Goal: Register for event/course: Sign up to attend an event or enroll in a course

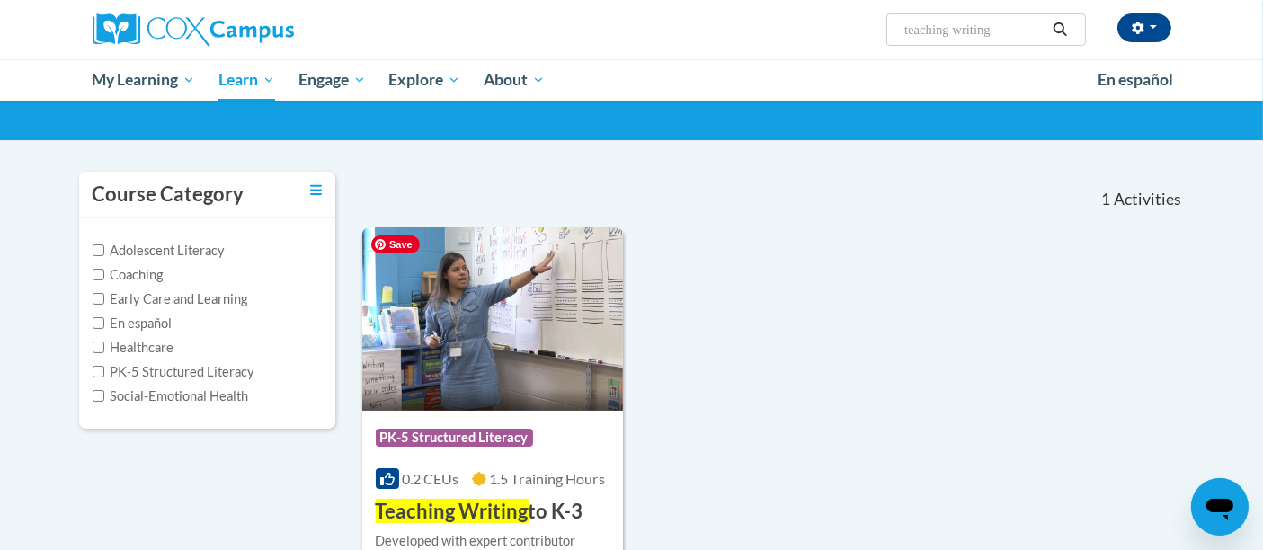
scroll to position [299, 0]
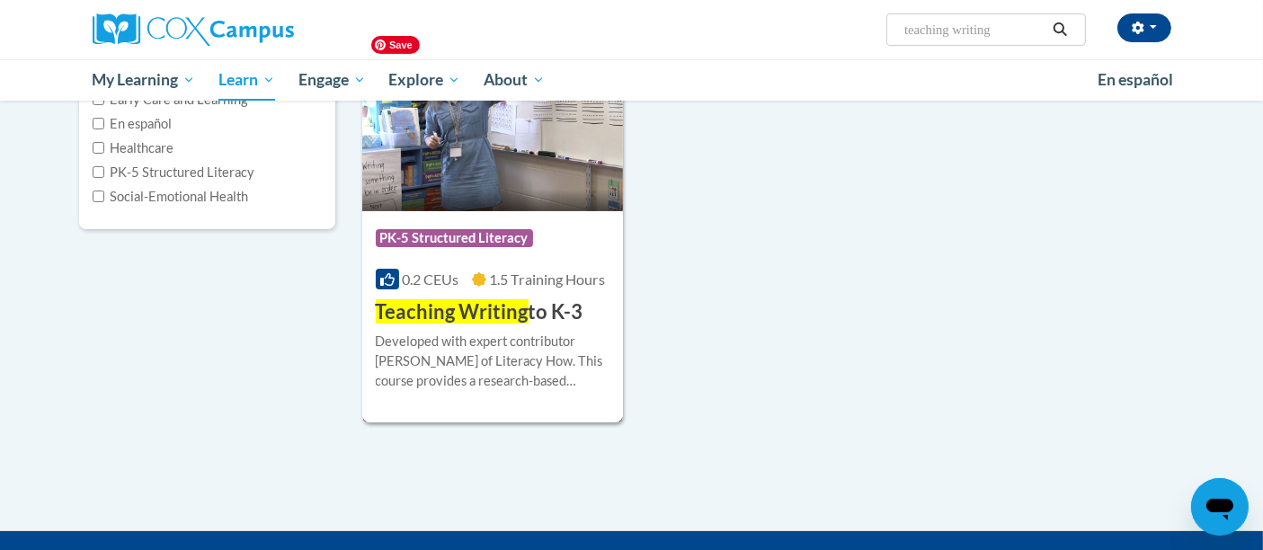
click at [475, 174] on img at bounding box center [493, 119] width 262 height 183
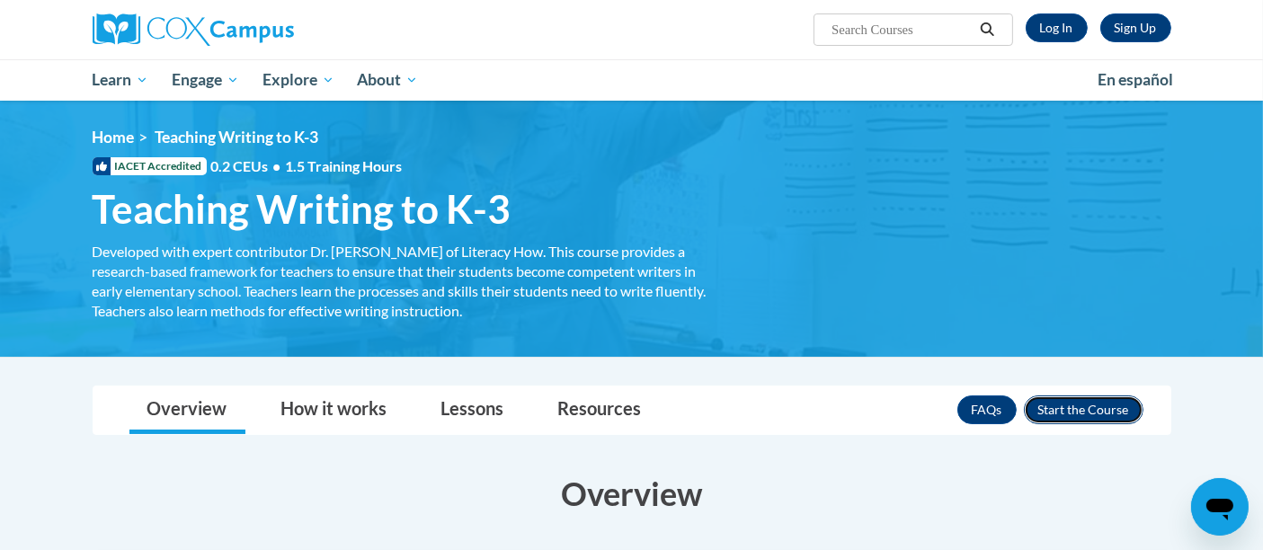
click at [1083, 404] on button "Enroll" at bounding box center [1084, 409] width 120 height 29
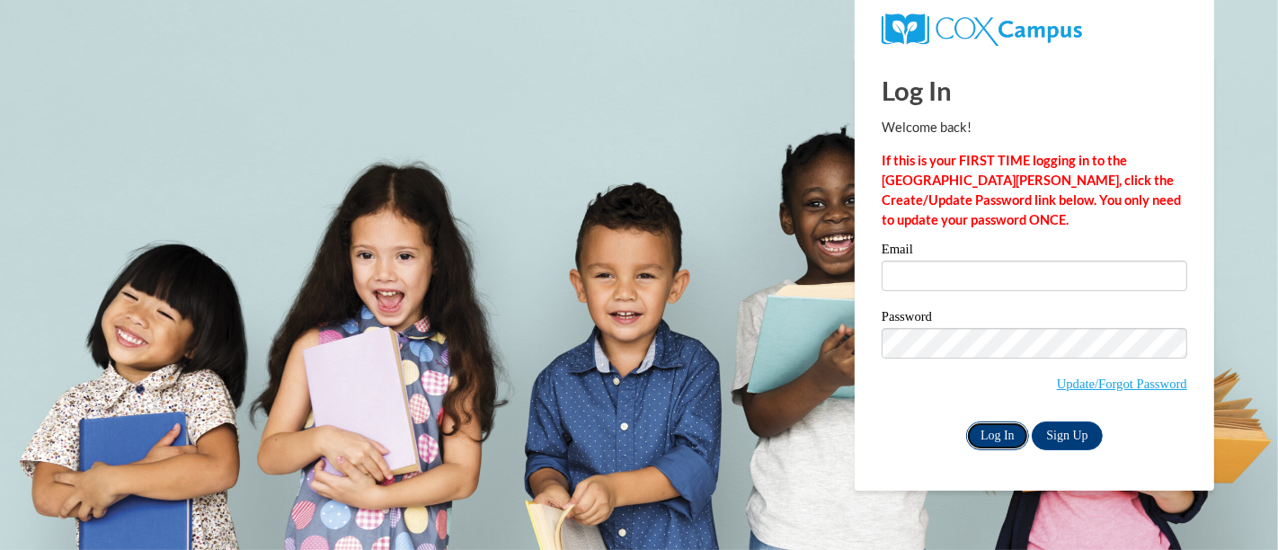
click at [990, 441] on input "Log In" at bounding box center [997, 435] width 63 height 29
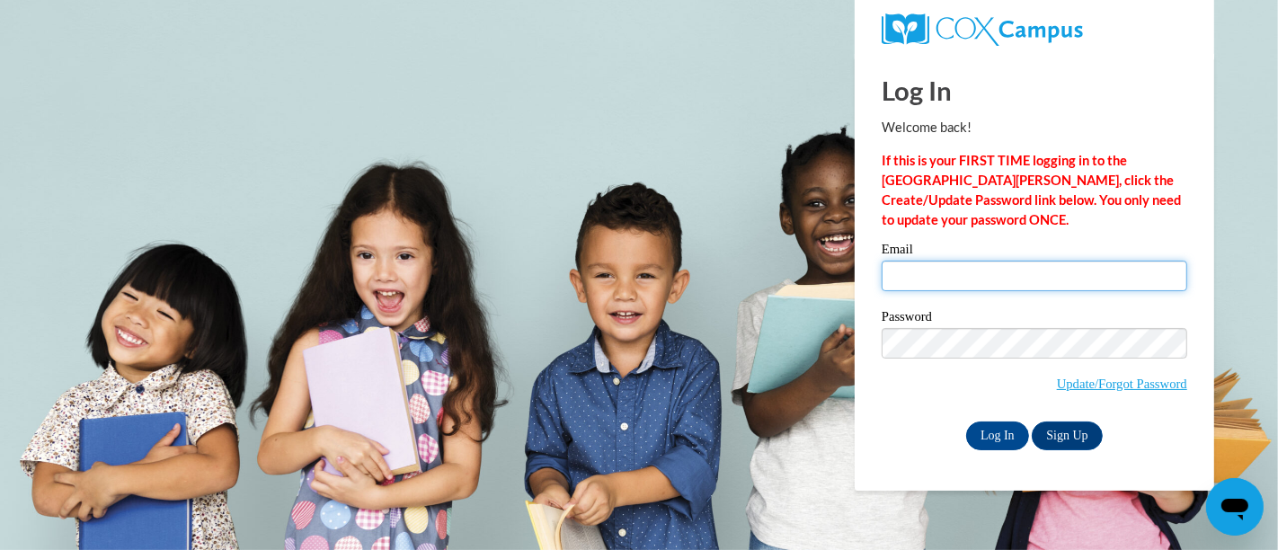
type input "raos@fortschools.org"
click at [981, 282] on input "raos@fortschools.org" at bounding box center [1035, 276] width 306 height 31
drag, startPoint x: 777, startPoint y: 186, endPoint x: 899, endPoint y: 287, distance: 157.6
click at [777, 186] on body "Log In Welcome back! If this is your FIRST TIME logging in to the NEW Cox Campu…" at bounding box center [639, 275] width 1278 height 550
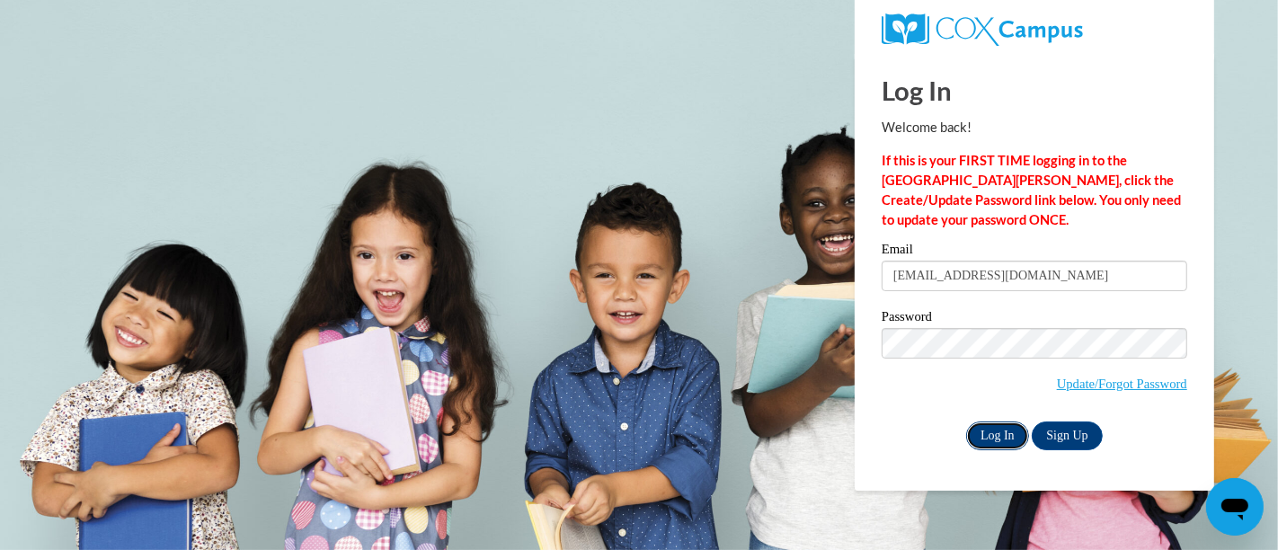
click at [992, 435] on input "Log In" at bounding box center [997, 435] width 63 height 29
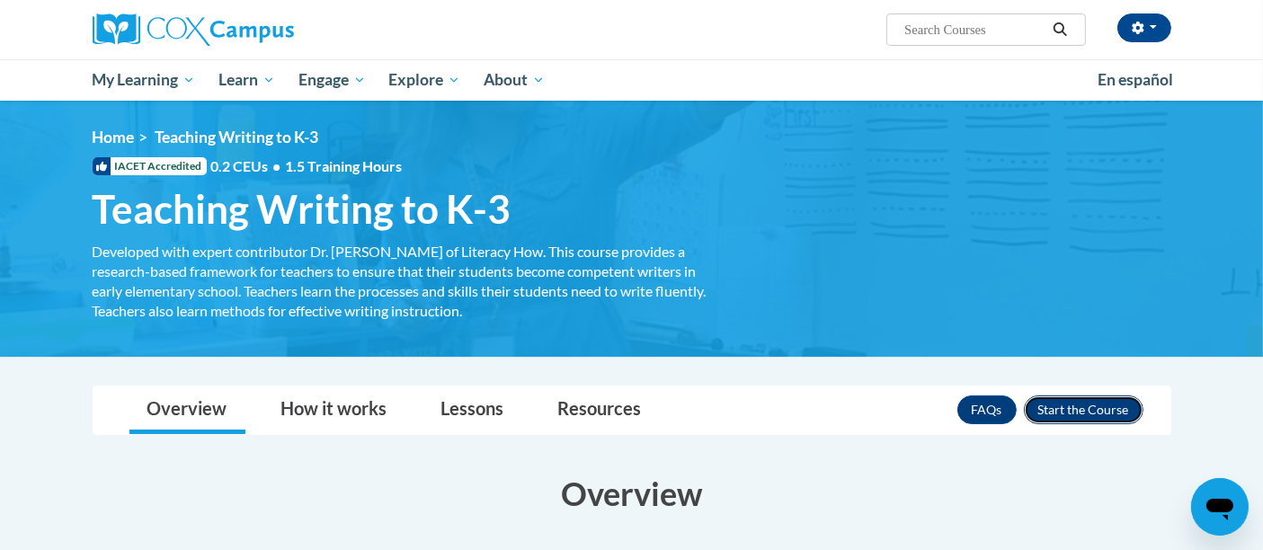
click at [1049, 409] on button "Enroll" at bounding box center [1084, 409] width 120 height 29
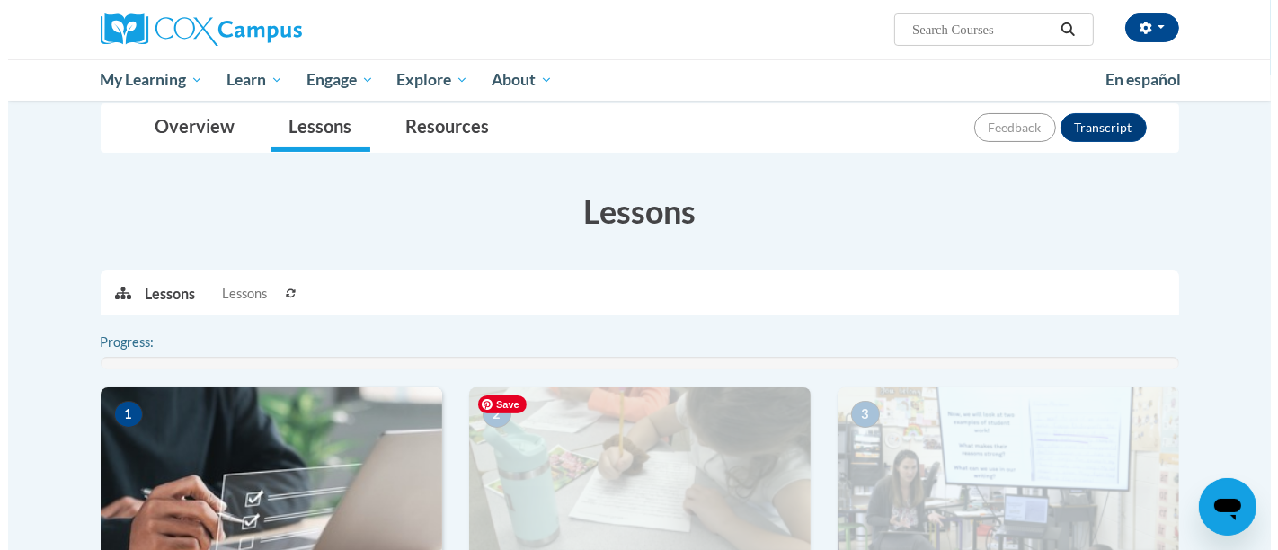
scroll to position [399, 0]
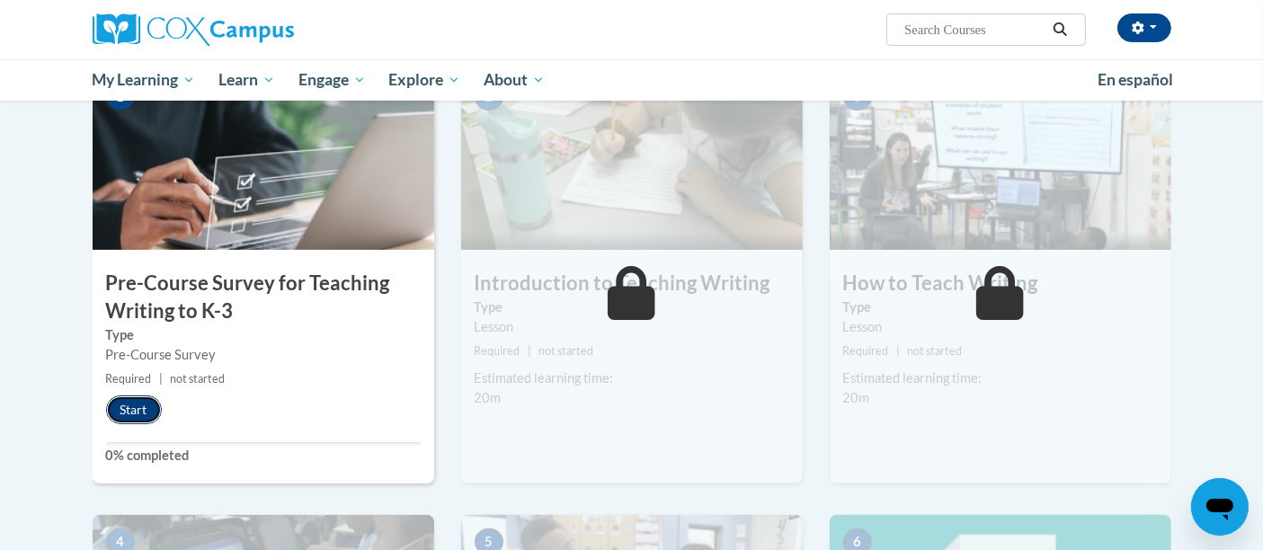
click at [122, 398] on button "Start" at bounding box center [134, 409] width 56 height 29
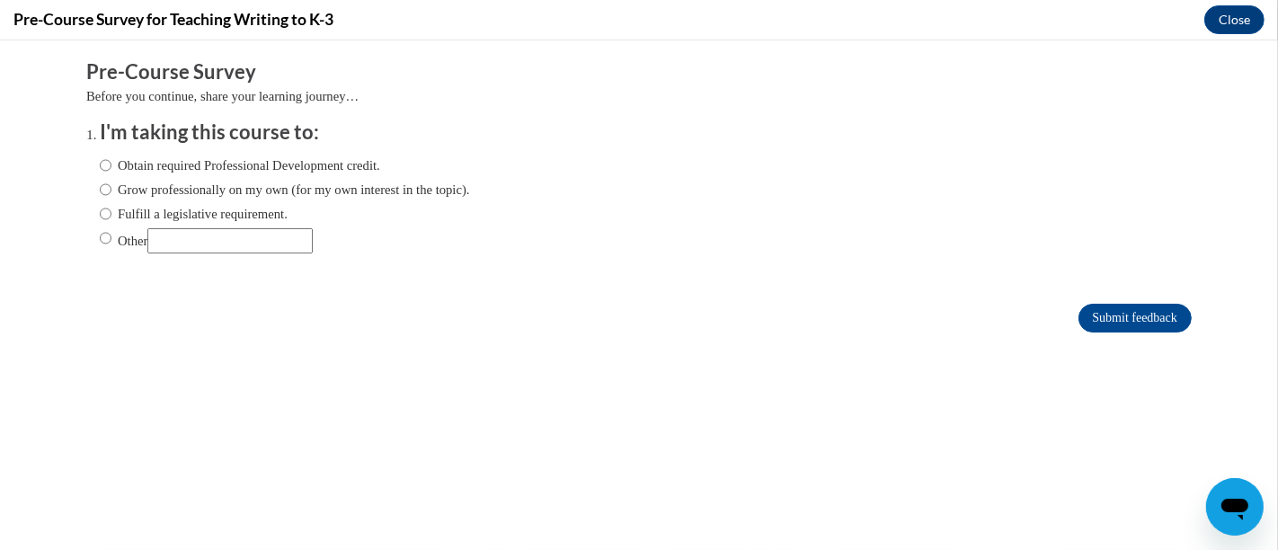
scroll to position [0, 0]
click at [100, 217] on input "Fulfill a legislative requirement." at bounding box center [106, 214] width 12 height 20
radio input "true"
click at [1083, 314] on input "Submit feedback" at bounding box center [1134, 318] width 113 height 29
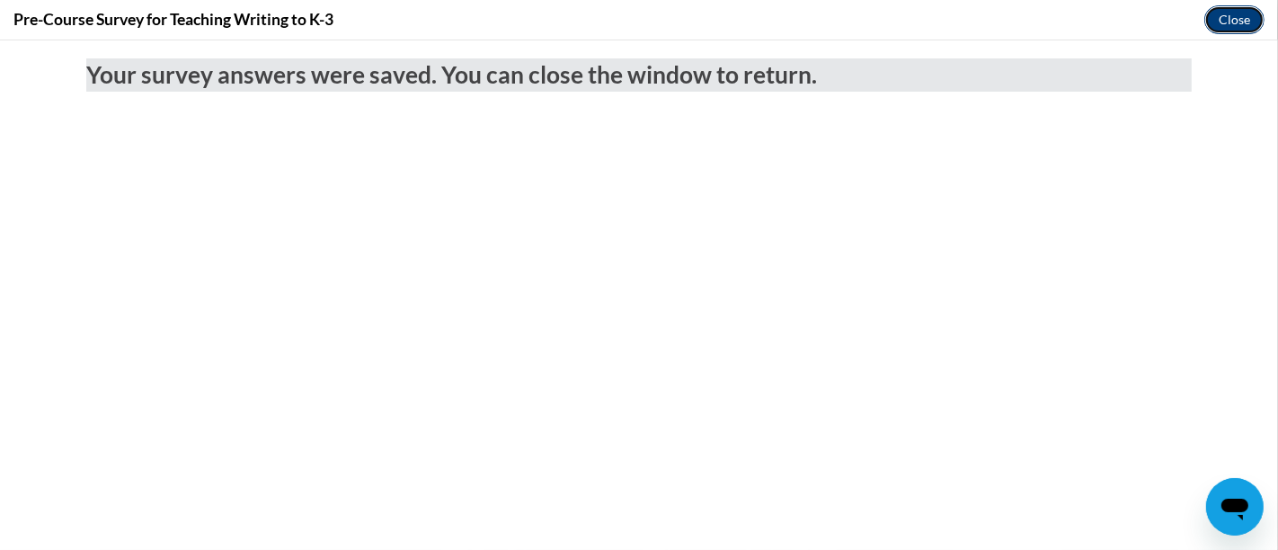
click at [1235, 16] on button "Close" at bounding box center [1234, 19] width 60 height 29
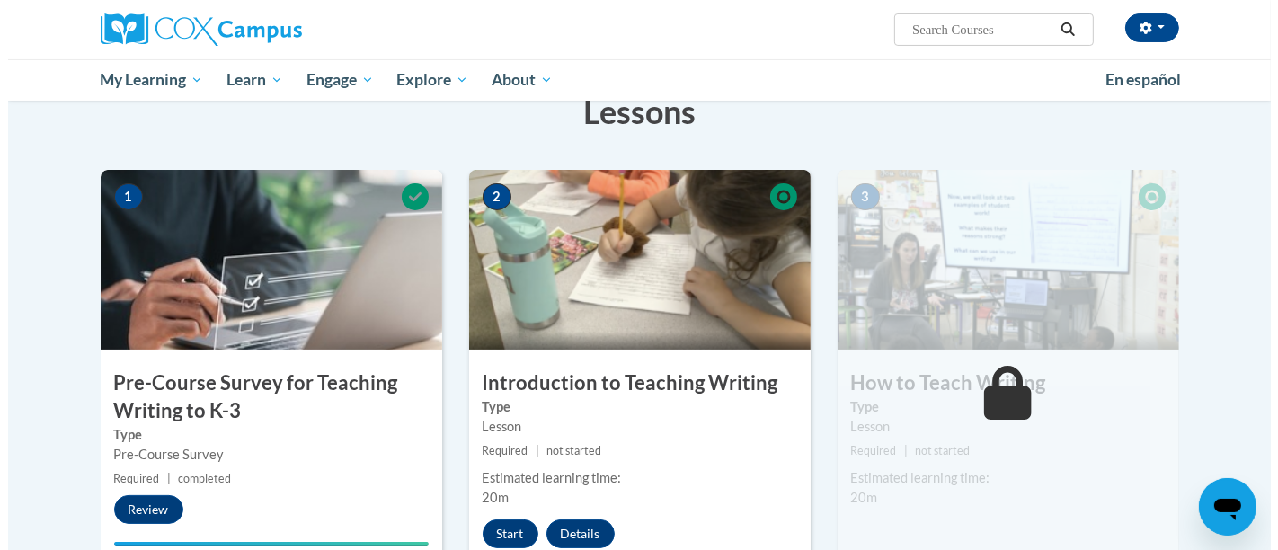
scroll to position [499, 0]
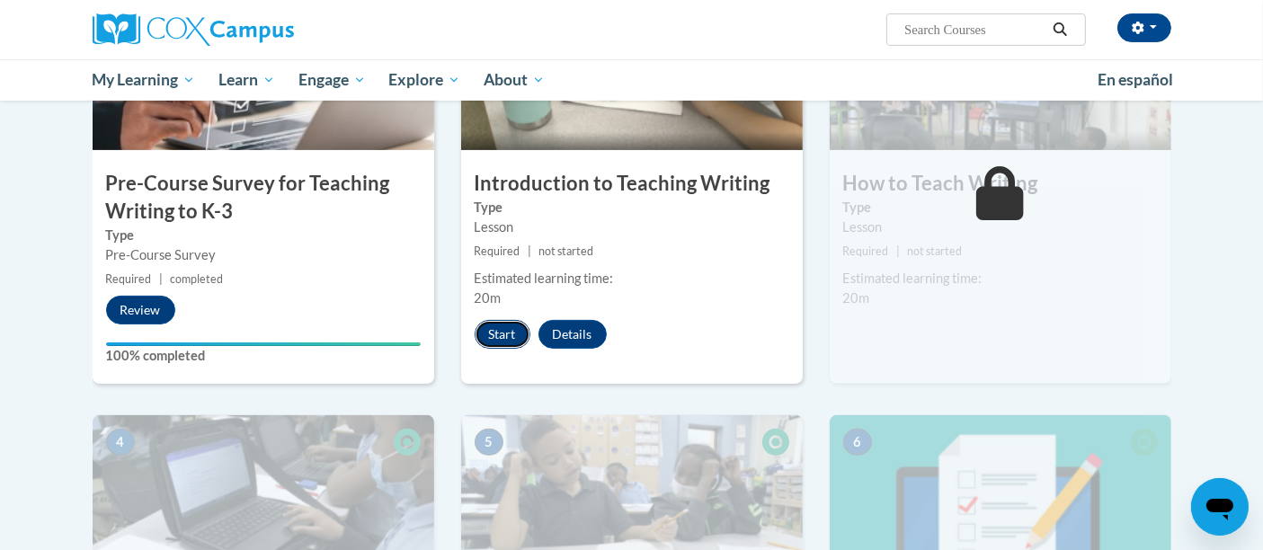
click at [505, 325] on button "Start" at bounding box center [503, 334] width 56 height 29
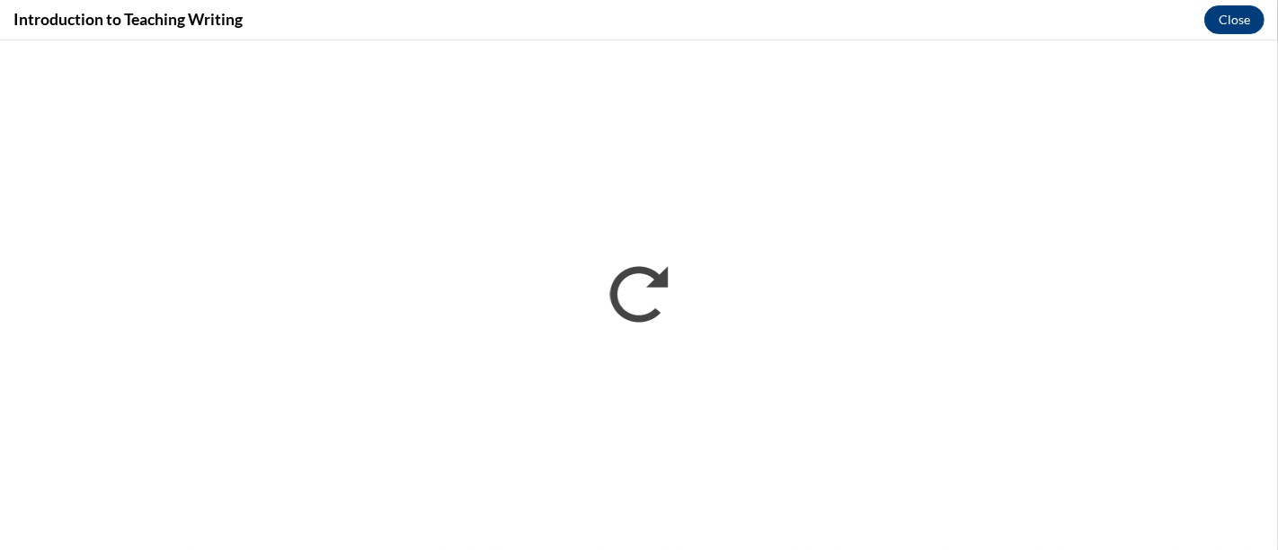
scroll to position [0, 0]
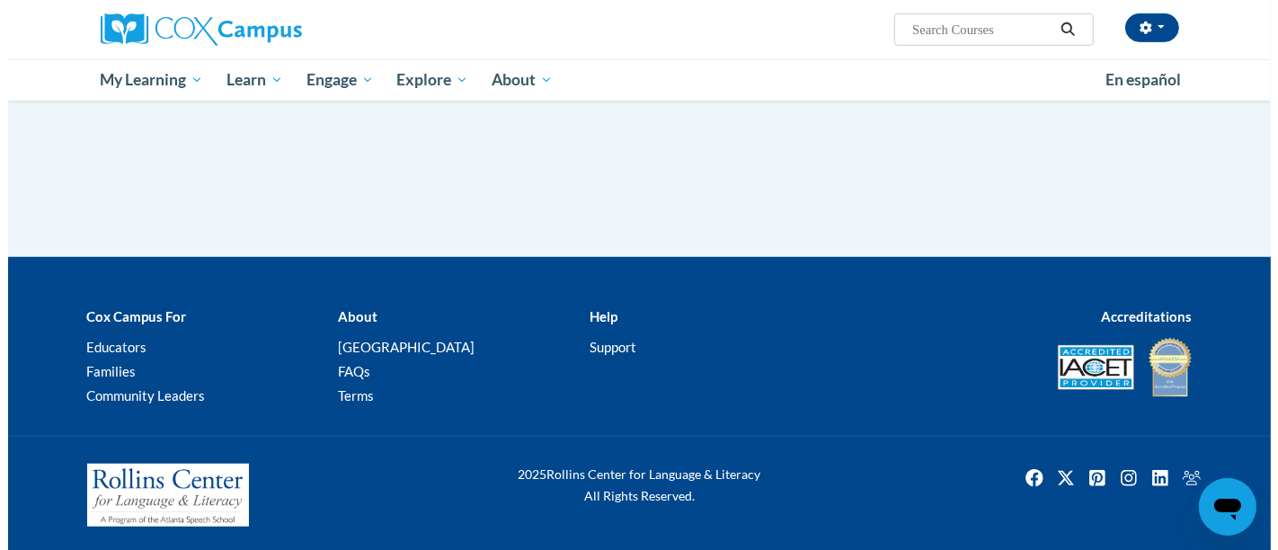
scroll to position [528, 0]
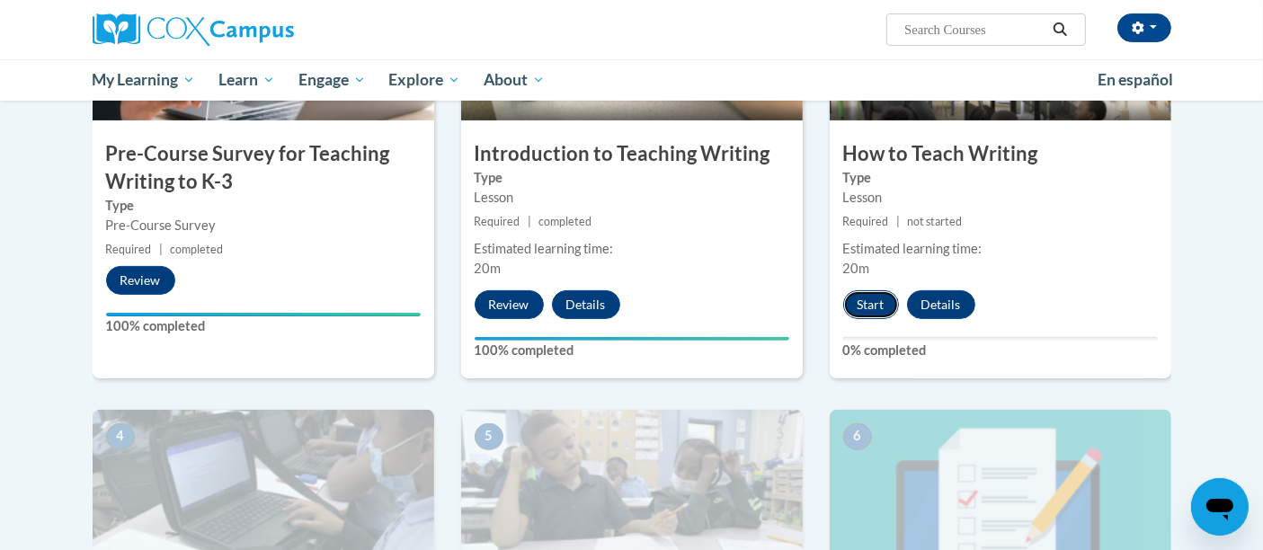
click at [861, 305] on button "Start" at bounding box center [871, 304] width 56 height 29
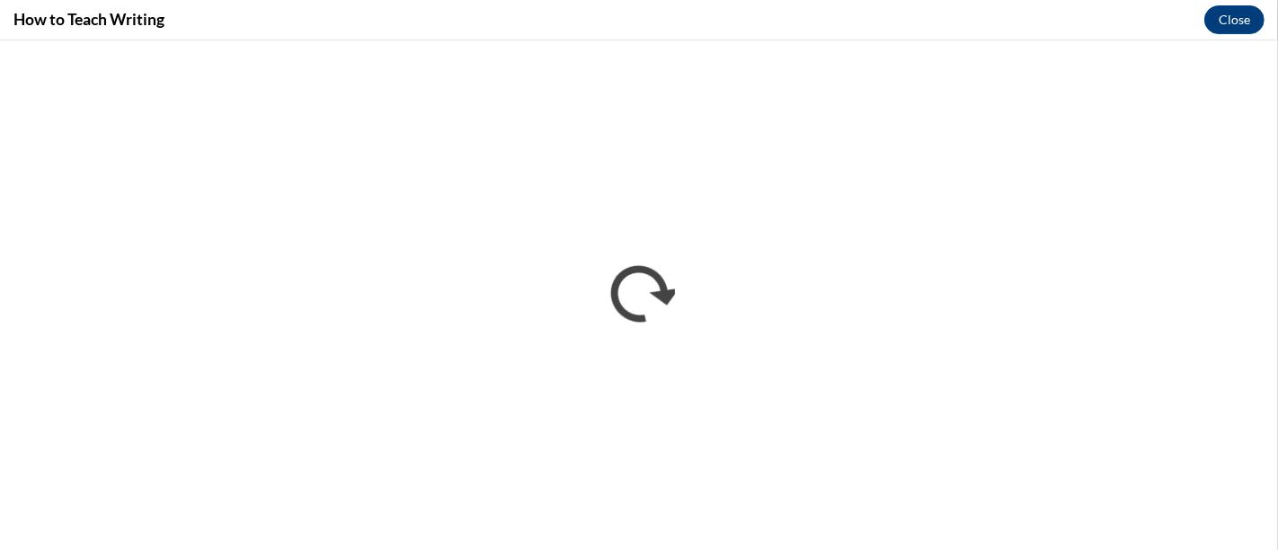
scroll to position [0, 0]
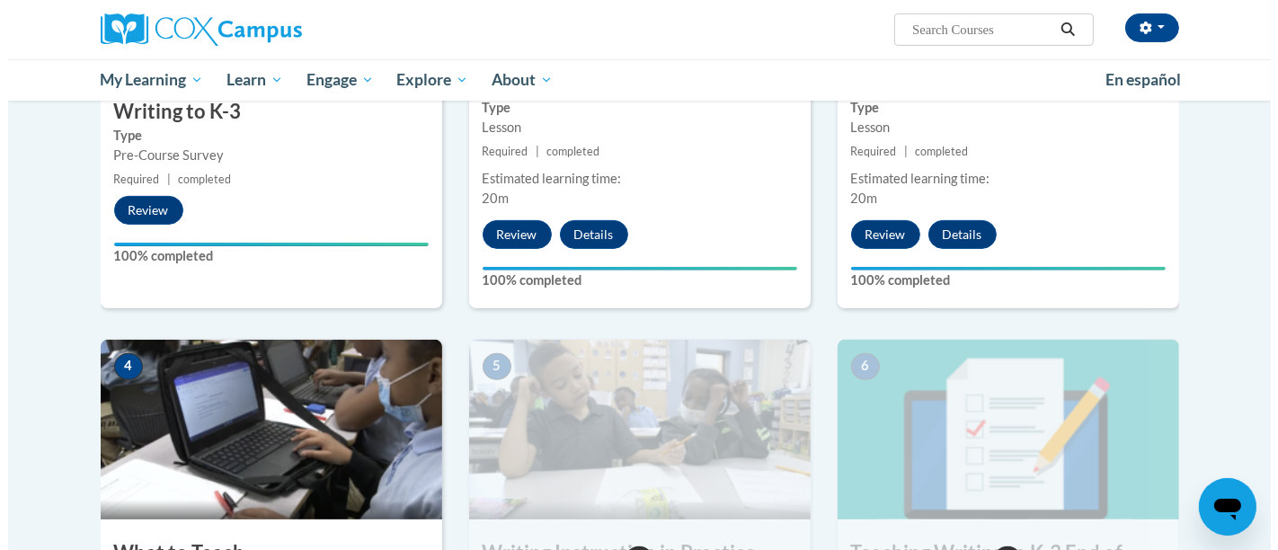
scroll to position [899, 0]
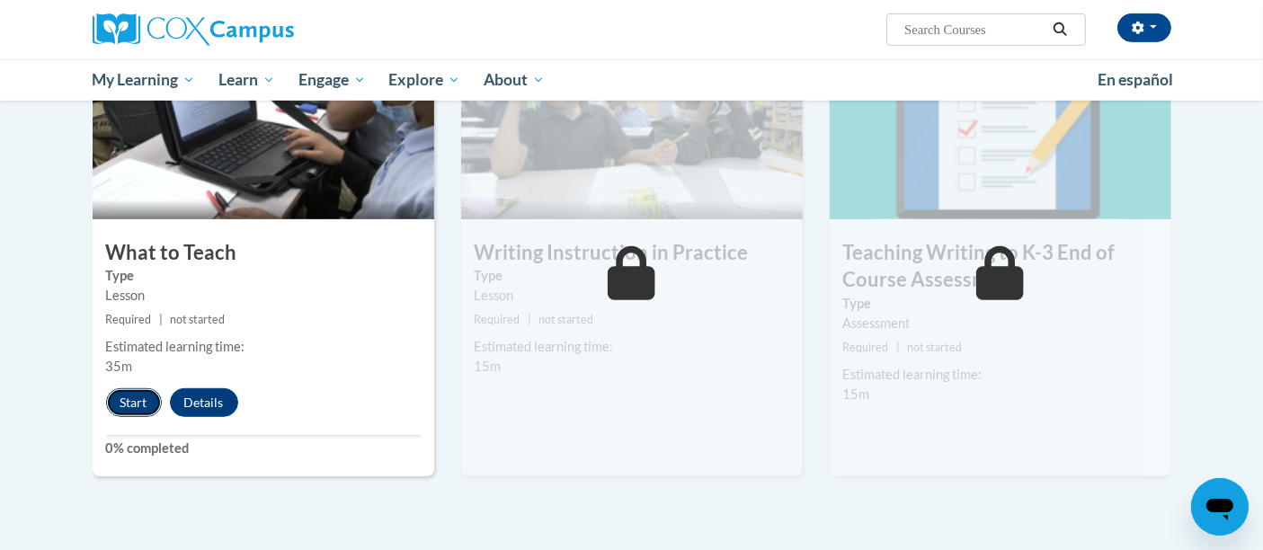
click at [120, 394] on button "Start" at bounding box center [134, 402] width 56 height 29
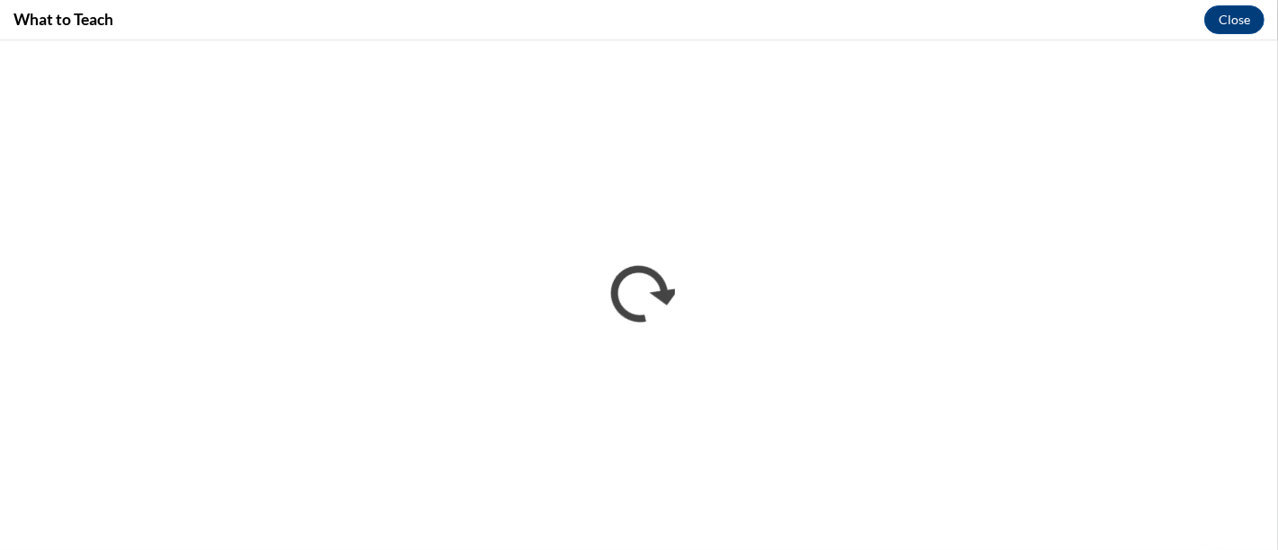
scroll to position [0, 0]
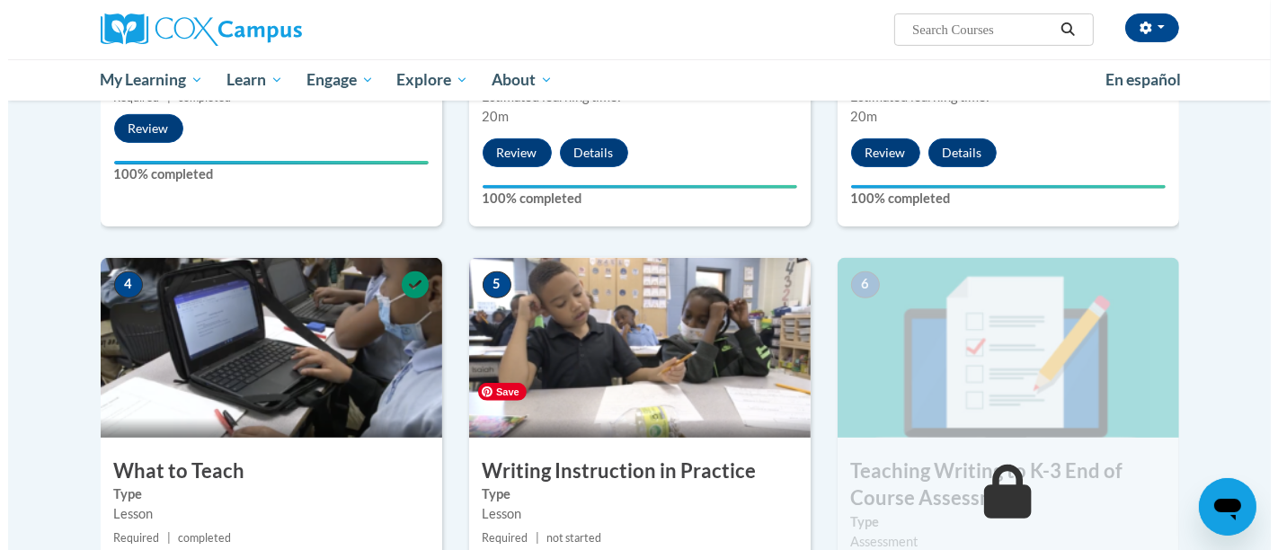
scroll to position [881, 0]
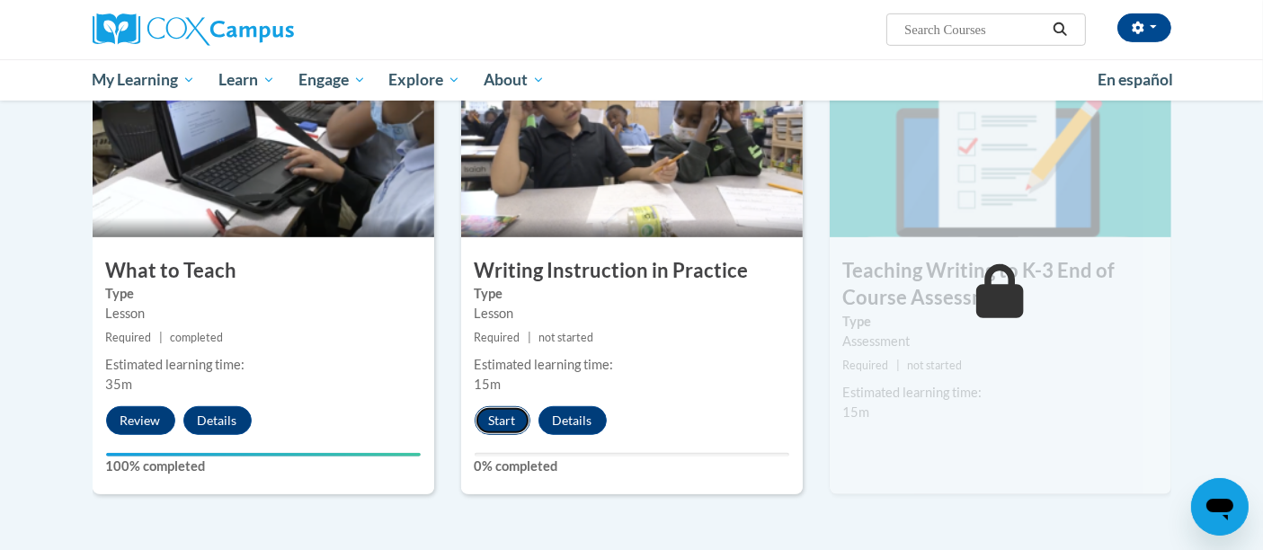
click at [502, 411] on button "Start" at bounding box center [503, 420] width 56 height 29
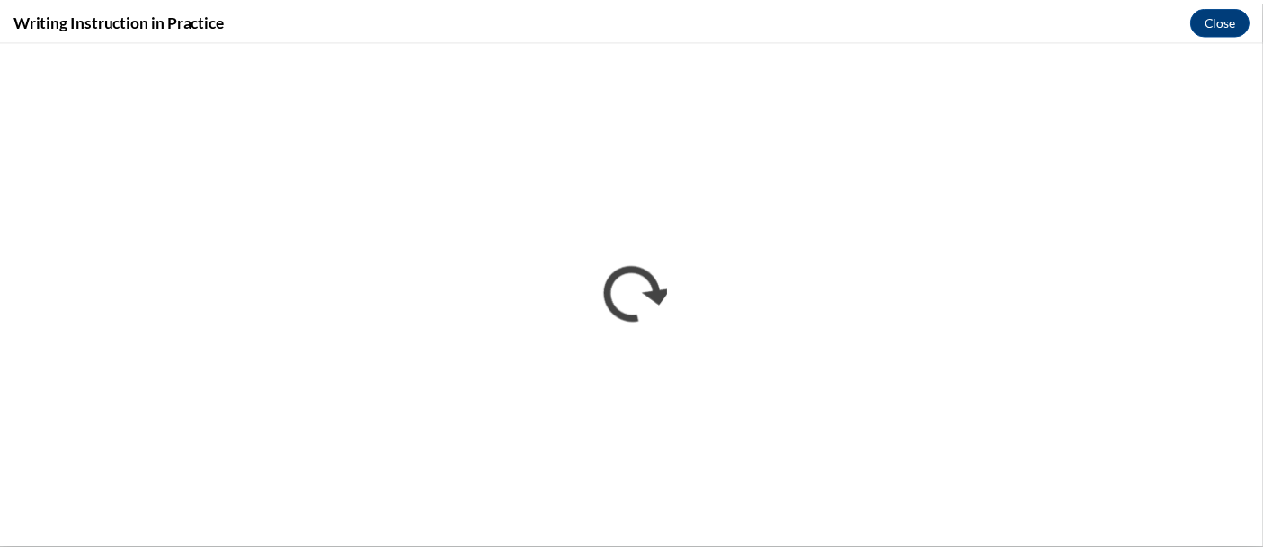
scroll to position [0, 0]
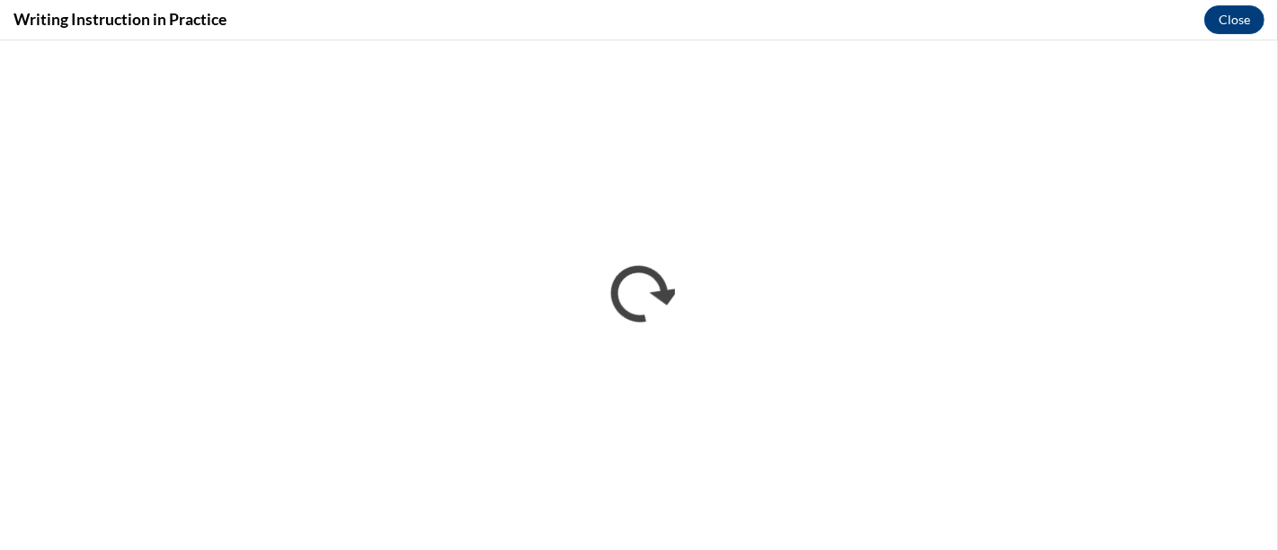
drag, startPoint x: 1206, startPoint y: 37, endPoint x: 1206, endPoint y: 2, distance: 35.0
click at [1206, 37] on div "Writing Instruction in Practice Close" at bounding box center [639, 20] width 1278 height 40
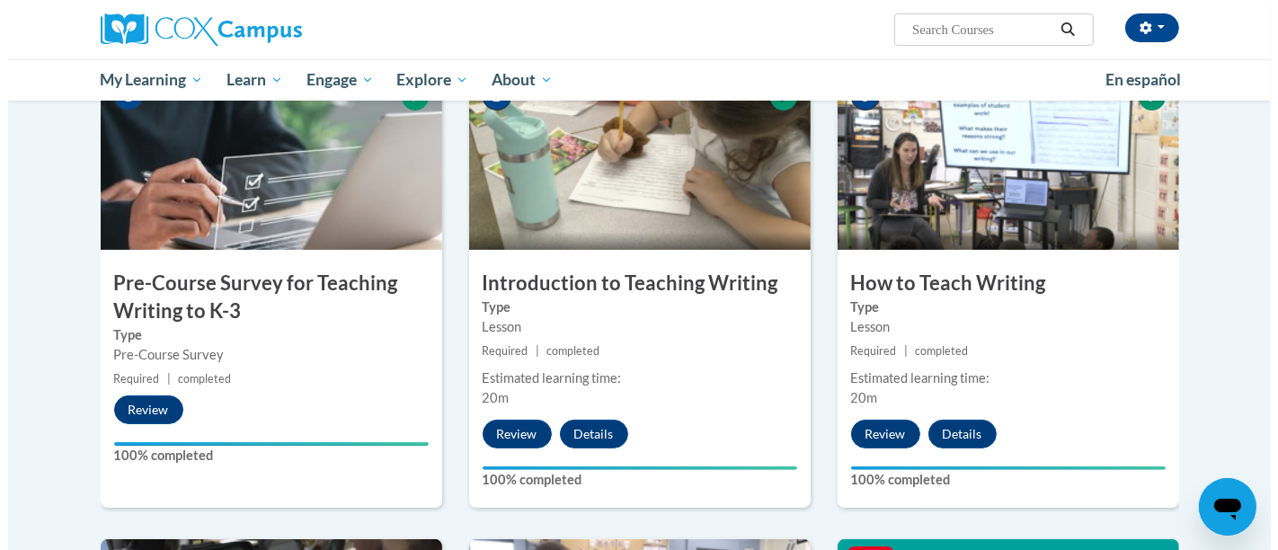
scroll to position [899, 0]
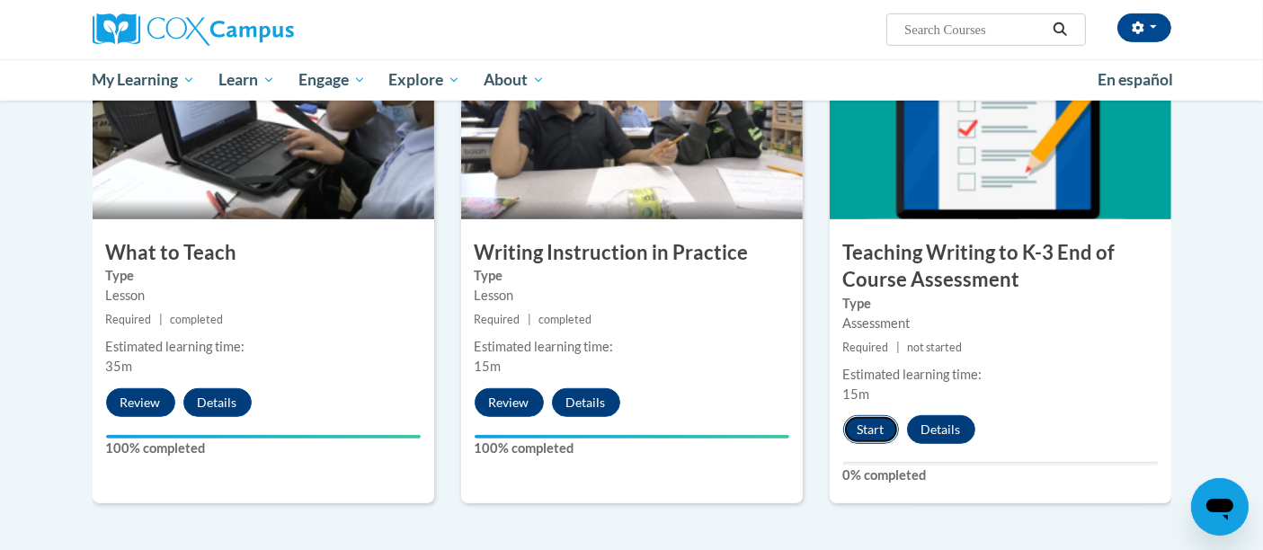
click at [851, 427] on button "Start" at bounding box center [871, 429] width 56 height 29
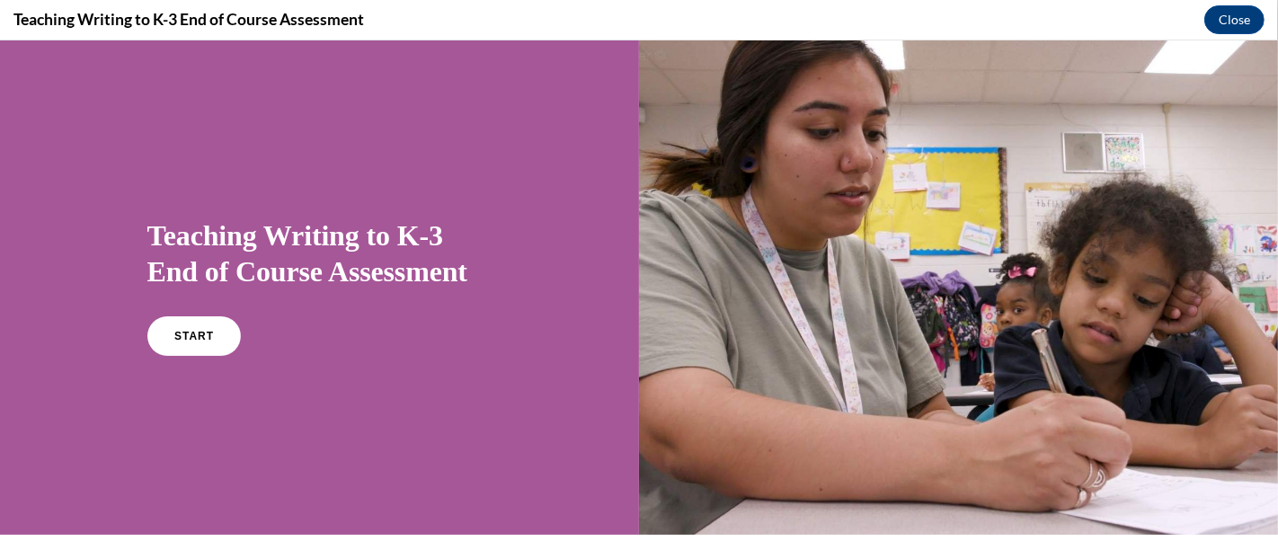
scroll to position [200, 0]
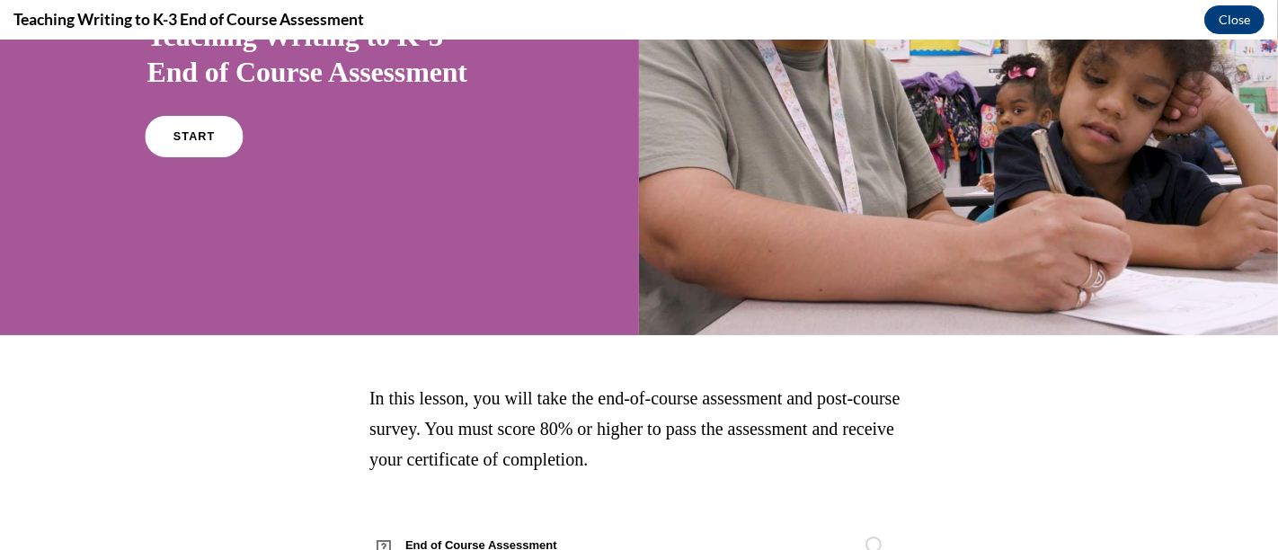
click at [205, 124] on link "START" at bounding box center [194, 136] width 98 height 41
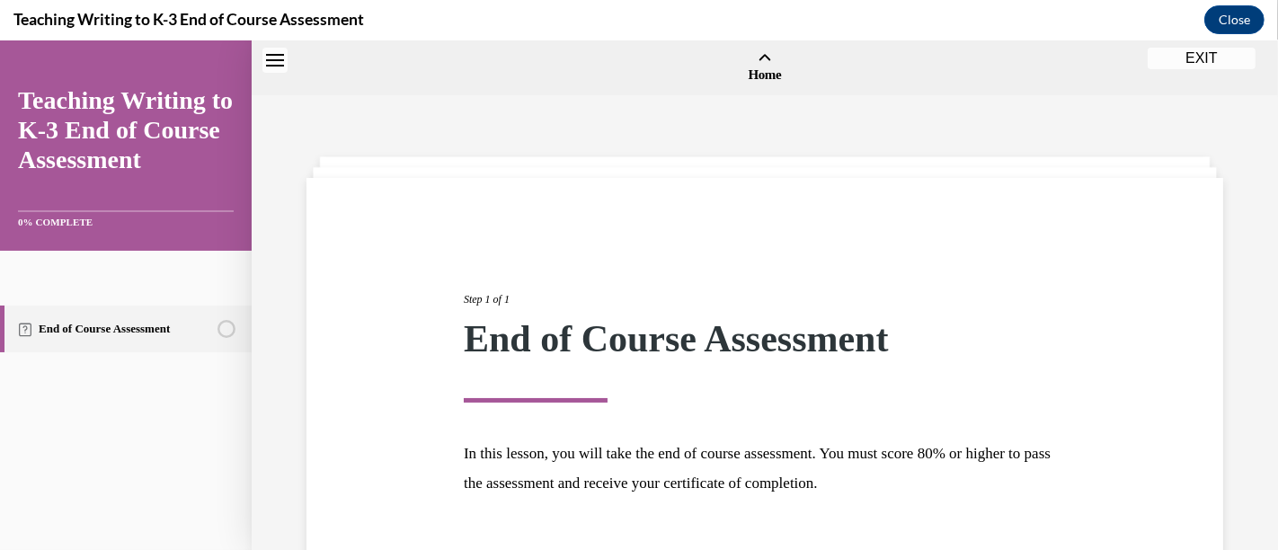
scroll to position [56, 0]
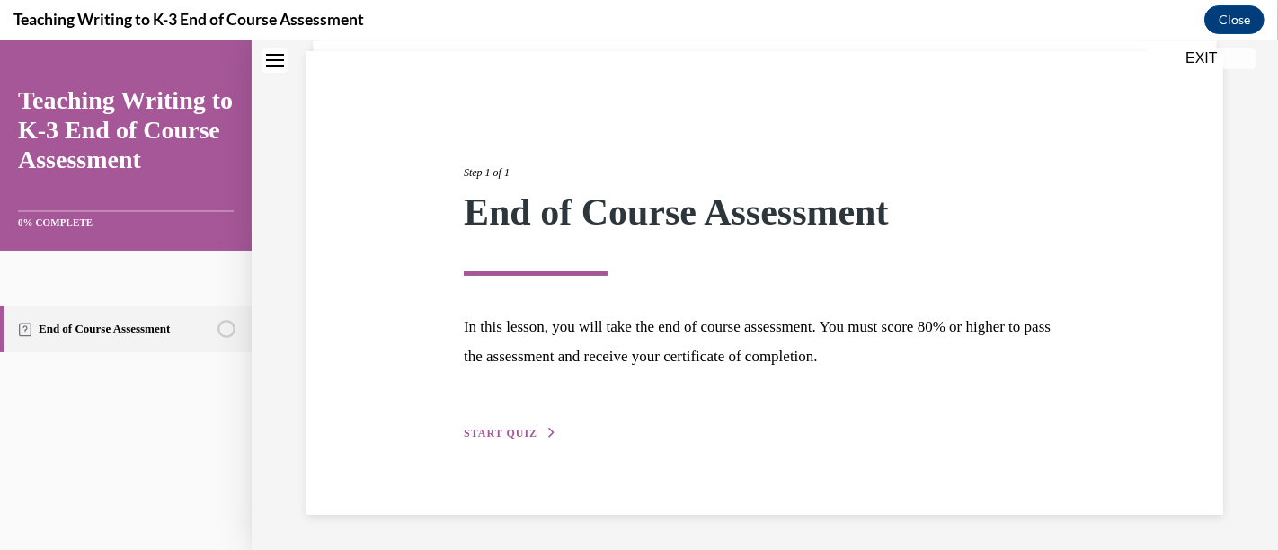
click at [497, 431] on span "START QUIZ" at bounding box center [501, 433] width 74 height 13
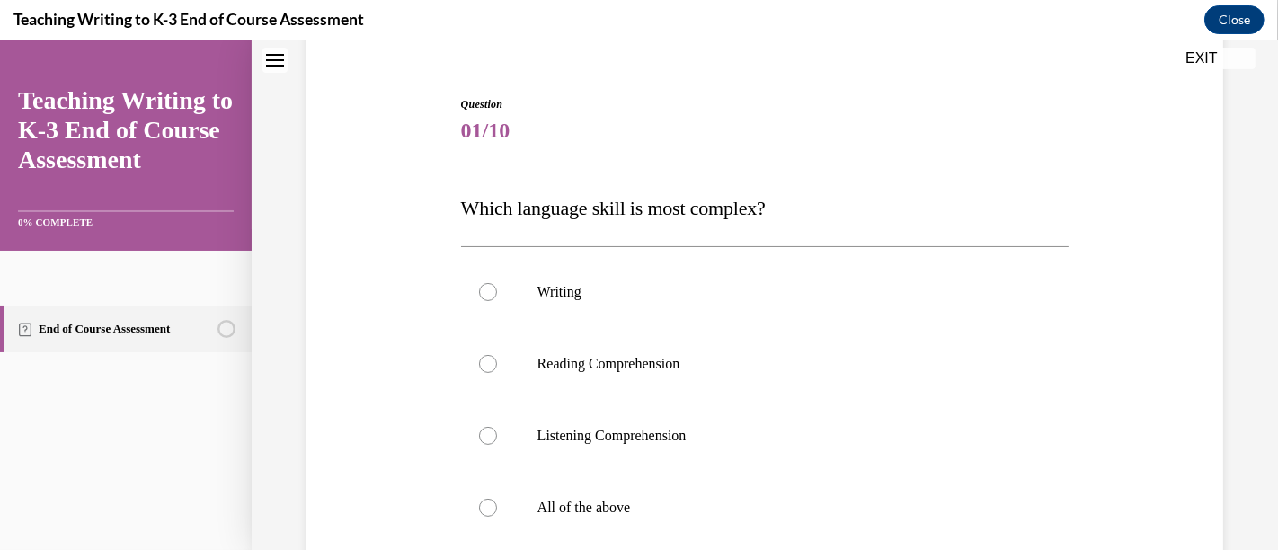
scroll to position [253, 0]
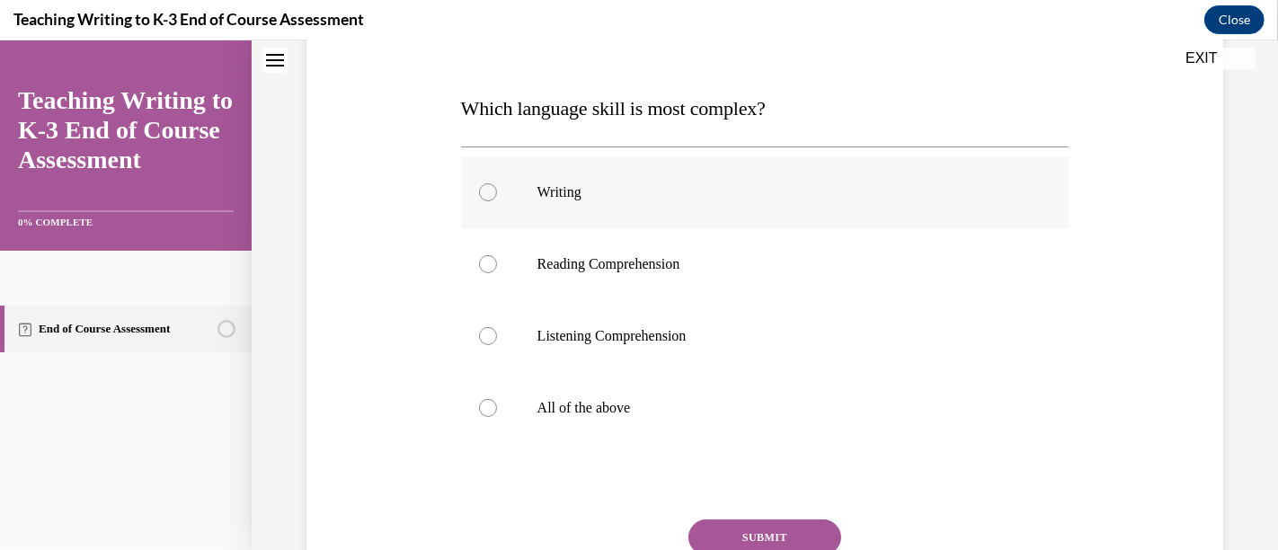
click at [655, 203] on label "Writing" at bounding box center [765, 192] width 608 height 72
click at [497, 201] on input "Writing" at bounding box center [488, 192] width 18 height 18
radio input "true"
click at [752, 537] on button "SUBMIT" at bounding box center [764, 537] width 153 height 36
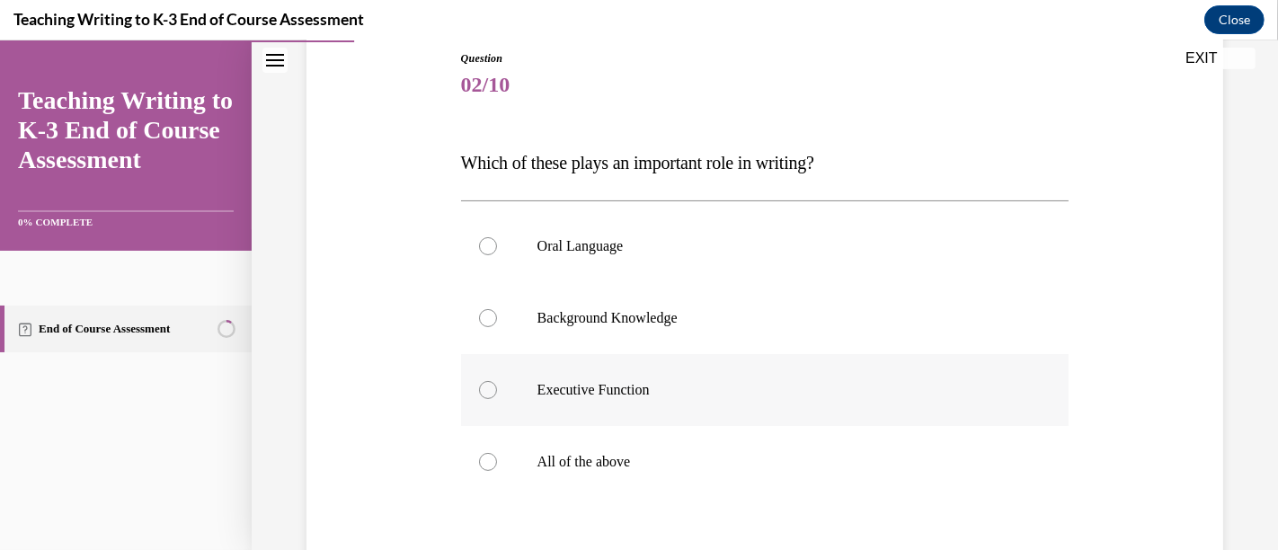
scroll to position [299, 0]
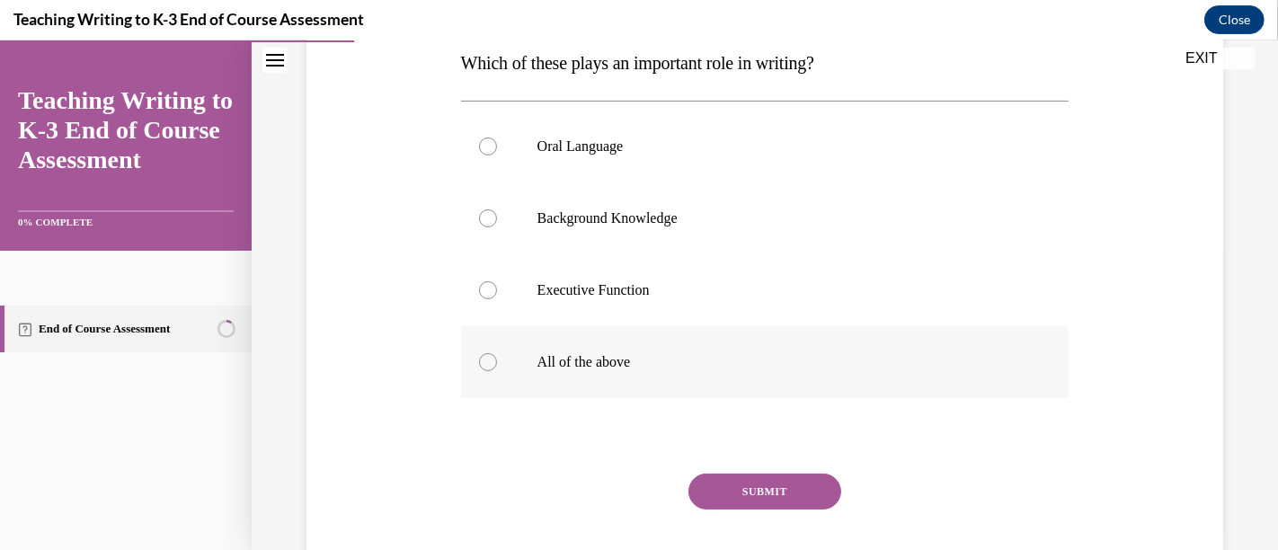
click at [626, 360] on p "All of the above" at bounding box center [780, 362] width 487 height 18
click at [497, 360] on input "All of the above" at bounding box center [488, 362] width 18 height 18
radio input "true"
click at [771, 494] on button "SUBMIT" at bounding box center [764, 492] width 153 height 36
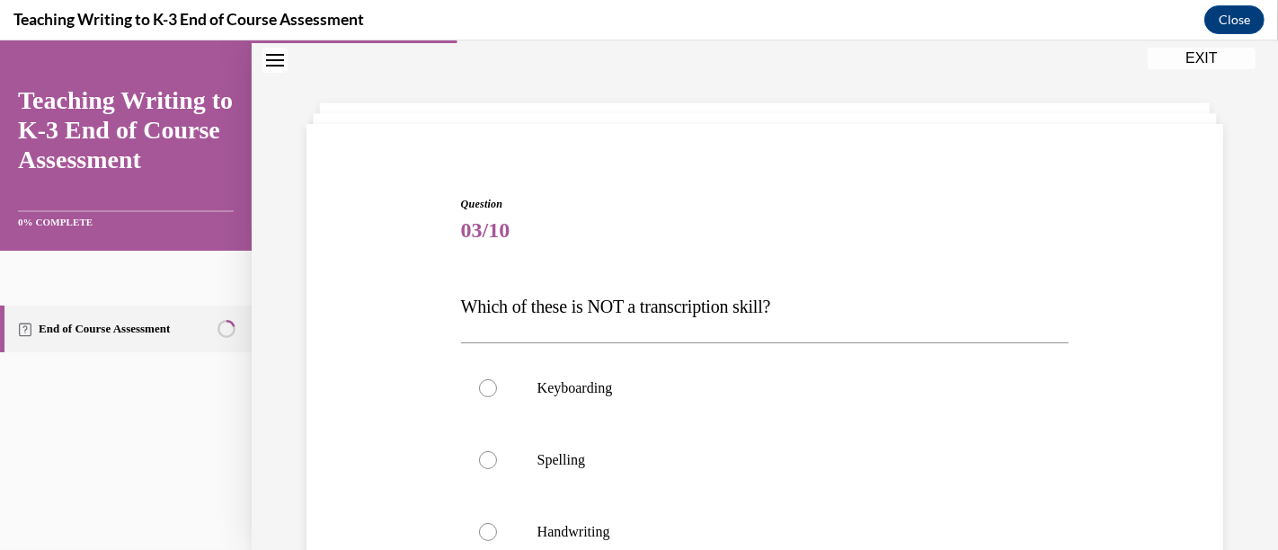
scroll to position [253, 0]
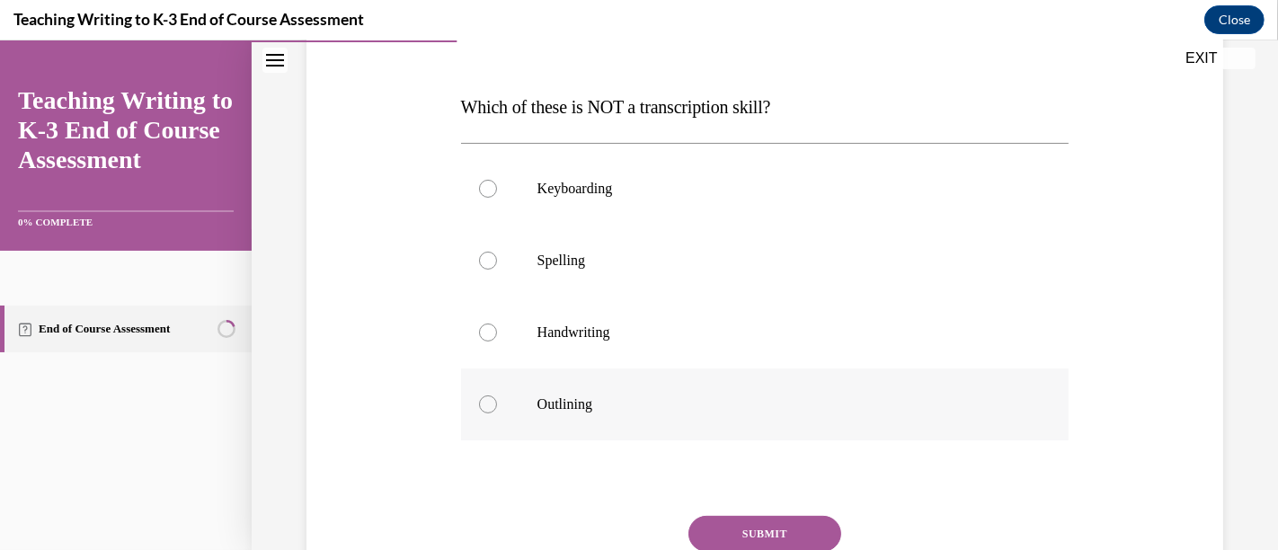
click at [588, 410] on p "Outlining" at bounding box center [780, 404] width 487 height 18
click at [497, 410] on input "Outlining" at bounding box center [488, 404] width 18 height 18
radio input "true"
click at [811, 522] on button "SUBMIT" at bounding box center [764, 534] width 153 height 36
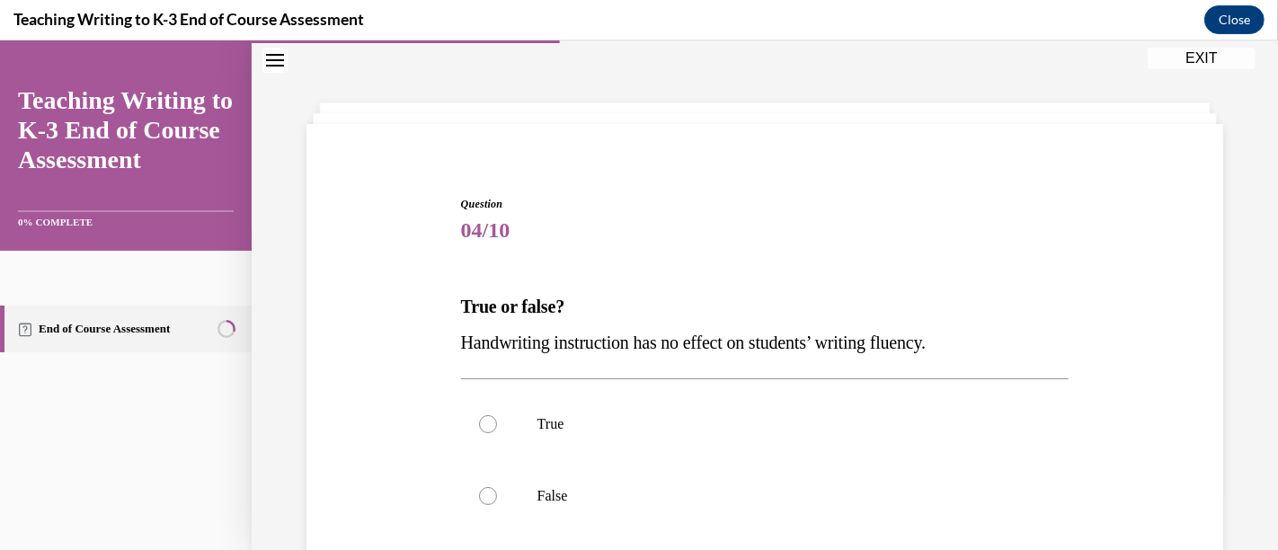
scroll to position [240, 0]
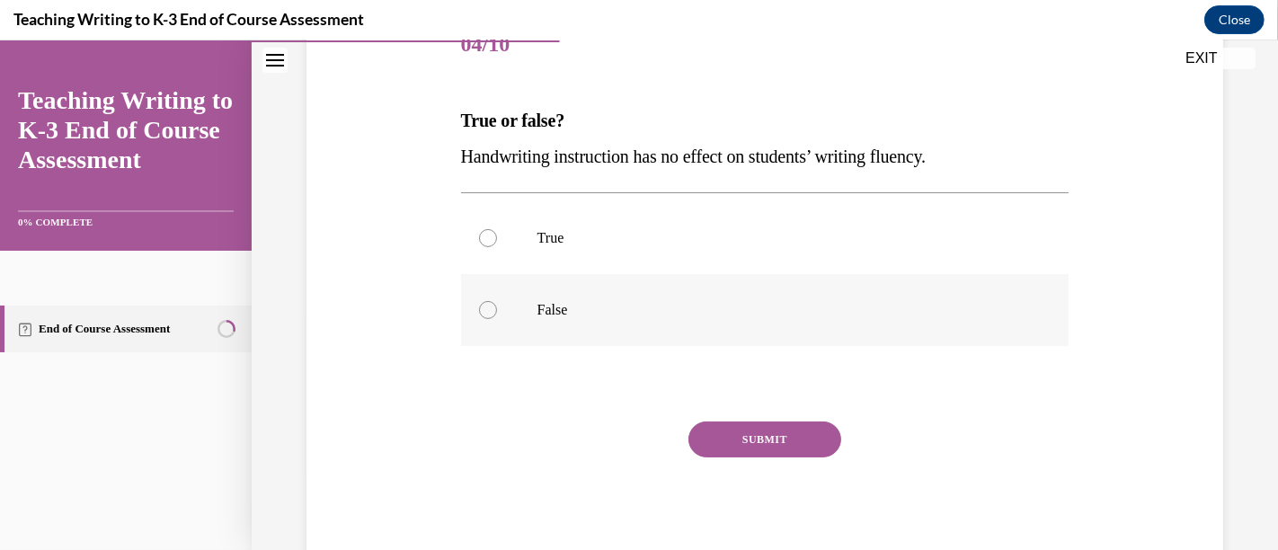
click at [589, 317] on p "False" at bounding box center [780, 310] width 487 height 18
click at [497, 317] on input "False" at bounding box center [488, 310] width 18 height 18
radio input "true"
click at [712, 440] on button "SUBMIT" at bounding box center [764, 439] width 153 height 36
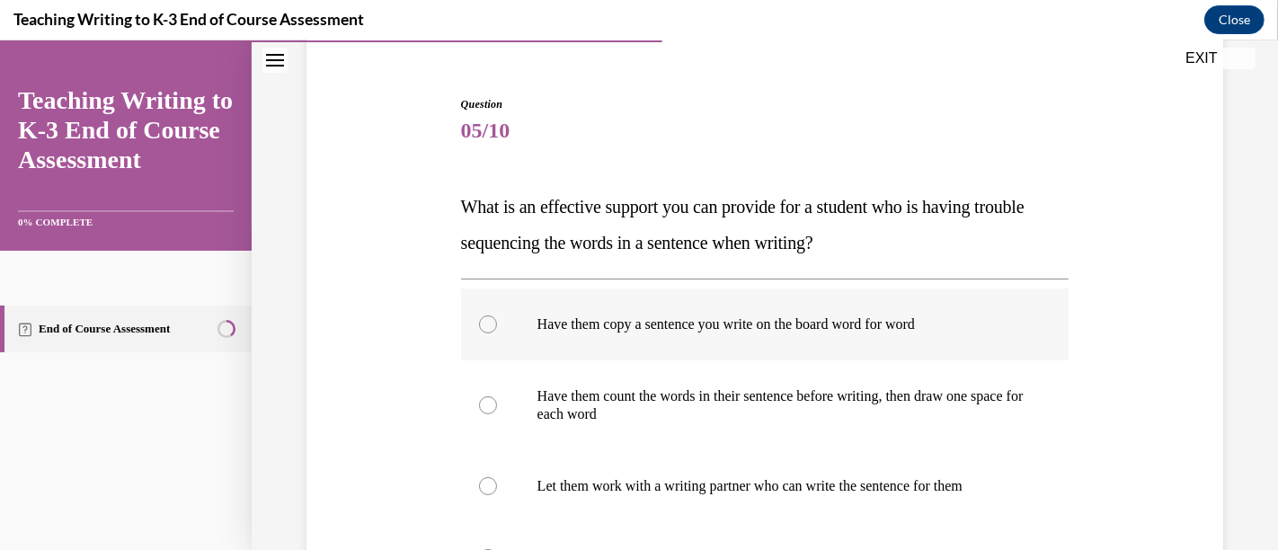
scroll to position [253, 0]
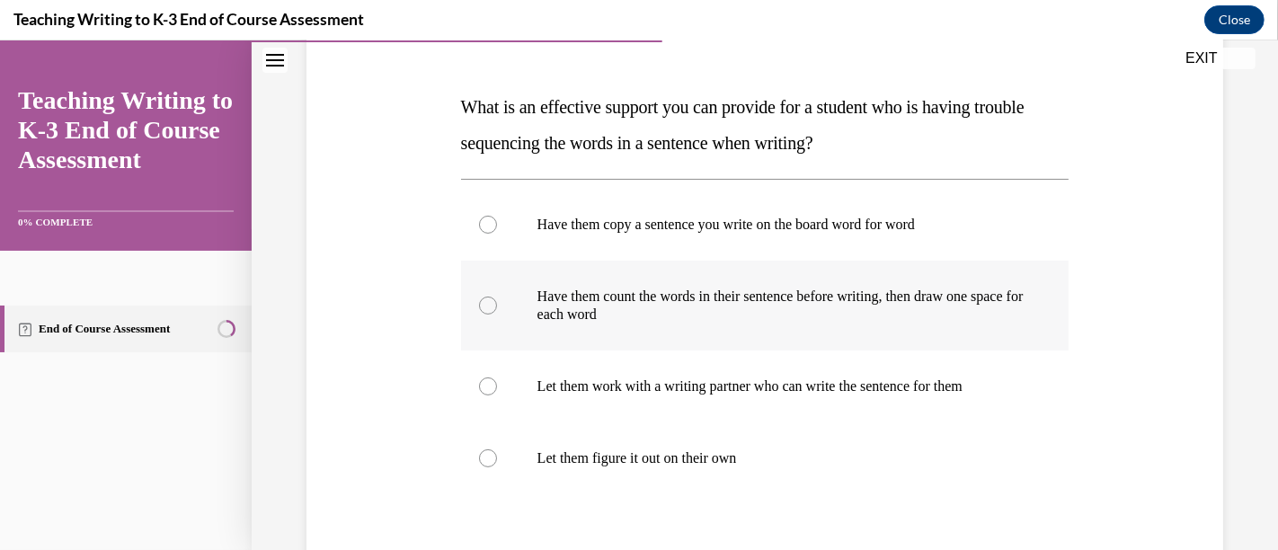
click at [477, 325] on label "Have them count the words in their sentence before writing, then draw one space…" at bounding box center [765, 306] width 608 height 90
click at [479, 315] on input "Have them count the words in their sentence before writing, then draw one space…" at bounding box center [488, 306] width 18 height 18
radio input "true"
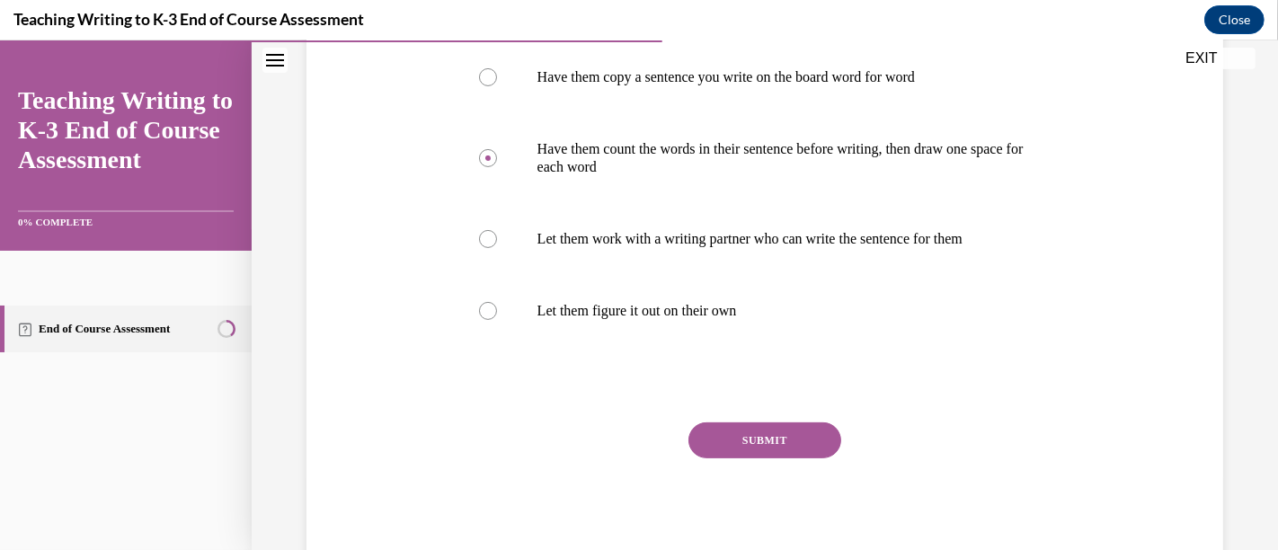
click at [728, 424] on button "SUBMIT" at bounding box center [764, 440] width 153 height 36
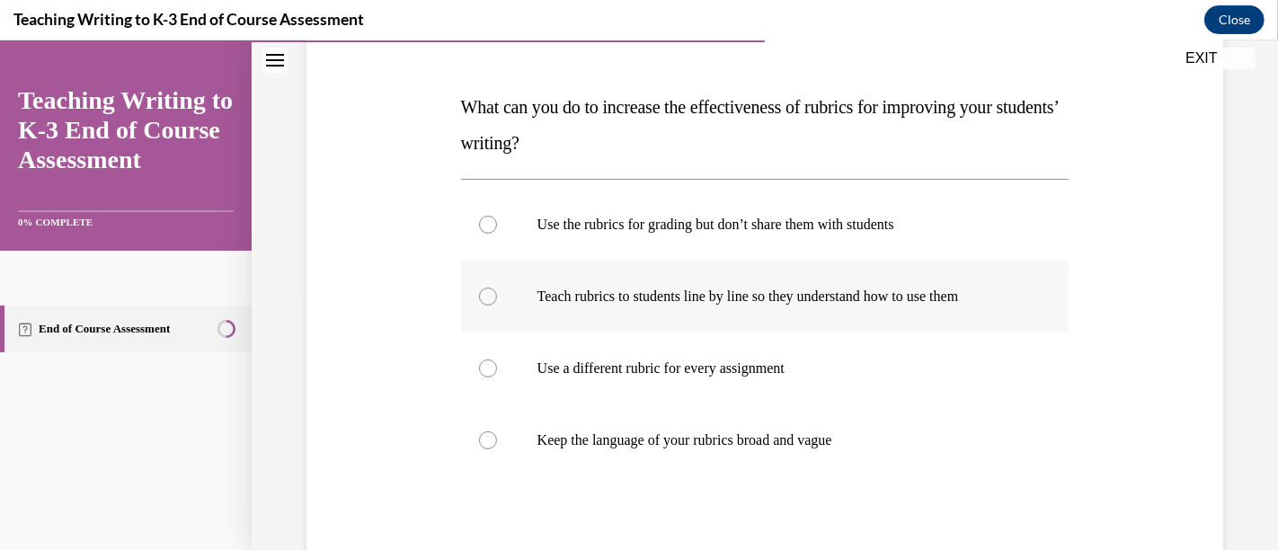
click at [668, 304] on p "Teach rubrics to students line by line so they understand how to use them" at bounding box center [780, 297] width 487 height 18
click at [497, 304] on input "Teach rubrics to students line by line so they understand how to use them" at bounding box center [488, 297] width 18 height 18
radio input "true"
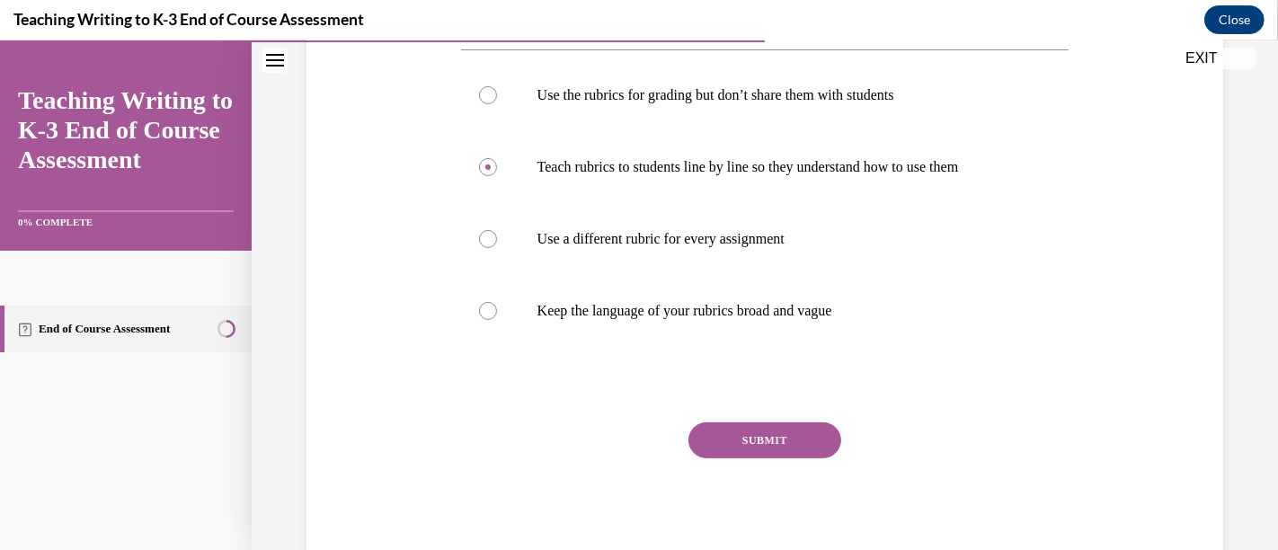
click at [741, 441] on button "SUBMIT" at bounding box center [764, 440] width 153 height 36
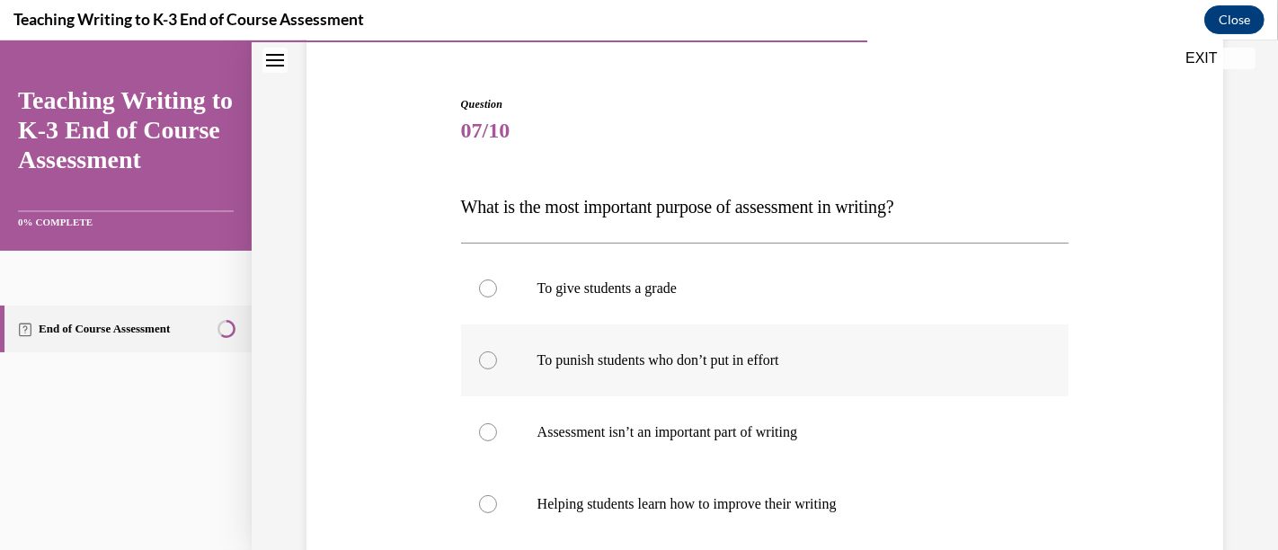
scroll to position [253, 0]
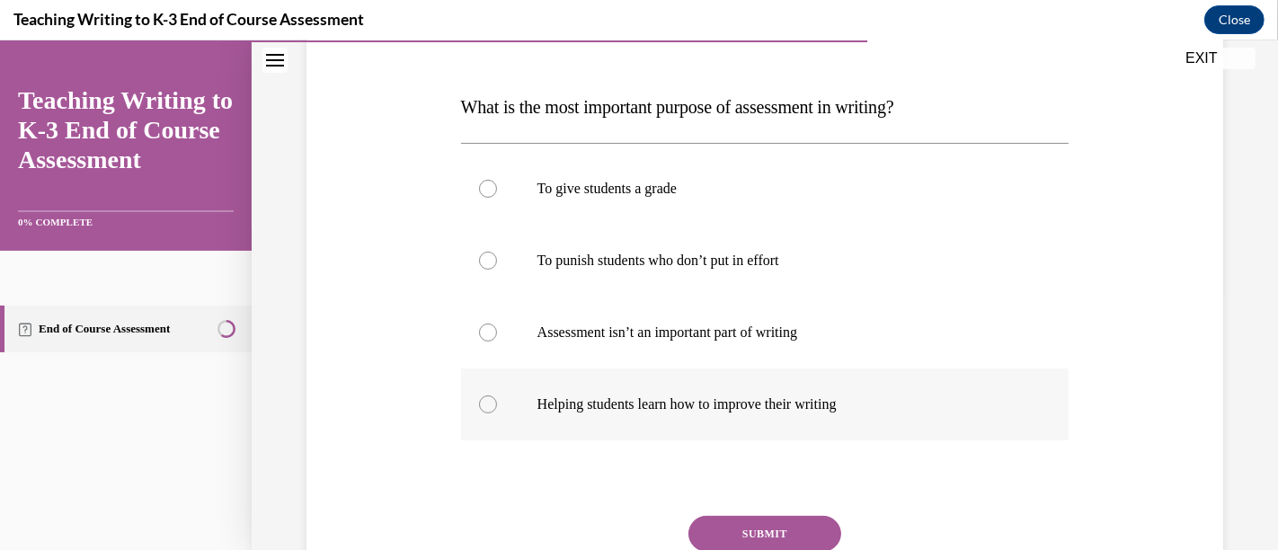
click at [643, 412] on label "Helping students learn how to improve their writing" at bounding box center [765, 404] width 608 height 72
click at [497, 412] on input "Helping students learn how to improve their writing" at bounding box center [488, 404] width 18 height 18
radio input "true"
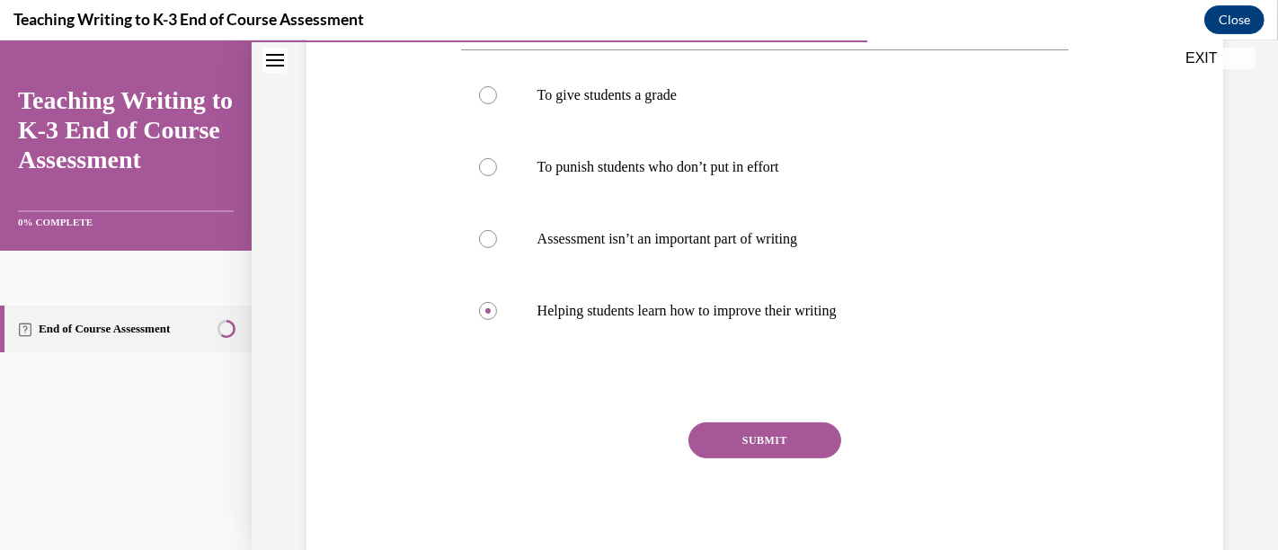
click at [749, 432] on button "SUBMIT" at bounding box center [764, 440] width 153 height 36
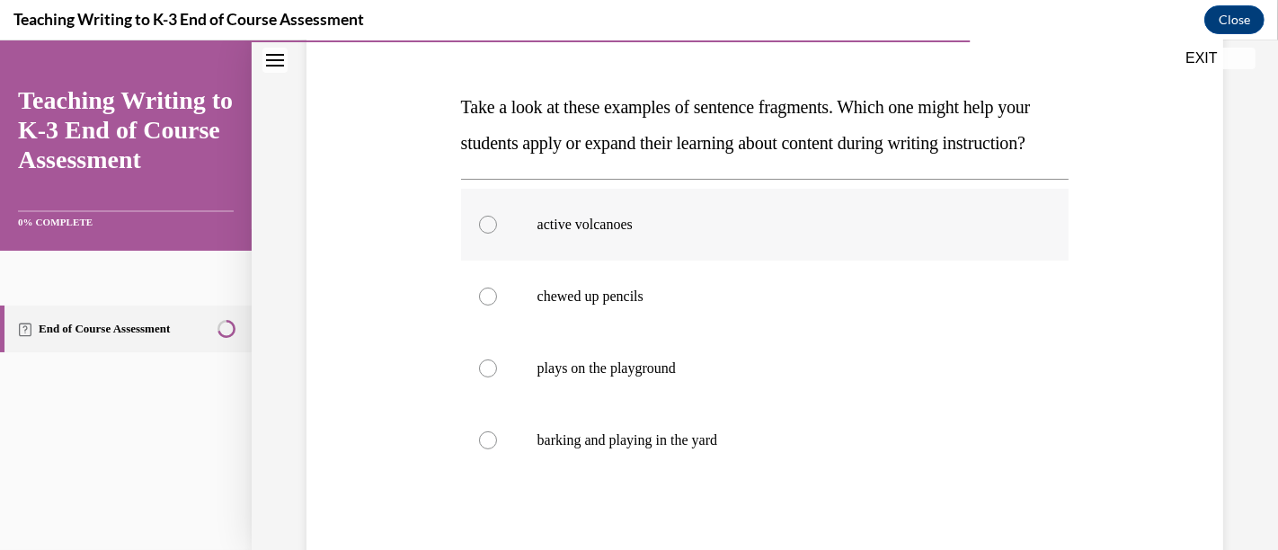
click at [620, 234] on p "active volcanoes" at bounding box center [780, 225] width 487 height 18
click at [497, 234] on input "active volcanoes" at bounding box center [488, 225] width 18 height 18
radio input "true"
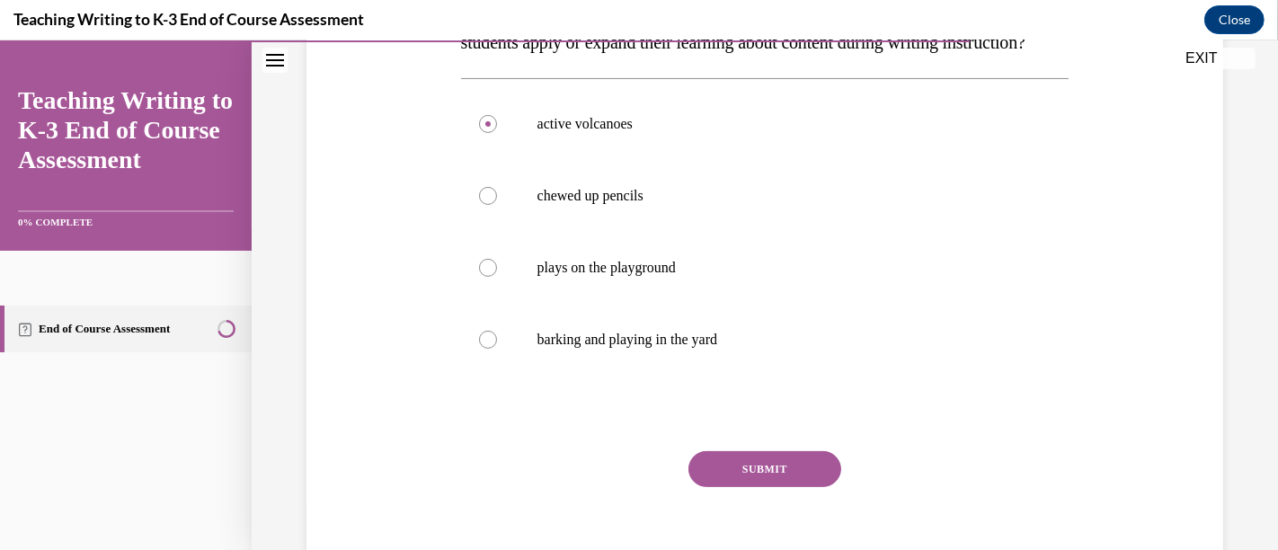
click at [812, 487] on button "SUBMIT" at bounding box center [764, 469] width 153 height 36
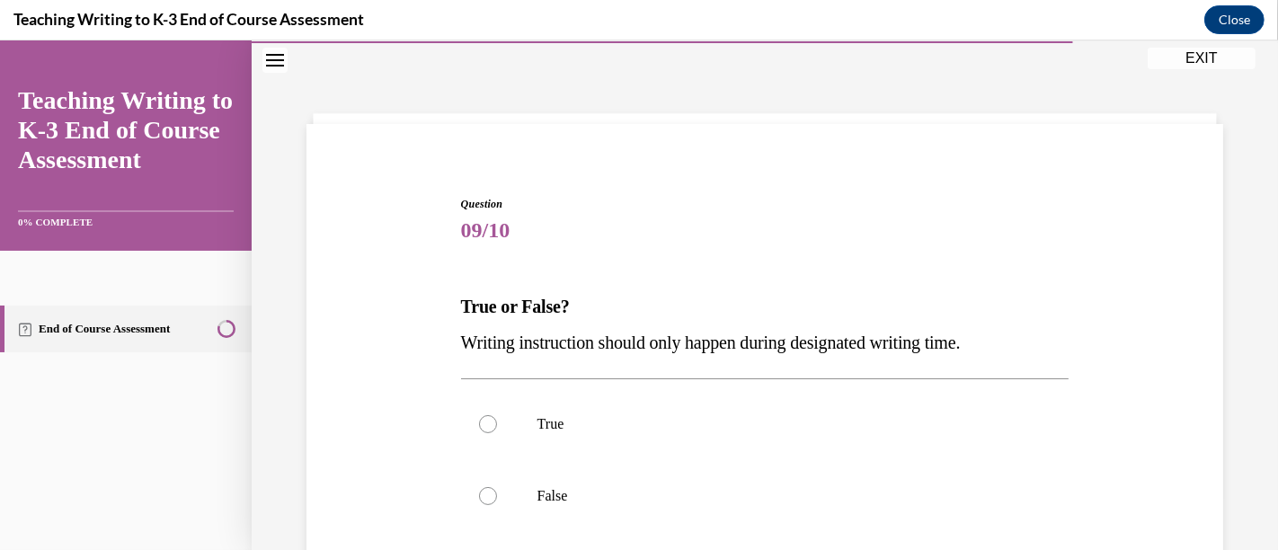
scroll to position [240, 0]
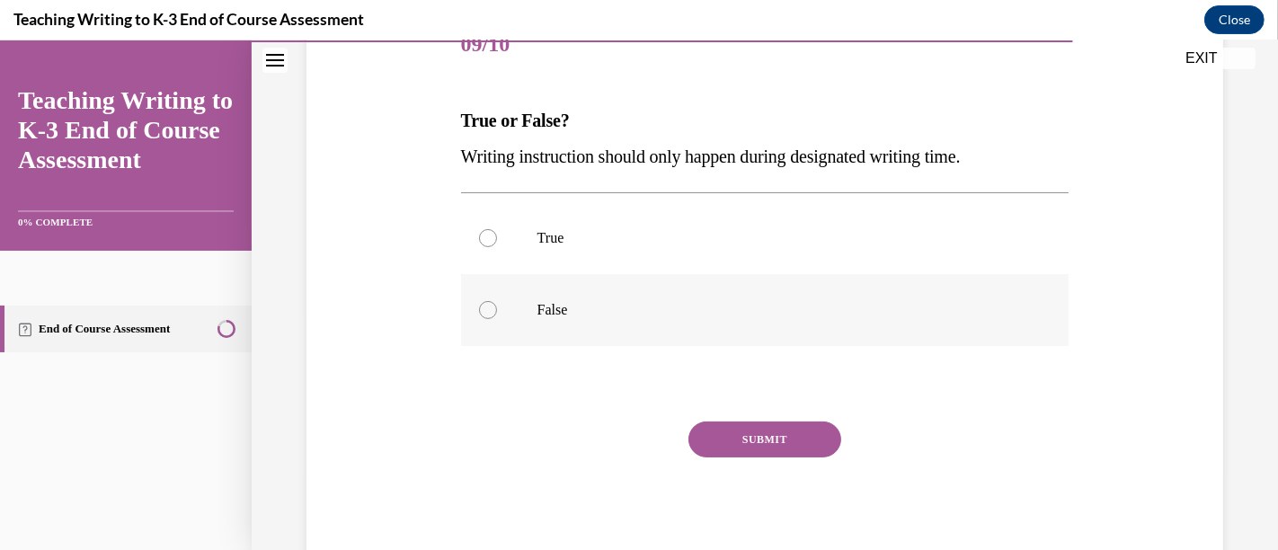
click at [596, 302] on p "False" at bounding box center [780, 310] width 487 height 18
click at [497, 302] on input "False" at bounding box center [488, 310] width 18 height 18
radio input "true"
click at [755, 430] on button "SUBMIT" at bounding box center [764, 439] width 153 height 36
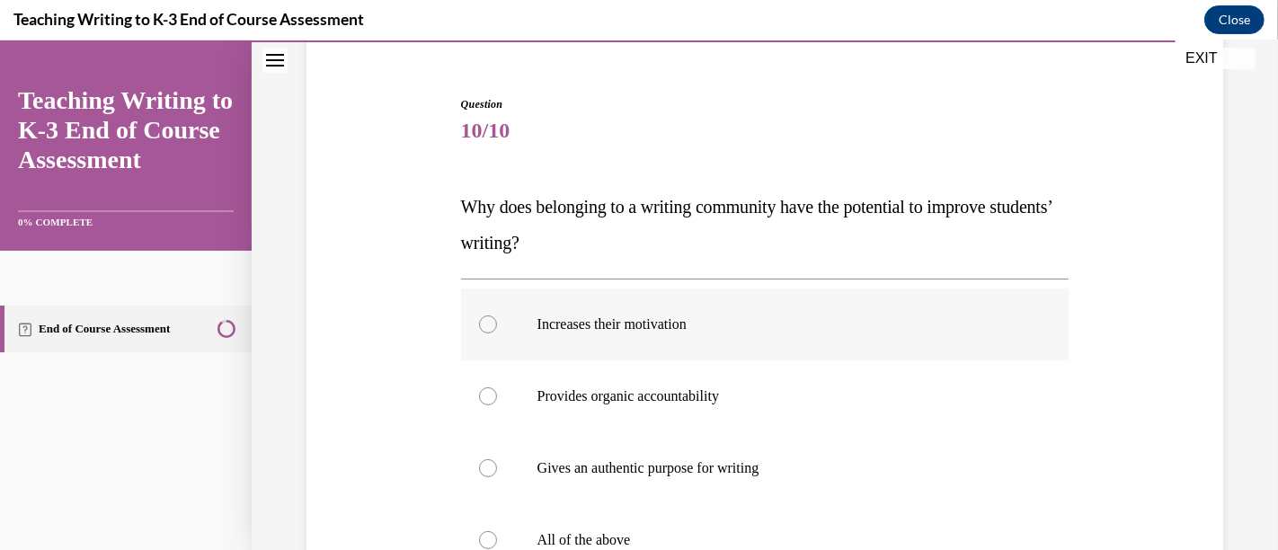
scroll to position [253, 0]
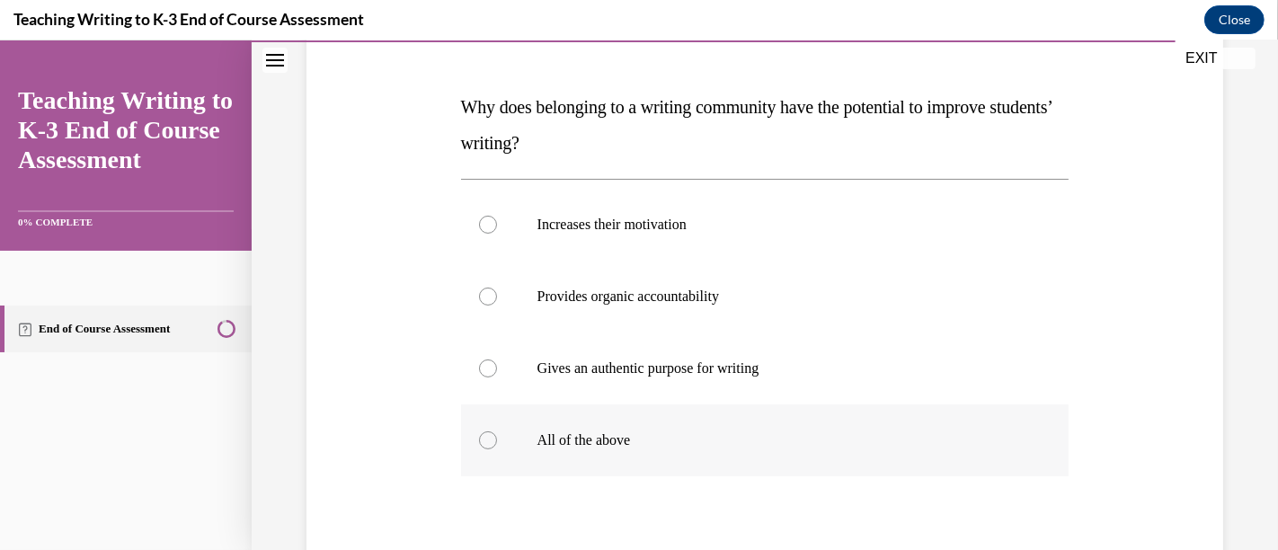
click at [647, 435] on p "All of the above" at bounding box center [780, 440] width 487 height 18
click at [497, 435] on input "All of the above" at bounding box center [488, 440] width 18 height 18
radio input "true"
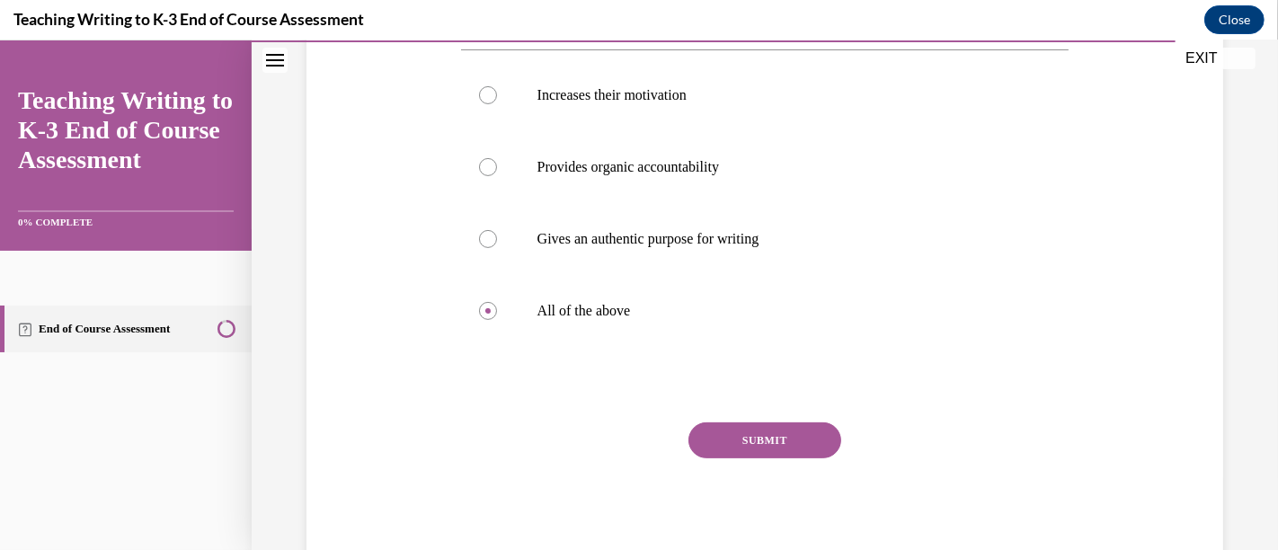
click at [734, 427] on button "SUBMIT" at bounding box center [764, 440] width 153 height 36
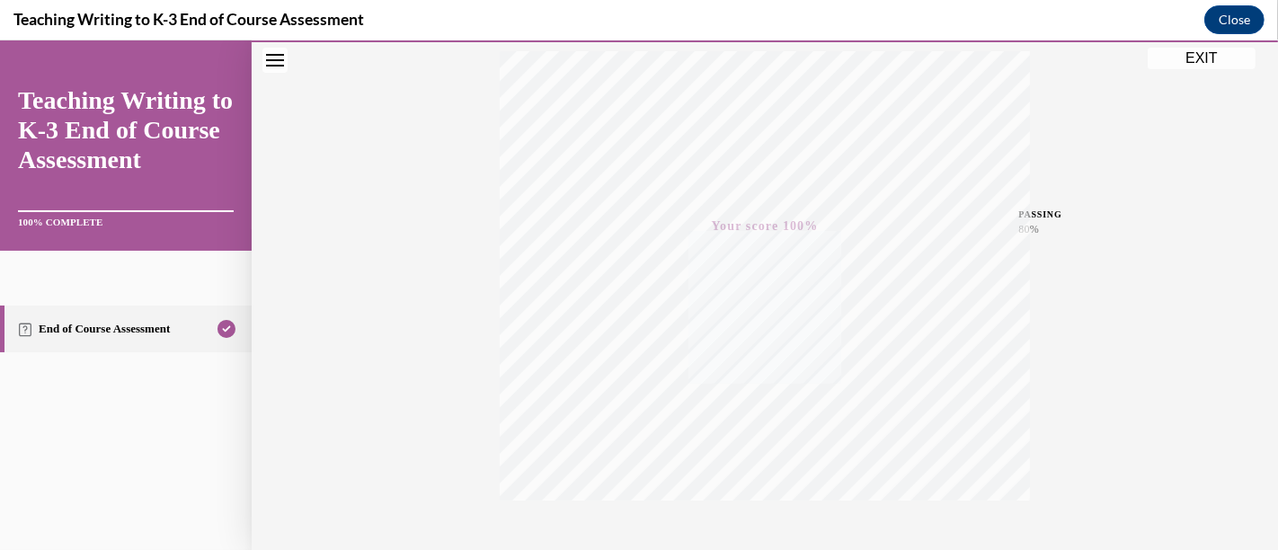
scroll to position [411, 0]
click at [1197, 63] on button "EXIT" at bounding box center [1202, 59] width 108 height 22
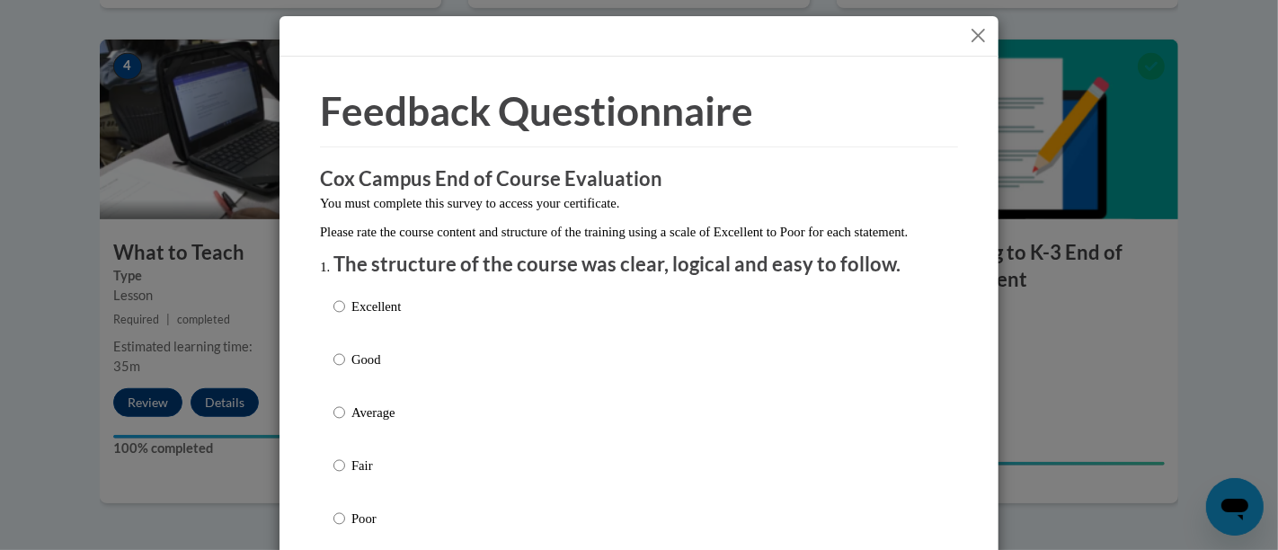
scroll to position [100, 0]
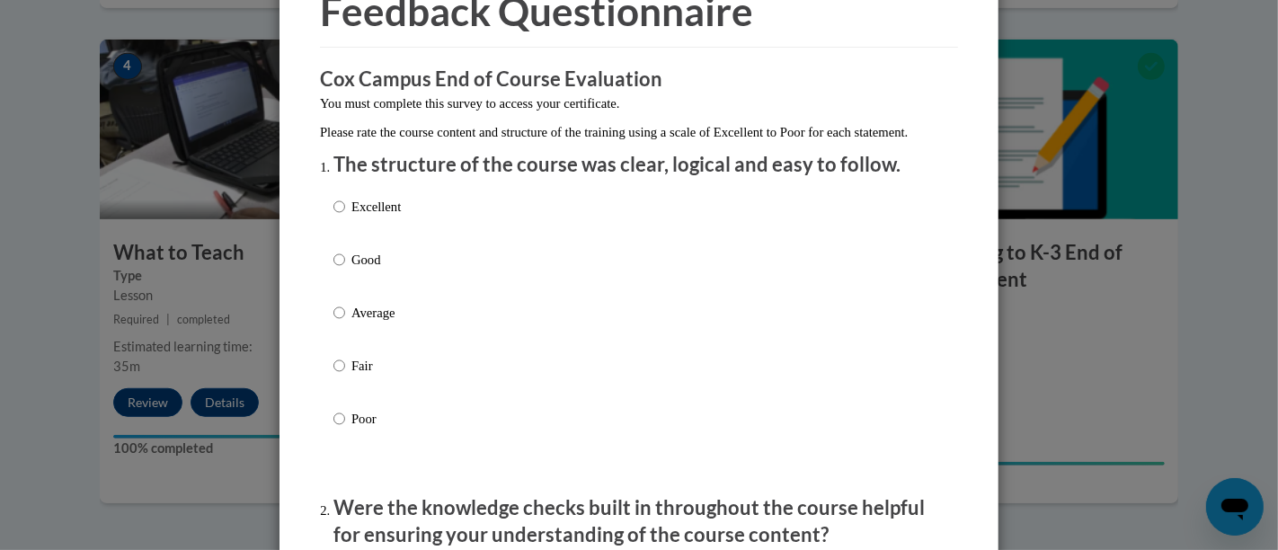
click at [376, 270] on p "Good" at bounding box center [375, 260] width 49 height 20
click at [345, 270] on input "Good" at bounding box center [339, 260] width 12 height 20
radio input "true"
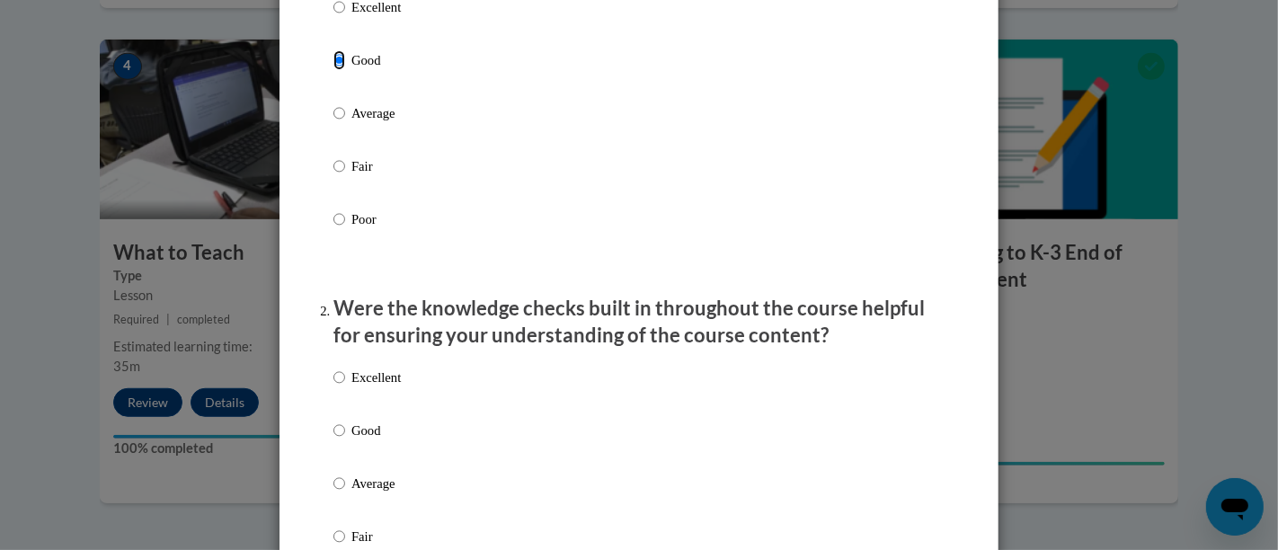
scroll to position [399, 0]
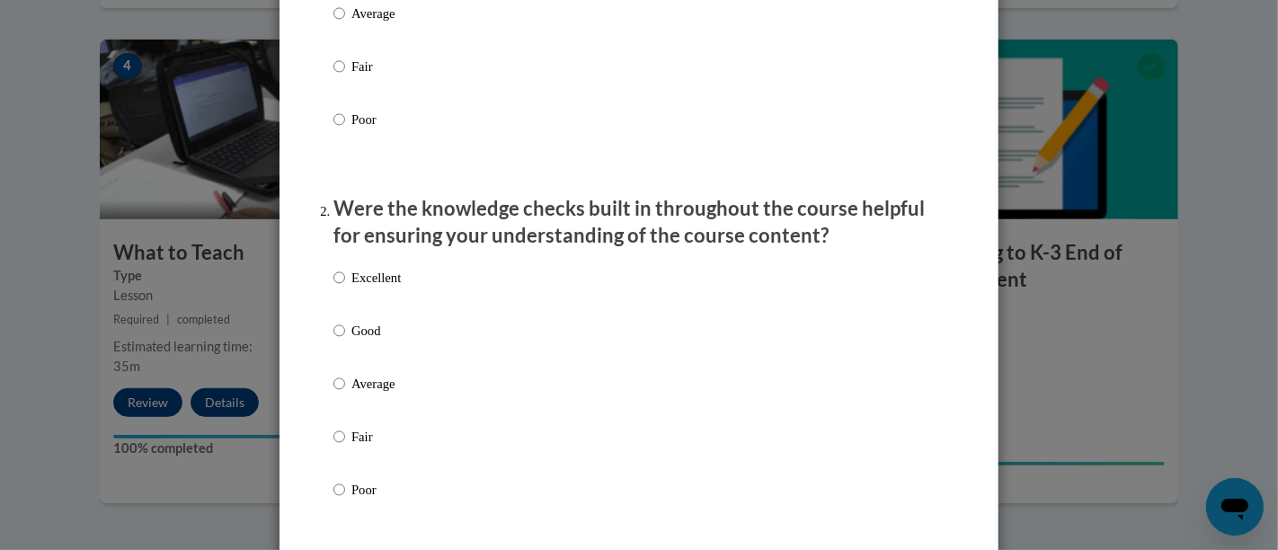
click at [387, 394] on p "Average" at bounding box center [375, 384] width 49 height 20
click at [345, 394] on input "Average" at bounding box center [339, 384] width 12 height 20
radio input "true"
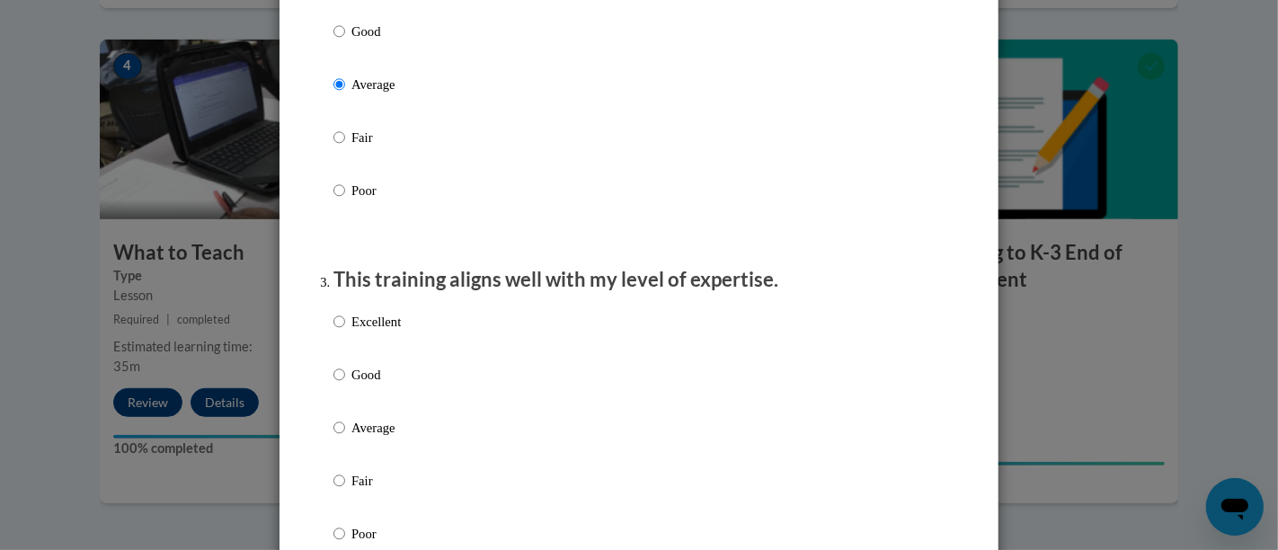
click at [382, 438] on p "Average" at bounding box center [375, 428] width 49 height 20
click at [345, 438] on input "Average" at bounding box center [339, 428] width 12 height 20
radio input "true"
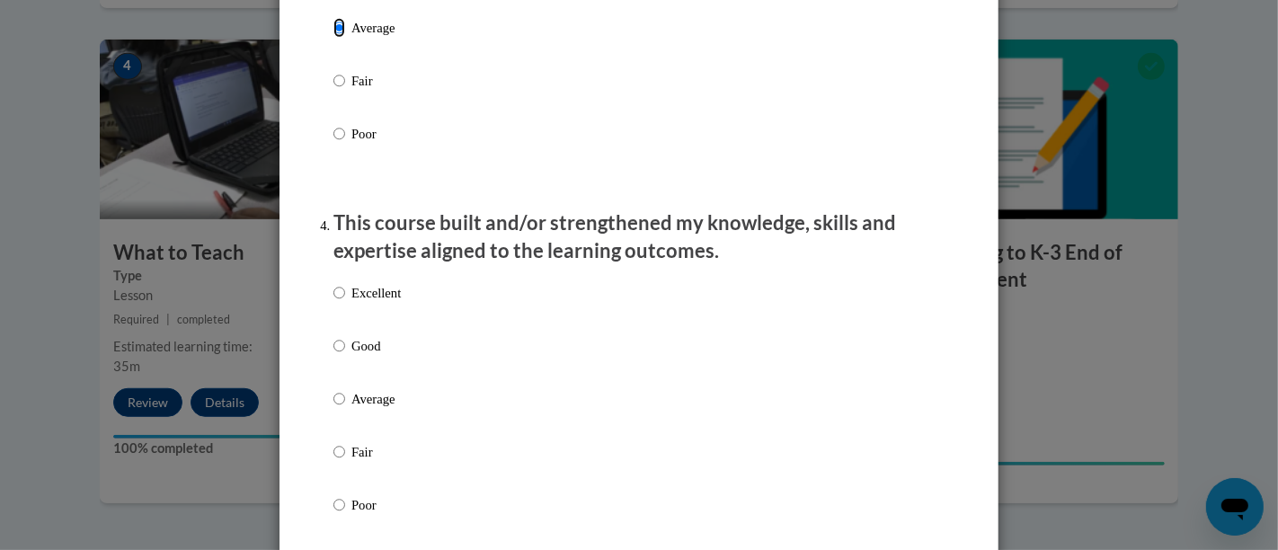
scroll to position [798, 0]
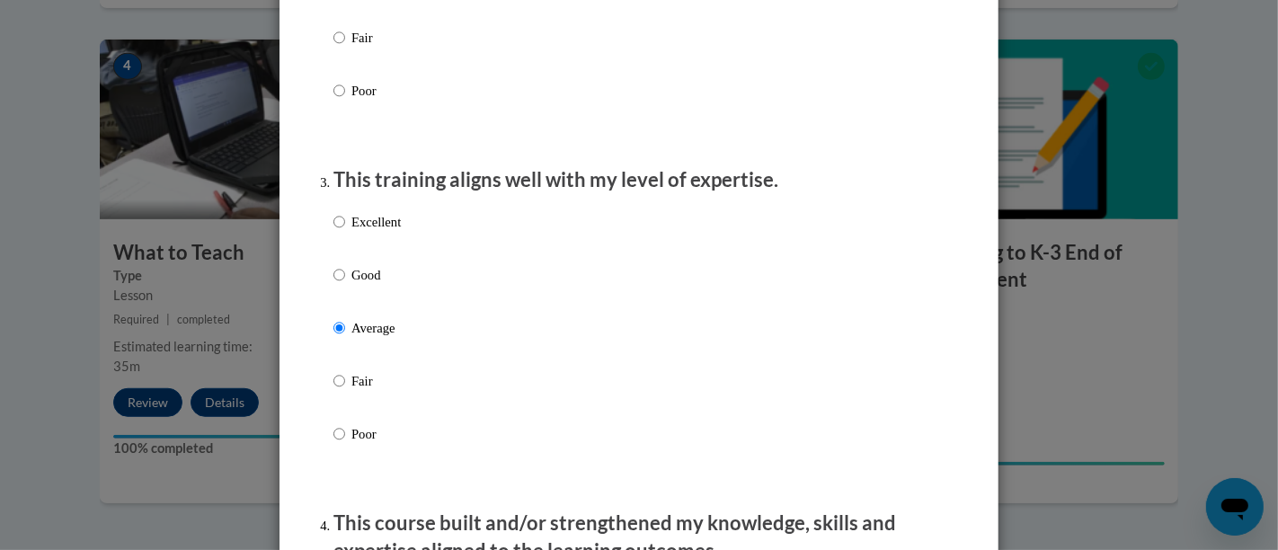
click at [365, 444] on p "Poor" at bounding box center [375, 434] width 49 height 20
click at [345, 444] on input "Poor" at bounding box center [339, 434] width 12 height 20
radio input "true"
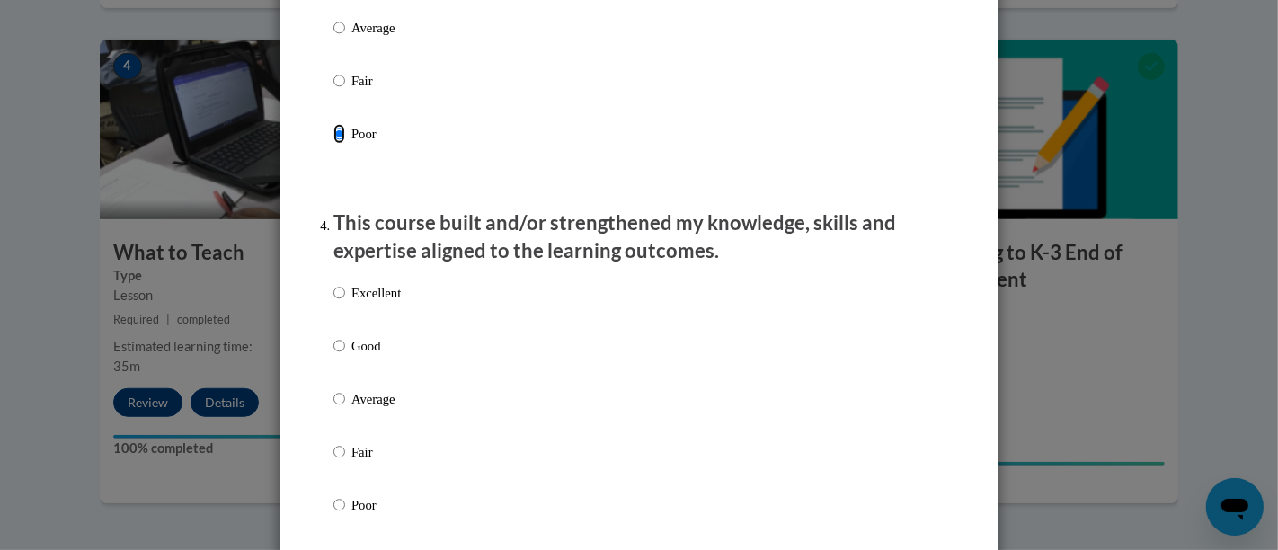
scroll to position [1198, 0]
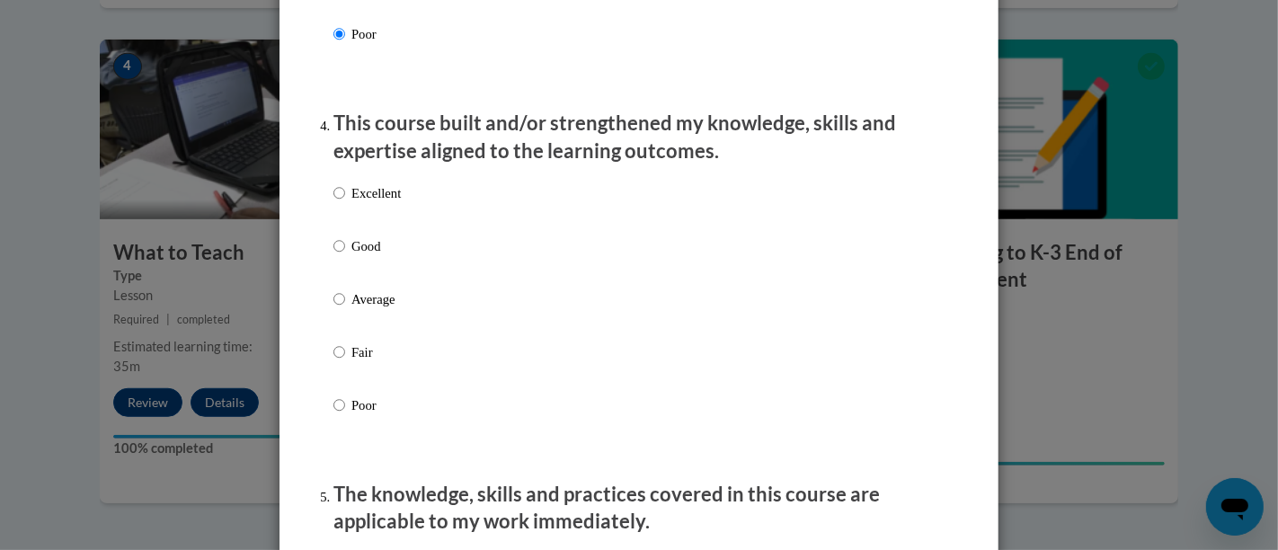
click at [359, 415] on p "Poor" at bounding box center [375, 405] width 49 height 20
click at [345, 415] on input "Poor" at bounding box center [339, 405] width 12 height 20
radio input "true"
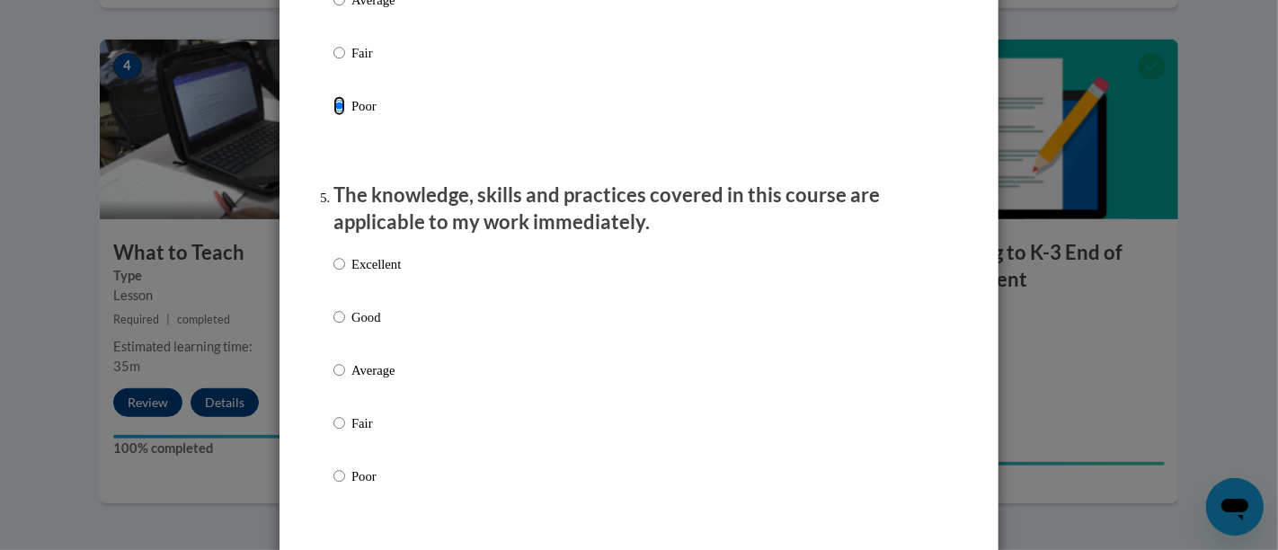
scroll to position [1697, 0]
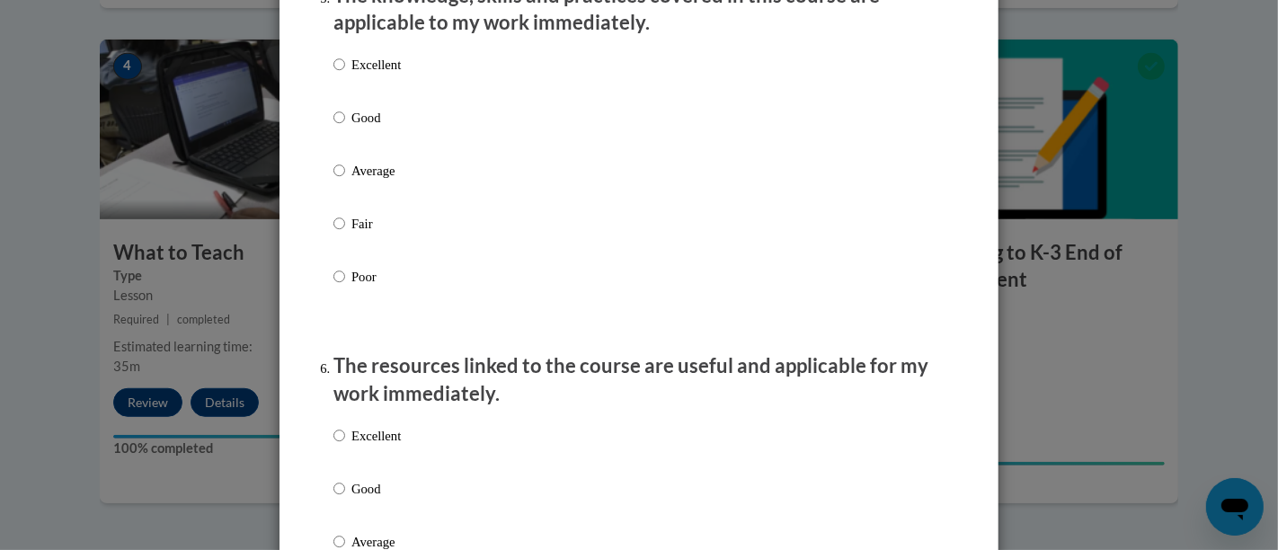
click at [359, 128] on p "Good" at bounding box center [375, 118] width 49 height 20
click at [345, 128] on input "Good" at bounding box center [339, 118] width 12 height 20
radio input "true"
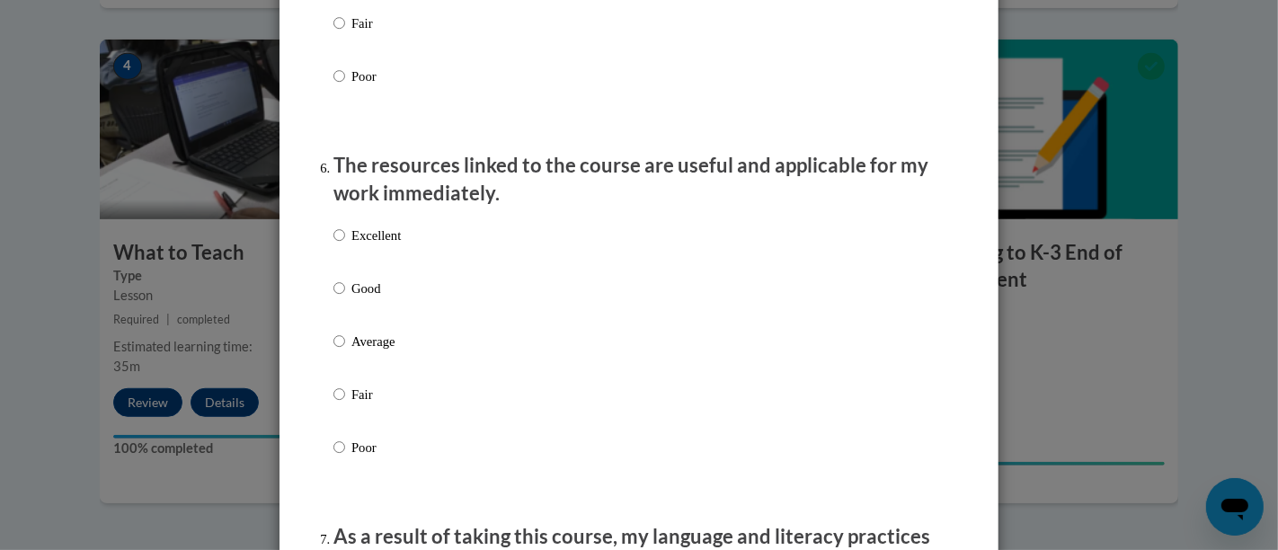
click at [361, 351] on p "Average" at bounding box center [375, 342] width 49 height 20
click at [345, 351] on input "Average" at bounding box center [339, 342] width 12 height 20
radio input "true"
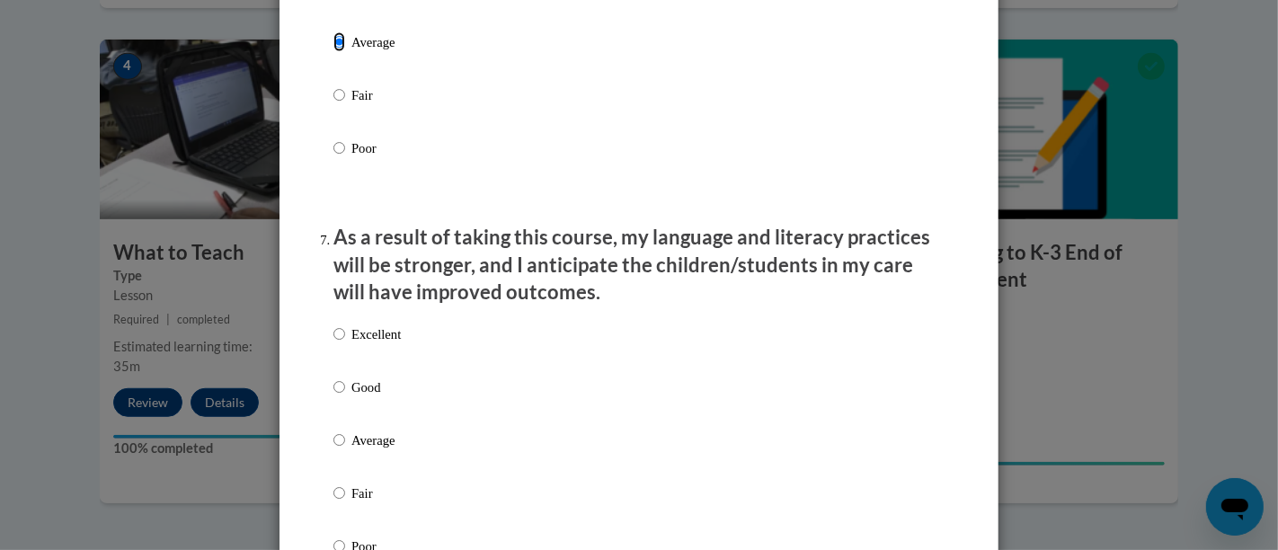
scroll to position [2296, 0]
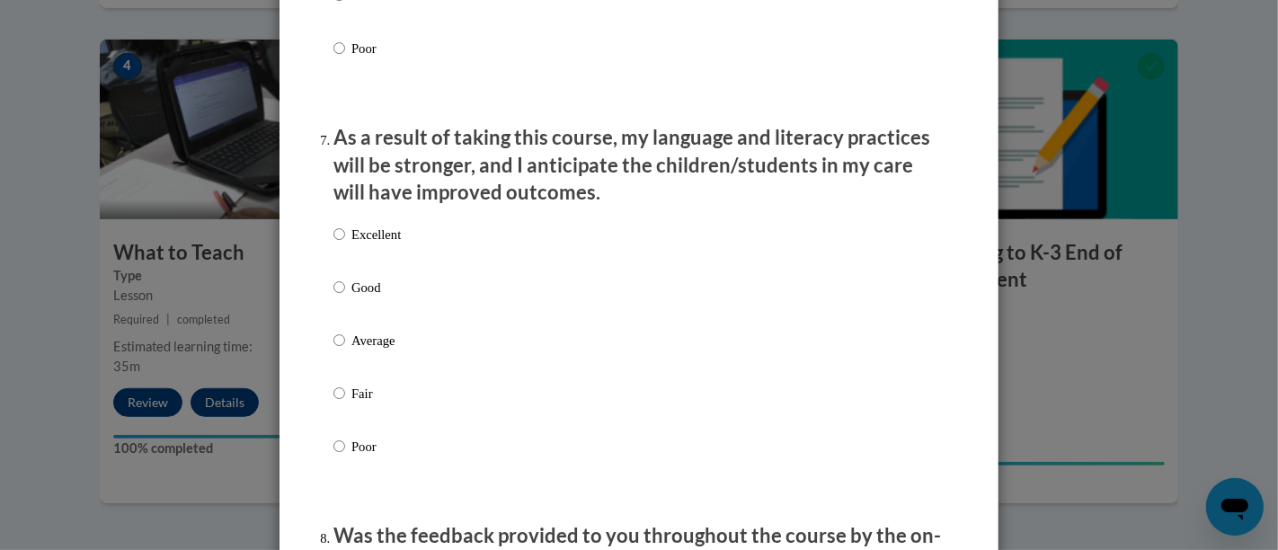
click at [357, 348] on p "Average" at bounding box center [375, 341] width 49 height 20
click at [345, 348] on input "Average" at bounding box center [339, 341] width 12 height 20
radio input "true"
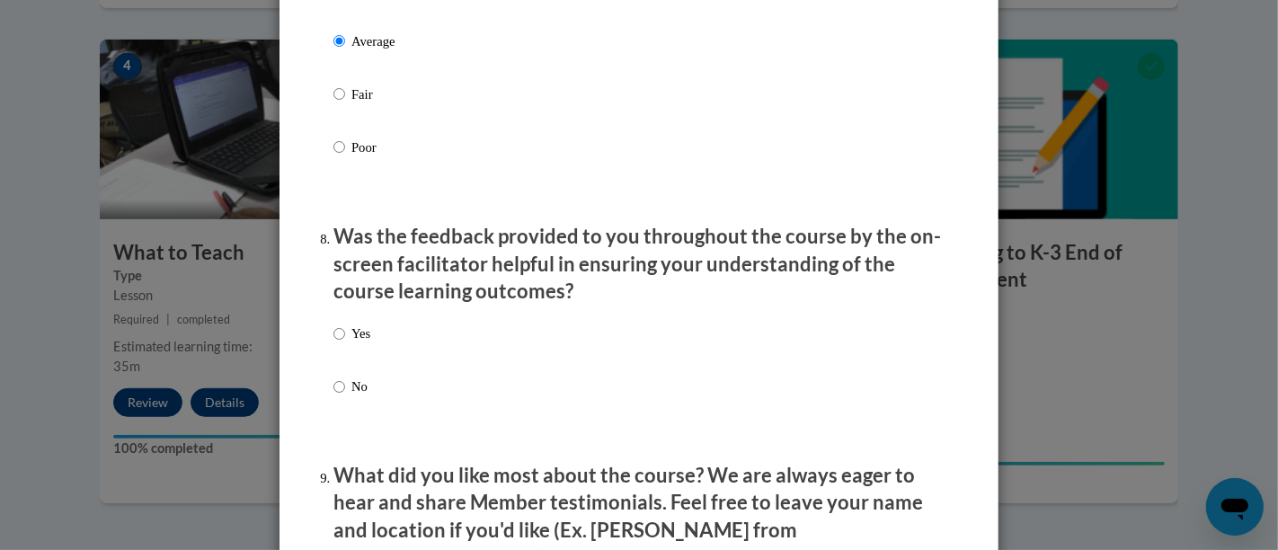
click at [351, 344] on p "Yes" at bounding box center [360, 334] width 19 height 20
click at [345, 344] on input "Yes" at bounding box center [339, 334] width 12 height 20
radio input "true"
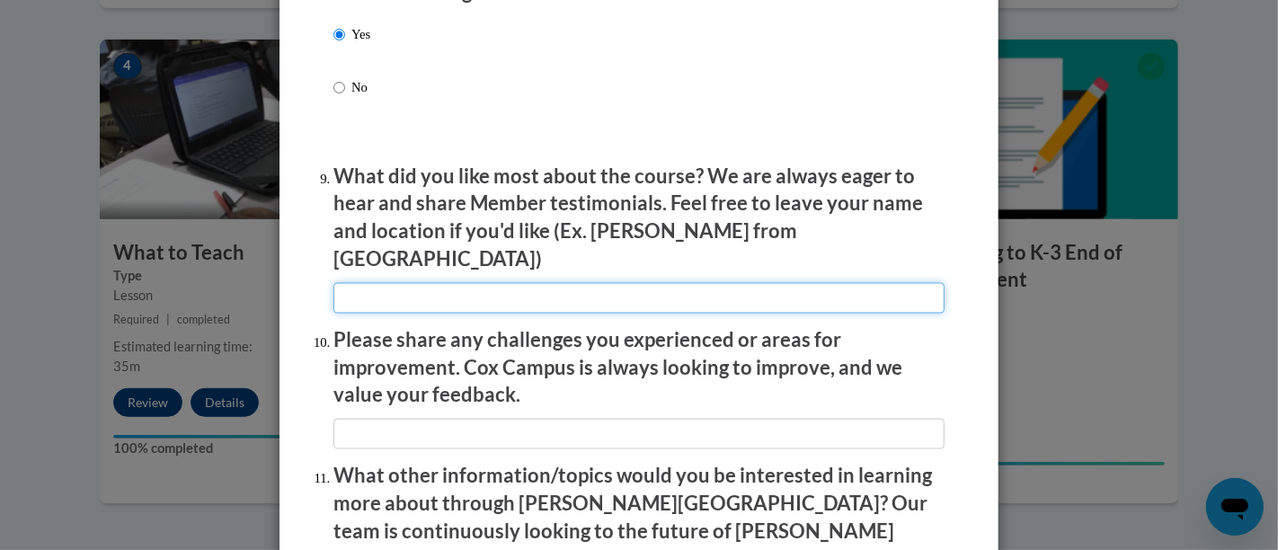
click at [379, 299] on input "textbox" at bounding box center [638, 297] width 611 height 31
type input "good refresher"
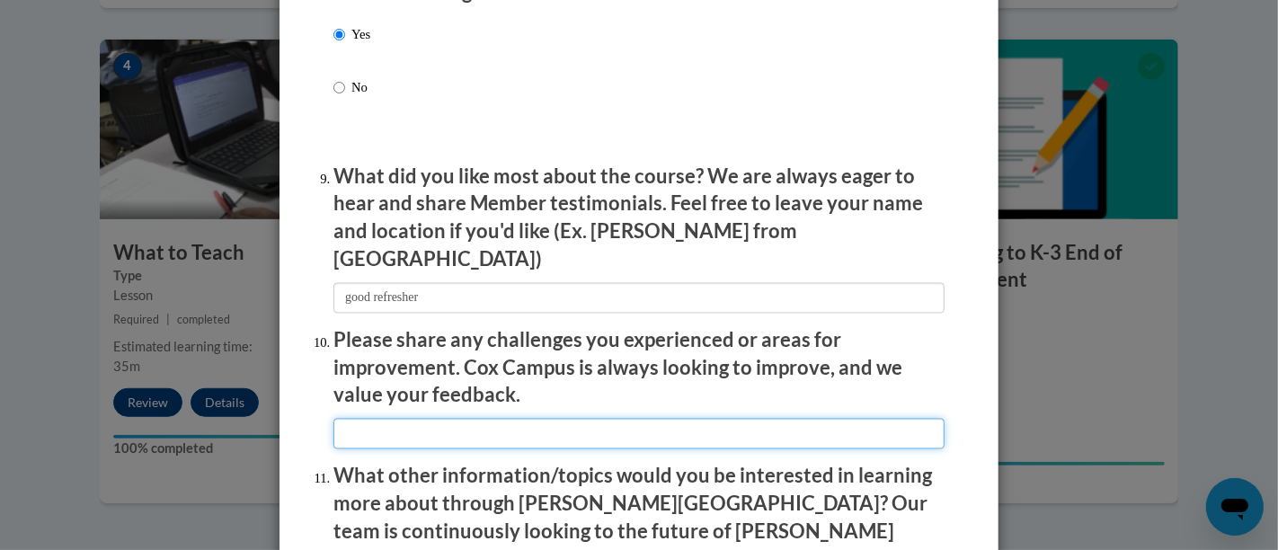
click at [442, 420] on input "textbox" at bounding box center [638, 433] width 611 height 31
type input "a lot of this was already known, a pretest would be nice"
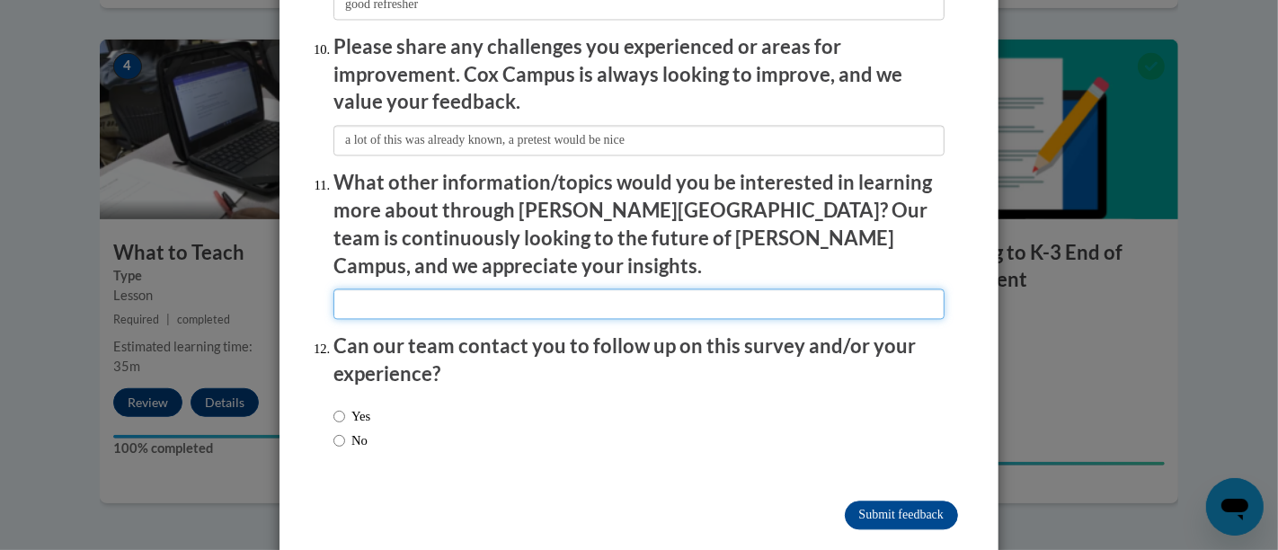
click at [411, 288] on input "textbox" at bounding box center [638, 303] width 611 height 31
type input "none"
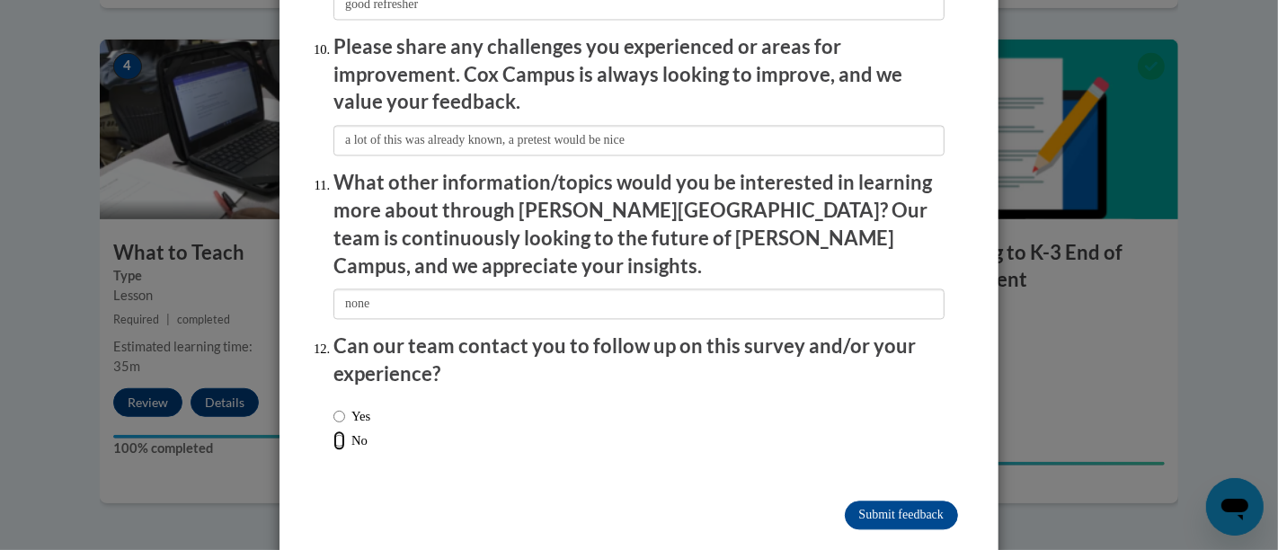
click at [333, 430] on input "No" at bounding box center [339, 440] width 12 height 20
radio input "true"
click at [878, 501] on input "Submit feedback" at bounding box center [901, 515] width 113 height 29
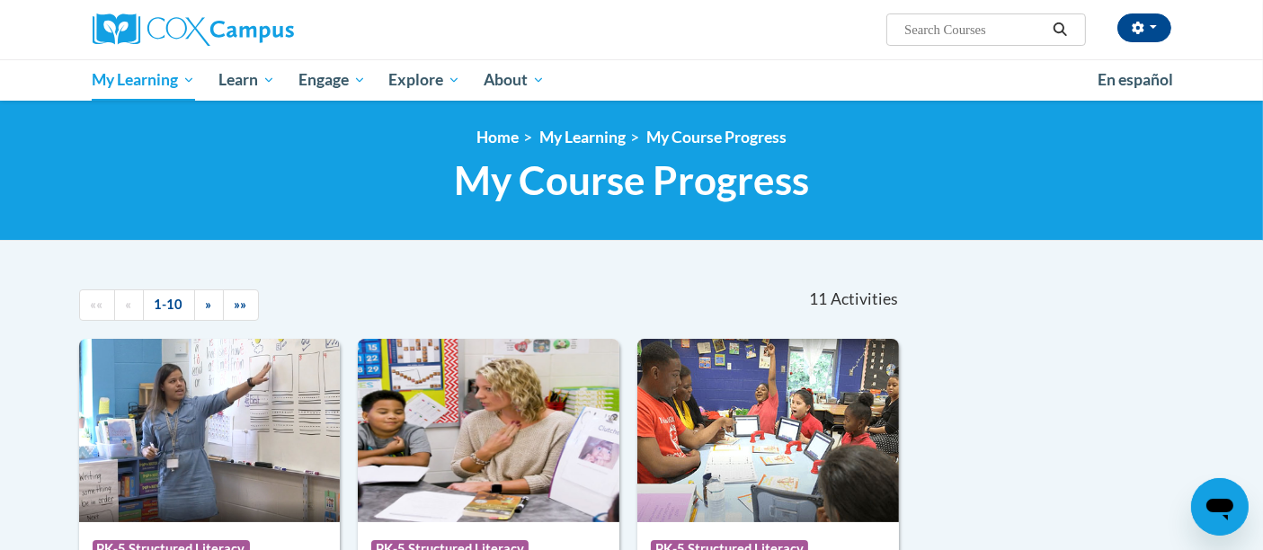
click at [947, 31] on input "Search..." at bounding box center [974, 30] width 144 height 22
type input "certification exam"
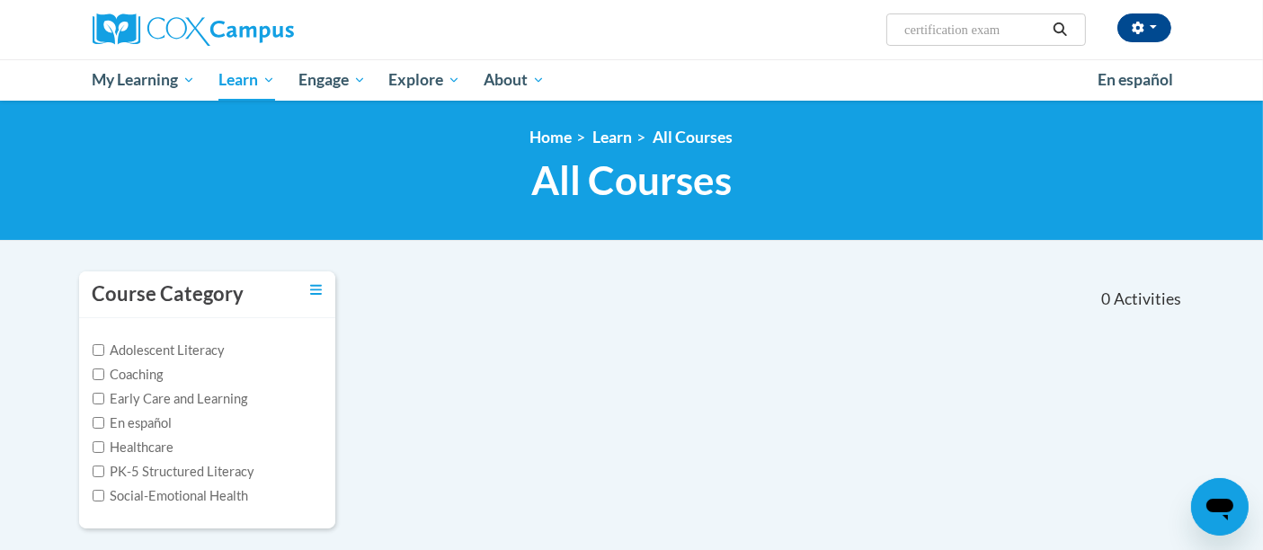
scroll to position [100, 0]
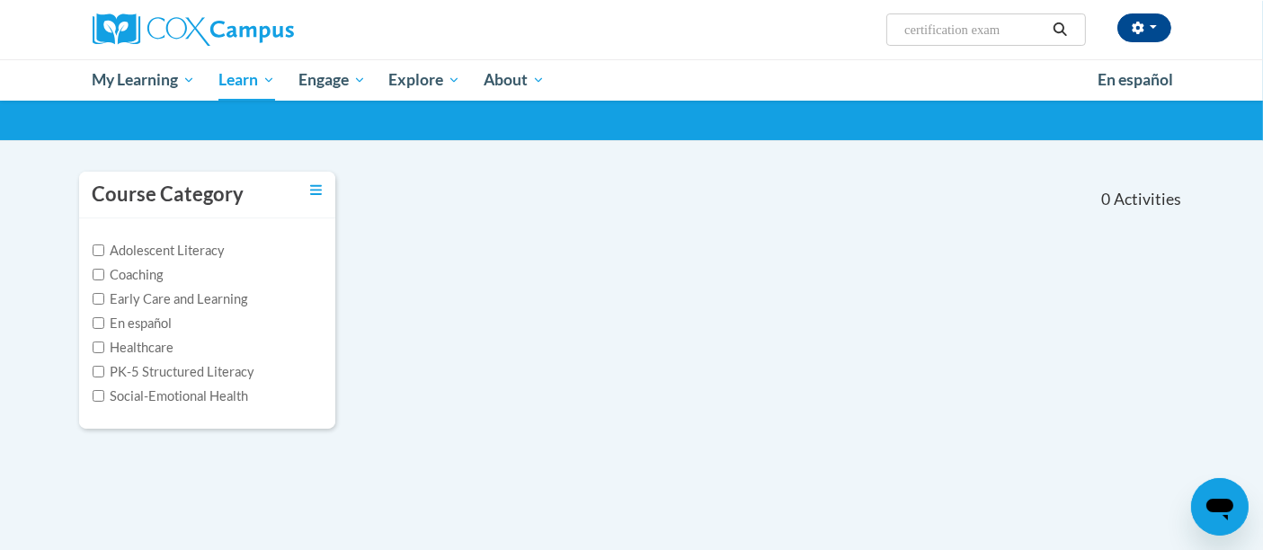
drag, startPoint x: 1006, startPoint y: 25, endPoint x: 854, endPoint y: 22, distance: 151.9
click at [854, 22] on div "[PERSON_NAME] ([GEOGRAPHIC_DATA]/[GEOGRAPHIC_DATA] UTC-05:00) My Profile Inbox …" at bounding box center [816, 23] width 737 height 46
type input "structured literacy"
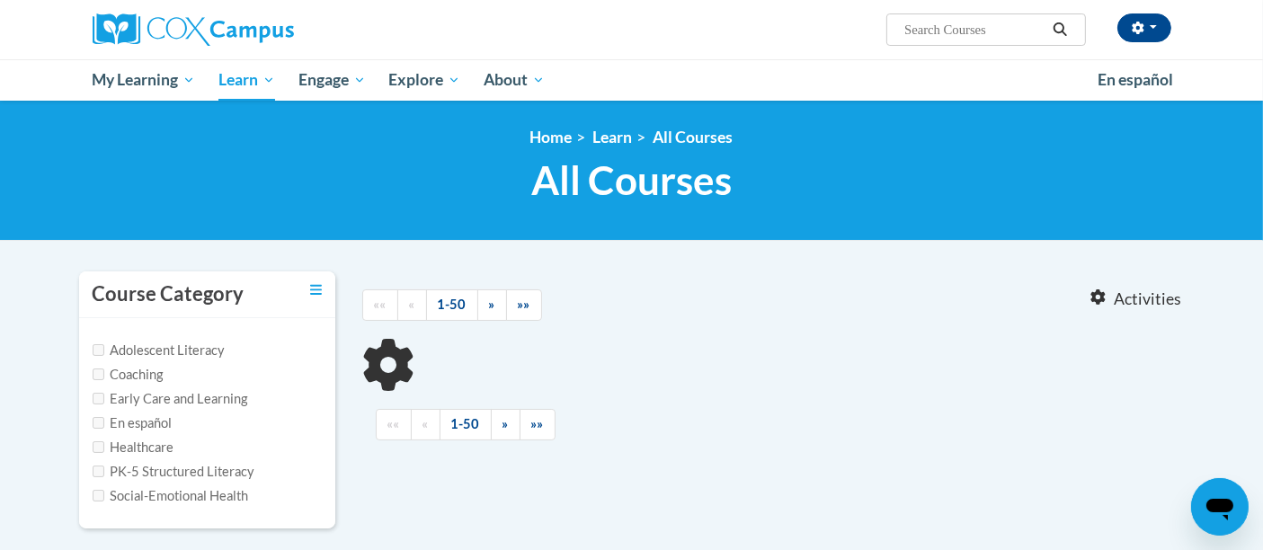
type input "structured literacy"
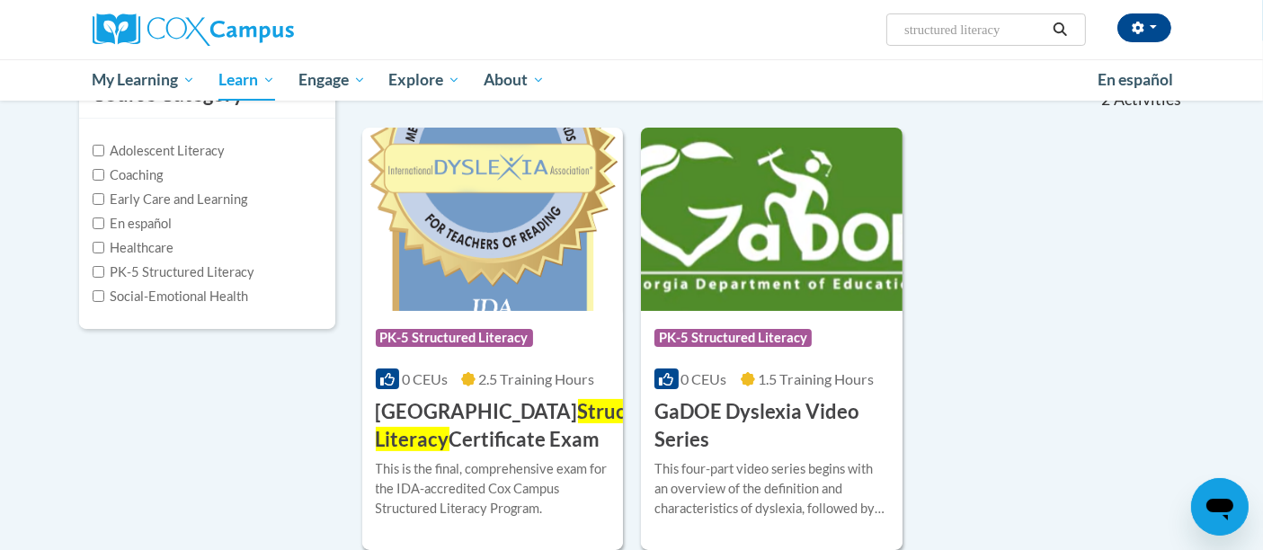
scroll to position [299, 0]
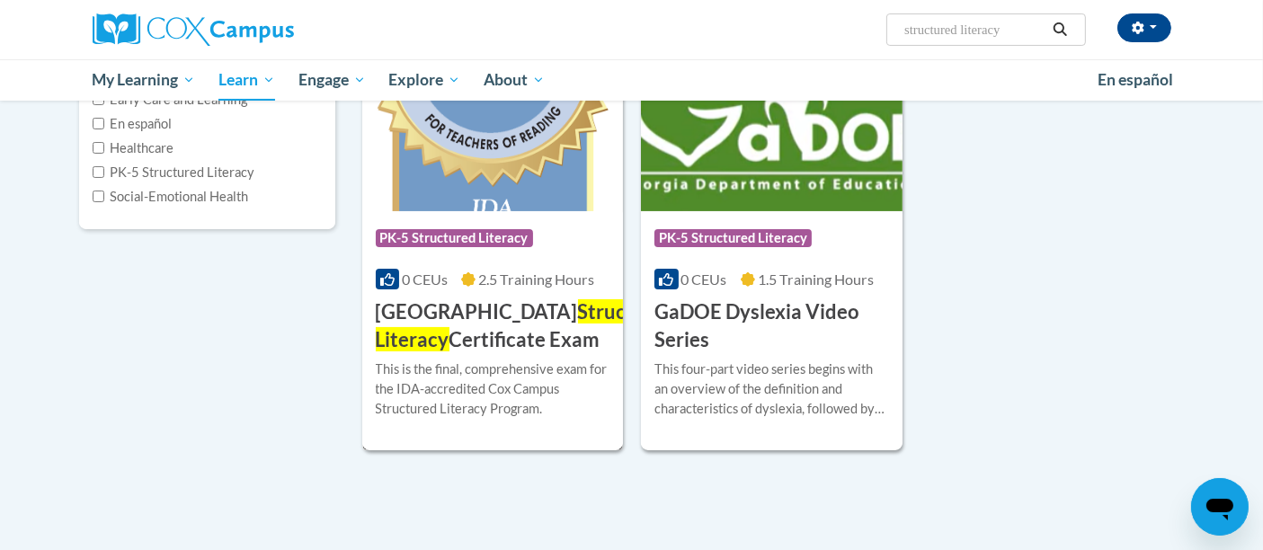
click at [485, 333] on h3 "Cox Campus Structured Literacy Certificate Exam" at bounding box center [526, 326] width 301 height 56
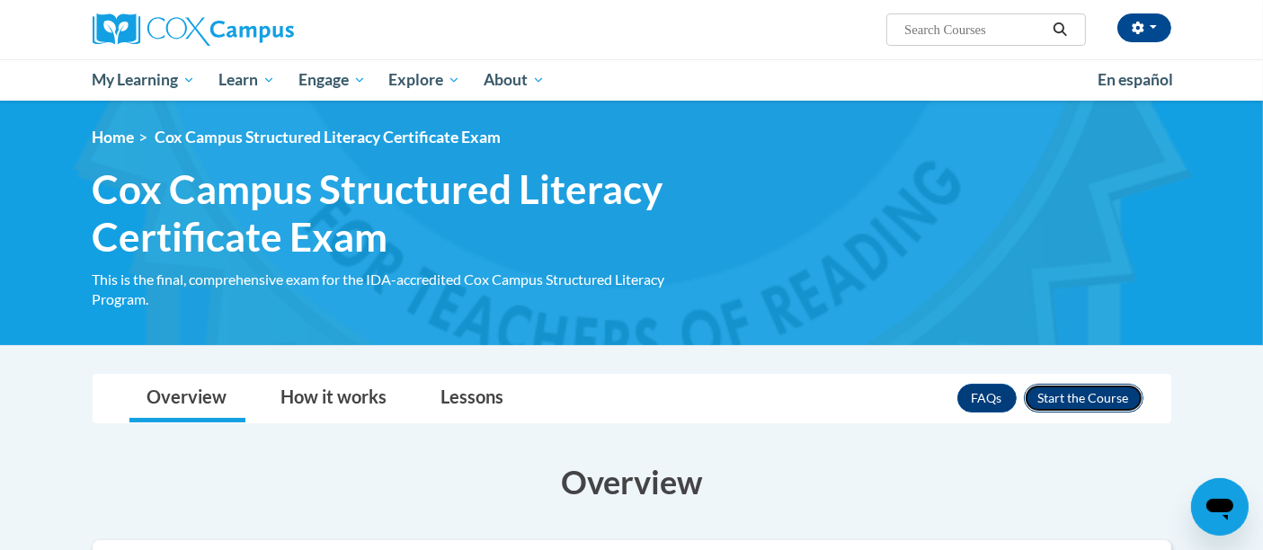
click at [1100, 396] on button "Enroll" at bounding box center [1084, 398] width 120 height 29
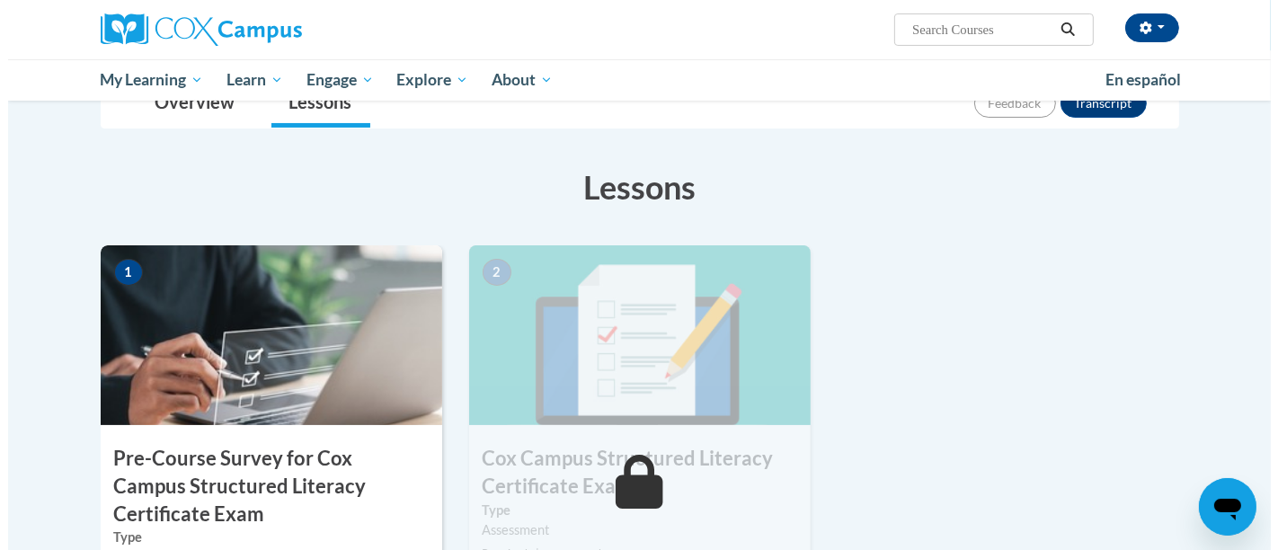
scroll to position [499, 0]
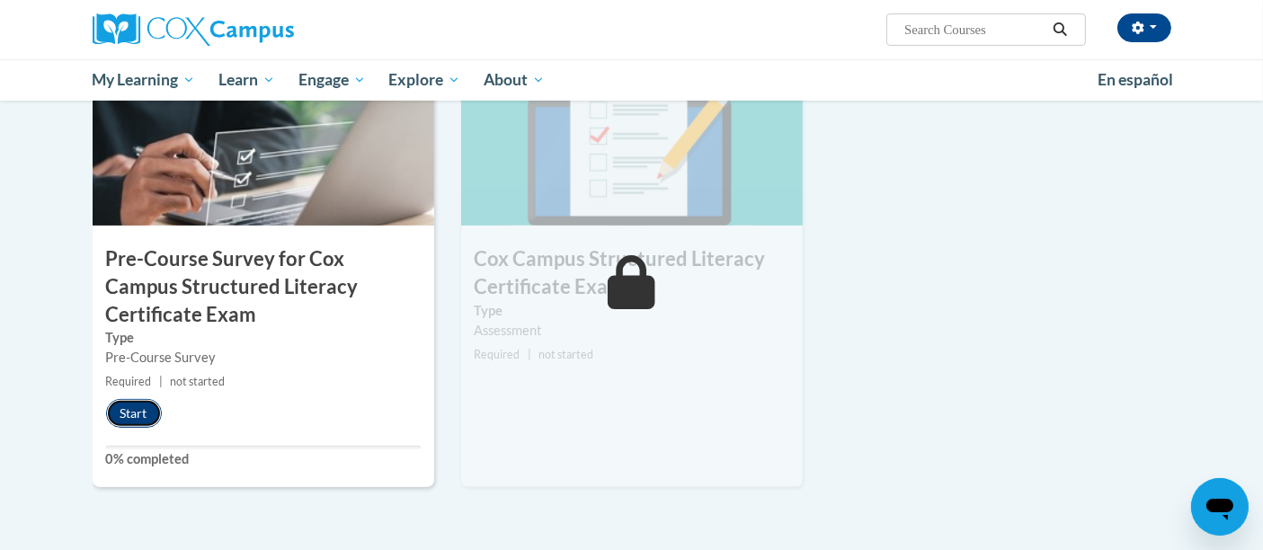
click at [128, 416] on button "Start" at bounding box center [134, 413] width 56 height 29
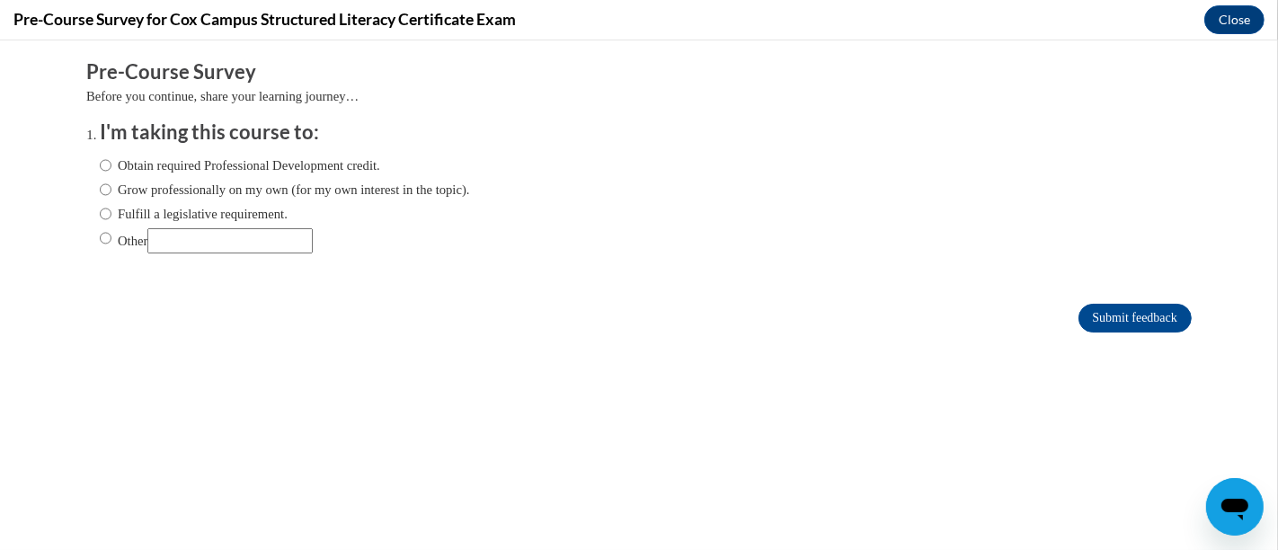
scroll to position [0, 0]
click at [100, 218] on input "Fulfill a legislative requirement." at bounding box center [106, 214] width 12 height 20
radio input "true"
click at [1117, 311] on input "Submit feedback" at bounding box center [1134, 318] width 113 height 29
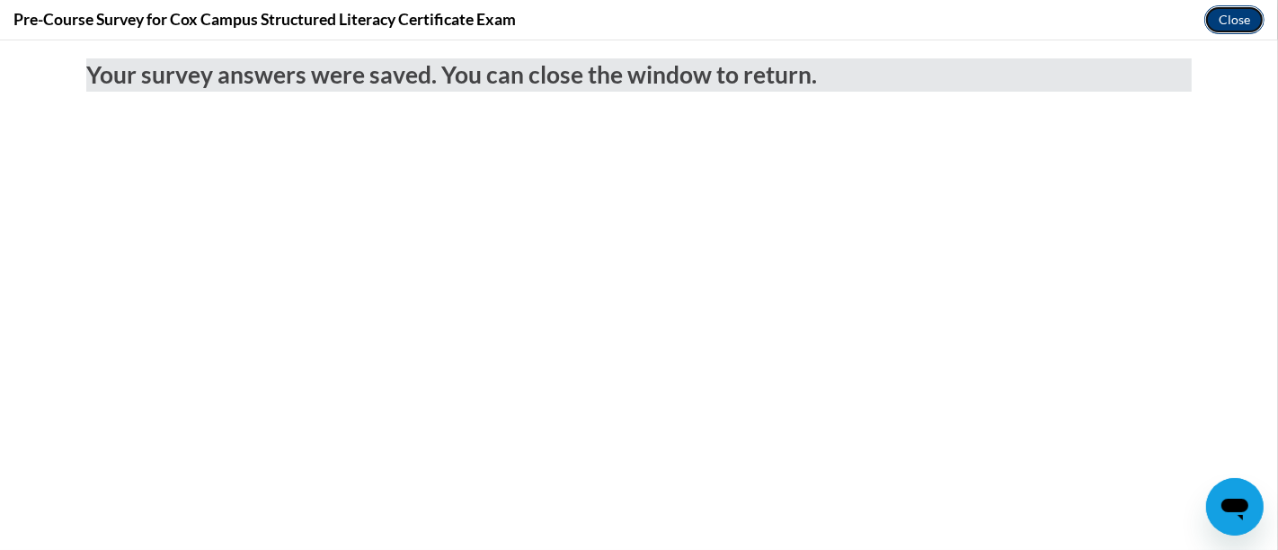
click at [1249, 22] on button "Close" at bounding box center [1234, 19] width 60 height 29
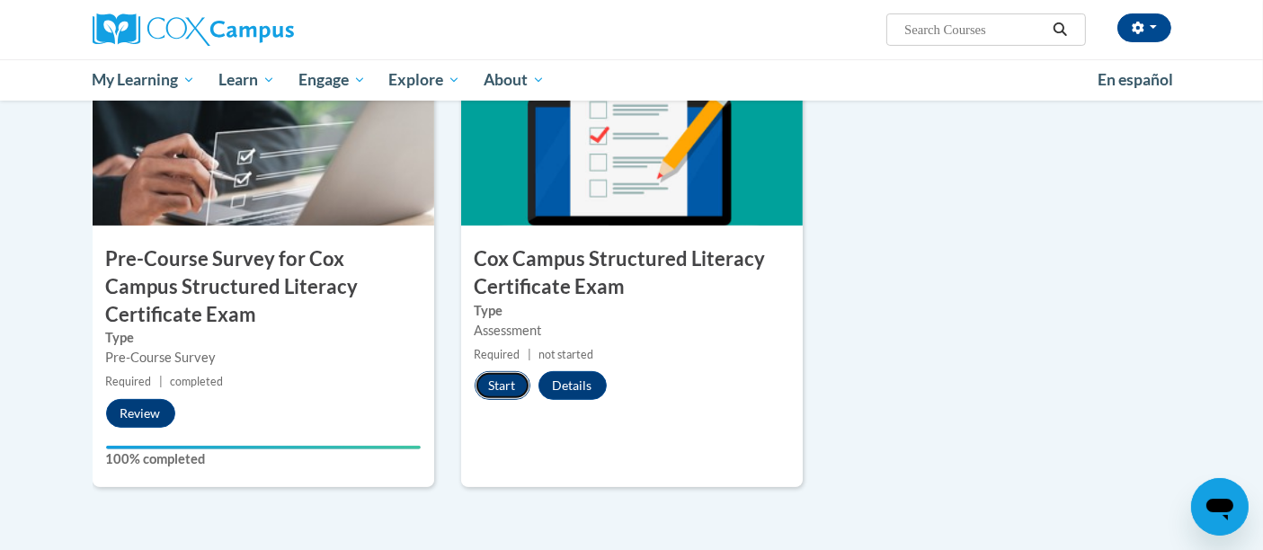
click at [516, 381] on button "Start" at bounding box center [503, 385] width 56 height 29
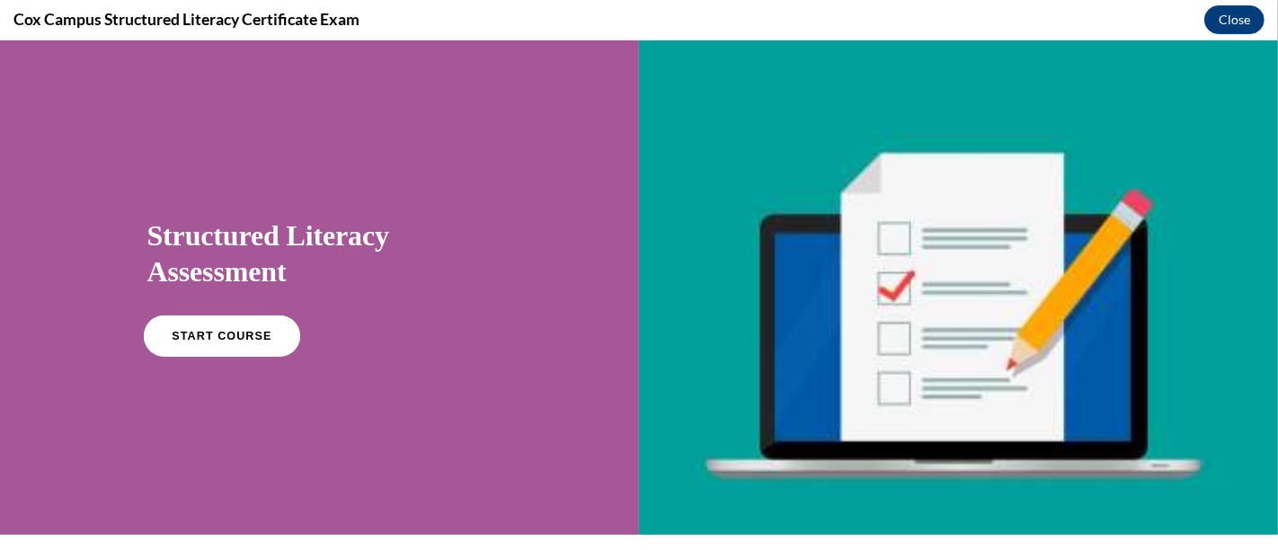
click at [244, 331] on span "START COURSE" at bounding box center [222, 336] width 100 height 13
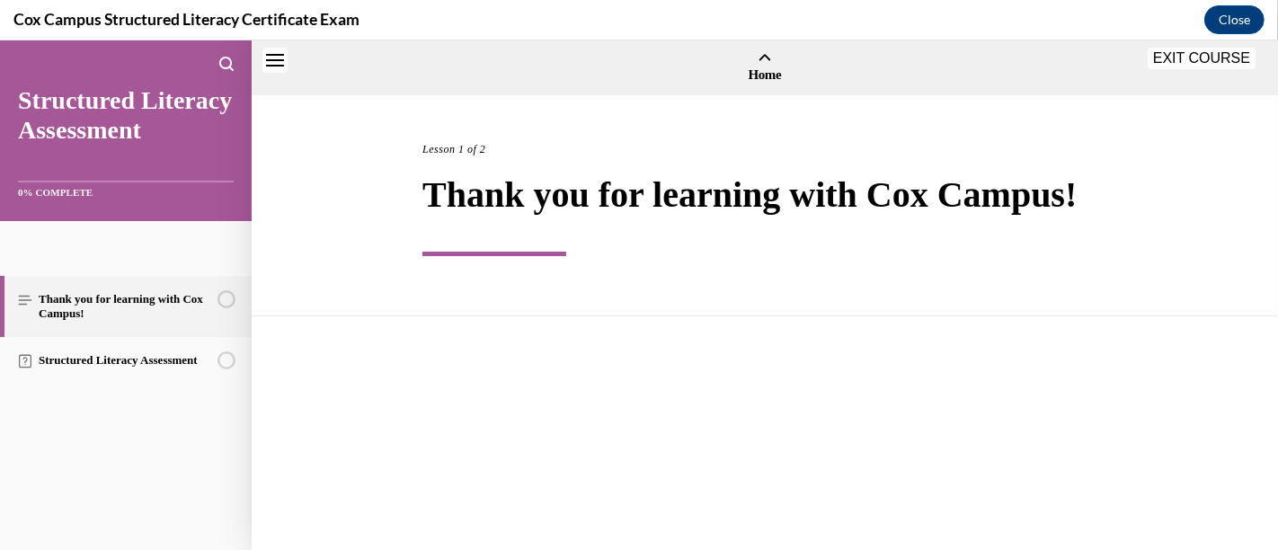
scroll to position [56, 0]
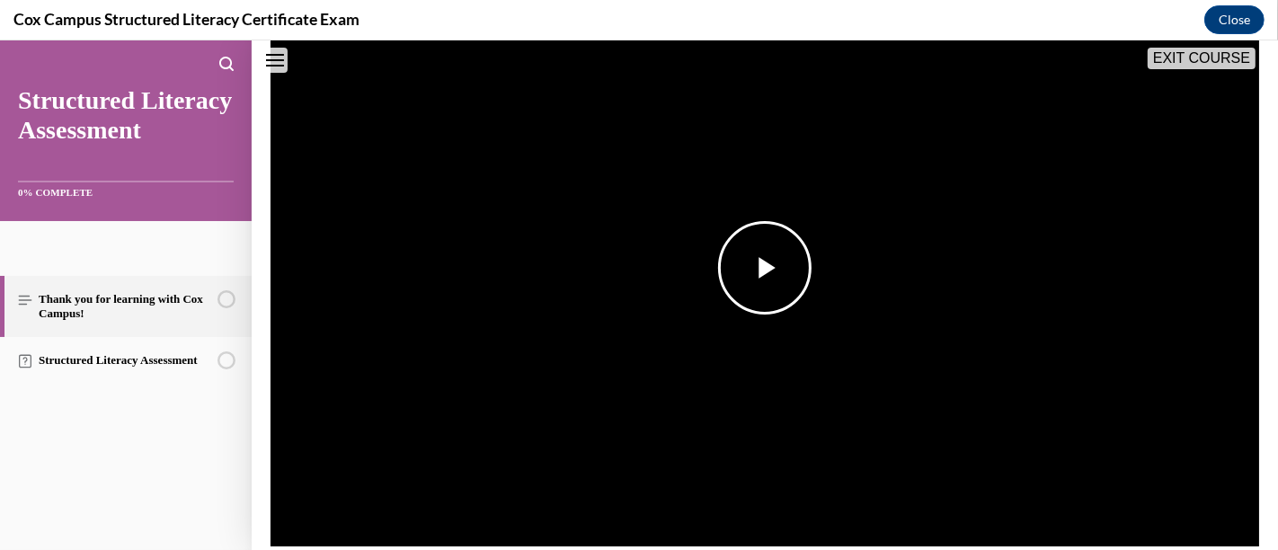
click at [765, 268] on span "Video player" at bounding box center [765, 268] width 0 height 0
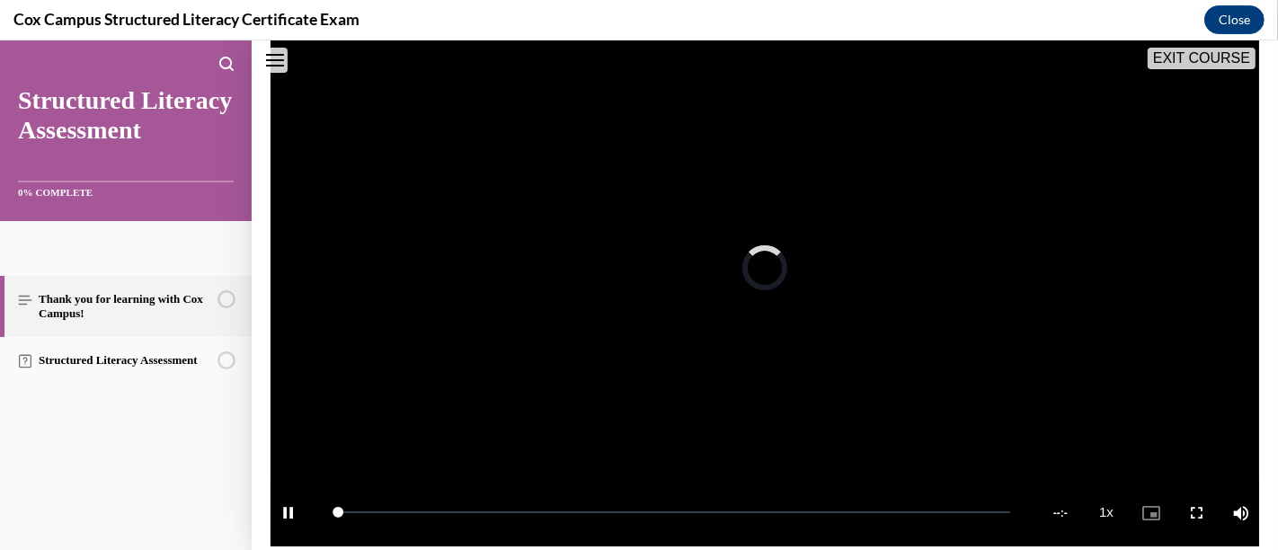
scroll to position [350, 0]
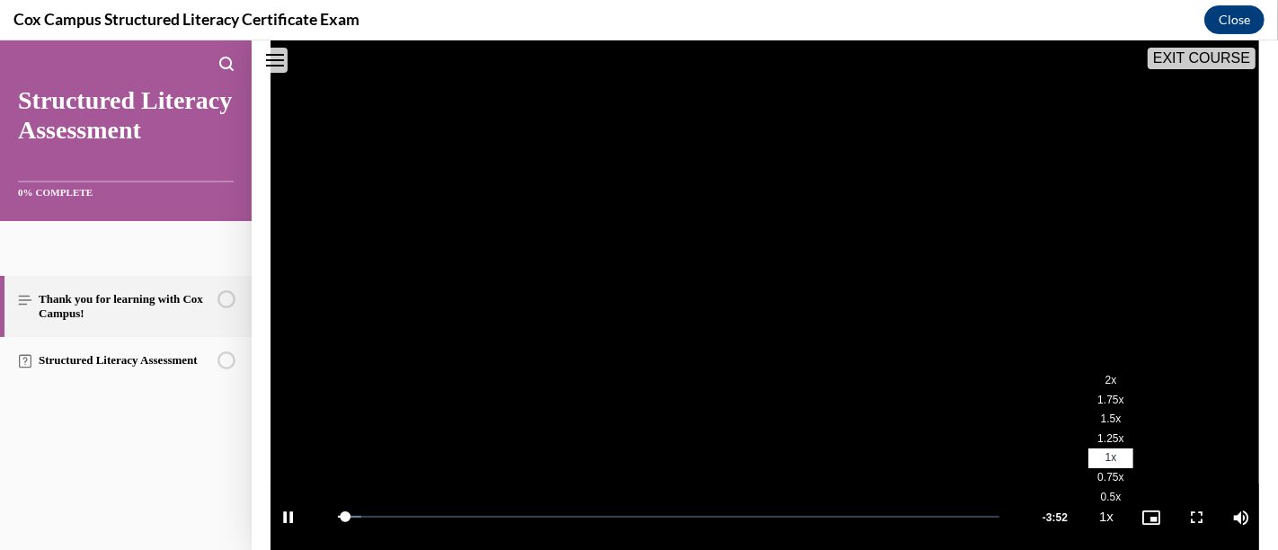
click at [1105, 377] on span "2x" at bounding box center [1111, 380] width 12 height 13
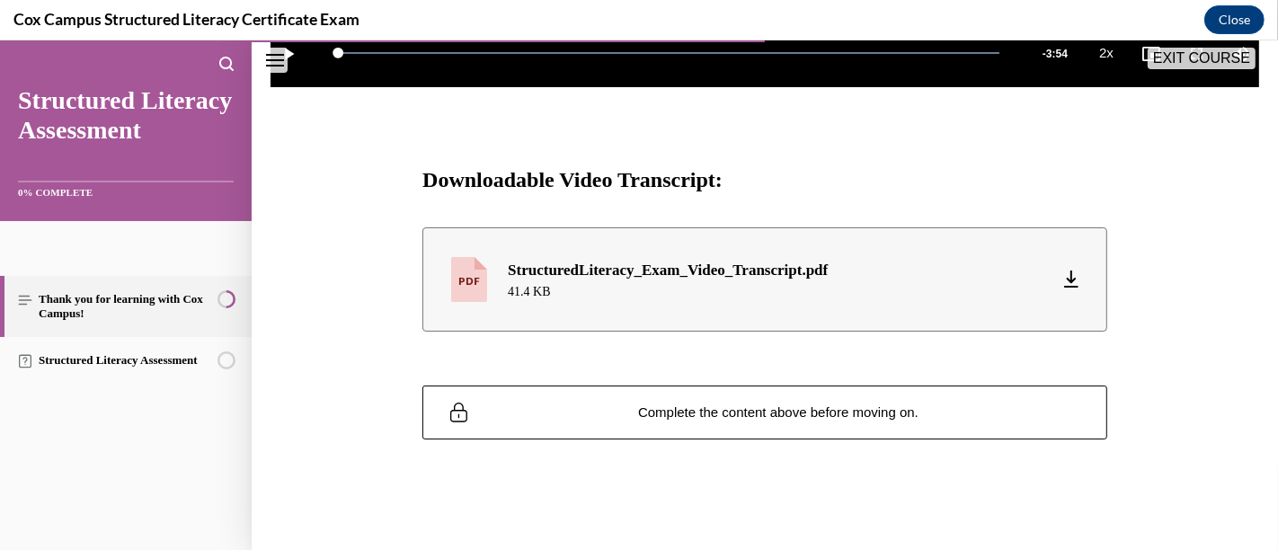
scroll to position [811, 0]
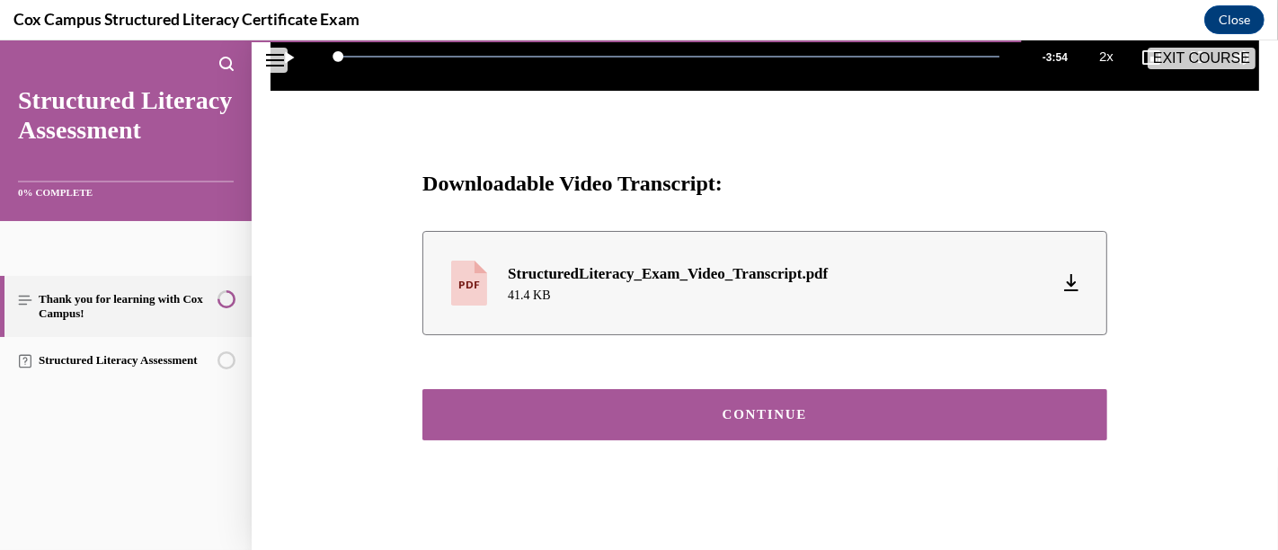
click at [830, 408] on div "CONTINUE" at bounding box center [764, 414] width 629 height 13
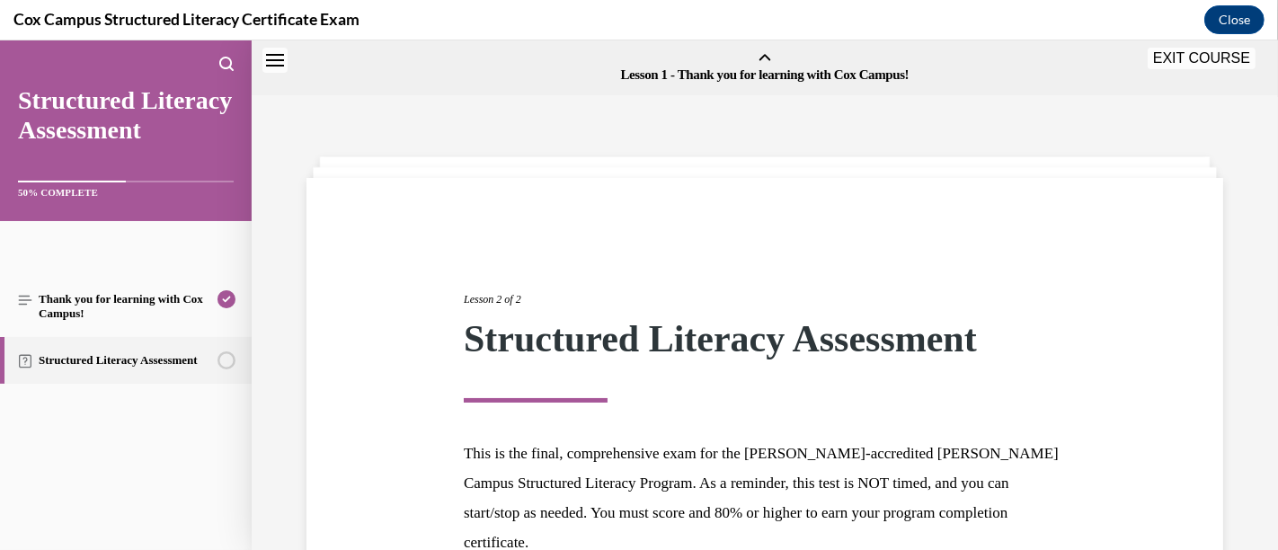
scroll to position [56, 0]
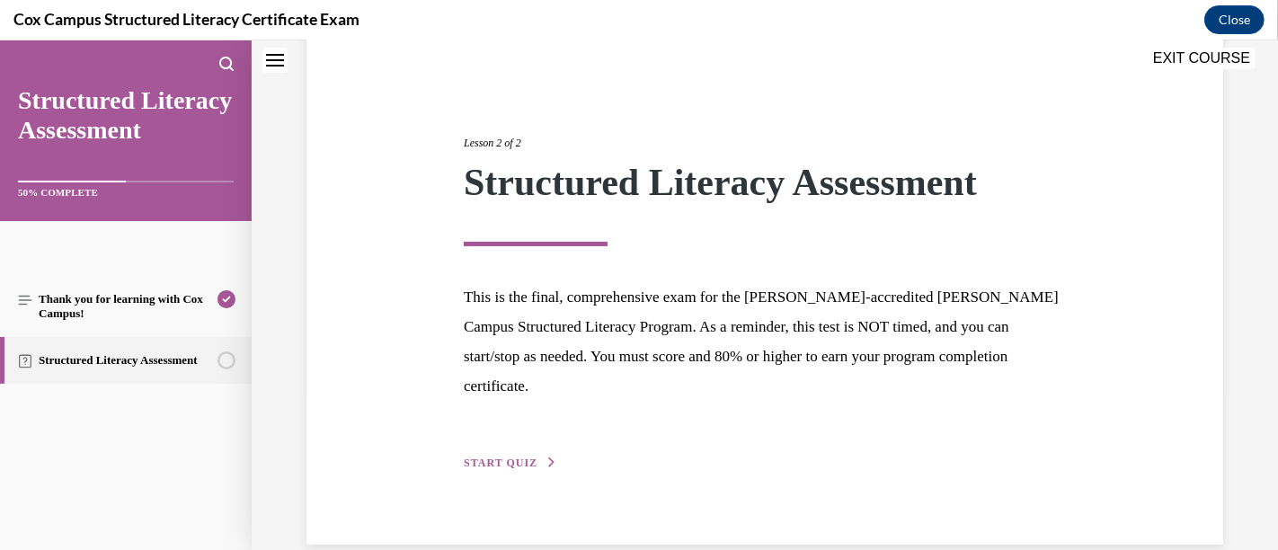
click at [519, 457] on span "START QUIZ" at bounding box center [501, 463] width 74 height 13
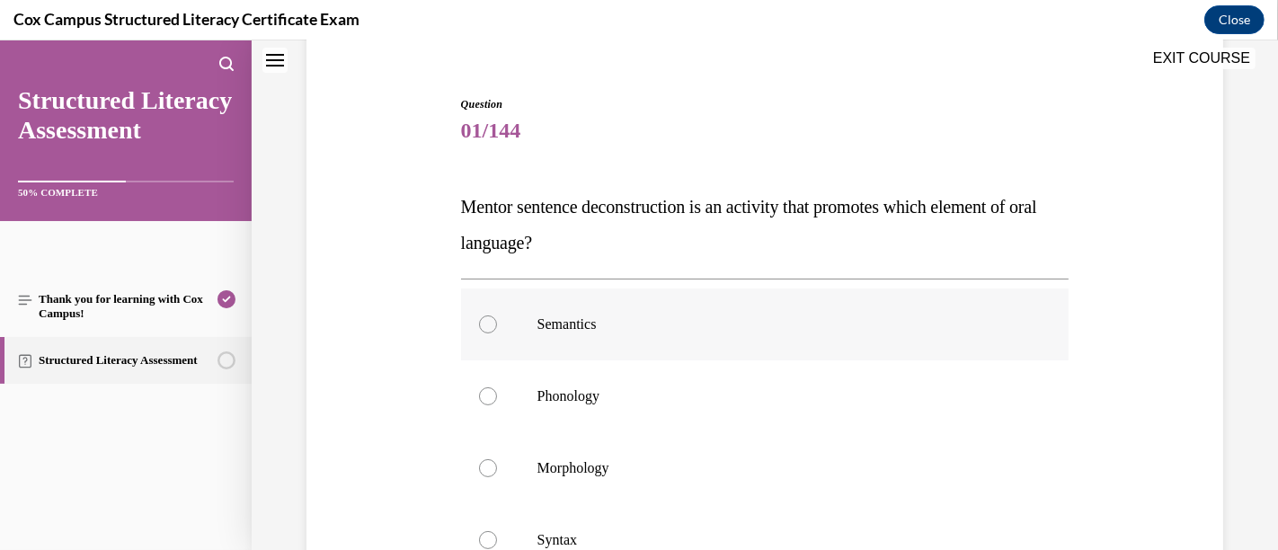
scroll to position [253, 0]
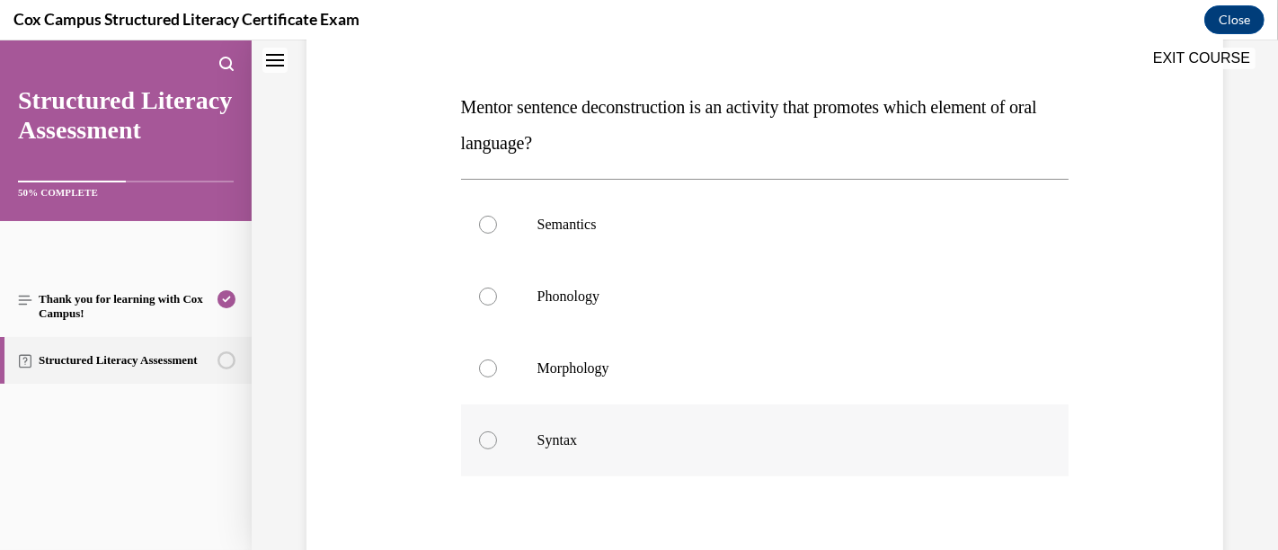
click at [643, 436] on p "Syntax" at bounding box center [780, 440] width 487 height 18
click at [497, 436] on input "Syntax" at bounding box center [488, 440] width 18 height 18
radio input "true"
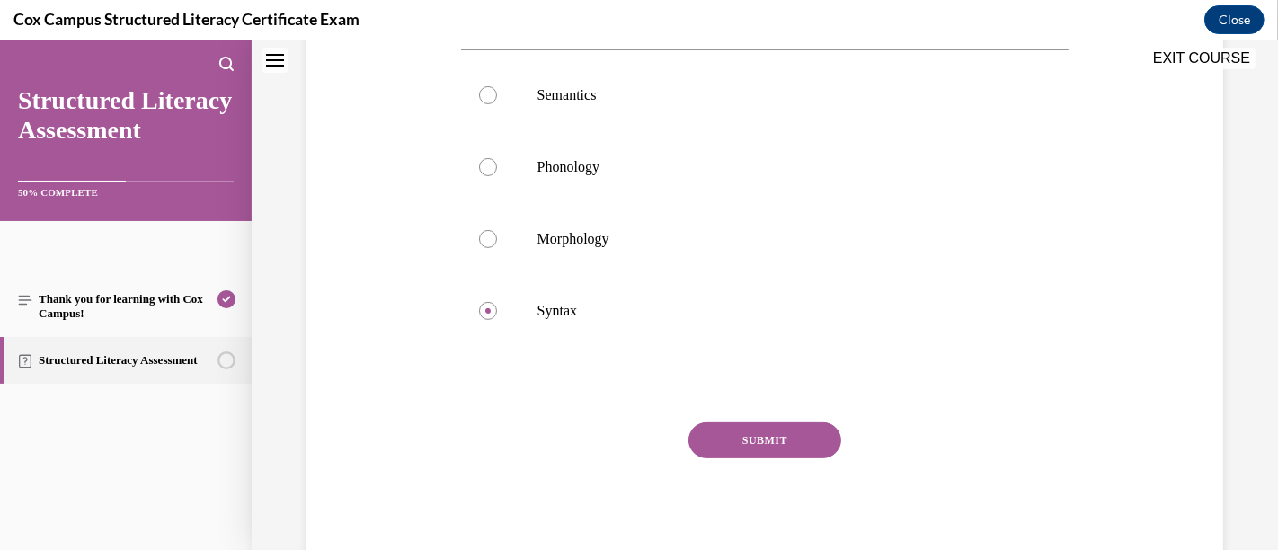
click at [811, 446] on button "SUBMIT" at bounding box center [764, 440] width 153 height 36
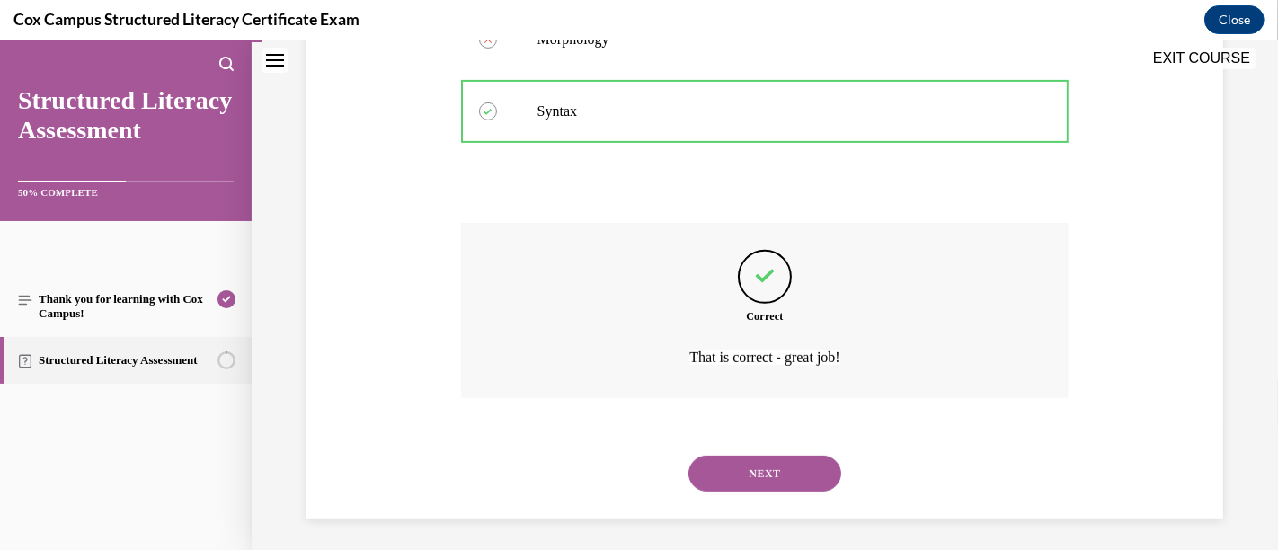
click at [769, 460] on button "NEXT" at bounding box center [764, 474] width 153 height 36
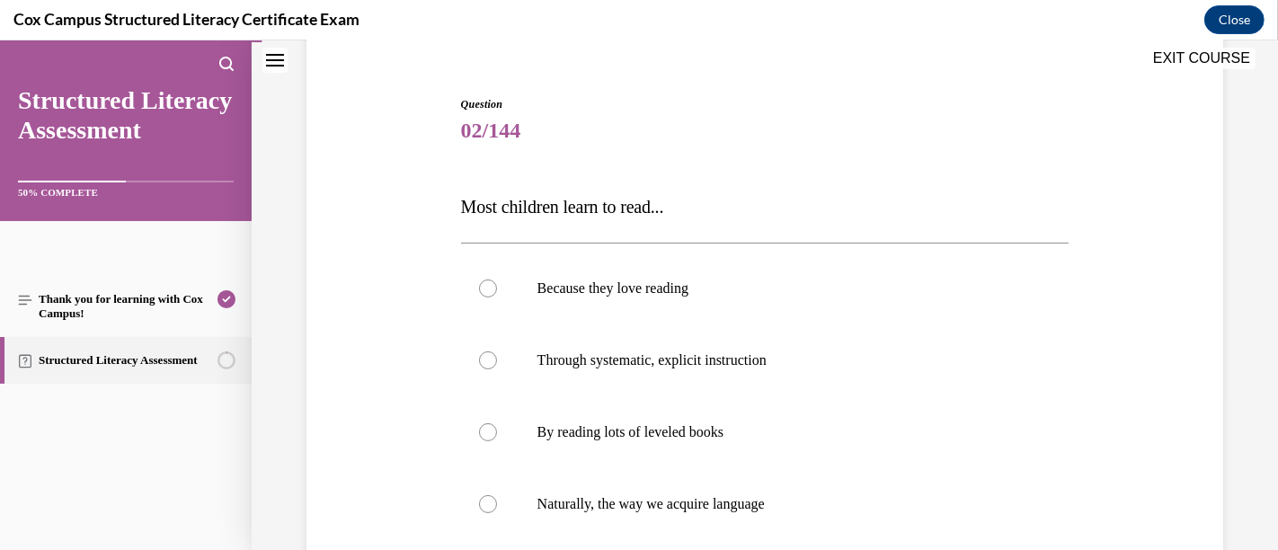
scroll to position [253, 0]
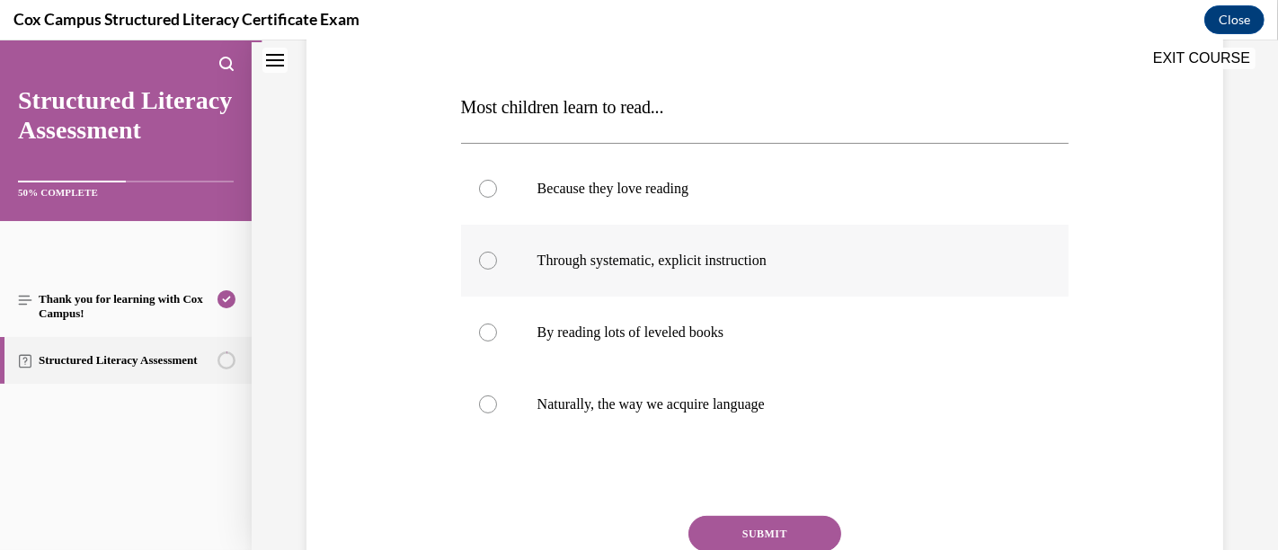
click at [678, 261] on span "Through systematic, explicit instruction" at bounding box center [651, 260] width 229 height 15
click at [497, 261] on input "Through systematic, explicit instruction" at bounding box center [488, 261] width 18 height 18
radio input "true"
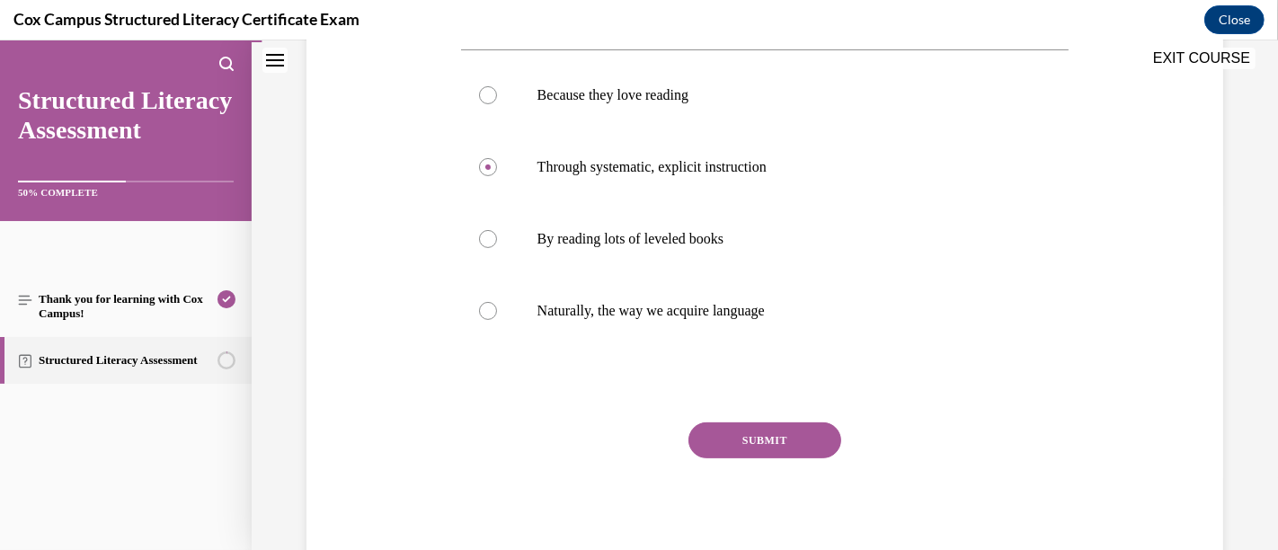
click at [756, 464] on div "SUBMIT NEXT" at bounding box center [765, 495] width 608 height 147
click at [757, 439] on button "SUBMIT" at bounding box center [764, 440] width 153 height 36
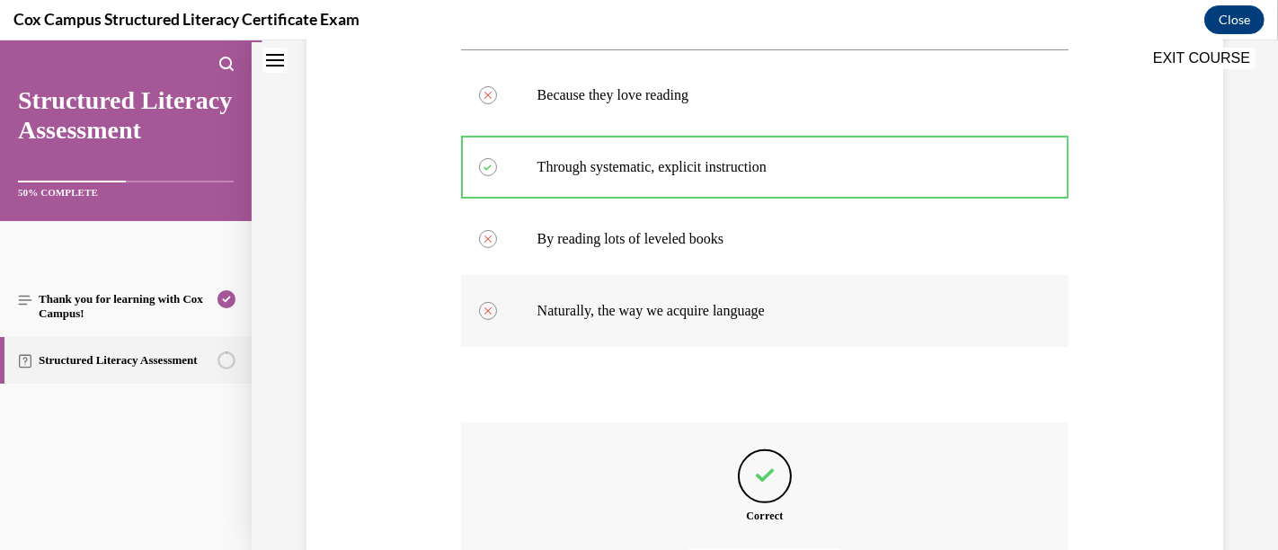
scroll to position [546, 0]
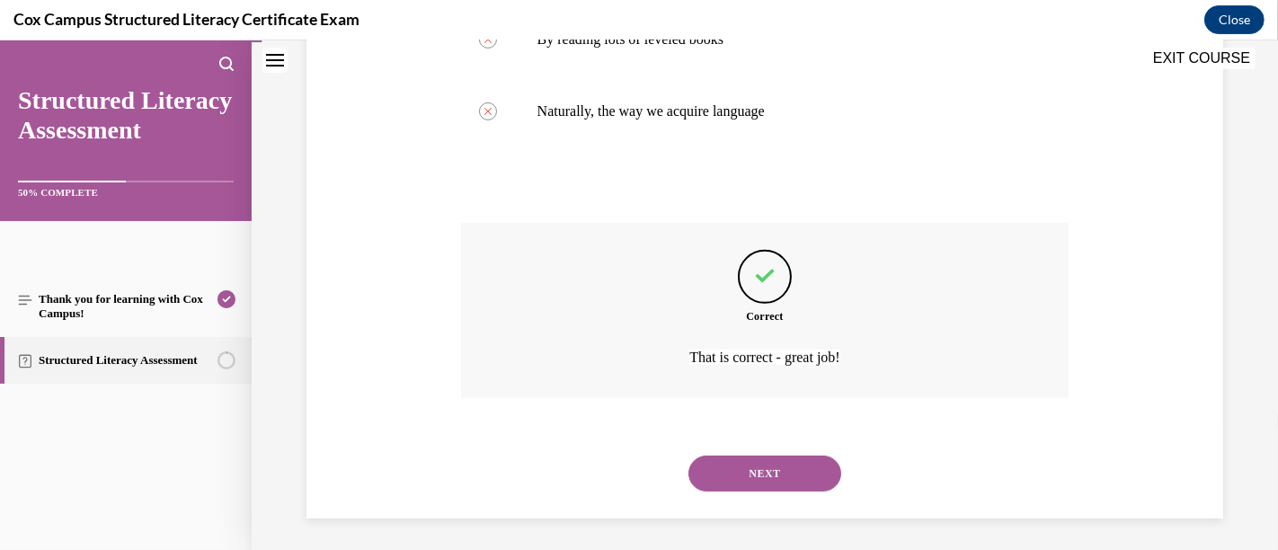
click at [730, 476] on button "NEXT" at bounding box center [764, 474] width 153 height 36
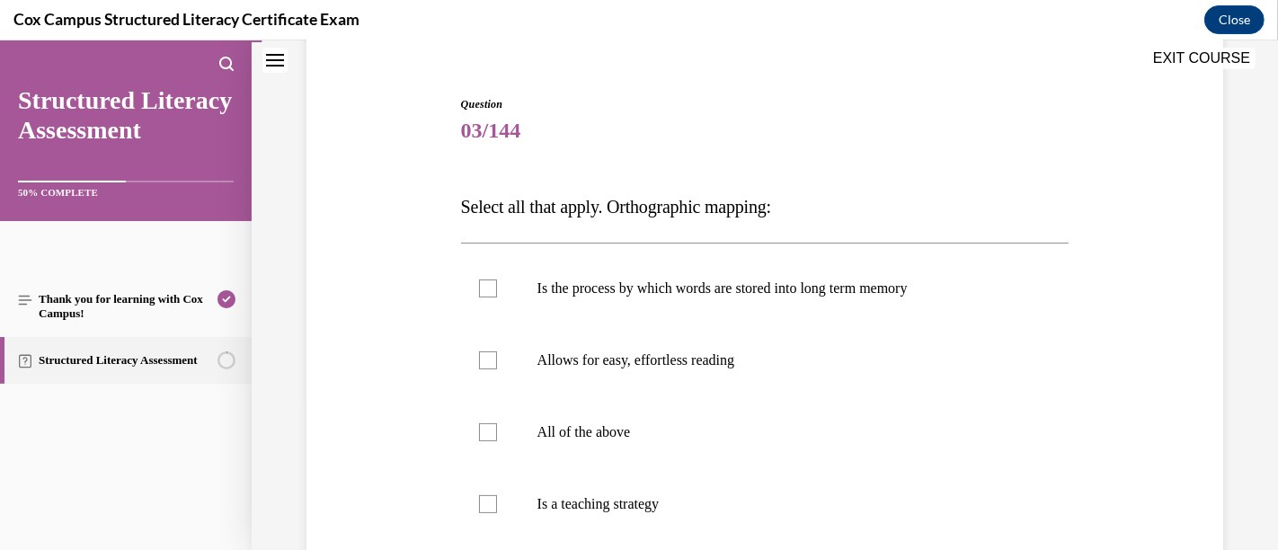
scroll to position [253, 0]
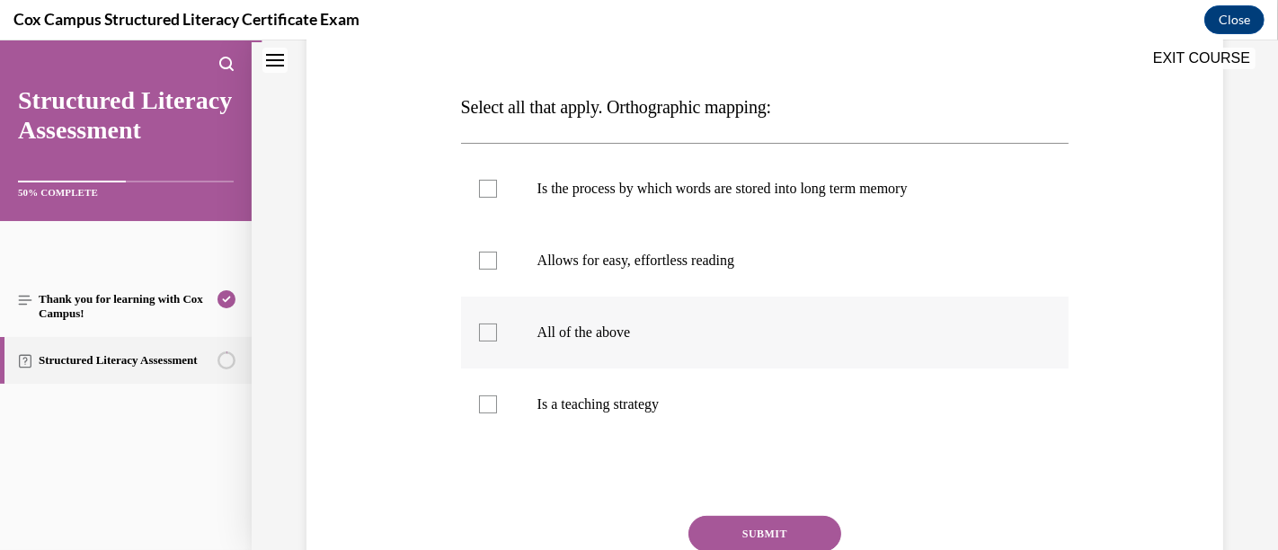
click at [619, 326] on p "All of the above" at bounding box center [780, 333] width 487 height 18
click at [497, 326] on input "All of the above" at bounding box center [488, 333] width 18 height 18
checkbox input "true"
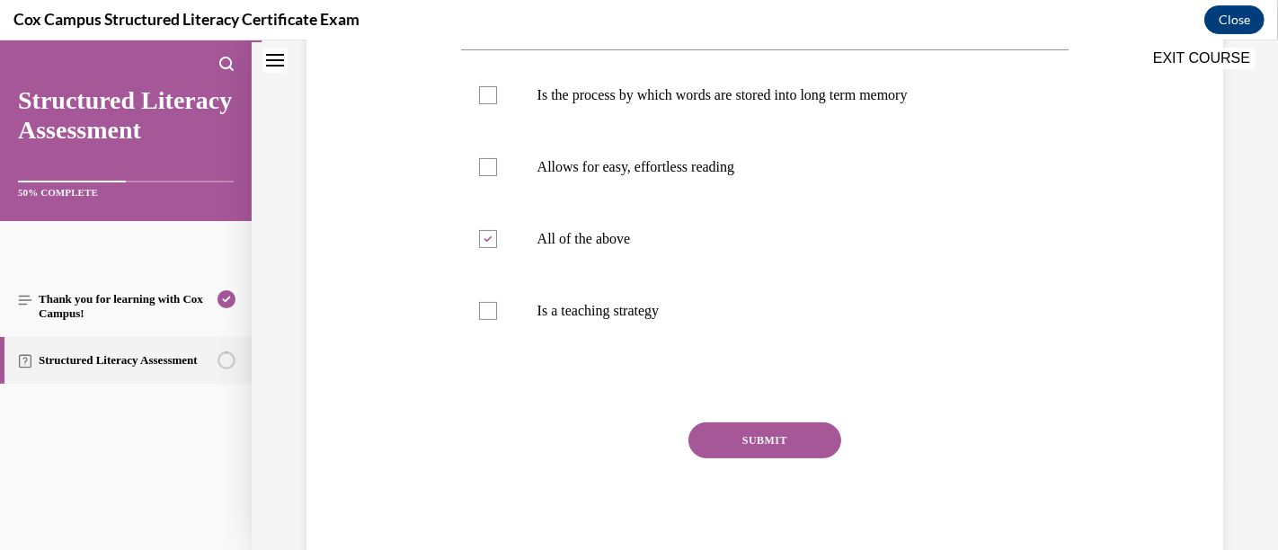
click at [736, 446] on button "SUBMIT" at bounding box center [764, 440] width 153 height 36
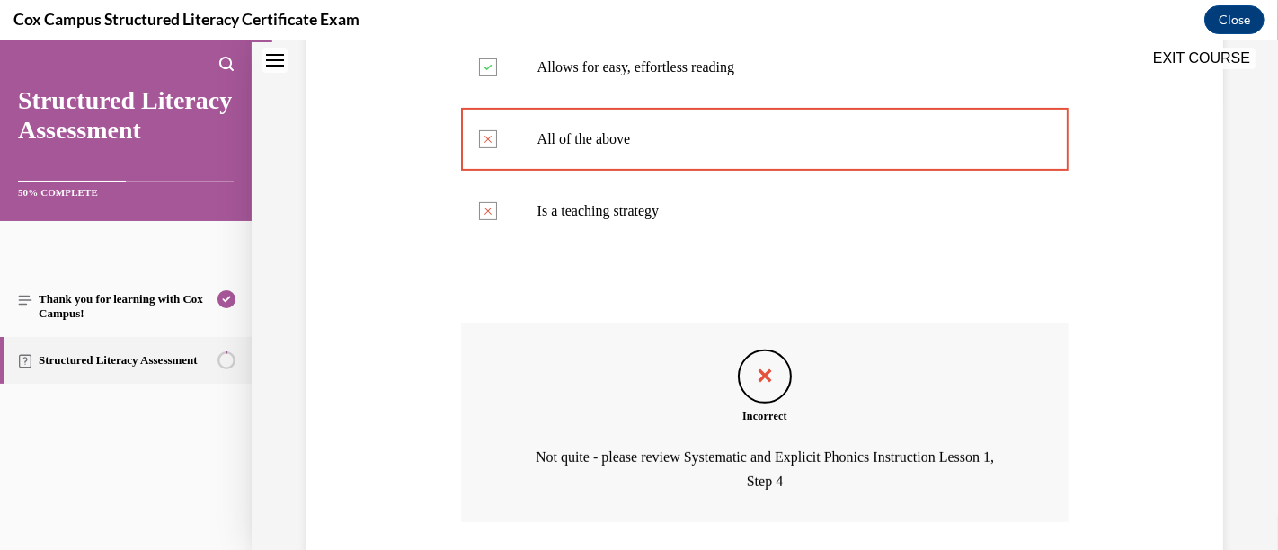
scroll to position [574, 0]
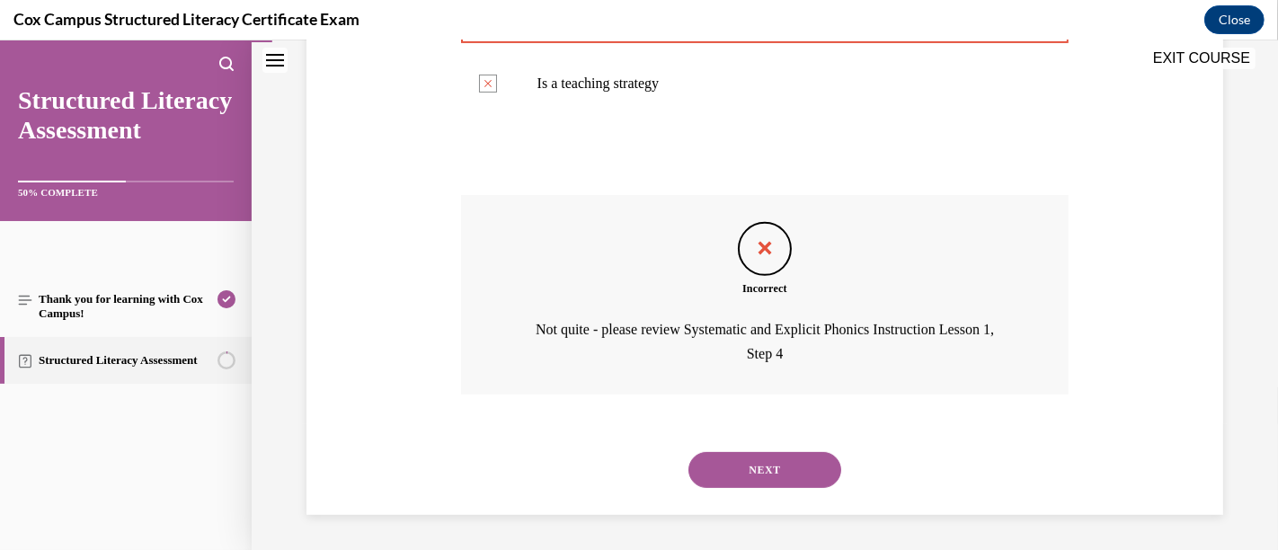
click at [741, 479] on button "NEXT" at bounding box center [764, 470] width 153 height 36
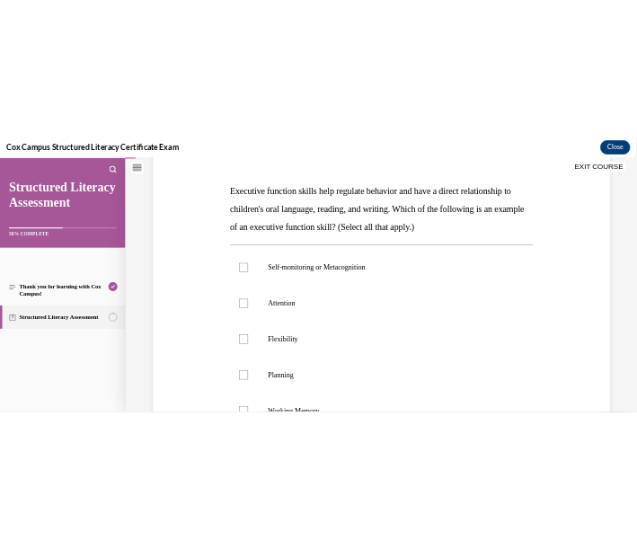
scroll to position [354, 0]
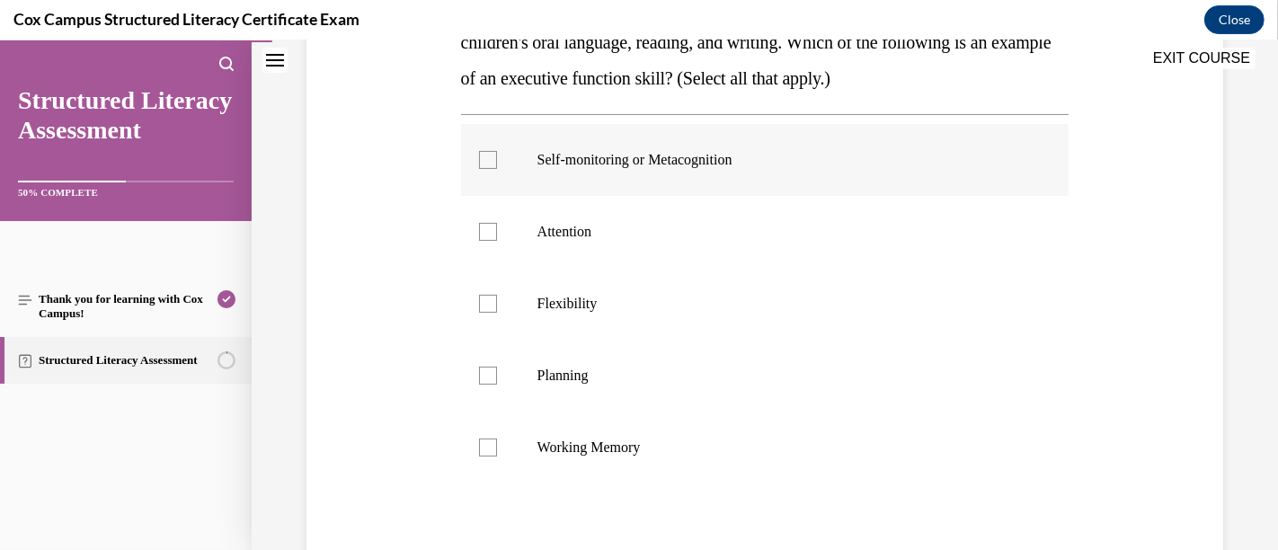
click at [487, 164] on div at bounding box center [488, 160] width 18 height 18
click at [487, 164] on input "Self-monitoring or Metacognition" at bounding box center [488, 160] width 18 height 18
checkbox input "true"
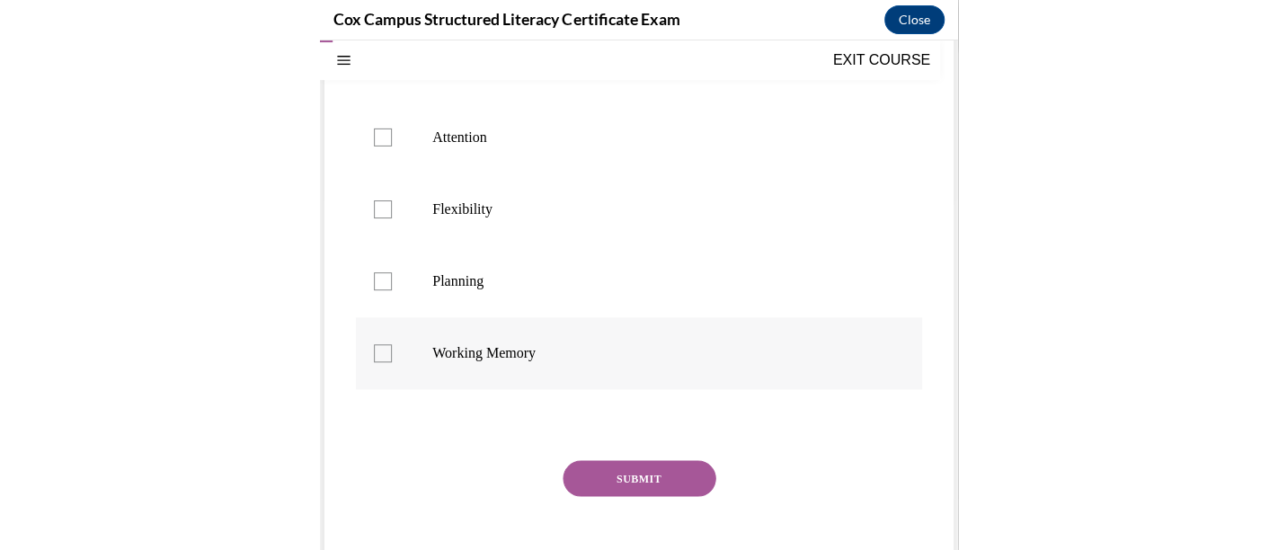
scroll to position [253, 0]
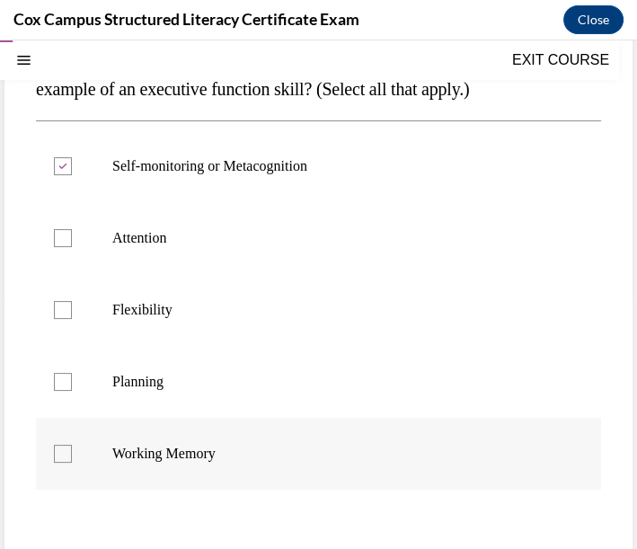
click at [170, 475] on label "Working Memory" at bounding box center [318, 454] width 565 height 72
click at [72, 463] on input "Working Memory" at bounding box center [63, 454] width 18 height 18
checkbox input "true"
click at [232, 346] on label "Flexibility" at bounding box center [318, 310] width 565 height 72
click at [72, 319] on input "Flexibility" at bounding box center [63, 310] width 18 height 18
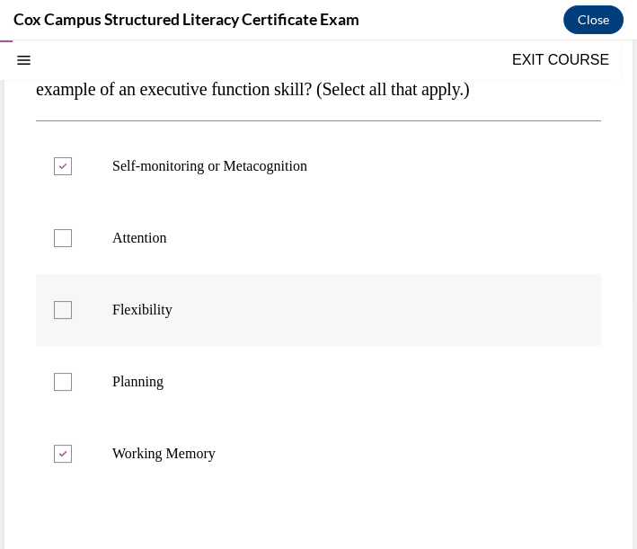
checkbox input "true"
click at [147, 389] on span "Planning" at bounding box center [137, 381] width 51 height 15
click at [72, 391] on input "Planning" at bounding box center [63, 382] width 18 height 18
checkbox input "true"
click at [155, 274] on label "Attention" at bounding box center [318, 238] width 565 height 72
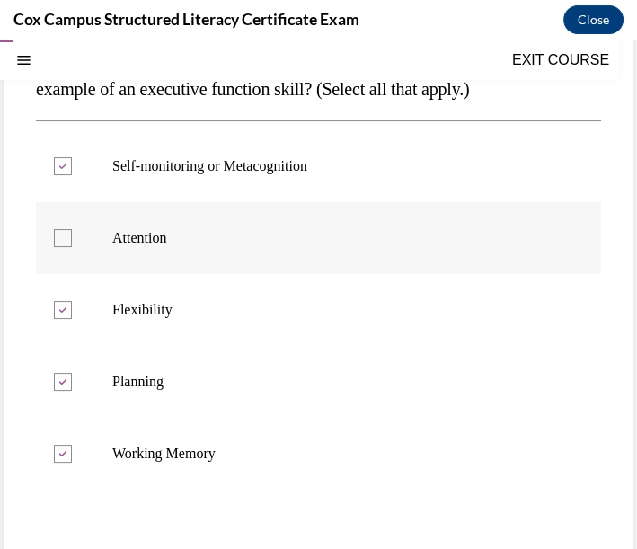
click at [72, 247] on input "Attention" at bounding box center [63, 238] width 18 height 18
checkbox input "true"
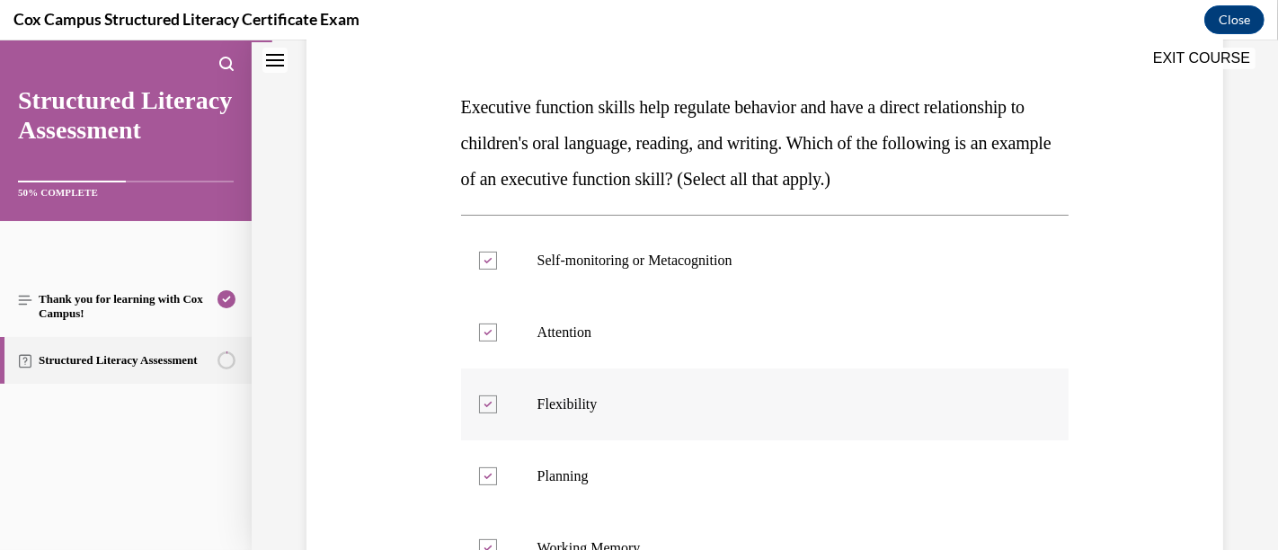
scroll to position [354, 0]
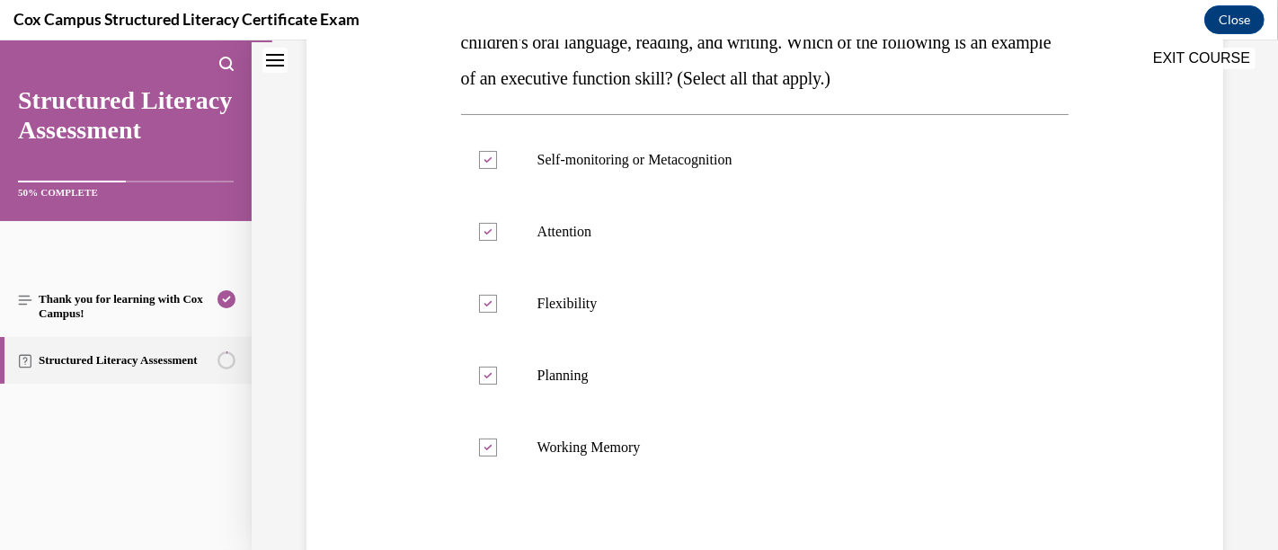
click at [393, 259] on div "Question 04/144 Executive function skills help regulate behavior and have a dir…" at bounding box center [765, 274] width 926 height 865
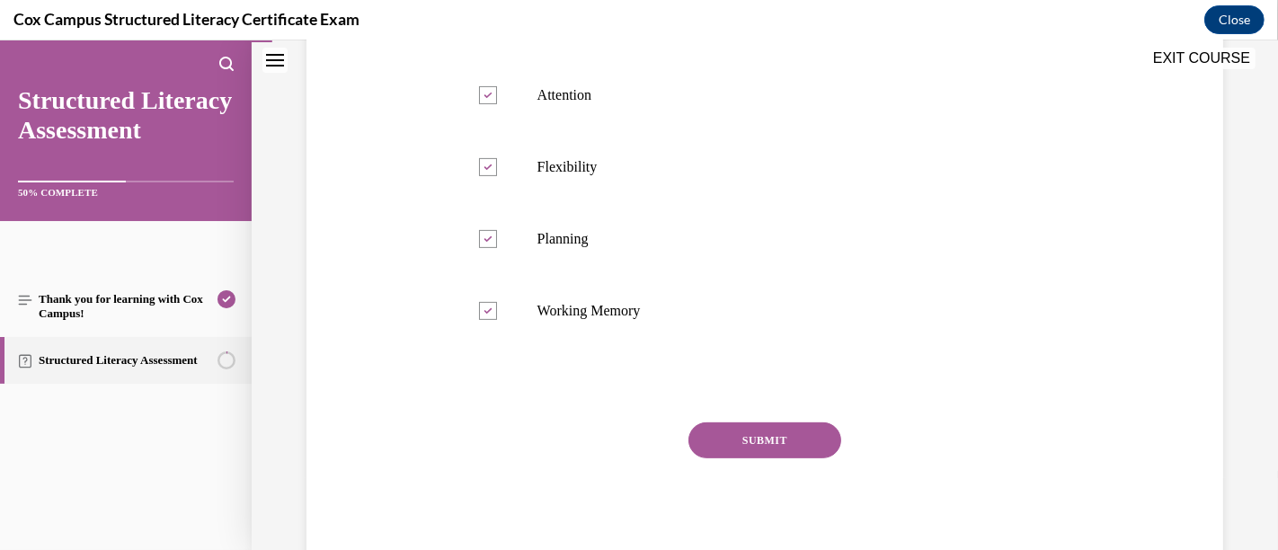
click at [714, 435] on button "SUBMIT" at bounding box center [764, 440] width 153 height 36
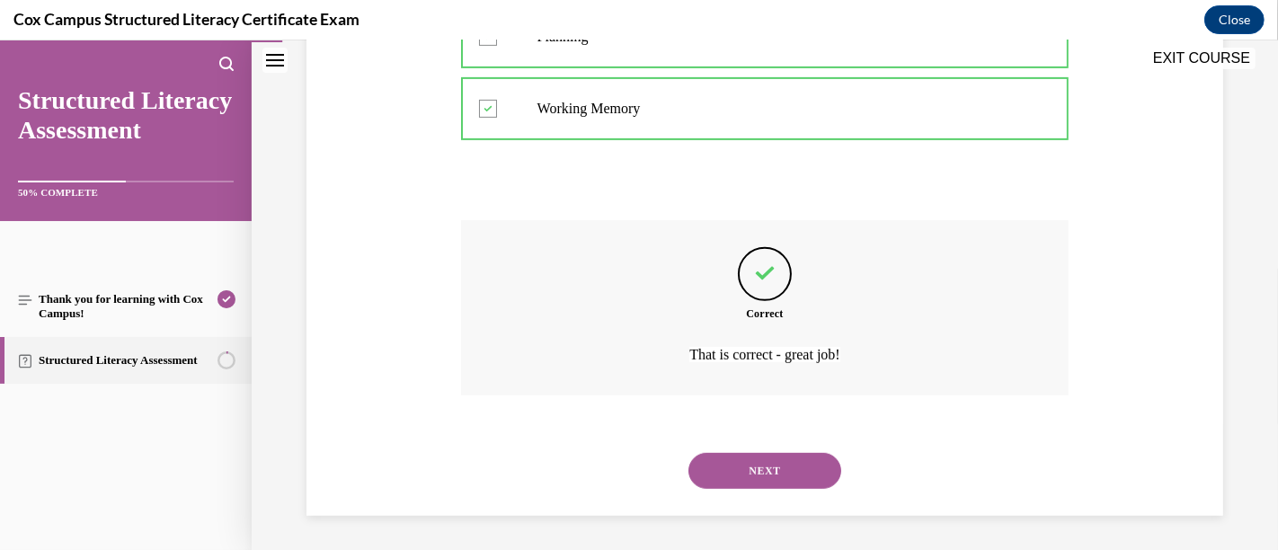
click at [743, 471] on button "NEXT" at bounding box center [764, 471] width 153 height 36
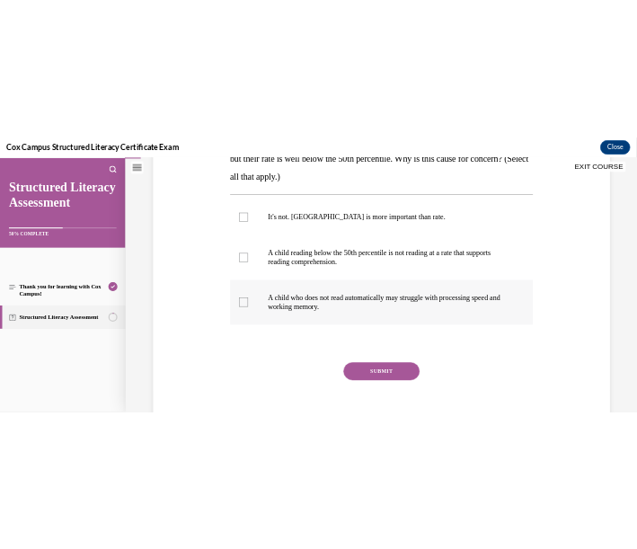
scroll to position [253, 0]
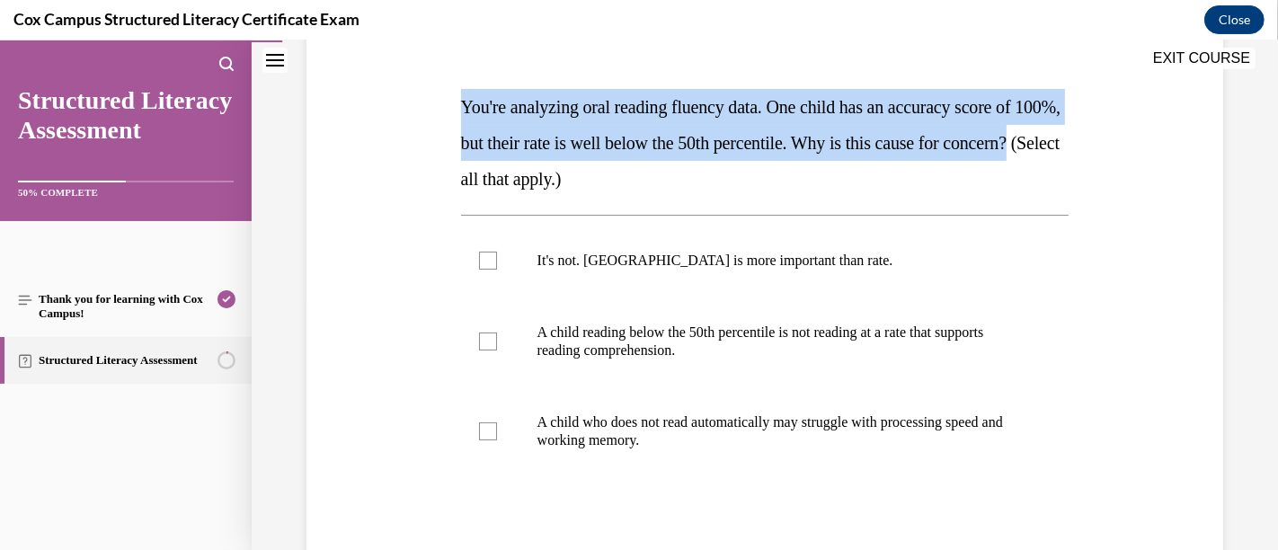
drag, startPoint x: 462, startPoint y: 103, endPoint x: 523, endPoint y: 177, distance: 95.7
click at [523, 177] on span "You're analyzing oral reading fluency data. One child has an accuracy score of …" at bounding box center [760, 143] width 599 height 92
copy span "You're analyzing oral reading fluency data. One child has an accuracy score of …"
click at [332, 81] on div "Question 05/144 You're analyzing oral reading fluency data. One child has an ac…" at bounding box center [765, 320] width 926 height 757
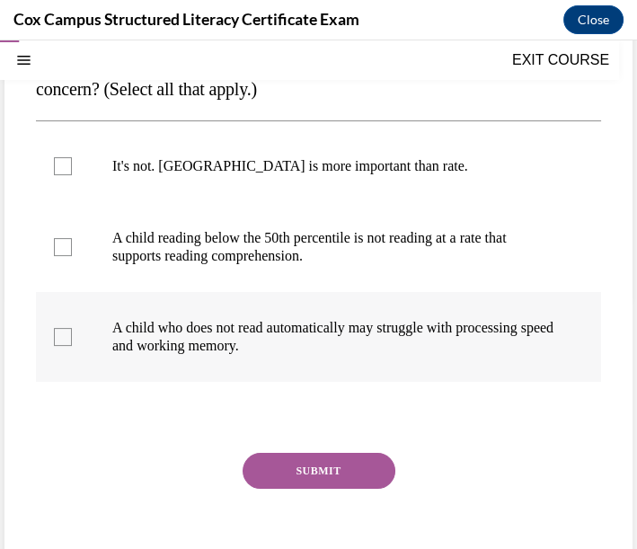
scroll to position [154, 0]
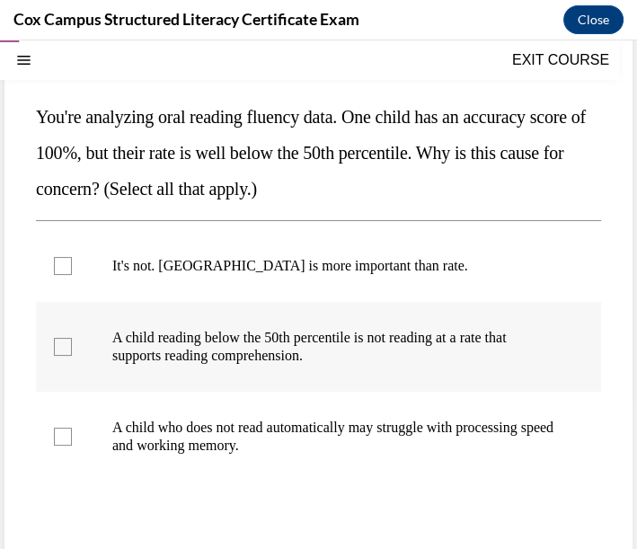
click at [54, 343] on div at bounding box center [63, 347] width 18 height 18
click at [54, 343] on input "A child reading below the 50th percentile is not reading at a rate that support…" at bounding box center [63, 347] width 18 height 18
checkbox input "true"
click at [64, 438] on div at bounding box center [63, 437] width 18 height 18
click at [64, 438] on input "A child who does not read automatically may struggle with processing speed and …" at bounding box center [63, 437] width 18 height 18
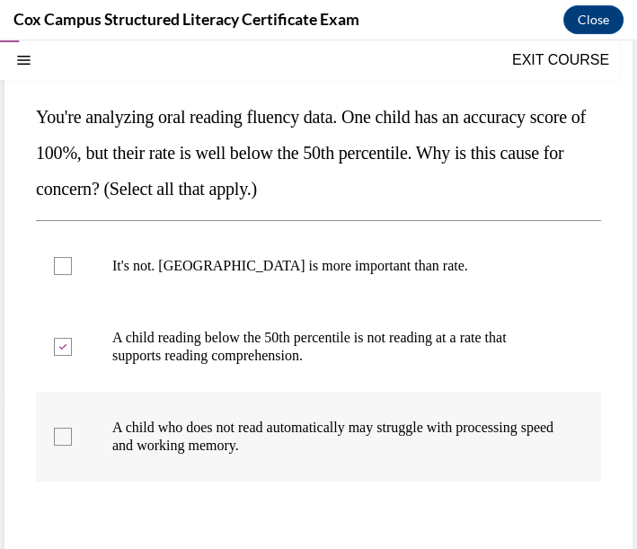
checkbox input "true"
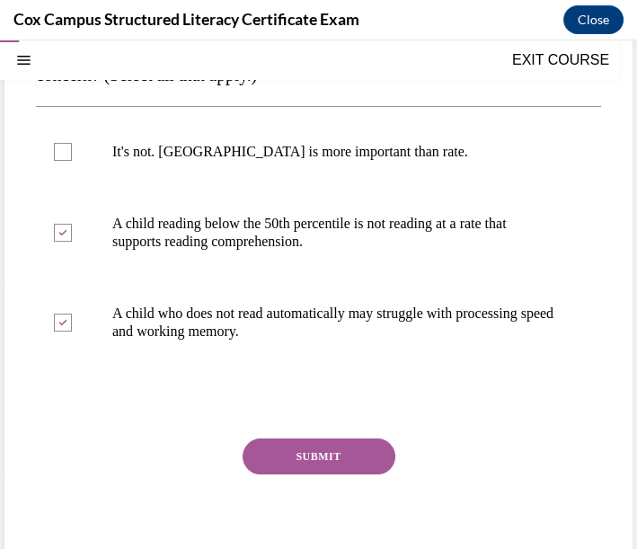
click at [333, 465] on button "SUBMIT" at bounding box center [319, 457] width 153 height 36
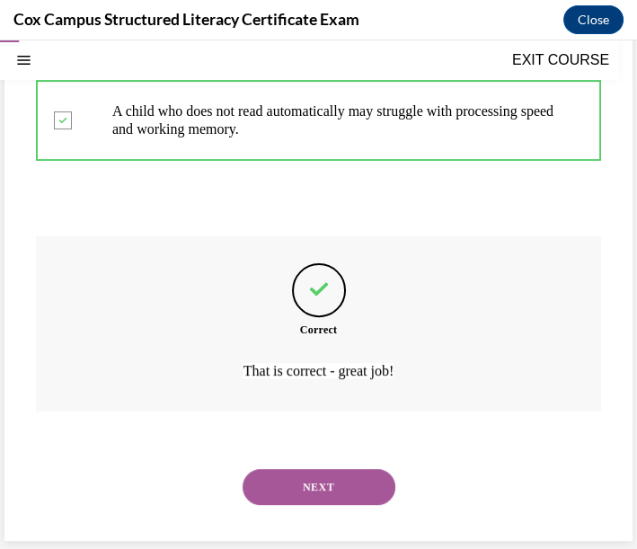
click at [335, 496] on button "NEXT" at bounding box center [319, 487] width 153 height 36
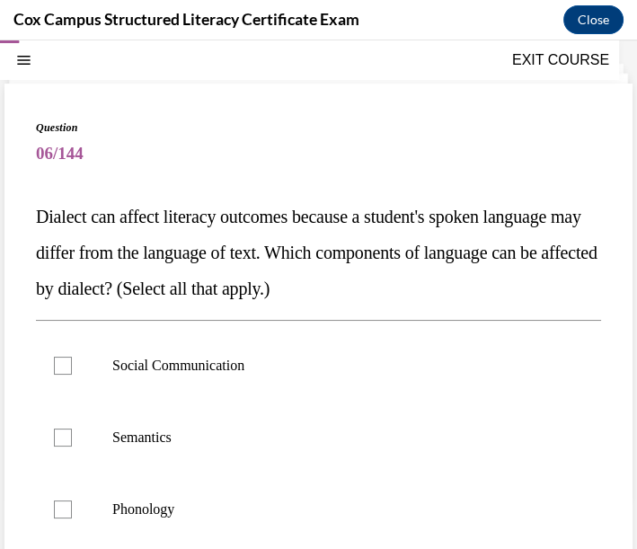
scroll to position [154, 0]
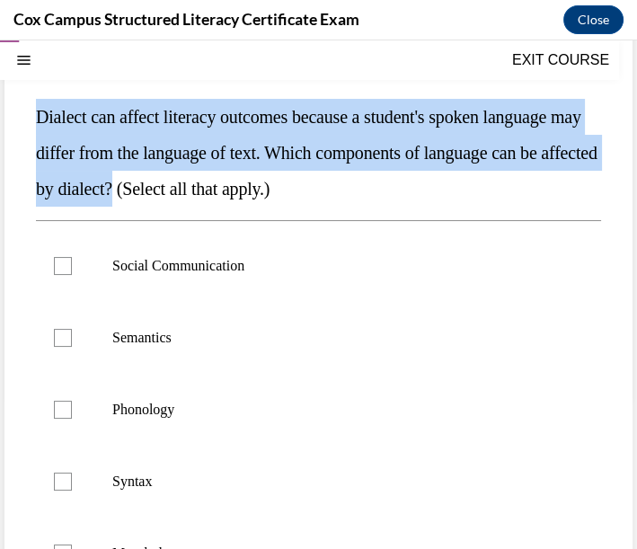
drag, startPoint x: 39, startPoint y: 111, endPoint x: 312, endPoint y: 194, distance: 285.4
click at [312, 194] on span "Dialect can affect literacy outcomes because a student's spoken language may di…" at bounding box center [317, 153] width 562 height 92
copy span "Dialect can affect literacy outcomes because a student's spoken language may di…"
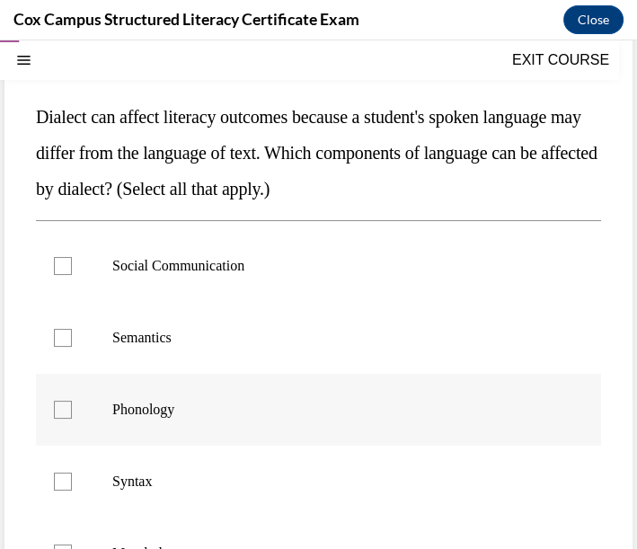
click at [310, 404] on p "Phonology" at bounding box center [334, 410] width 444 height 18
click at [72, 404] on input "Phonology" at bounding box center [63, 410] width 18 height 18
checkbox input "true"
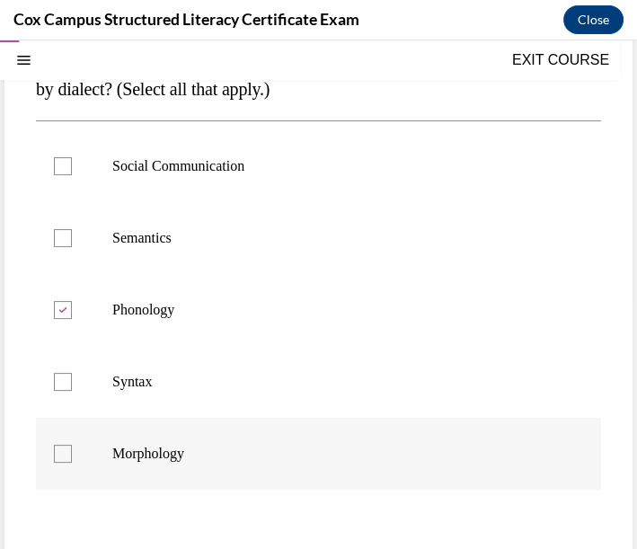
click at [201, 457] on p "Morphology" at bounding box center [334, 454] width 444 height 18
click at [72, 457] on input "Morphology" at bounding box center [63, 454] width 18 height 18
checkbox input "true"
click at [185, 383] on p "Syntax" at bounding box center [334, 382] width 444 height 18
click at [72, 383] on input "Syntax" at bounding box center [63, 382] width 18 height 18
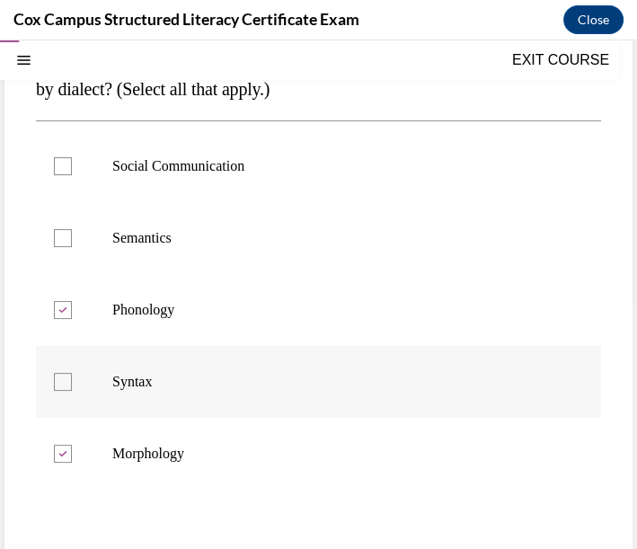
checkbox input "true"
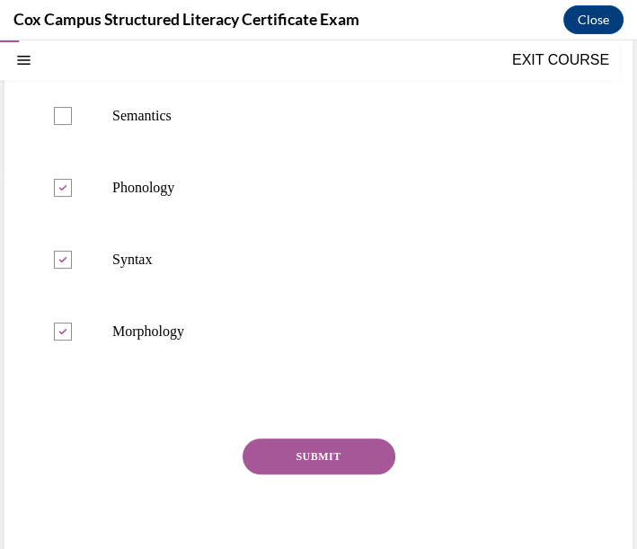
click at [313, 449] on button "SUBMIT" at bounding box center [319, 457] width 153 height 36
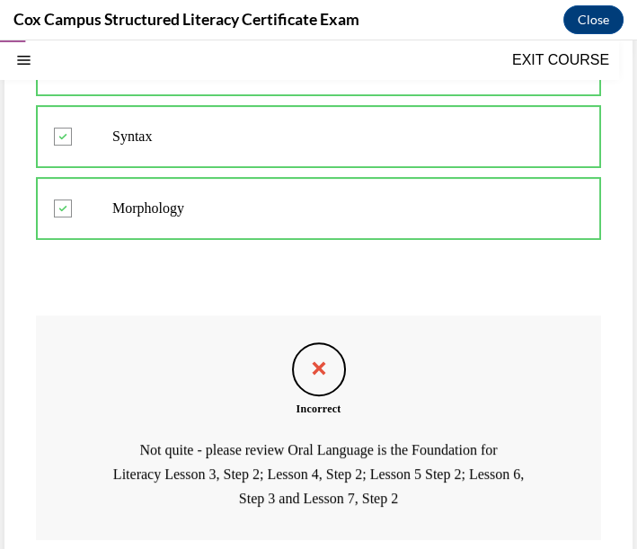
scroll to position [626, 0]
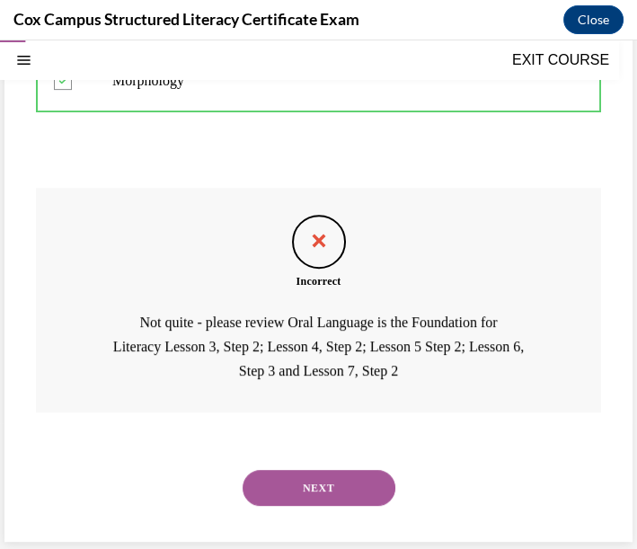
click at [317, 489] on button "NEXT" at bounding box center [319, 488] width 153 height 36
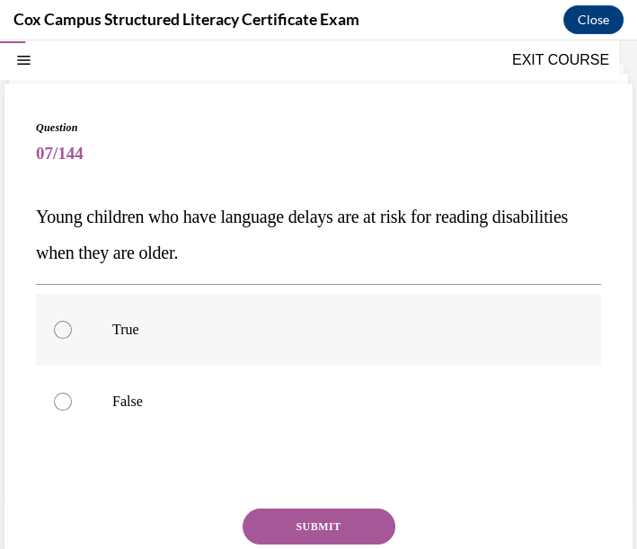
click at [154, 333] on p "True" at bounding box center [334, 330] width 444 height 18
click at [72, 333] on input "True" at bounding box center [63, 330] width 18 height 18
radio input "true"
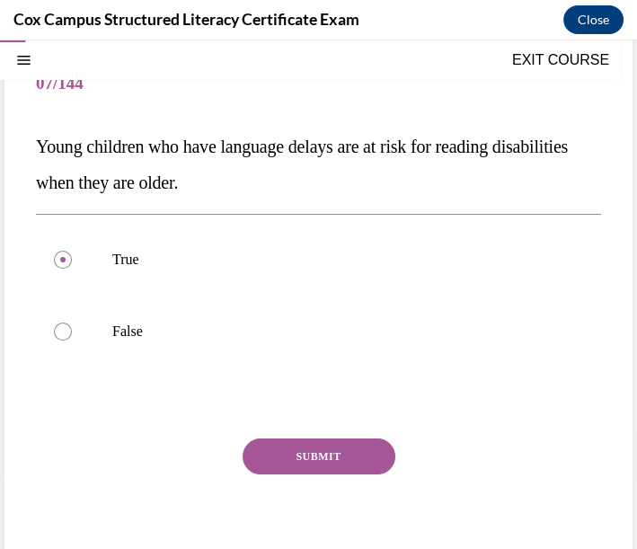
click at [282, 445] on button "SUBMIT" at bounding box center [319, 457] width 153 height 36
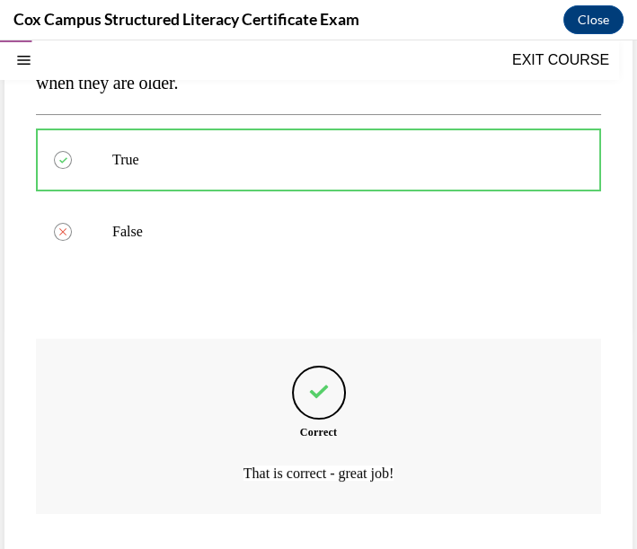
scroll to position [326, 0]
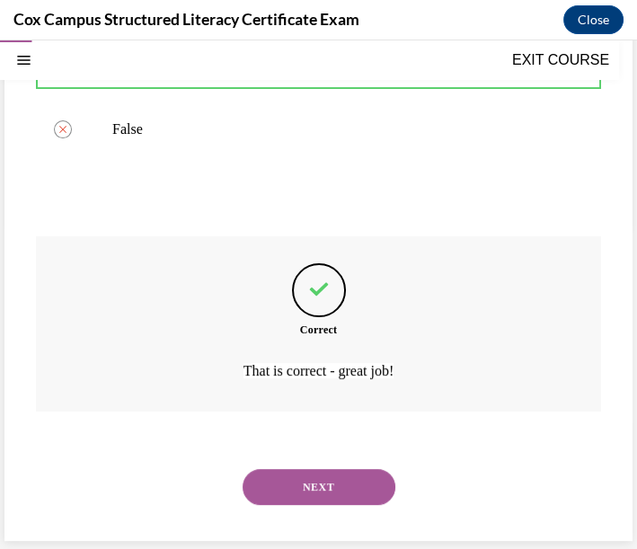
click at [336, 496] on button "NEXT" at bounding box center [319, 487] width 153 height 36
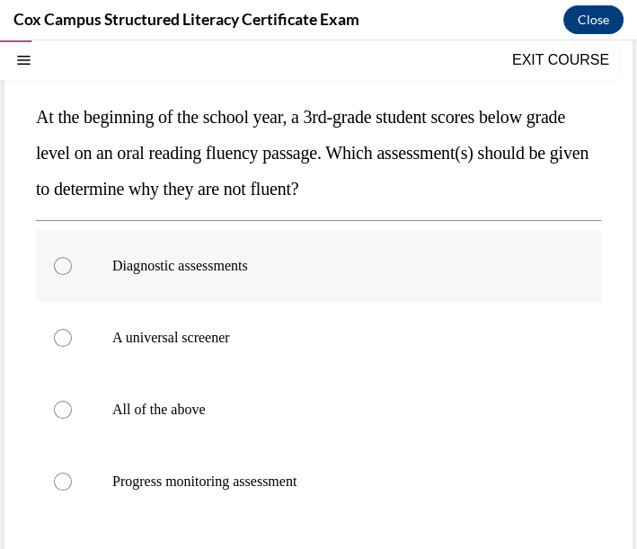
scroll to position [54, 0]
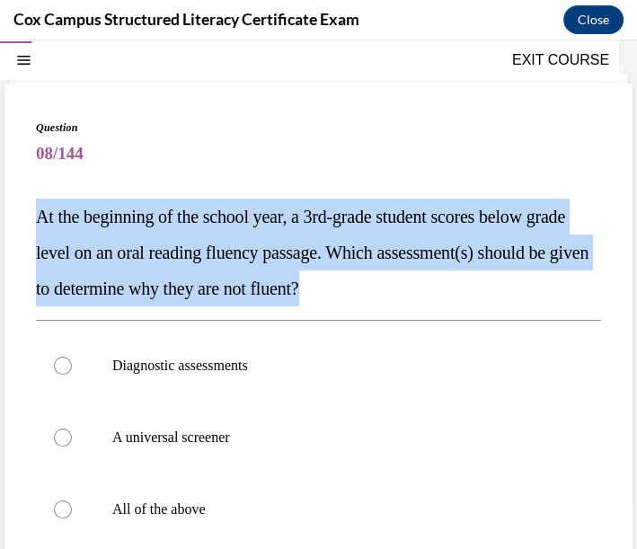
drag, startPoint x: 37, startPoint y: 212, endPoint x: 463, endPoint y: 291, distance: 433.3
click at [463, 291] on p "At the beginning of the school year, a 3rd-grade student scores below grade lev…" at bounding box center [318, 253] width 565 height 108
copy span "At the beginning of the school year, a 3rd-grade student scores below grade lev…"
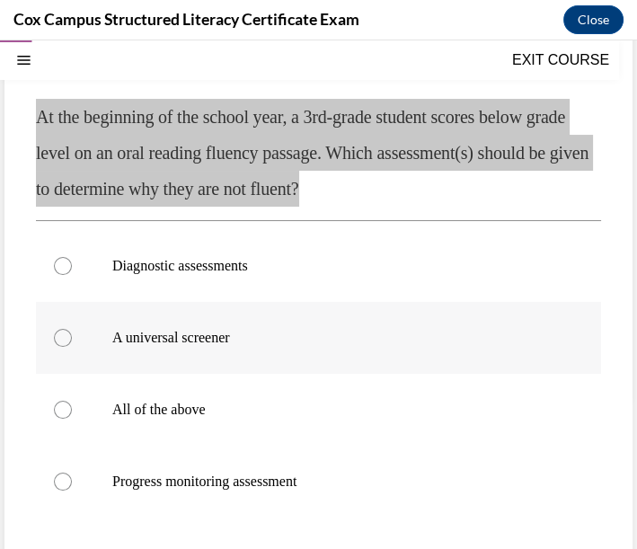
scroll to position [253, 0]
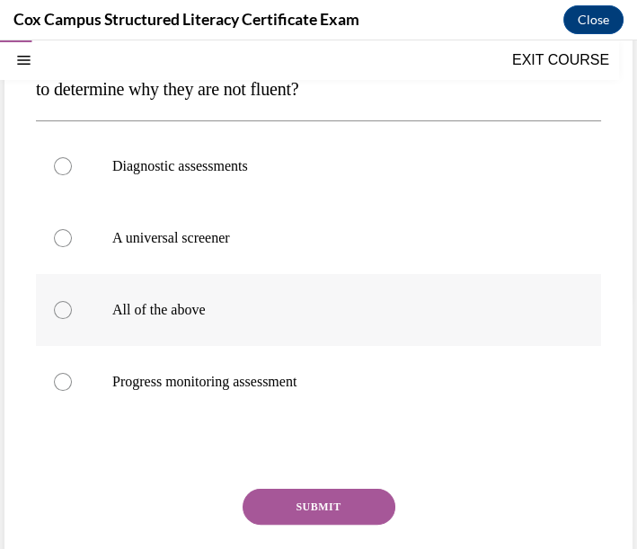
click at [264, 313] on p "All of the above" at bounding box center [334, 310] width 444 height 18
click at [72, 313] on input "All of the above" at bounding box center [63, 310] width 18 height 18
radio input "true"
click at [288, 501] on button "SUBMIT" at bounding box center [319, 507] width 153 height 36
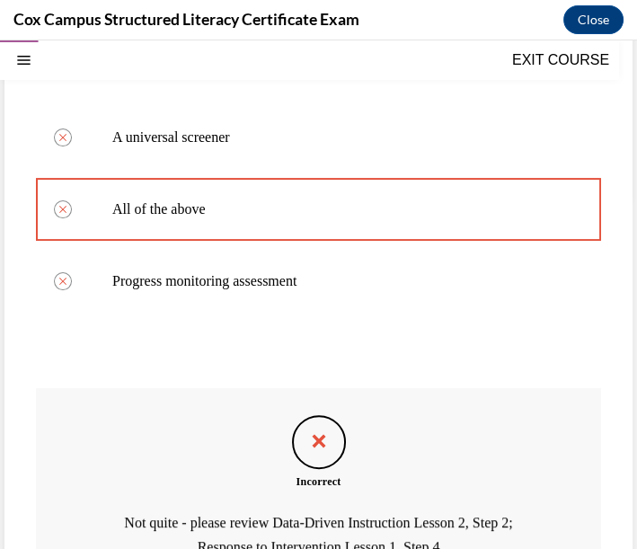
scroll to position [531, 0]
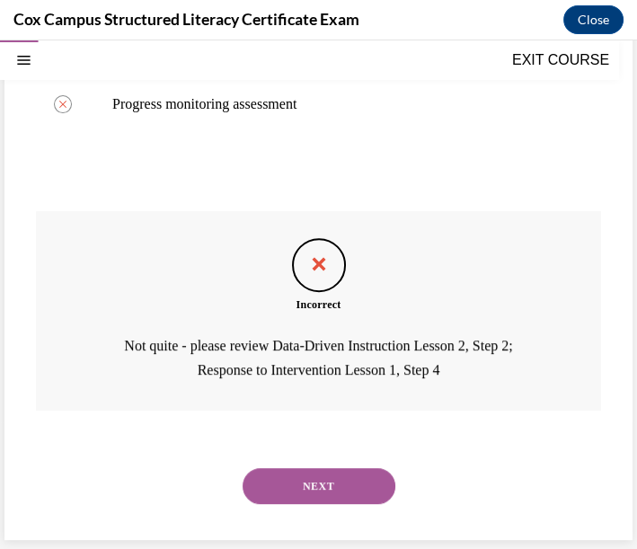
click at [324, 483] on button "NEXT" at bounding box center [319, 486] width 153 height 36
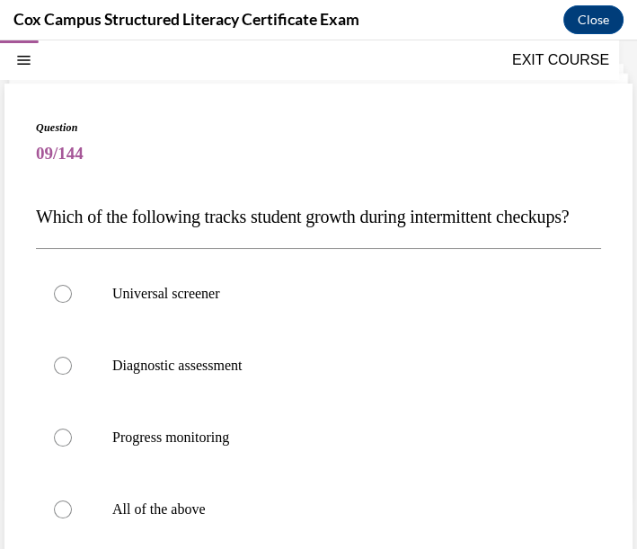
scroll to position [154, 0]
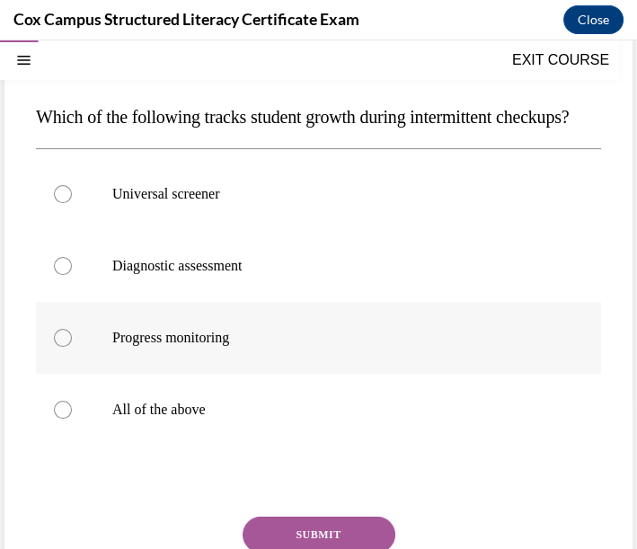
click at [178, 345] on span "Progress monitoring" at bounding box center [170, 337] width 117 height 15
click at [72, 347] on input "Progress monitoring" at bounding box center [63, 338] width 18 height 18
radio input "true"
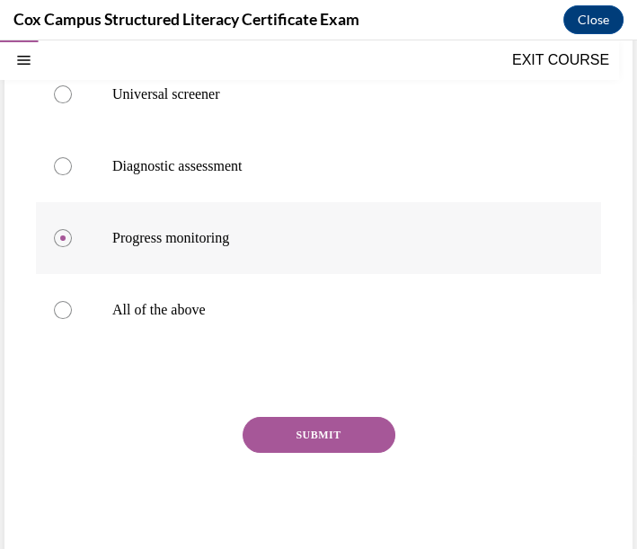
scroll to position [268, 0]
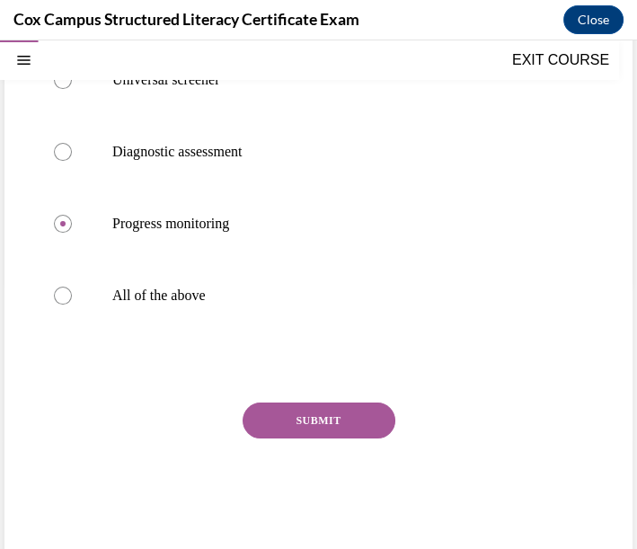
click at [282, 439] on button "SUBMIT" at bounding box center [319, 421] width 153 height 36
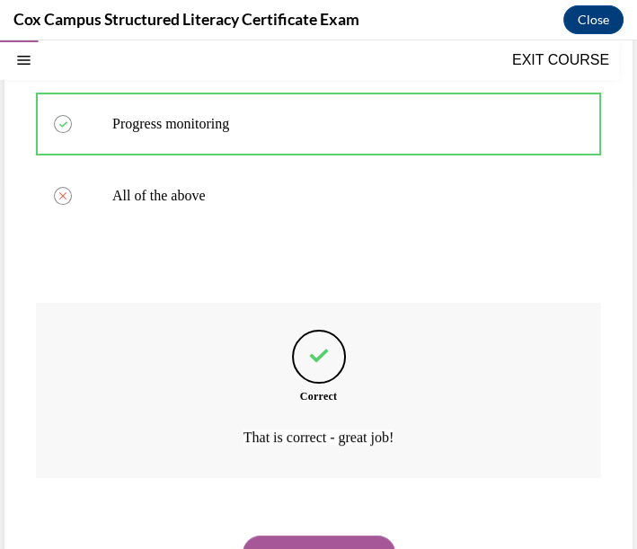
scroll to position [467, 0]
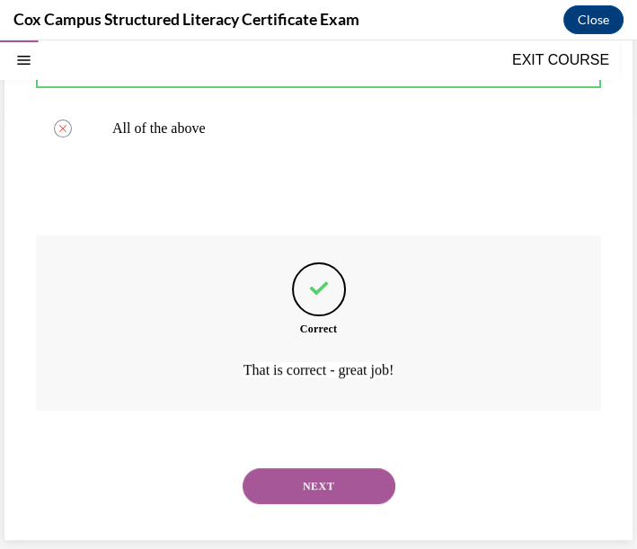
click at [331, 483] on button "NEXT" at bounding box center [319, 486] width 153 height 36
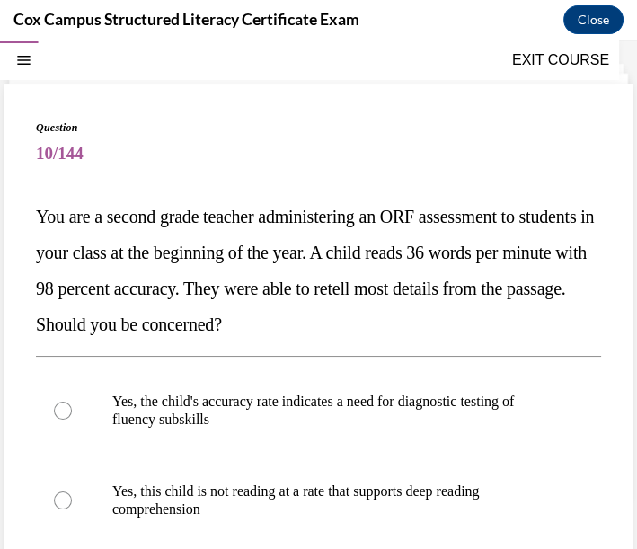
scroll to position [154, 0]
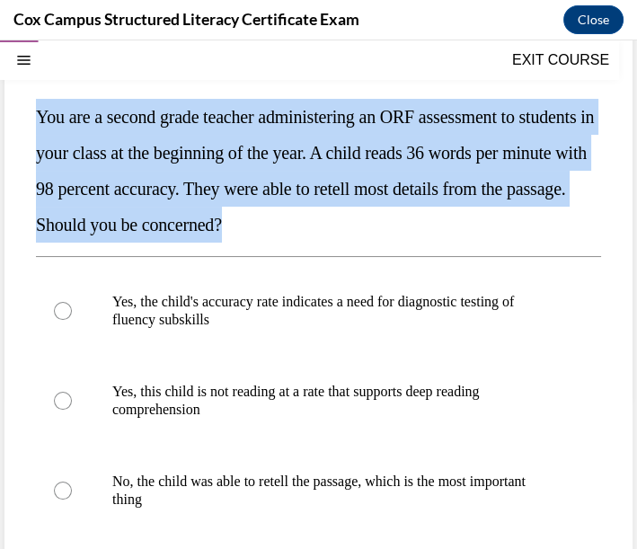
drag, startPoint x: 38, startPoint y: 112, endPoint x: 494, endPoint y: 217, distance: 468.3
click at [494, 217] on p "You are a second grade teacher administering an ORF assessment to students in y…" at bounding box center [318, 171] width 565 height 144
copy span "You are a second grade teacher administering an ORF assessment to students in y…"
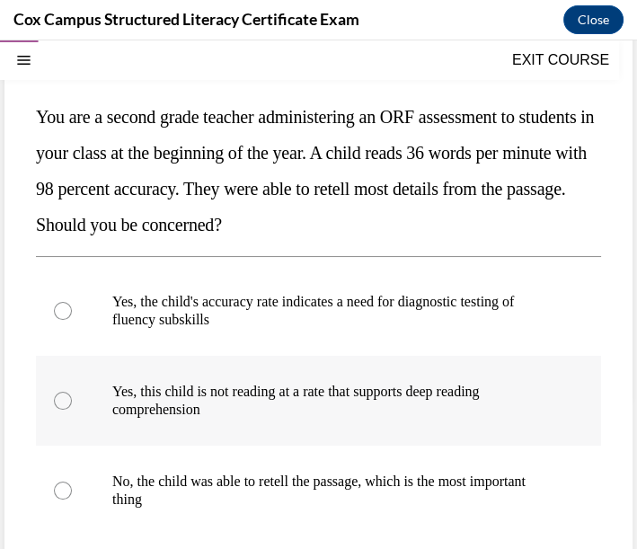
click at [350, 384] on p "Yes, this child is not reading at a rate that supports deep reading comprehensi…" at bounding box center [334, 401] width 444 height 36
click at [72, 392] on input "Yes, this child is not reading at a rate that supports deep reading comprehensi…" at bounding box center [63, 401] width 18 height 18
radio input "true"
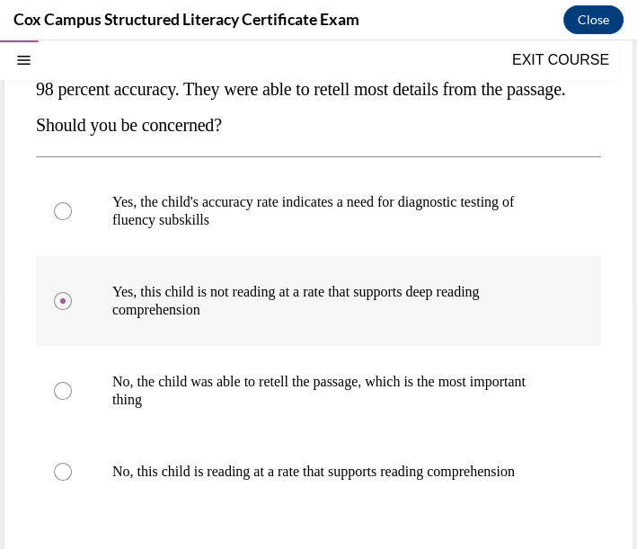
scroll to position [354, 0]
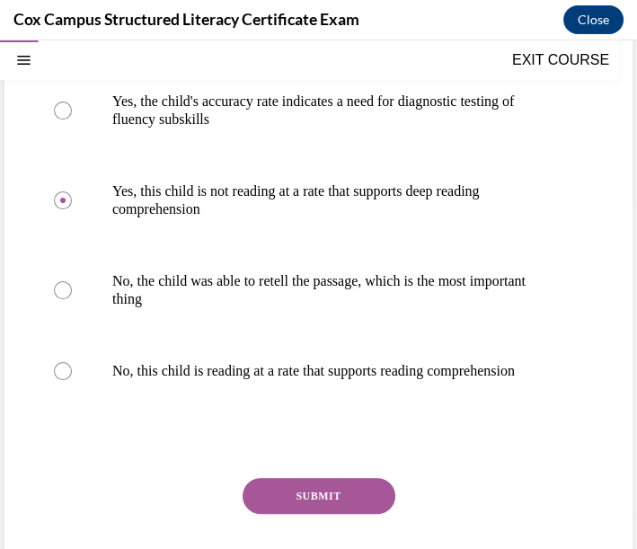
click at [309, 509] on button "SUBMIT" at bounding box center [319, 496] width 153 height 36
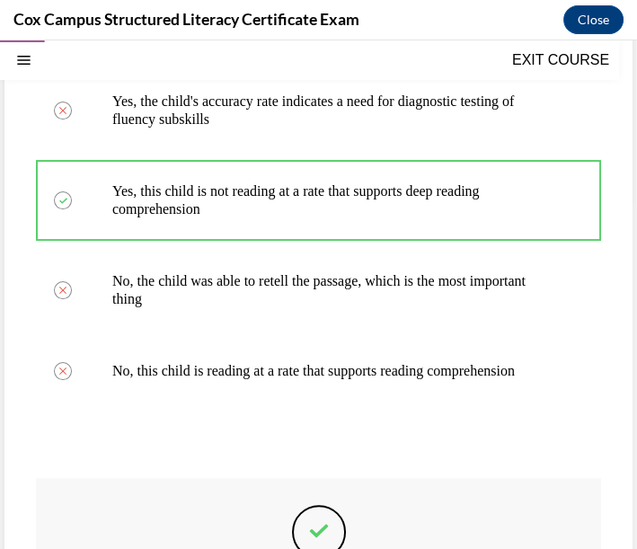
scroll to position [253, 0]
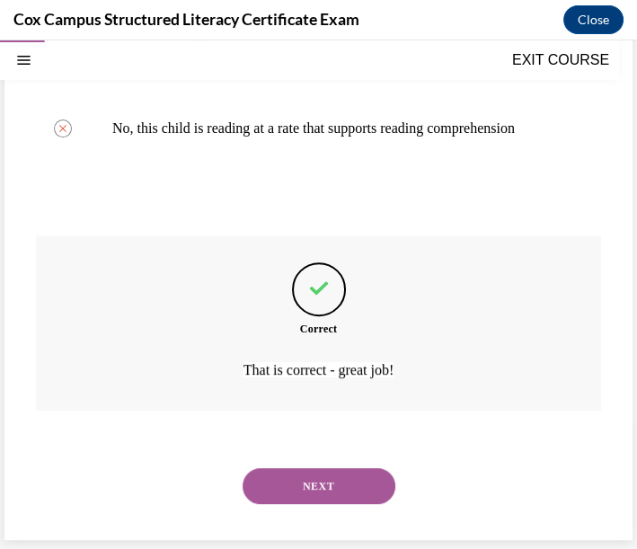
click at [315, 489] on button "NEXT" at bounding box center [319, 486] width 153 height 36
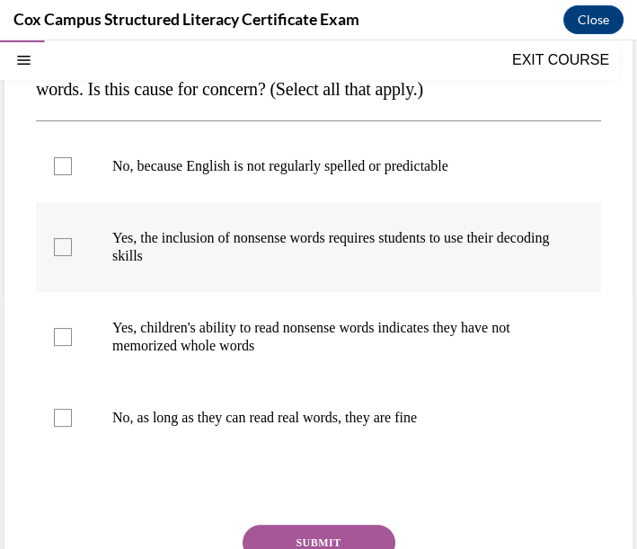
click at [390, 263] on span "Yes, the inclusion of nonsense words requires students to use their decoding sk…" at bounding box center [330, 246] width 437 height 33
click at [72, 256] on input "Yes, the inclusion of nonsense words requires students to use their decoding sk…" at bounding box center [63, 247] width 18 height 18
checkbox input "true"
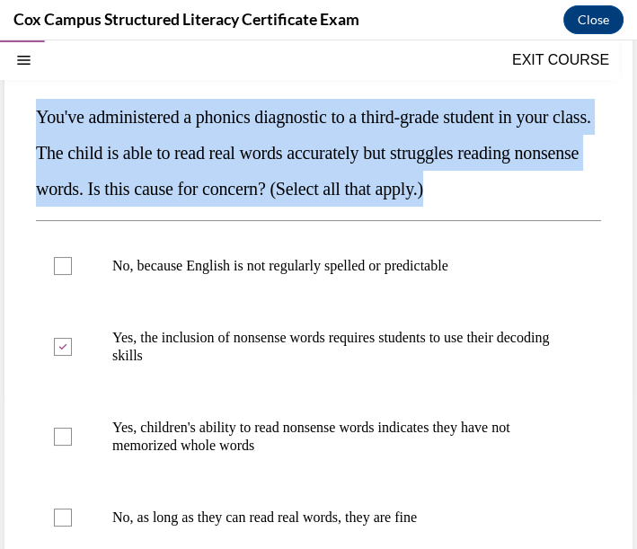
drag, startPoint x: 38, startPoint y: 113, endPoint x: 138, endPoint y: 224, distance: 149.5
click at [138, 207] on p "You've administered a phonics diagnostic to a third-grade student in your class…" at bounding box center [318, 153] width 565 height 108
click at [70, 163] on p "You've administered a phonics diagnostic to a third-grade student in your class…" at bounding box center [318, 153] width 565 height 108
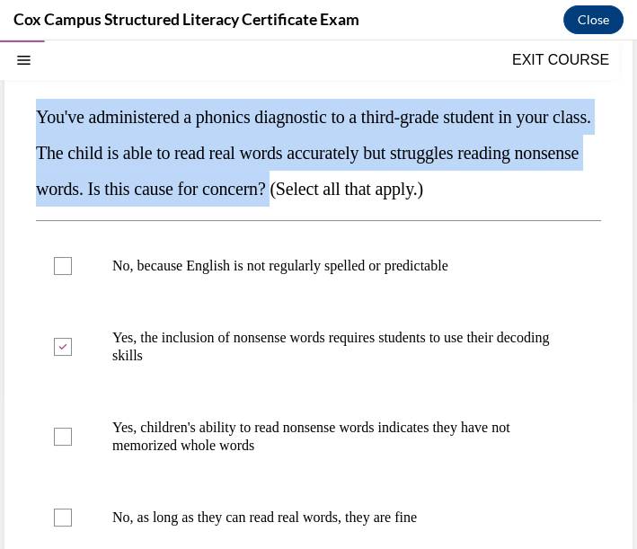
drag, startPoint x: 36, startPoint y: 112, endPoint x: 426, endPoint y: 195, distance: 398.7
click at [426, 195] on span "You've administered a phonics diagnostic to a third-grade student in your class…" at bounding box center [313, 153] width 555 height 92
copy span "You've administered a phonics diagnostic to a third-grade student in your class…"
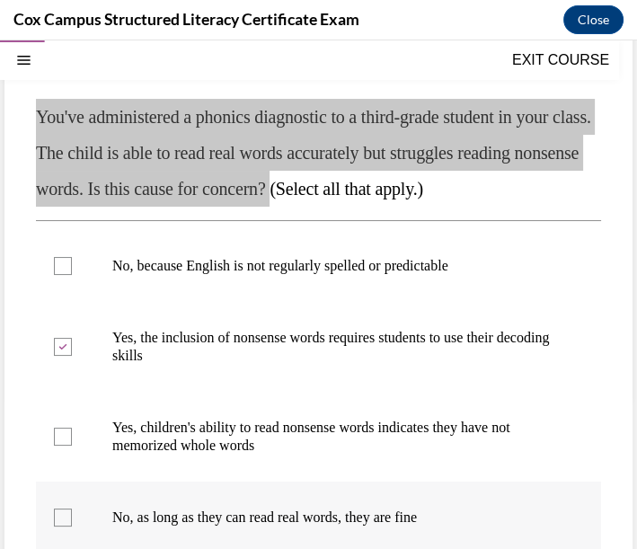
scroll to position [354, 0]
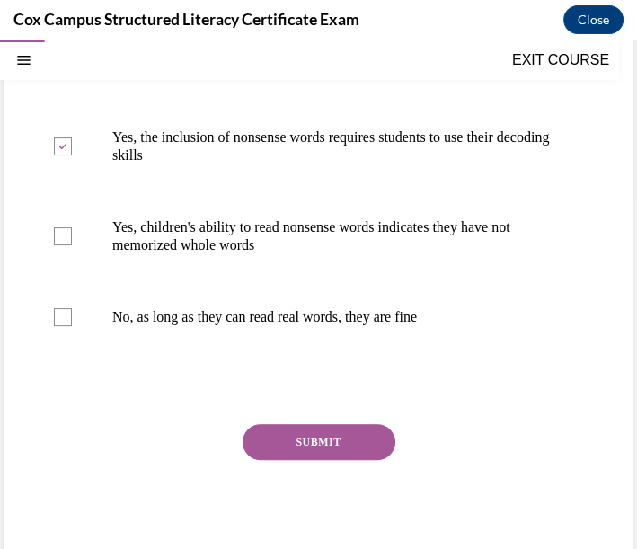
click at [349, 460] on button "SUBMIT" at bounding box center [319, 442] width 153 height 36
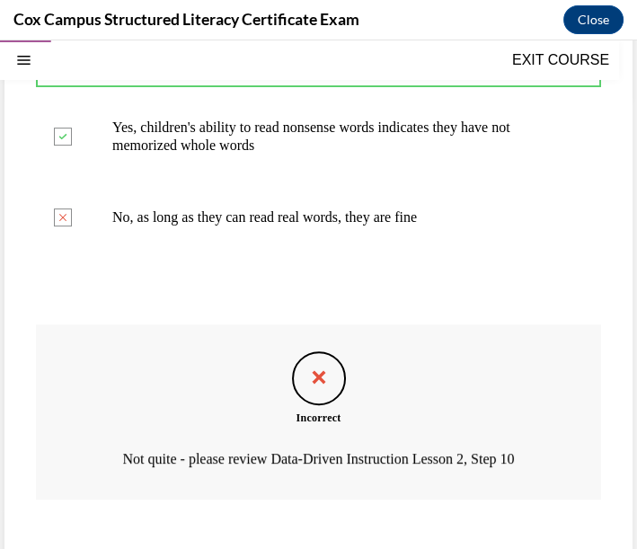
scroll to position [554, 0]
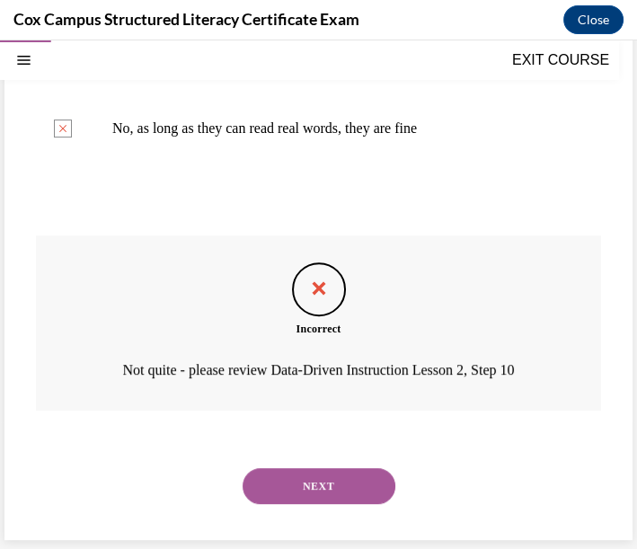
click at [317, 504] on button "NEXT" at bounding box center [319, 486] width 153 height 36
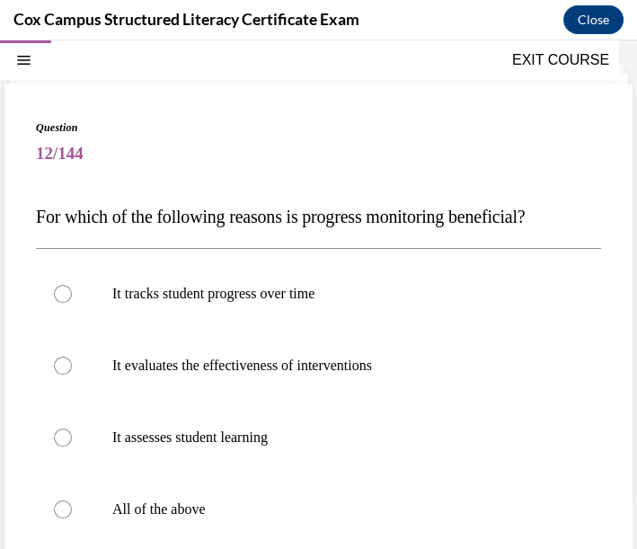
scroll to position [154, 0]
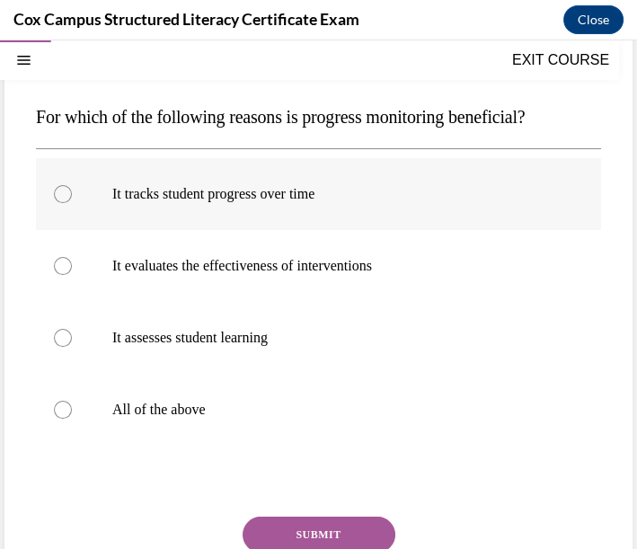
click at [244, 197] on span "It tracks student progress over time" at bounding box center [213, 193] width 202 height 15
click at [72, 197] on input "It tracks student progress over time" at bounding box center [63, 194] width 18 height 18
radio input "true"
click at [246, 257] on p "It evaluates the effectiveness of interventions" at bounding box center [334, 266] width 444 height 18
click at [72, 257] on input "It evaluates the effectiveness of interventions" at bounding box center [63, 266] width 18 height 18
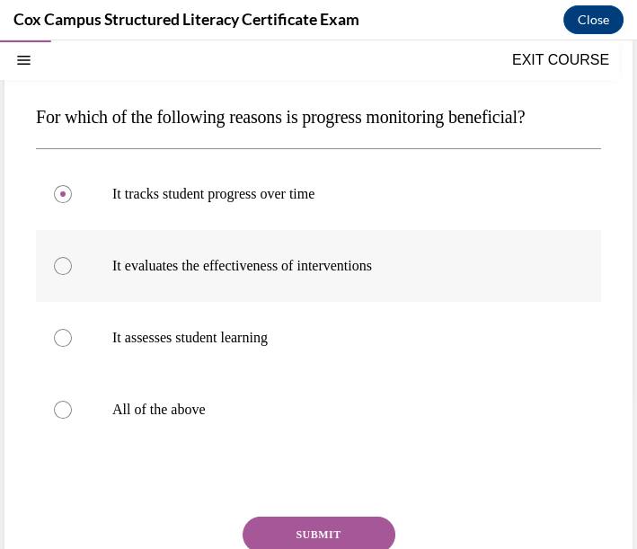
radio input "true"
click at [246, 186] on span "It tracks student progress over time" at bounding box center [213, 193] width 202 height 15
click at [72, 186] on input "It tracks student progress over time" at bounding box center [63, 194] width 18 height 18
radio input "true"
click at [223, 415] on p "All of the above" at bounding box center [334, 410] width 444 height 18
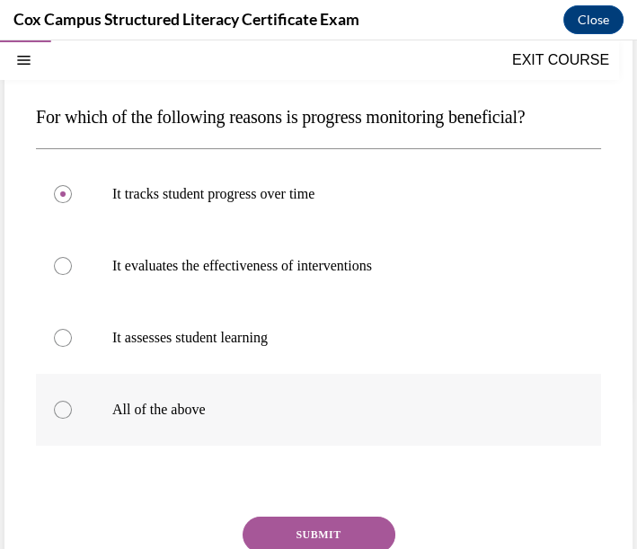
click at [72, 415] on input "All of the above" at bounding box center [63, 410] width 18 height 18
radio input "true"
click at [283, 535] on button "SUBMIT" at bounding box center [319, 535] width 153 height 36
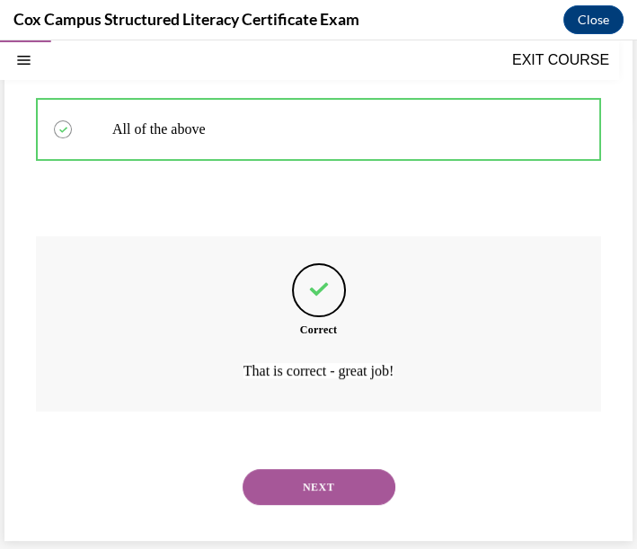
click at [296, 480] on button "NEXT" at bounding box center [319, 487] width 153 height 36
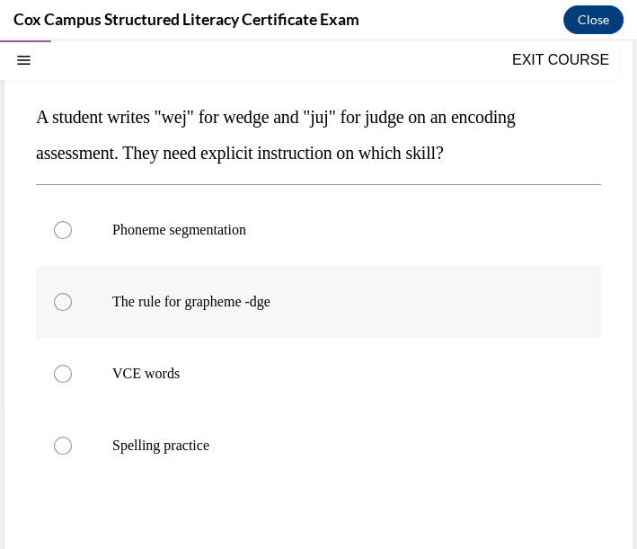
click at [214, 306] on span "The rule for grapheme -dge" at bounding box center [191, 301] width 158 height 15
click at [72, 306] on input "The rule for grapheme -dge" at bounding box center [63, 302] width 18 height 18
radio input "true"
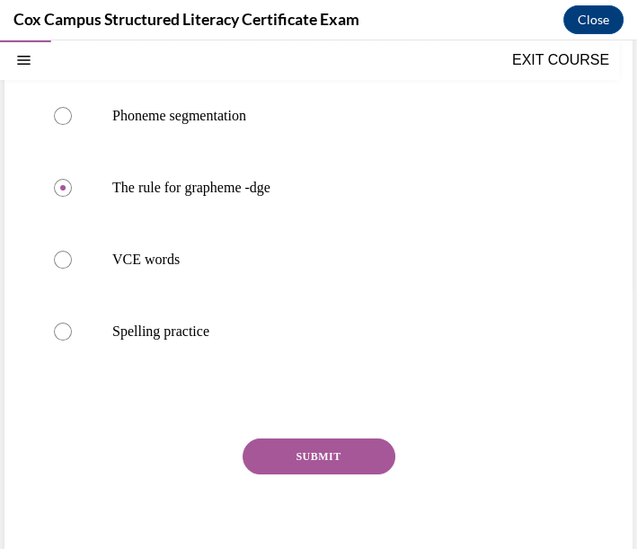
click at [244, 444] on button "SUBMIT" at bounding box center [319, 457] width 153 height 36
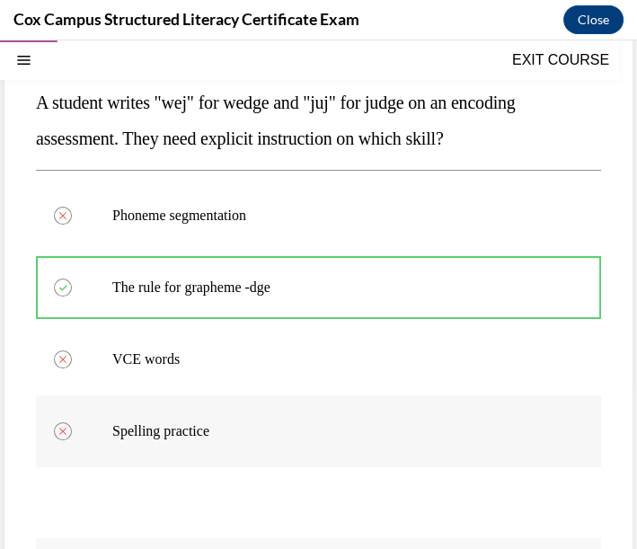
scroll to position [467, 0]
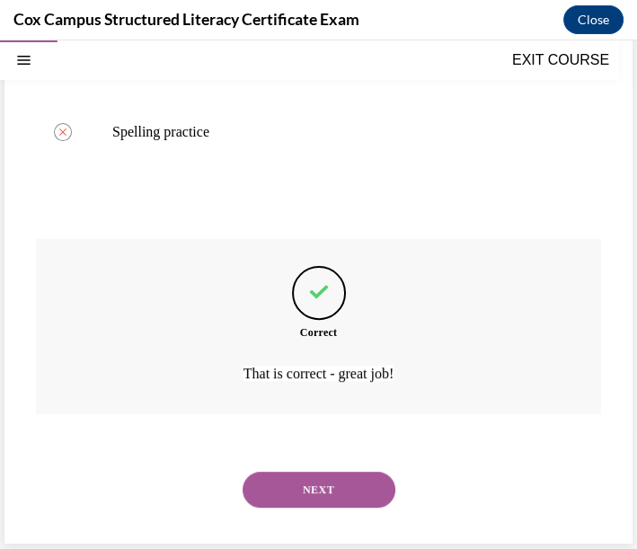
click at [282, 478] on button "NEXT" at bounding box center [319, 490] width 153 height 36
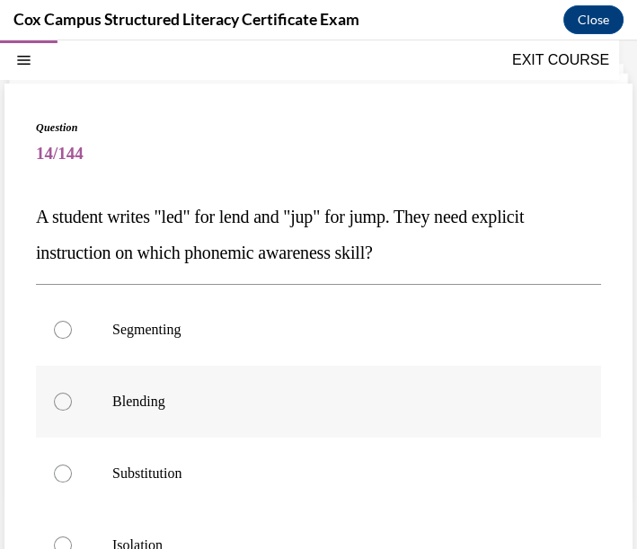
scroll to position [154, 0]
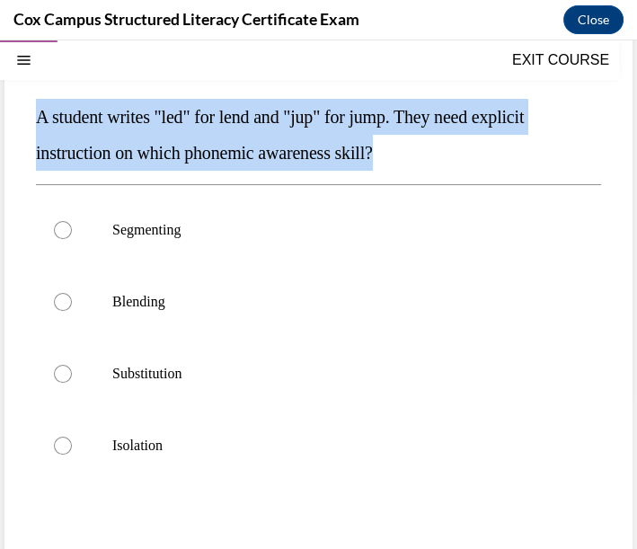
drag, startPoint x: 40, startPoint y: 117, endPoint x: 403, endPoint y: 156, distance: 365.2
click at [403, 156] on p "A student writes "led" for lend and "jup" for jump. They need explicit instruct…" at bounding box center [318, 135] width 565 height 72
copy span "A student writes "led" for lend and "jup" for jump. They need explicit instruct…"
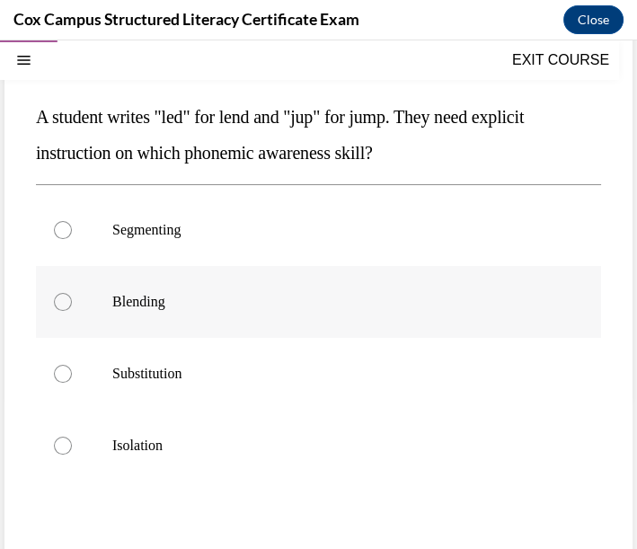
click at [349, 297] on p "Blending" at bounding box center [334, 302] width 444 height 18
click at [72, 297] on input "Blending" at bounding box center [63, 302] width 18 height 18
radio input "true"
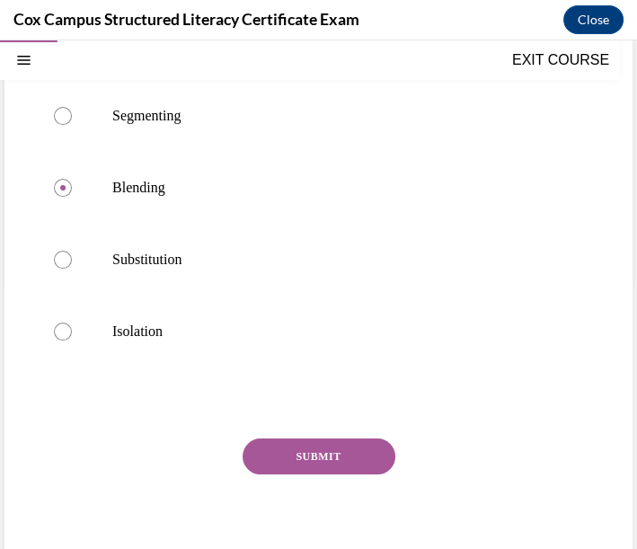
click at [279, 457] on button "SUBMIT" at bounding box center [319, 457] width 153 height 36
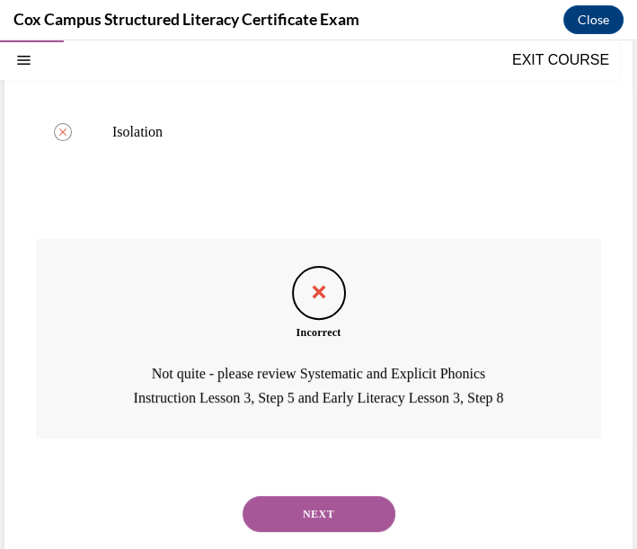
scroll to position [495, 0]
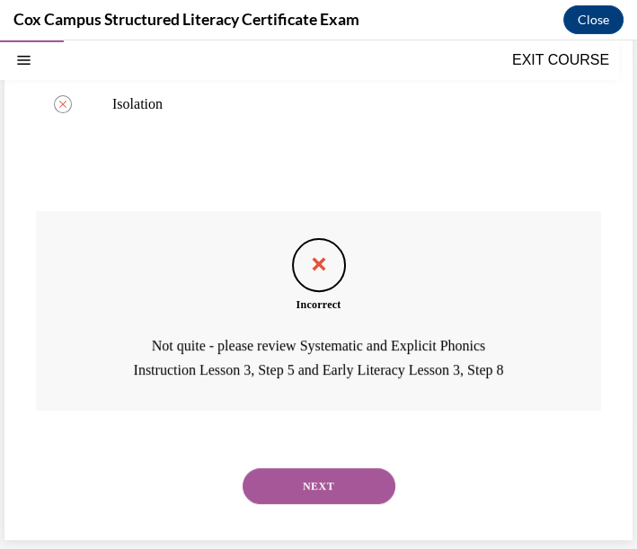
click at [350, 489] on button "NEXT" at bounding box center [319, 486] width 153 height 36
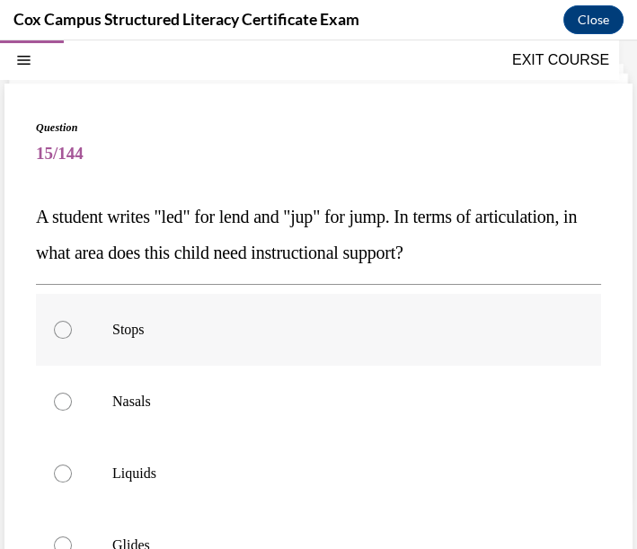
scroll to position [154, 0]
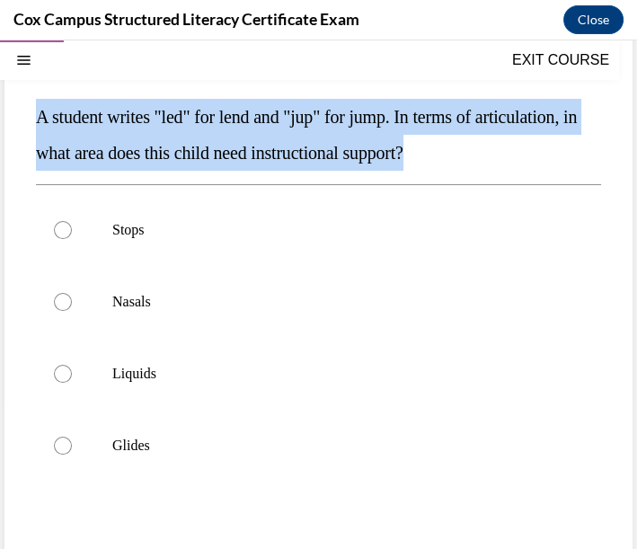
drag, startPoint x: 38, startPoint y: 114, endPoint x: 559, endPoint y: 170, distance: 524.2
click at [559, 170] on div "Question 15/144 A student writes "led" for lend and "jup" for jump. In terms of…" at bounding box center [318, 360] width 565 height 680
copy span "A student writes "led" for lend and "jup" for jump. In terms of articulation, i…"
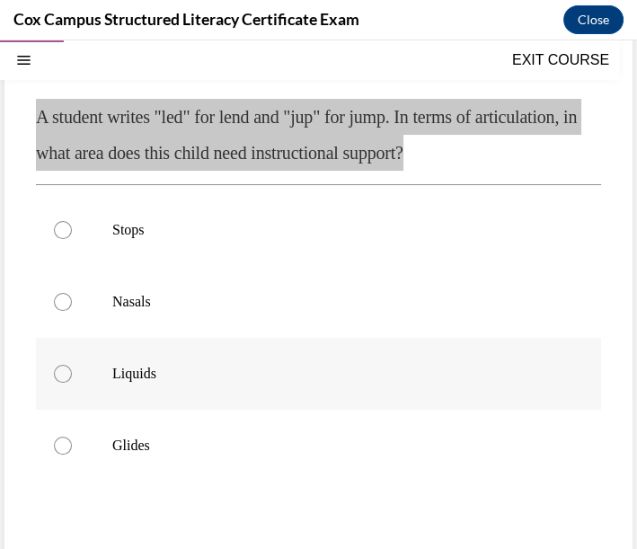
scroll to position [268, 0]
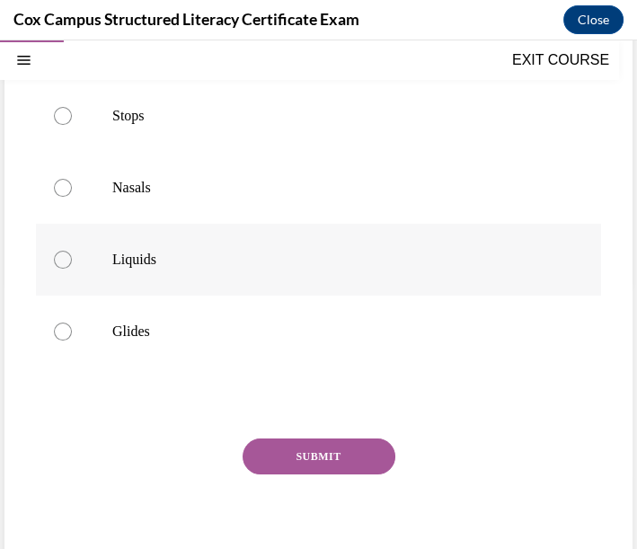
drag, startPoint x: 168, startPoint y: 196, endPoint x: 197, endPoint y: 234, distance: 47.5
click at [168, 196] on label "Nasals" at bounding box center [318, 188] width 565 height 72
click at [72, 196] on input "Nasals" at bounding box center [63, 188] width 18 height 18
radio input "true"
click at [314, 460] on button "SUBMIT" at bounding box center [319, 457] width 153 height 36
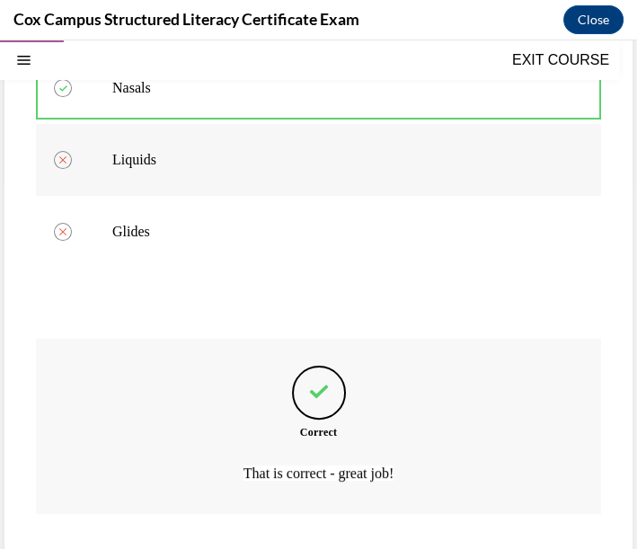
scroll to position [470, 0]
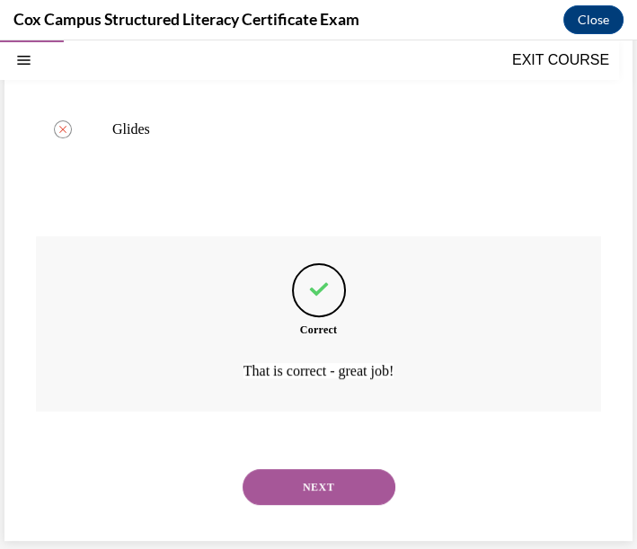
click at [289, 484] on button "NEXT" at bounding box center [319, 487] width 153 height 36
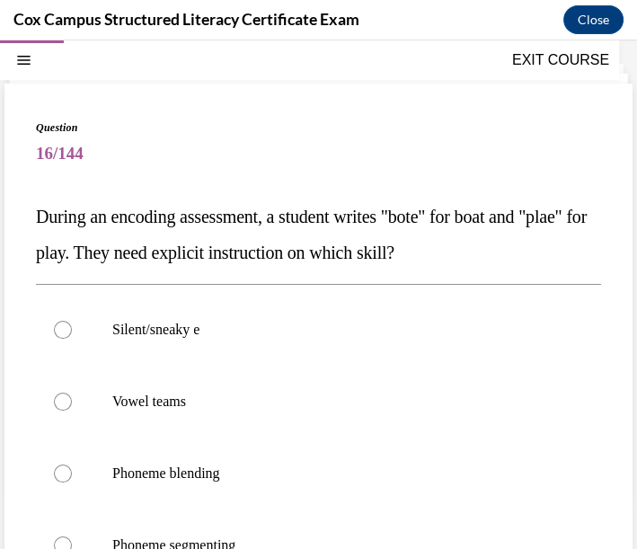
scroll to position [154, 0]
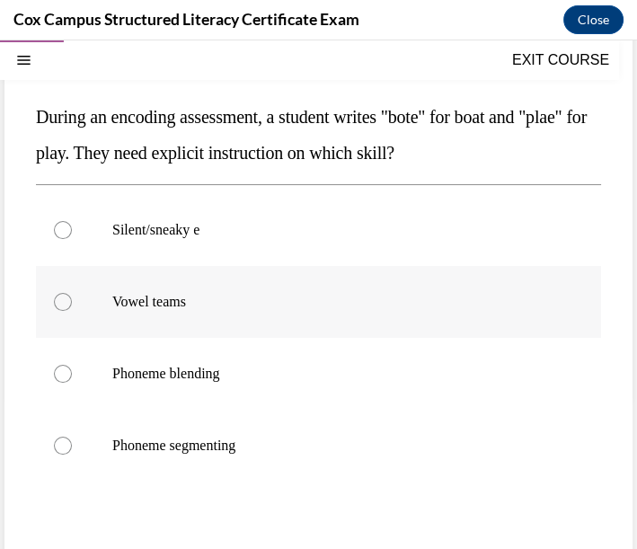
click at [210, 288] on label "Vowel teams" at bounding box center [318, 302] width 565 height 72
click at [72, 293] on input "Vowel teams" at bounding box center [63, 302] width 18 height 18
radio input "true"
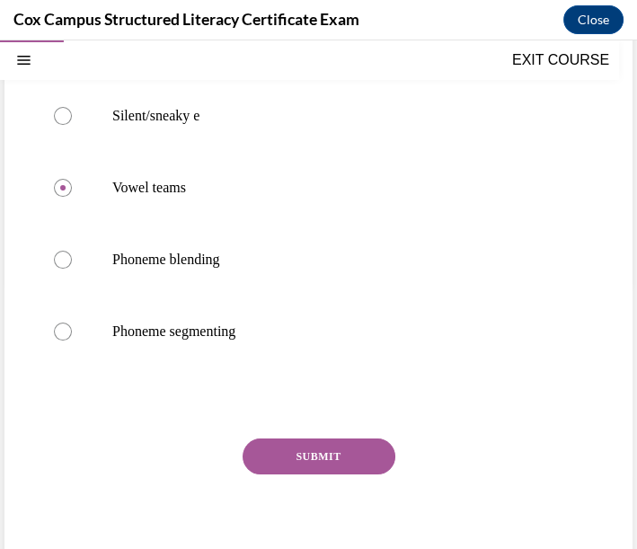
click at [324, 463] on button "SUBMIT" at bounding box center [319, 457] width 153 height 36
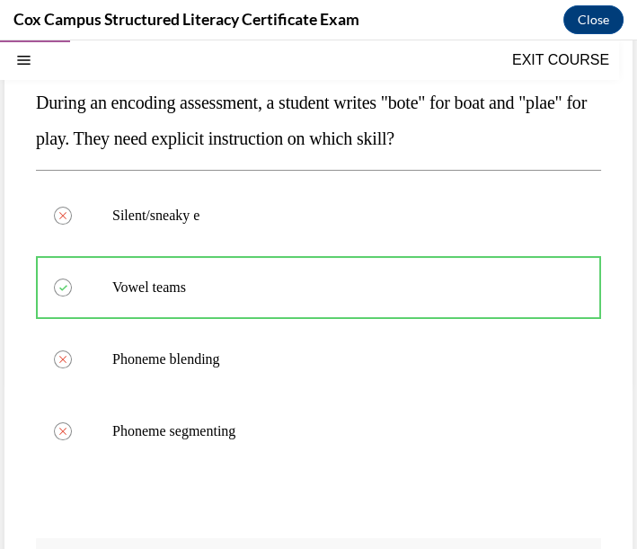
scroll to position [467, 0]
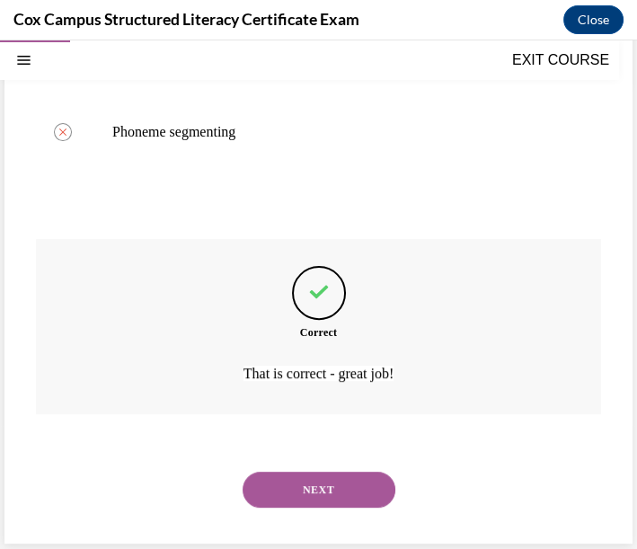
click at [349, 492] on button "NEXT" at bounding box center [319, 490] width 153 height 36
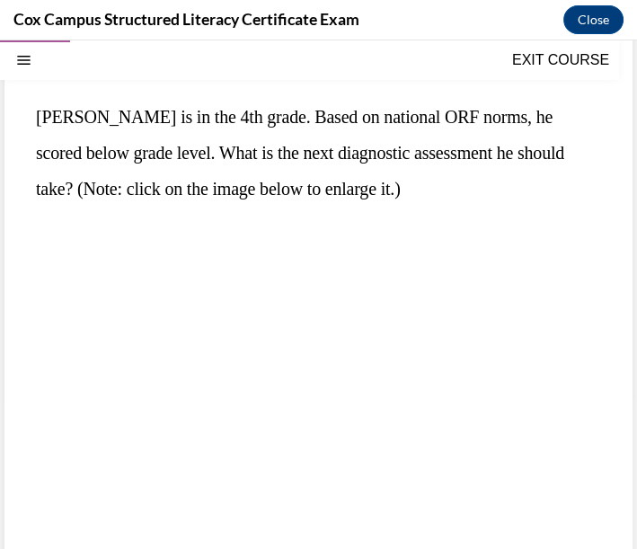
scroll to position [253, 0]
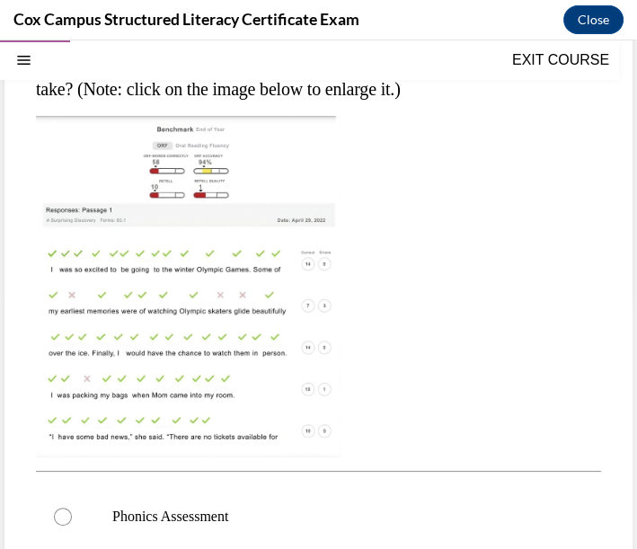
click at [154, 283] on img at bounding box center [188, 286] width 305 height 341
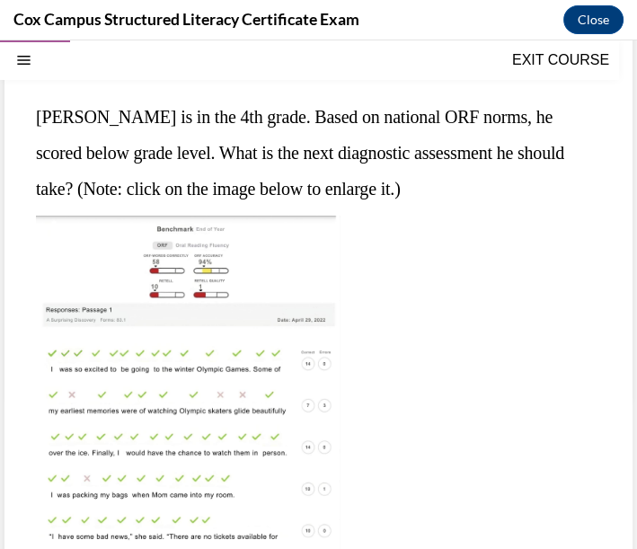
drag, startPoint x: 36, startPoint y: 115, endPoint x: 72, endPoint y: 189, distance: 82.0
click at [72, 189] on span "Sean is in the 4th grade. Based on national ORF norms, he scored below grade le…" at bounding box center [300, 153] width 528 height 92
copy span "Sean is in the 4th grade. Based on national ORF norms, he scored below grade le…"
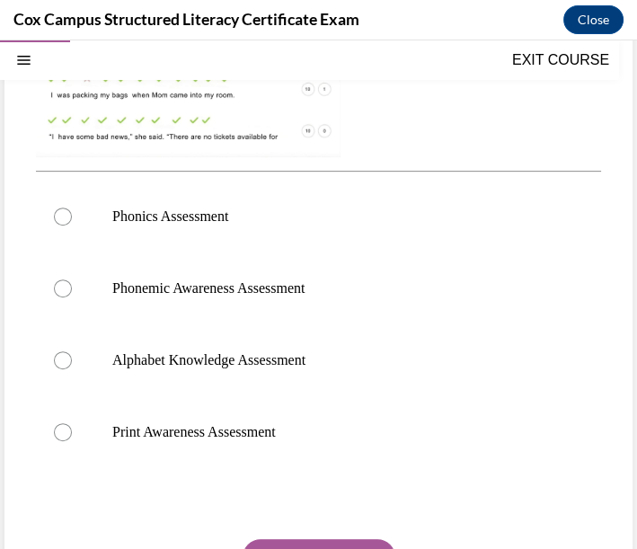
scroll to position [653, 0]
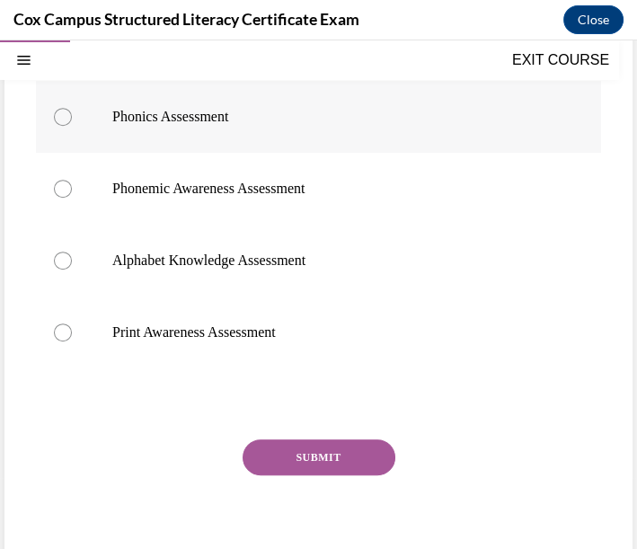
click at [241, 128] on label "Phonics Assessment" at bounding box center [318, 117] width 565 height 72
click at [72, 126] on input "Phonics Assessment" at bounding box center [63, 117] width 18 height 18
radio input "true"
click at [279, 457] on button "SUBMIT" at bounding box center [319, 457] width 153 height 36
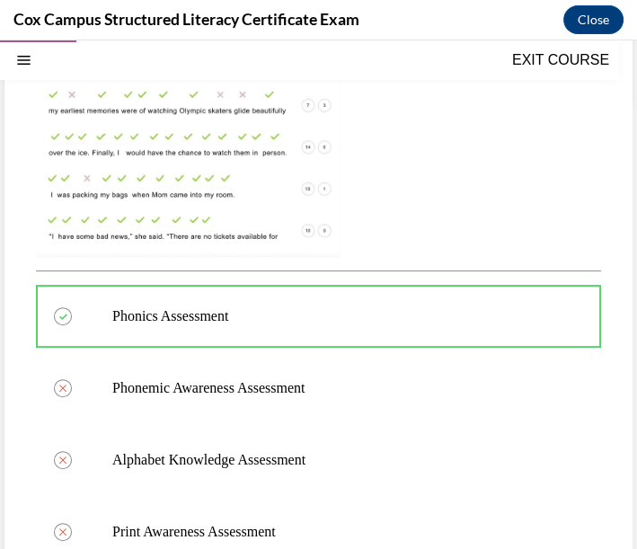
scroll to position [857, 0]
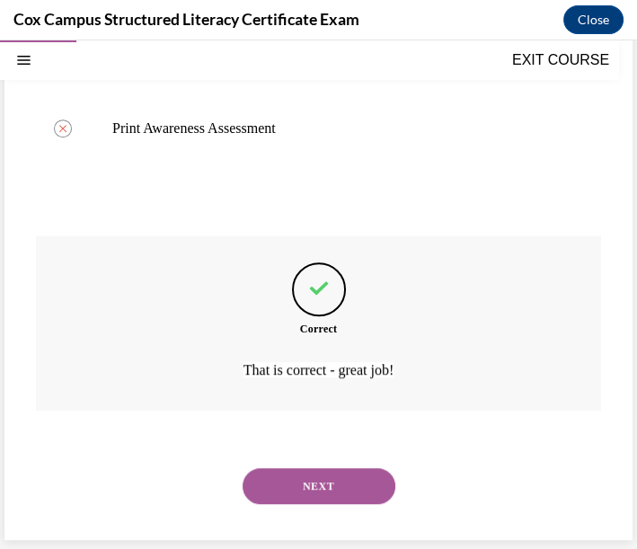
click at [348, 479] on button "NEXT" at bounding box center [319, 486] width 153 height 36
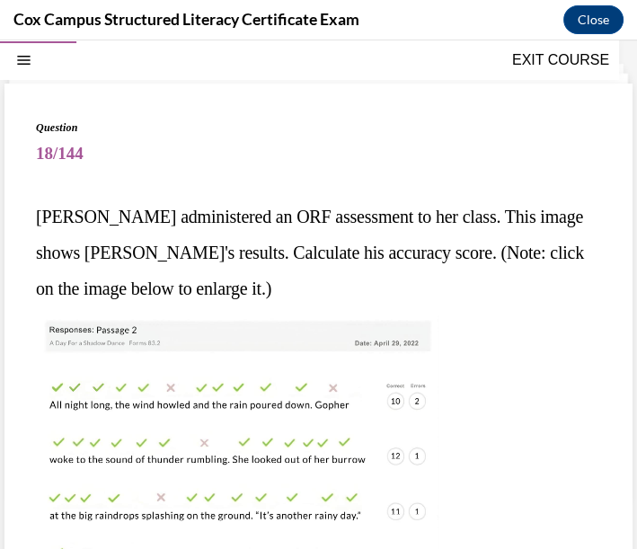
scroll to position [154, 0]
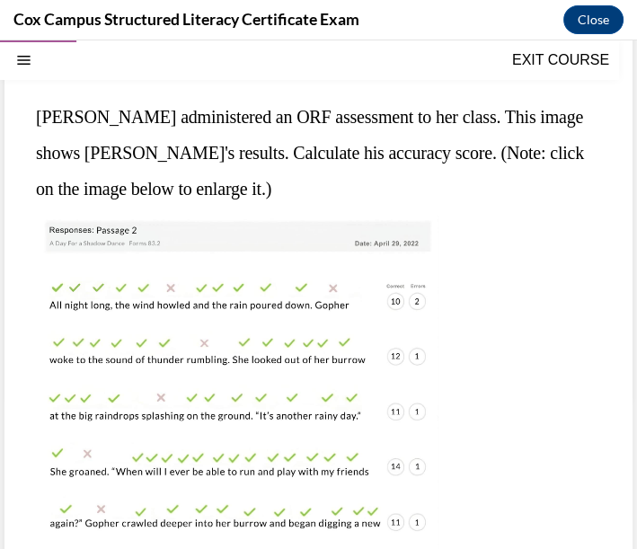
click at [210, 373] on img at bounding box center [237, 386] width 403 height 341
click at [285, 370] on img at bounding box center [237, 386] width 403 height 341
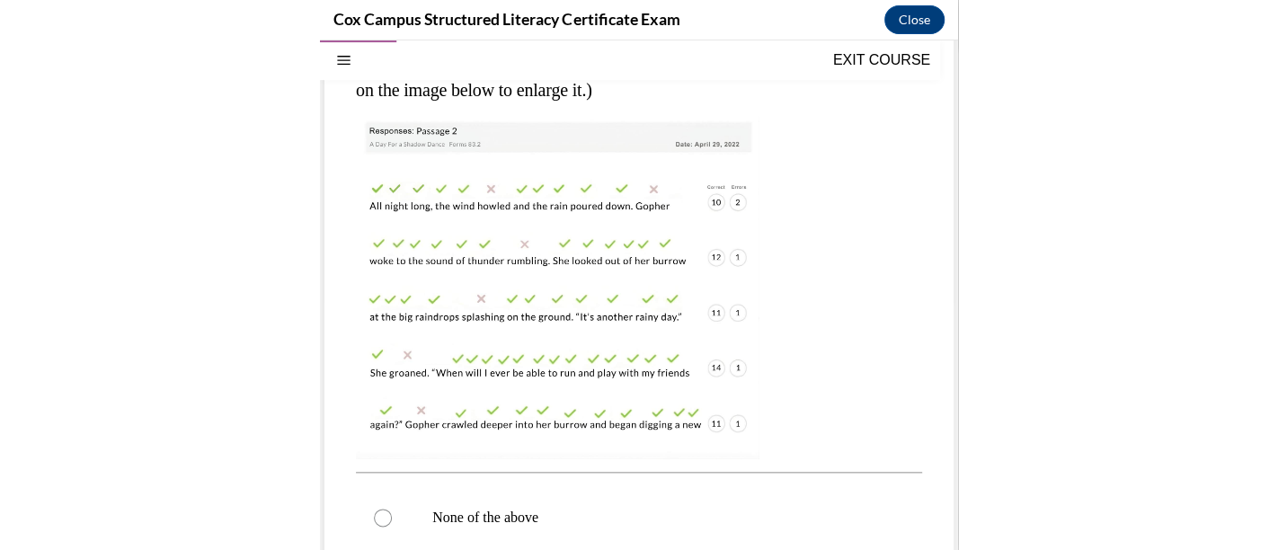
scroll to position [54, 0]
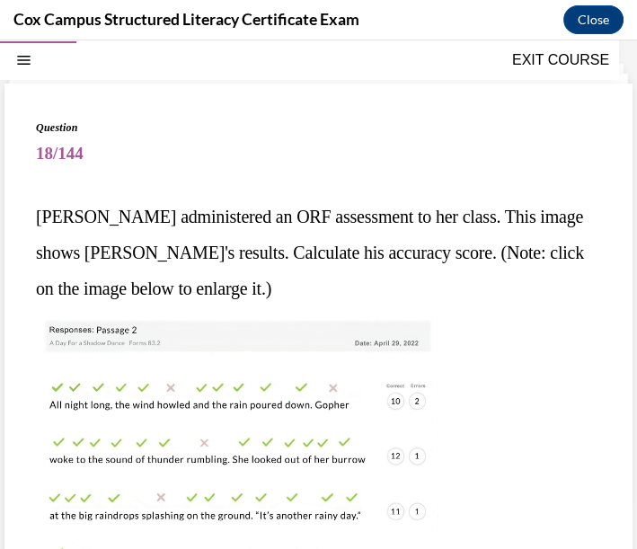
click at [376, 475] on img at bounding box center [237, 485] width 403 height 341
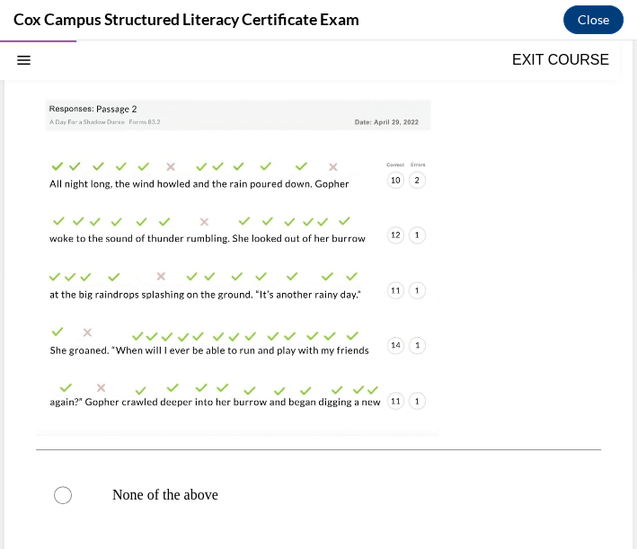
scroll to position [475, 0]
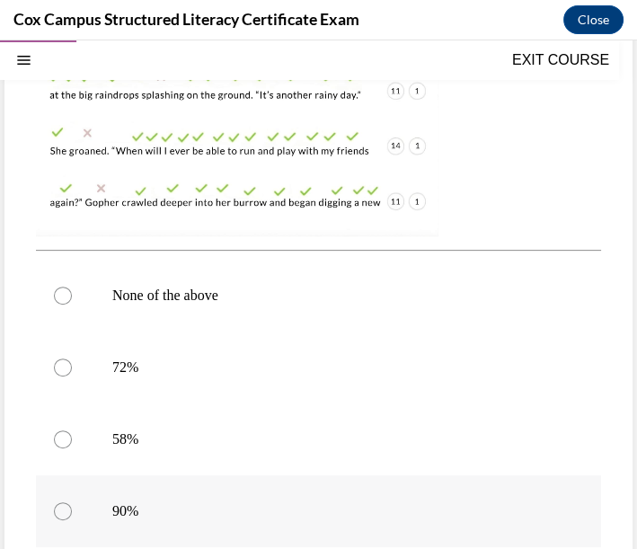
click at [181, 514] on p "90%" at bounding box center [334, 511] width 444 height 18
click at [72, 514] on input "90%" at bounding box center [63, 511] width 18 height 18
radio input "true"
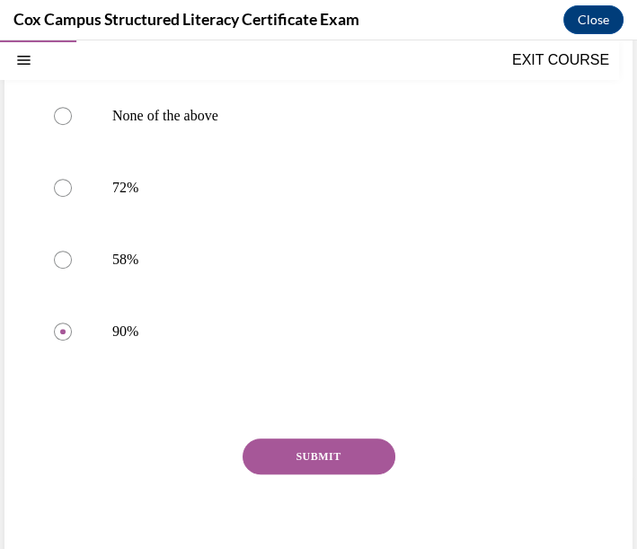
click at [351, 463] on button "SUBMIT" at bounding box center [319, 457] width 153 height 36
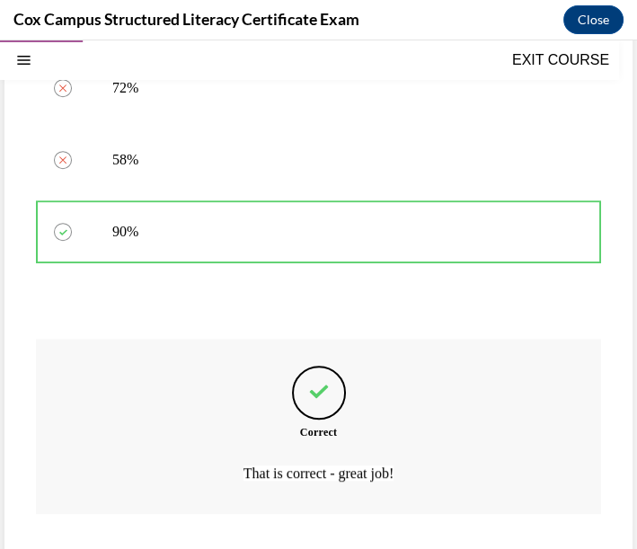
scroll to position [854, 0]
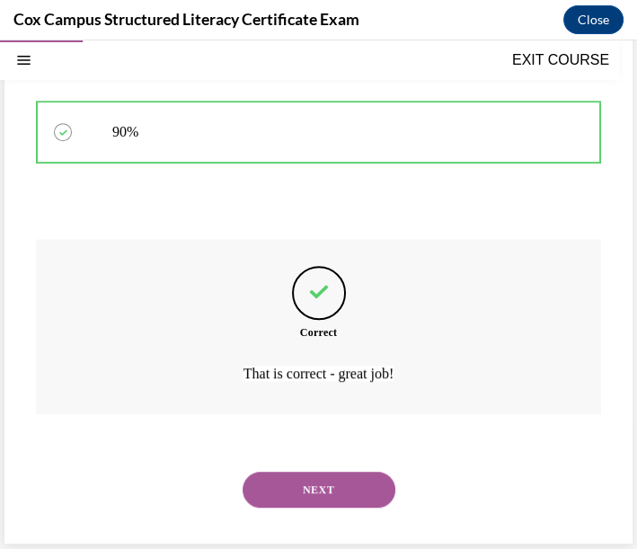
click at [333, 499] on button "NEXT" at bounding box center [319, 490] width 153 height 36
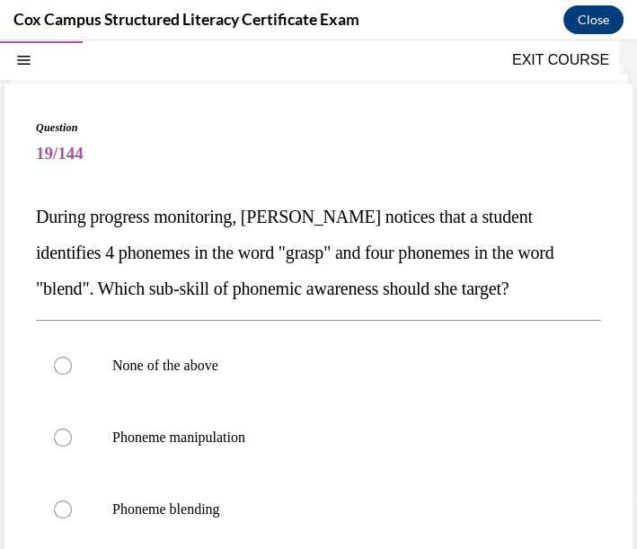
scroll to position [154, 0]
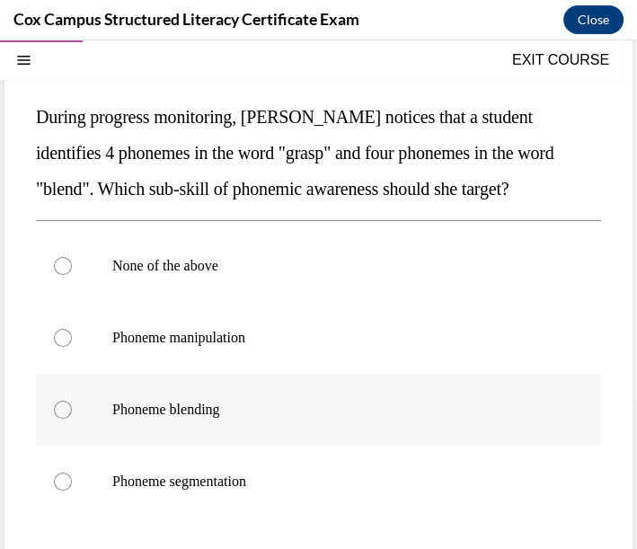
click at [216, 419] on p "Phoneme blending" at bounding box center [334, 410] width 444 height 18
click at [72, 419] on input "Phoneme blending" at bounding box center [63, 410] width 18 height 18
radio input "true"
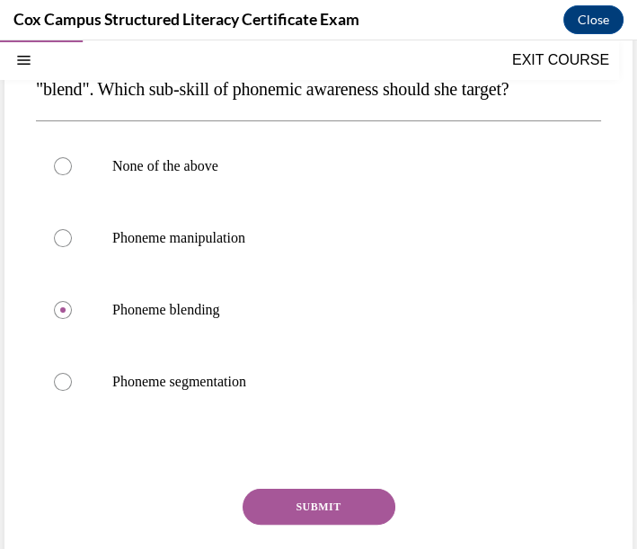
click at [346, 525] on button "SUBMIT" at bounding box center [319, 507] width 153 height 36
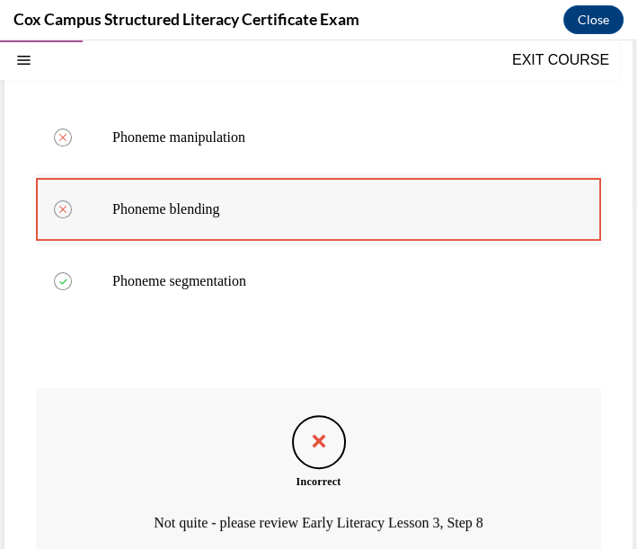
scroll to position [154, 0]
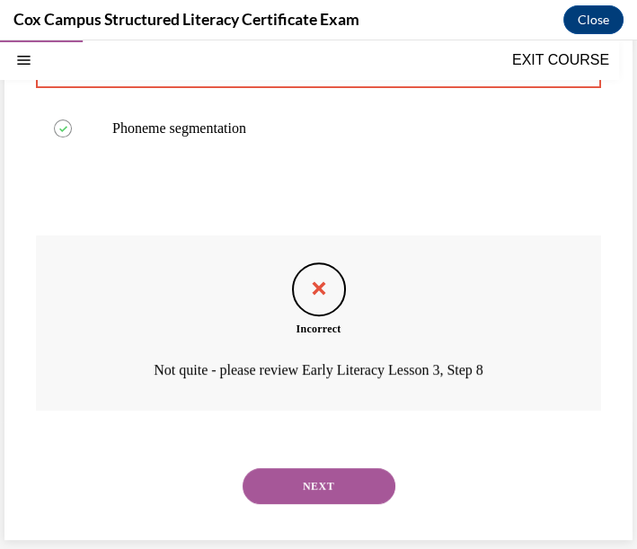
click at [333, 496] on button "NEXT" at bounding box center [319, 486] width 153 height 36
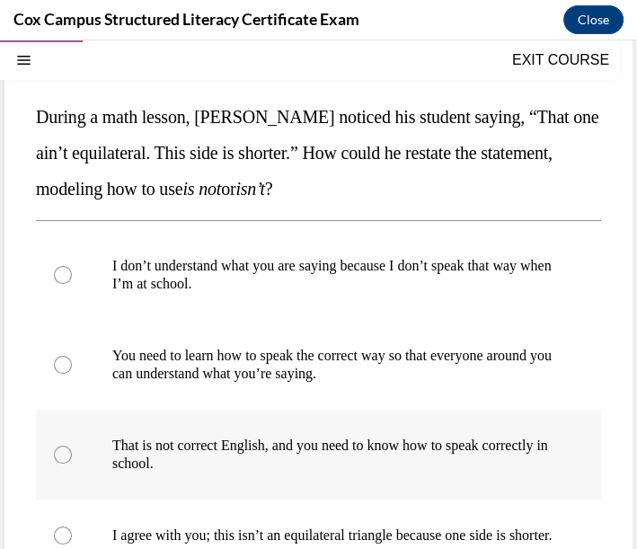
scroll to position [253, 0]
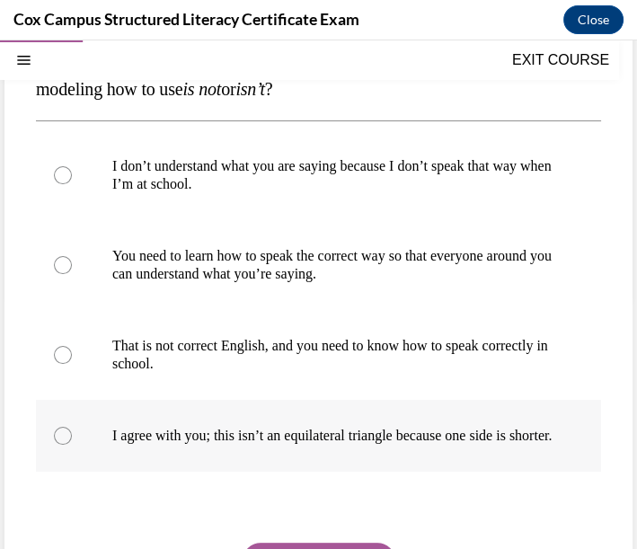
click at [59, 442] on div at bounding box center [63, 436] width 18 height 18
click at [59, 442] on input "I agree with you; this isn’t an equilateral triangle because one side is shorte…" at bounding box center [63, 436] width 18 height 18
radio input "true"
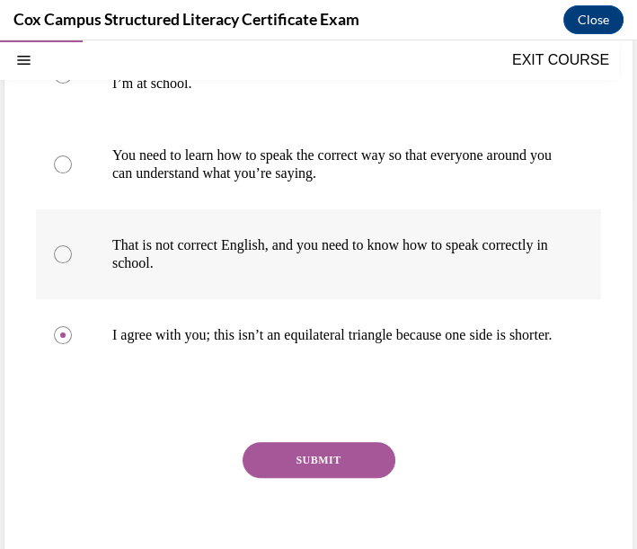
scroll to position [376, 0]
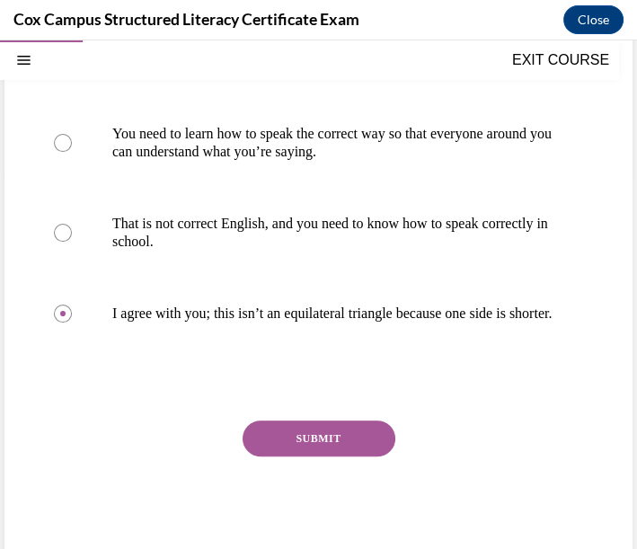
click at [299, 454] on button "SUBMIT" at bounding box center [319, 439] width 153 height 36
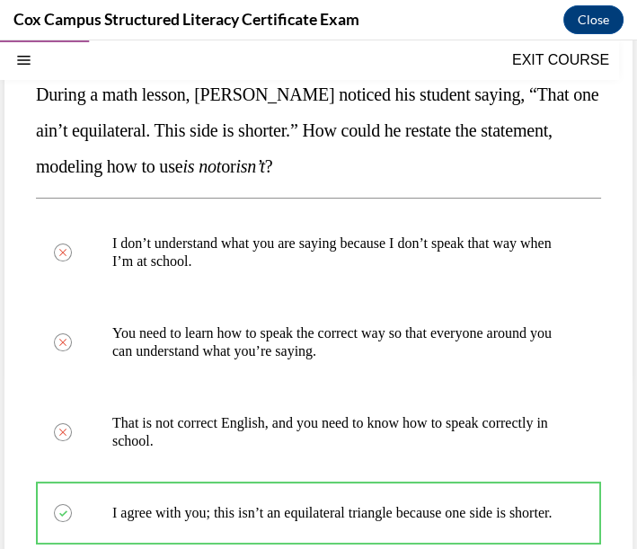
scroll to position [475, 0]
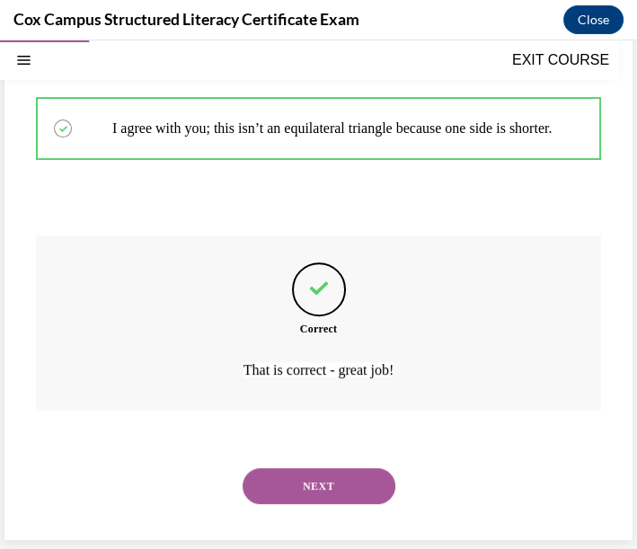
click at [333, 491] on button "NEXT" at bounding box center [319, 486] width 153 height 36
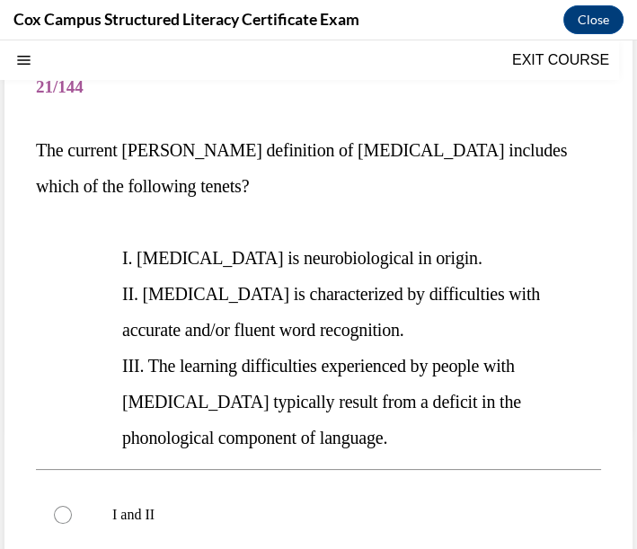
scroll to position [20, 0]
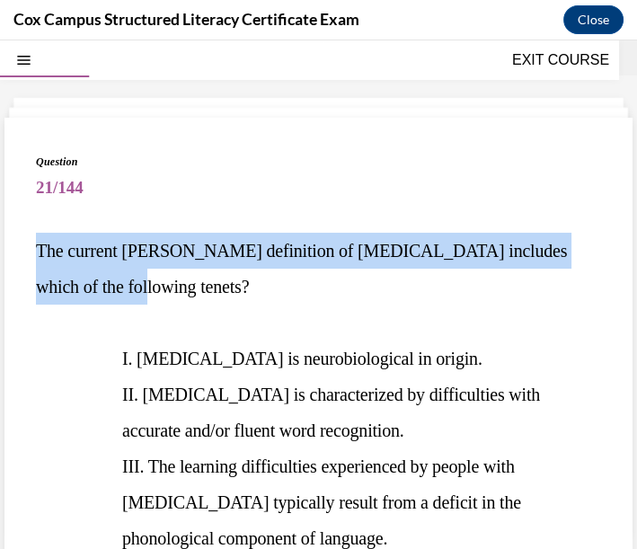
drag, startPoint x: 40, startPoint y: 244, endPoint x: 101, endPoint y: 294, distance: 77.9
click at [101, 294] on p "The current IDA definition of dyslexia includes which of the following tenets?" at bounding box center [318, 269] width 565 height 72
copy span "The current IDA definition of dyslexia includes which of the following tenets?"
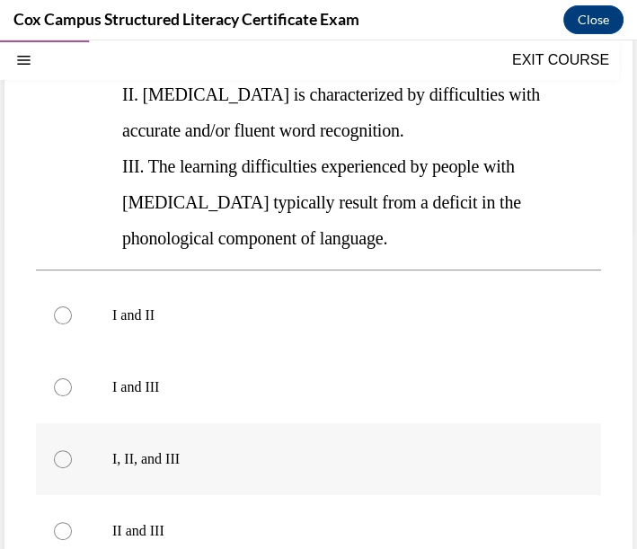
scroll to position [420, 0]
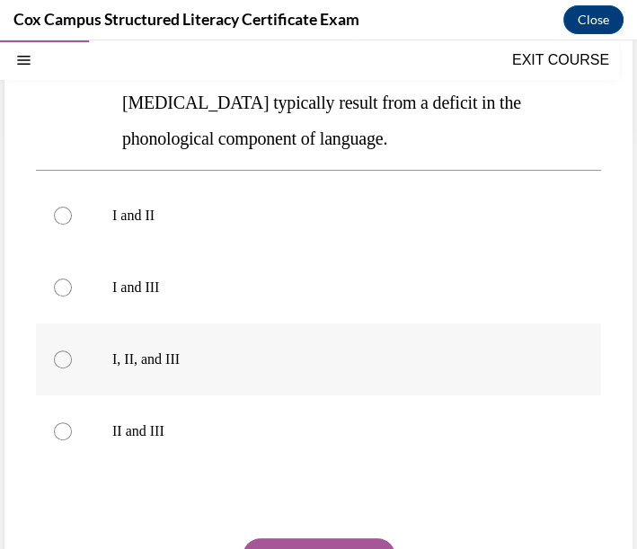
click at [168, 374] on label "I, II, and III" at bounding box center [318, 360] width 565 height 72
click at [72, 368] on input "I, II, and III" at bounding box center [63, 359] width 18 height 18
radio input "true"
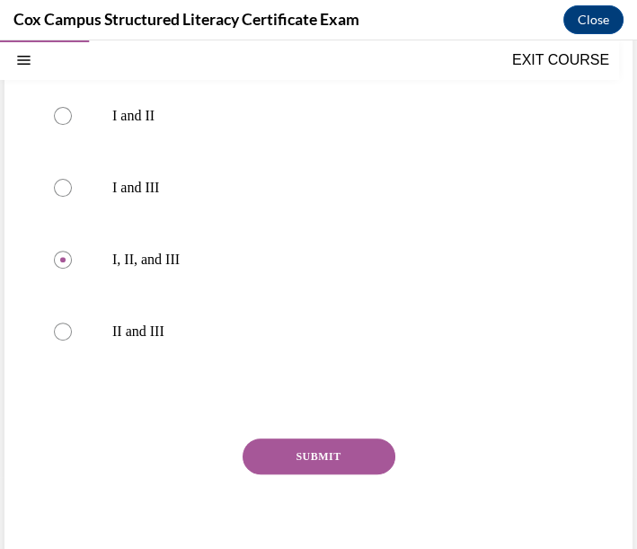
click at [306, 456] on button "SUBMIT" at bounding box center [319, 457] width 153 height 36
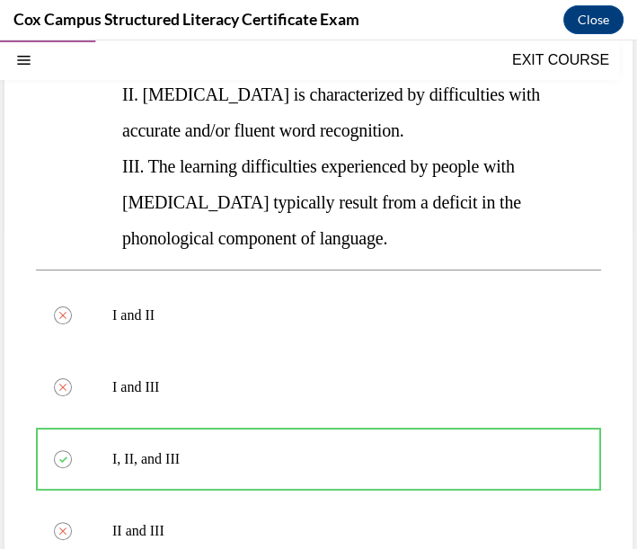
scroll to position [719, 0]
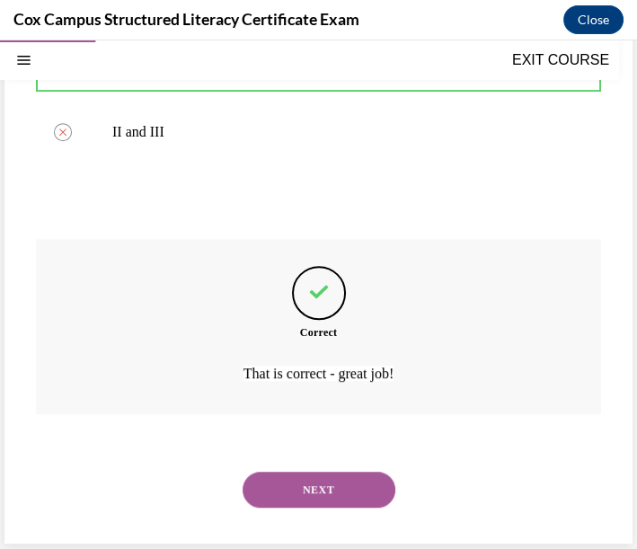
click at [316, 489] on button "NEXT" at bounding box center [319, 490] width 153 height 36
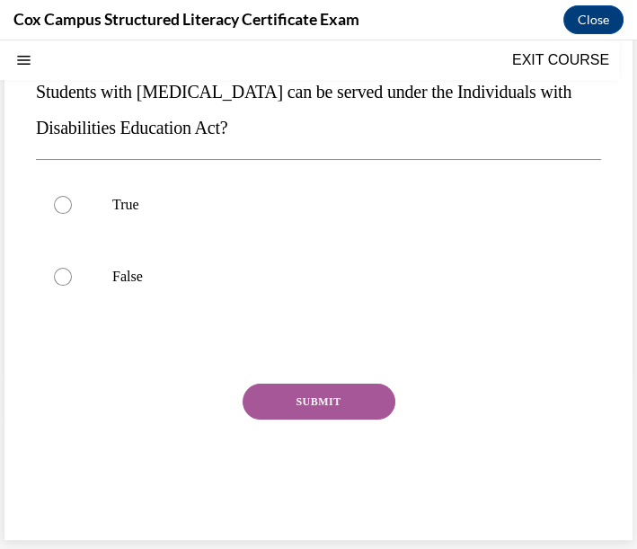
scroll to position [54, 0]
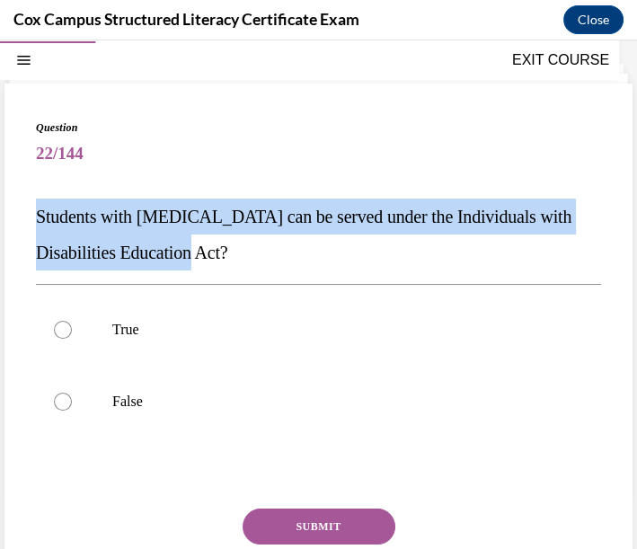
drag, startPoint x: 38, startPoint y: 208, endPoint x: 264, endPoint y: 249, distance: 230.1
click at [264, 249] on p "Students with dyslexia can be served under the Individuals with Disabilities Ed…" at bounding box center [318, 235] width 565 height 72
copy span "Students with dyslexia can be served under the Individuals with Disabilities Ed…"
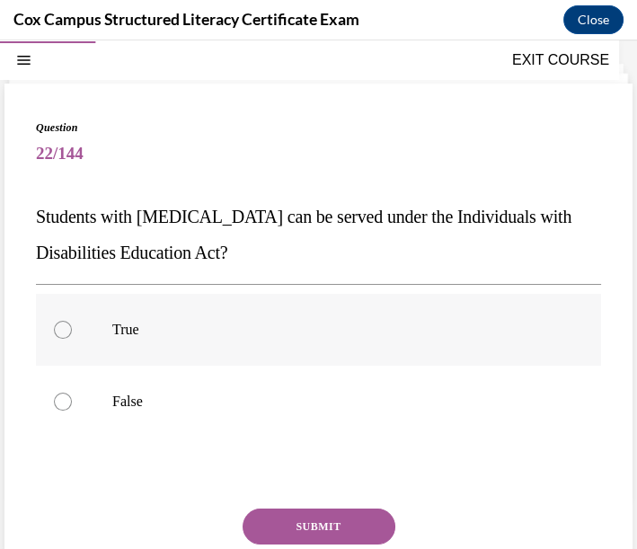
click at [130, 315] on label "True" at bounding box center [318, 330] width 565 height 72
click at [72, 321] on input "True" at bounding box center [63, 330] width 18 height 18
radio input "true"
click at [333, 519] on button "SUBMIT" at bounding box center [319, 527] width 153 height 36
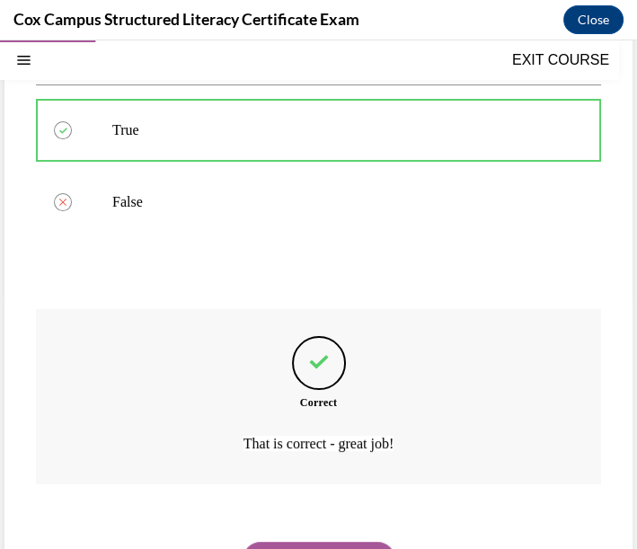
scroll to position [154, 0]
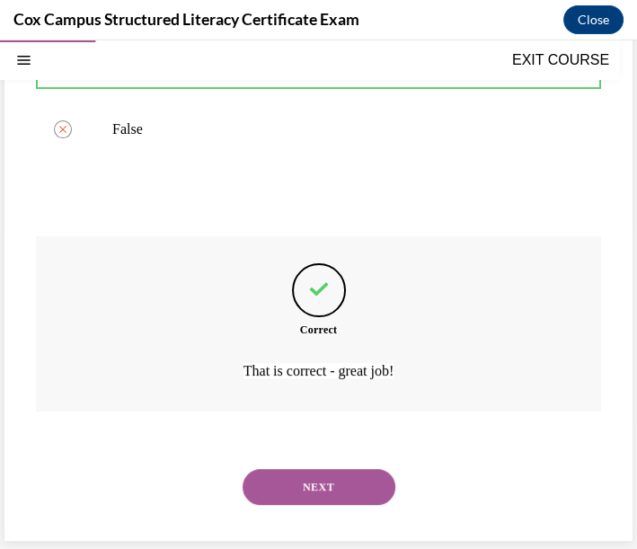
click at [315, 477] on button "NEXT" at bounding box center [319, 487] width 153 height 36
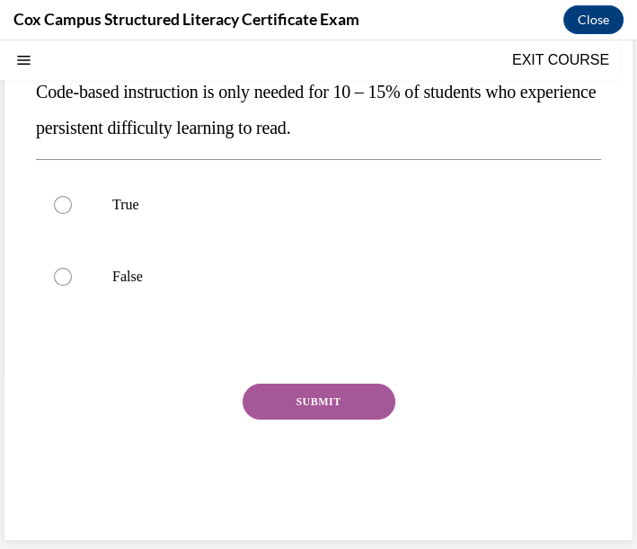
scroll to position [54, 0]
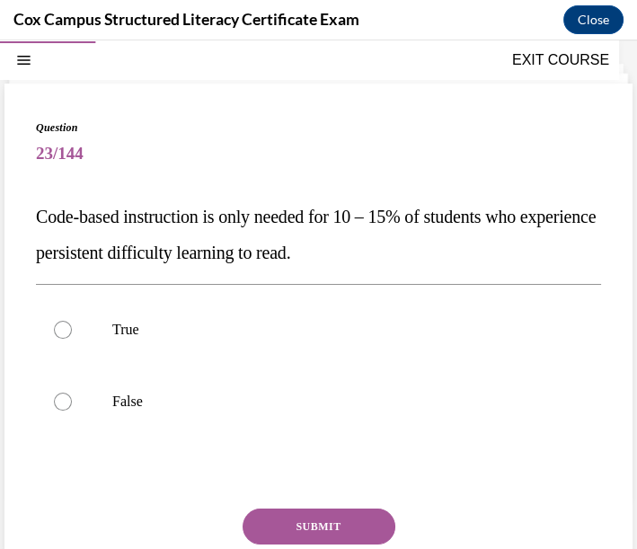
drag, startPoint x: 36, startPoint y: 212, endPoint x: 415, endPoint y: 253, distance: 381.4
click at [415, 253] on p "Code-based instruction is only needed for 10 – 15% of students who experience p…" at bounding box center [318, 235] width 565 height 72
click at [253, 386] on label "False" at bounding box center [318, 402] width 565 height 72
click at [72, 393] on input "False" at bounding box center [63, 402] width 18 height 18
radio input "true"
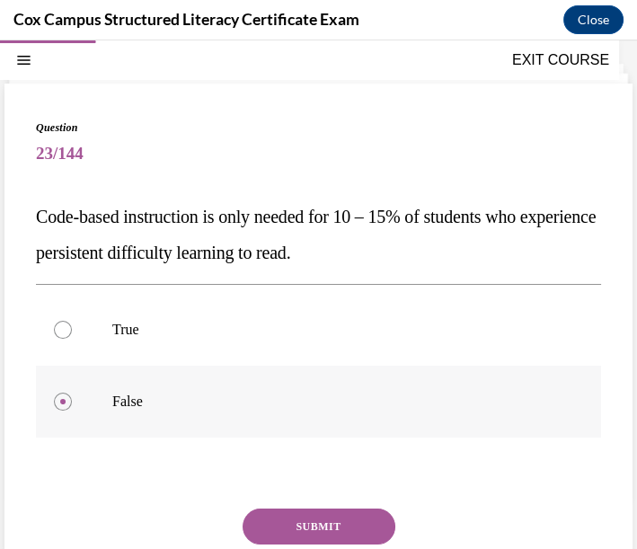
scroll to position [124, 0]
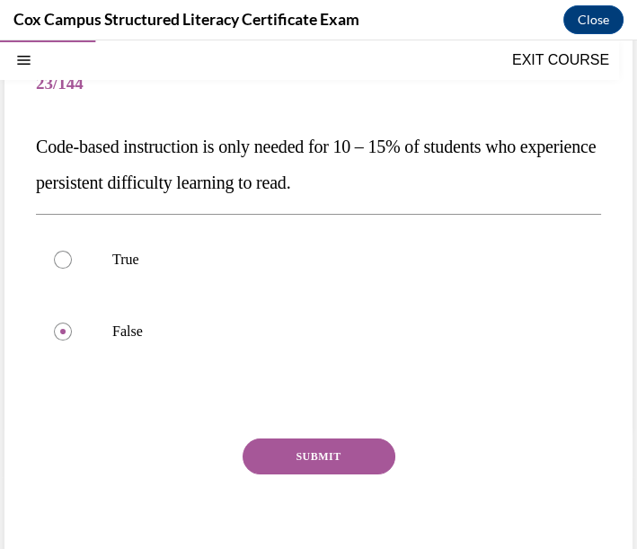
click at [262, 453] on button "SUBMIT" at bounding box center [319, 457] width 153 height 36
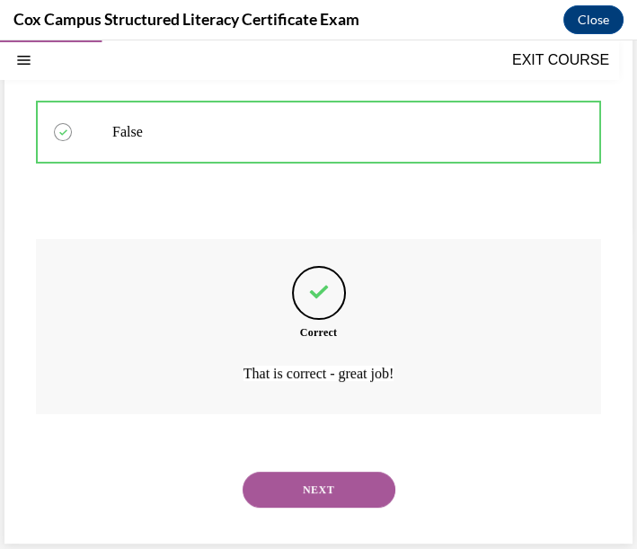
scroll to position [326, 0]
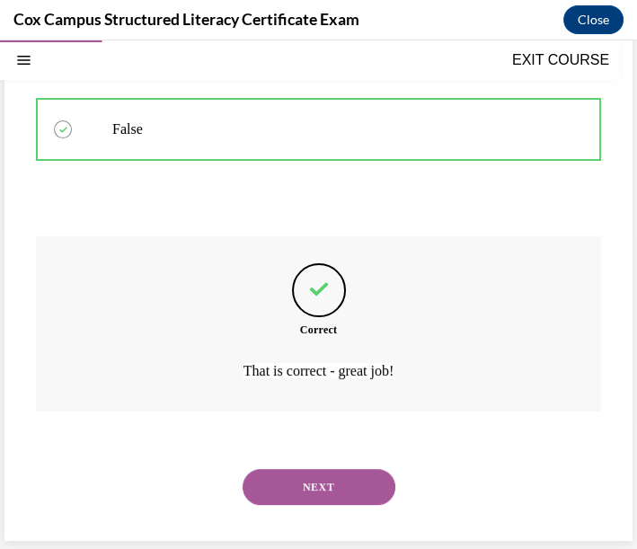
click at [335, 506] on div "NEXT" at bounding box center [318, 487] width 565 height 72
click at [333, 491] on button "NEXT" at bounding box center [319, 487] width 153 height 36
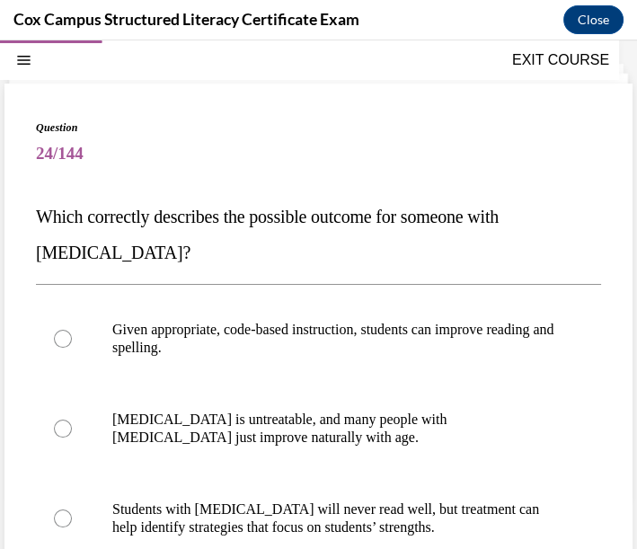
scroll to position [154, 0]
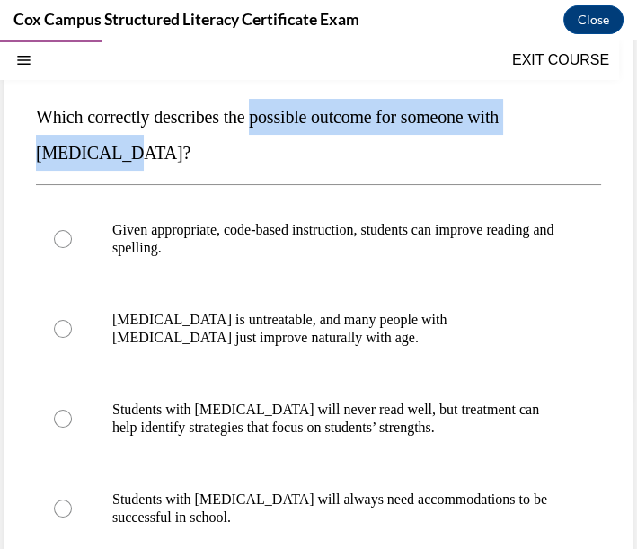
drag, startPoint x: 271, startPoint y: 117, endPoint x: 110, endPoint y: 155, distance: 165.2
click at [110, 155] on span "Which correctly describes the possible outcome for someone with dyslexia?" at bounding box center [267, 135] width 463 height 56
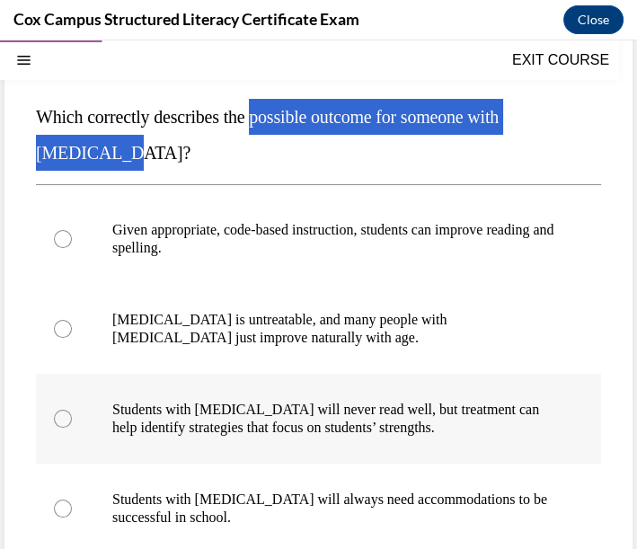
scroll to position [253, 0]
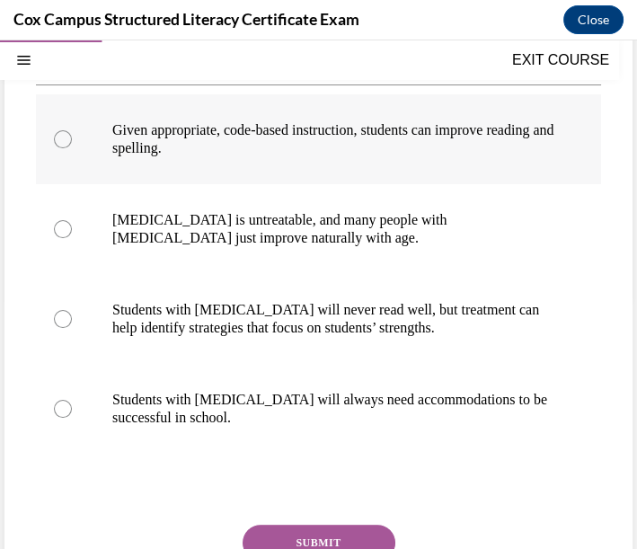
click at [150, 129] on span "Given appropriate, code-based instruction, students can improve reading and spe…" at bounding box center [332, 138] width 441 height 33
click at [72, 130] on input "Given appropriate, code-based instruction, students can improve reading and spe…" at bounding box center [63, 139] width 18 height 18
radio input "true"
click at [373, 525] on button "SUBMIT" at bounding box center [319, 543] width 153 height 36
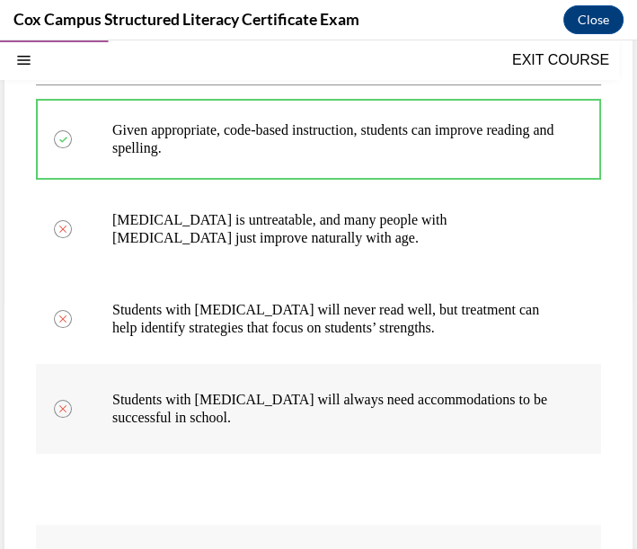
scroll to position [154, 0]
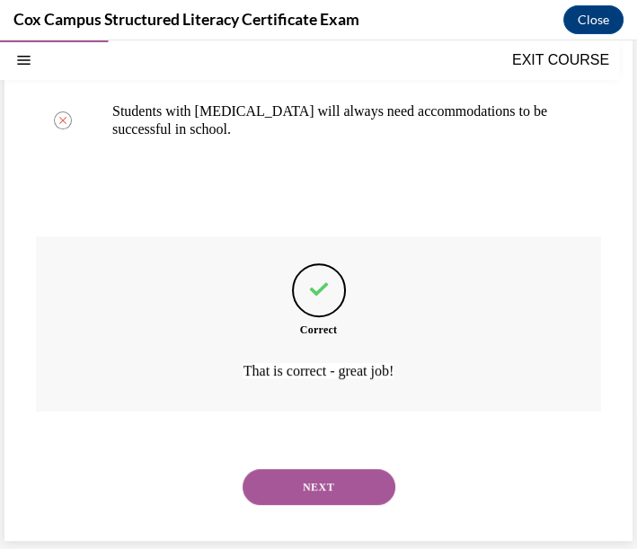
click at [333, 486] on button "NEXT" at bounding box center [319, 487] width 153 height 36
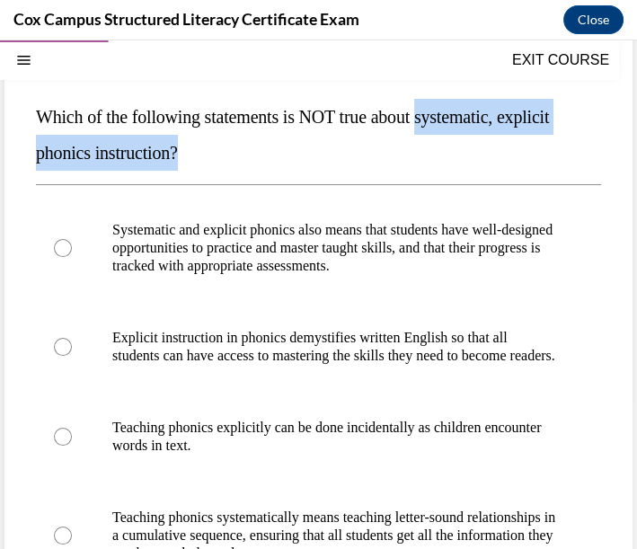
drag, startPoint x: 452, startPoint y: 117, endPoint x: 452, endPoint y: 140, distance: 23.4
click at [452, 140] on p "Which of the following statements is NOT true about systematic, explicit phonic…" at bounding box center [318, 135] width 565 height 72
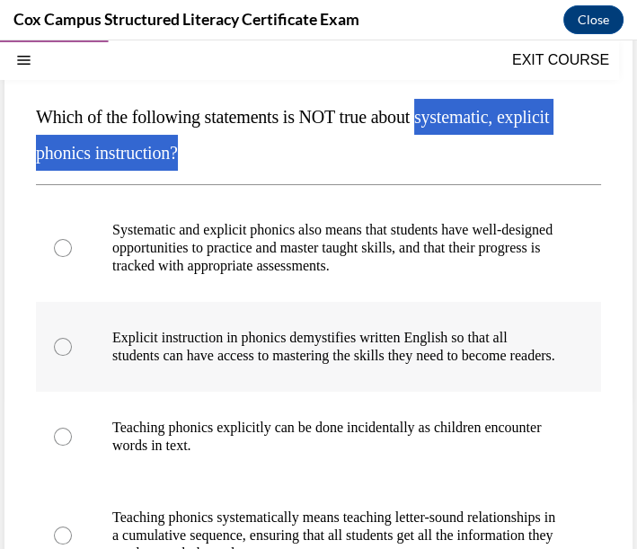
scroll to position [253, 0]
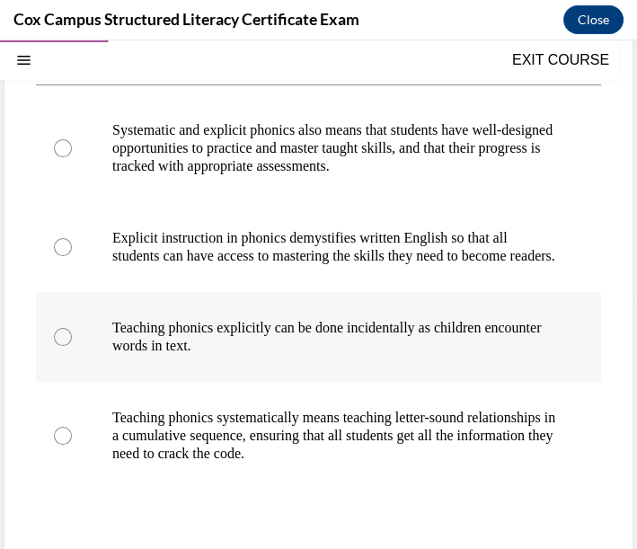
click at [359, 355] on p "Teaching phonics explicitly can be done incidentally as children encounter word…" at bounding box center [334, 337] width 444 height 36
click at [72, 346] on input "Teaching phonics explicitly can be done incidentally as children encounter word…" at bounding box center [63, 337] width 18 height 18
radio input "true"
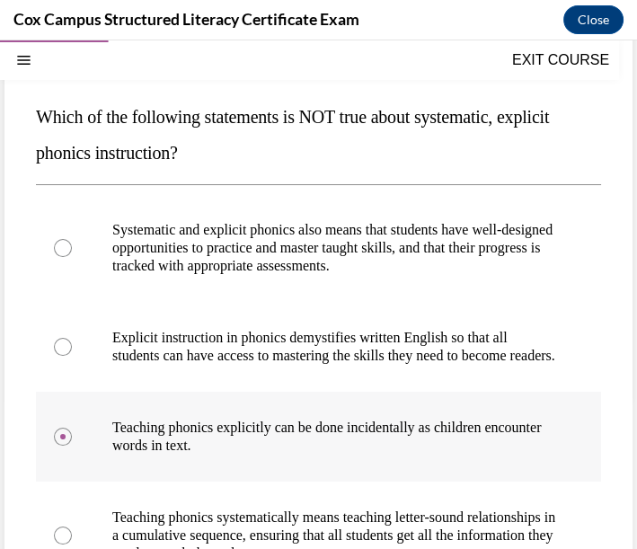
scroll to position [394, 0]
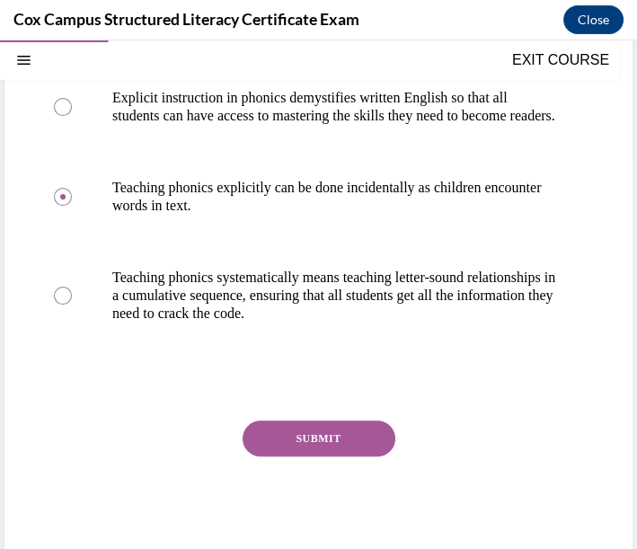
click at [339, 457] on button "SUBMIT" at bounding box center [319, 439] width 153 height 36
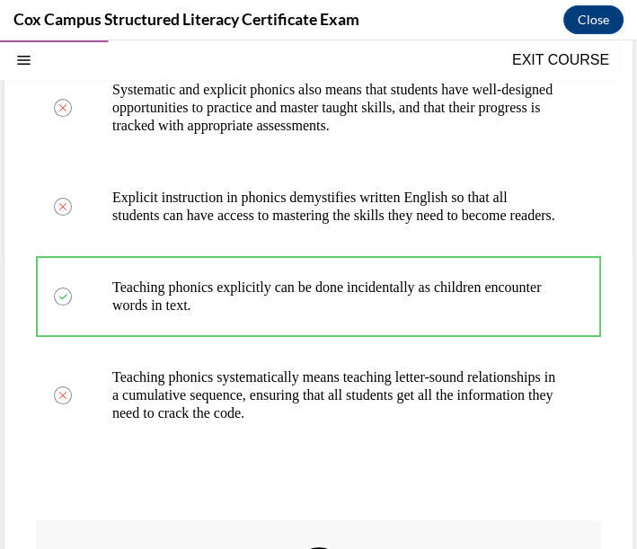
scroll to position [194, 0]
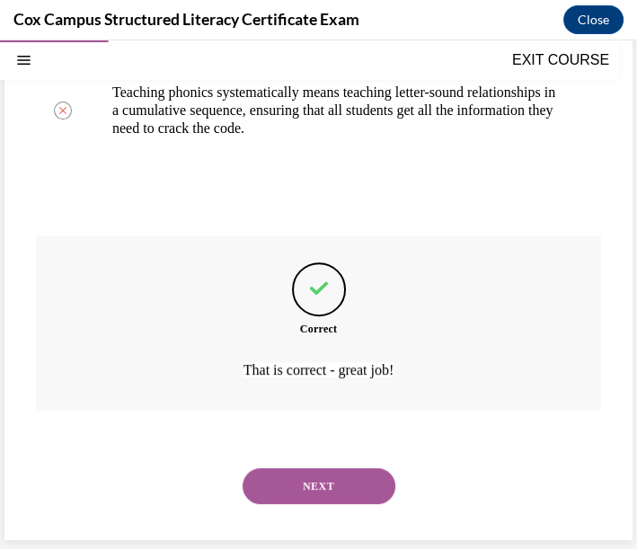
click at [325, 477] on button "NEXT" at bounding box center [319, 486] width 153 height 36
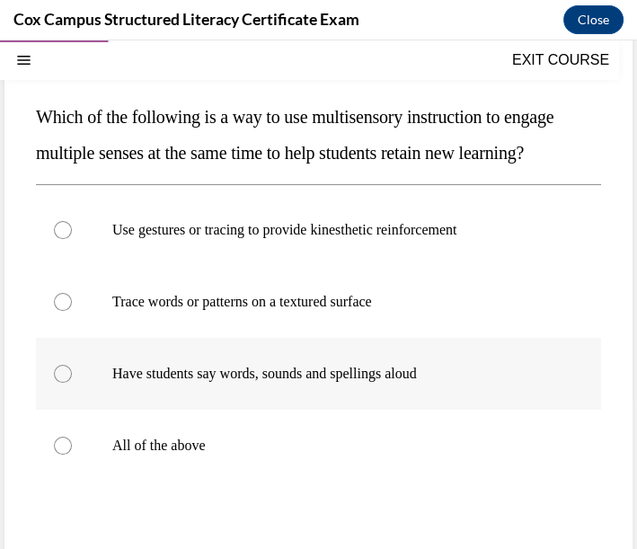
scroll to position [253, 0]
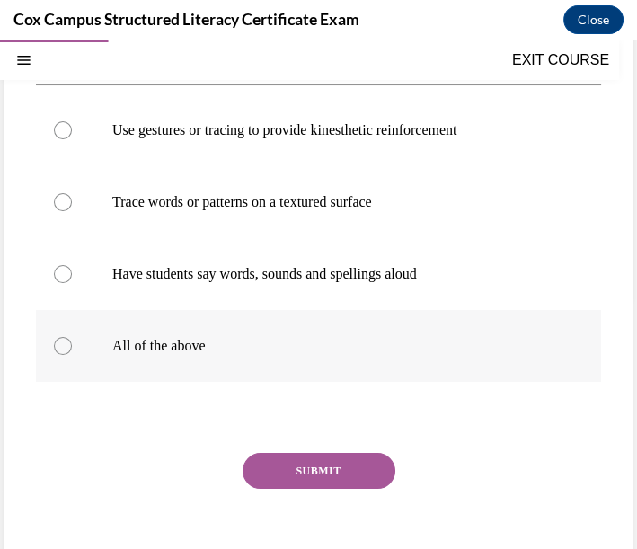
click at [167, 355] on p "All of the above" at bounding box center [334, 346] width 444 height 18
click at [72, 355] on input "All of the above" at bounding box center [63, 346] width 18 height 18
radio input "true"
click at [279, 489] on button "SUBMIT" at bounding box center [319, 471] width 153 height 36
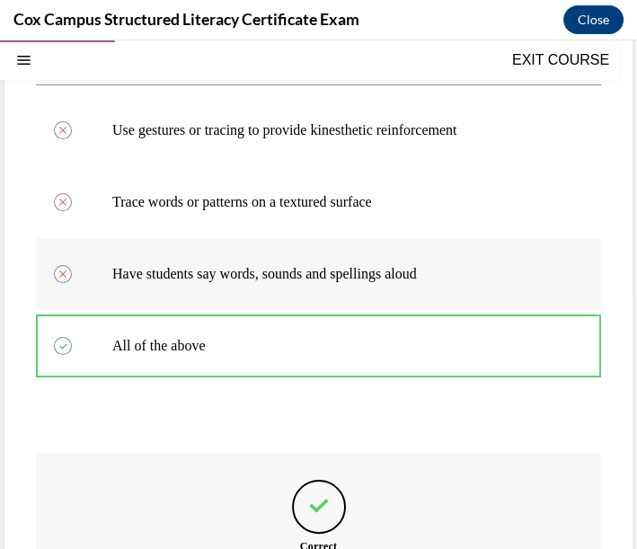
scroll to position [154, 0]
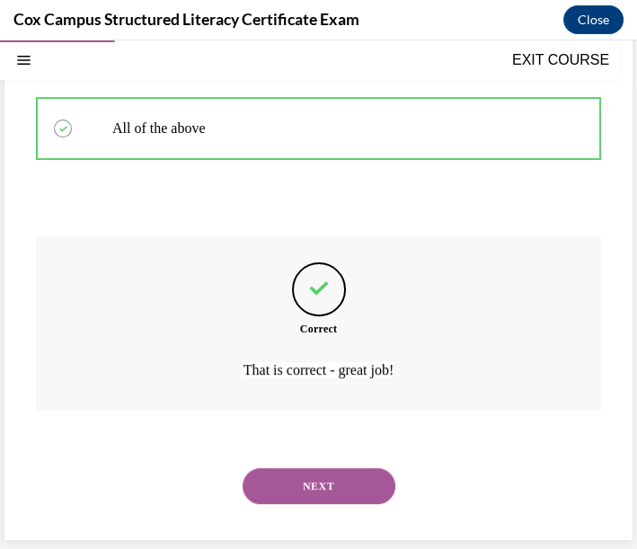
click at [358, 492] on button "NEXT" at bounding box center [319, 486] width 153 height 36
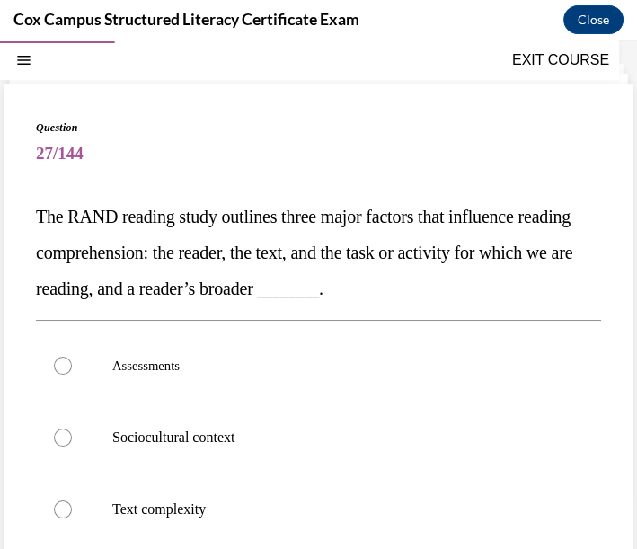
drag, startPoint x: 40, startPoint y: 217, endPoint x: 481, endPoint y: 304, distance: 448.9
click at [481, 304] on p "The RAND reading study outlines three major factors that influence reading comp…" at bounding box center [318, 253] width 565 height 108
click at [478, 297] on p "The RAND reading study outlines three major factors that influence reading comp…" at bounding box center [318, 253] width 565 height 108
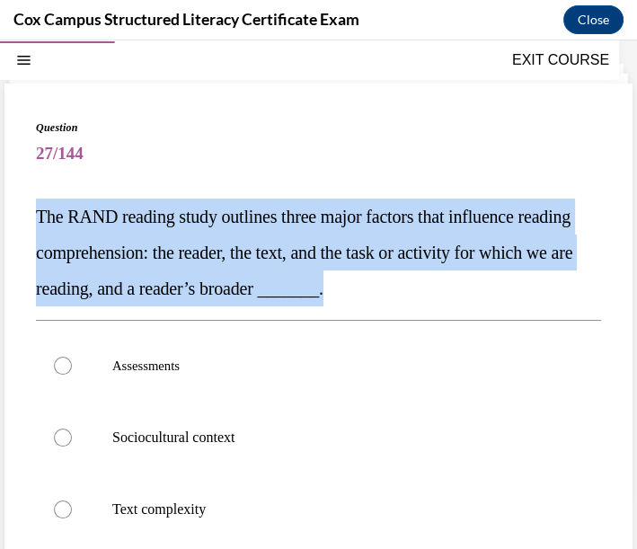
drag, startPoint x: 36, startPoint y: 214, endPoint x: 441, endPoint y: 287, distance: 411.8
click at [441, 287] on span "The RAND reading study outlines three major factors that influence reading comp…" at bounding box center [304, 253] width 537 height 92
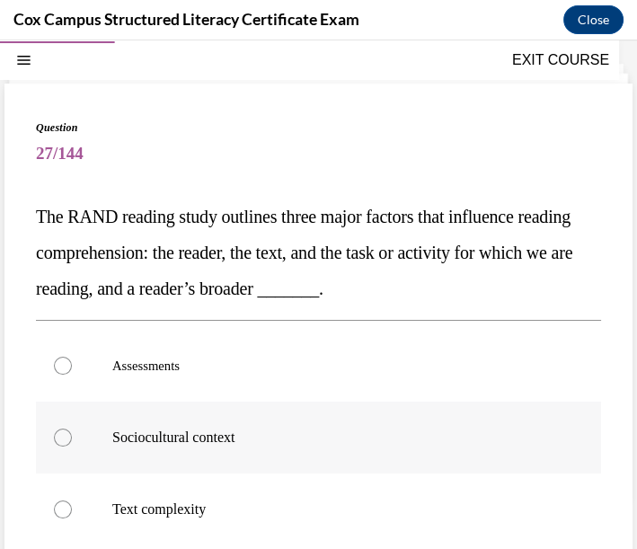
click at [328, 429] on p "Sociocultural context" at bounding box center [334, 438] width 444 height 18
click at [72, 429] on input "Sociocultural context" at bounding box center [63, 438] width 18 height 18
radio input "true"
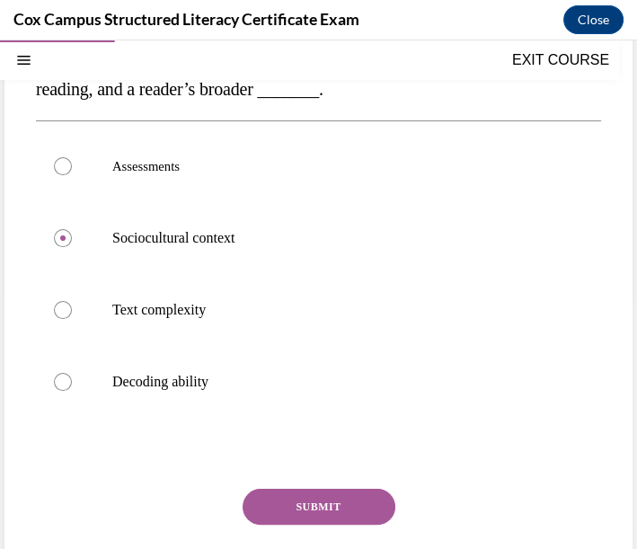
click at [299, 512] on button "SUBMIT" at bounding box center [319, 507] width 153 height 36
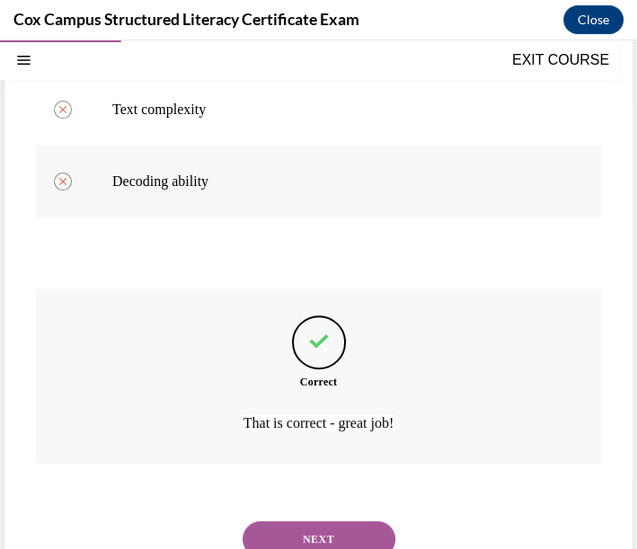
scroll to position [154, 0]
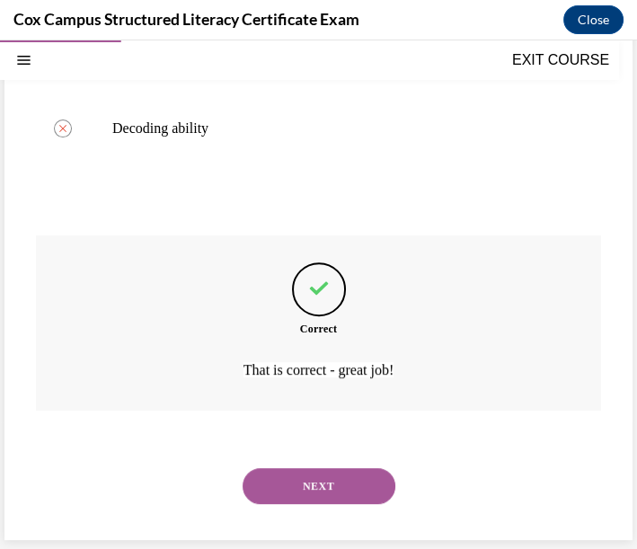
click at [341, 483] on button "NEXT" at bounding box center [319, 486] width 153 height 36
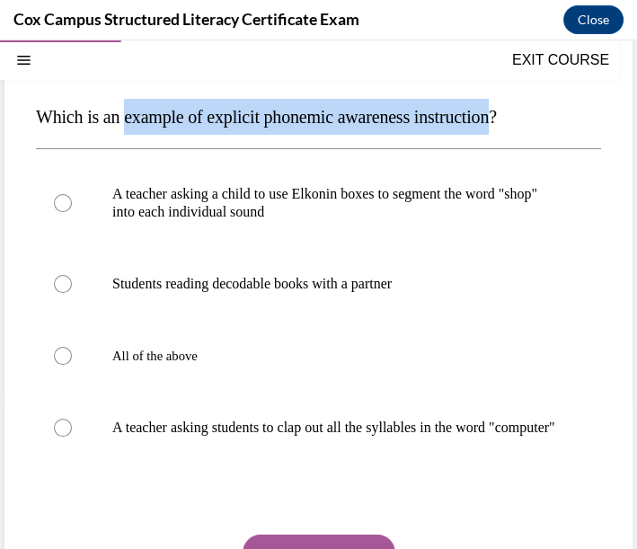
drag, startPoint x: 132, startPoint y: 115, endPoint x: 526, endPoint y: 130, distance: 393.9
click at [526, 130] on p "Which is an example of explicit phonemic awareness instruction?" at bounding box center [318, 117] width 565 height 36
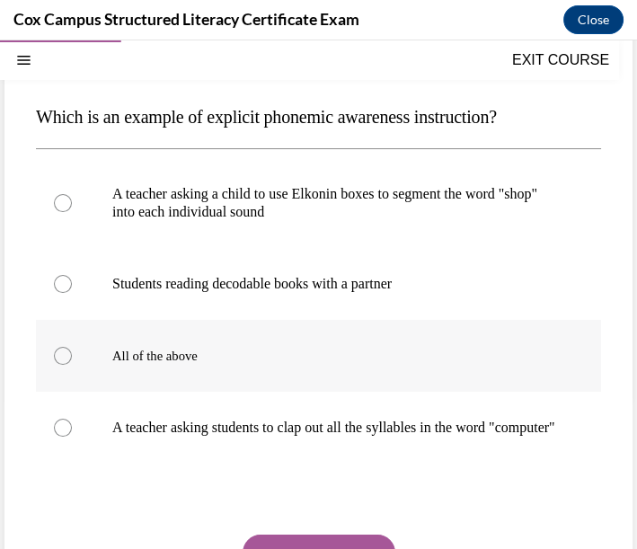
click at [59, 351] on div at bounding box center [63, 356] width 18 height 18
click at [59, 351] on input "All of the above" at bounding box center [63, 356] width 18 height 18
radio input "true"
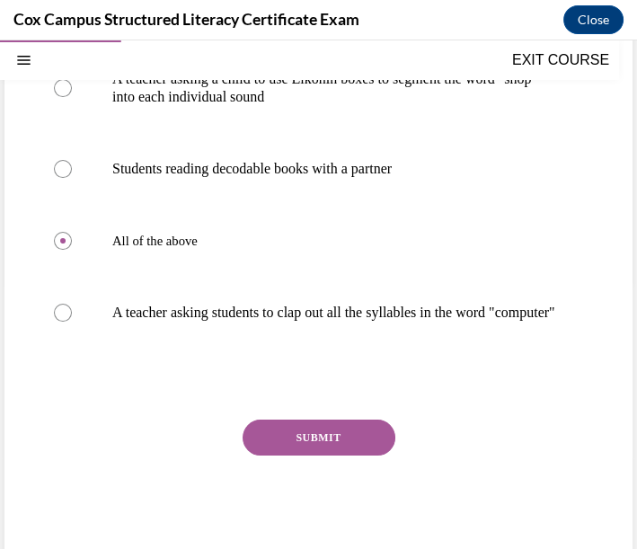
click at [282, 446] on button "SUBMIT" at bounding box center [319, 438] width 153 height 36
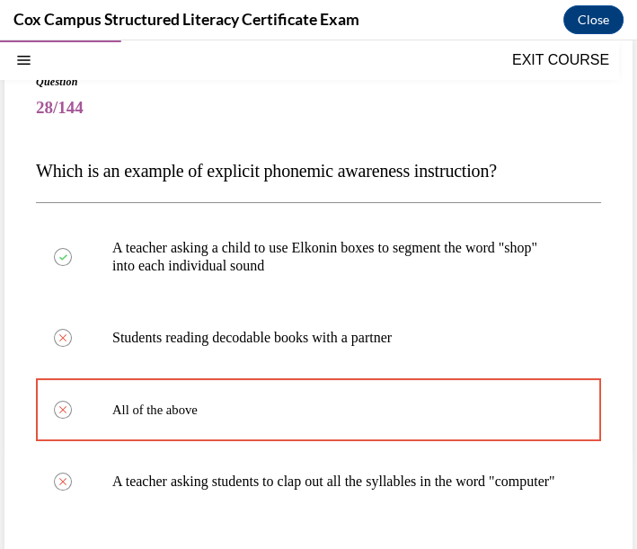
scroll to position [495, 0]
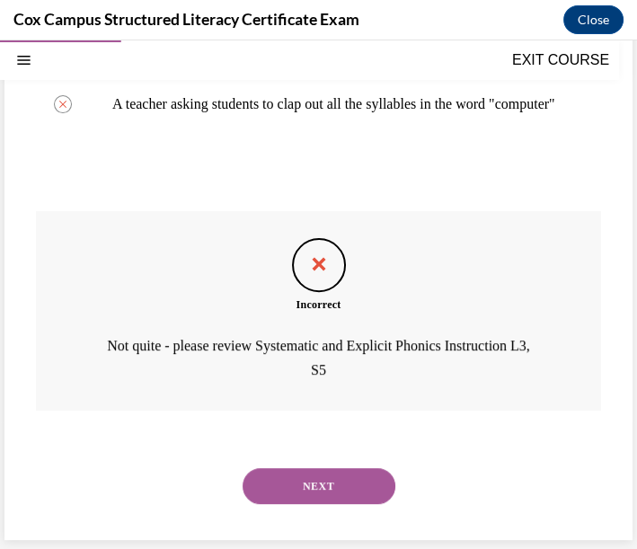
click at [266, 473] on button "NEXT" at bounding box center [319, 486] width 153 height 36
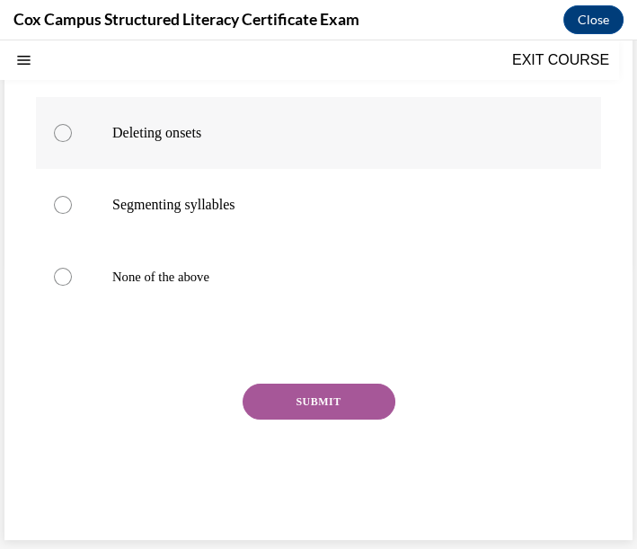
scroll to position [54, 0]
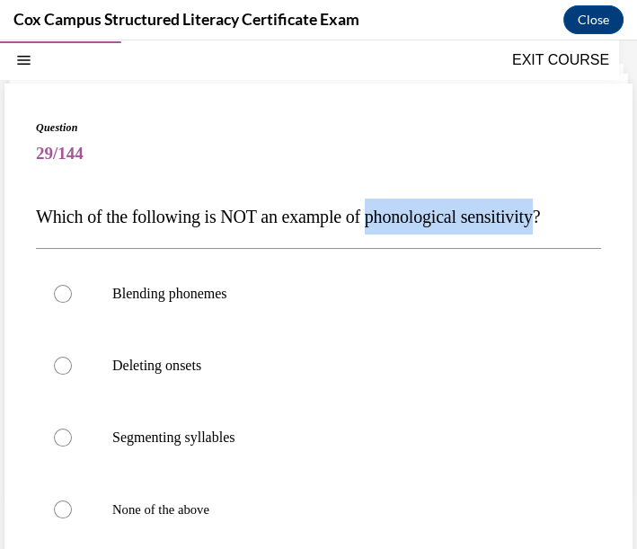
drag, startPoint x: 386, startPoint y: 211, endPoint x: 563, endPoint y: 224, distance: 177.5
click at [540, 224] on span "Which of the following is NOT an example of phonological sensitivity?" at bounding box center [288, 217] width 504 height 20
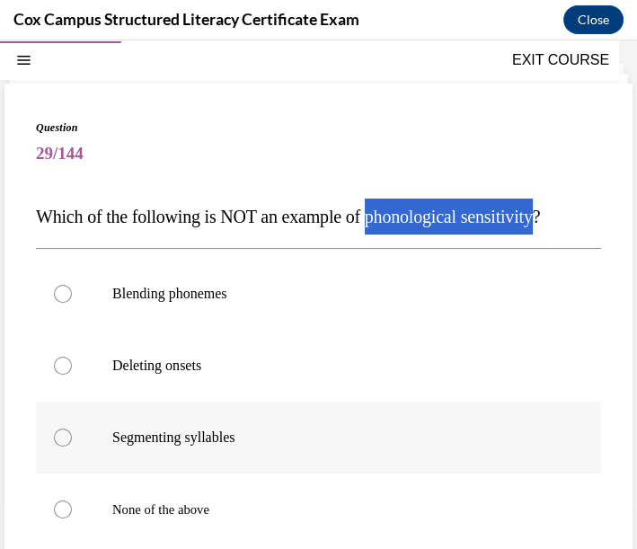
scroll to position [154, 0]
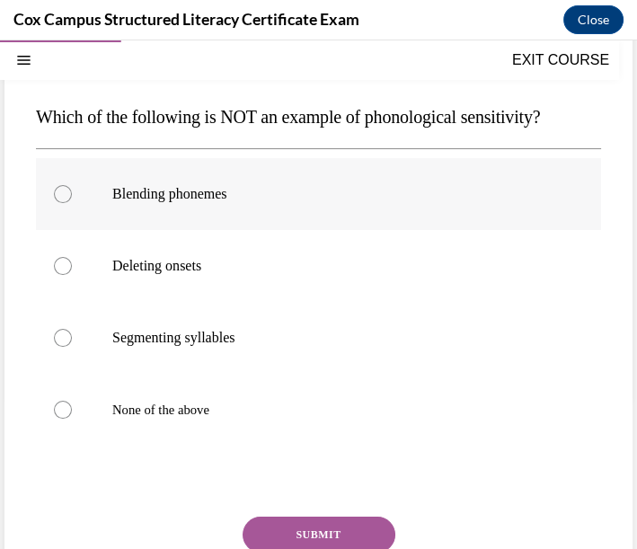
click at [214, 178] on label "Blending phonemes" at bounding box center [318, 194] width 565 height 72
click at [72, 185] on input "Blending phonemes" at bounding box center [63, 194] width 18 height 18
radio input "true"
click at [270, 528] on button "SUBMIT" at bounding box center [319, 535] width 153 height 36
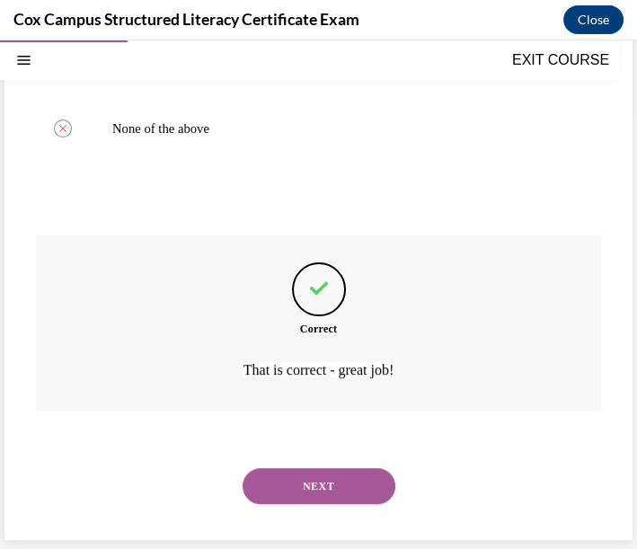
click at [334, 489] on button "NEXT" at bounding box center [319, 486] width 153 height 36
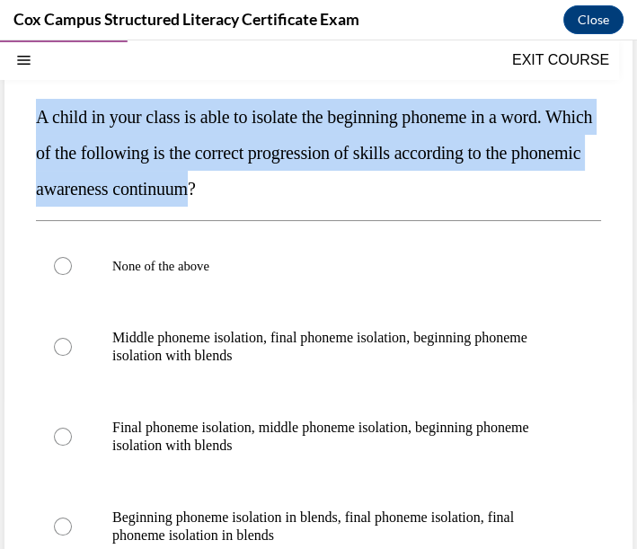
drag, startPoint x: 38, startPoint y: 111, endPoint x: 310, endPoint y: 202, distance: 287.0
click at [310, 202] on p "A child in your class is able to isolate the beginning phoneme in a word. Which…" at bounding box center [318, 153] width 565 height 108
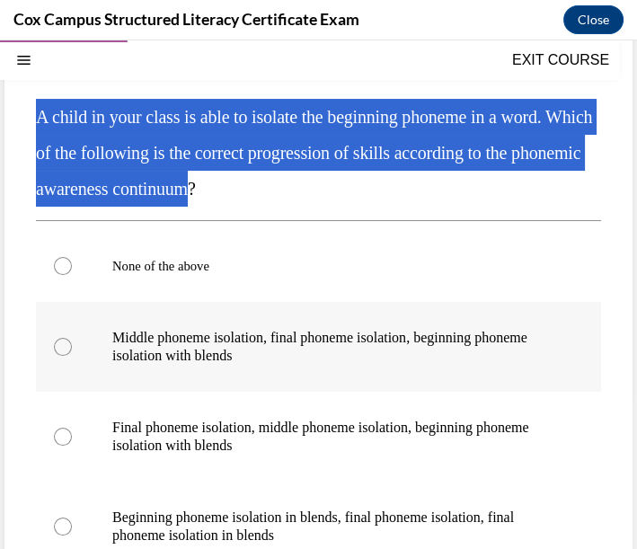
scroll to position [253, 0]
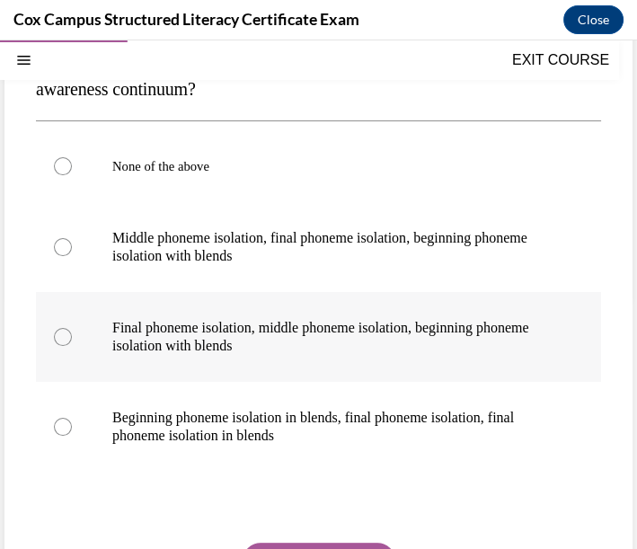
click at [169, 324] on p "Final phoneme isolation, middle phoneme isolation, beginning phoneme isolation …" at bounding box center [334, 337] width 444 height 36
click at [72, 328] on input "Final phoneme isolation, middle phoneme isolation, beginning phoneme isolation …" at bounding box center [63, 337] width 18 height 18
radio input "true"
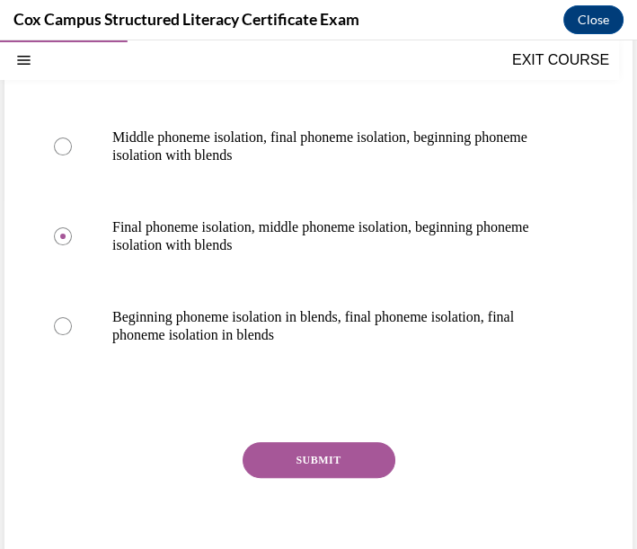
click at [341, 461] on button "SUBMIT" at bounding box center [319, 460] width 153 height 36
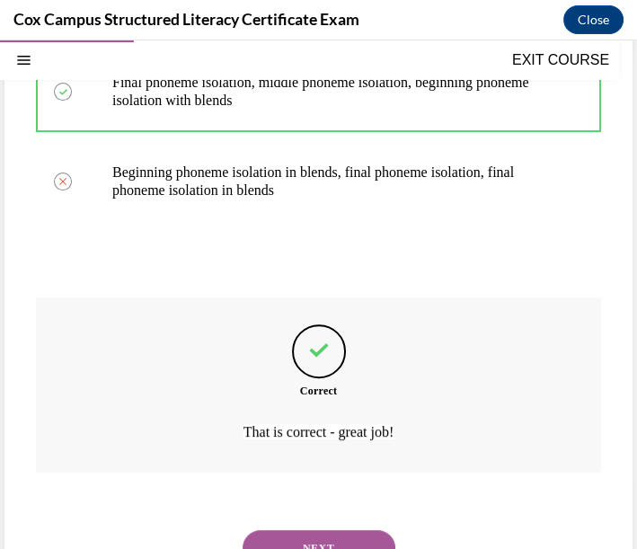
scroll to position [200, 0]
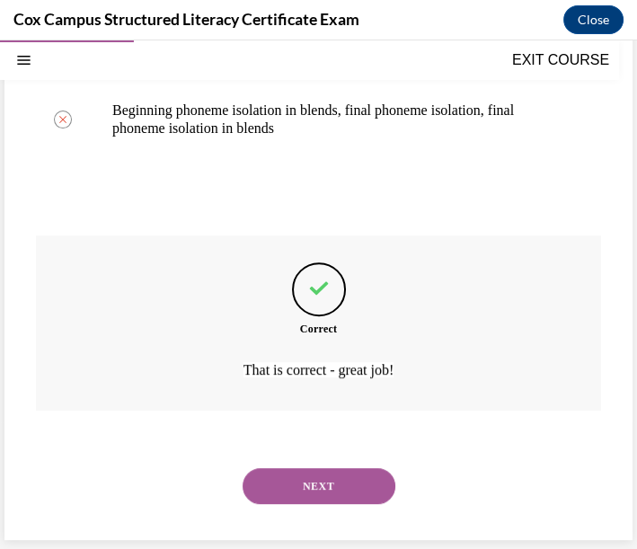
click at [341, 478] on button "NEXT" at bounding box center [319, 486] width 153 height 36
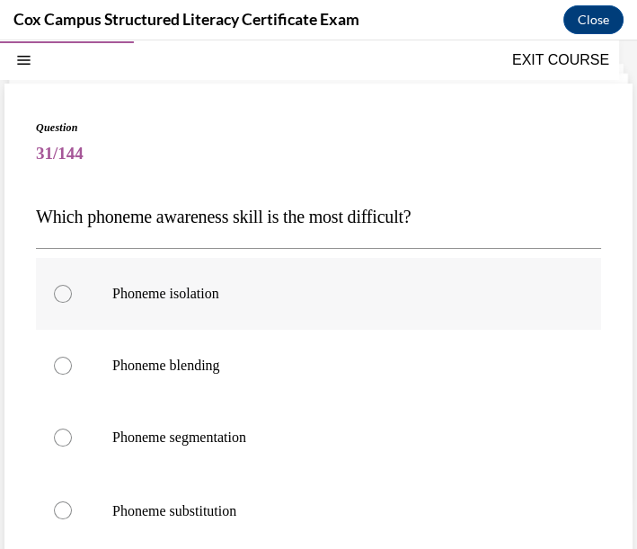
scroll to position [154, 0]
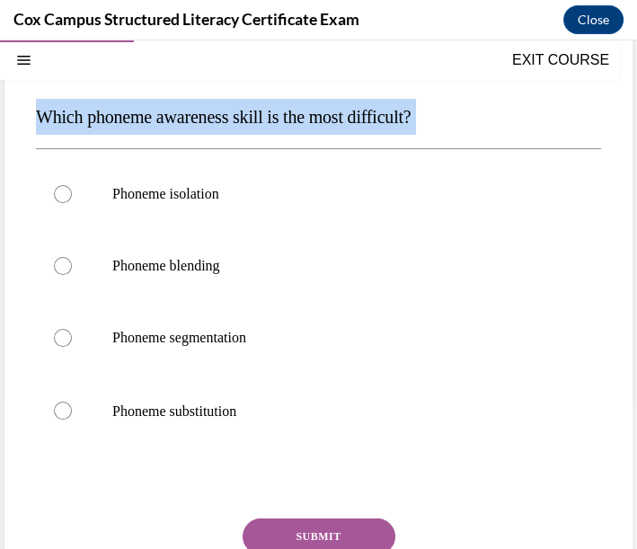
drag, startPoint x: 38, startPoint y: 114, endPoint x: 473, endPoint y: 117, distance: 435.0
click at [473, 117] on p "Which phoneme awareness skill is the most difficult?" at bounding box center [318, 117] width 565 height 36
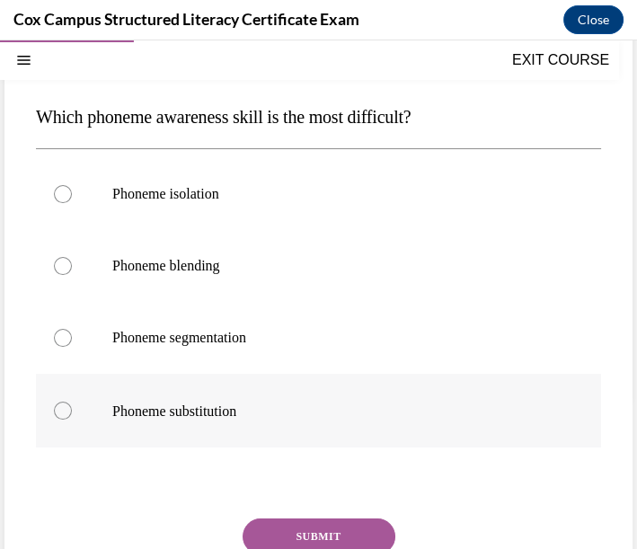
click at [118, 427] on label "Phoneme substitution" at bounding box center [318, 411] width 565 height 74
click at [72, 420] on input "Phoneme substitution" at bounding box center [63, 411] width 18 height 18
radio input "true"
click at [303, 530] on button "SUBMIT" at bounding box center [319, 537] width 153 height 36
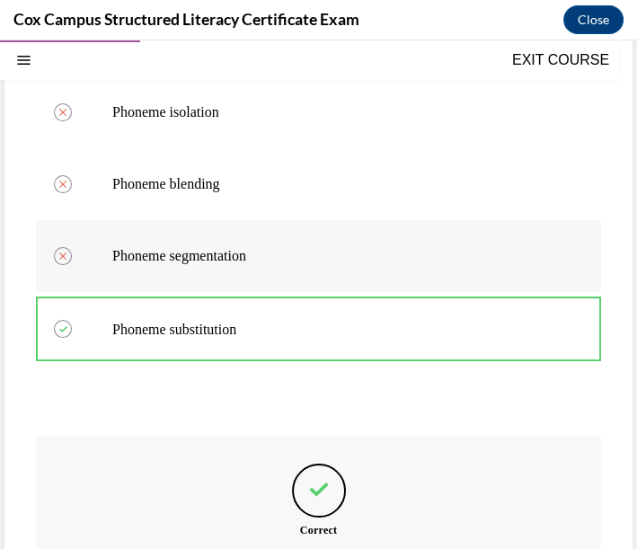
scroll to position [136, 0]
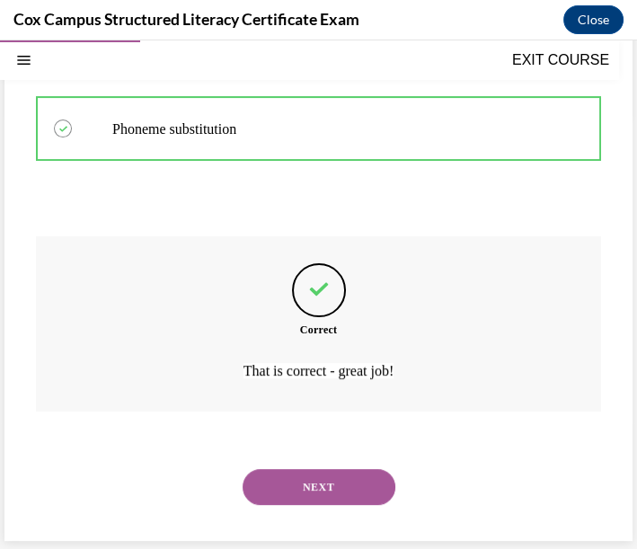
click at [370, 501] on button "NEXT" at bounding box center [319, 487] width 153 height 36
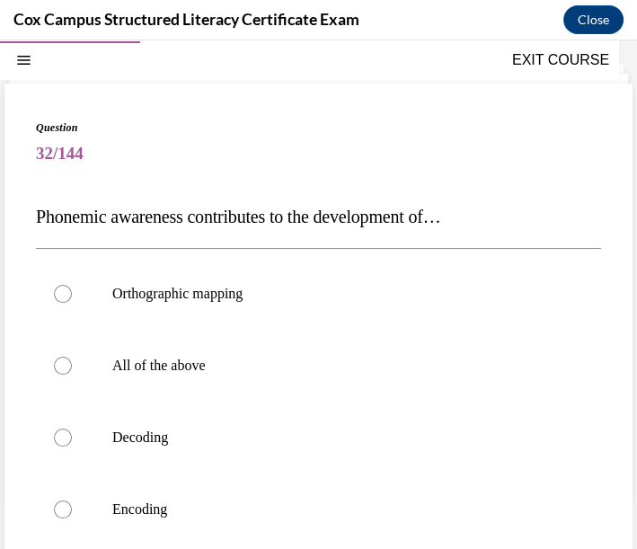
scroll to position [154, 0]
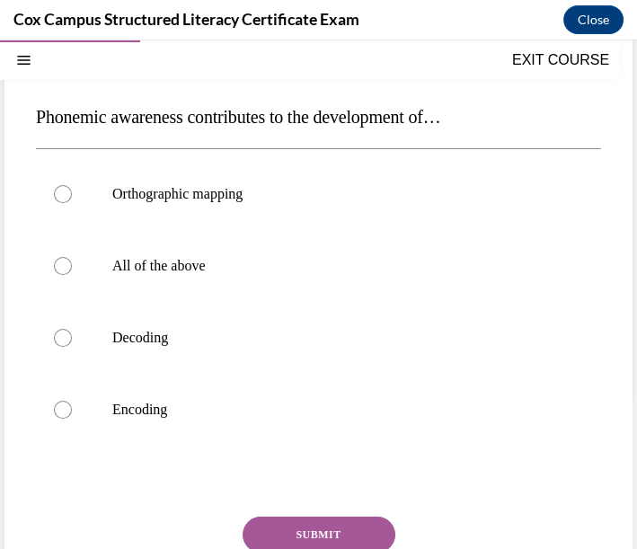
drag, startPoint x: 38, startPoint y: 114, endPoint x: 518, endPoint y: 123, distance: 480.0
click at [518, 123] on p "Phonemic awareness contributes to the development of…" at bounding box center [318, 117] width 565 height 36
click at [199, 273] on label "All of the above" at bounding box center [318, 266] width 565 height 72
click at [72, 273] on input "All of the above" at bounding box center [63, 266] width 18 height 18
radio input "true"
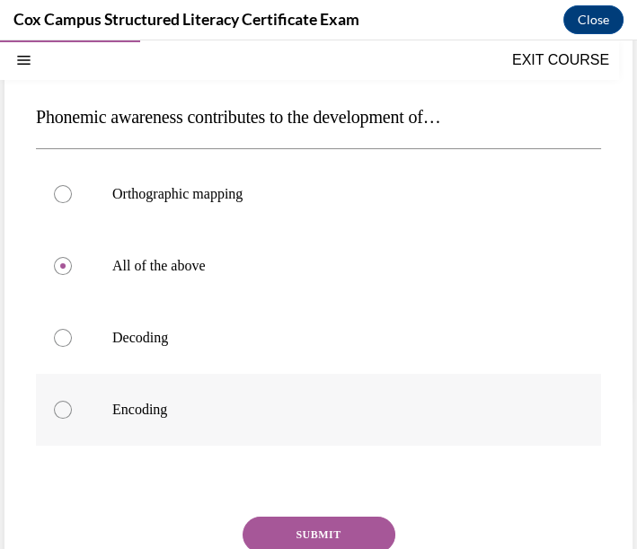
scroll to position [232, 0]
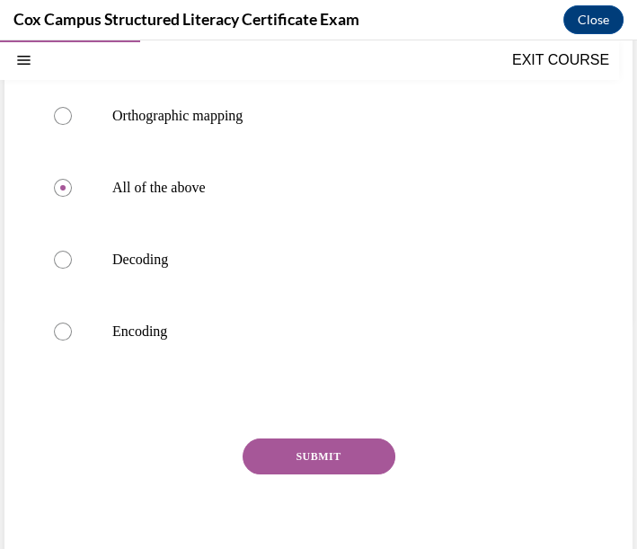
click at [356, 456] on button "SUBMIT" at bounding box center [319, 457] width 153 height 36
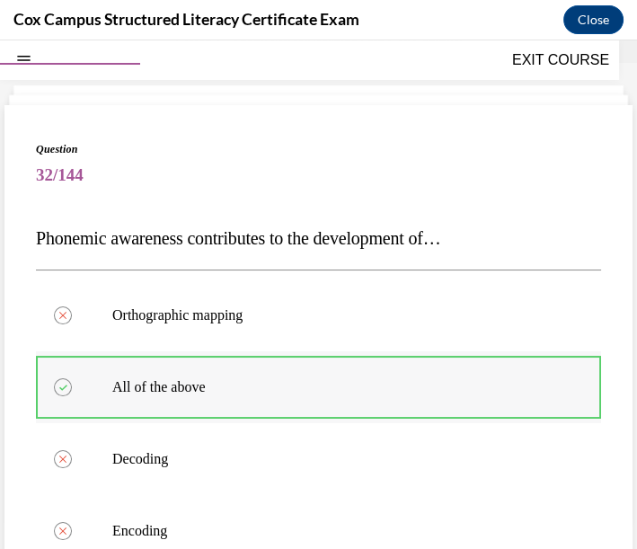
scroll to position [132, 0]
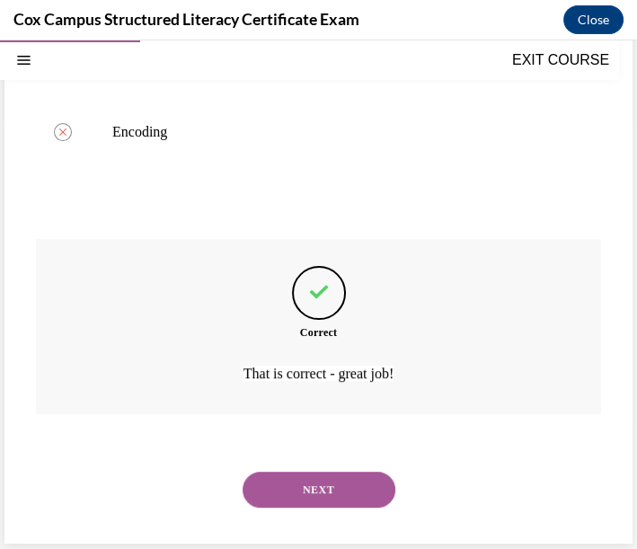
click at [321, 474] on button "NEXT" at bounding box center [319, 490] width 153 height 36
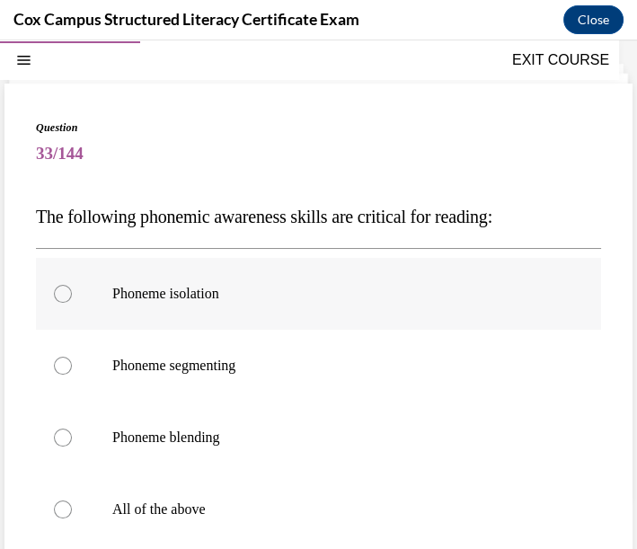
scroll to position [154, 0]
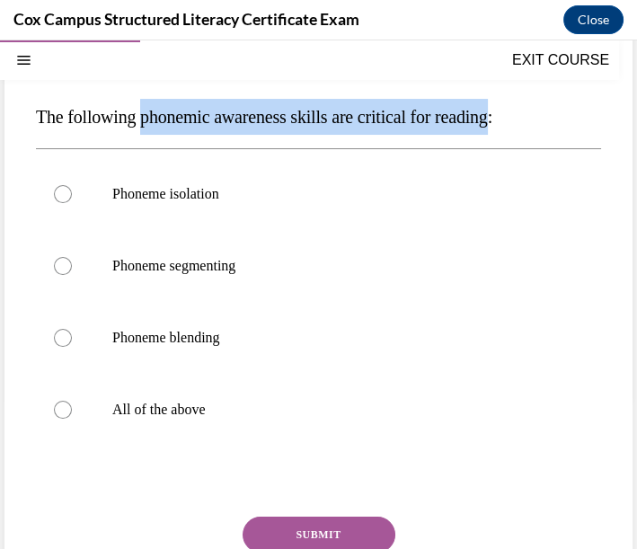
drag, startPoint x: 144, startPoint y: 118, endPoint x: 519, endPoint y: 130, distance: 375.0
click at [519, 130] on p "The following phonemic awareness skills are critical for reading:" at bounding box center [318, 117] width 565 height 36
drag, startPoint x: 174, startPoint y: 402, endPoint x: 205, endPoint y: 368, distance: 45.2
click at [174, 402] on span "All of the above" at bounding box center [158, 409] width 93 height 15
click at [72, 402] on input "All of the above" at bounding box center [63, 410] width 18 height 18
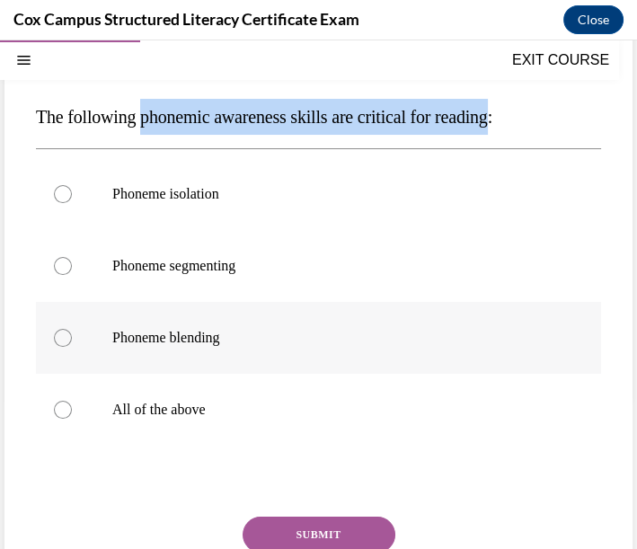
radio input "true"
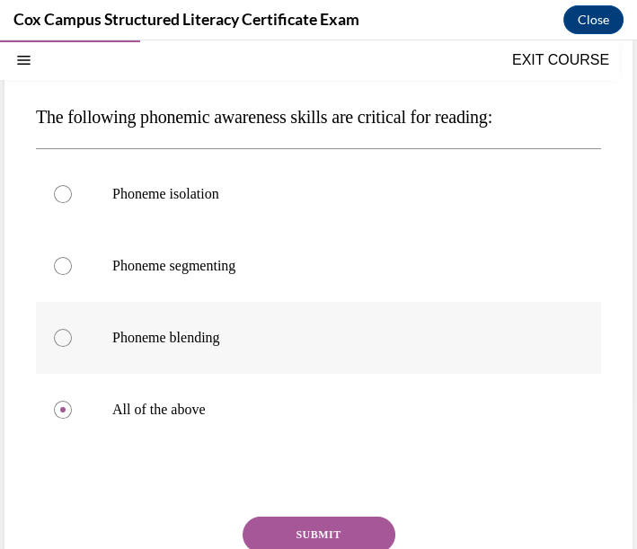
scroll to position [232, 0]
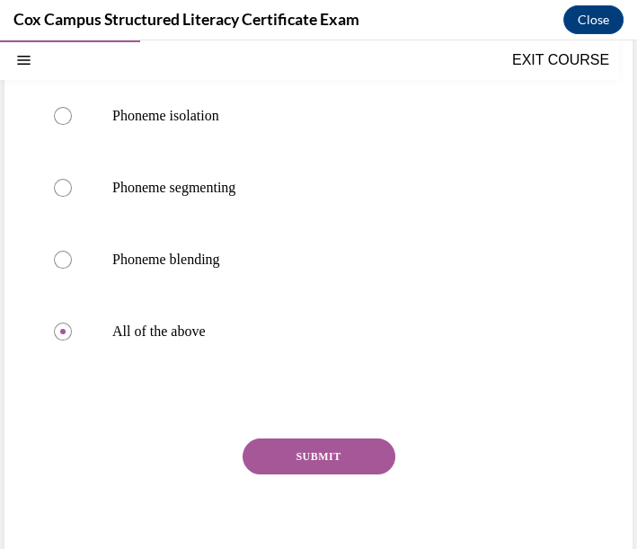
click at [364, 457] on button "SUBMIT" at bounding box center [319, 457] width 153 height 36
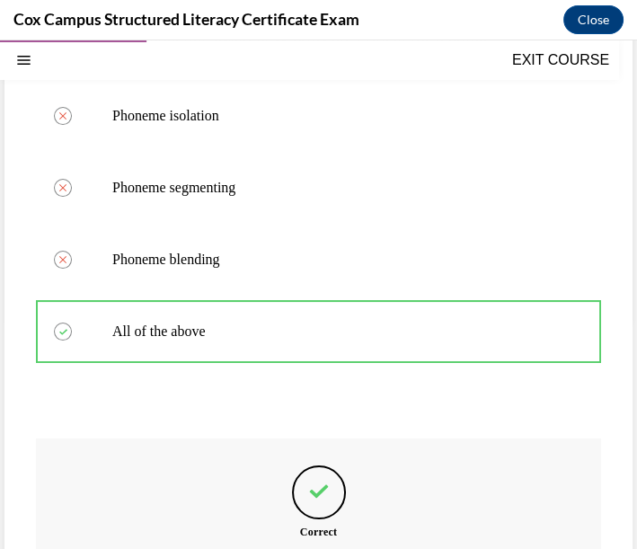
scroll to position [132, 0]
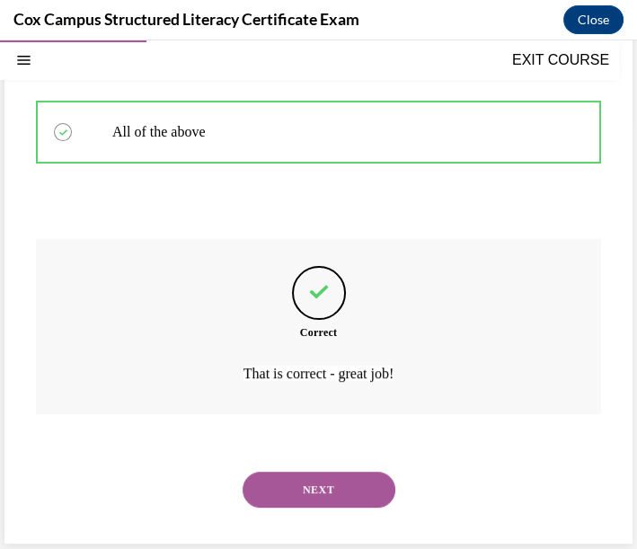
click at [345, 480] on button "NEXT" at bounding box center [319, 490] width 153 height 36
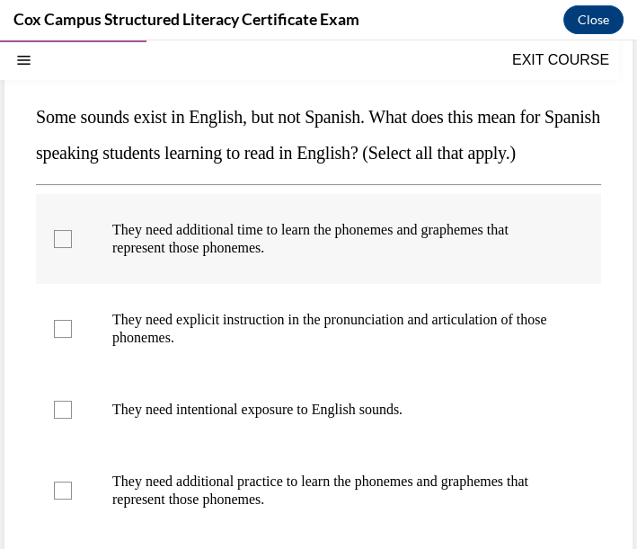
scroll to position [253, 0]
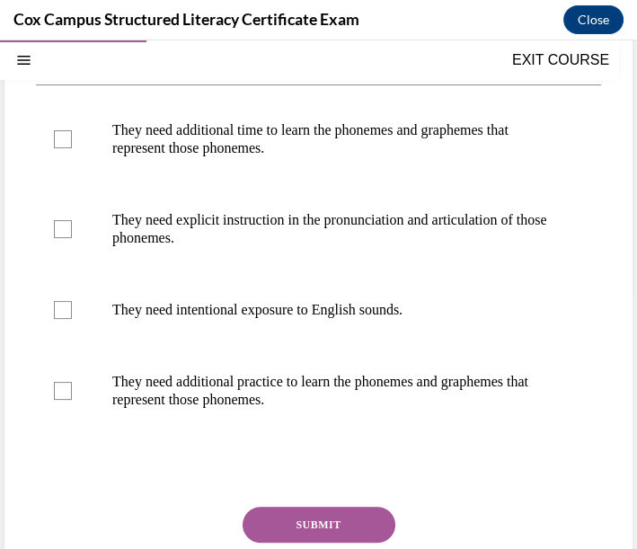
click at [23, 165] on div "Question 34/144 Some sounds exist in English, but not Spanish. What does this m…" at bounding box center [318, 273] width 628 height 779
click at [64, 148] on div at bounding box center [63, 139] width 18 height 18
click at [64, 148] on input "They need additional time to learn the phonemes and graphemes that represent th…" at bounding box center [63, 139] width 18 height 18
checkbox input "true"
click at [61, 238] on div at bounding box center [63, 229] width 18 height 18
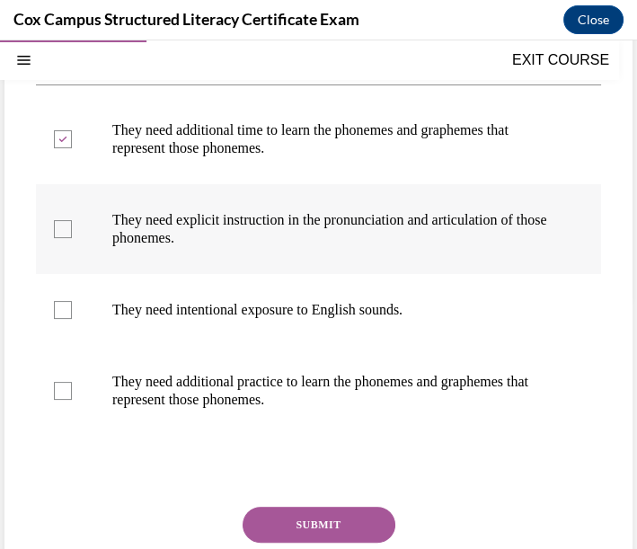
click at [61, 238] on input "They need explicit instruction in the pronunciation and articulation of those p…" at bounding box center [63, 229] width 18 height 18
checkbox input "true"
click at [56, 319] on div at bounding box center [63, 310] width 18 height 18
click at [56, 319] on input "They need intentional exposure to English sounds." at bounding box center [63, 310] width 18 height 18
checkbox input "true"
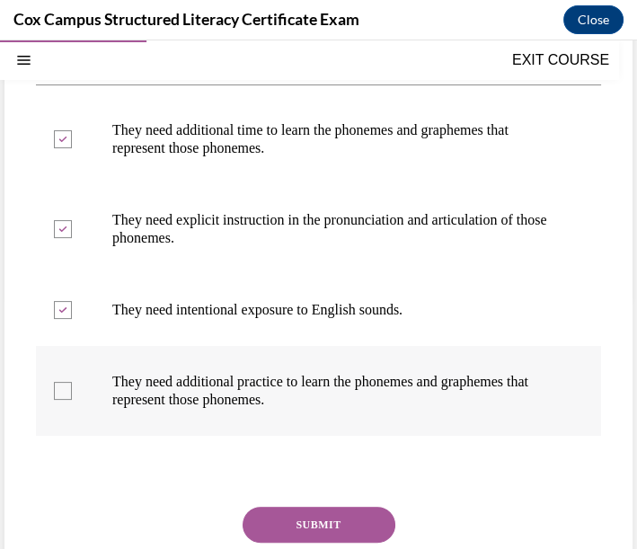
click at [60, 400] on div at bounding box center [63, 391] width 18 height 18
click at [60, 400] on input "They need additional practice to learn the phonemes and graphemes that represen…" at bounding box center [63, 391] width 18 height 18
checkbox input "true"
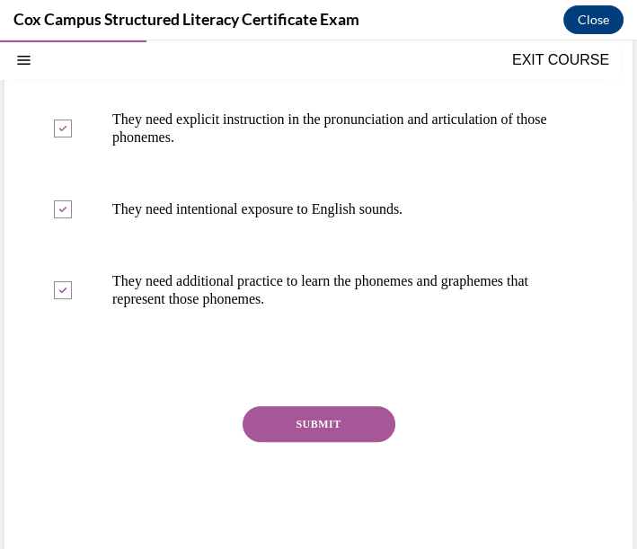
click at [336, 442] on button "SUBMIT" at bounding box center [319, 424] width 153 height 36
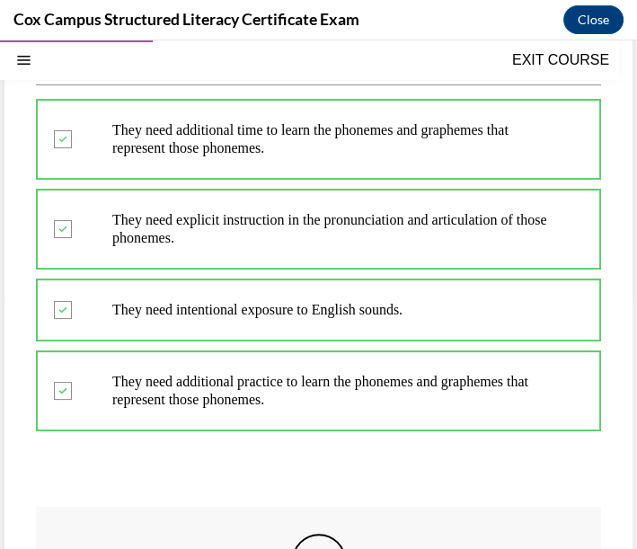
scroll to position [154, 0]
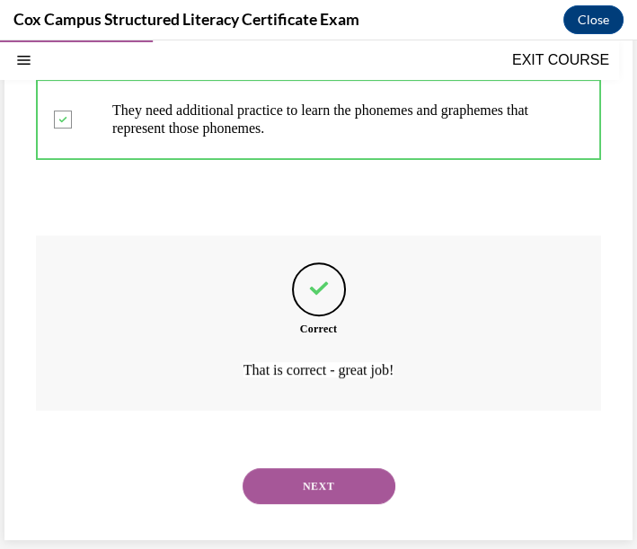
click at [356, 482] on button "NEXT" at bounding box center [319, 486] width 153 height 36
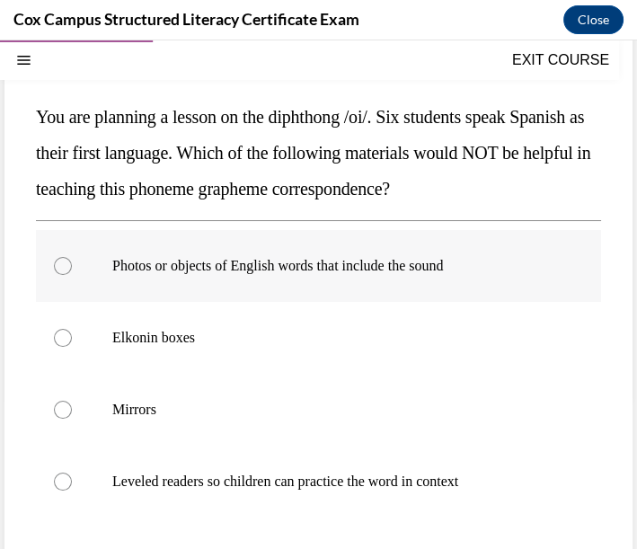
click at [231, 254] on label "Photos or objects of English words that include the sound" at bounding box center [318, 266] width 565 height 72
click at [72, 257] on input "Photos or objects of English words that include the sound" at bounding box center [63, 266] width 18 height 18
radio input "true"
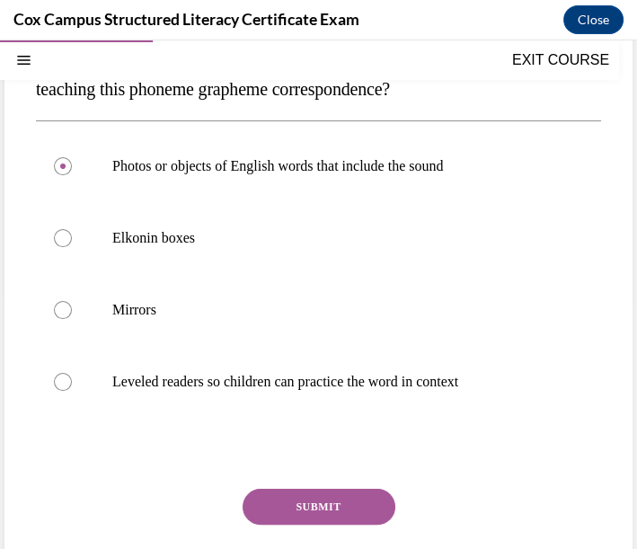
click at [292, 489] on button "SUBMIT" at bounding box center [319, 507] width 153 height 36
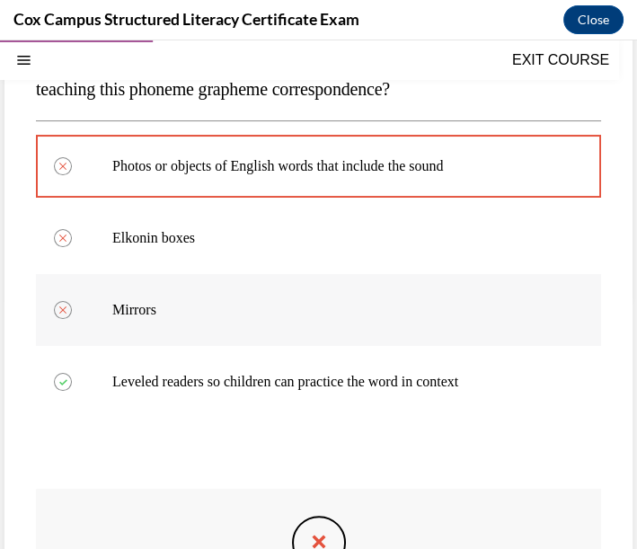
scroll to position [154, 0]
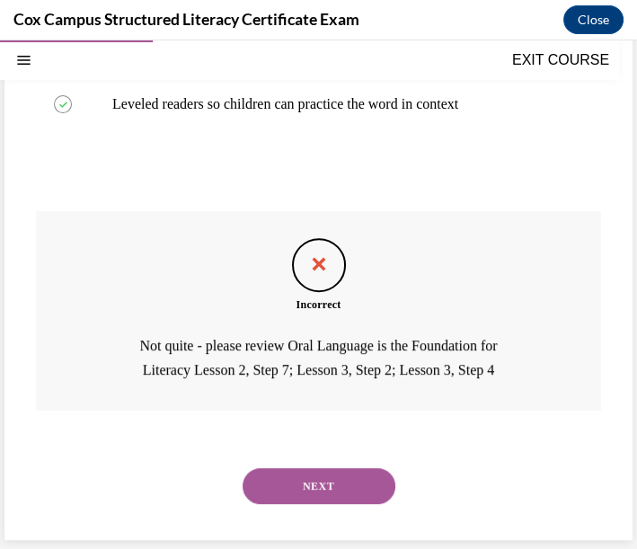
click at [368, 492] on button "NEXT" at bounding box center [319, 486] width 153 height 36
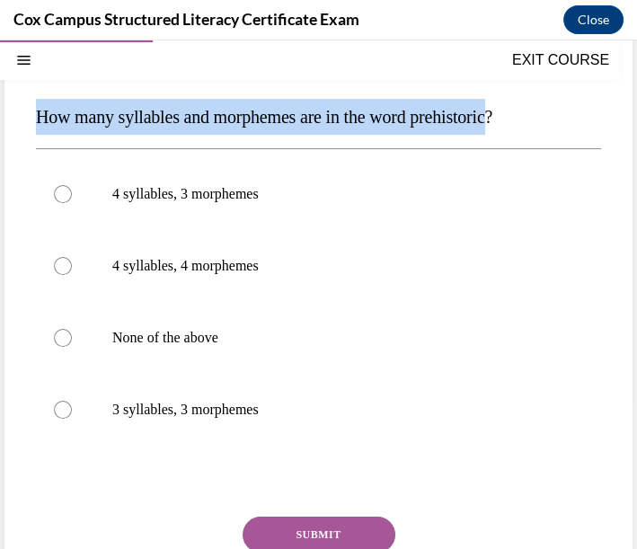
drag, startPoint x: 38, startPoint y: 109, endPoint x: 519, endPoint y: 119, distance: 481.8
click at [492, 119] on span "How many syllables and morphemes are in the word prehistoric?" at bounding box center [264, 117] width 457 height 20
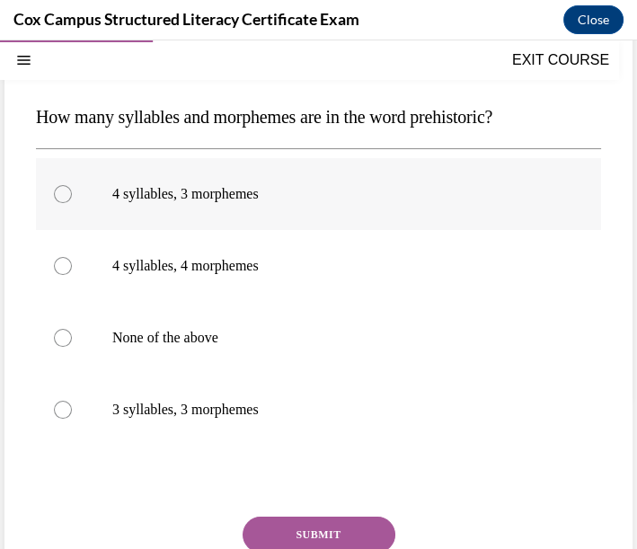
click at [271, 193] on p "4 syllables, 3 morphemes" at bounding box center [334, 194] width 444 height 18
click at [72, 193] on input "4 syllables, 3 morphemes" at bounding box center [63, 194] width 18 height 18
radio input "true"
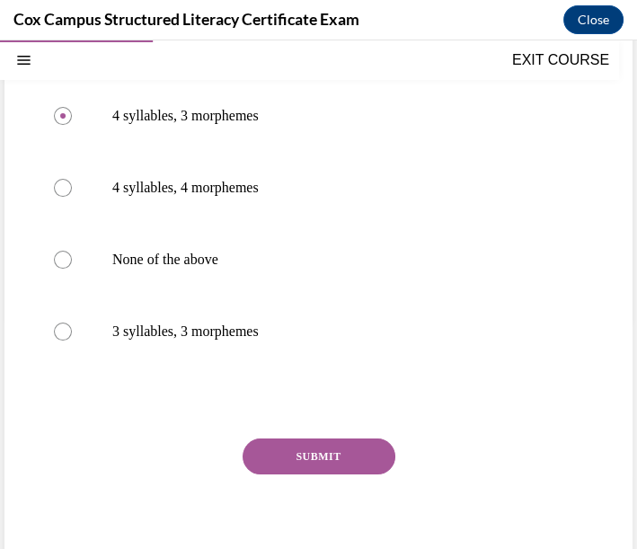
click at [340, 456] on button "SUBMIT" at bounding box center [319, 457] width 153 height 36
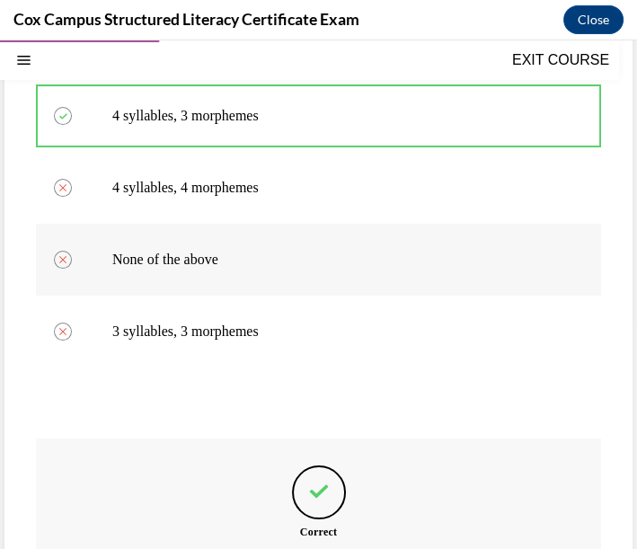
scroll to position [132, 0]
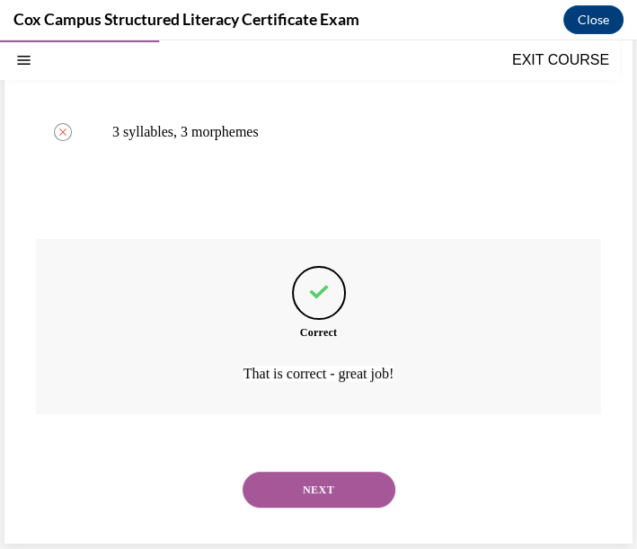
click at [354, 478] on button "NEXT" at bounding box center [319, 490] width 153 height 36
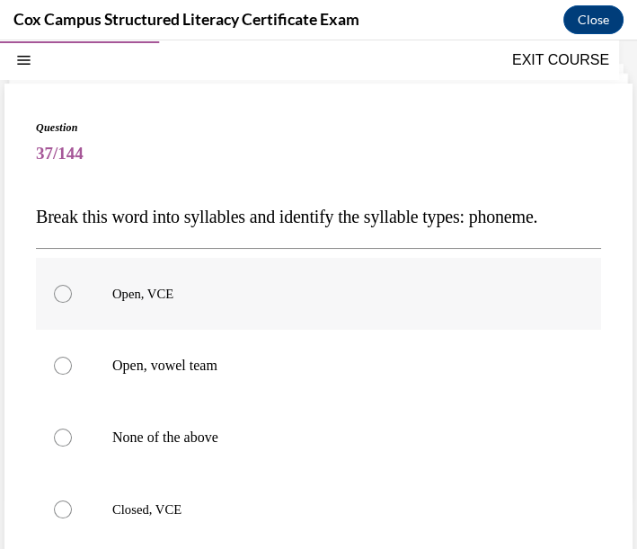
scroll to position [154, 0]
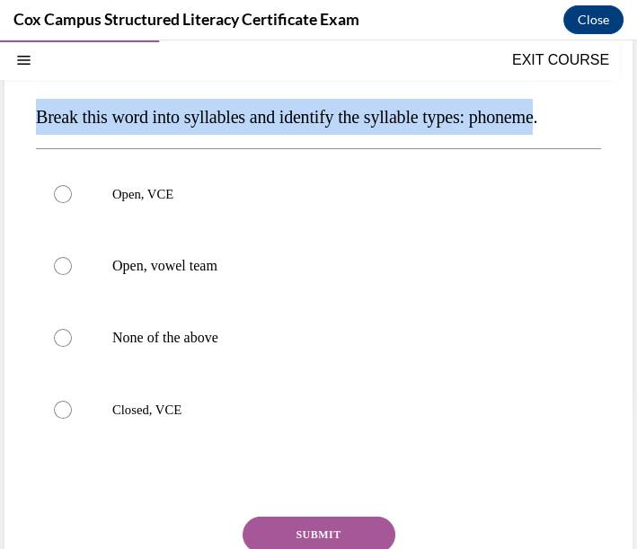
drag, startPoint x: 37, startPoint y: 106, endPoint x: 568, endPoint y: 129, distance: 531.6
click at [570, 127] on p "Break this word into syllables and identify the syllable types: phoneme." at bounding box center [318, 117] width 565 height 36
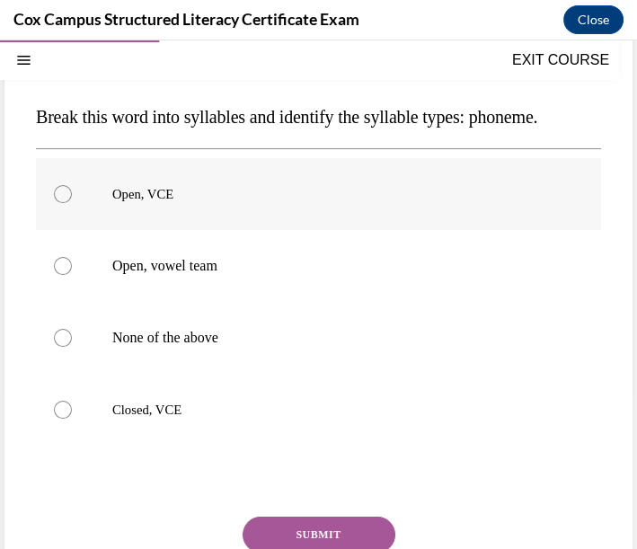
click at [163, 191] on span "Open, VCE" at bounding box center [142, 194] width 61 height 14
click at [72, 191] on input "Open, VCE" at bounding box center [63, 194] width 18 height 18
radio input "true"
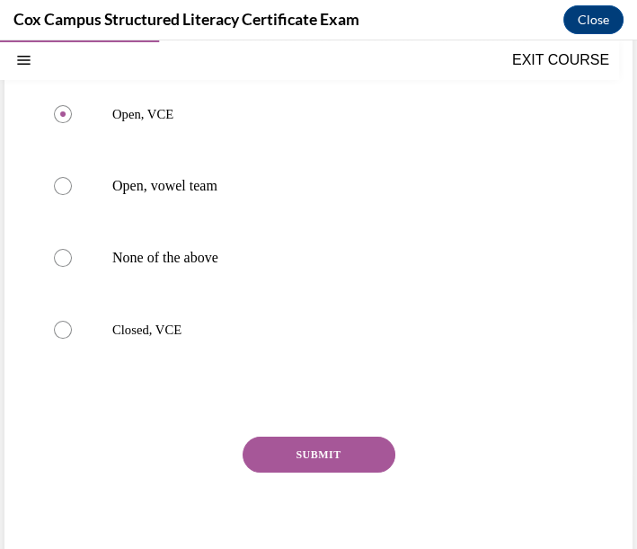
click at [345, 456] on button "SUBMIT" at bounding box center [319, 455] width 153 height 36
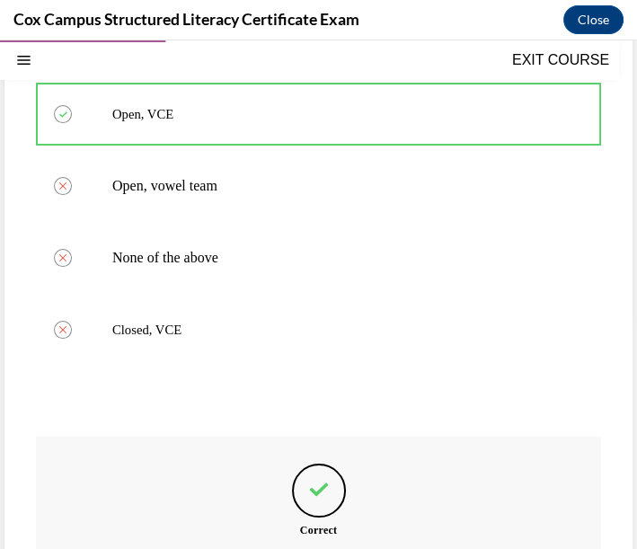
scroll to position [133, 0]
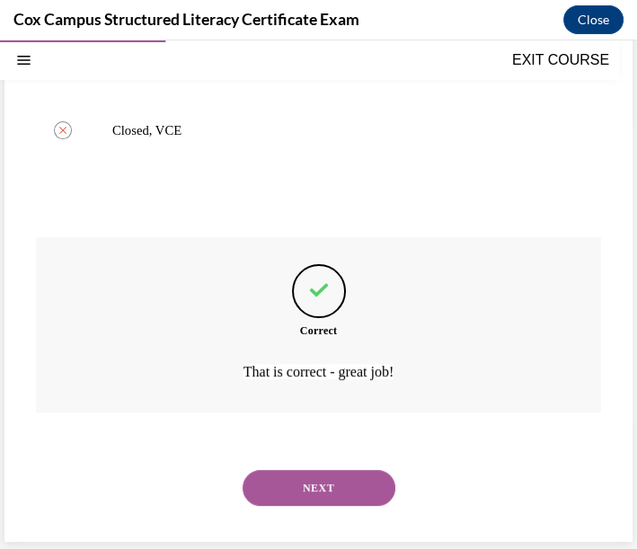
click at [309, 492] on button "NEXT" at bounding box center [319, 488] width 153 height 36
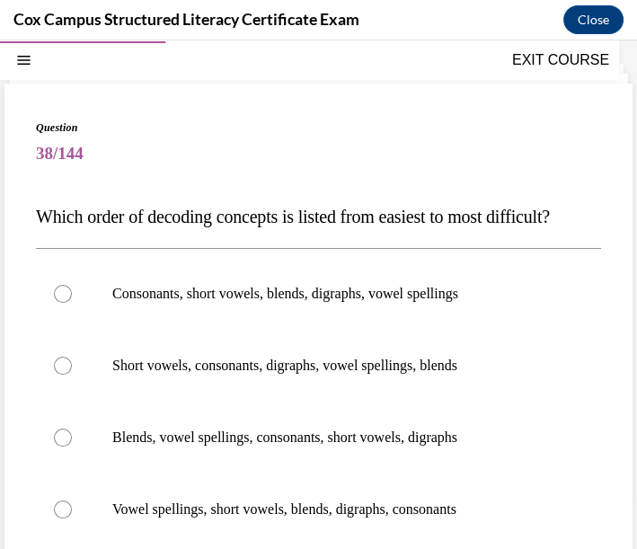
scroll to position [154, 0]
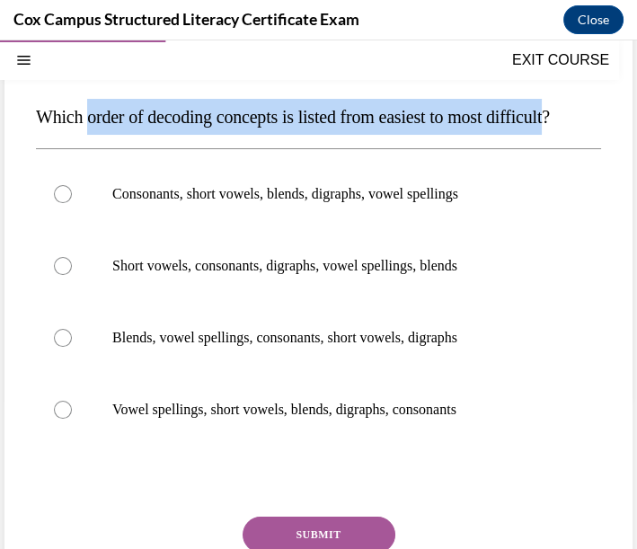
drag, startPoint x: 91, startPoint y: 113, endPoint x: 96, endPoint y: 144, distance: 31.0
click at [96, 127] on span "Which order of decoding concepts is listed from easiest to most difficult?" at bounding box center [293, 117] width 514 height 20
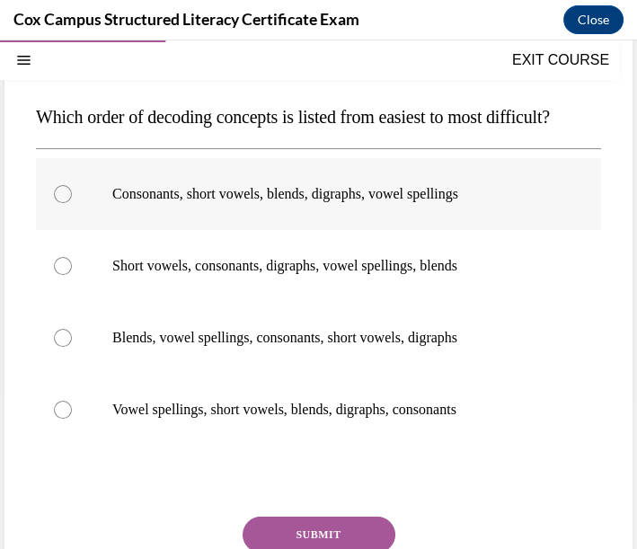
click at [72, 230] on label "Consonants, short vowels, blends, digraphs, vowel spellings" at bounding box center [318, 194] width 565 height 72
click at [72, 203] on input "Consonants, short vowels, blends, digraphs, vowel spellings" at bounding box center [63, 194] width 18 height 18
radio input "true"
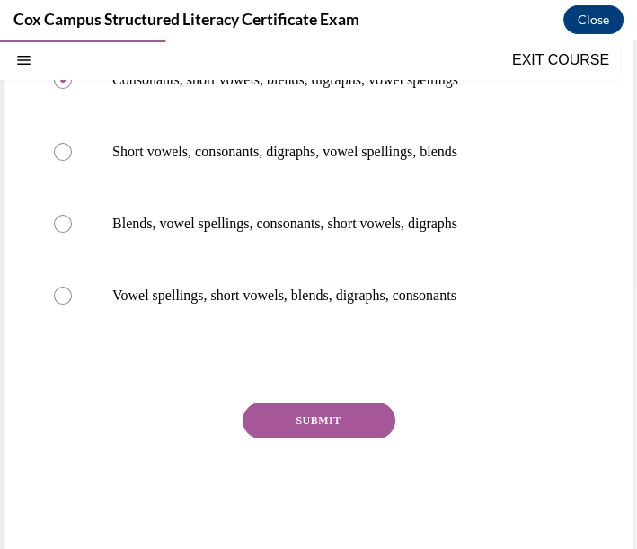
click at [252, 439] on button "SUBMIT" at bounding box center [319, 421] width 153 height 36
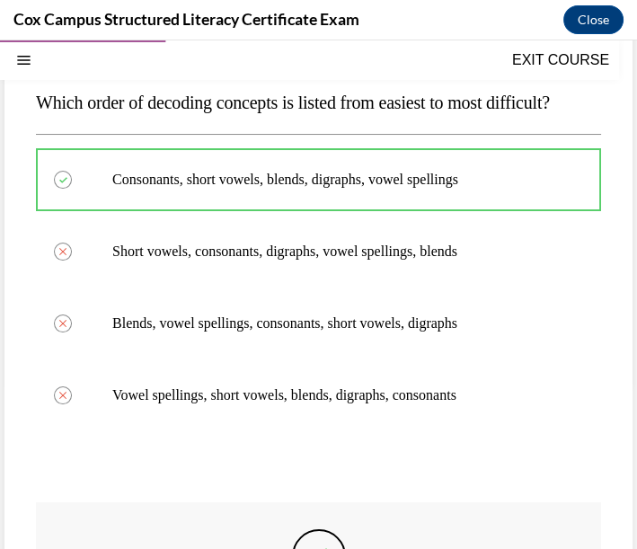
scroll to position [467, 0]
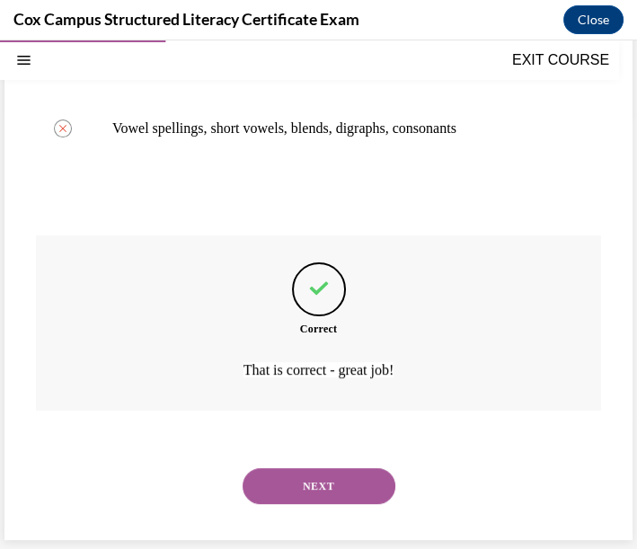
click at [318, 488] on button "NEXT" at bounding box center [319, 486] width 153 height 36
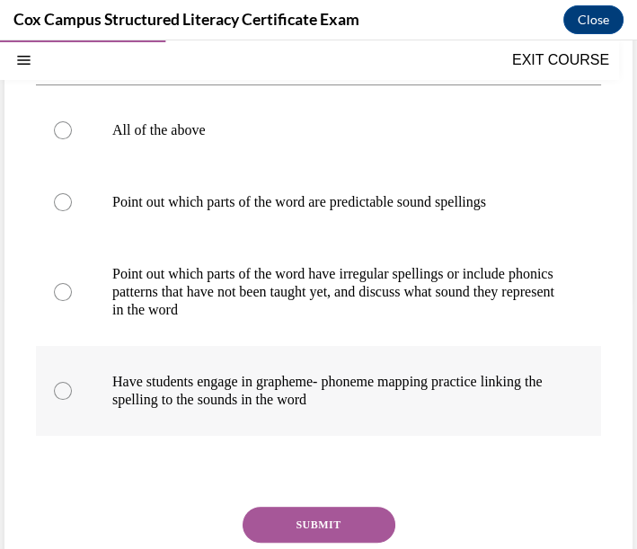
scroll to position [154, 0]
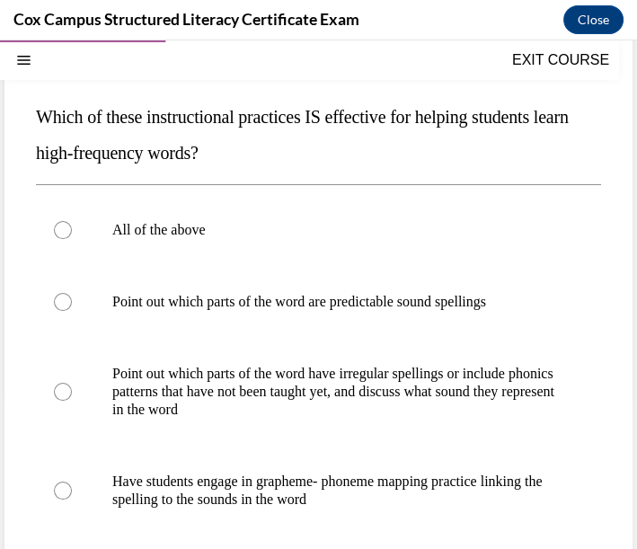
drag, startPoint x: 38, startPoint y: 117, endPoint x: 278, endPoint y: 153, distance: 242.6
click at [278, 153] on p "Which of these instructional practices IS effective for helping students learn …" at bounding box center [318, 135] width 565 height 72
click at [65, 226] on div at bounding box center [63, 230] width 18 height 18
click at [65, 226] on input "All of the above" at bounding box center [63, 230] width 18 height 18
radio input "true"
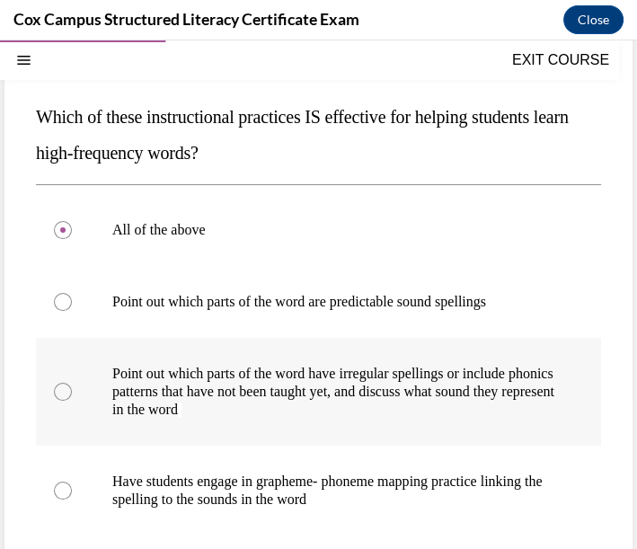
scroll to position [253, 0]
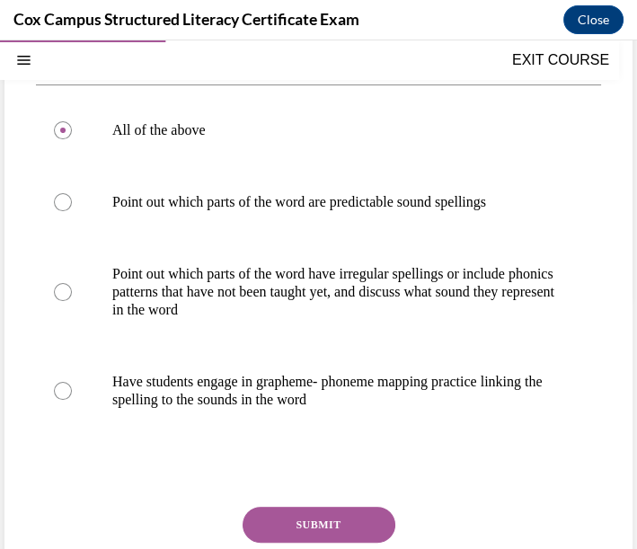
click at [292, 533] on button "SUBMIT" at bounding box center [319, 525] width 153 height 36
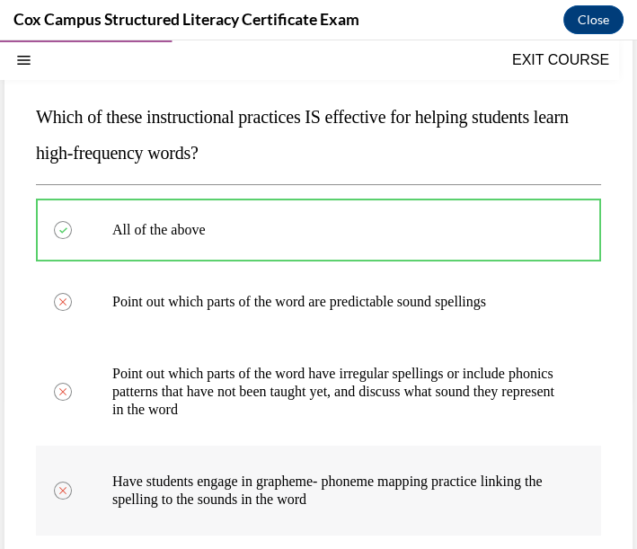
scroll to position [525, 0]
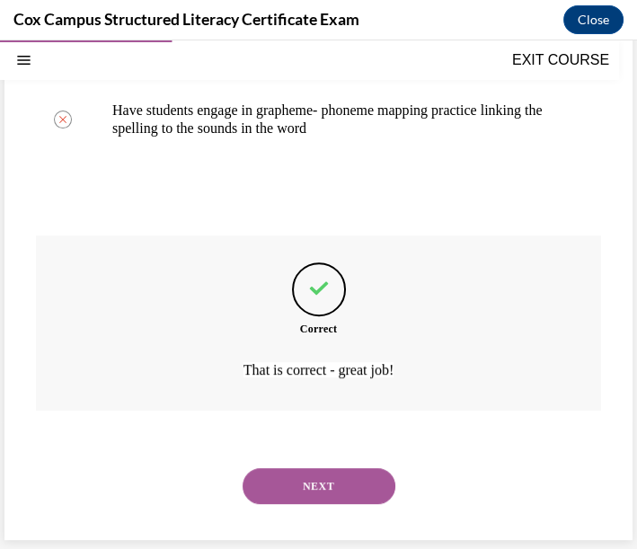
click at [333, 486] on button "NEXT" at bounding box center [319, 486] width 153 height 36
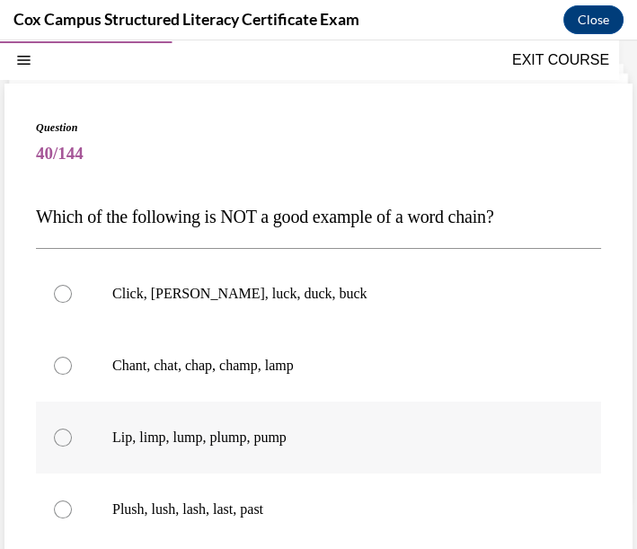
scroll to position [154, 0]
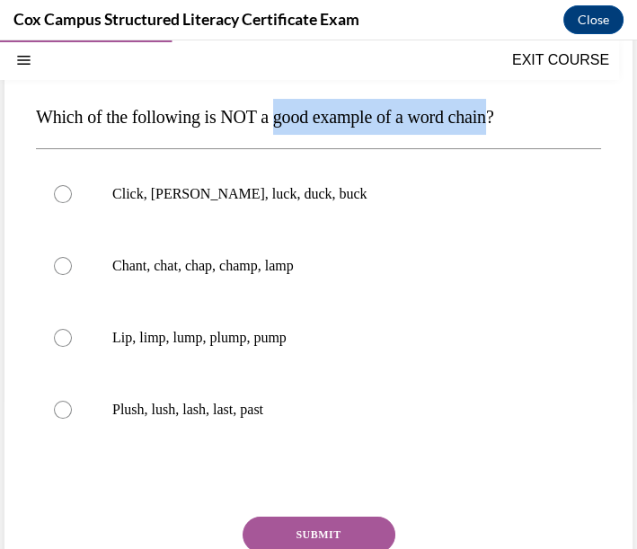
drag, startPoint x: 288, startPoint y: 117, endPoint x: 514, endPoint y: 117, distance: 226.5
click at [494, 117] on span "Which of the following is NOT a good example of a word chain?" at bounding box center [265, 117] width 458 height 20
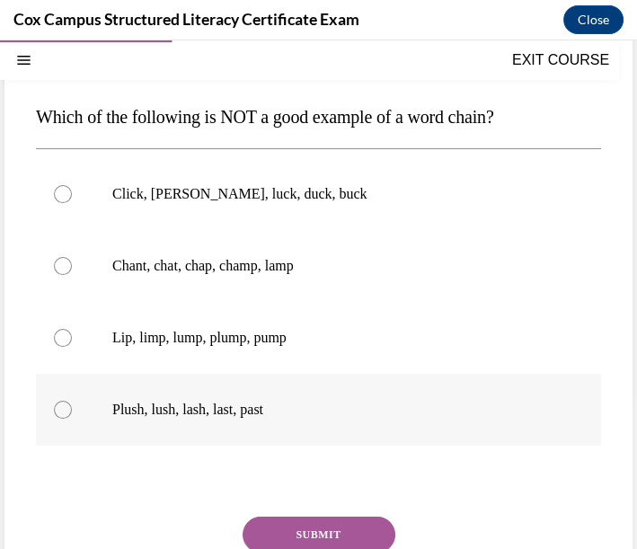
click at [240, 414] on p "Plush, lush, lash, last, past" at bounding box center [334, 410] width 444 height 18
click at [72, 414] on input "Plush, lush, lash, last, past" at bounding box center [63, 410] width 18 height 18
radio input "true"
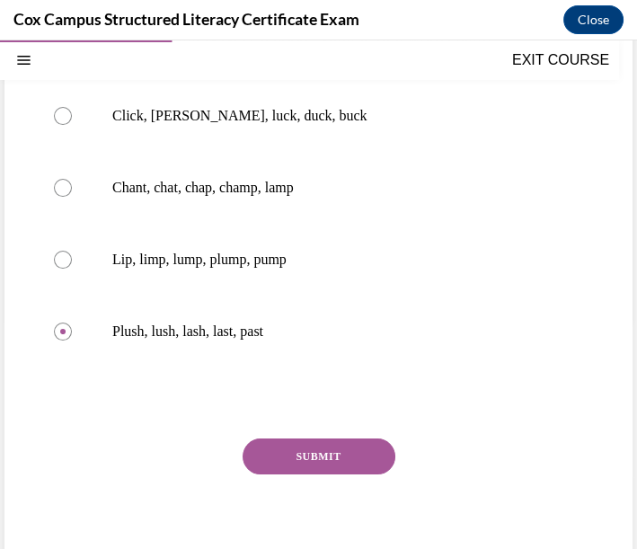
click at [286, 441] on button "SUBMIT" at bounding box center [319, 457] width 153 height 36
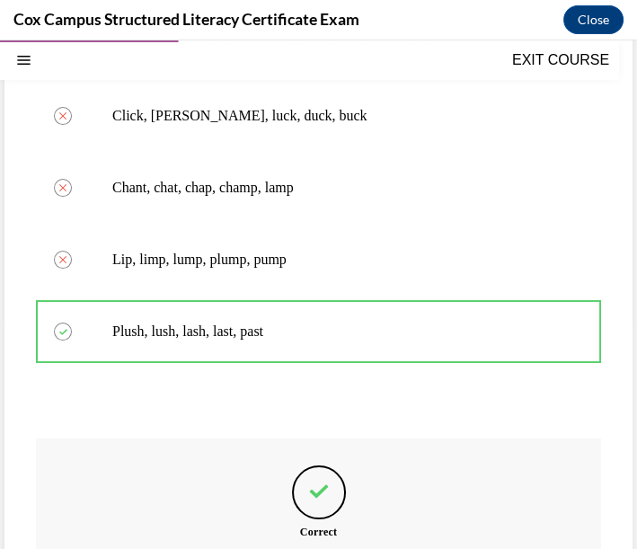
scroll to position [132, 0]
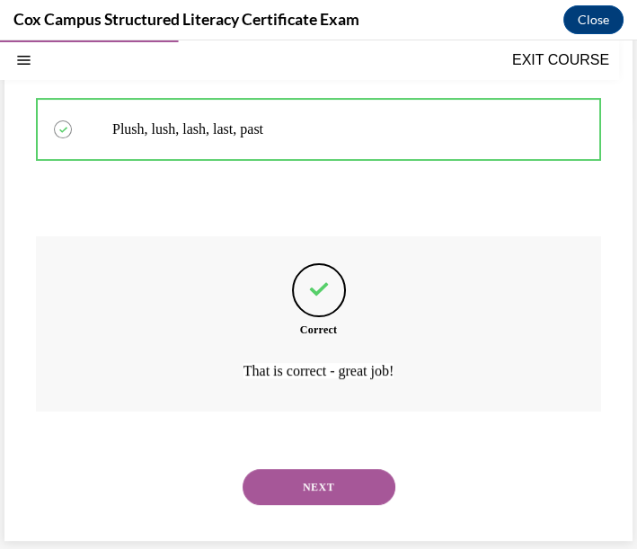
click at [344, 491] on button "NEXT" at bounding box center [319, 487] width 153 height 36
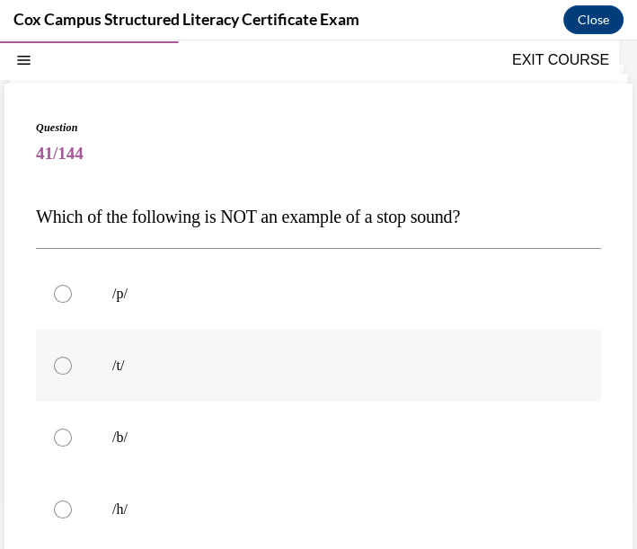
scroll to position [154, 0]
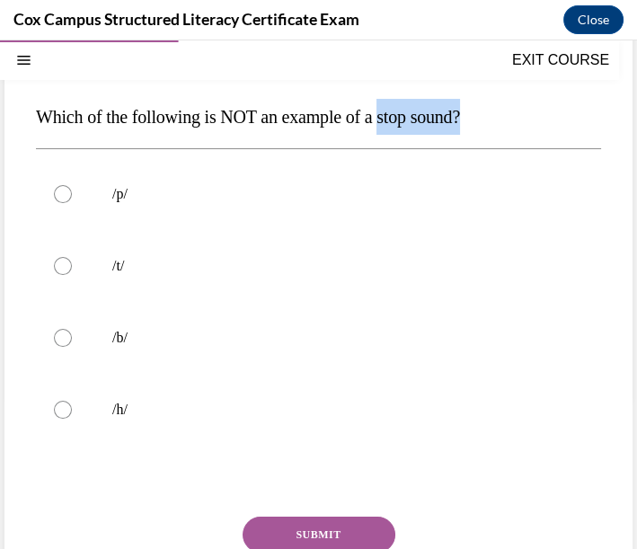
drag, startPoint x: 401, startPoint y: 118, endPoint x: 490, endPoint y: 118, distance: 89.0
click at [460, 118] on span "Which of the following is NOT an example of a stop sound?" at bounding box center [248, 117] width 424 height 20
drag, startPoint x: 299, startPoint y: 118, endPoint x: 501, endPoint y: 120, distance: 201.3
click at [501, 120] on p "Which of the following is NOT an example of a stop sound?" at bounding box center [318, 117] width 565 height 36
click at [118, 401] on p "/h/" at bounding box center [334, 410] width 444 height 18
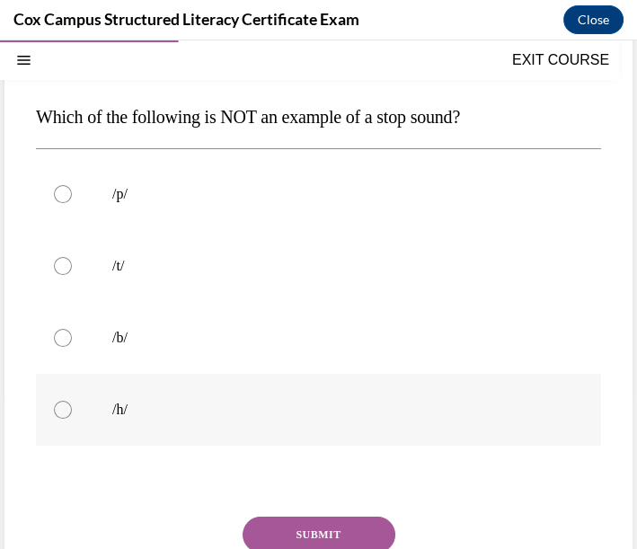
click at [72, 401] on input "/h/" at bounding box center [63, 410] width 18 height 18
radio input "true"
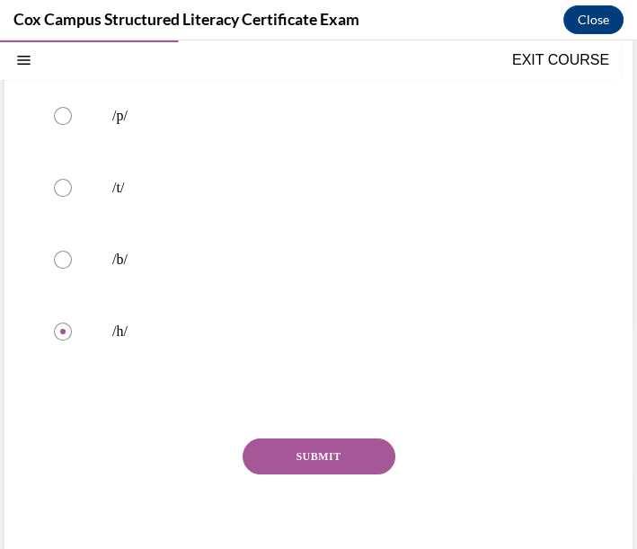
click at [305, 453] on button "SUBMIT" at bounding box center [319, 457] width 153 height 36
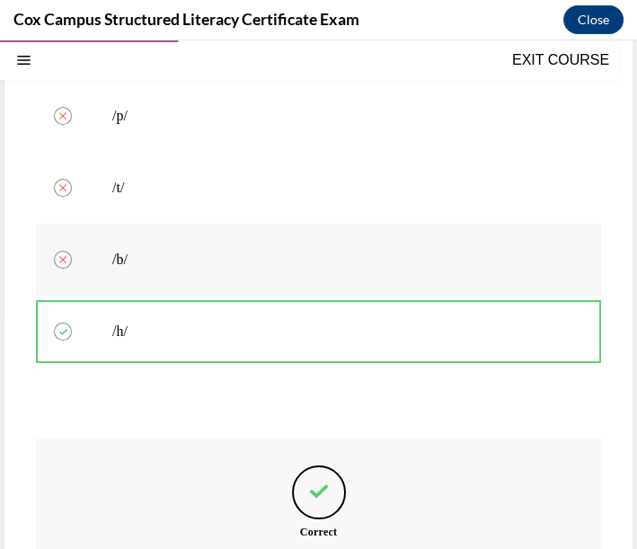
scroll to position [132, 0]
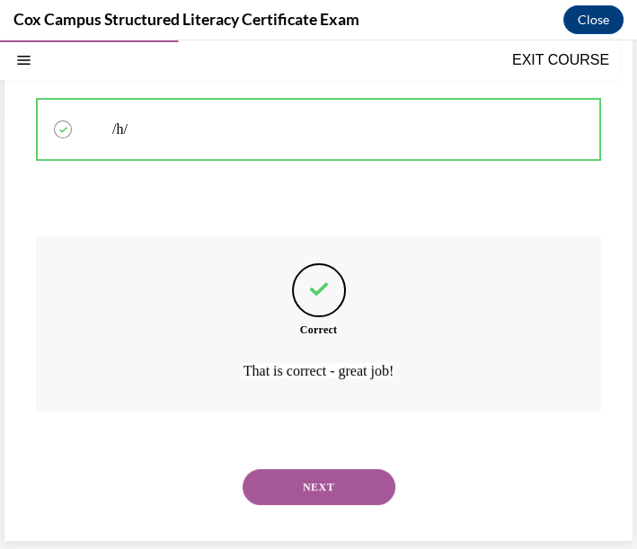
click at [297, 492] on button "NEXT" at bounding box center [319, 487] width 153 height 36
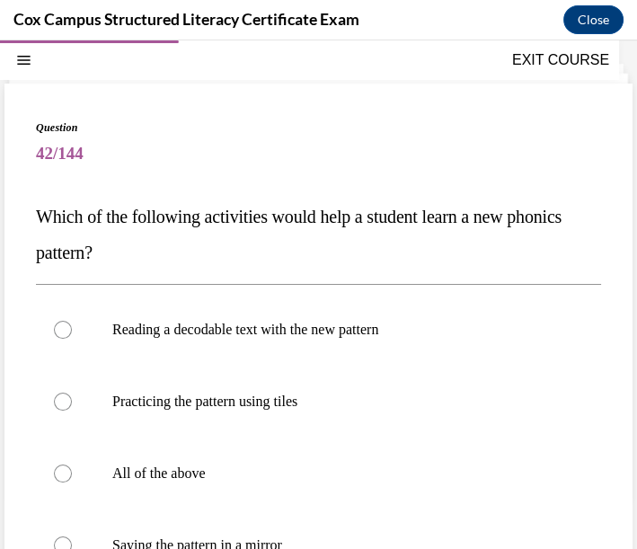
scroll to position [154, 0]
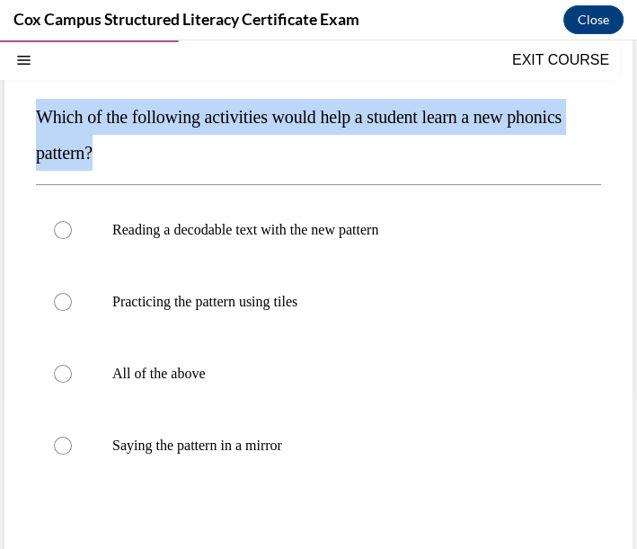
drag, startPoint x: 39, startPoint y: 116, endPoint x: 177, endPoint y: 169, distance: 148.2
click at [177, 169] on p "Which of the following activities would help a student learn a new phonics patt…" at bounding box center [318, 135] width 565 height 72
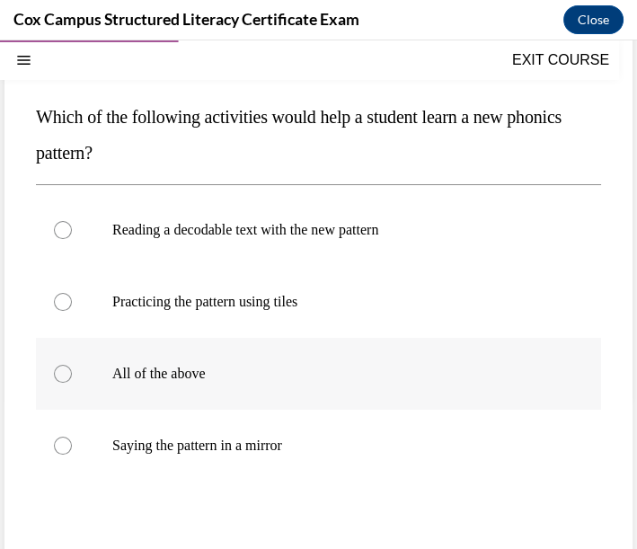
click at [200, 368] on p "All of the above" at bounding box center [334, 374] width 444 height 18
click at [72, 368] on input "All of the above" at bounding box center [63, 374] width 18 height 18
radio input "true"
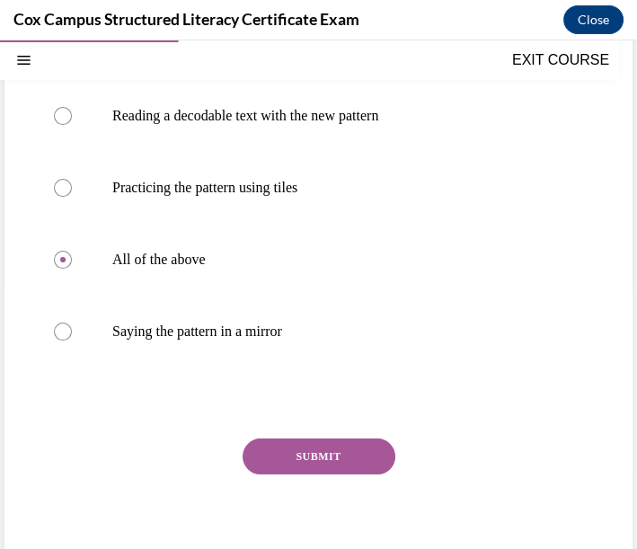
click at [317, 466] on button "SUBMIT" at bounding box center [319, 457] width 153 height 36
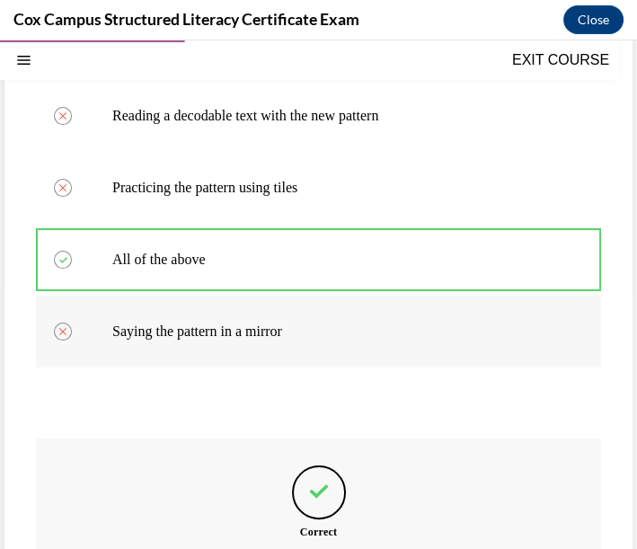
scroll to position [168, 0]
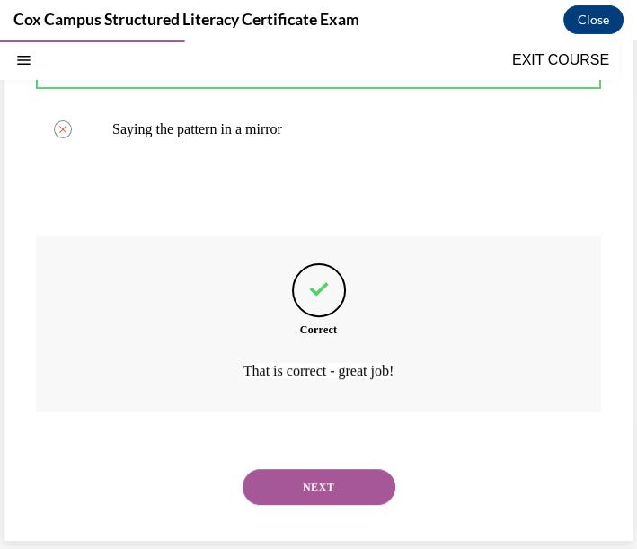
click at [324, 494] on button "NEXT" at bounding box center [319, 487] width 153 height 36
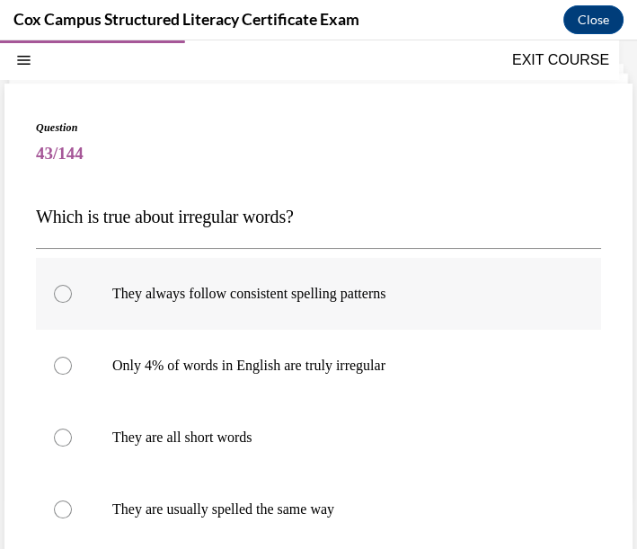
scroll to position [154, 0]
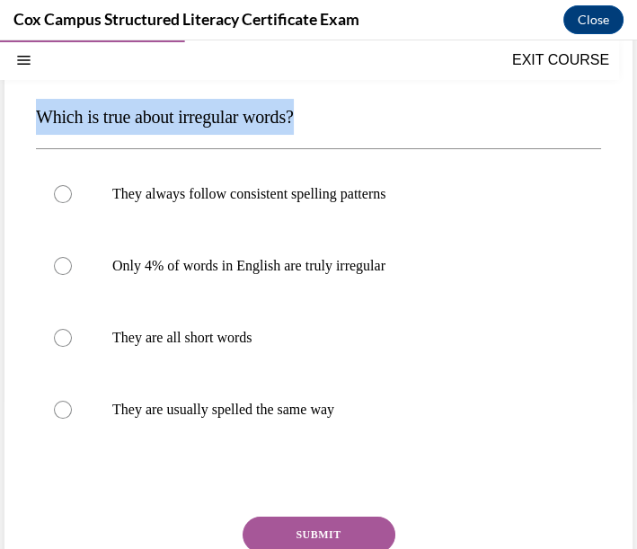
drag, startPoint x: 40, startPoint y: 111, endPoint x: 315, endPoint y: 120, distance: 275.1
click at [294, 120] on span "Which is true about irregular words?" at bounding box center [165, 117] width 258 height 20
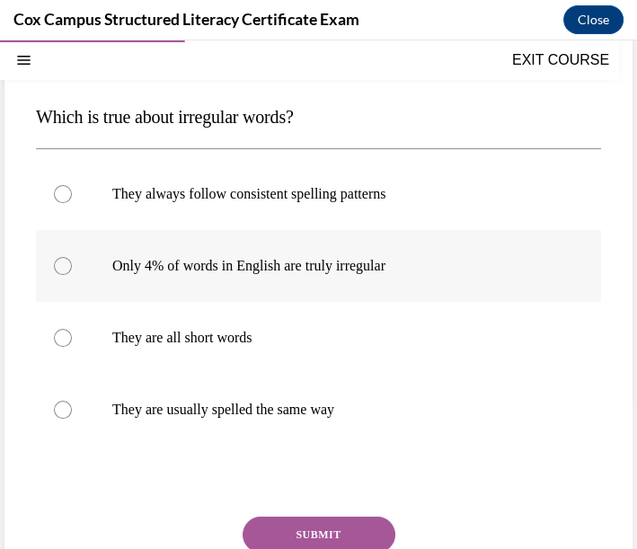
click at [163, 244] on label "Only 4% of words in English are truly irregular" at bounding box center [318, 266] width 565 height 72
click at [72, 257] on input "Only 4% of words in English are truly irregular" at bounding box center [63, 266] width 18 height 18
radio input "true"
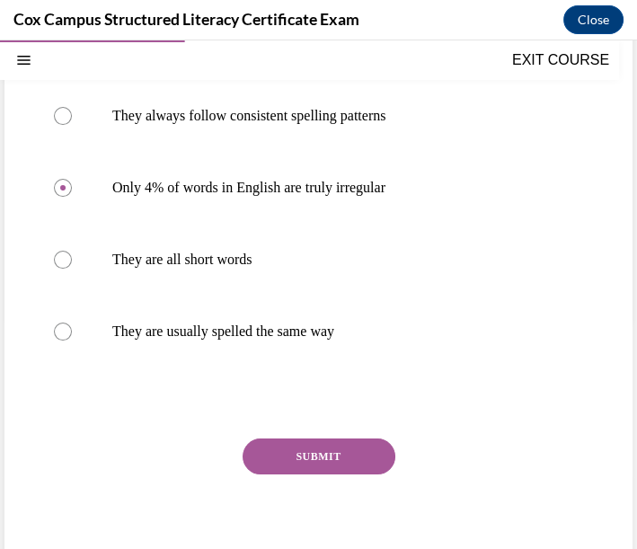
click at [313, 454] on button "SUBMIT" at bounding box center [319, 457] width 153 height 36
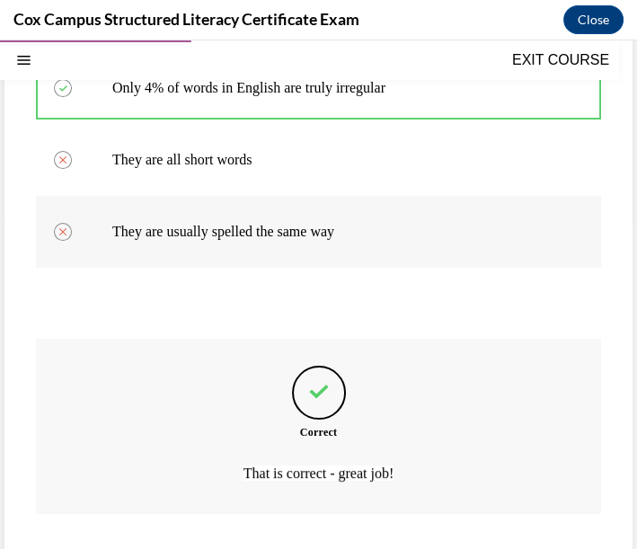
scroll to position [132, 0]
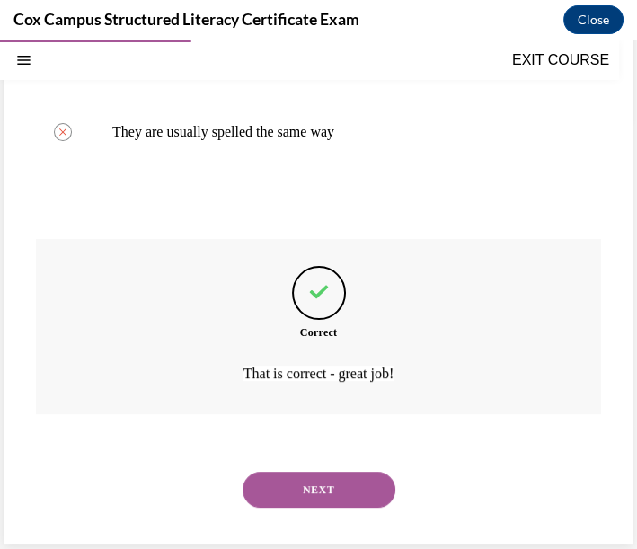
click at [360, 484] on button "NEXT" at bounding box center [319, 490] width 153 height 36
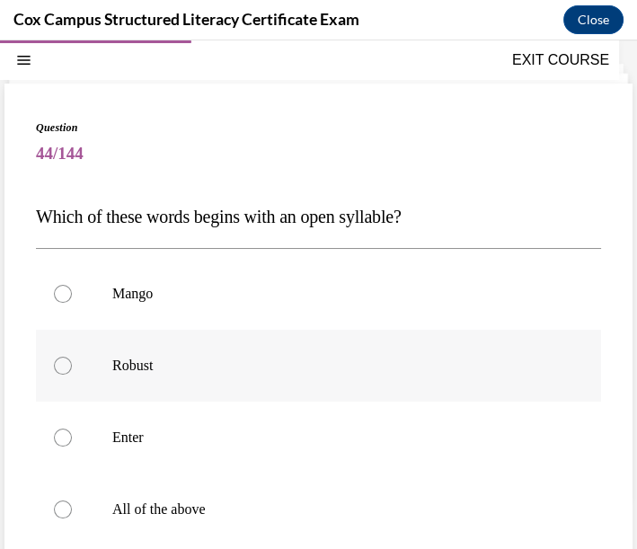
scroll to position [154, 0]
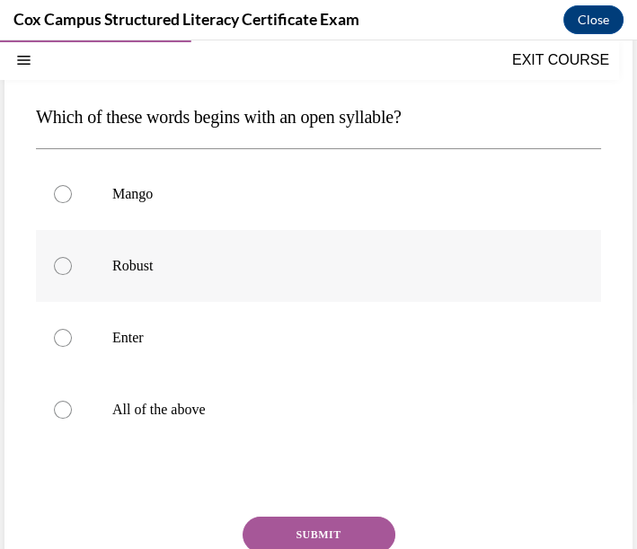
click at [206, 258] on p "Robust" at bounding box center [334, 266] width 444 height 18
click at [72, 258] on input "Robust" at bounding box center [63, 266] width 18 height 18
radio input "true"
click at [297, 521] on button "SUBMIT" at bounding box center [319, 535] width 153 height 36
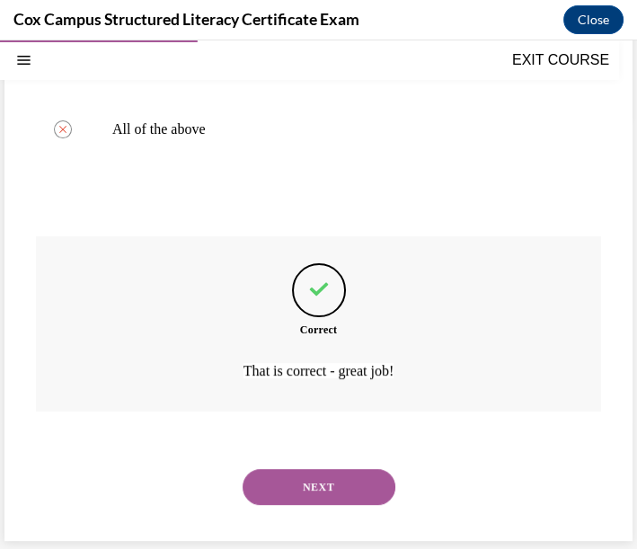
click at [332, 487] on button "NEXT" at bounding box center [319, 487] width 153 height 36
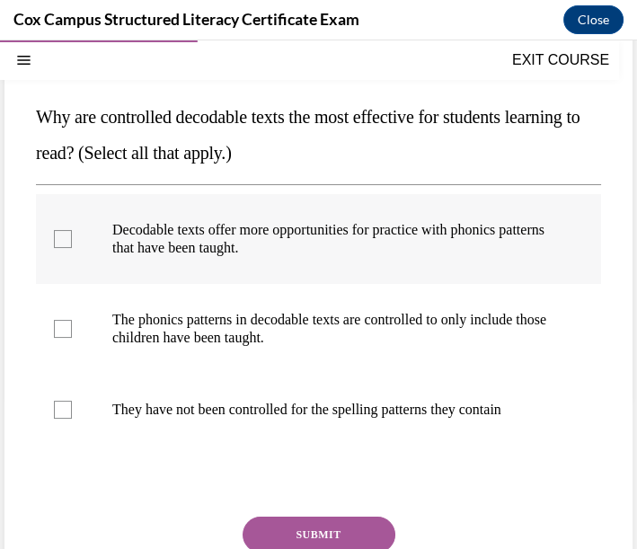
click at [43, 232] on label "Decodable texts offer more opportunities for practice with phonics patterns tha…" at bounding box center [318, 239] width 565 height 90
click at [54, 232] on input "Decodable texts offer more opportunities for practice with phonics patterns tha…" at bounding box center [63, 239] width 18 height 18
checkbox input "true"
click at [61, 333] on div at bounding box center [63, 329] width 18 height 18
click at [61, 333] on input "The phonics patterns in decodable texts are controlled to only include those ch…" at bounding box center [63, 329] width 18 height 18
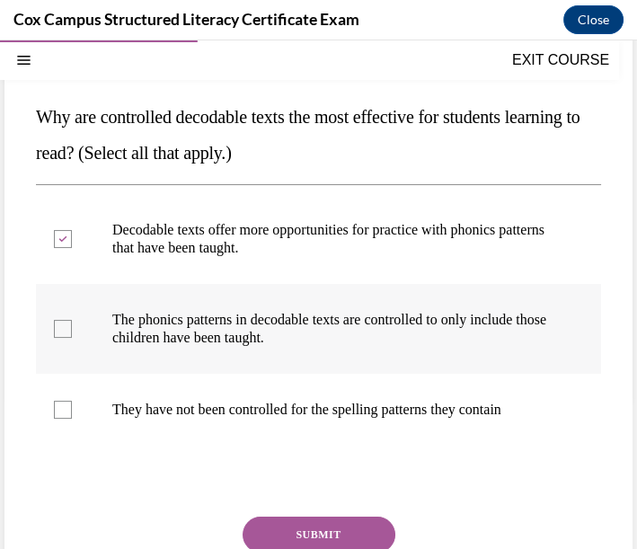
checkbox input "true"
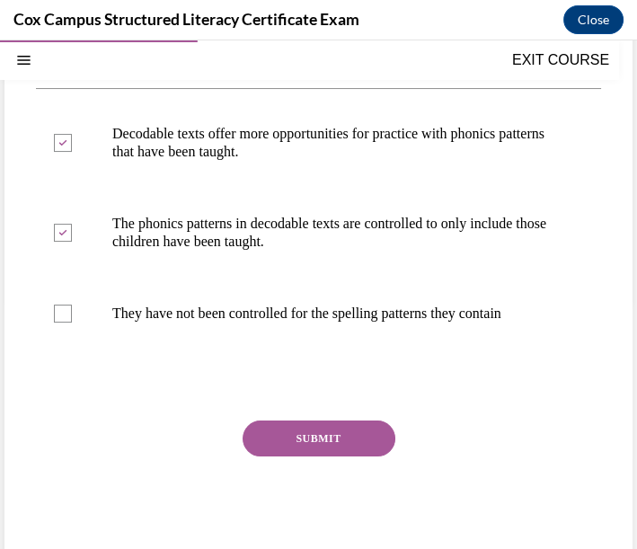
click at [343, 457] on button "SUBMIT" at bounding box center [319, 439] width 153 height 36
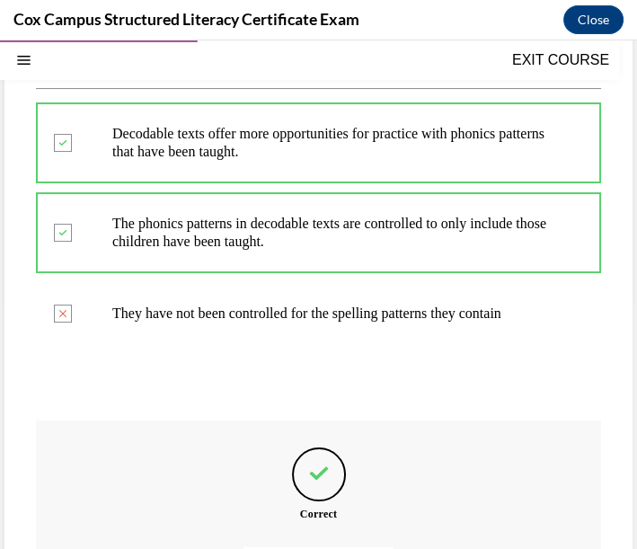
scroll to position [150, 0]
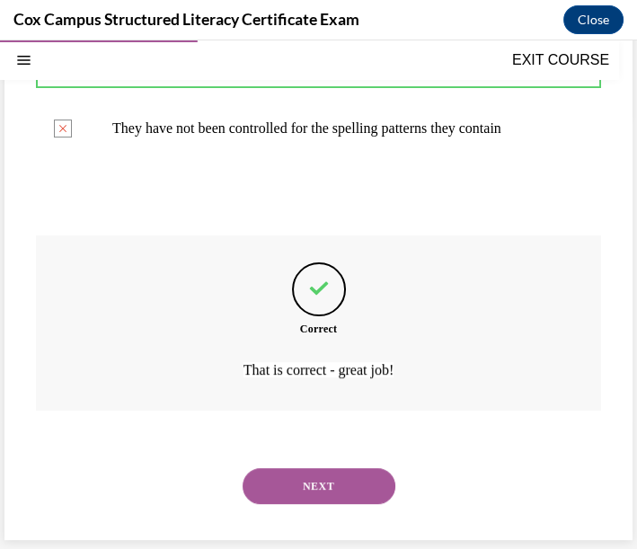
click at [318, 489] on button "NEXT" at bounding box center [319, 486] width 153 height 36
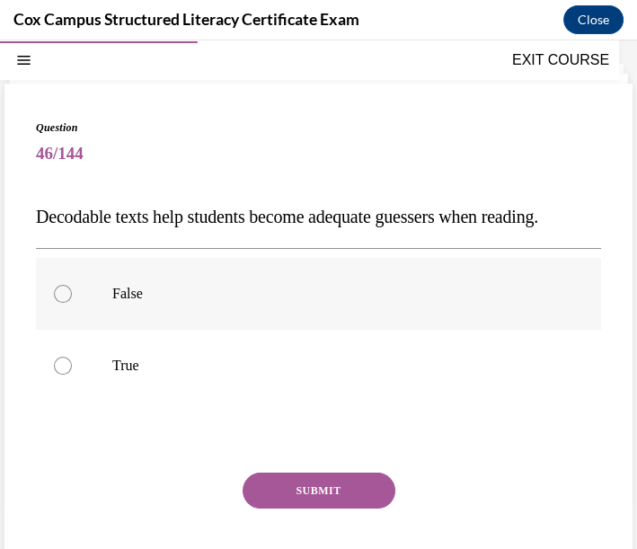
click at [130, 303] on p "False" at bounding box center [334, 294] width 444 height 18
click at [72, 303] on input "False" at bounding box center [63, 294] width 18 height 18
radio input "true"
click at [301, 509] on button "SUBMIT" at bounding box center [319, 491] width 153 height 36
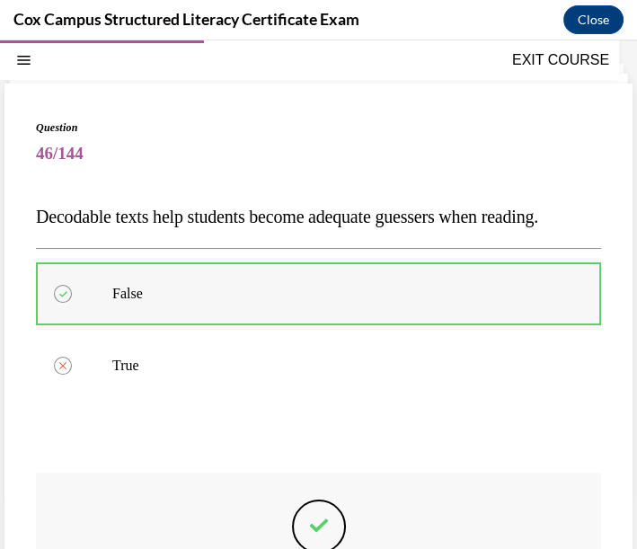
scroll to position [154, 0]
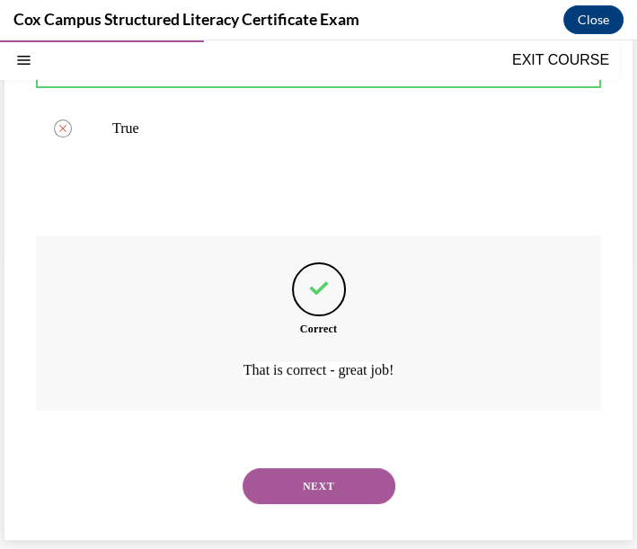
click at [342, 476] on button "NEXT" at bounding box center [319, 486] width 153 height 36
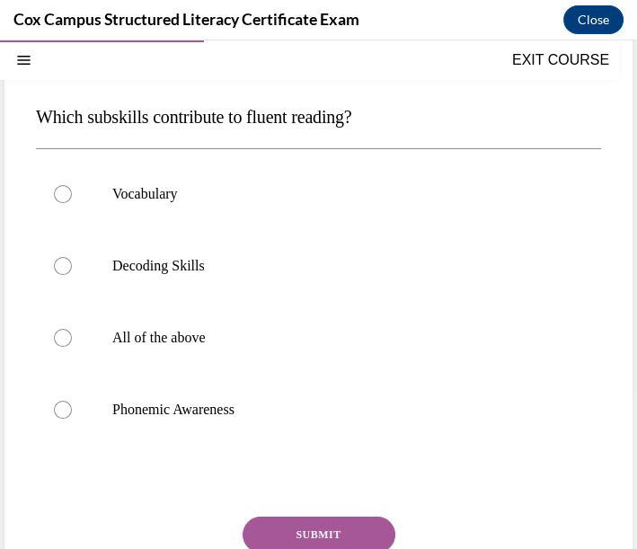
drag, startPoint x: 37, startPoint y: 112, endPoint x: 406, endPoint y: 117, distance: 369.4
click at [404, 117] on p "Which subskills contribute to fluent reading?" at bounding box center [318, 117] width 565 height 36
click at [173, 342] on p "All of the above" at bounding box center [334, 338] width 444 height 18
click at [72, 342] on input "All of the above" at bounding box center [63, 338] width 18 height 18
radio input "true"
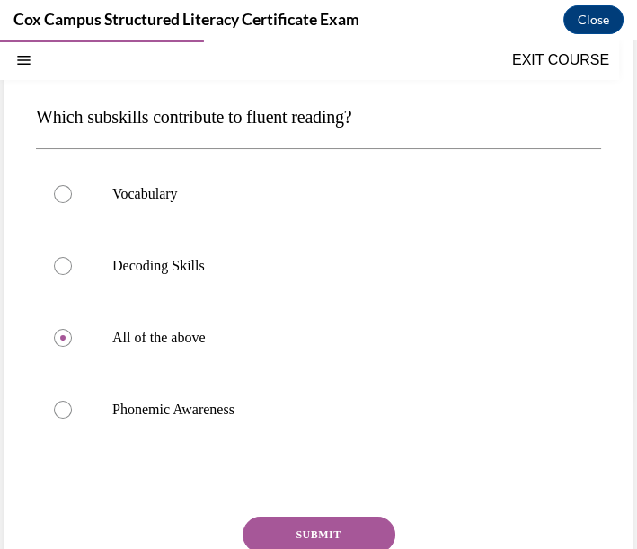
click at [329, 530] on button "SUBMIT" at bounding box center [319, 535] width 153 height 36
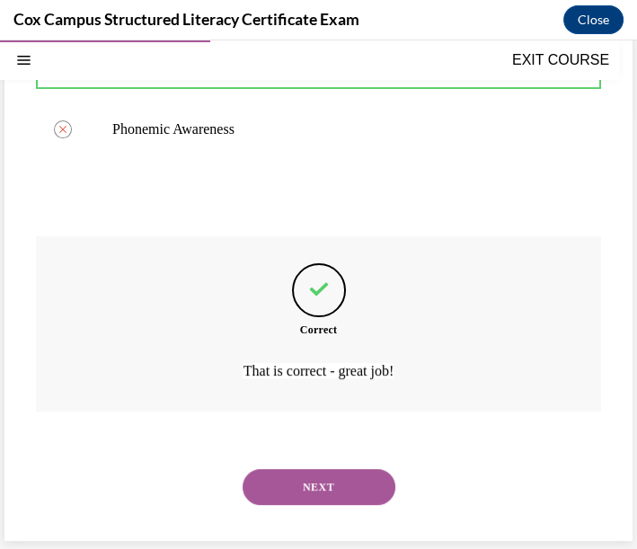
click at [315, 503] on button "NEXT" at bounding box center [319, 487] width 153 height 36
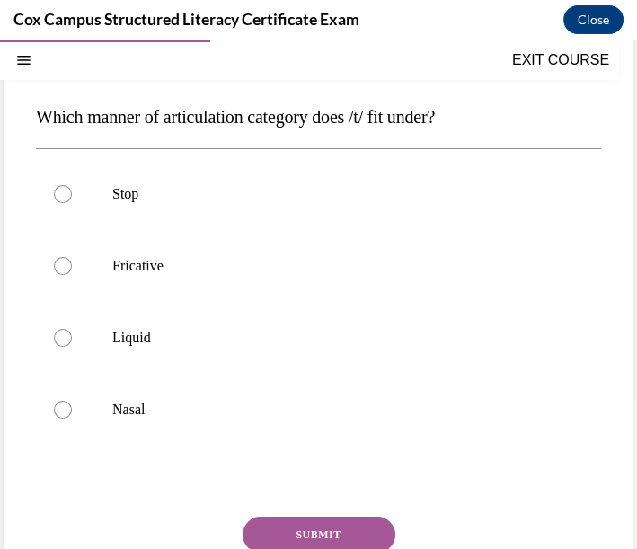
drag, startPoint x: 40, startPoint y: 113, endPoint x: 487, endPoint y: 126, distance: 446.8
click at [487, 126] on p "Which manner of articulation category does /t/ fit under?" at bounding box center [318, 117] width 565 height 36
click at [244, 204] on label "Stop" at bounding box center [318, 194] width 565 height 72
click at [72, 203] on input "Stop" at bounding box center [63, 194] width 18 height 18
radio input "true"
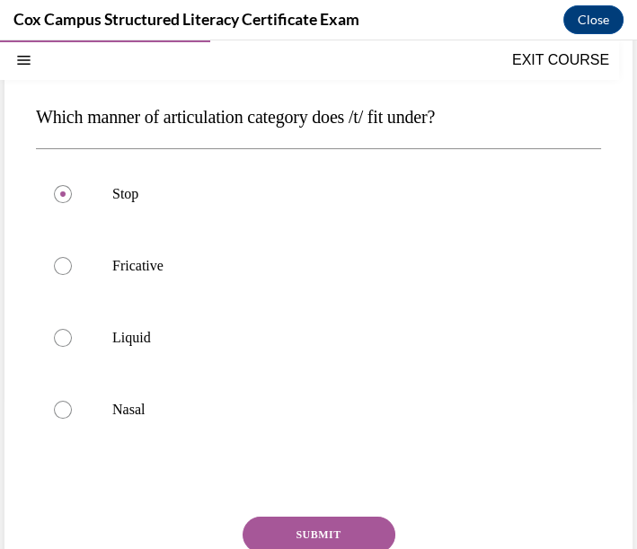
click at [313, 519] on button "SUBMIT" at bounding box center [319, 535] width 153 height 36
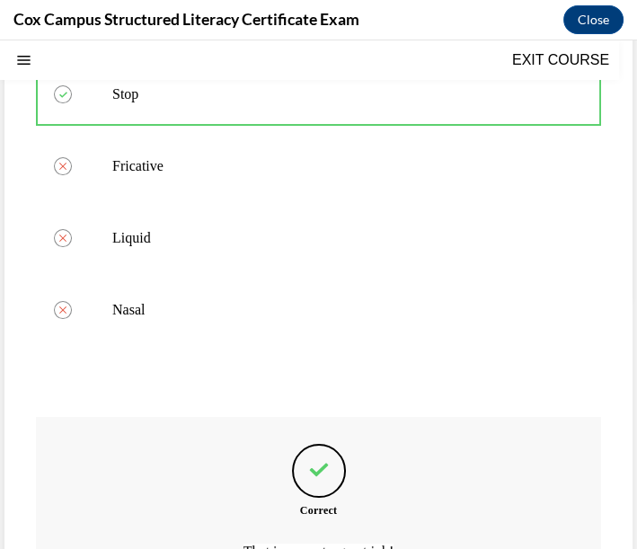
scroll to position [54, 0]
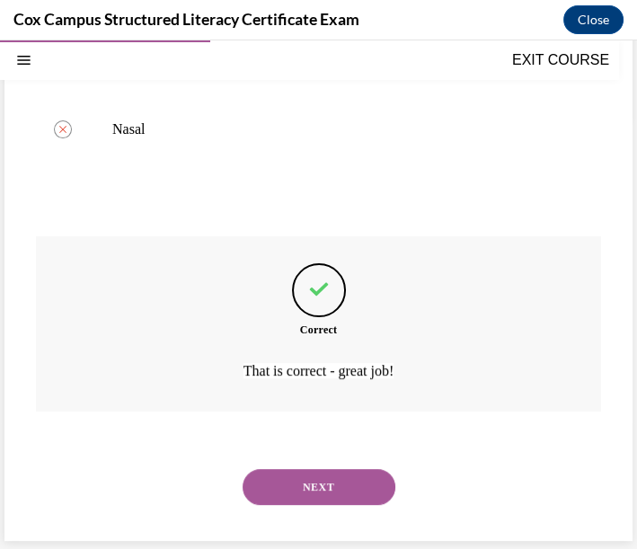
click at [335, 496] on button "NEXT" at bounding box center [319, 487] width 153 height 36
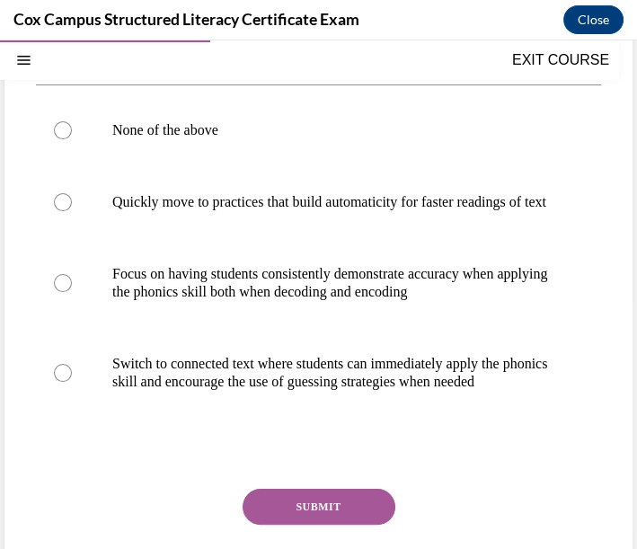
scroll to position [154, 0]
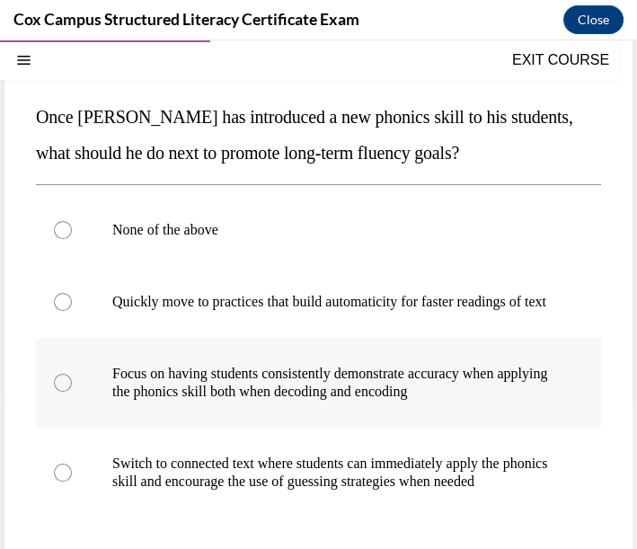
click at [224, 419] on label "Focus on having students consistently demonstrate accuracy when applying the ph…" at bounding box center [318, 383] width 565 height 90
click at [72, 392] on input "Focus on having students consistently demonstrate accuracy when applying the ph…" at bounding box center [63, 383] width 18 height 18
radio input "true"
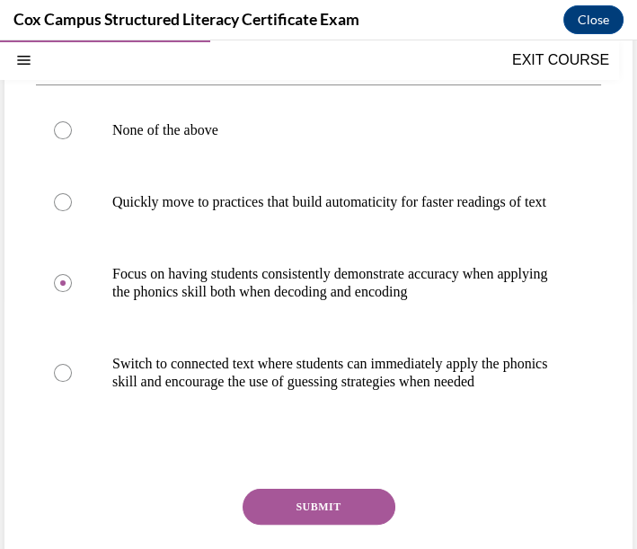
click at [306, 525] on button "SUBMIT" at bounding box center [319, 507] width 153 height 36
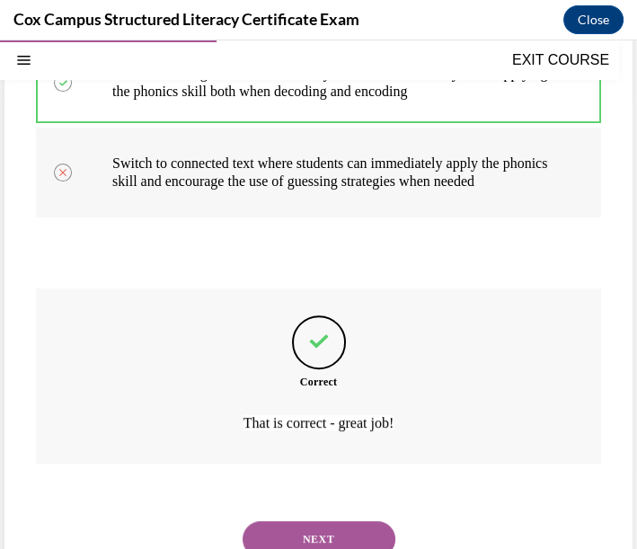
scroll to position [542, 0]
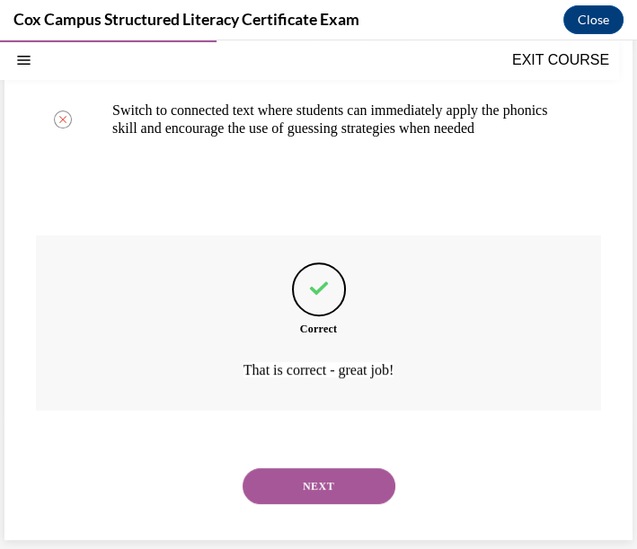
click at [328, 491] on button "NEXT" at bounding box center [319, 486] width 153 height 36
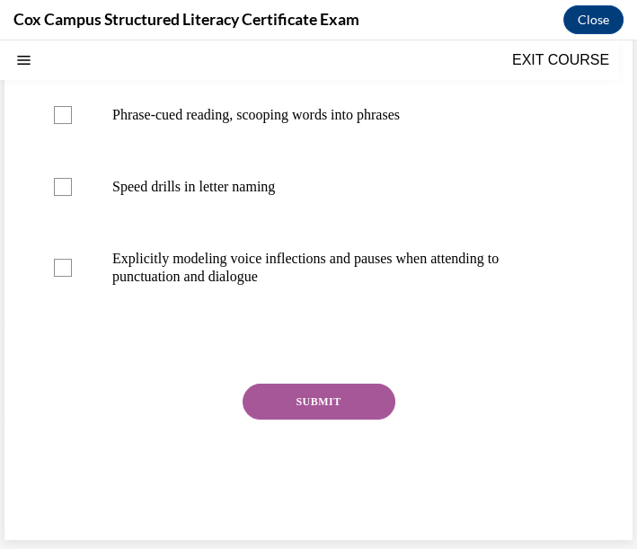
scroll to position [54, 0]
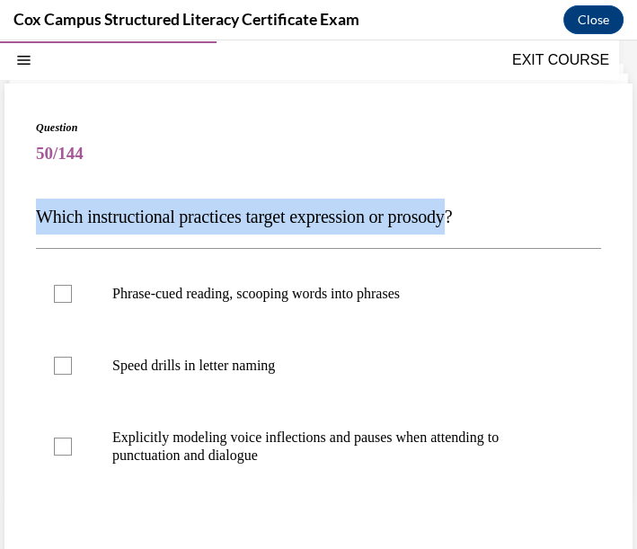
drag, startPoint x: 36, startPoint y: 212, endPoint x: 485, endPoint y: 229, distance: 449.7
click at [485, 229] on p "Which instructional practices target expression or prosody?" at bounding box center [318, 217] width 565 height 36
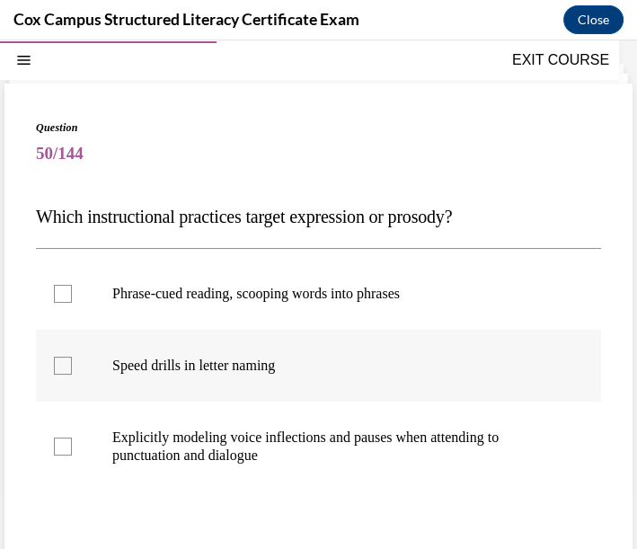
drag, startPoint x: 327, startPoint y: 283, endPoint x: 333, endPoint y: 354, distance: 71.3
click at [327, 285] on p "Phrase-cued reading, scooping words into phrases" at bounding box center [334, 294] width 444 height 18
click at [72, 285] on input "Phrase-cued reading, scooping words into phrases" at bounding box center [63, 294] width 18 height 18
checkbox input "true"
click at [335, 439] on p "Explicitly modeling voice inflections and pauses when attending to punctuation …" at bounding box center [334, 447] width 444 height 36
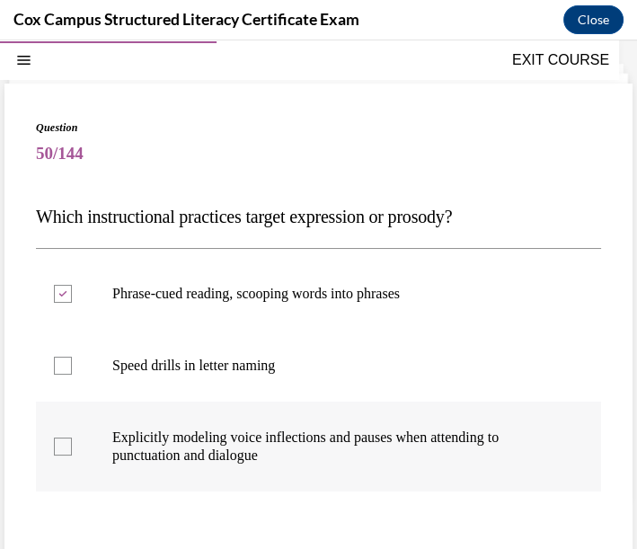
click at [72, 439] on input "Explicitly modeling voice inflections and pauses when attending to punctuation …" at bounding box center [63, 447] width 18 height 18
checkbox input "true"
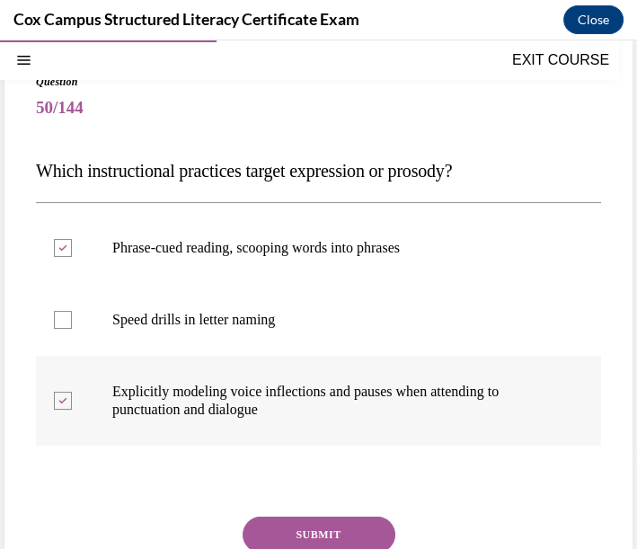
scroll to position [178, 0]
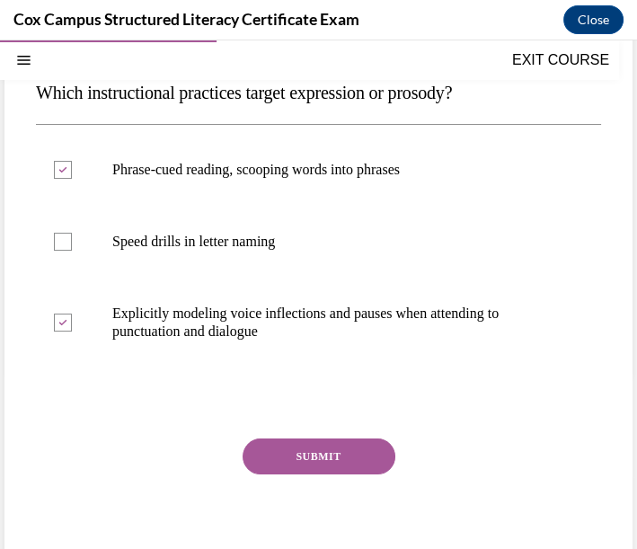
click at [320, 460] on button "SUBMIT" at bounding box center [319, 457] width 153 height 36
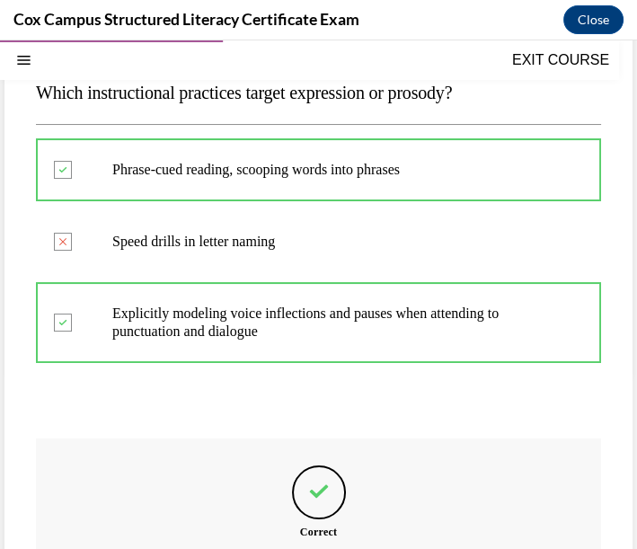
scroll to position [377, 0]
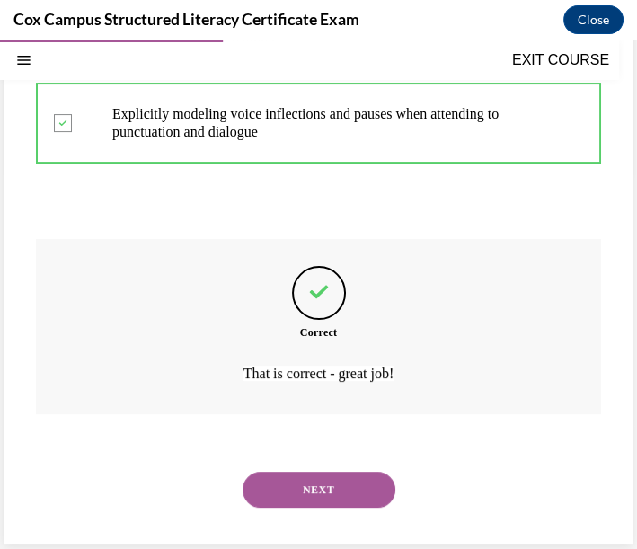
click at [321, 478] on button "NEXT" at bounding box center [319, 490] width 153 height 36
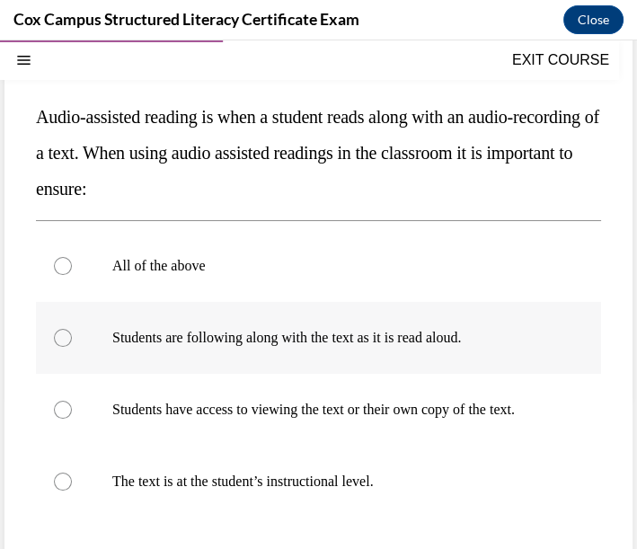
scroll to position [253, 0]
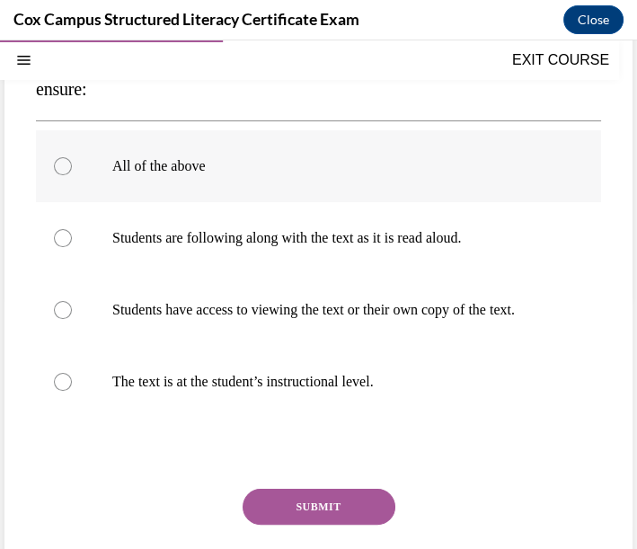
click at [97, 173] on label "All of the above" at bounding box center [318, 166] width 565 height 72
click at [72, 173] on input "All of the above" at bounding box center [63, 166] width 18 height 18
radio input "true"
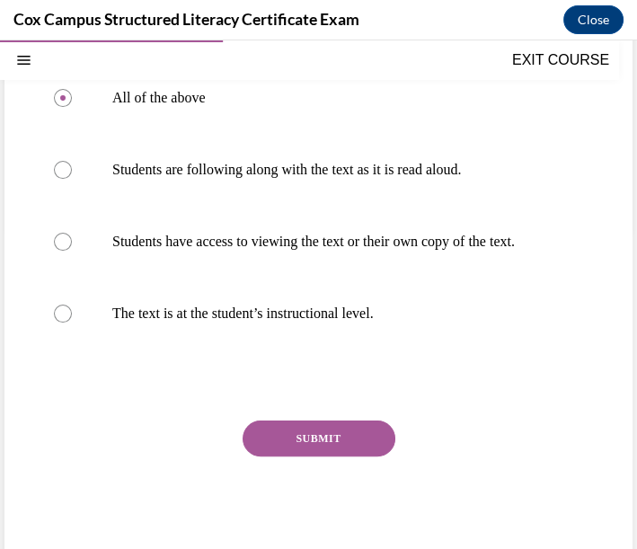
click at [279, 452] on button "SUBMIT" at bounding box center [319, 439] width 153 height 36
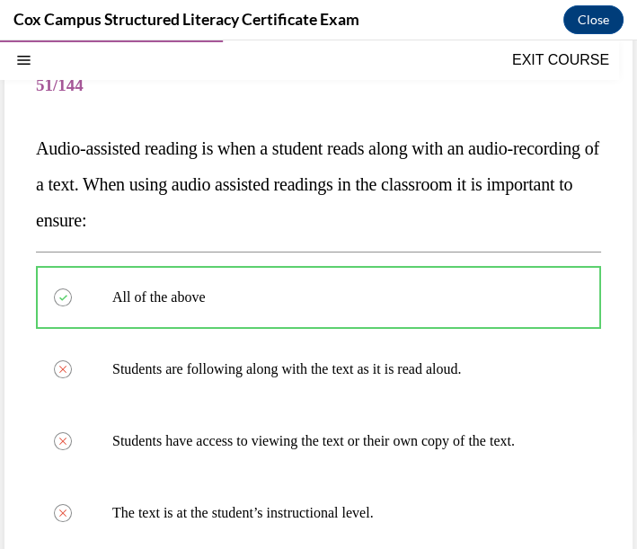
scroll to position [521, 0]
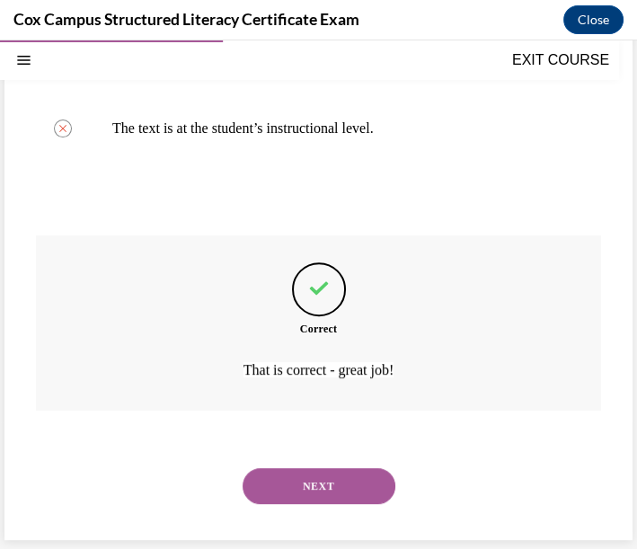
click at [346, 496] on button "NEXT" at bounding box center [319, 486] width 153 height 36
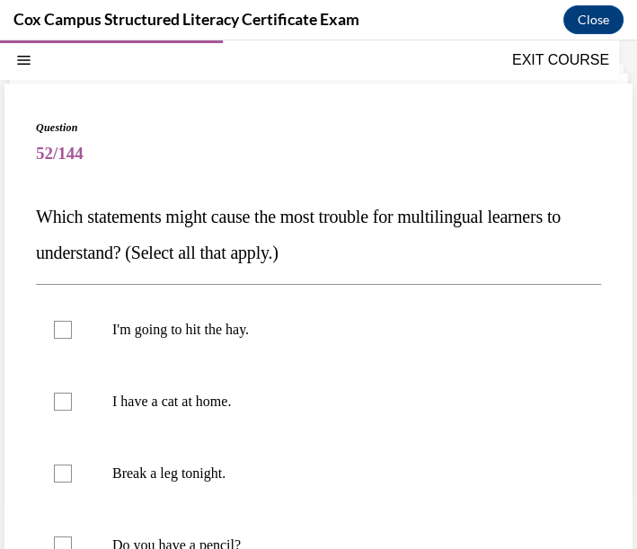
scroll to position [154, 0]
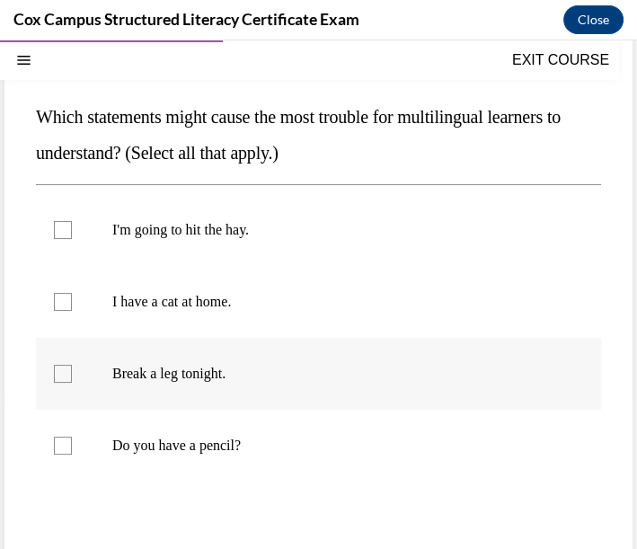
click at [58, 372] on div at bounding box center [63, 374] width 18 height 18
click at [58, 372] on input "Break a leg tonight." at bounding box center [63, 374] width 18 height 18
checkbox input "true"
click at [67, 236] on div at bounding box center [63, 230] width 18 height 18
click at [67, 236] on input "I'm going to hit the hay." at bounding box center [63, 230] width 18 height 18
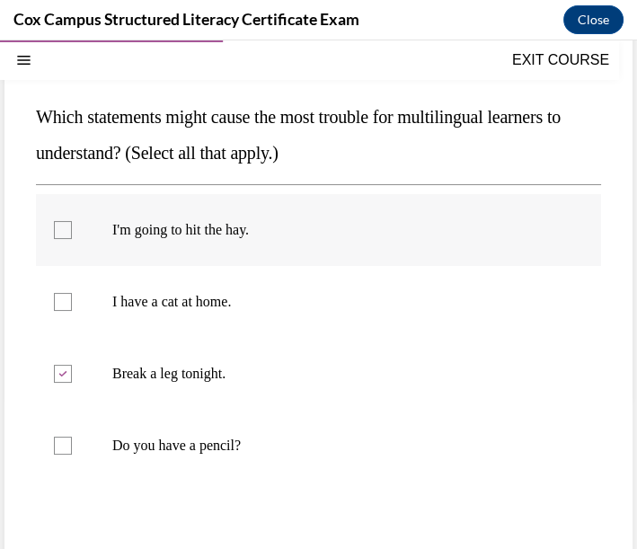
checkbox input "true"
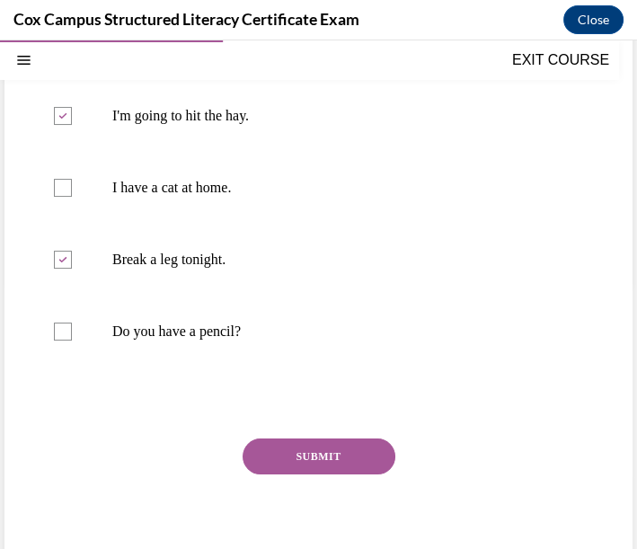
click at [277, 460] on button "SUBMIT" at bounding box center [319, 457] width 153 height 36
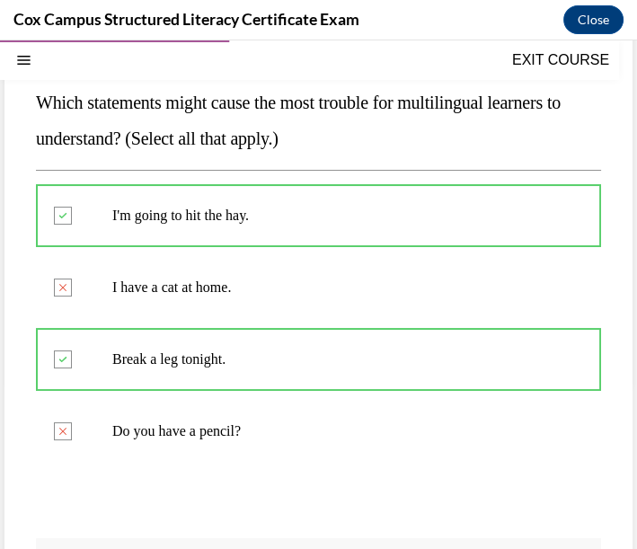
scroll to position [467, 0]
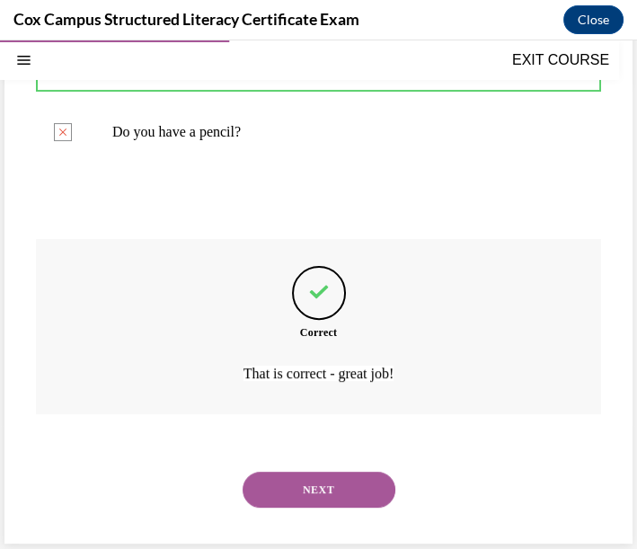
click at [279, 472] on button "NEXT" at bounding box center [319, 490] width 153 height 36
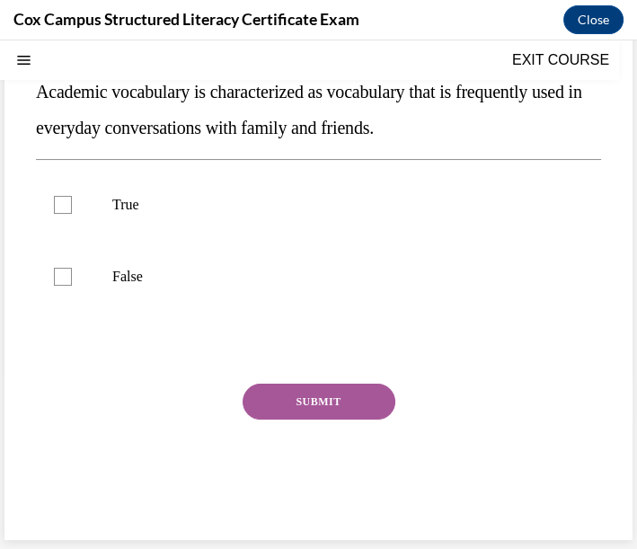
scroll to position [54, 0]
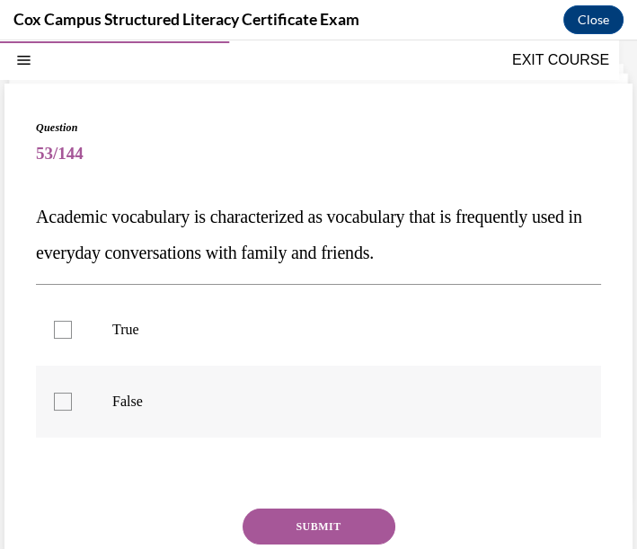
click at [112, 402] on p "False" at bounding box center [334, 402] width 444 height 18
click at [72, 402] on input "False" at bounding box center [63, 402] width 18 height 18
checkbox input "true"
click at [282, 526] on button "SUBMIT" at bounding box center [319, 527] width 153 height 36
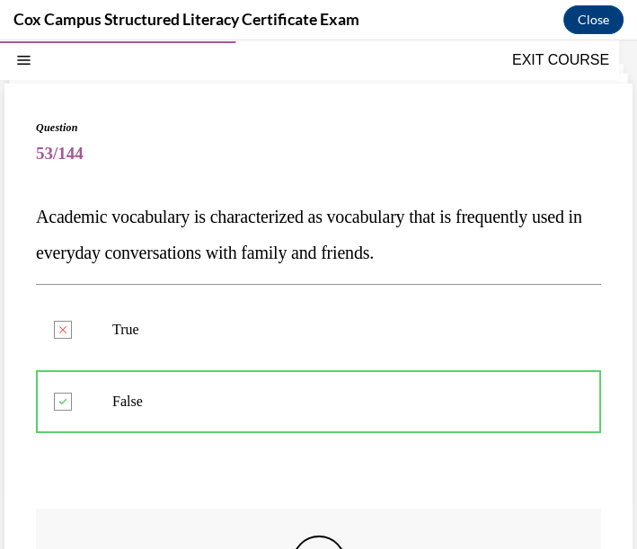
scroll to position [154, 0]
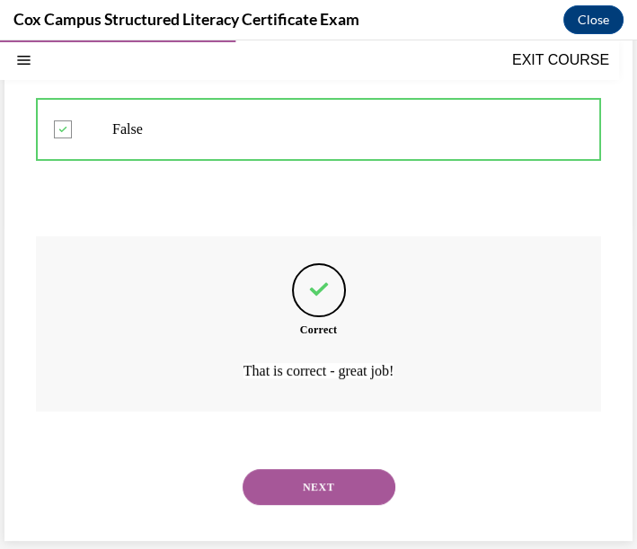
click at [351, 477] on button "NEXT" at bounding box center [319, 487] width 153 height 36
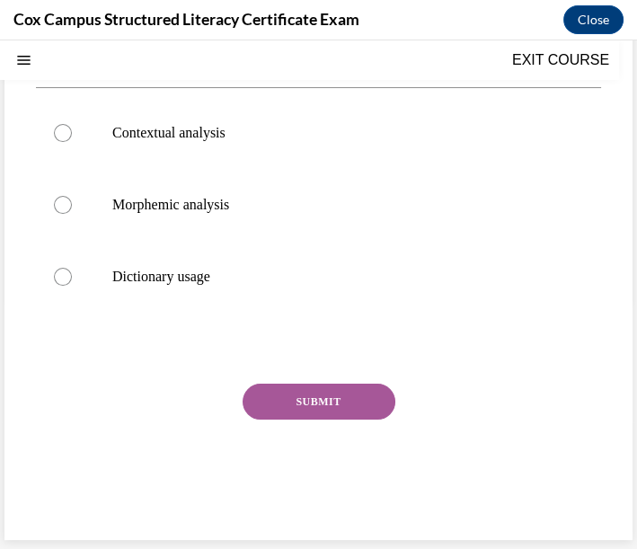
scroll to position [54, 0]
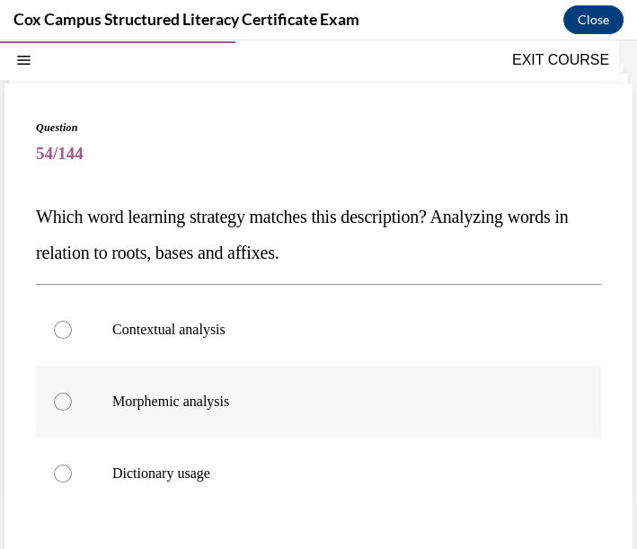
click at [238, 408] on p "Morphemic analysis" at bounding box center [334, 402] width 444 height 18
click at [72, 408] on input "Morphemic analysis" at bounding box center [63, 402] width 18 height 18
radio input "true"
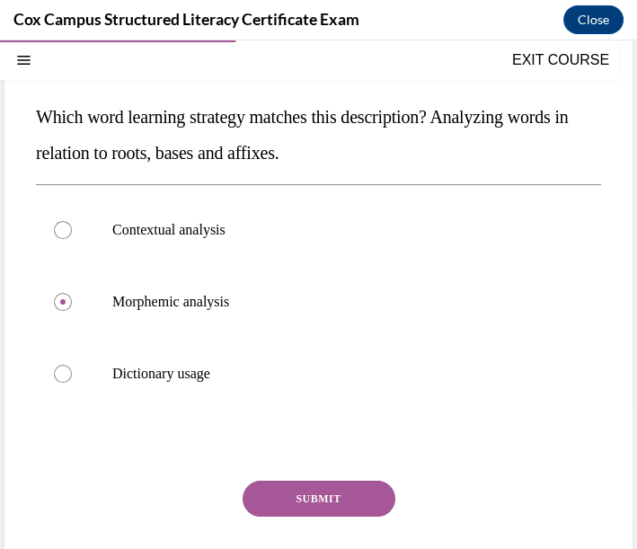
click at [279, 504] on button "SUBMIT" at bounding box center [319, 499] width 153 height 36
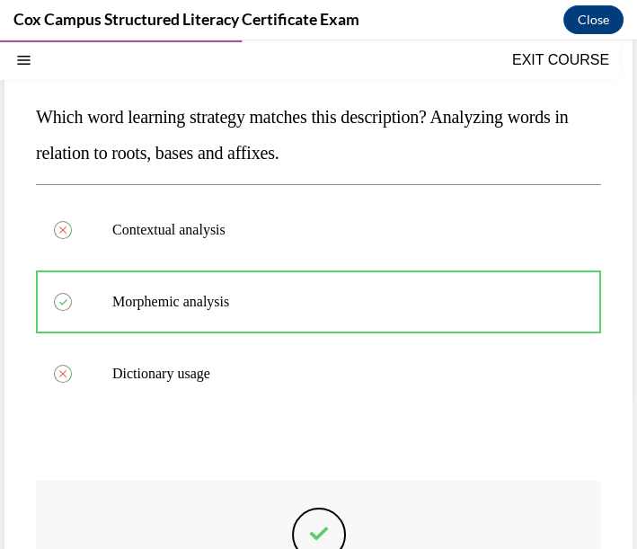
scroll to position [398, 0]
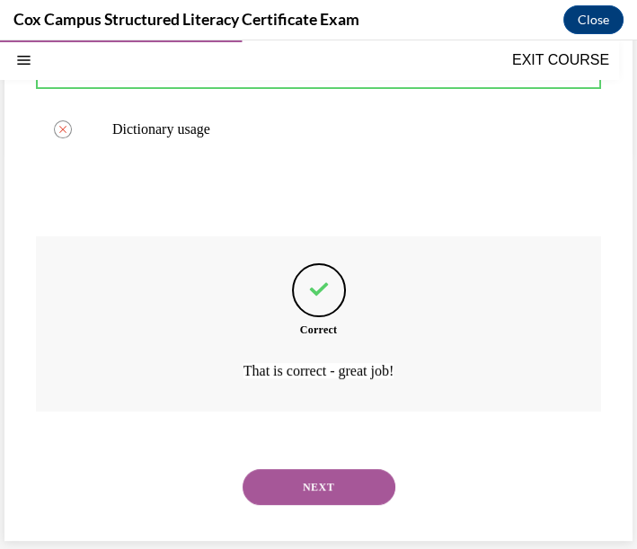
click at [360, 475] on button "NEXT" at bounding box center [319, 487] width 153 height 36
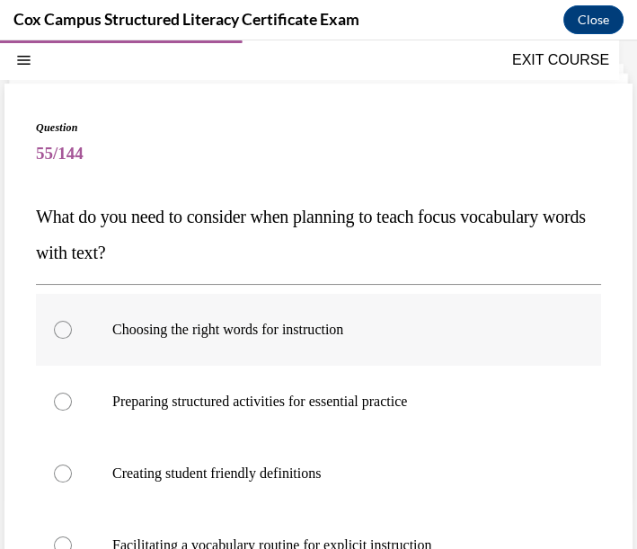
scroll to position [154, 0]
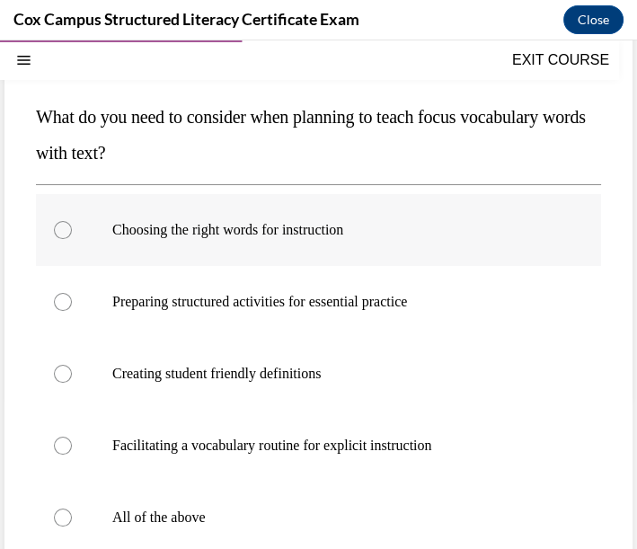
click at [270, 221] on p "Choosing the right words for instruction" at bounding box center [334, 230] width 444 height 18
click at [72, 221] on input "Choosing the right words for instruction" at bounding box center [63, 230] width 18 height 18
radio input "true"
click at [184, 512] on p "All of the above" at bounding box center [334, 518] width 444 height 18
click at [72, 512] on input "All of the above" at bounding box center [63, 518] width 18 height 18
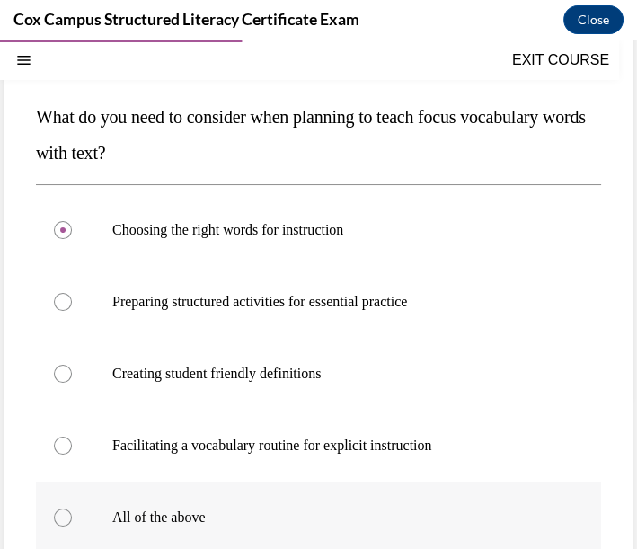
radio input "true"
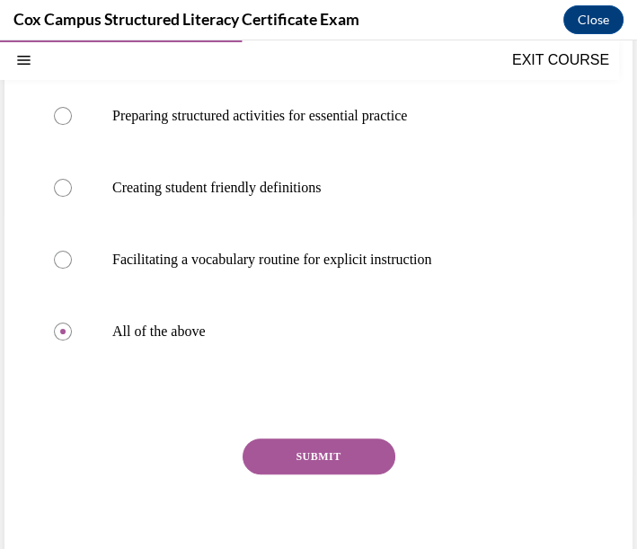
click at [310, 436] on div "Question 55/144 What do you need to consider when planning to teach focus vocab…" at bounding box center [318, 210] width 565 height 752
click at [318, 454] on button "SUBMIT" at bounding box center [319, 457] width 153 height 36
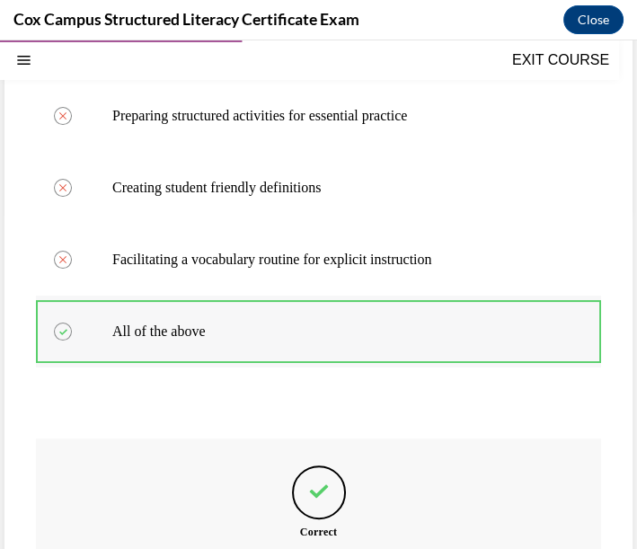
scroll to position [140, 0]
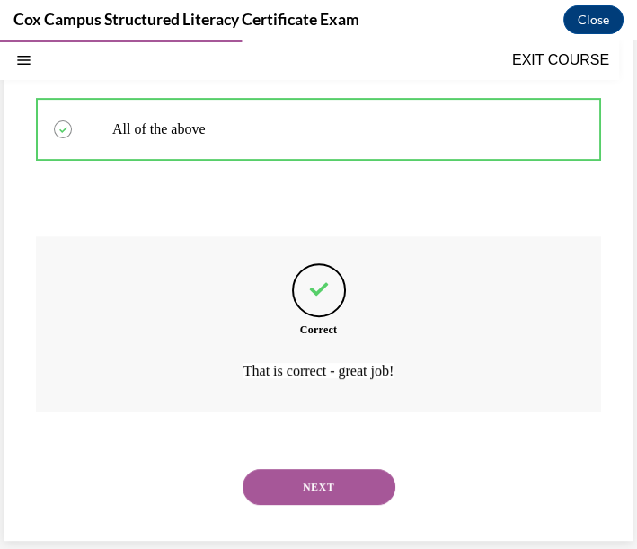
click at [342, 484] on button "NEXT" at bounding box center [319, 487] width 153 height 36
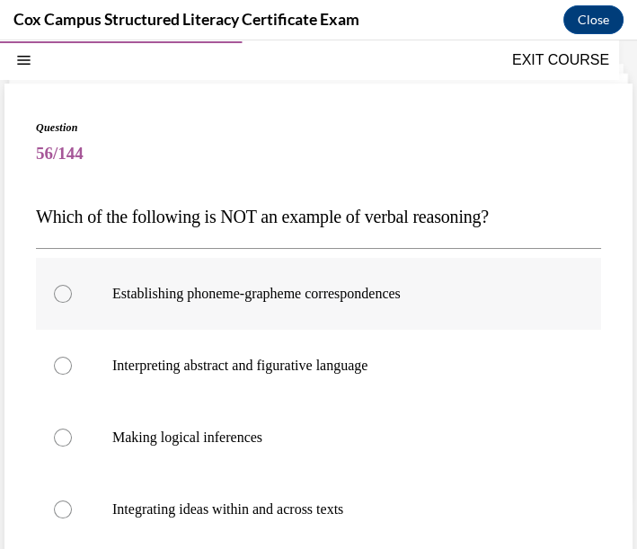
scroll to position [154, 0]
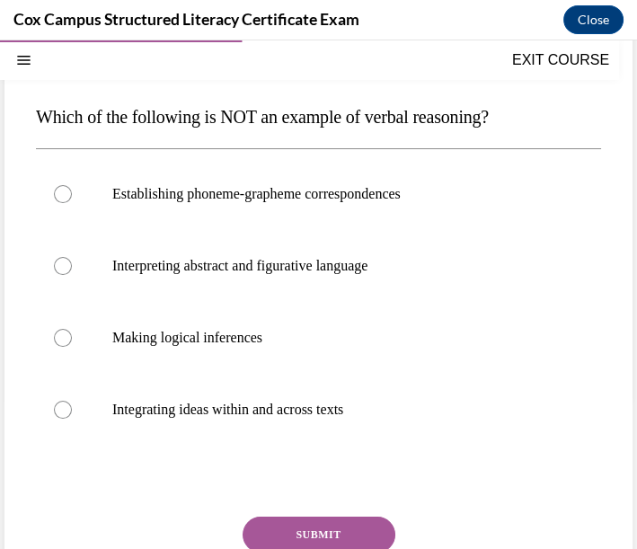
drag, startPoint x: 296, startPoint y: 120, endPoint x: 540, endPoint y: 119, distance: 244.4
click at [540, 119] on p "Which of the following is NOT an example of verbal reasoning?" at bounding box center [318, 117] width 565 height 36
click at [300, 198] on p "Establishing phoneme-grapheme correspondences" at bounding box center [334, 194] width 444 height 18
click at [72, 198] on input "Establishing phoneme-grapheme correspondences" at bounding box center [63, 194] width 18 height 18
radio input "true"
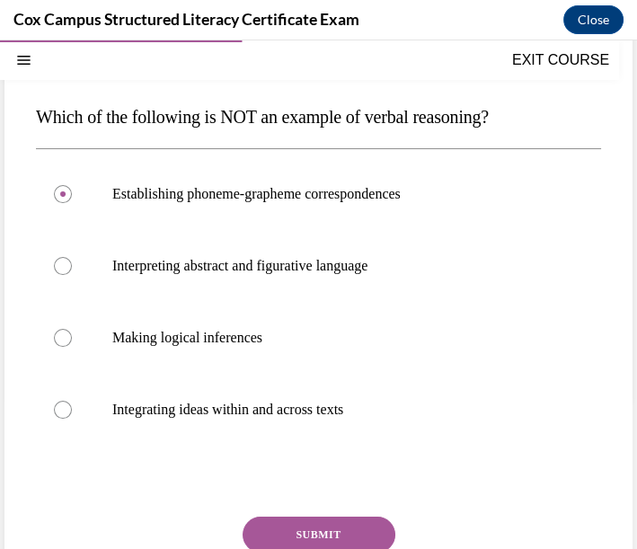
click at [362, 519] on button "SUBMIT" at bounding box center [319, 535] width 153 height 36
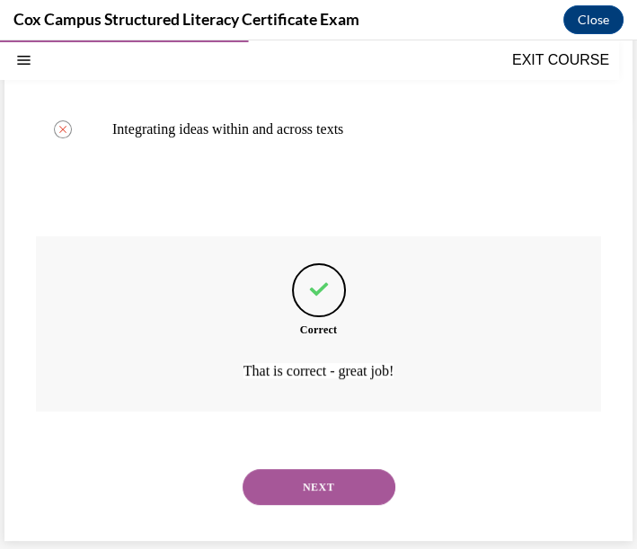
click at [346, 483] on button "NEXT" at bounding box center [319, 487] width 153 height 36
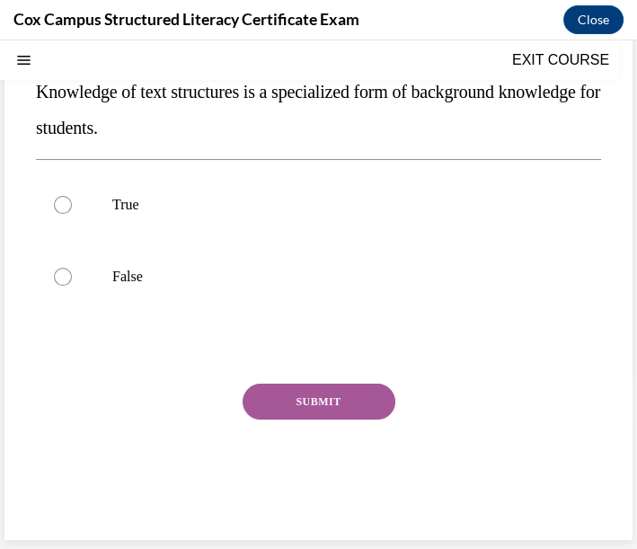
scroll to position [54, 0]
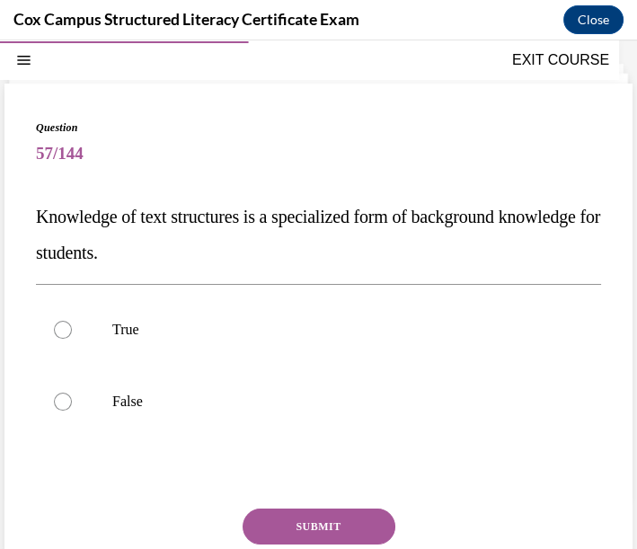
drag, startPoint x: 36, startPoint y: 215, endPoint x: 244, endPoint y: 229, distance: 208.1
click at [239, 237] on p "Knowledge of text structures is a specialized form of background knowledge for …" at bounding box center [318, 235] width 565 height 72
click at [181, 311] on label "True" at bounding box center [318, 330] width 565 height 72
click at [72, 321] on input "True" at bounding box center [63, 330] width 18 height 18
radio input "true"
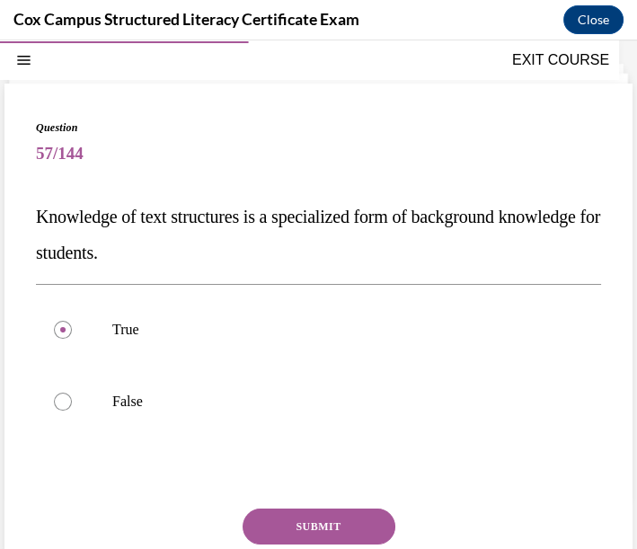
click at [310, 524] on button "SUBMIT" at bounding box center [319, 527] width 153 height 36
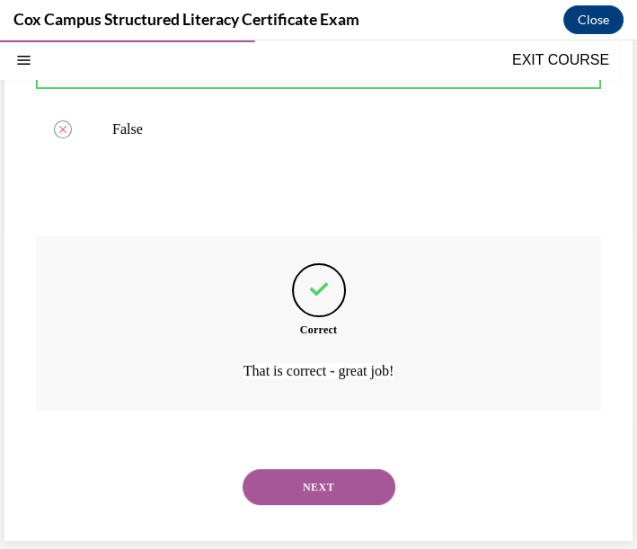
click at [357, 476] on button "NEXT" at bounding box center [319, 487] width 153 height 36
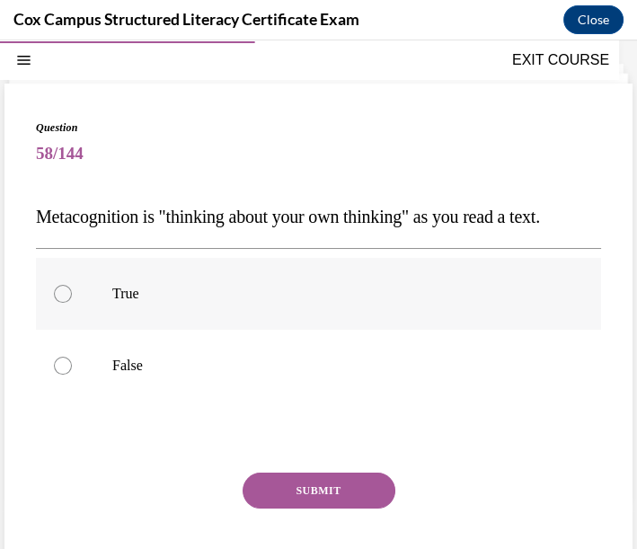
click at [182, 294] on p "True" at bounding box center [334, 294] width 444 height 18
click at [72, 294] on input "True" at bounding box center [63, 294] width 18 height 18
radio input "true"
click at [328, 489] on button "SUBMIT" at bounding box center [319, 491] width 153 height 36
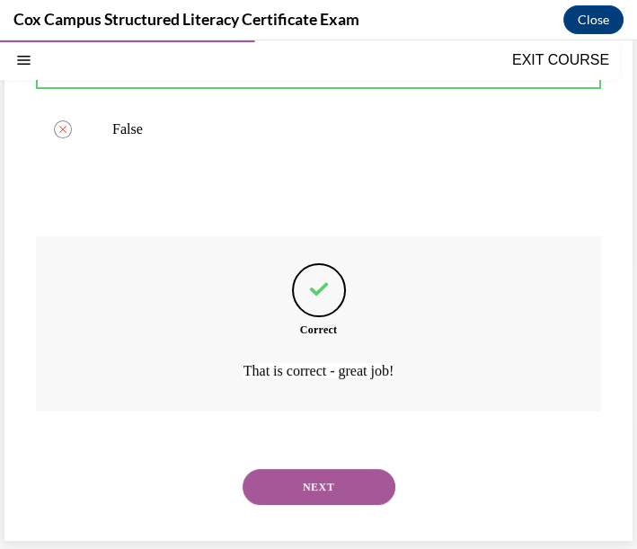
click at [381, 486] on button "NEXT" at bounding box center [319, 487] width 153 height 36
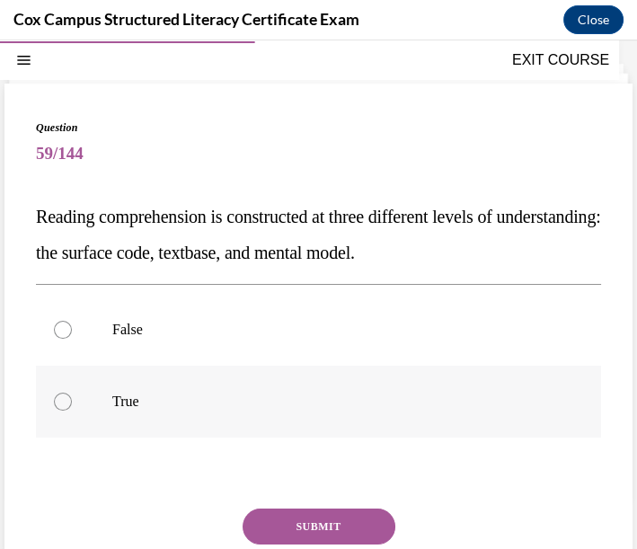
click at [123, 399] on p "True" at bounding box center [334, 402] width 444 height 18
click at [72, 399] on input "True" at bounding box center [63, 402] width 18 height 18
radio input "true"
click at [330, 523] on button "SUBMIT" at bounding box center [319, 527] width 153 height 36
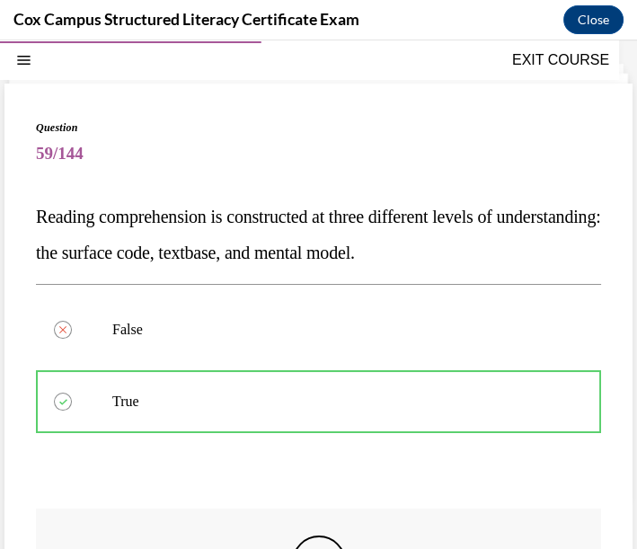
scroll to position [154, 0]
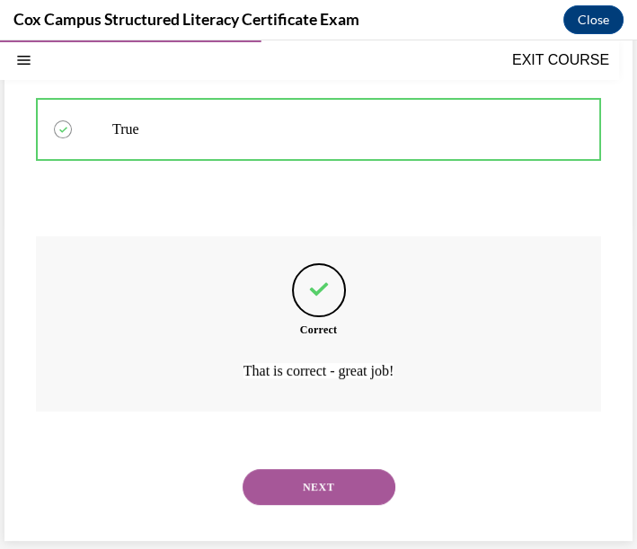
click at [325, 486] on button "NEXT" at bounding box center [319, 487] width 153 height 36
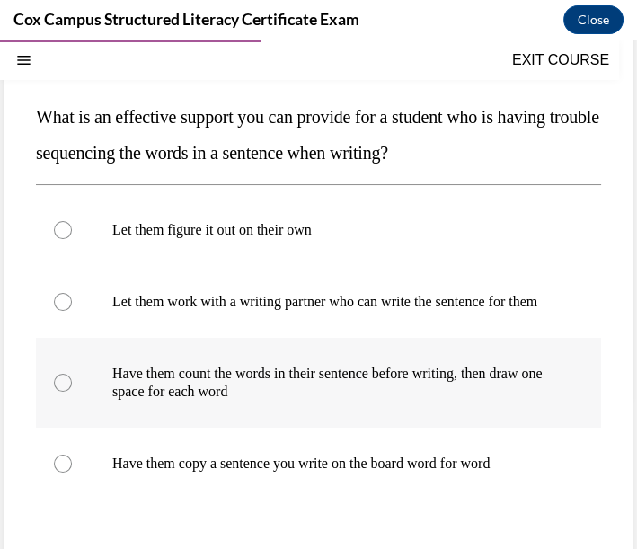
click at [365, 401] on p "Have them count the words in their sentence before writing, then draw one space…" at bounding box center [334, 383] width 444 height 36
click at [72, 392] on input "Have them count the words in their sentence before writing, then draw one space…" at bounding box center [63, 383] width 18 height 18
radio input "true"
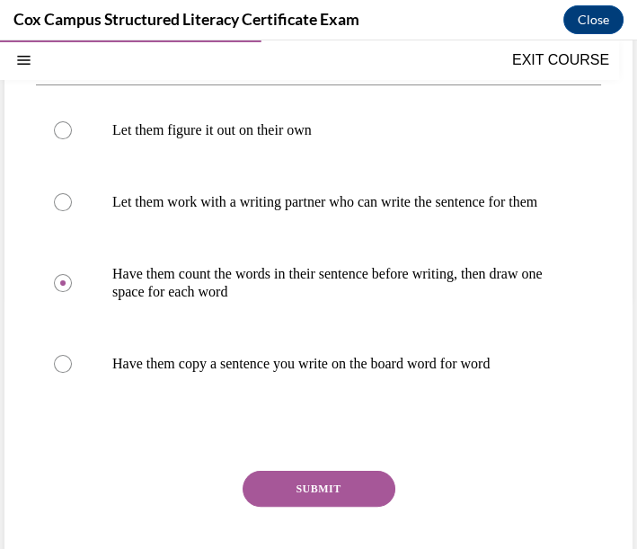
click at [320, 499] on button "SUBMIT" at bounding box center [319, 489] width 153 height 36
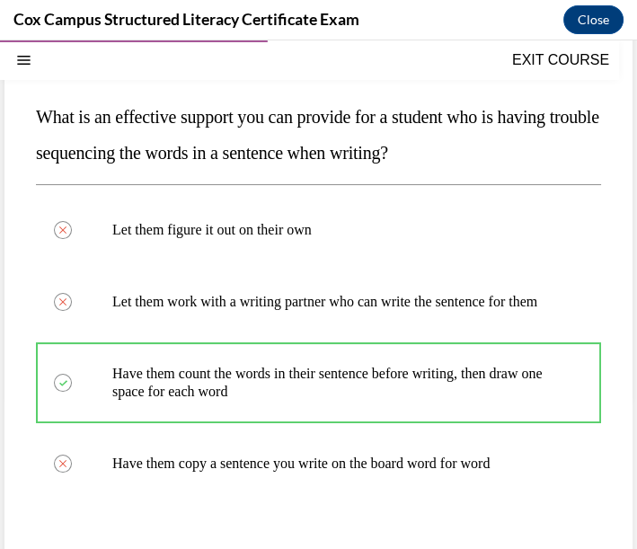
scroll to position [506, 0]
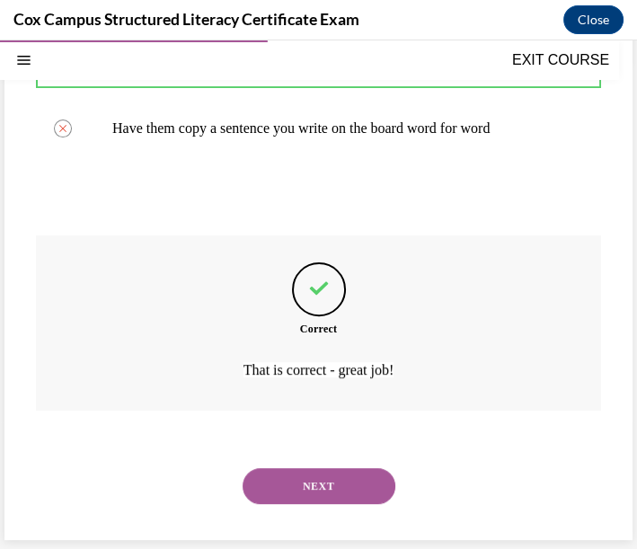
click at [295, 483] on button "NEXT" at bounding box center [319, 486] width 153 height 36
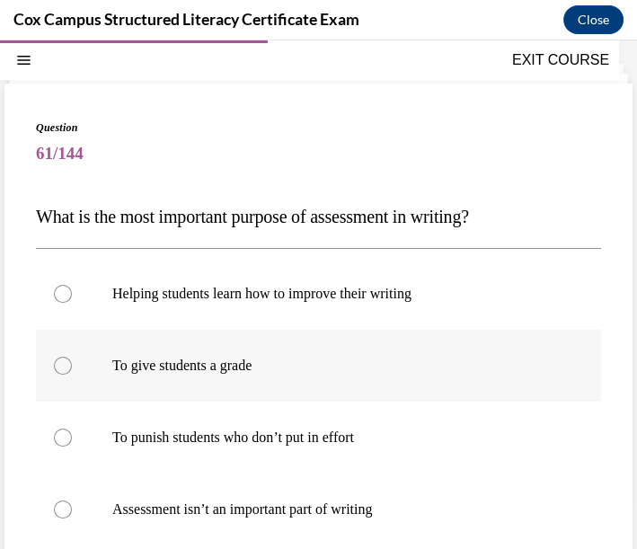
scroll to position [154, 0]
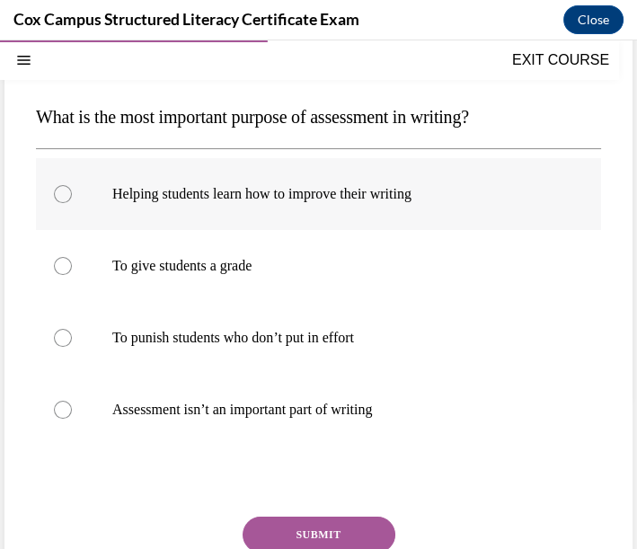
click at [351, 208] on label "Helping students learn how to improve their writing" at bounding box center [318, 194] width 565 height 72
click at [72, 203] on input "Helping students learn how to improve their writing" at bounding box center [63, 194] width 18 height 18
radio input "true"
click at [346, 535] on button "SUBMIT" at bounding box center [319, 535] width 153 height 36
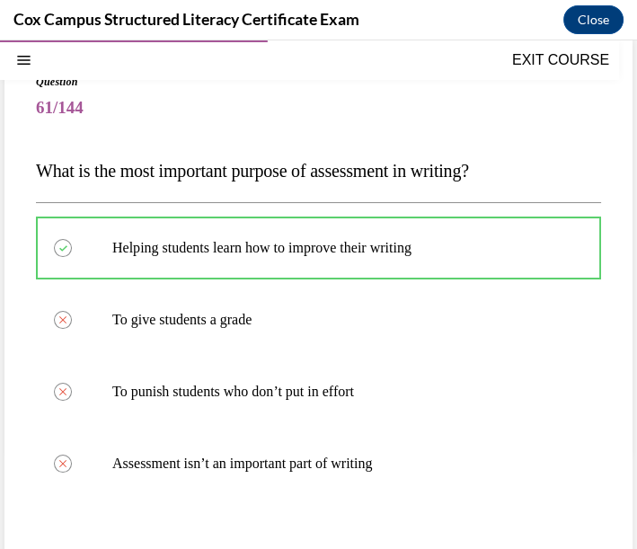
scroll to position [399, 0]
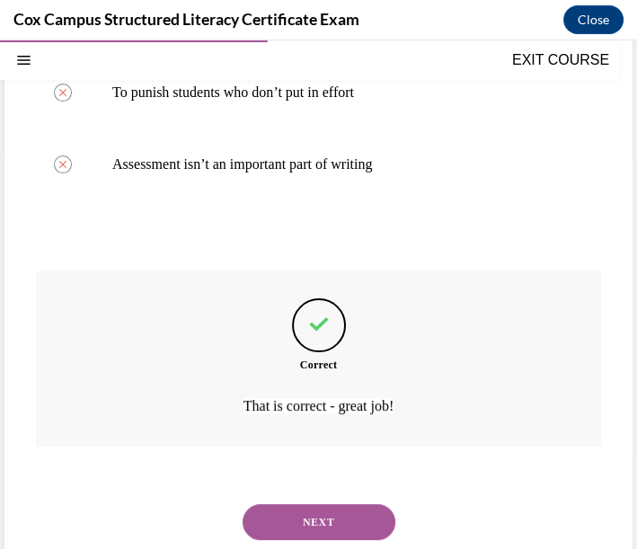
click at [345, 530] on button "NEXT" at bounding box center [319, 522] width 153 height 36
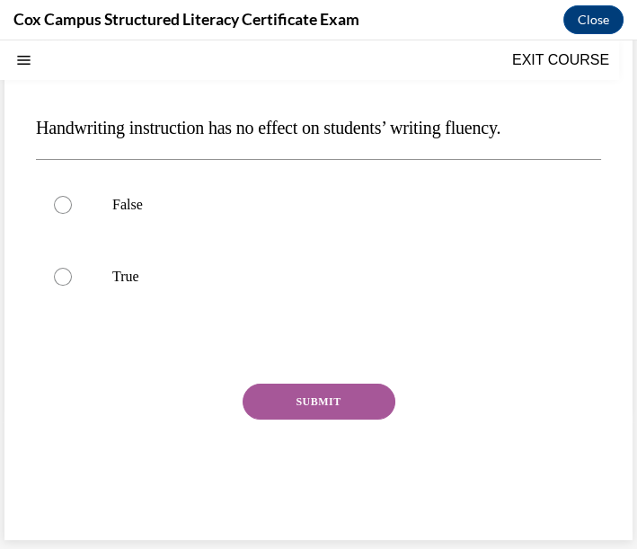
scroll to position [54, 0]
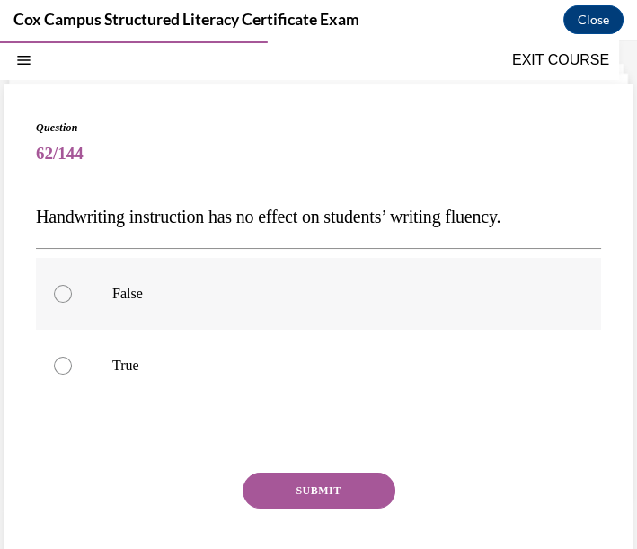
click at [174, 288] on p "False" at bounding box center [334, 294] width 444 height 18
click at [72, 288] on input "False" at bounding box center [63, 294] width 18 height 18
radio input "true"
click at [310, 500] on button "SUBMIT" at bounding box center [319, 491] width 153 height 36
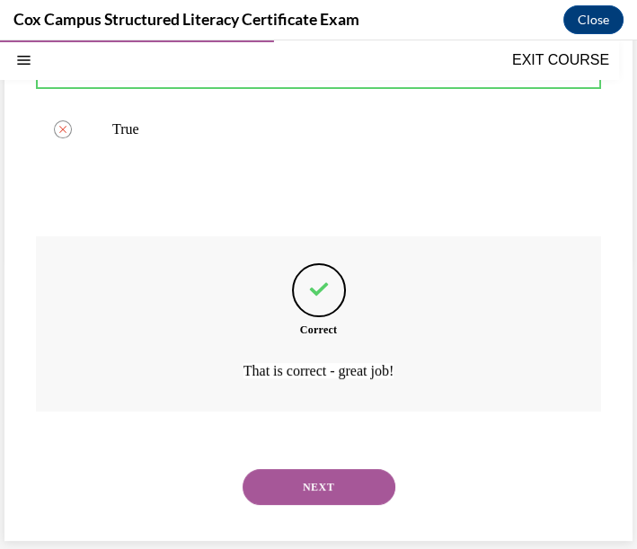
click at [343, 479] on button "NEXT" at bounding box center [319, 487] width 153 height 36
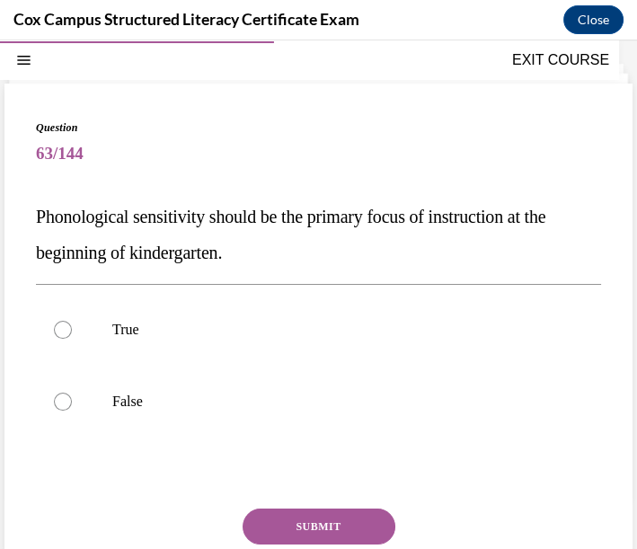
drag, startPoint x: 35, startPoint y: 217, endPoint x: 277, endPoint y: 244, distance: 243.3
click at [279, 261] on p "Phonological sensitivity should be the primary focus of instruction at the begi…" at bounding box center [318, 235] width 565 height 72
click at [227, 348] on label "True" at bounding box center [318, 330] width 565 height 72
click at [72, 339] on input "True" at bounding box center [63, 330] width 18 height 18
radio input "true"
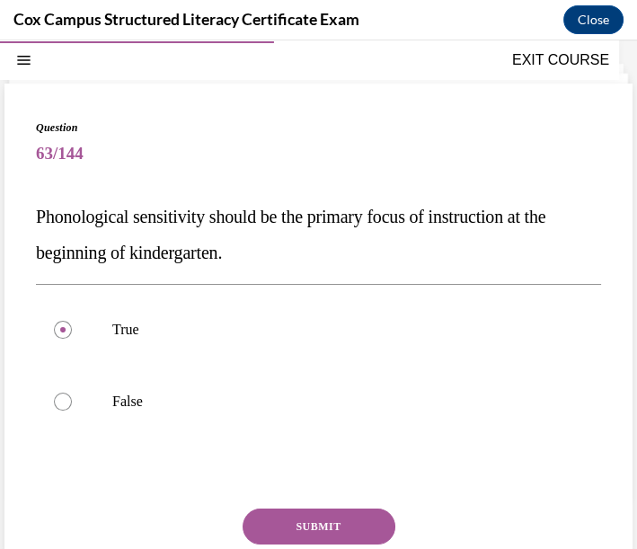
click at [314, 521] on button "SUBMIT" at bounding box center [319, 527] width 153 height 36
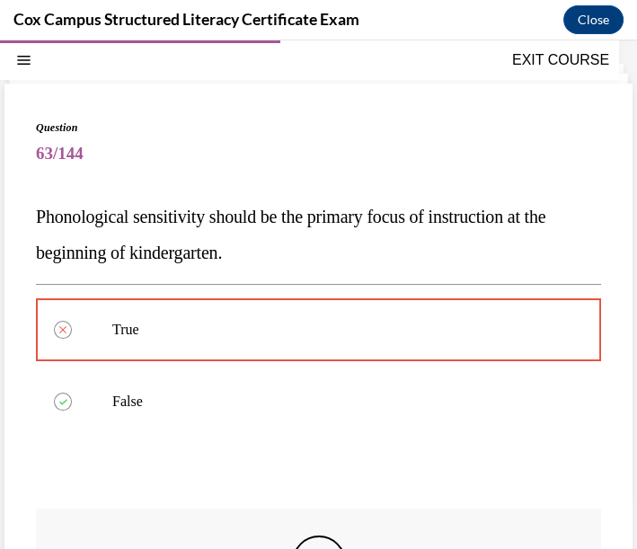
scroll to position [326, 0]
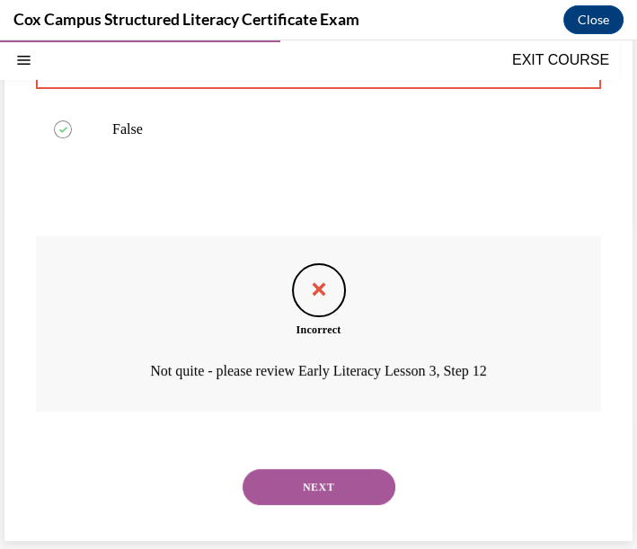
click at [353, 481] on button "NEXT" at bounding box center [319, 487] width 153 height 36
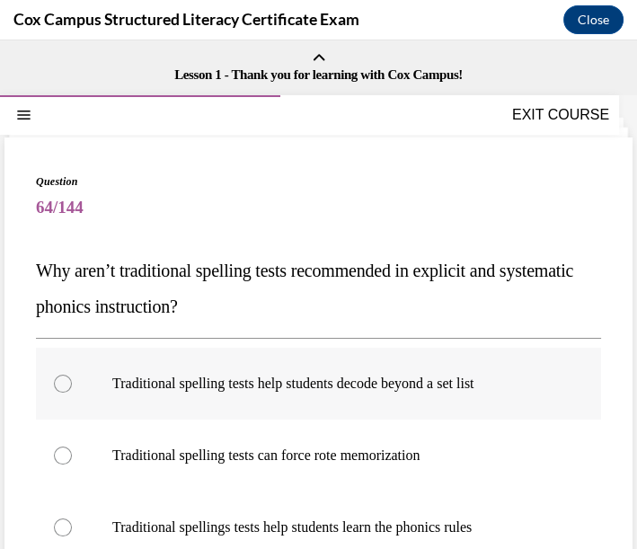
scroll to position [100, 0]
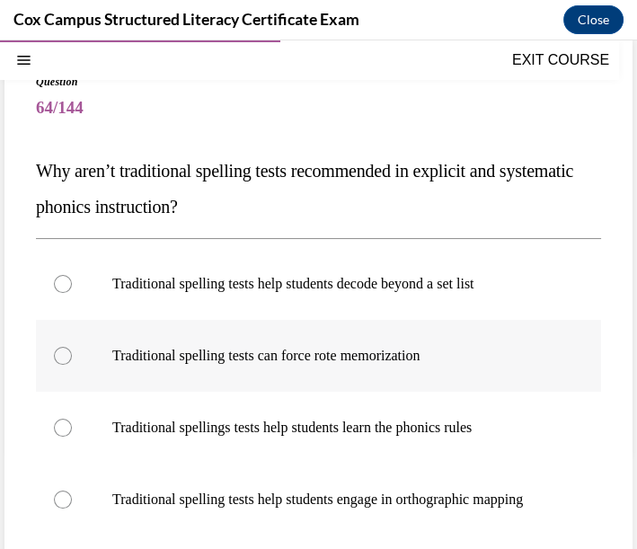
click at [457, 361] on p "Traditional spelling tests can force rote memorization" at bounding box center [334, 356] width 444 height 18
click at [72, 361] on input "Traditional spelling tests can force rote memorization" at bounding box center [63, 356] width 18 height 18
radio input "true"
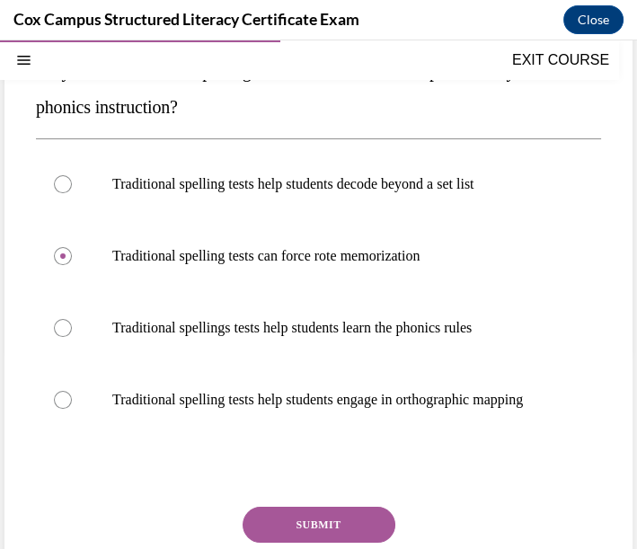
scroll to position [286, 0]
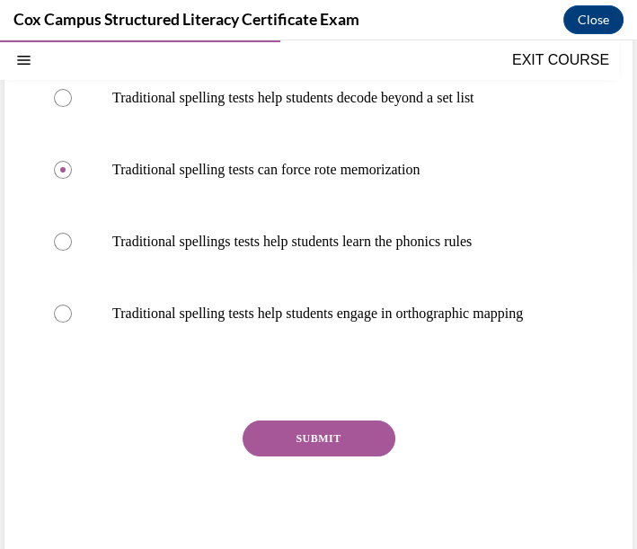
click at [340, 457] on button "SUBMIT" at bounding box center [319, 439] width 153 height 36
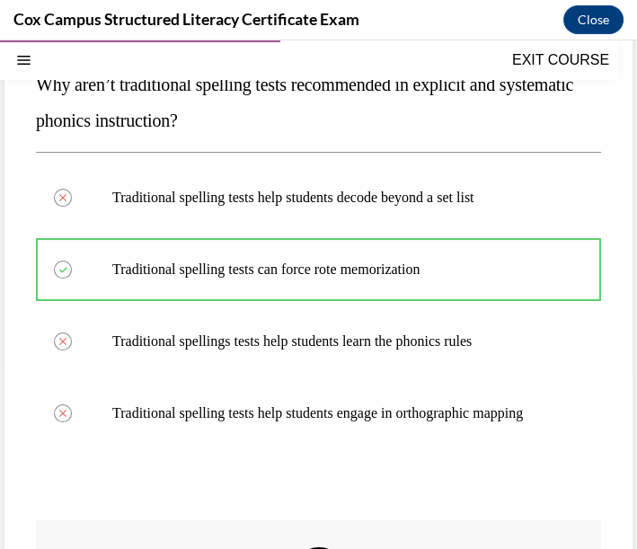
scroll to position [86, 0]
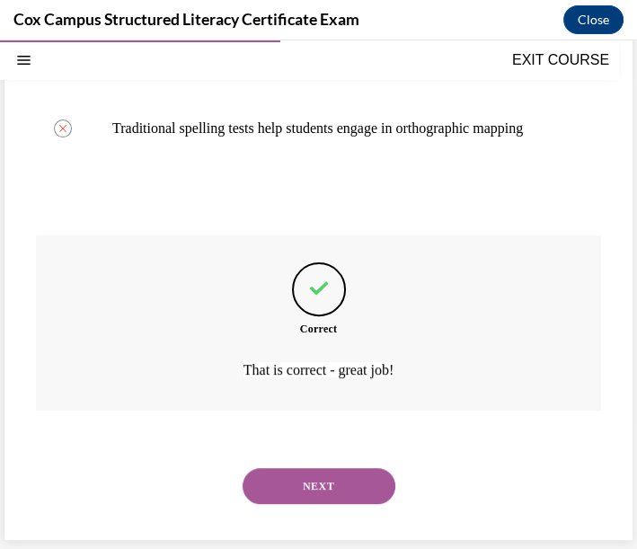
click at [370, 482] on button "NEXT" at bounding box center [319, 486] width 153 height 36
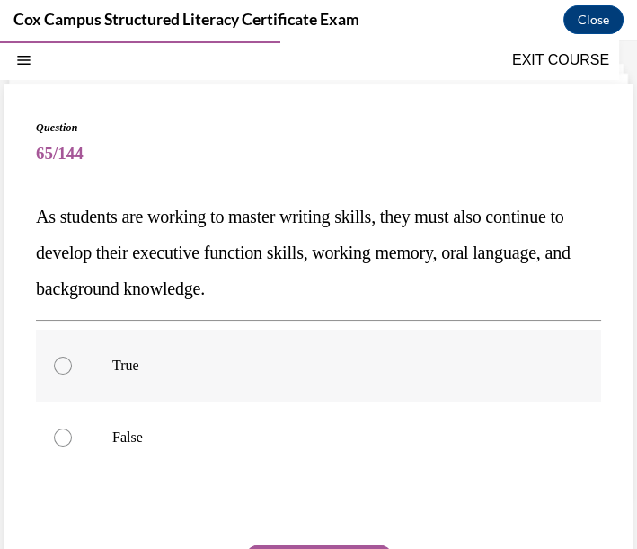
click at [120, 377] on label "True" at bounding box center [318, 366] width 565 height 72
click at [72, 375] on input "True" at bounding box center [63, 366] width 18 height 18
radio input "true"
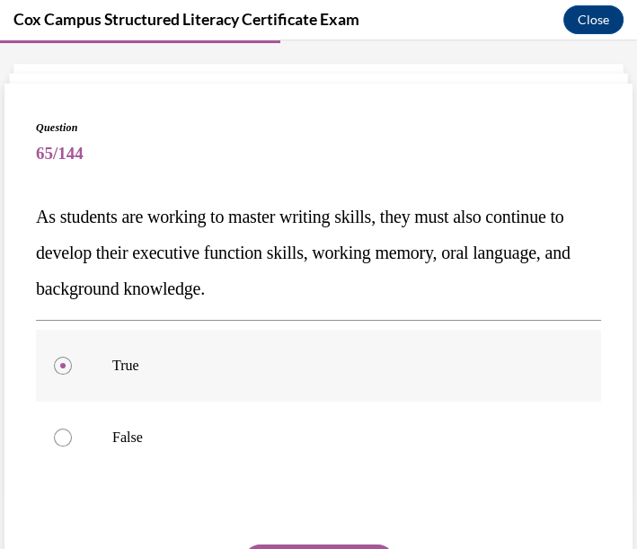
scroll to position [154, 0]
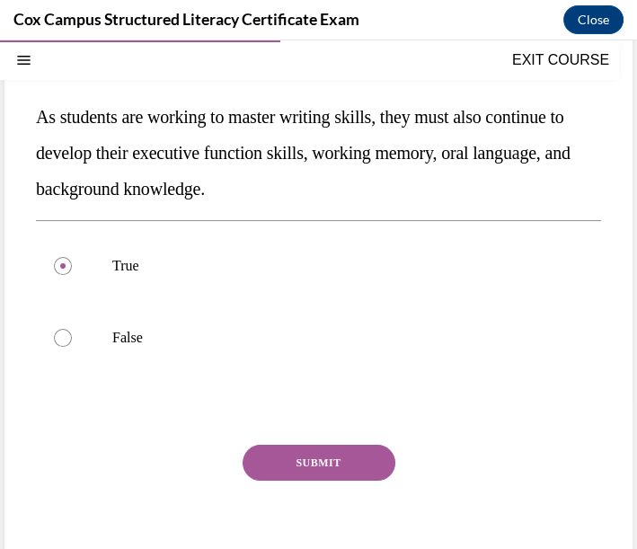
click at [341, 458] on button "SUBMIT" at bounding box center [319, 463] width 153 height 36
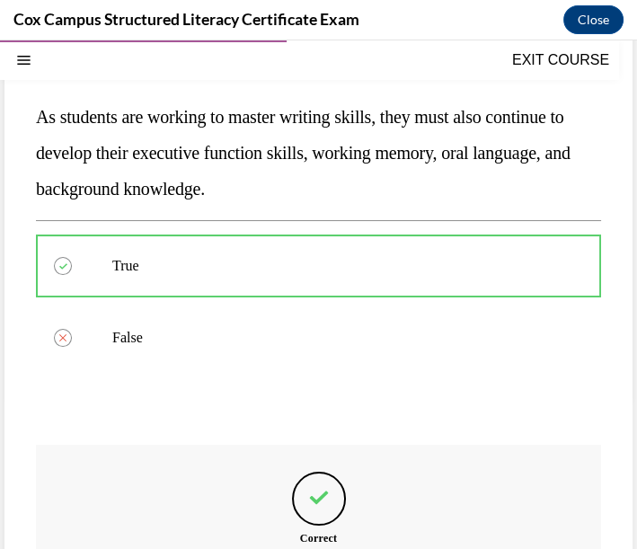
scroll to position [54, 0]
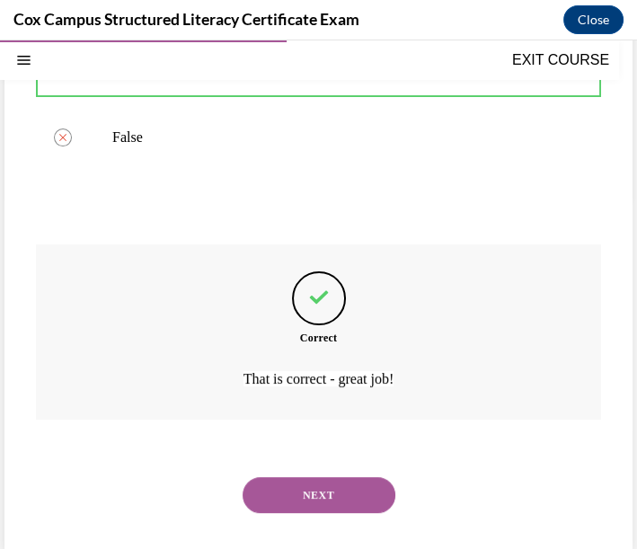
click at [354, 483] on button "NEXT" at bounding box center [319, 495] width 153 height 36
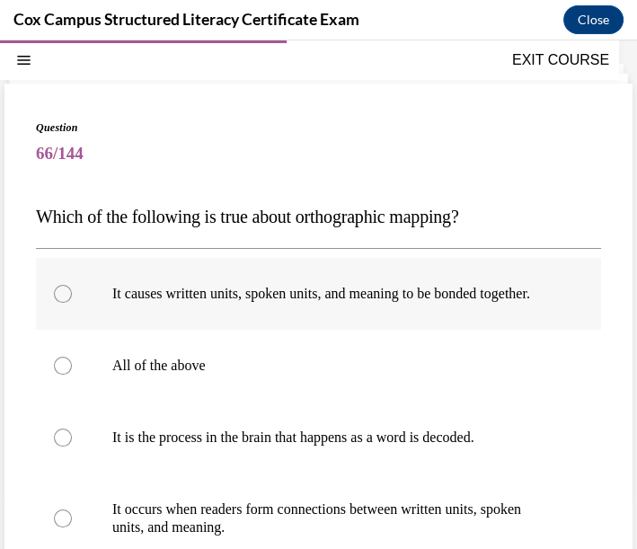
scroll to position [154, 0]
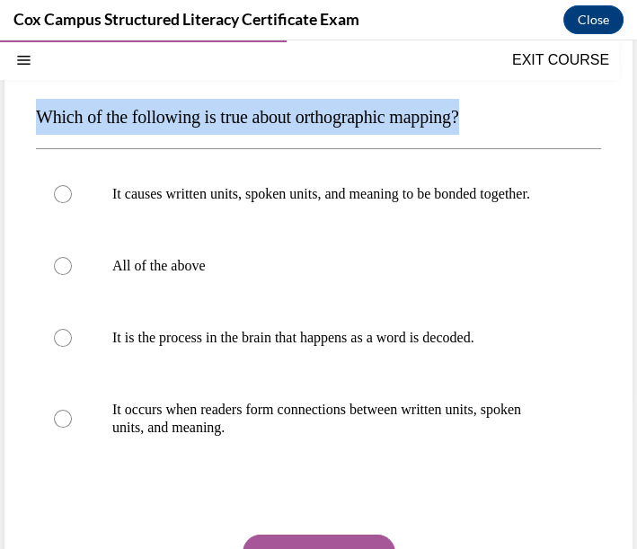
drag, startPoint x: 42, startPoint y: 115, endPoint x: 491, endPoint y: 133, distance: 448.8
click at [491, 133] on p "Which of the following is true about orthographic mapping?" at bounding box center [318, 117] width 565 height 36
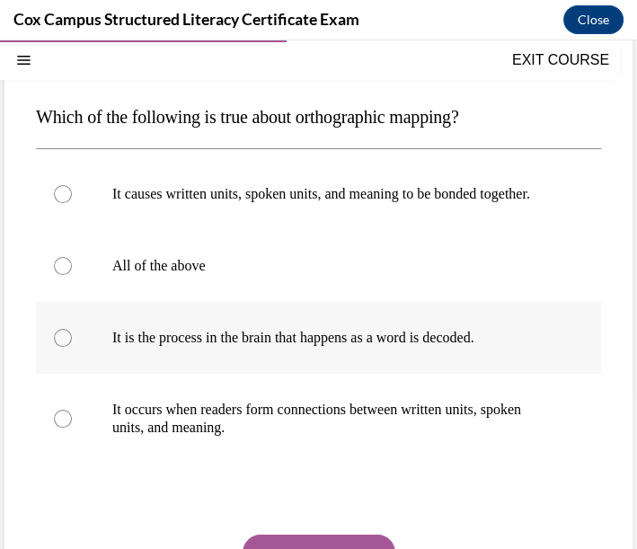
click at [159, 333] on label "It is the process in the brain that happens as a word is decoded." at bounding box center [318, 338] width 565 height 72
click at [72, 333] on input "It is the process in the brain that happens as a word is decoded." at bounding box center [63, 338] width 18 height 18
radio input "true"
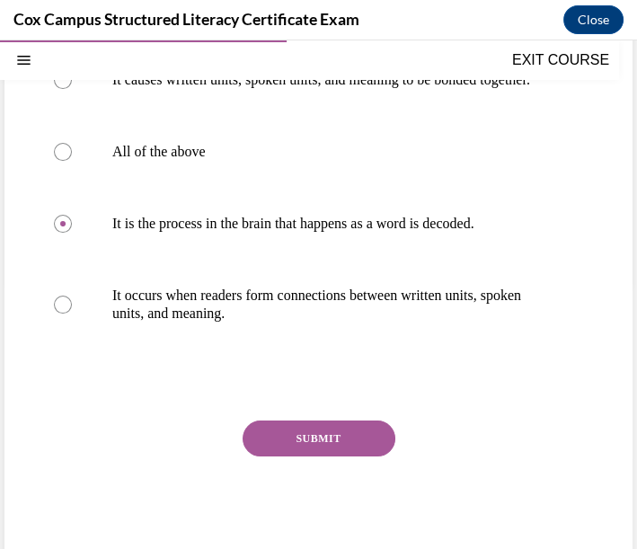
click at [341, 435] on div "Question 66/144 Which of the following is true about orthographic mapping? It c…" at bounding box center [318, 237] width 565 height 662
click at [341, 446] on button "SUBMIT" at bounding box center [319, 439] width 153 height 36
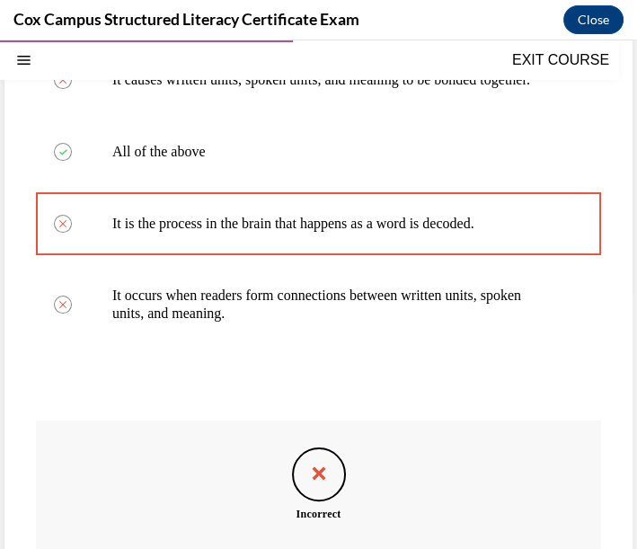
scroll to position [467, 0]
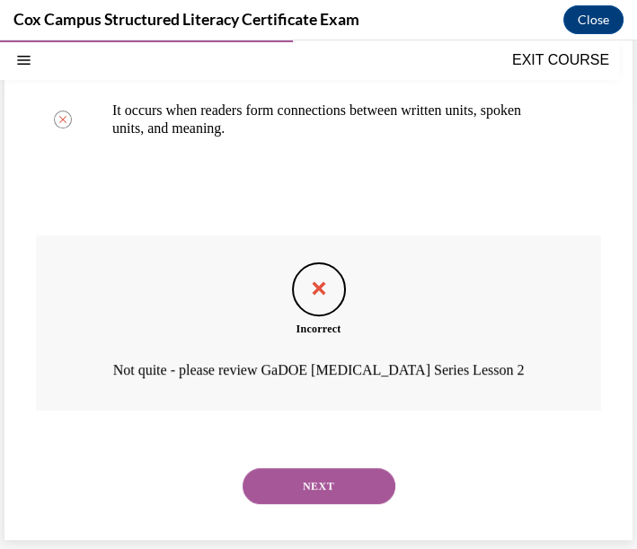
click at [305, 478] on button "NEXT" at bounding box center [319, 486] width 153 height 36
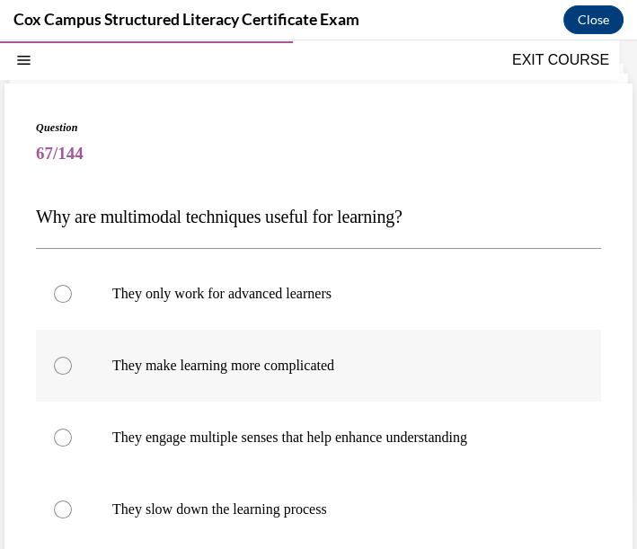
scroll to position [154, 0]
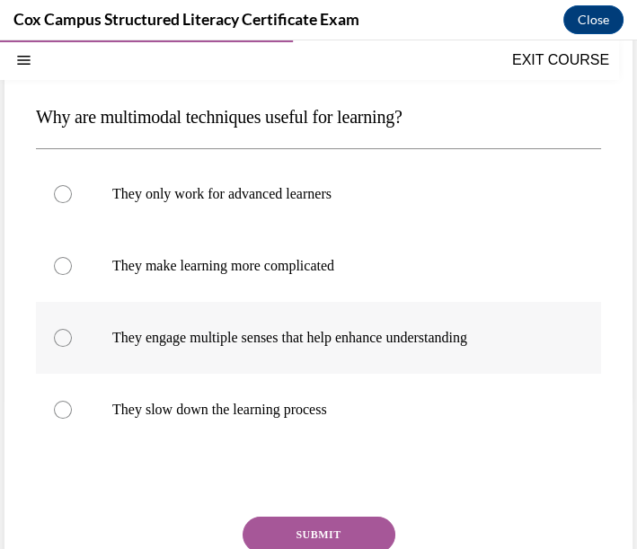
click at [346, 342] on p "They engage multiple senses that help enhance understanding" at bounding box center [334, 338] width 444 height 18
click at [72, 342] on input "They engage multiple senses that help enhance understanding" at bounding box center [63, 338] width 18 height 18
radio input "true"
click at [346, 526] on button "SUBMIT" at bounding box center [319, 535] width 153 height 36
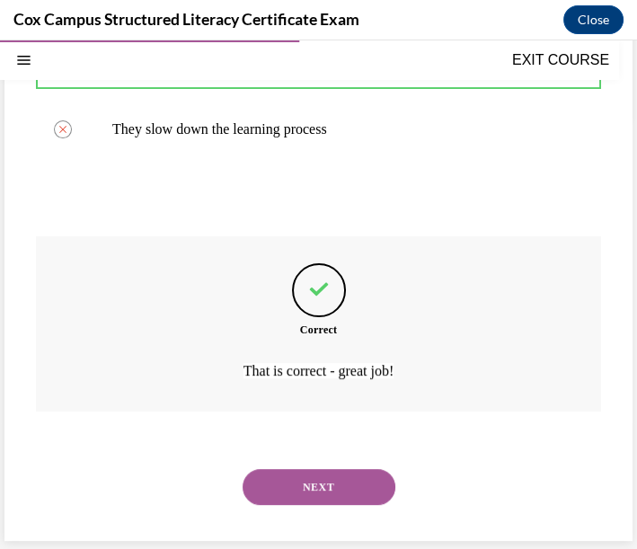
click at [320, 487] on button "NEXT" at bounding box center [319, 487] width 153 height 36
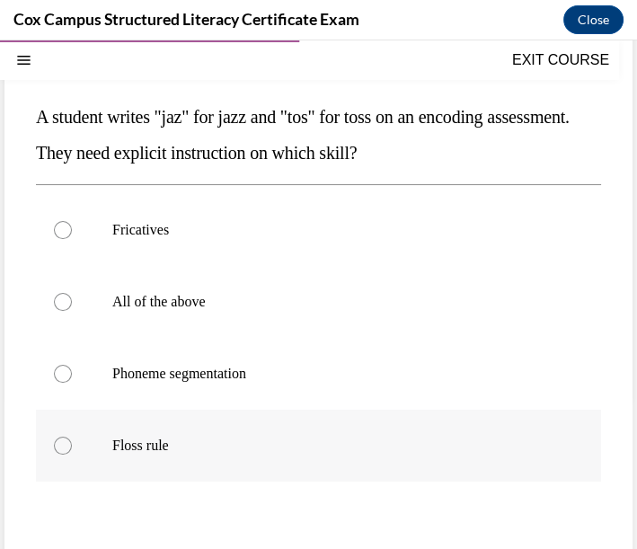
click at [143, 437] on p "Floss rule" at bounding box center [334, 446] width 444 height 18
click at [72, 437] on input "Floss rule" at bounding box center [63, 446] width 18 height 18
radio input "true"
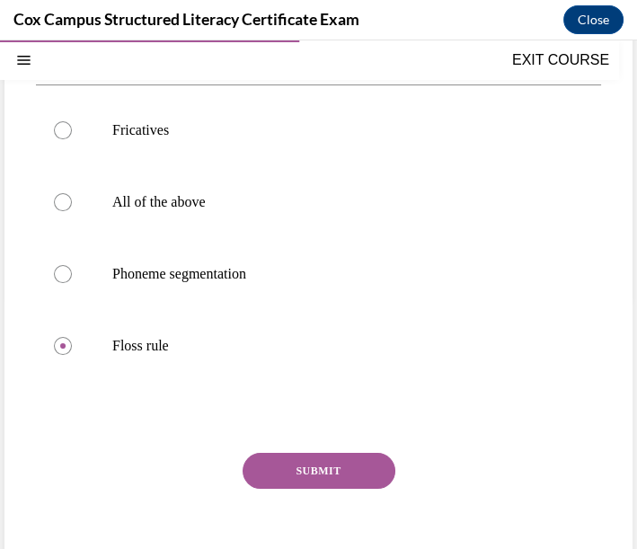
click at [339, 475] on button "SUBMIT" at bounding box center [319, 471] width 153 height 36
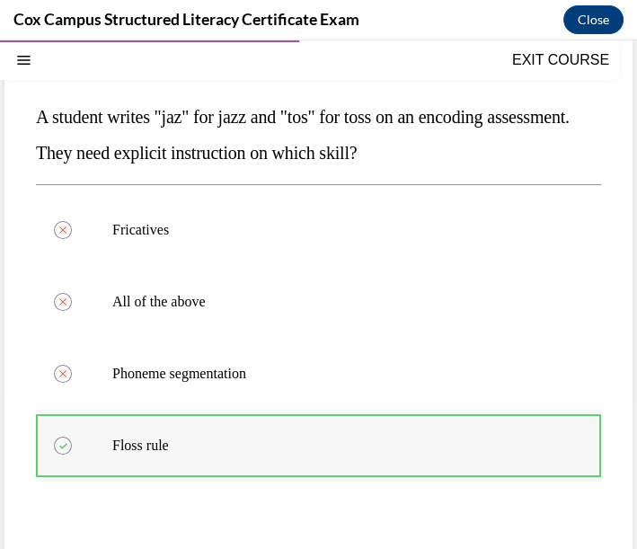
scroll to position [454, 0]
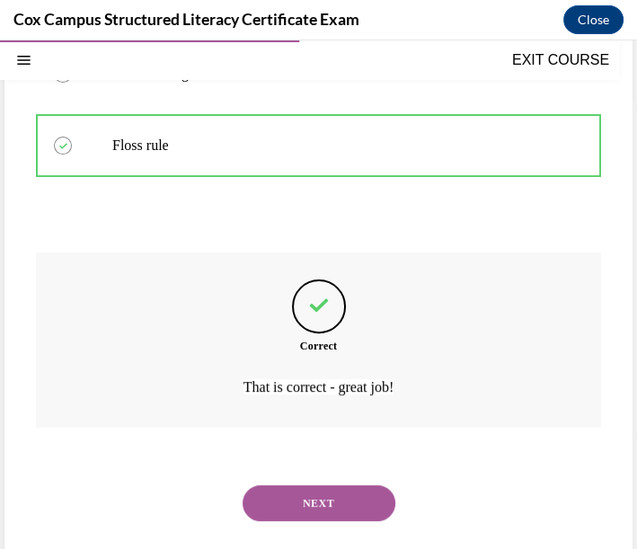
click at [335, 486] on button "NEXT" at bounding box center [319, 503] width 153 height 36
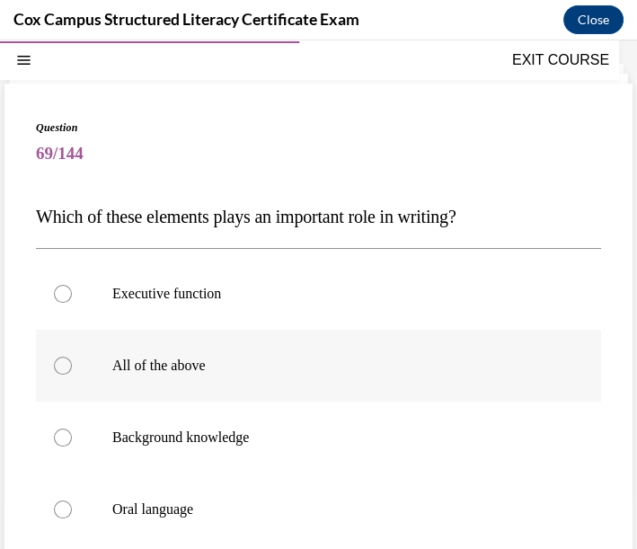
scroll to position [154, 0]
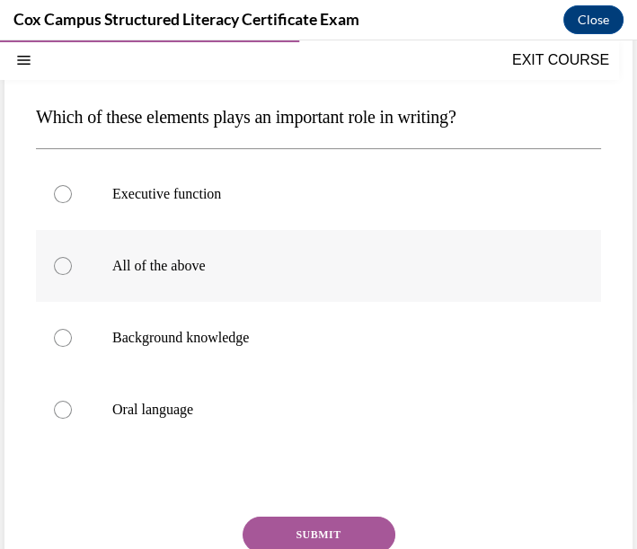
click at [224, 268] on p "All of the above" at bounding box center [334, 266] width 444 height 18
click at [72, 268] on input "All of the above" at bounding box center [63, 266] width 18 height 18
radio input "true"
click at [315, 528] on button "SUBMIT" at bounding box center [319, 535] width 153 height 36
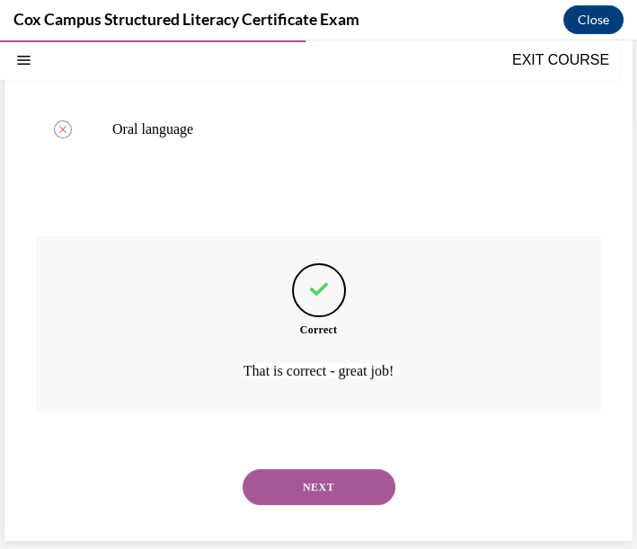
click at [343, 481] on button "NEXT" at bounding box center [319, 487] width 153 height 36
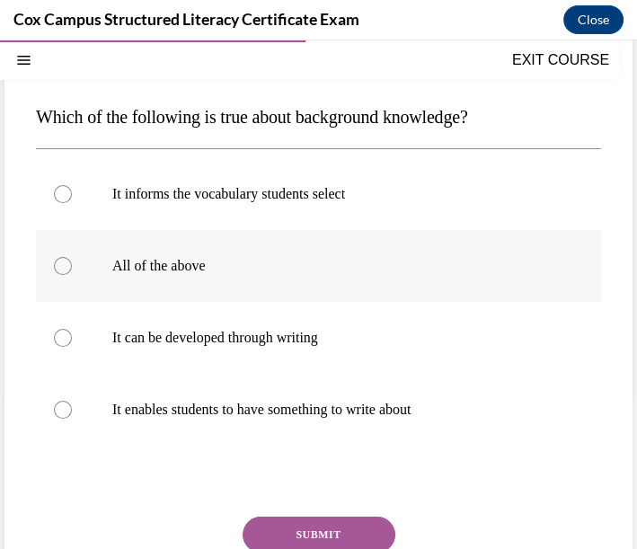
click at [253, 262] on p "All of the above" at bounding box center [334, 266] width 444 height 18
click at [72, 262] on input "All of the above" at bounding box center [63, 266] width 18 height 18
radio input "true"
drag, startPoint x: 377, startPoint y: 515, endPoint x: 372, endPoint y: 524, distance: 10.0
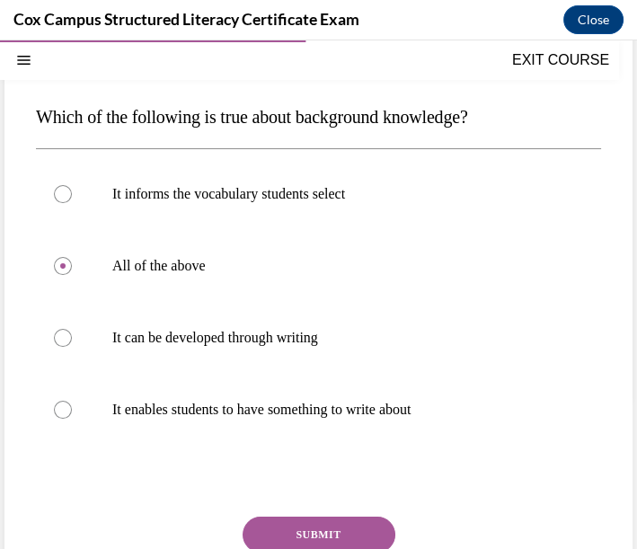
click at [372, 524] on button "SUBMIT" at bounding box center [319, 535] width 153 height 36
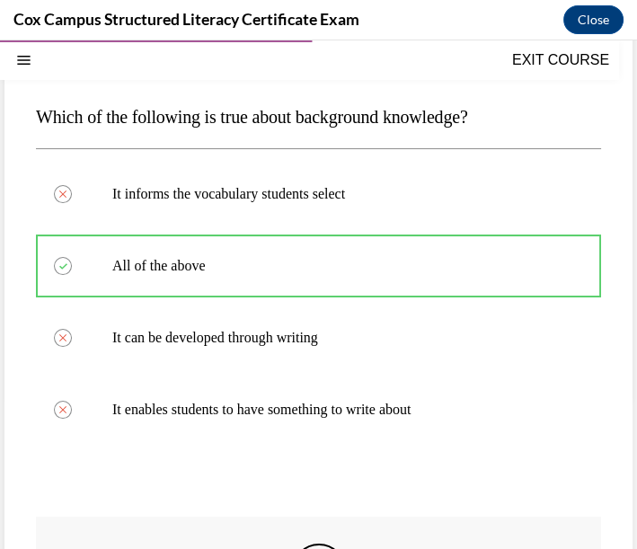
scroll to position [434, 0]
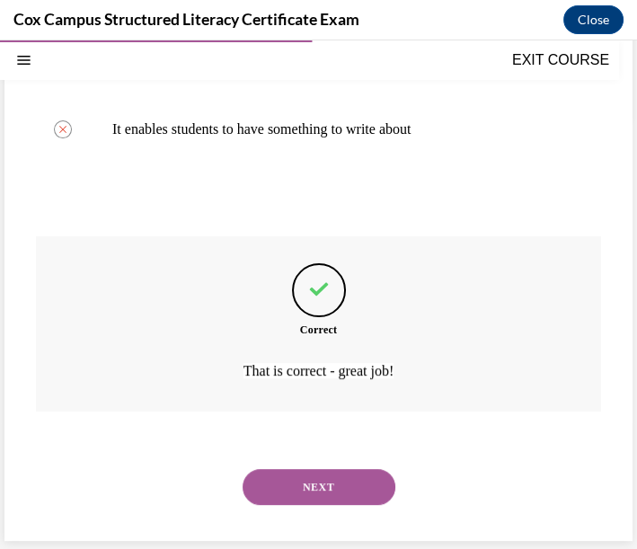
click at [334, 485] on button "NEXT" at bounding box center [319, 487] width 153 height 36
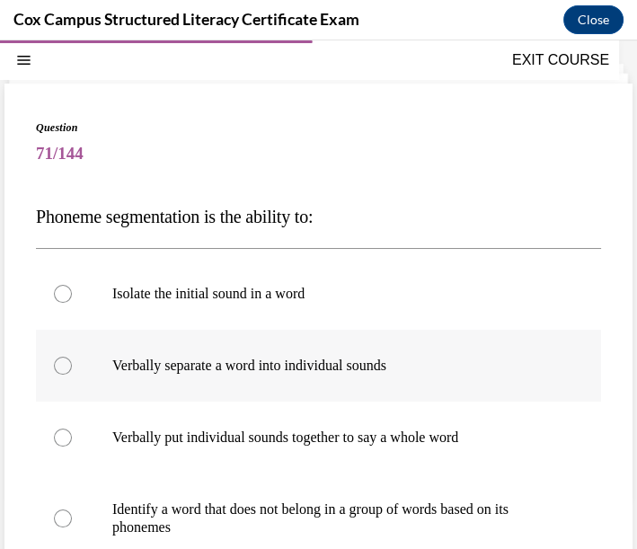
scroll to position [154, 0]
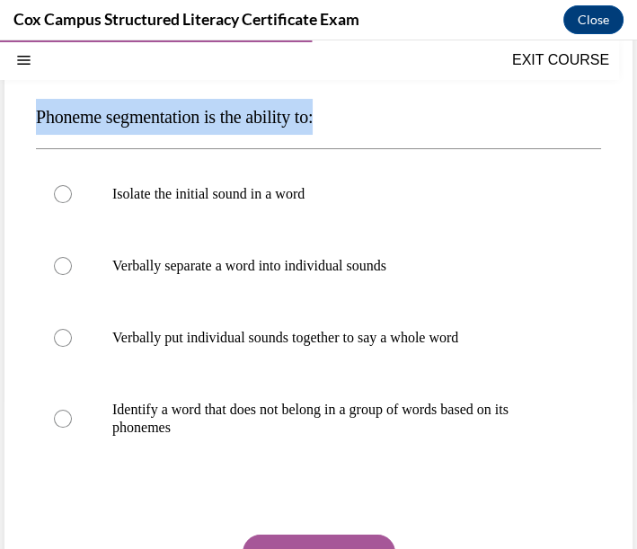
drag, startPoint x: 36, startPoint y: 113, endPoint x: 353, endPoint y: 111, distance: 317.2
click at [357, 125] on p "Phoneme segmentation is the ability to:" at bounding box center [318, 117] width 565 height 36
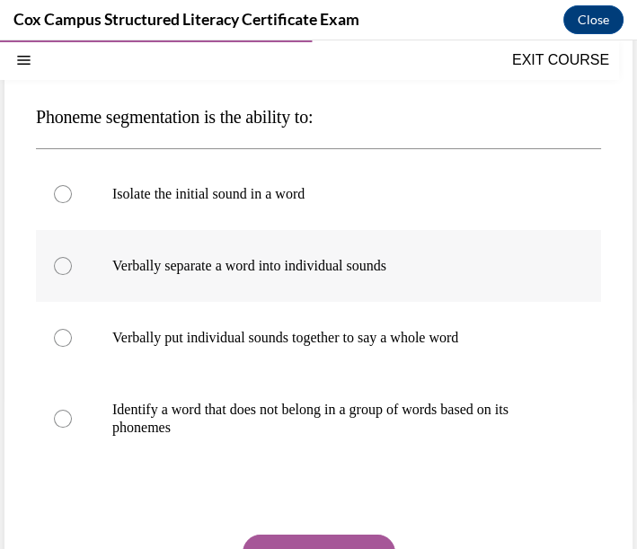
click at [307, 275] on label "Verbally separate a word into individual sounds" at bounding box center [318, 266] width 565 height 72
click at [72, 275] on input "Verbally separate a word into individual sounds" at bounding box center [63, 266] width 18 height 18
radio input "true"
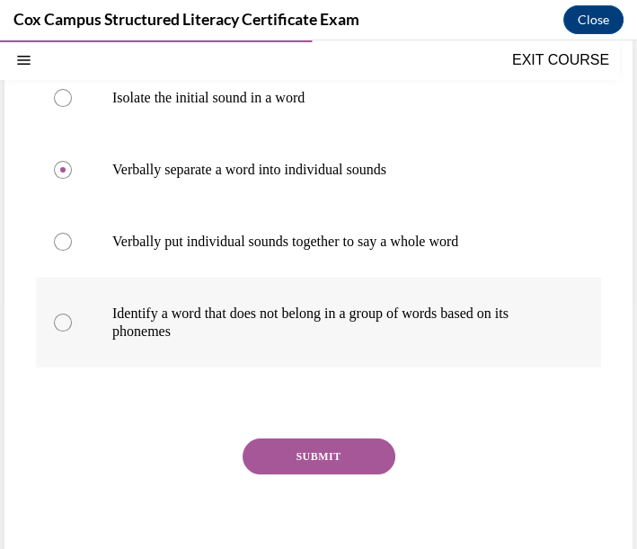
click at [333, 448] on button "SUBMIT" at bounding box center [319, 457] width 153 height 36
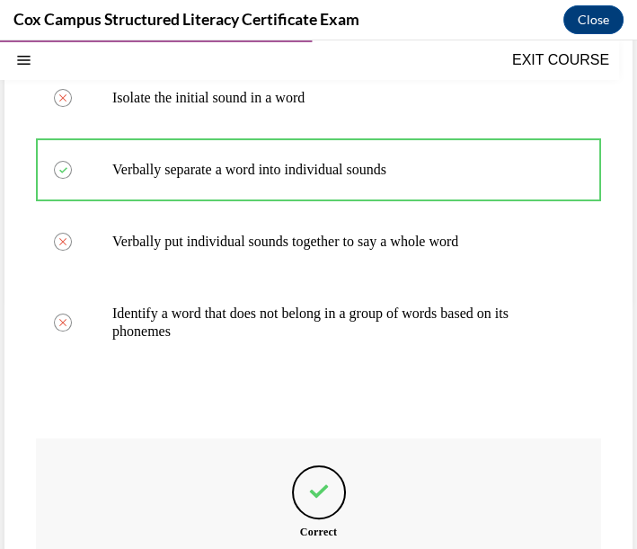
scroll to position [150, 0]
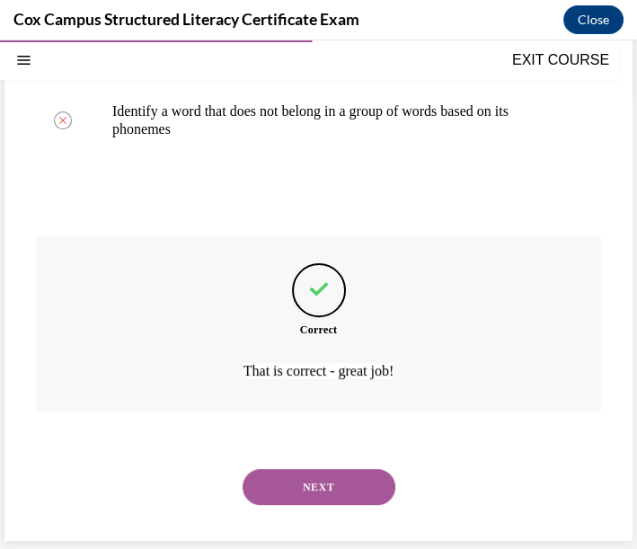
click at [367, 478] on button "NEXT" at bounding box center [319, 487] width 153 height 36
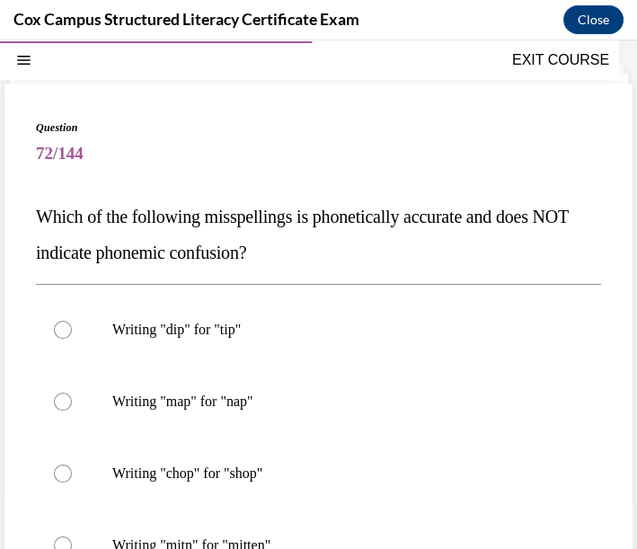
scroll to position [154, 0]
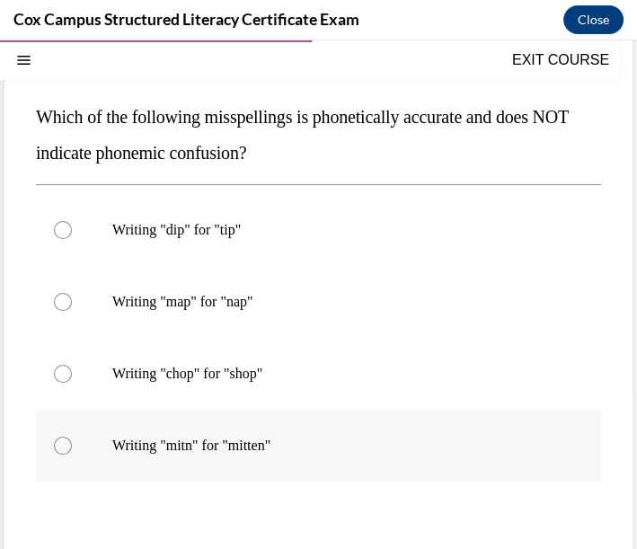
click at [227, 445] on p "Writing "mitn" for "mitten"" at bounding box center [334, 446] width 444 height 18
click at [72, 445] on input "Writing "mitn" for "mitten"" at bounding box center [63, 446] width 18 height 18
radio input "true"
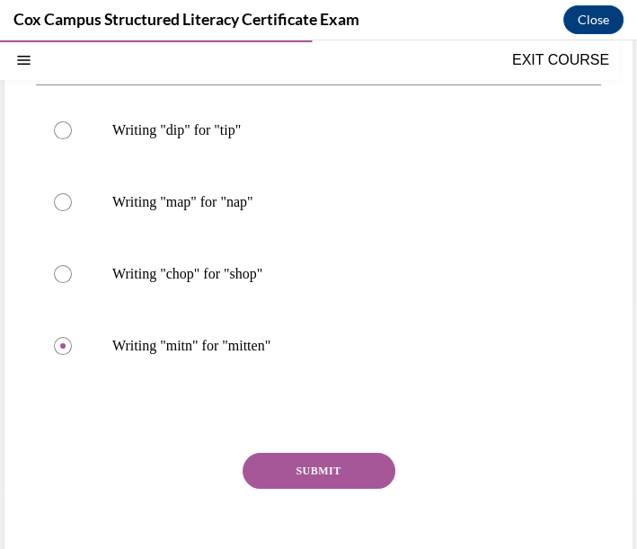
click at [321, 477] on button "SUBMIT" at bounding box center [319, 471] width 153 height 36
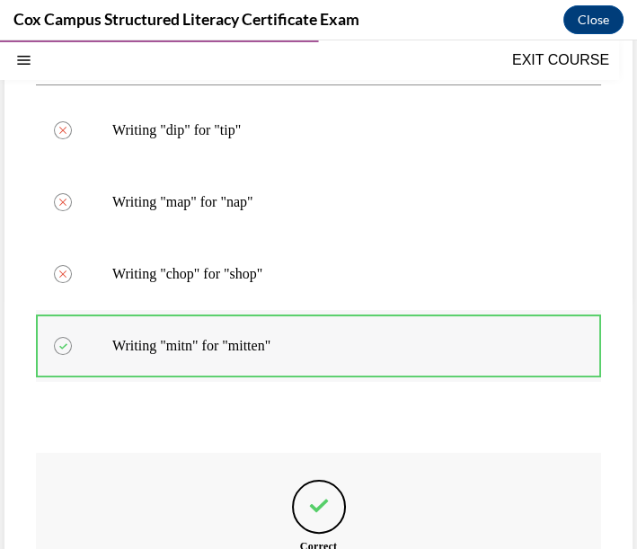
scroll to position [154, 0]
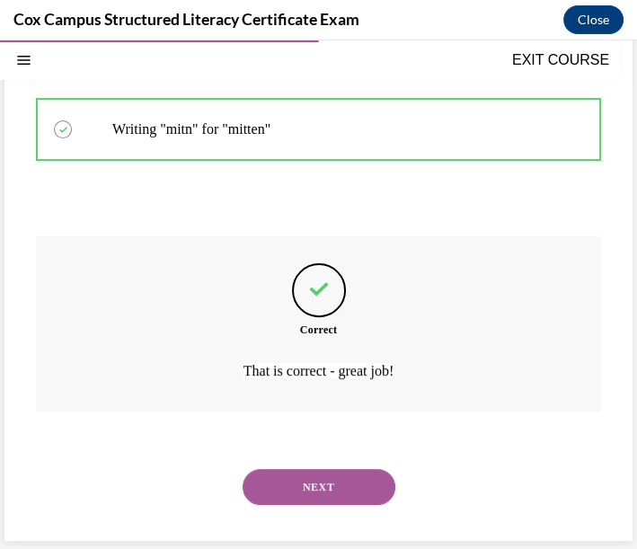
click at [351, 487] on button "NEXT" at bounding box center [319, 487] width 153 height 36
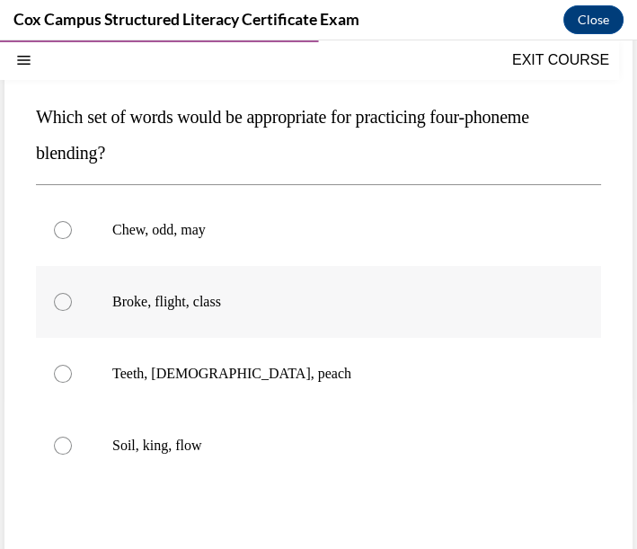
click at [155, 303] on p "Broke, flight, class" at bounding box center [334, 302] width 444 height 18
click at [72, 303] on input "Broke, flight, class" at bounding box center [63, 302] width 18 height 18
radio input "true"
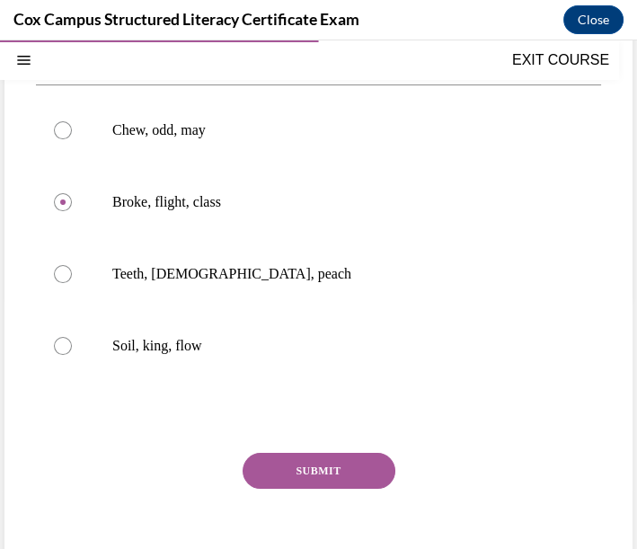
click at [289, 471] on button "SUBMIT" at bounding box center [319, 471] width 153 height 36
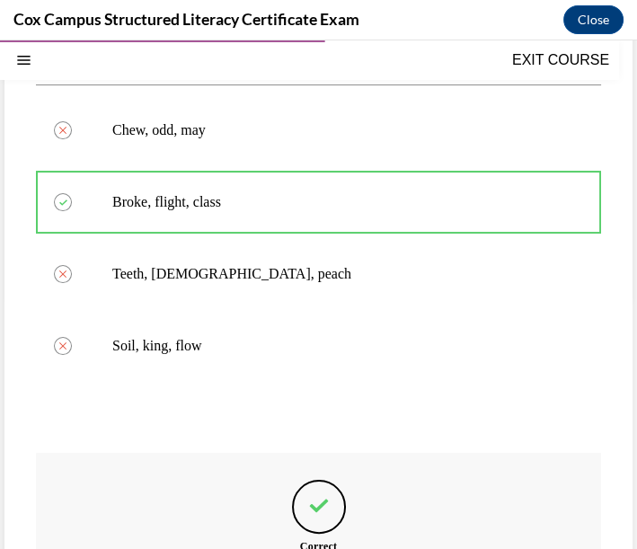
scroll to position [154, 0]
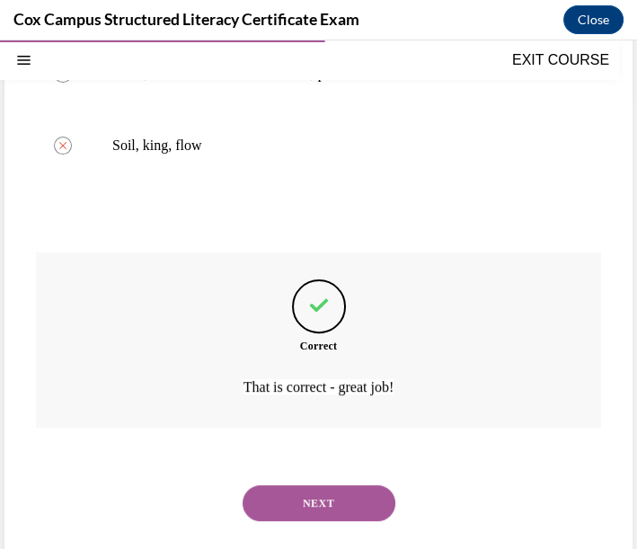
click at [326, 497] on button "NEXT" at bounding box center [319, 503] width 153 height 36
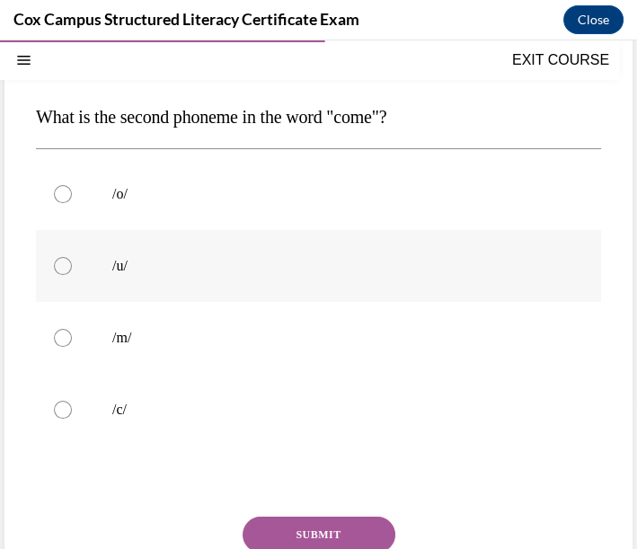
click at [122, 253] on label "/u/" at bounding box center [318, 266] width 565 height 72
click at [72, 257] on input "/u/" at bounding box center [63, 266] width 18 height 18
radio input "true"
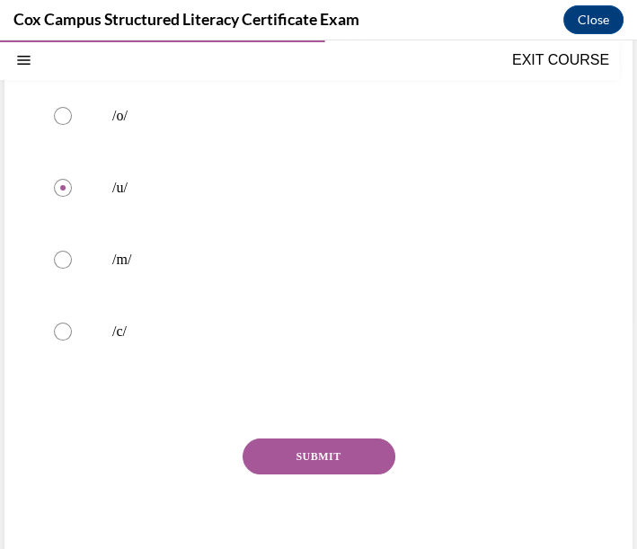
click at [297, 457] on button "SUBMIT" at bounding box center [319, 457] width 153 height 36
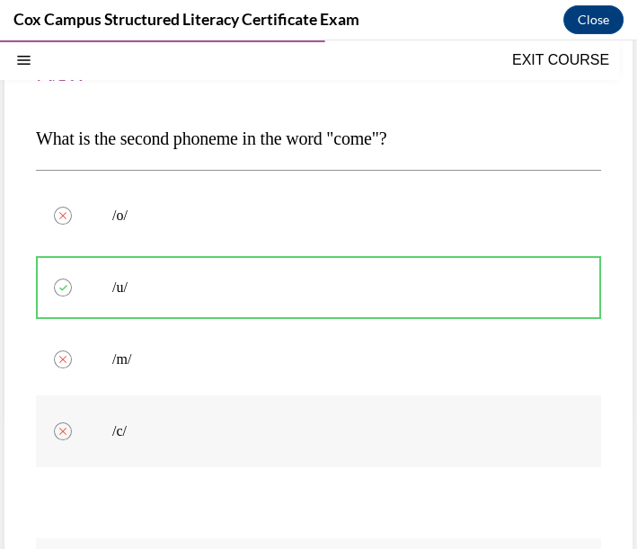
scroll to position [431, 0]
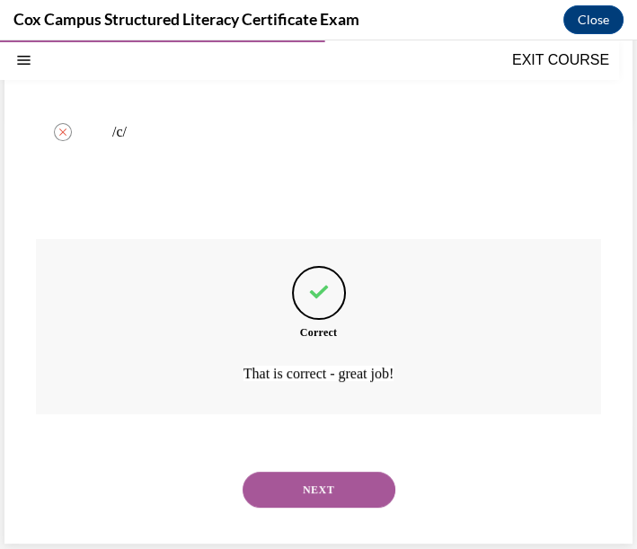
click at [334, 494] on button "NEXT" at bounding box center [319, 490] width 153 height 36
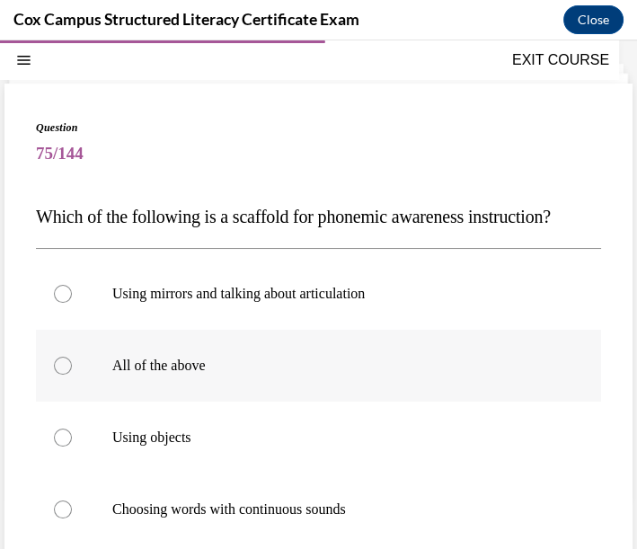
scroll to position [154, 0]
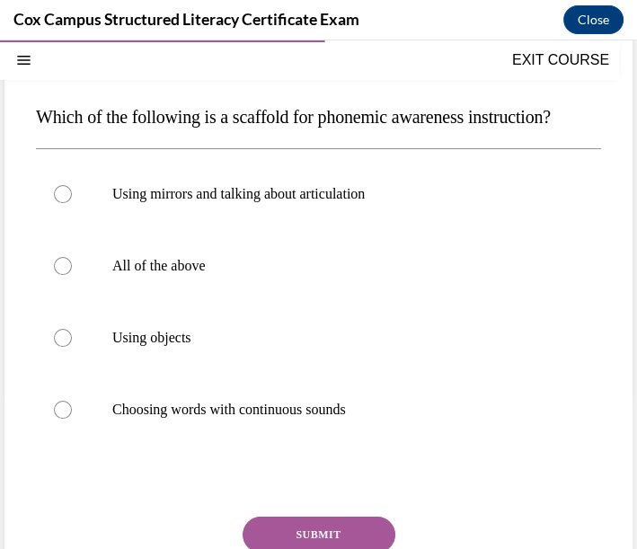
drag, startPoint x: 247, startPoint y: 115, endPoint x: 264, endPoint y: 147, distance: 36.6
click at [264, 135] on p "Which of the following is a scaffold for phonemic awareness instruction?" at bounding box center [318, 117] width 565 height 36
click at [271, 302] on label "All of the above" at bounding box center [318, 266] width 565 height 72
click at [72, 275] on input "All of the above" at bounding box center [63, 266] width 18 height 18
radio input "true"
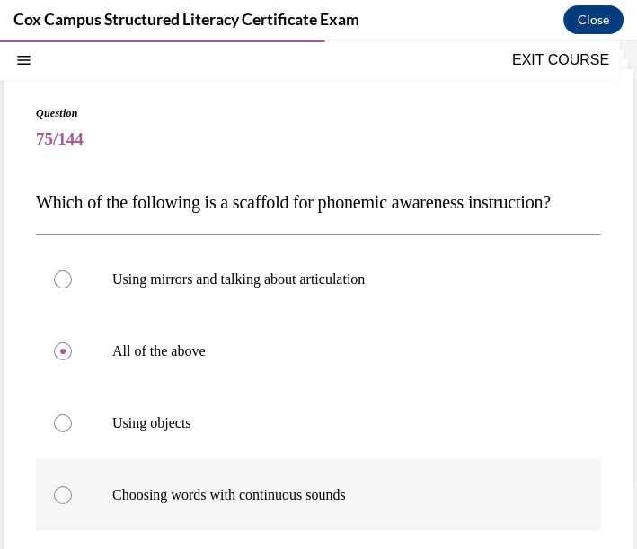
scroll to position [268, 0]
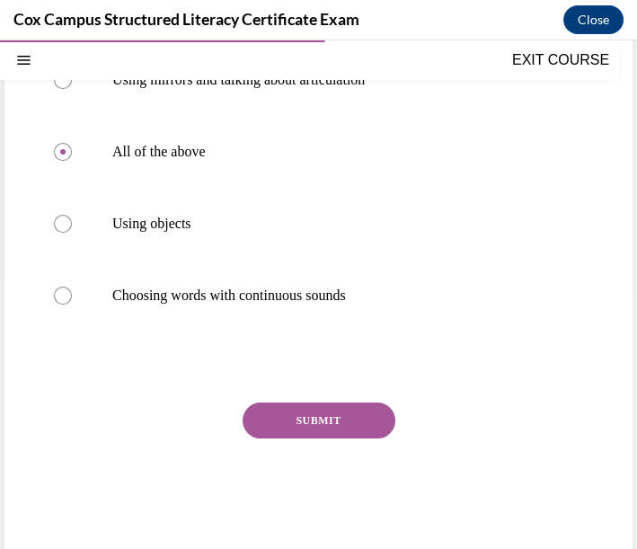
click at [328, 439] on button "SUBMIT" at bounding box center [319, 421] width 153 height 36
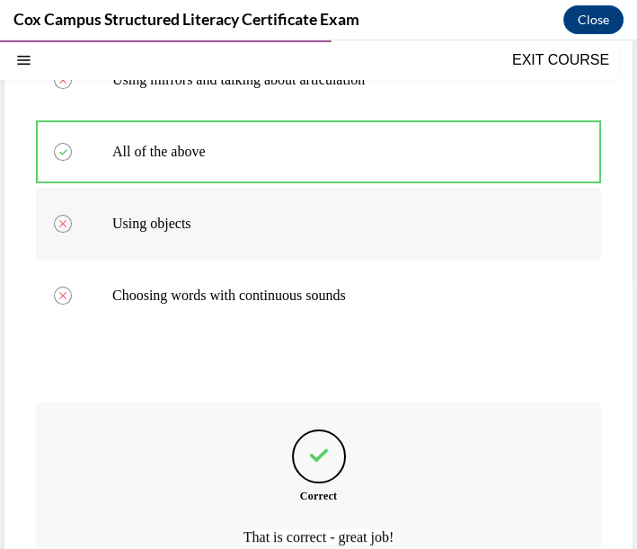
scroll to position [168, 0]
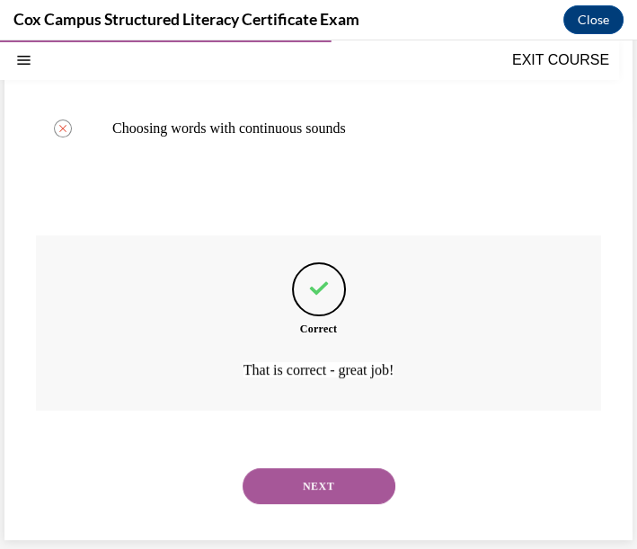
click at [308, 489] on button "NEXT" at bounding box center [319, 486] width 153 height 36
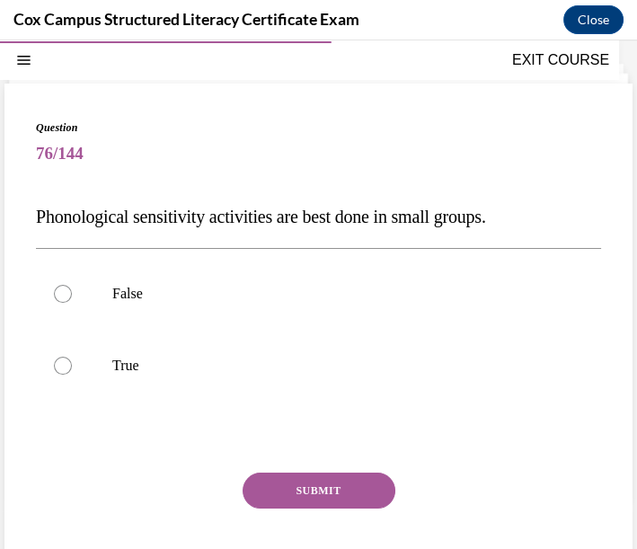
drag, startPoint x: 38, startPoint y: 214, endPoint x: 542, endPoint y: 222, distance: 504.2
click at [542, 222] on p "Phonological sensitivity activities are best done in small groups." at bounding box center [318, 217] width 565 height 36
click at [426, 379] on label "True" at bounding box center [318, 366] width 565 height 72
click at [72, 375] on input "True" at bounding box center [63, 366] width 18 height 18
radio input "true"
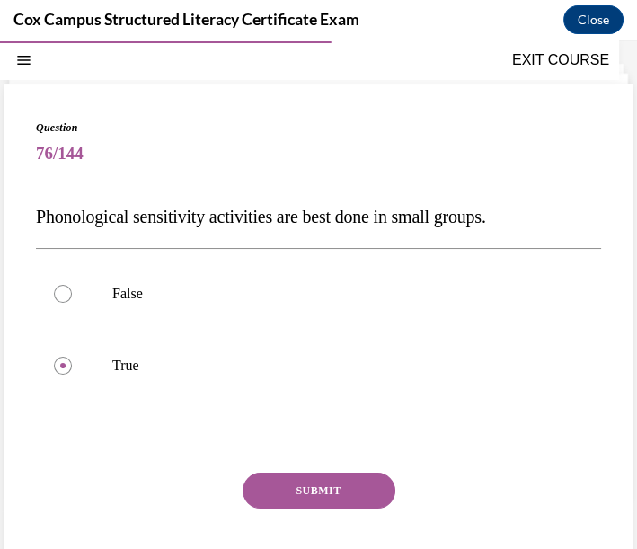
click at [315, 474] on button "SUBMIT" at bounding box center [319, 491] width 153 height 36
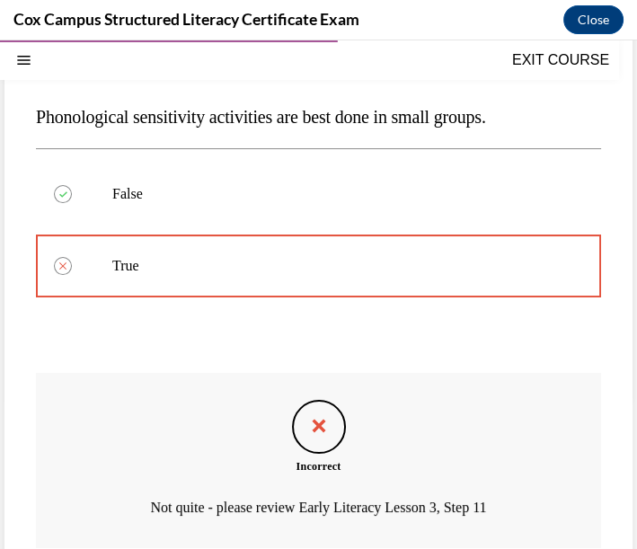
scroll to position [0, 0]
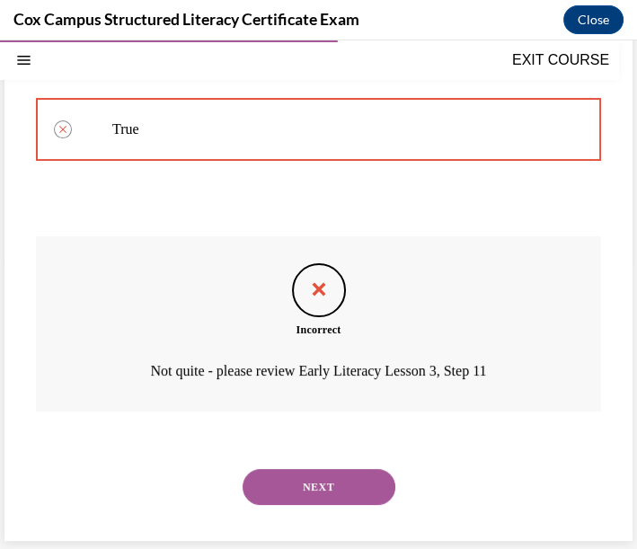
click at [271, 478] on button "NEXT" at bounding box center [319, 487] width 153 height 36
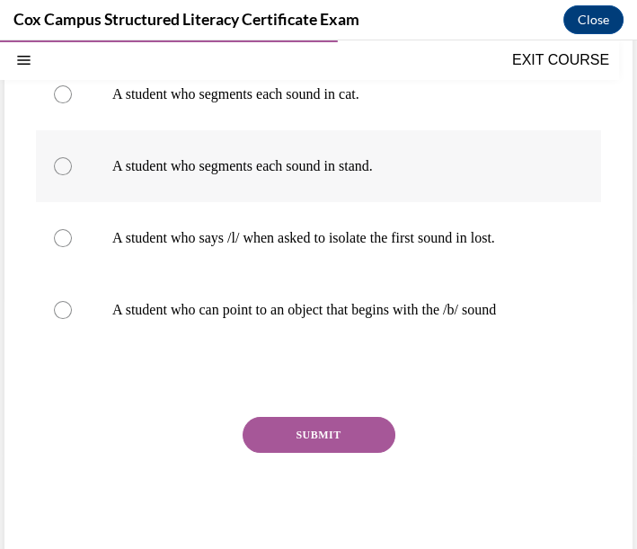
scroll to position [154, 0]
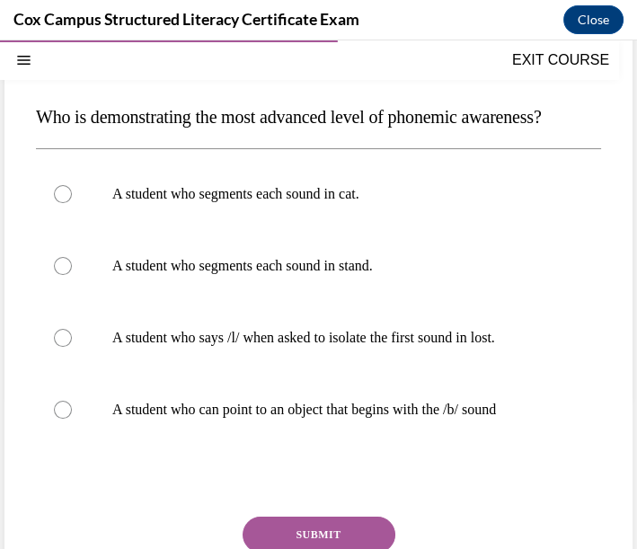
drag, startPoint x: 243, startPoint y: 109, endPoint x: 243, endPoint y: 137, distance: 28.8
click at [243, 135] on p "Who is demonstrating the most advanced level of phonemic awareness?" at bounding box center [318, 117] width 565 height 36
click at [351, 275] on p "A student who segments each sound in stand." at bounding box center [334, 266] width 444 height 18
click at [72, 275] on input "A student who segments each sound in stand." at bounding box center [63, 266] width 18 height 18
radio input "true"
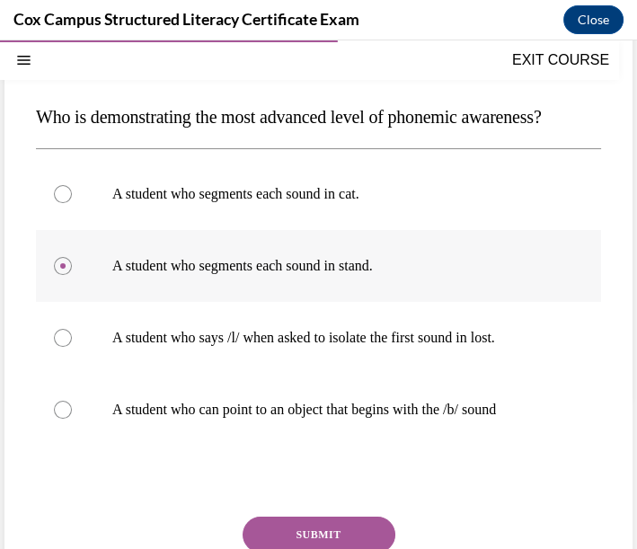
scroll to position [304, 0]
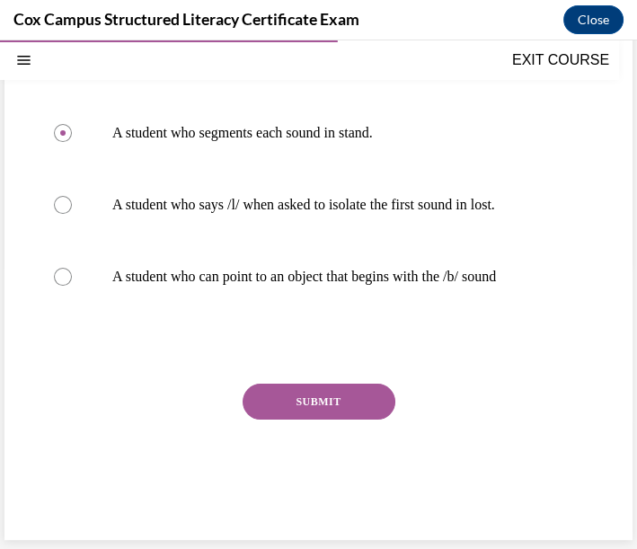
click at [311, 420] on button "SUBMIT" at bounding box center [319, 402] width 153 height 36
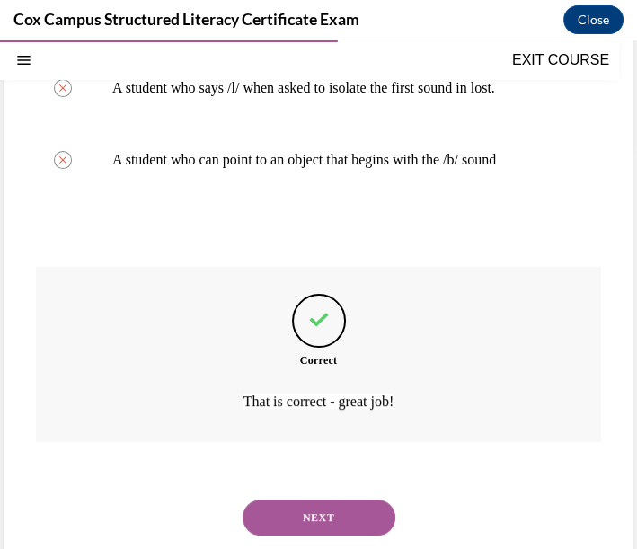
scroll to position [506, 0]
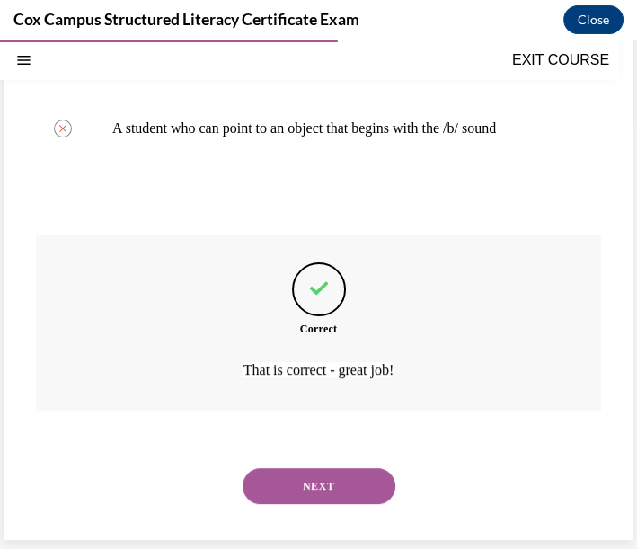
click at [333, 492] on button "NEXT" at bounding box center [319, 486] width 153 height 36
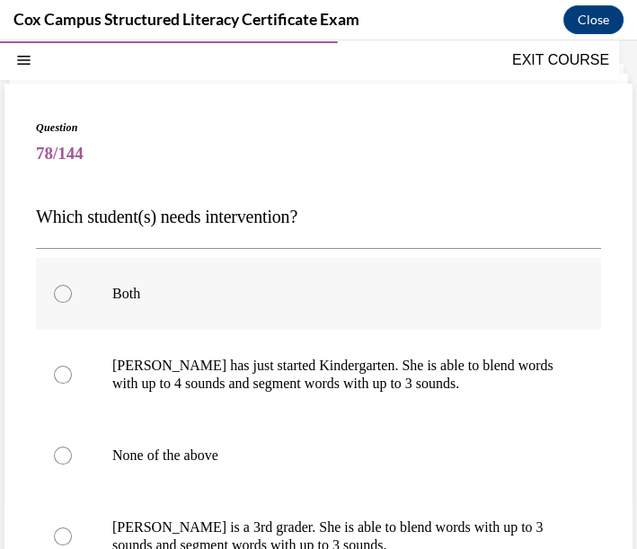
scroll to position [154, 0]
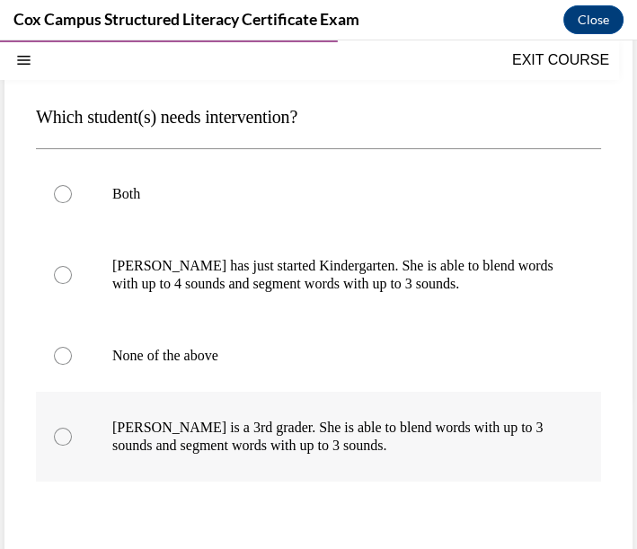
click at [311, 446] on p "Ella is a 3rd grader. She is able to blend words with up to 3 sounds and segmen…" at bounding box center [334, 437] width 444 height 36
click at [72, 446] on input "Ella is a 3rd grader. She is able to blend words with up to 3 sounds and segmen…" at bounding box center [63, 437] width 18 height 18
radio input "true"
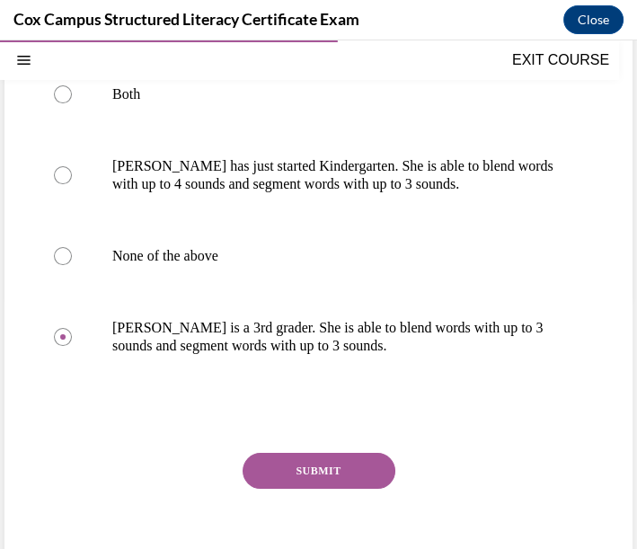
click at [313, 468] on button "SUBMIT" at bounding box center [319, 471] width 153 height 36
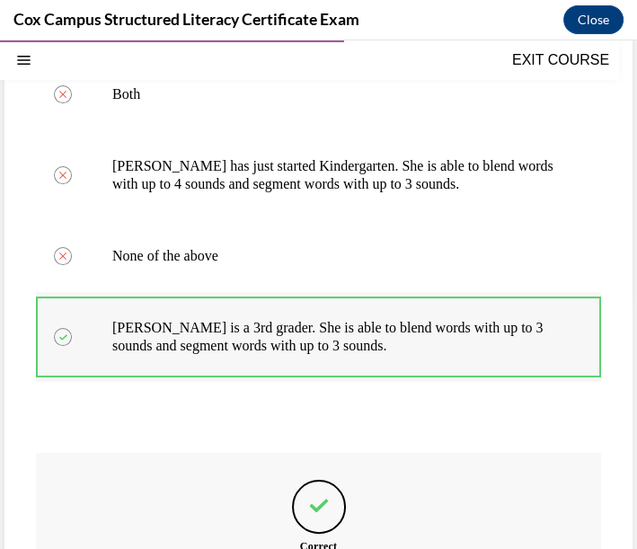
scroll to position [154, 0]
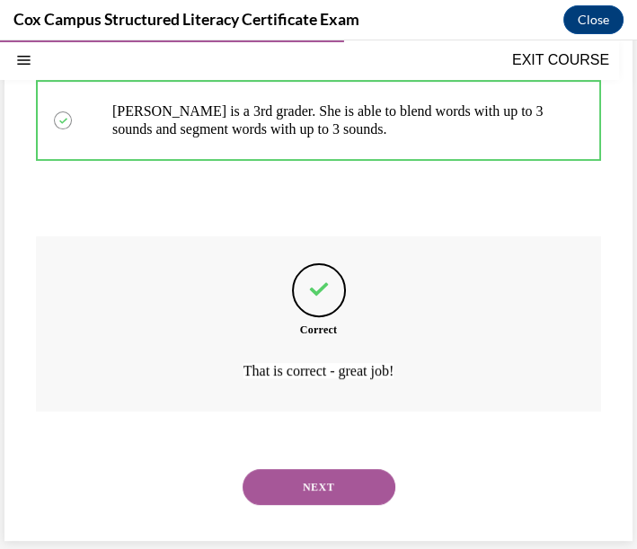
click at [329, 474] on button "NEXT" at bounding box center [319, 487] width 153 height 36
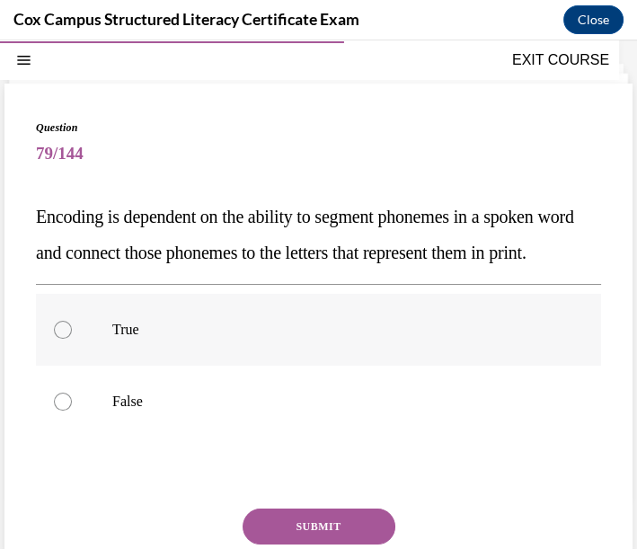
click at [76, 362] on label "True" at bounding box center [318, 330] width 565 height 72
click at [72, 339] on input "True" at bounding box center [63, 330] width 18 height 18
radio input "true"
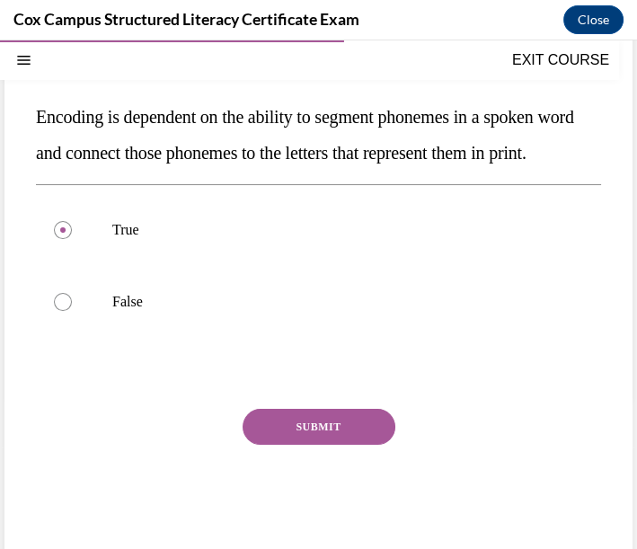
click at [321, 445] on button "SUBMIT" at bounding box center [319, 427] width 153 height 36
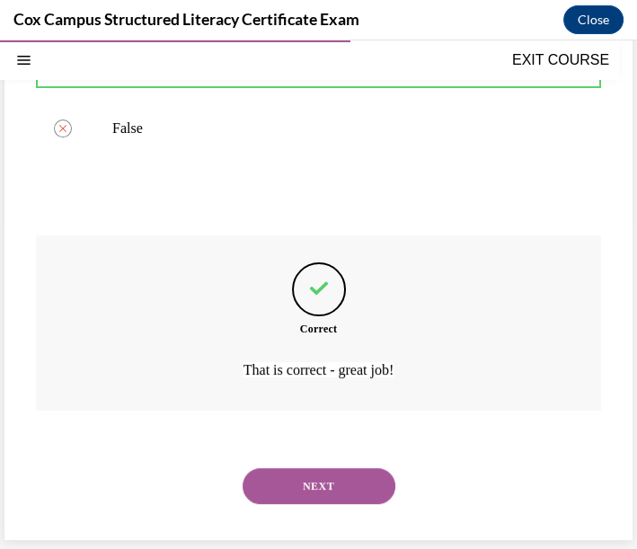
scroll to position [362, 0]
click at [303, 492] on button "NEXT" at bounding box center [319, 486] width 153 height 36
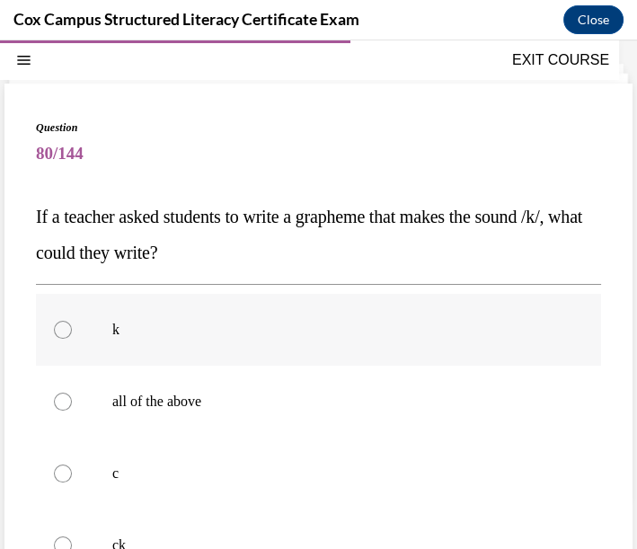
scroll to position [154, 0]
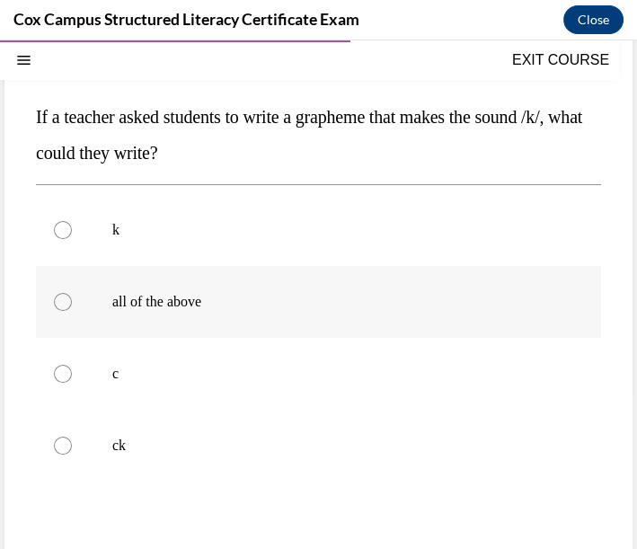
click at [180, 294] on p "all of the above" at bounding box center [334, 302] width 444 height 18
click at [72, 294] on input "all of the above" at bounding box center [63, 302] width 18 height 18
radio input "true"
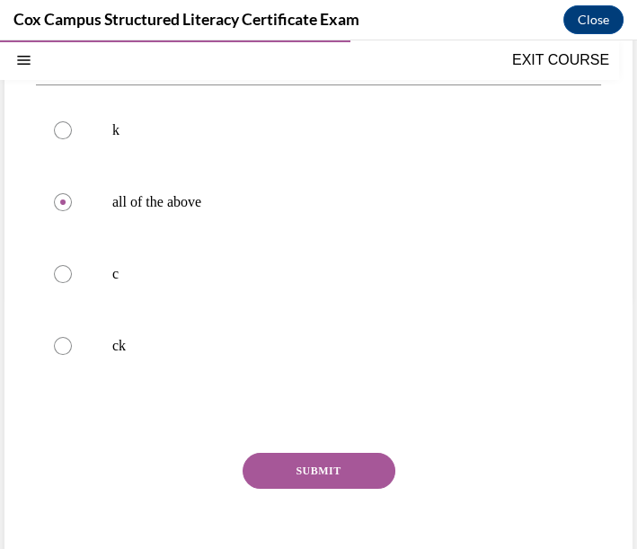
click at [331, 468] on button "SUBMIT" at bounding box center [319, 471] width 153 height 36
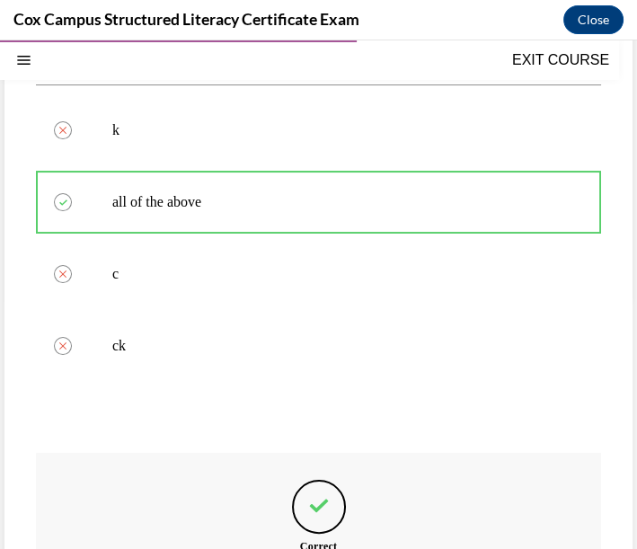
scroll to position [154, 0]
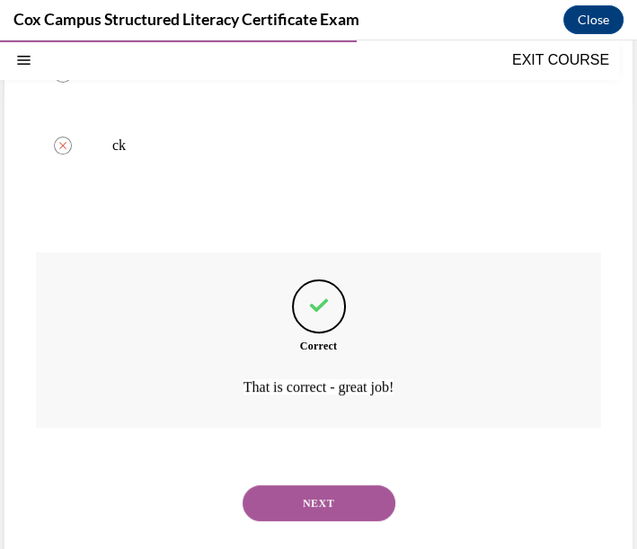
click at [325, 510] on button "NEXT" at bounding box center [319, 503] width 153 height 36
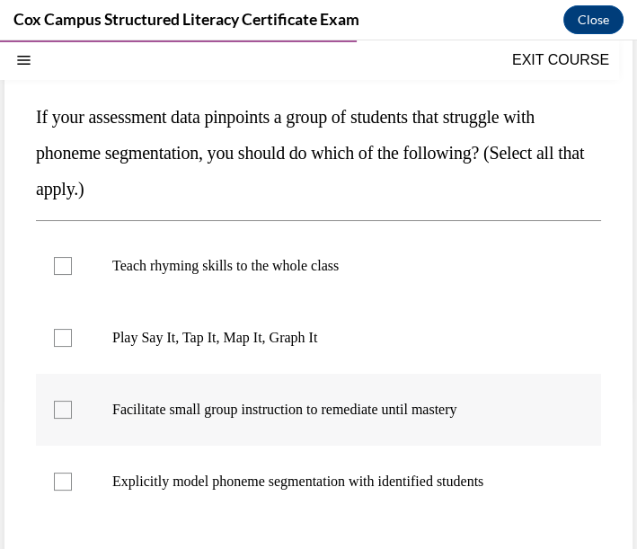
scroll to position [253, 0]
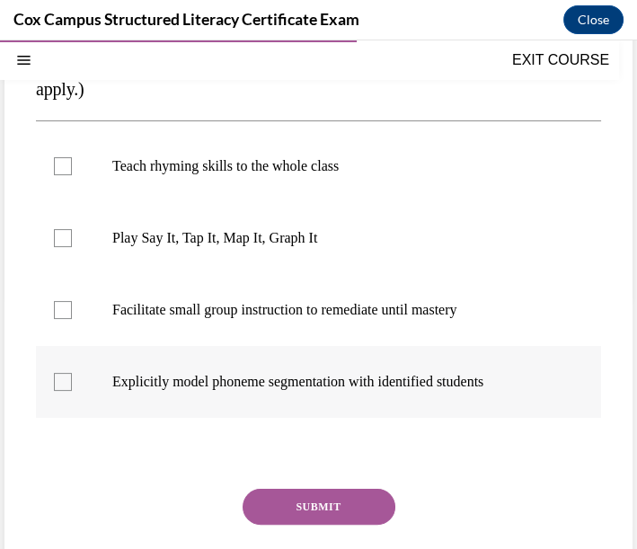
click at [56, 377] on div at bounding box center [63, 382] width 18 height 18
click at [56, 377] on input "Explicitly model phoneme segmentation with identified students" at bounding box center [63, 382] width 18 height 18
checkbox input "true"
click at [62, 298] on label "Facilitate small group instruction to remediate until mastery" at bounding box center [318, 310] width 565 height 72
click at [62, 301] on input "Facilitate small group instruction to remediate until mastery" at bounding box center [63, 310] width 18 height 18
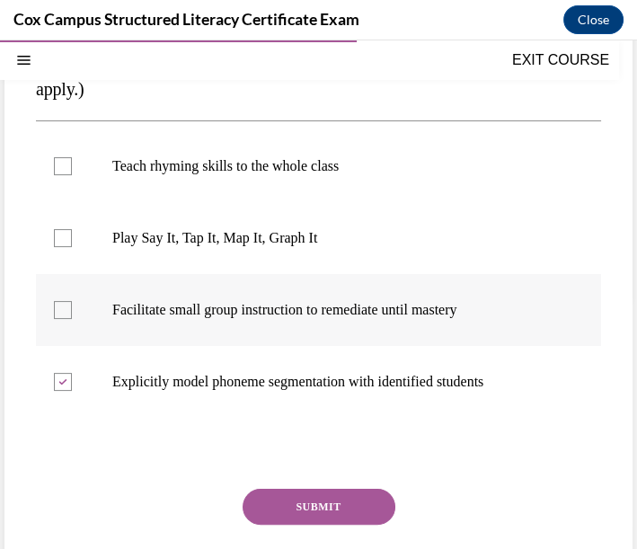
checkbox input "true"
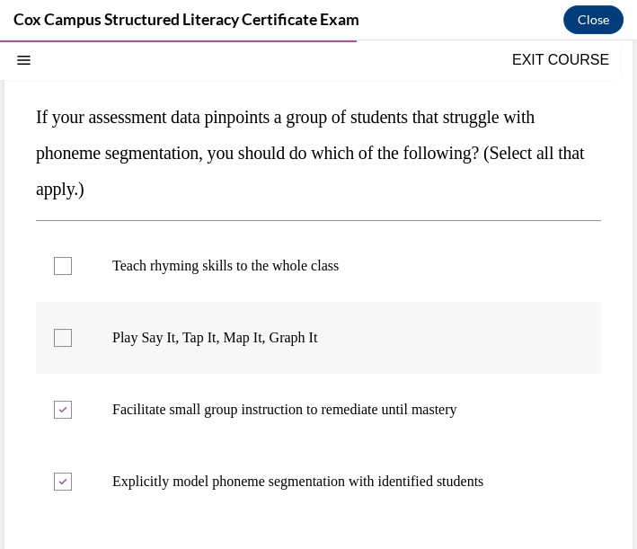
click at [152, 340] on p "Play Say It, Tap It, Map It, Graph It" at bounding box center [334, 338] width 444 height 18
click at [72, 340] on input "Play Say It, Tap It, Map It, Graph It" at bounding box center [63, 338] width 18 height 18
checkbox input "true"
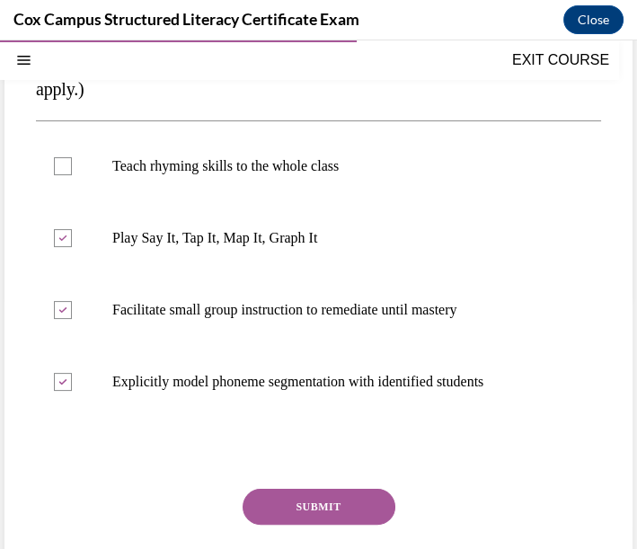
click at [322, 506] on button "SUBMIT" at bounding box center [319, 507] width 153 height 36
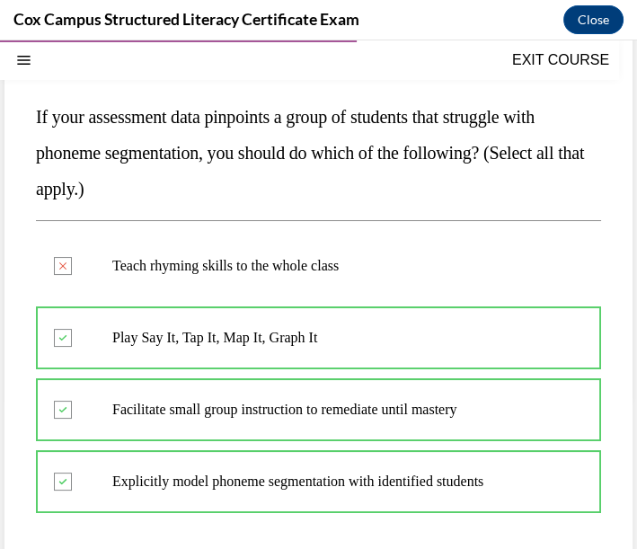
scroll to position [454, 0]
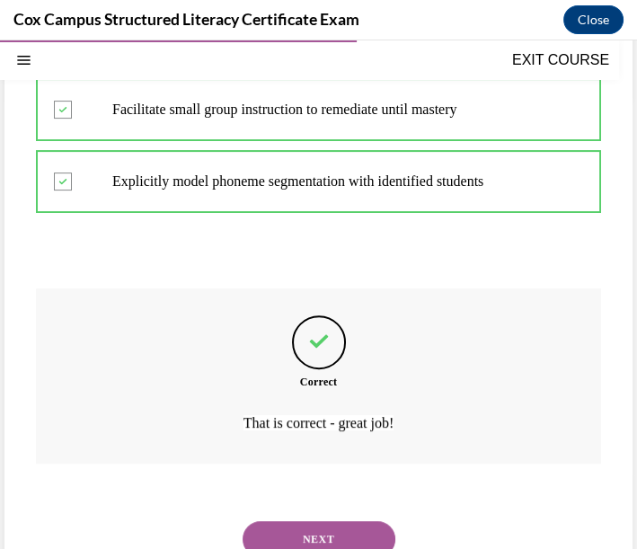
click at [290, 531] on button "NEXT" at bounding box center [319, 539] width 153 height 36
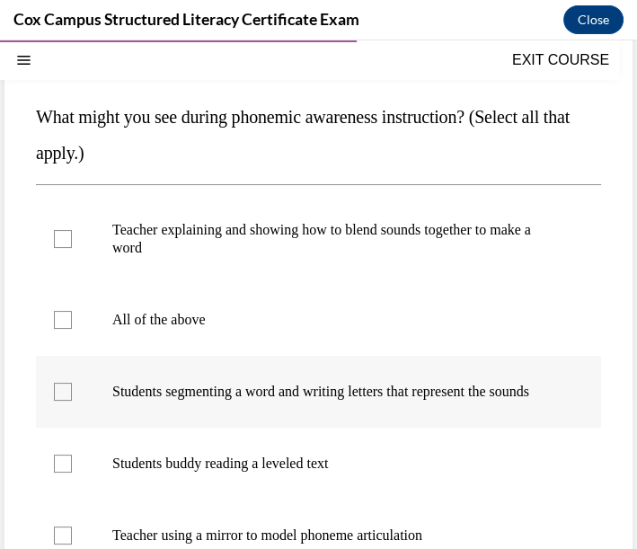
scroll to position [253, 0]
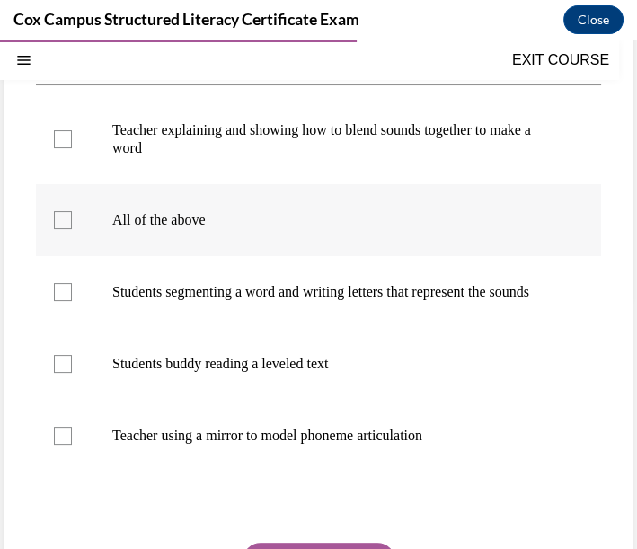
click at [273, 223] on p "All of the above" at bounding box center [334, 220] width 444 height 18
click at [72, 223] on input "All of the above" at bounding box center [63, 220] width 18 height 18
checkbox input "true"
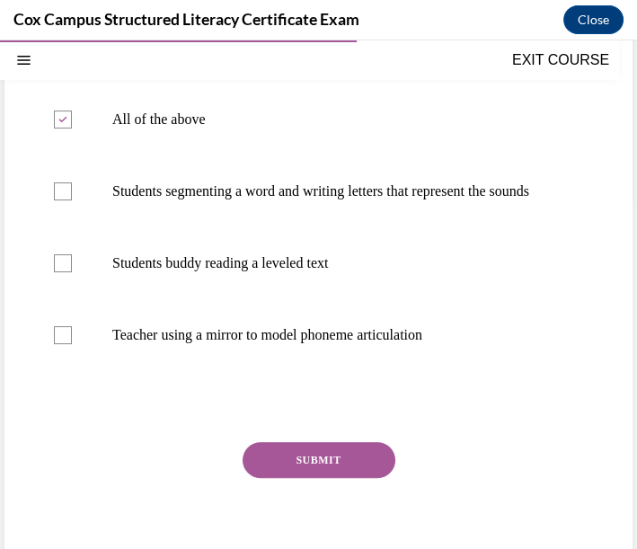
click at [366, 478] on button "SUBMIT" at bounding box center [319, 460] width 153 height 36
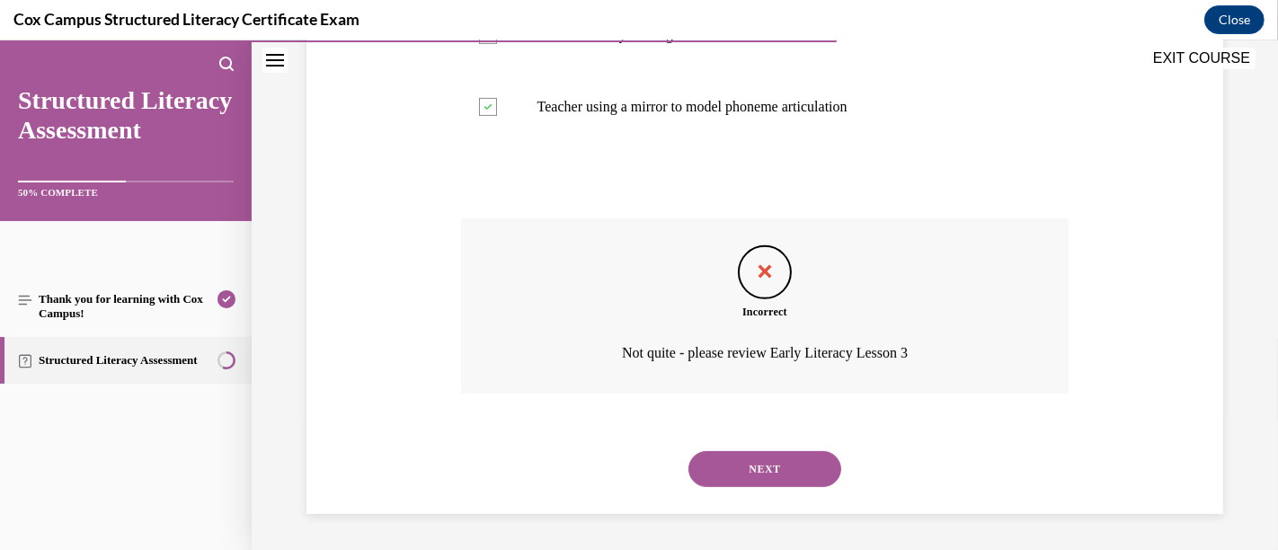
click at [781, 457] on button "NEXT" at bounding box center [764, 469] width 153 height 36
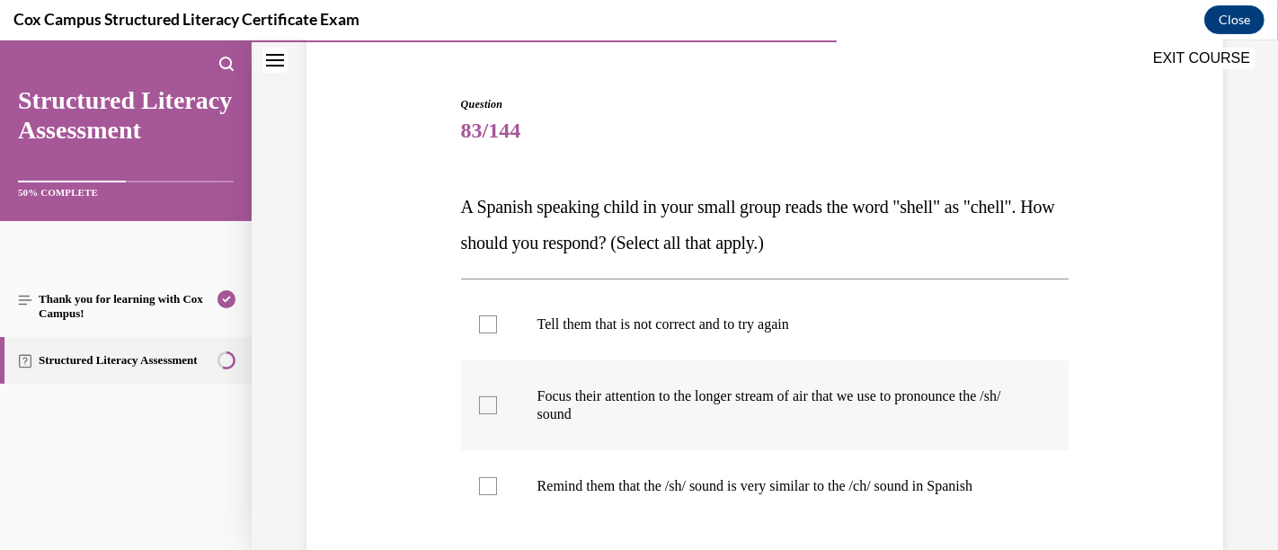
scroll to position [253, 0]
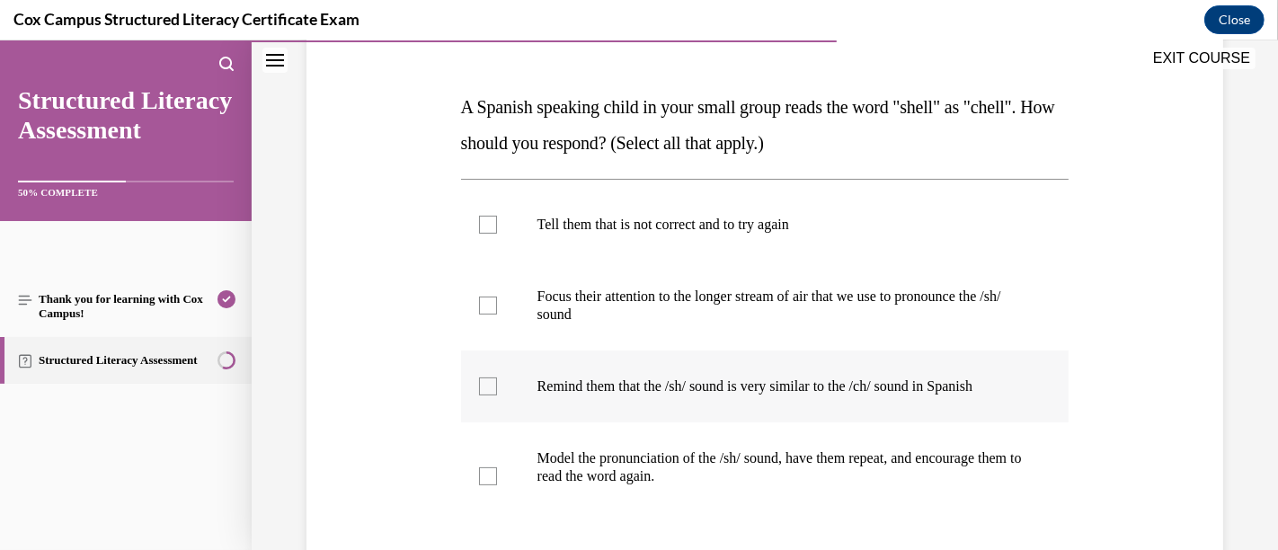
drag, startPoint x: 479, startPoint y: 306, endPoint x: 475, endPoint y: 379, distance: 72.9
click at [480, 308] on div at bounding box center [488, 306] width 18 height 18
click at [480, 308] on input "Focus their attention to the longer stream of air that we use to pronounce the …" at bounding box center [488, 306] width 18 height 18
checkbox input "true"
click at [479, 395] on div at bounding box center [488, 386] width 18 height 18
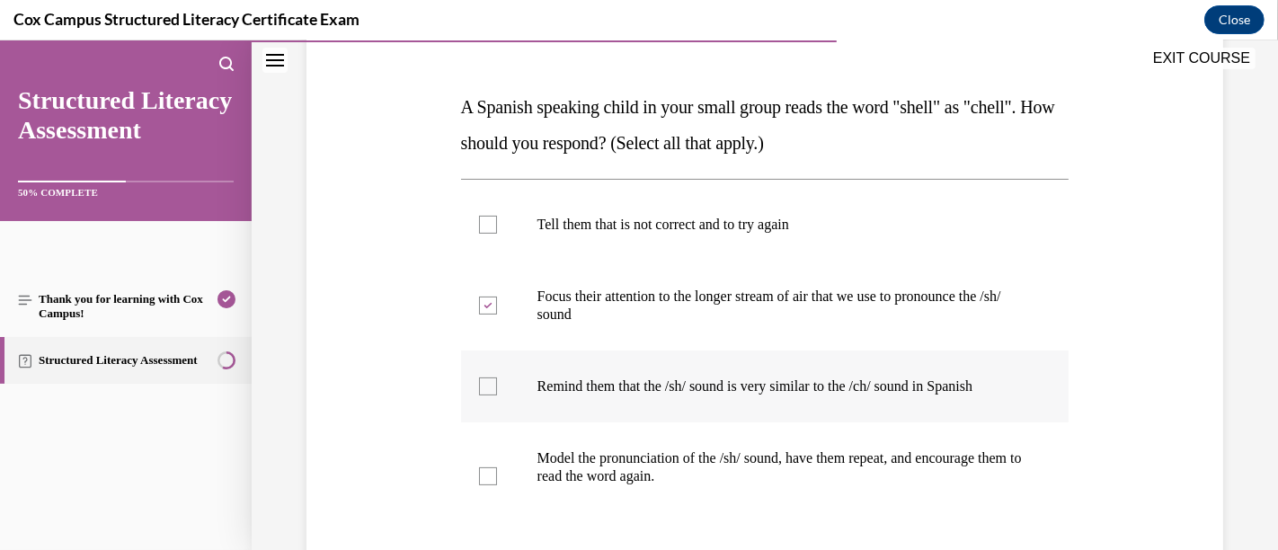
click at [479, 395] on input "Remind them that the /sh/ sound is very similar to the /ch/ sound in Spanish" at bounding box center [488, 386] width 18 height 18
checkbox input "true"
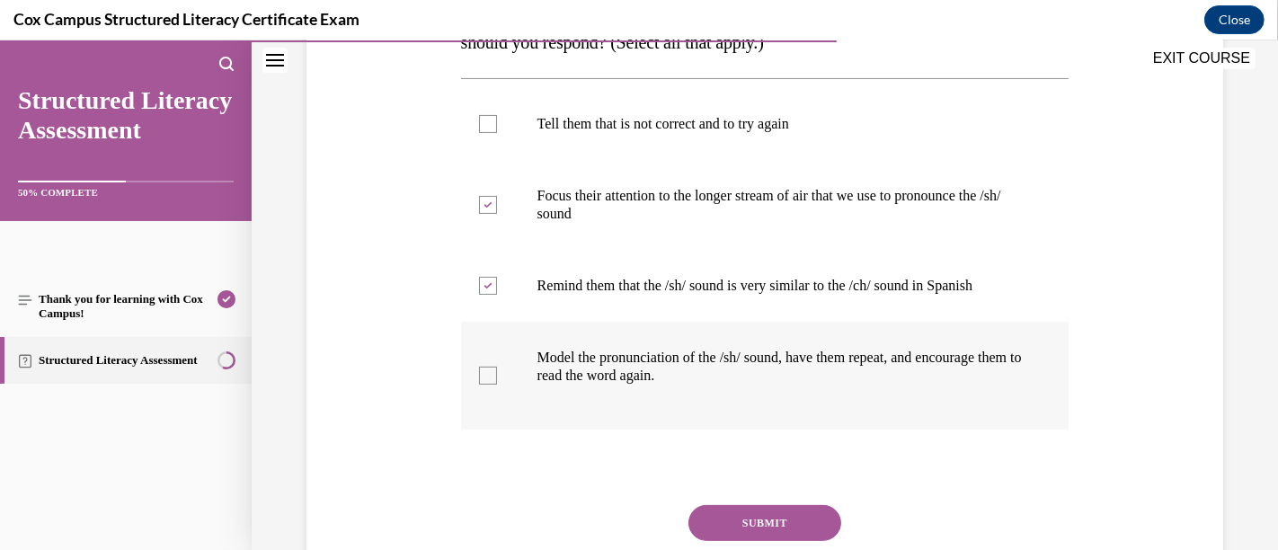
click at [487, 385] on div at bounding box center [488, 376] width 18 height 18
click at [487, 385] on input "Model the pronunciation of the /sh/ sound, have them repeat, and encourage them…" at bounding box center [488, 376] width 18 height 18
checkbox input "true"
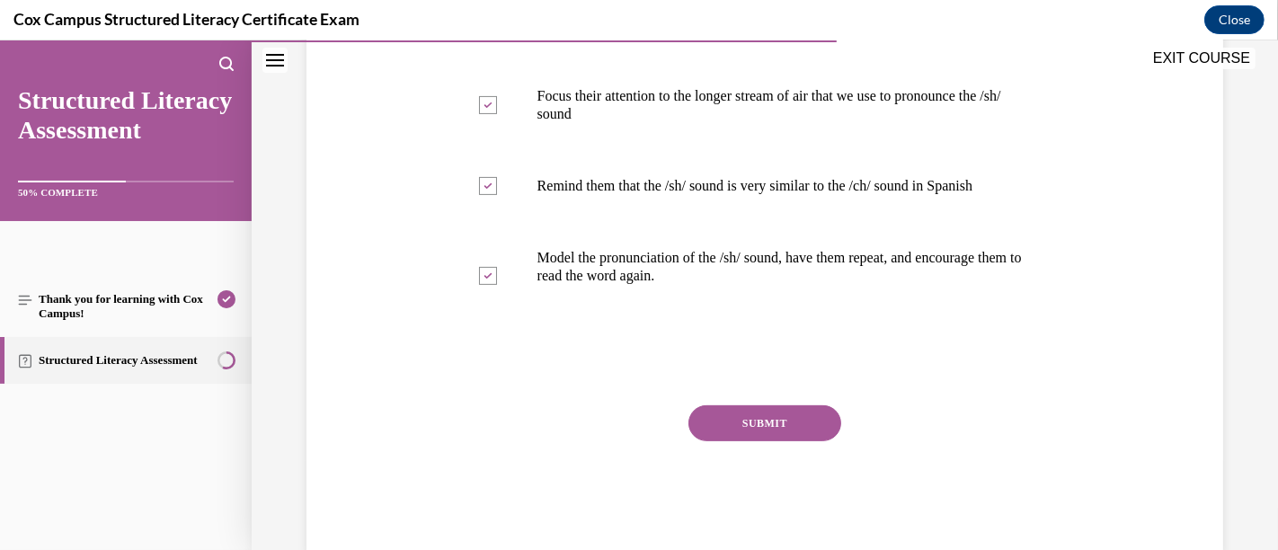
click at [767, 440] on button "SUBMIT" at bounding box center [764, 423] width 153 height 36
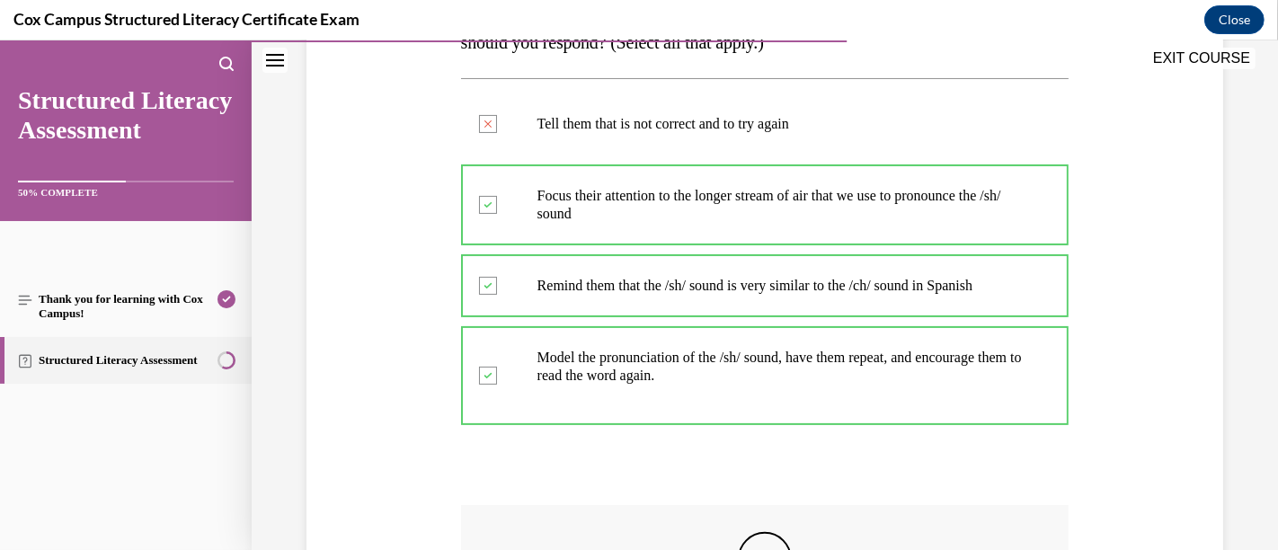
scroll to position [253, 0]
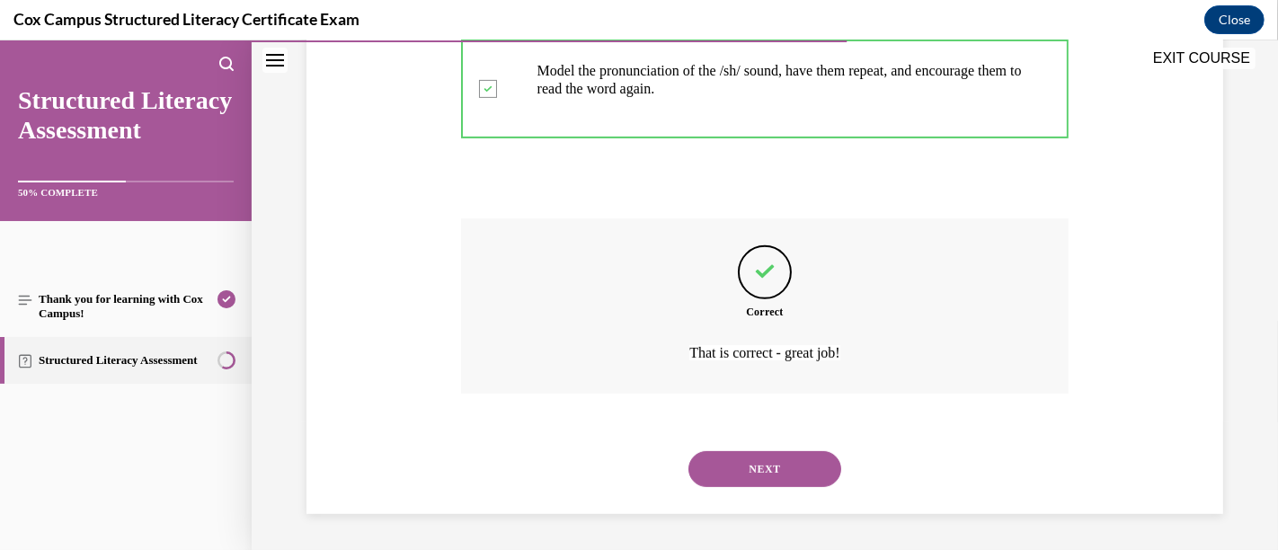
click at [764, 479] on button "NEXT" at bounding box center [764, 469] width 153 height 36
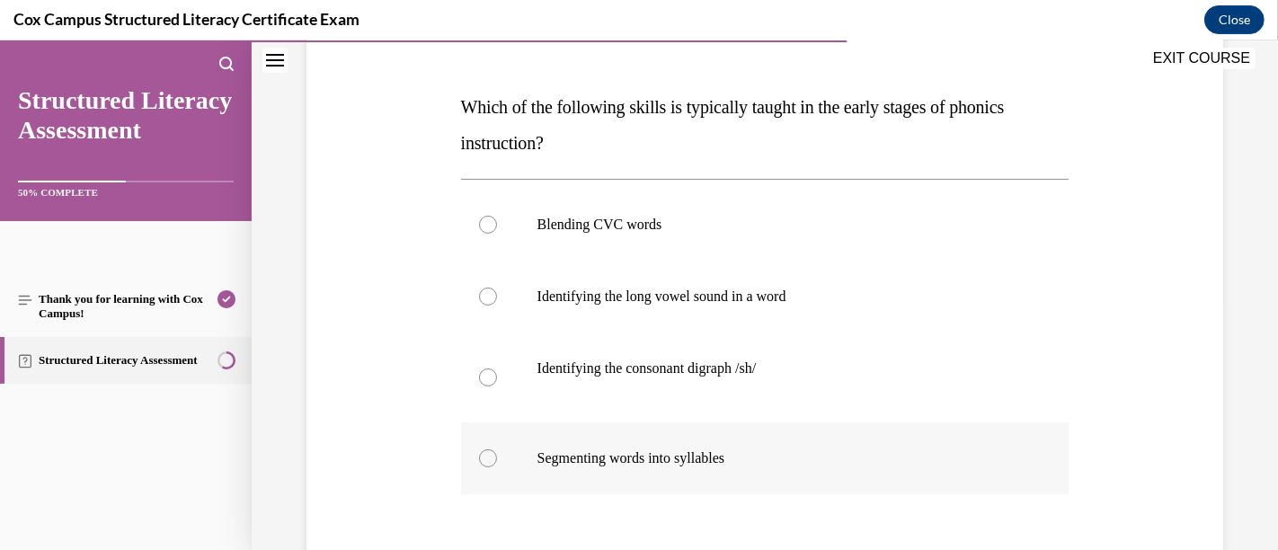
scroll to position [354, 0]
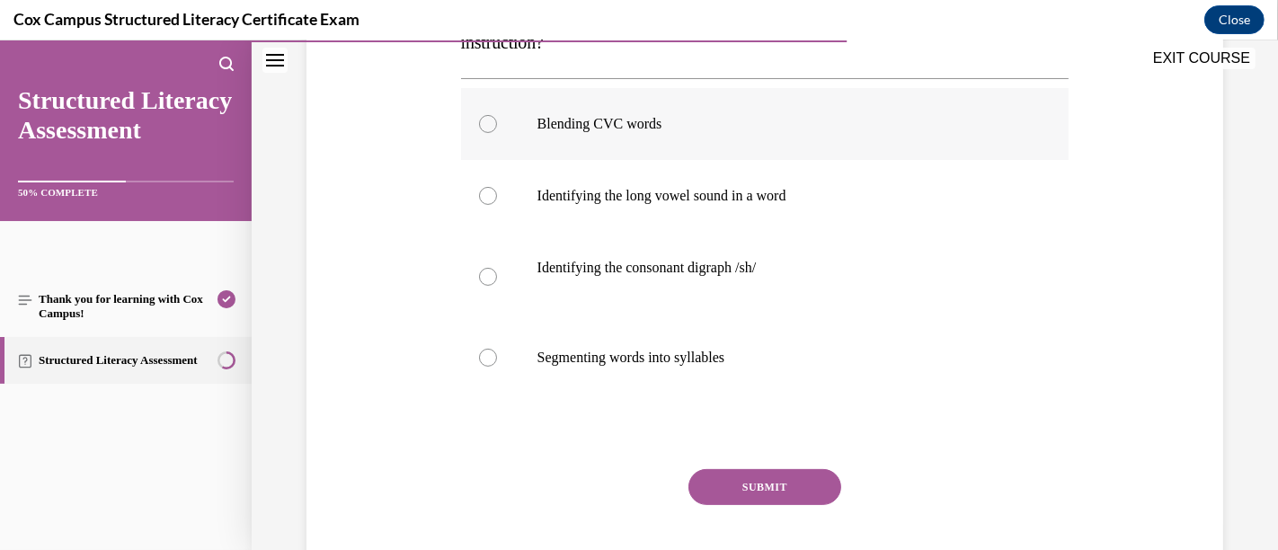
click at [767, 126] on p "Blending CVC words" at bounding box center [780, 124] width 487 height 18
click at [497, 126] on input "Blending CVC words" at bounding box center [488, 124] width 18 height 18
radio input "true"
click at [778, 486] on button "SUBMIT" at bounding box center [764, 487] width 153 height 36
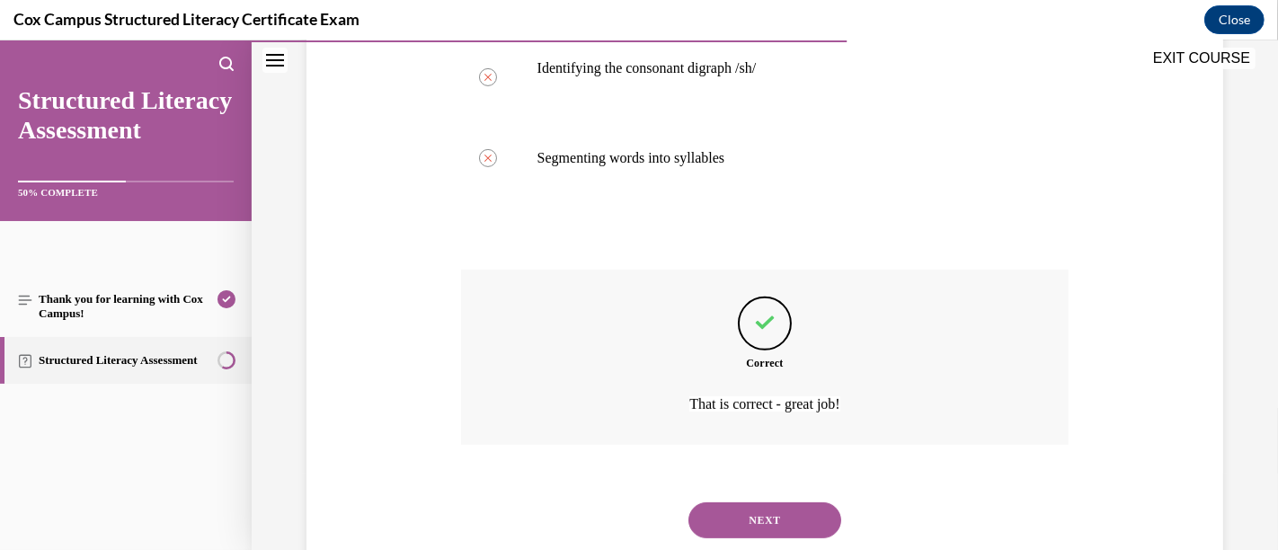
scroll to position [603, 0]
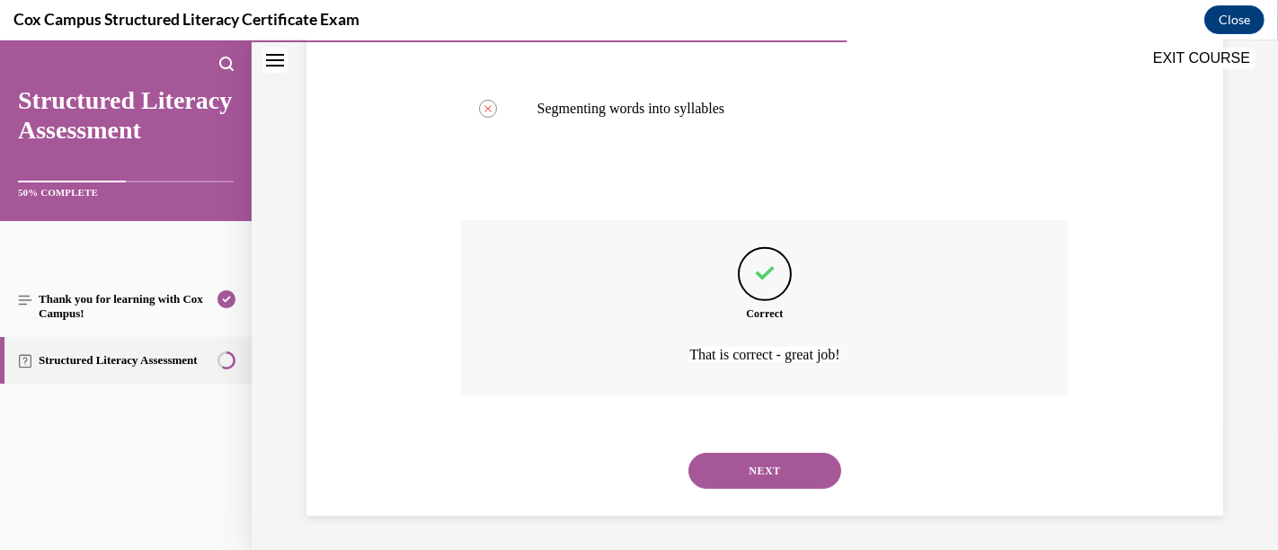
click at [758, 459] on button "NEXT" at bounding box center [764, 471] width 153 height 36
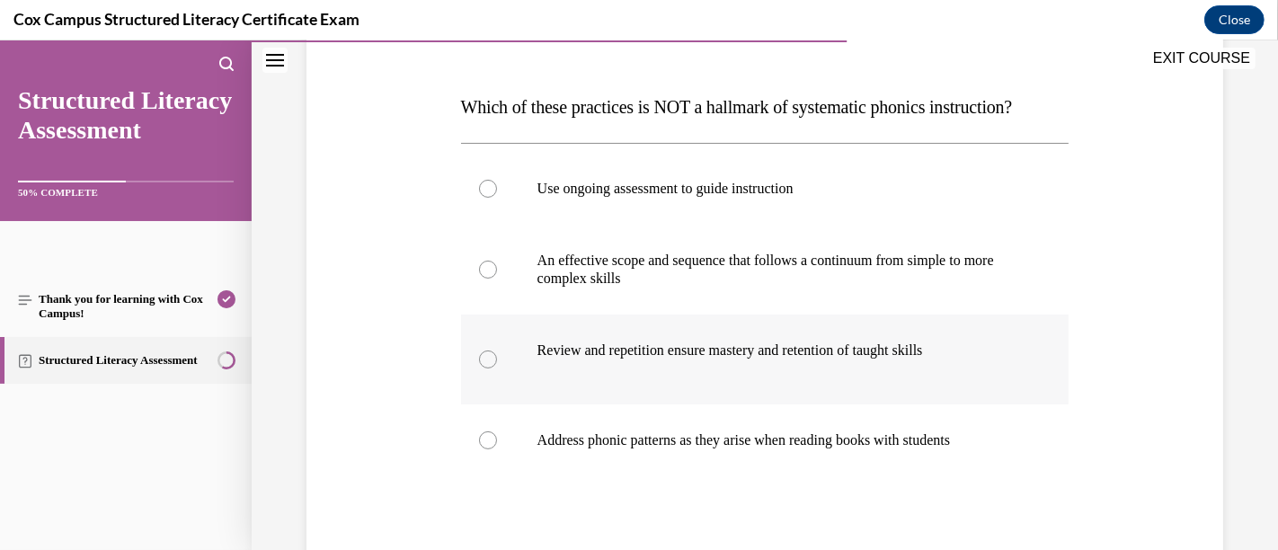
scroll to position [354, 0]
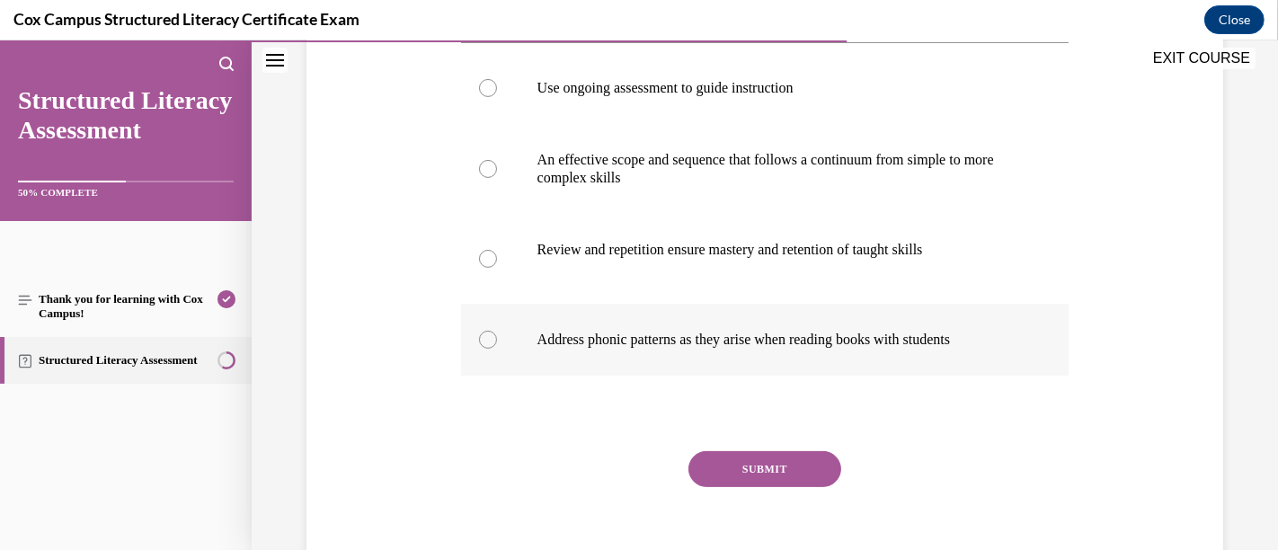
click at [884, 349] on p "Address phonic patterns as they arise when reading books with students" at bounding box center [780, 340] width 487 height 18
click at [497, 349] on input "Address phonic patterns as they arise when reading books with students" at bounding box center [488, 340] width 18 height 18
radio input "true"
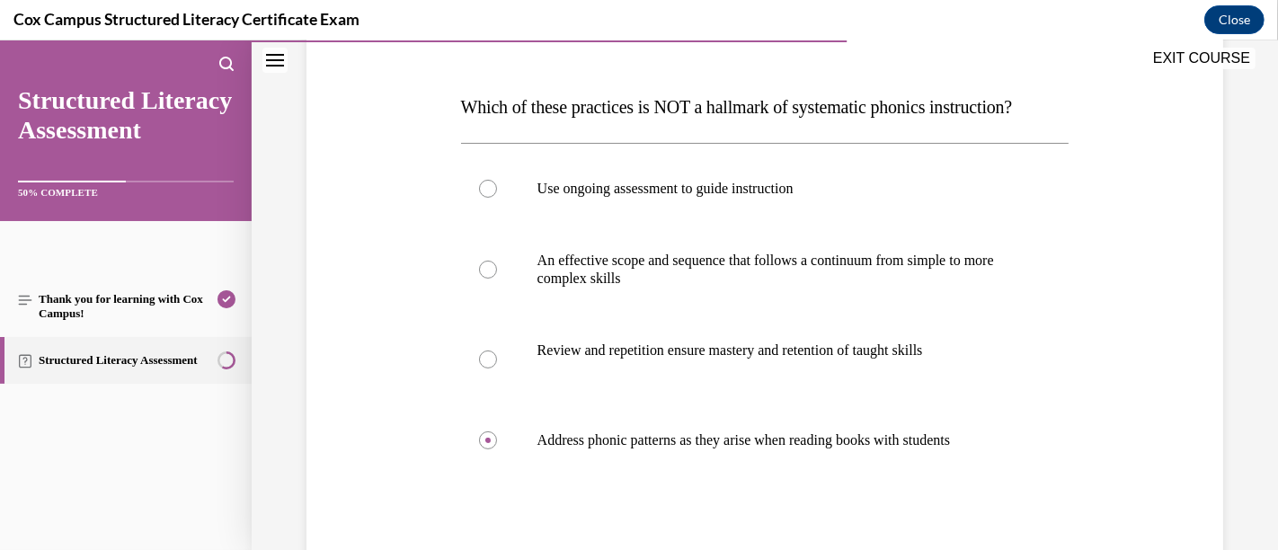
scroll to position [419, 0]
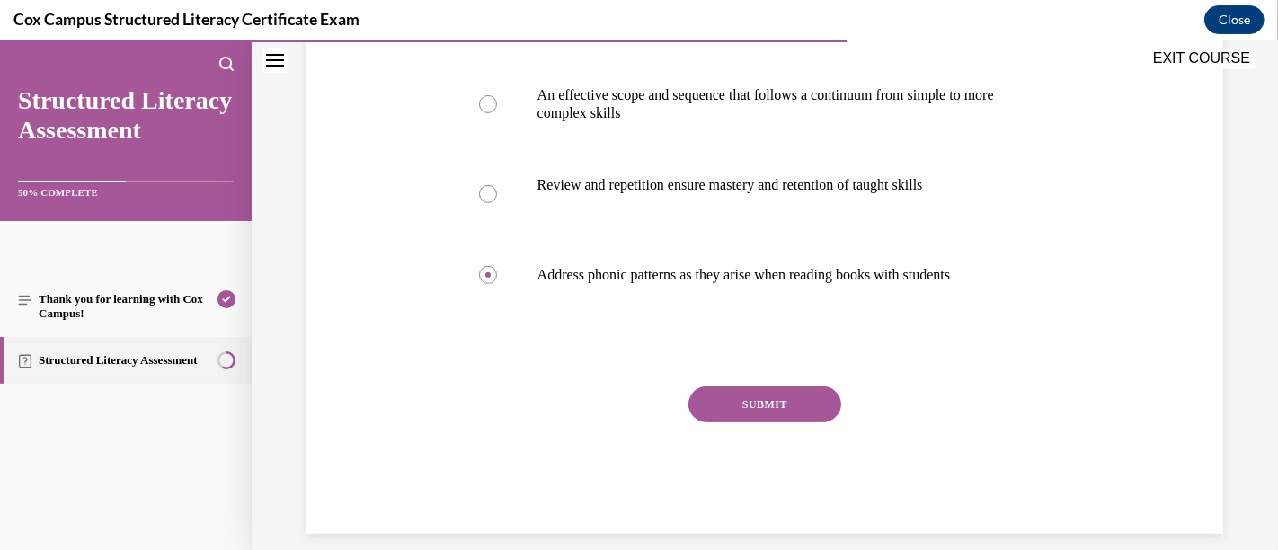
click at [741, 422] on button "SUBMIT" at bounding box center [764, 404] width 153 height 36
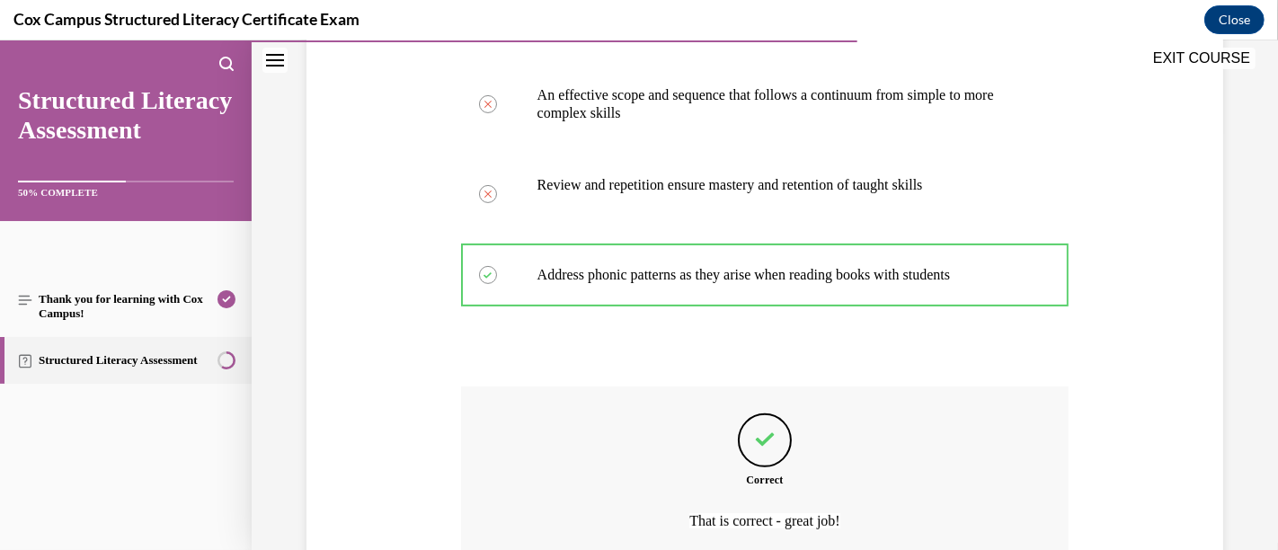
scroll to position [219, 0]
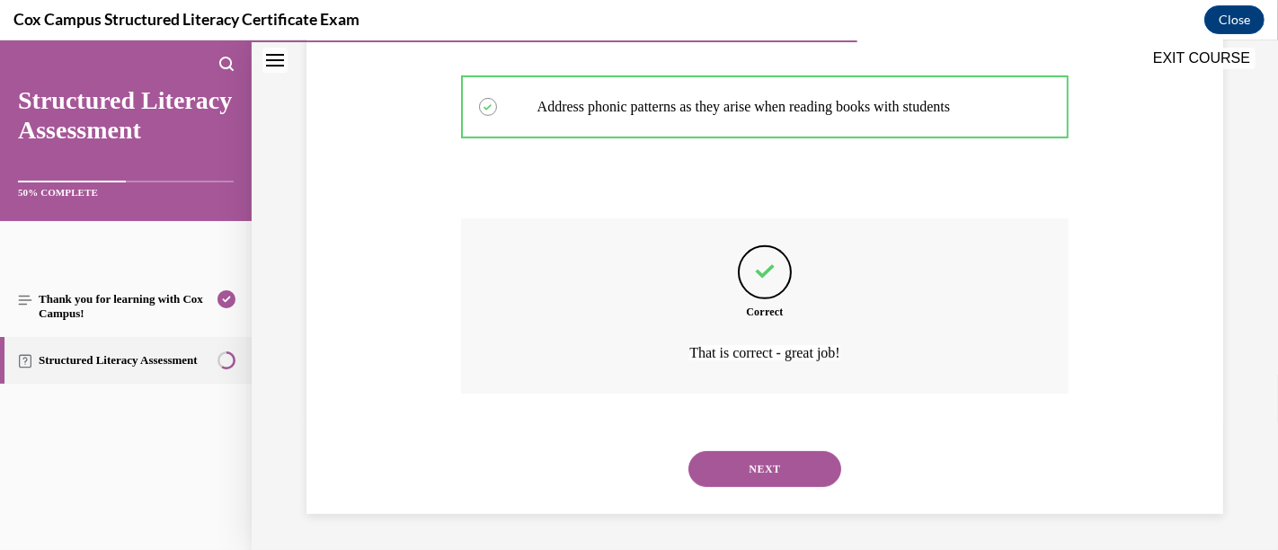
click at [741, 457] on button "NEXT" at bounding box center [764, 469] width 153 height 36
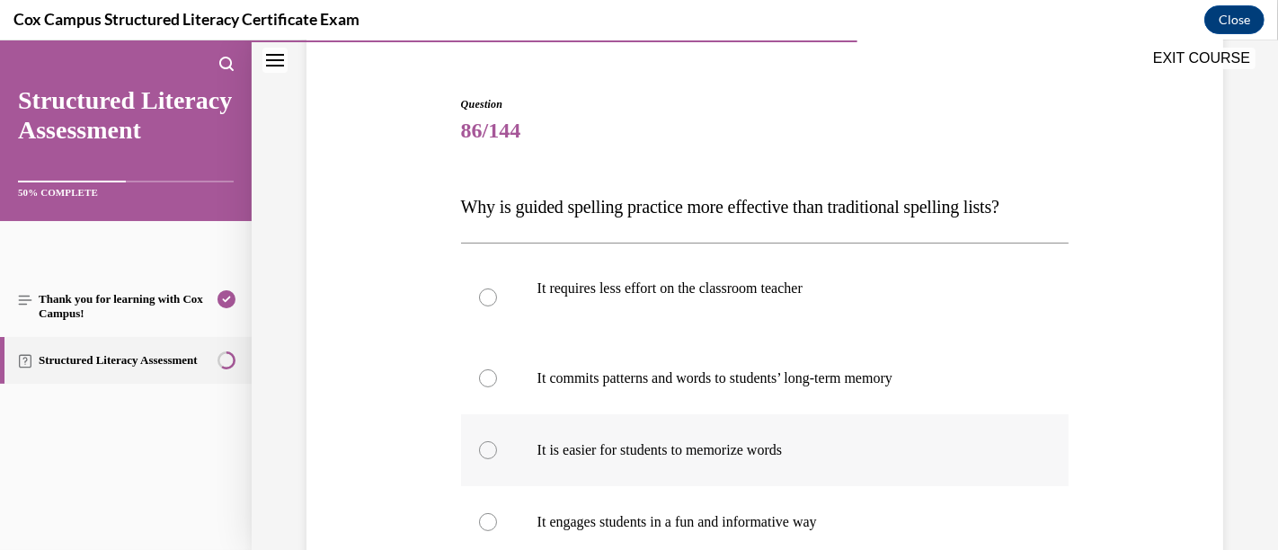
scroll to position [253, 0]
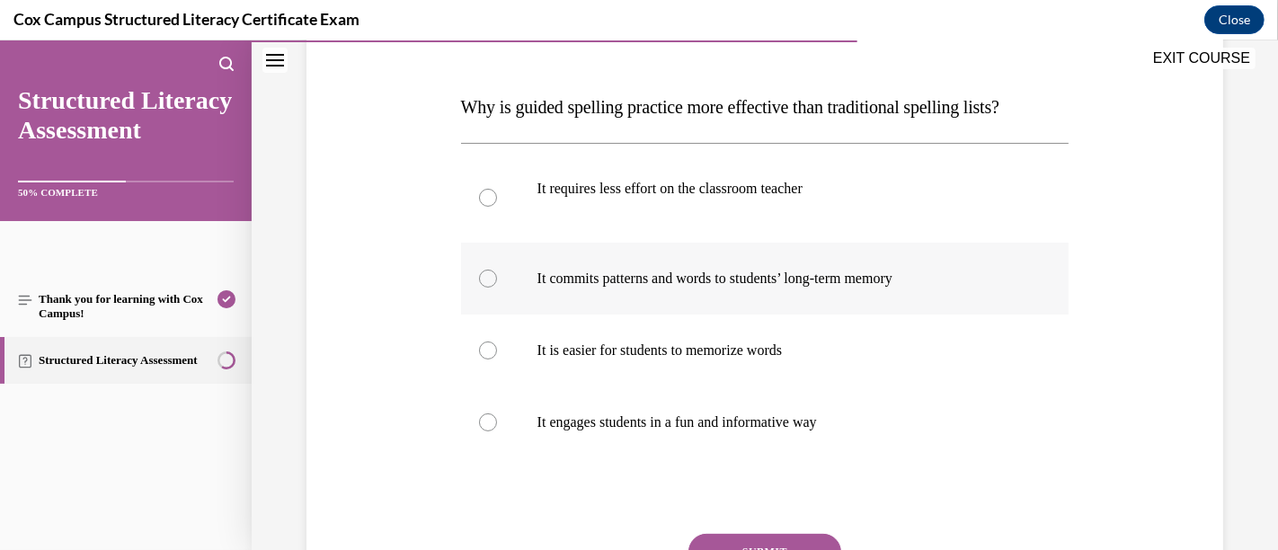
click at [655, 278] on p "It commits patterns and words to students’ long-term memory" at bounding box center [780, 279] width 487 height 18
click at [497, 278] on input "It commits patterns and words to students’ long-term memory" at bounding box center [488, 279] width 18 height 18
radio input "true"
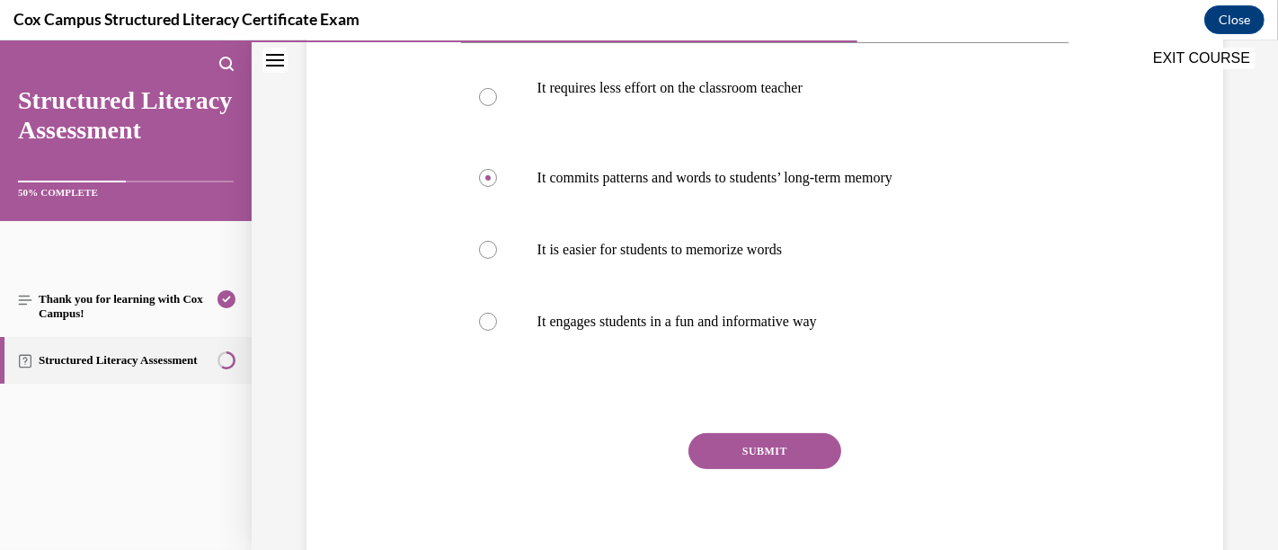
click at [784, 435] on button "SUBMIT" at bounding box center [764, 451] width 153 height 36
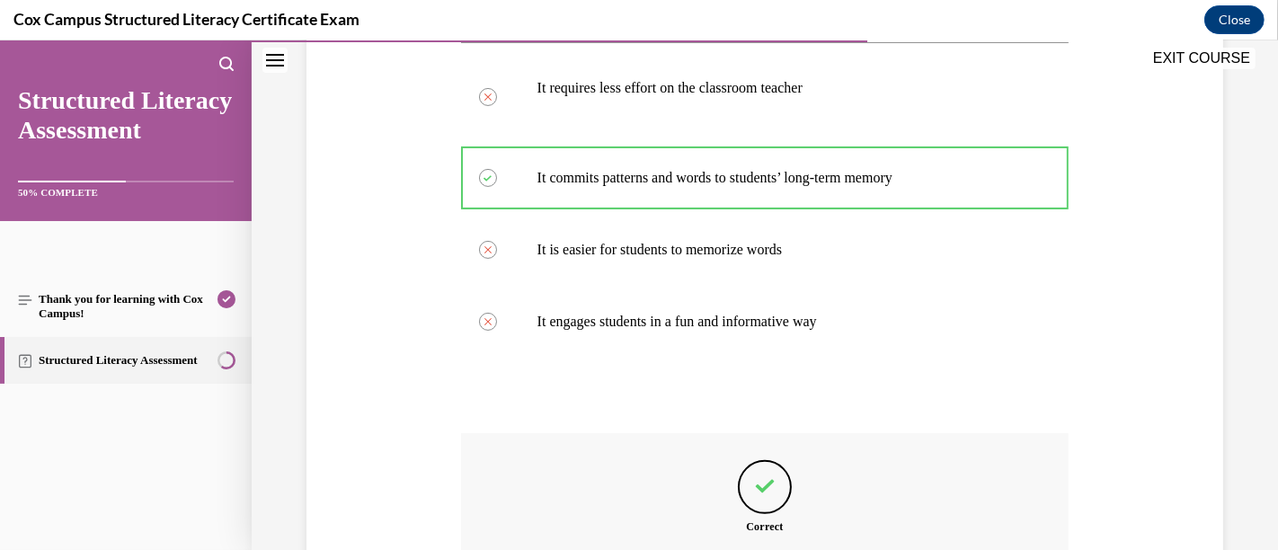
scroll to position [253, 0]
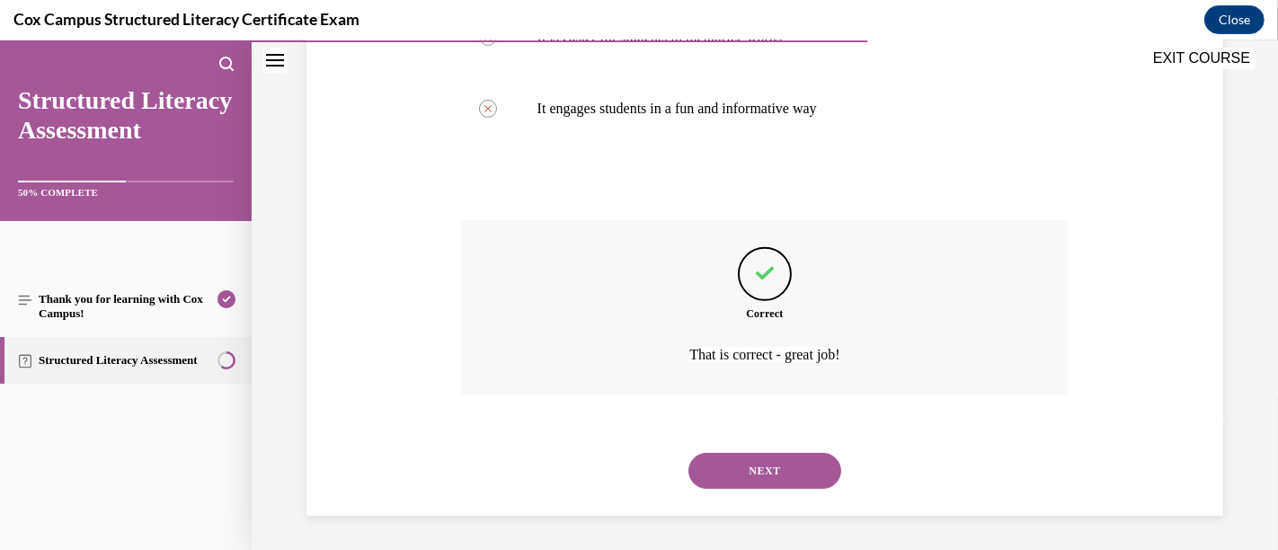
click at [739, 459] on button "NEXT" at bounding box center [764, 471] width 153 height 36
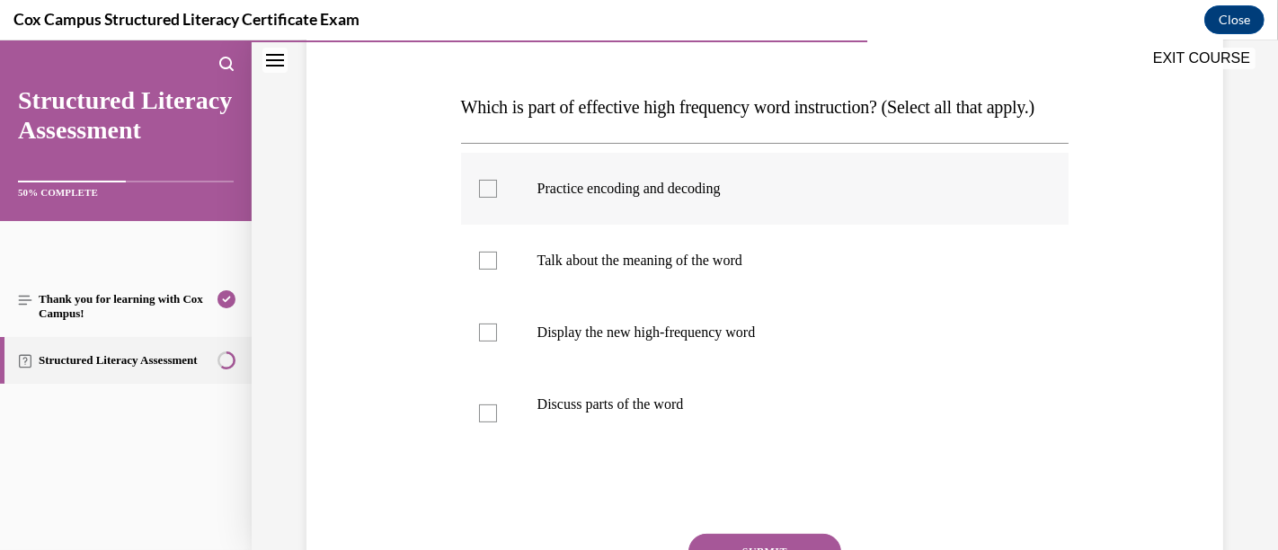
click at [479, 198] on div at bounding box center [488, 189] width 18 height 18
click at [479, 198] on input "Practice encoding and decoding" at bounding box center [488, 189] width 18 height 18
checkbox input "true"
click at [479, 270] on div at bounding box center [488, 261] width 18 height 18
click at [479, 270] on input "Talk about the meaning of the word" at bounding box center [488, 261] width 18 height 18
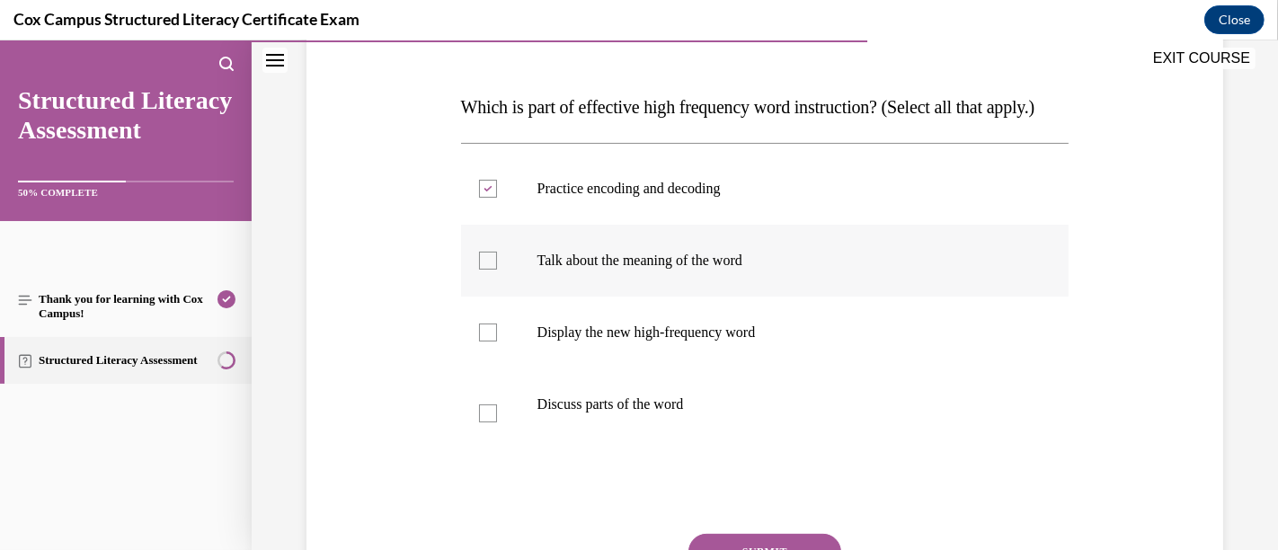
checkbox input "true"
click at [492, 341] on div at bounding box center [488, 333] width 18 height 18
click at [492, 341] on input "Display the new high-frequency word" at bounding box center [488, 333] width 18 height 18
checkbox input "true"
click at [489, 422] on div at bounding box center [488, 413] width 18 height 18
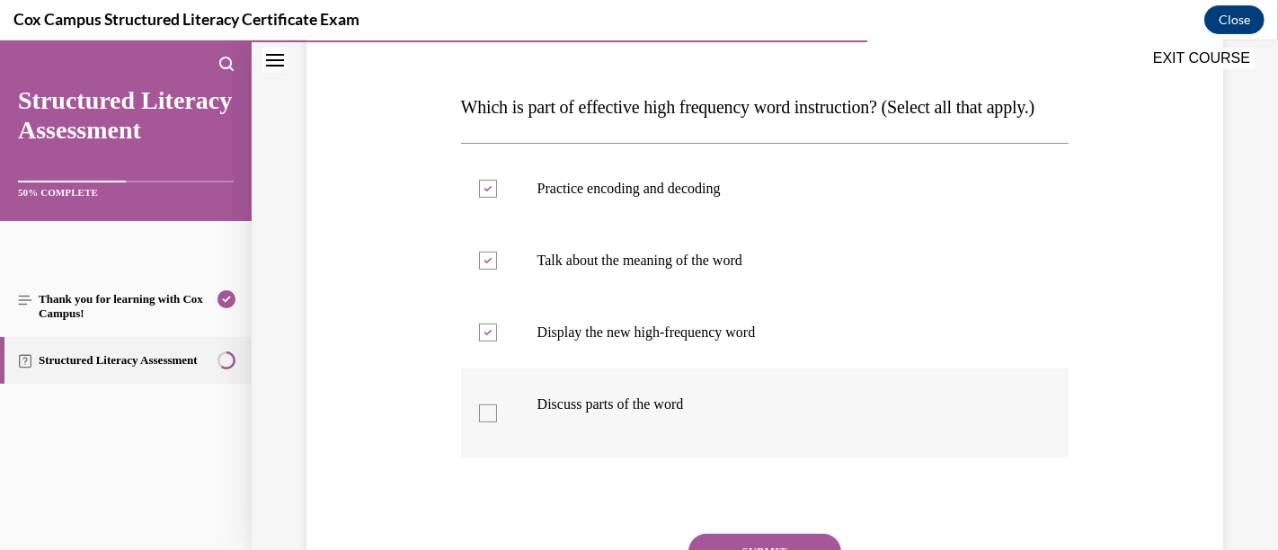
click at [489, 422] on input "Discuss parts of the word" at bounding box center [488, 413] width 18 height 18
checkbox input "true"
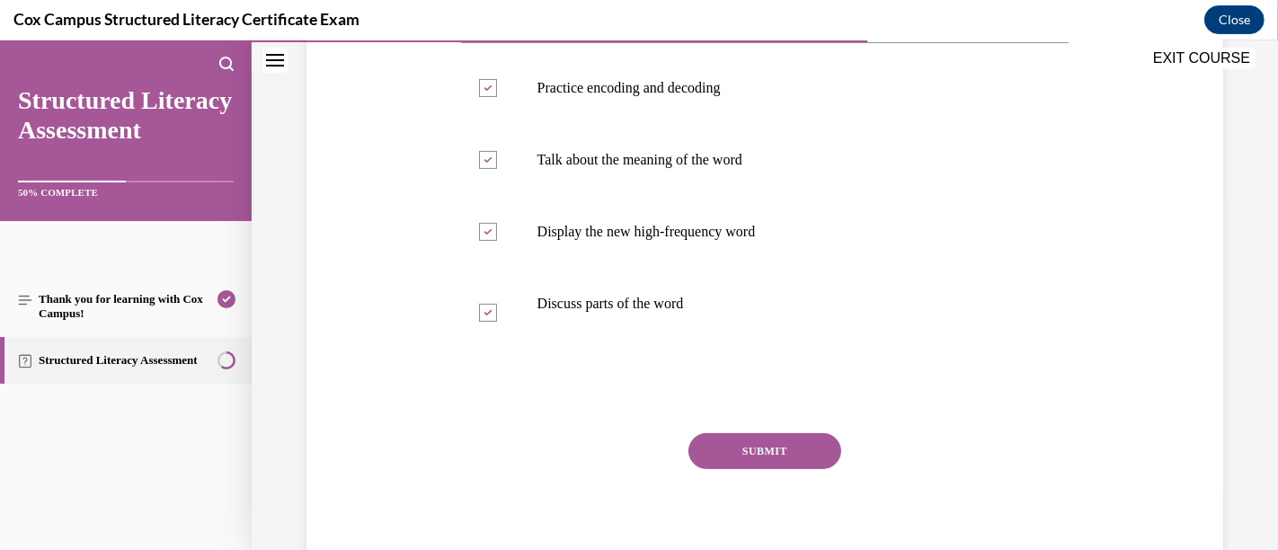
click at [798, 469] on button "SUBMIT" at bounding box center [764, 451] width 153 height 36
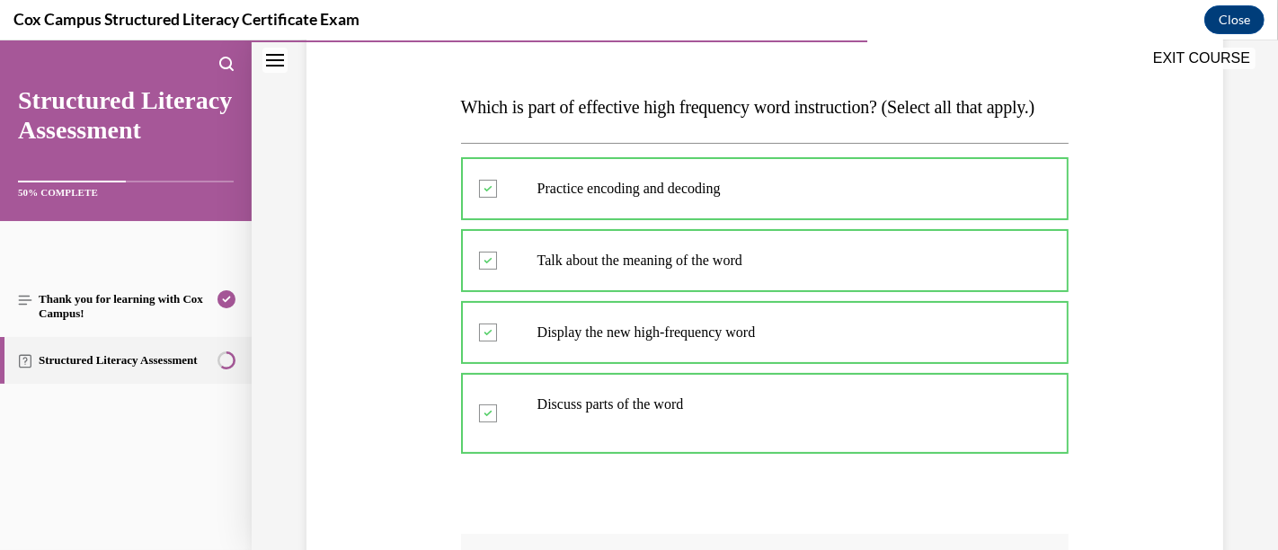
scroll to position [554, 0]
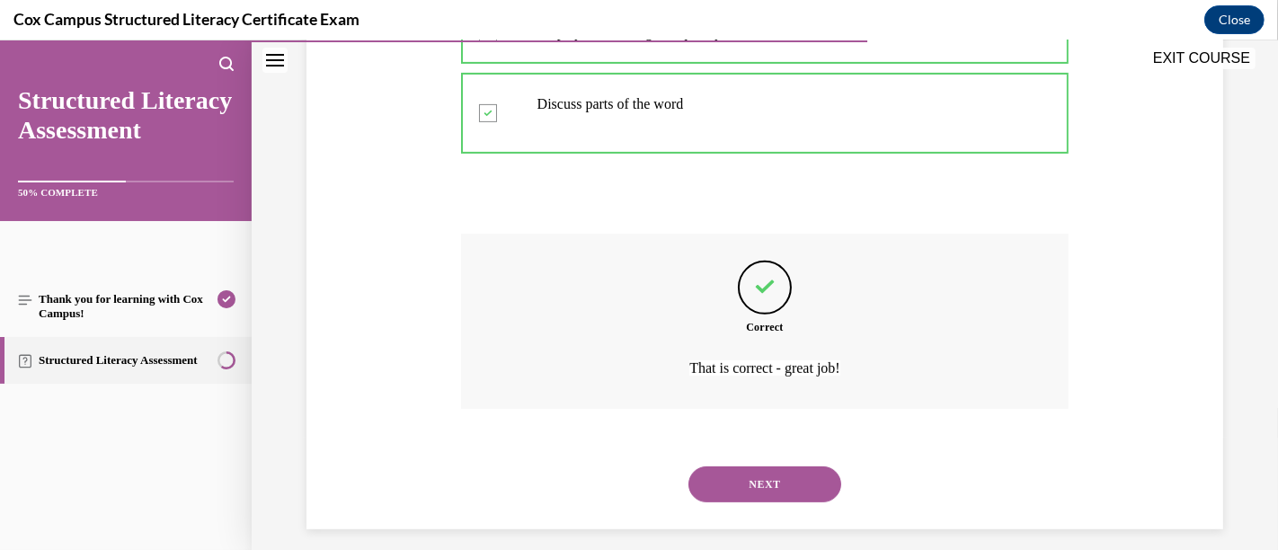
click at [762, 502] on button "NEXT" at bounding box center [764, 484] width 153 height 36
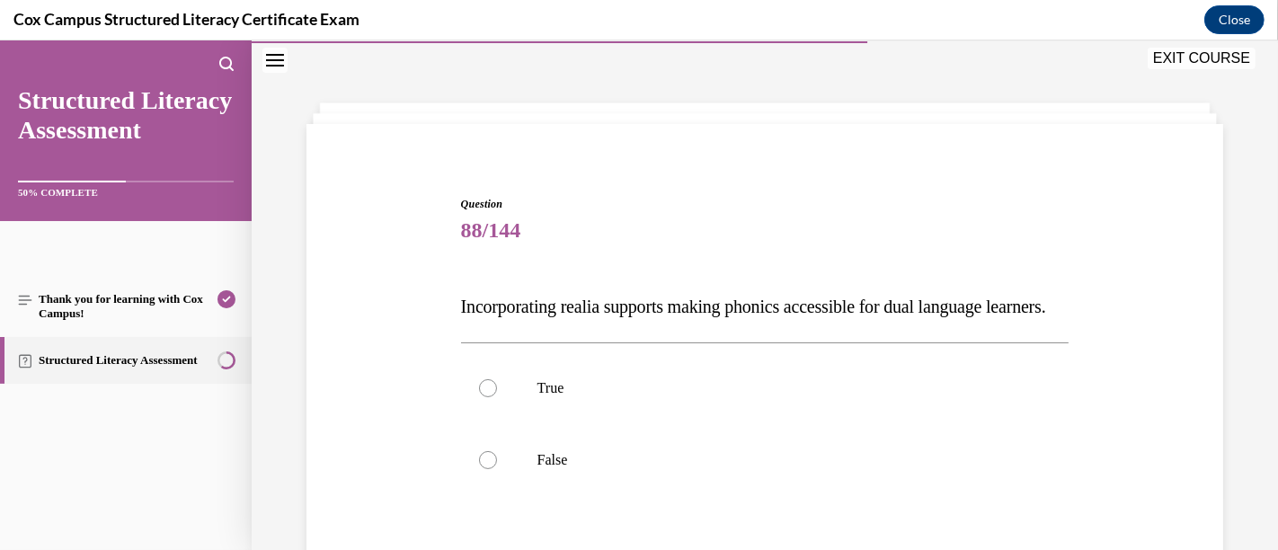
scroll to position [154, 0]
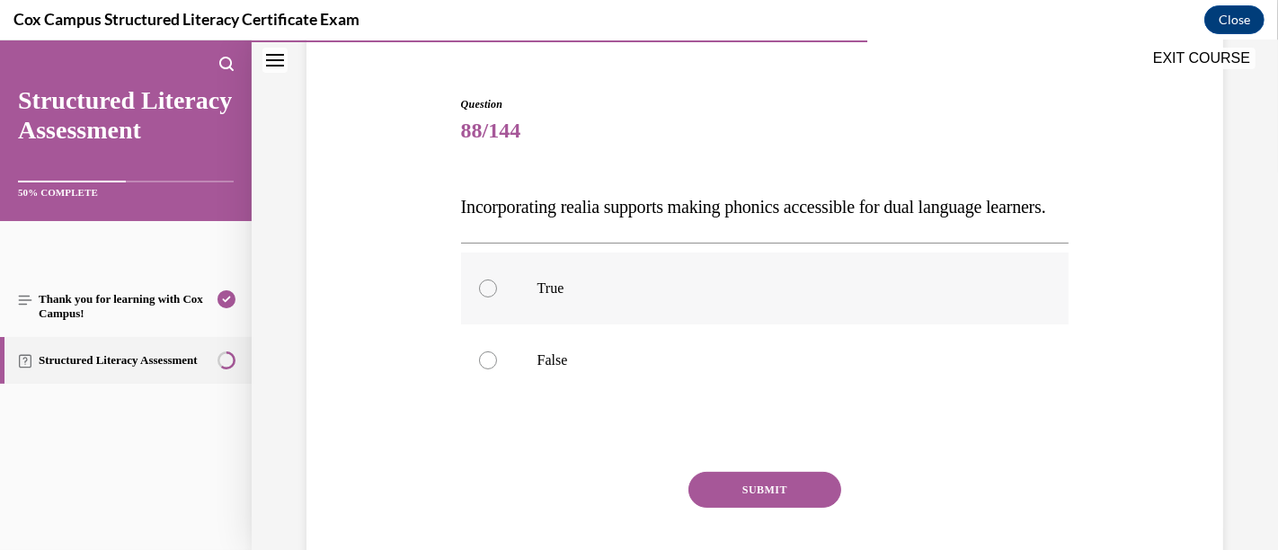
click at [648, 324] on label "True" at bounding box center [765, 289] width 608 height 72
click at [497, 297] on input "True" at bounding box center [488, 288] width 18 height 18
radio input "true"
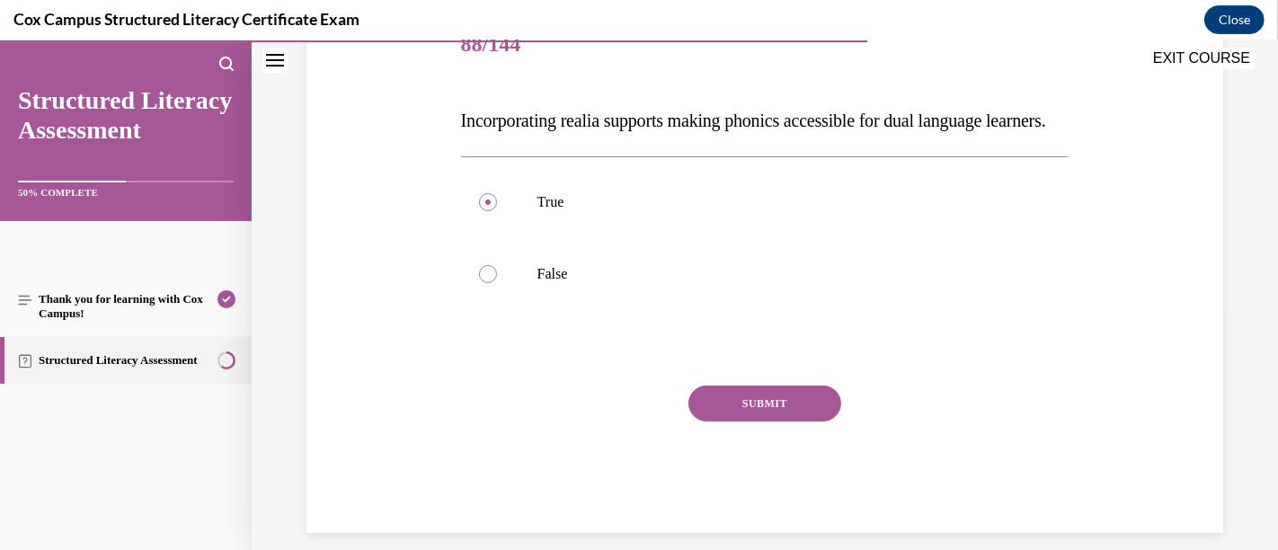
click at [777, 421] on button "SUBMIT" at bounding box center [764, 404] width 153 height 36
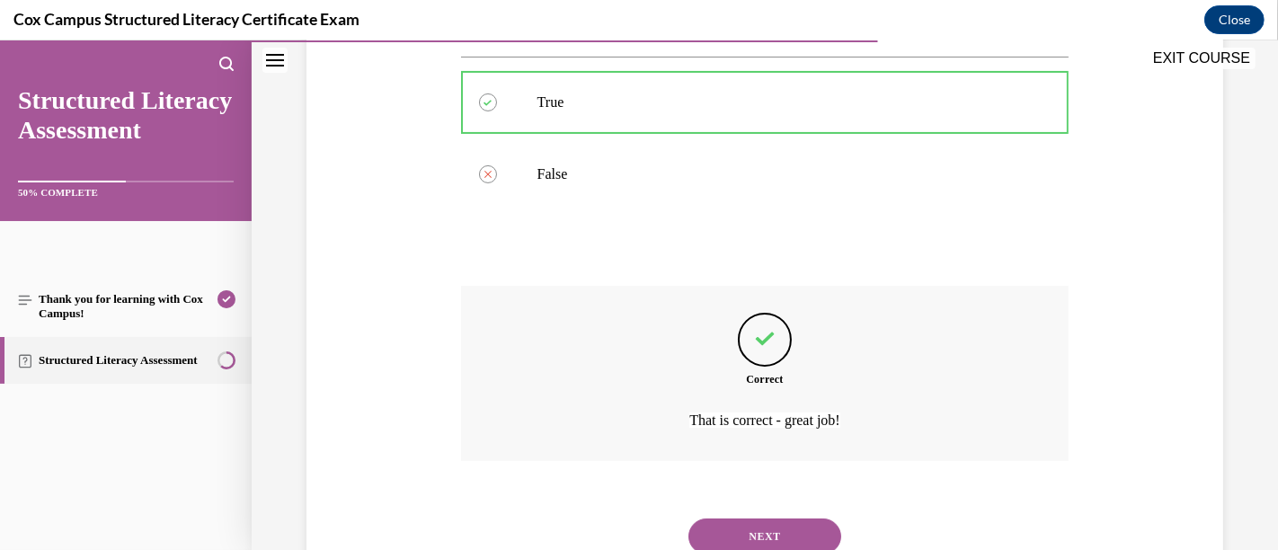
scroll to position [441, 0]
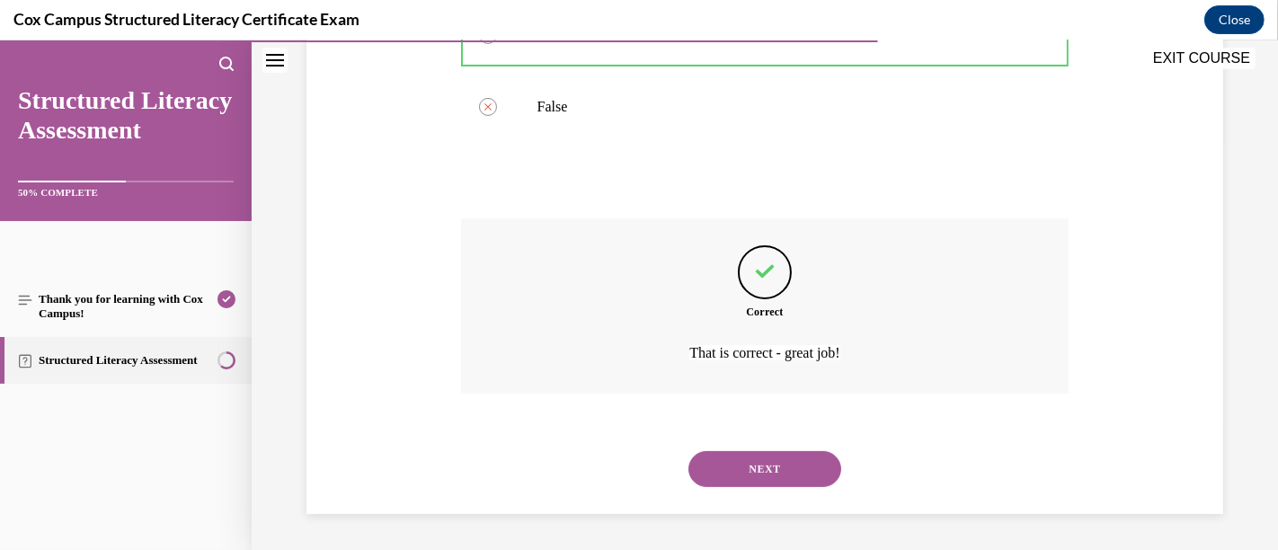
click at [767, 473] on button "NEXT" at bounding box center [764, 469] width 153 height 36
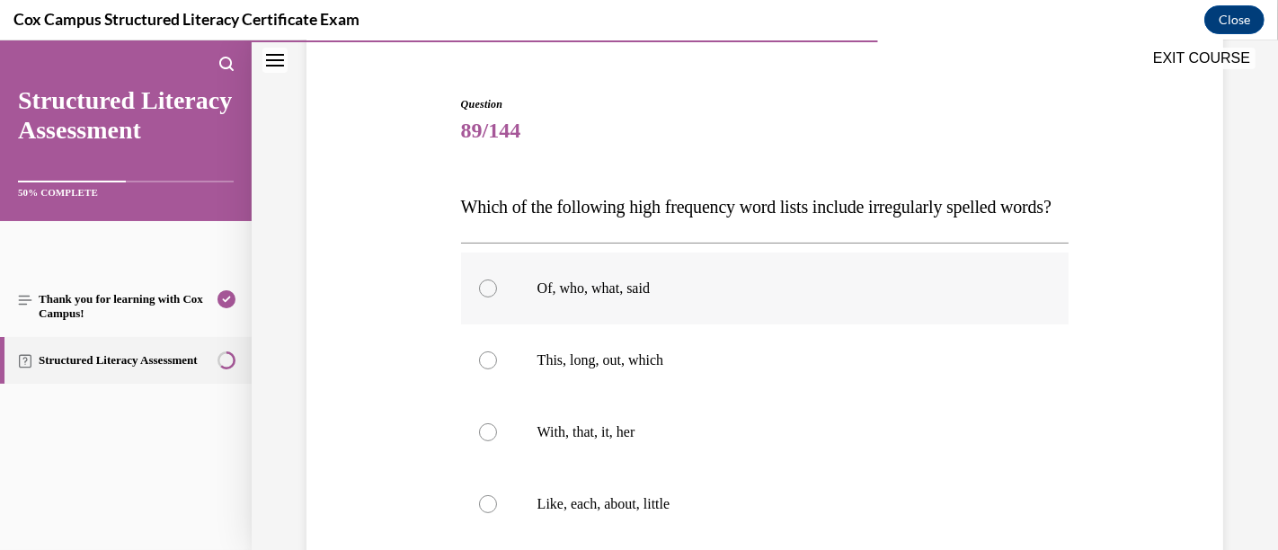
scroll to position [253, 0]
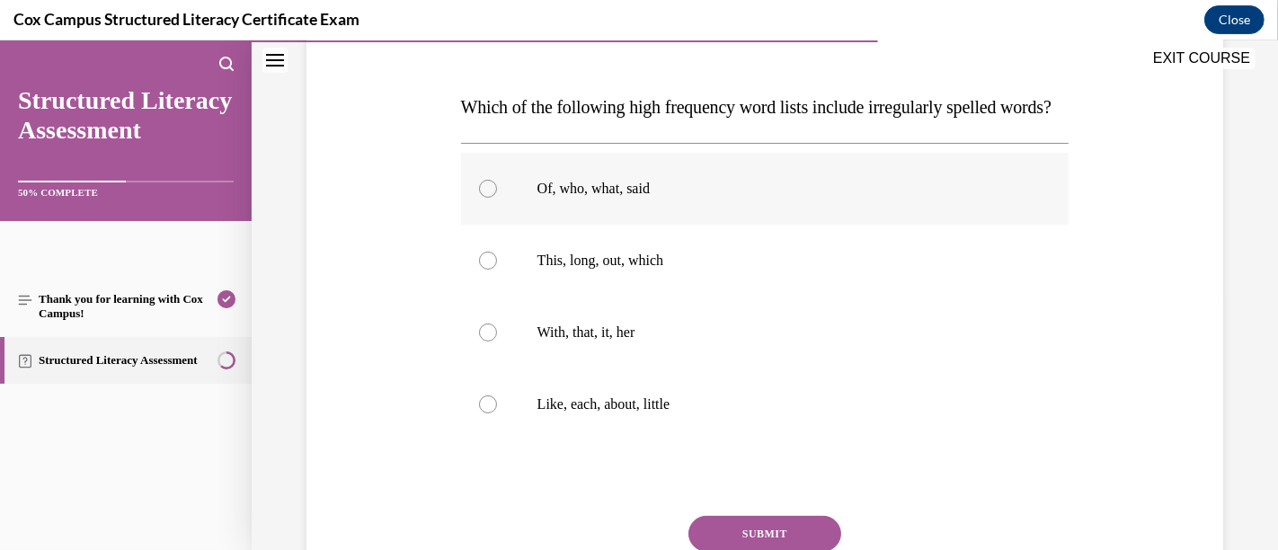
click at [643, 198] on p "Of, who, what, said" at bounding box center [780, 189] width 487 height 18
click at [497, 198] on input "Of, who, what, said" at bounding box center [488, 189] width 18 height 18
radio input "true"
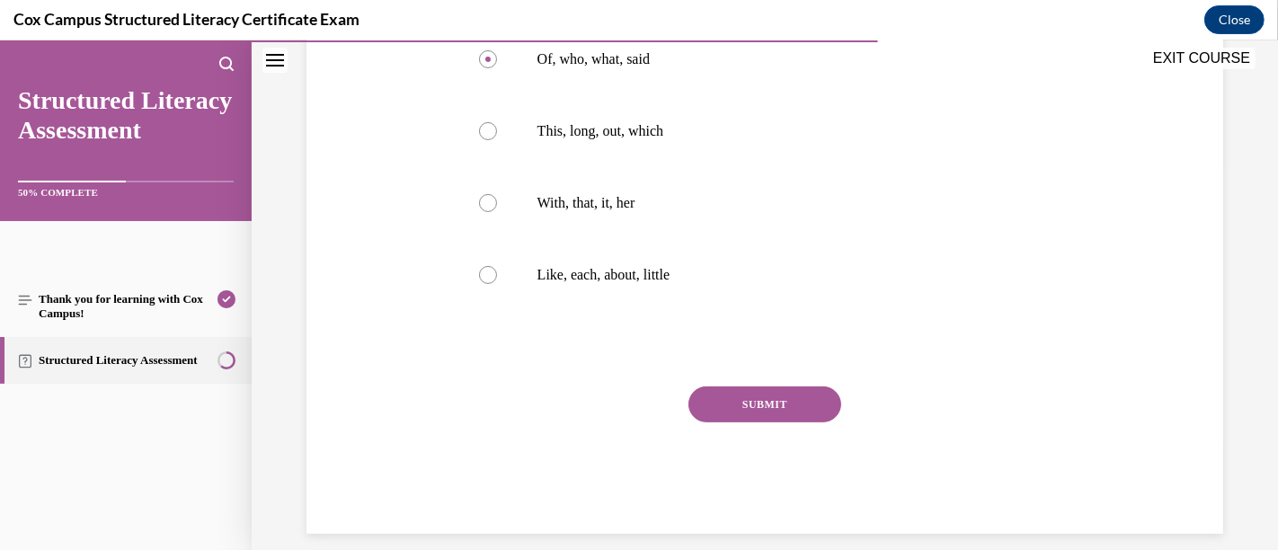
click at [750, 422] on button "SUBMIT" at bounding box center [764, 404] width 153 height 36
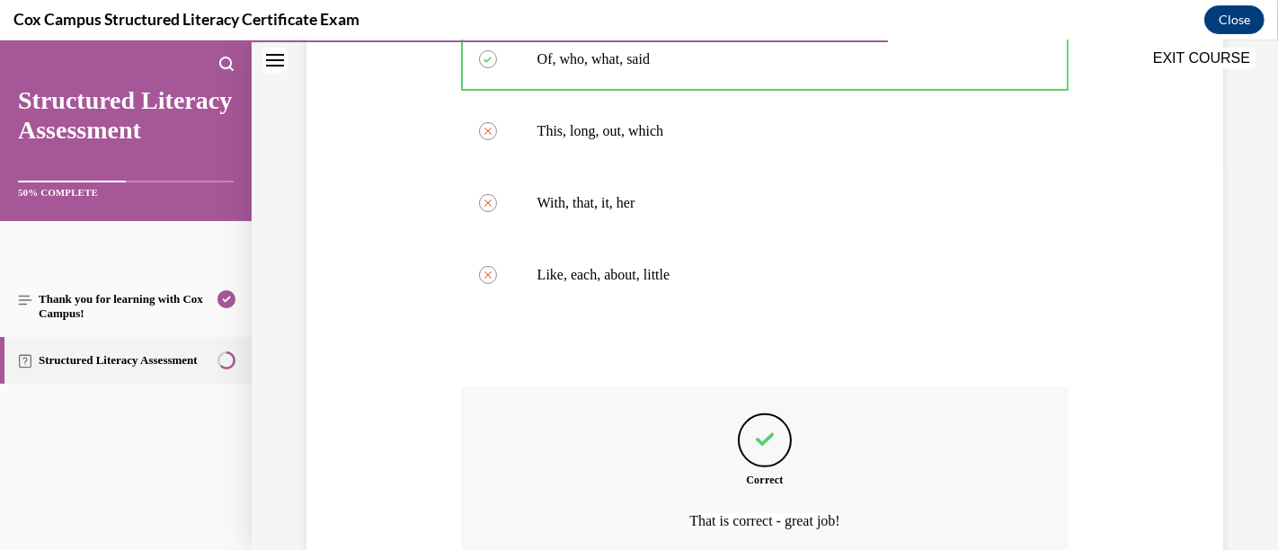
scroll to position [183, 0]
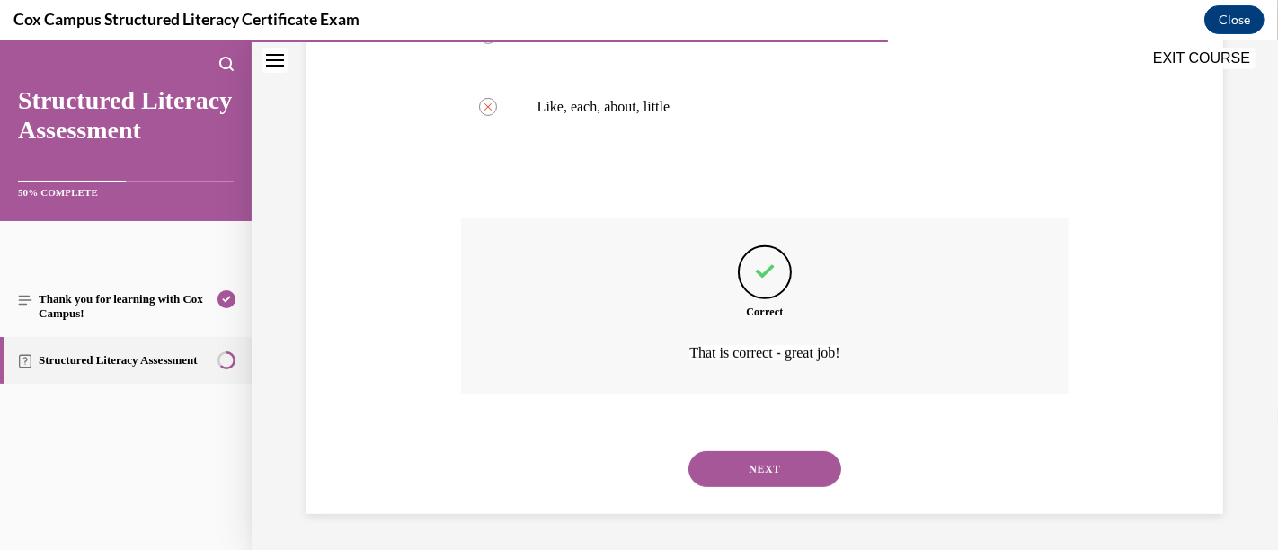
click at [816, 462] on button "NEXT" at bounding box center [764, 469] width 153 height 36
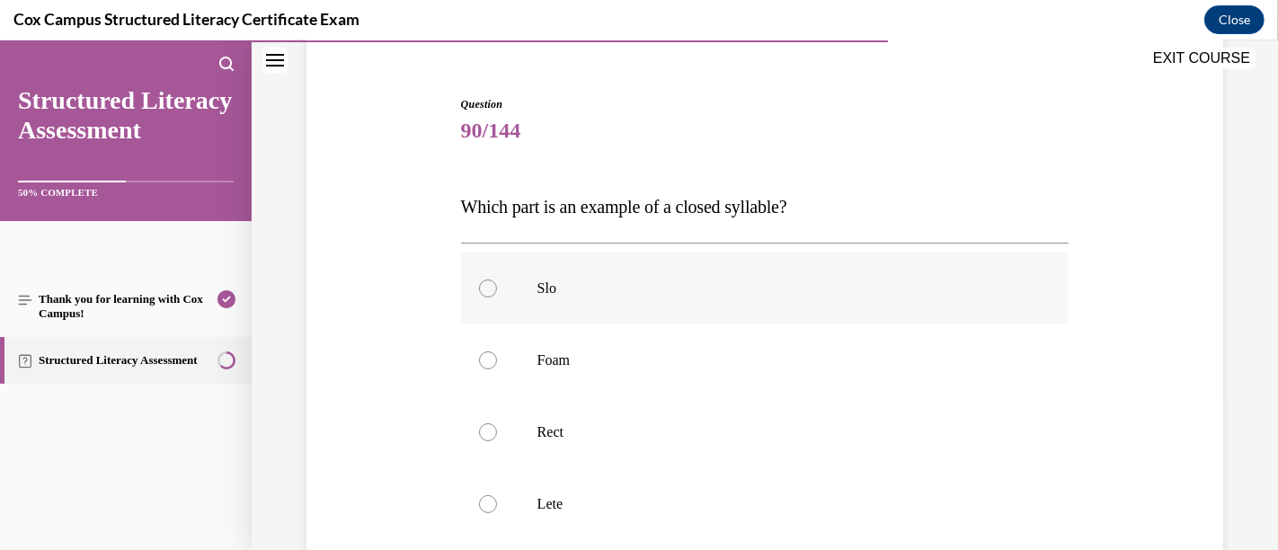
scroll to position [253, 0]
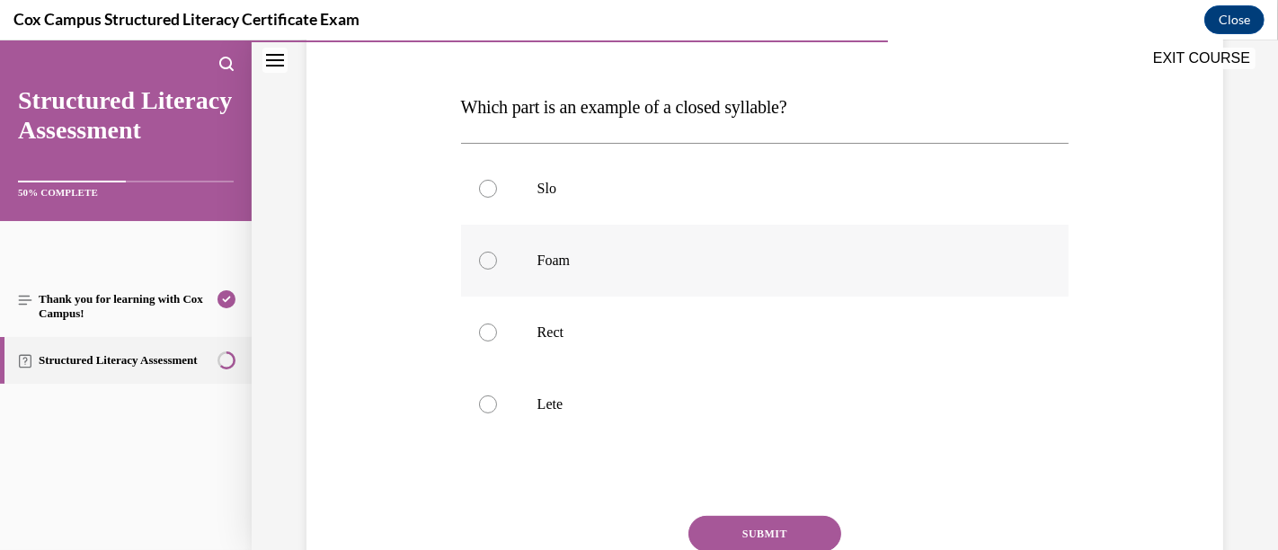
click at [658, 262] on p "Foam" at bounding box center [780, 261] width 487 height 18
click at [497, 262] on input "Foam" at bounding box center [488, 261] width 18 height 18
radio input "true"
click at [637, 319] on label "Rect" at bounding box center [765, 333] width 608 height 72
click at [497, 324] on input "Rect" at bounding box center [488, 333] width 18 height 18
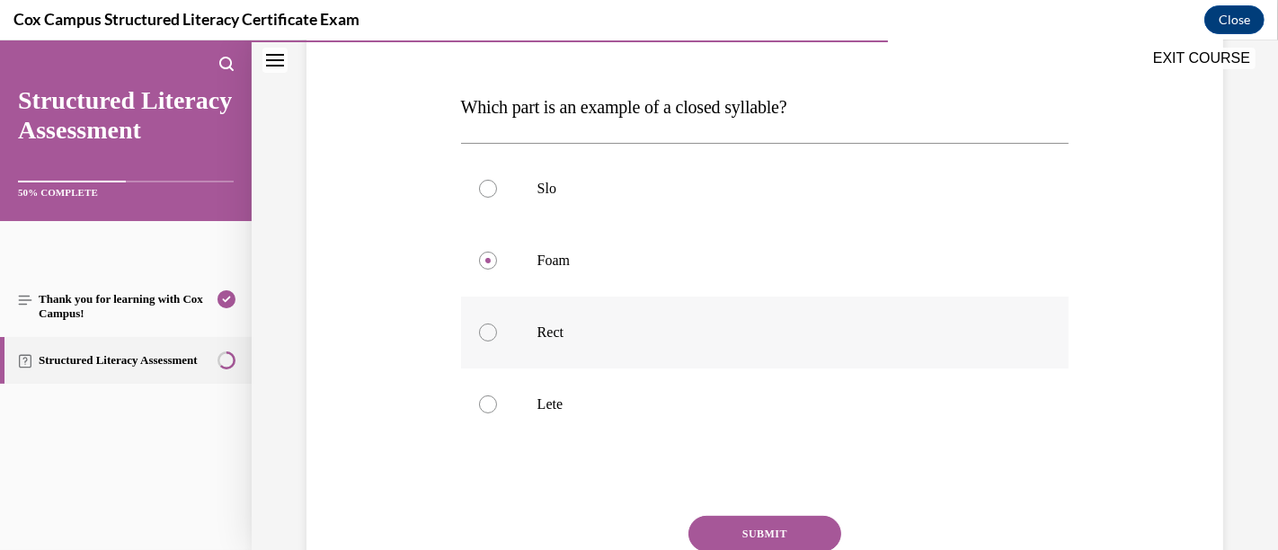
radio input "true"
click at [716, 244] on label "Foam" at bounding box center [765, 261] width 608 height 72
click at [497, 252] on input "Foam" at bounding box center [488, 261] width 18 height 18
radio input "true"
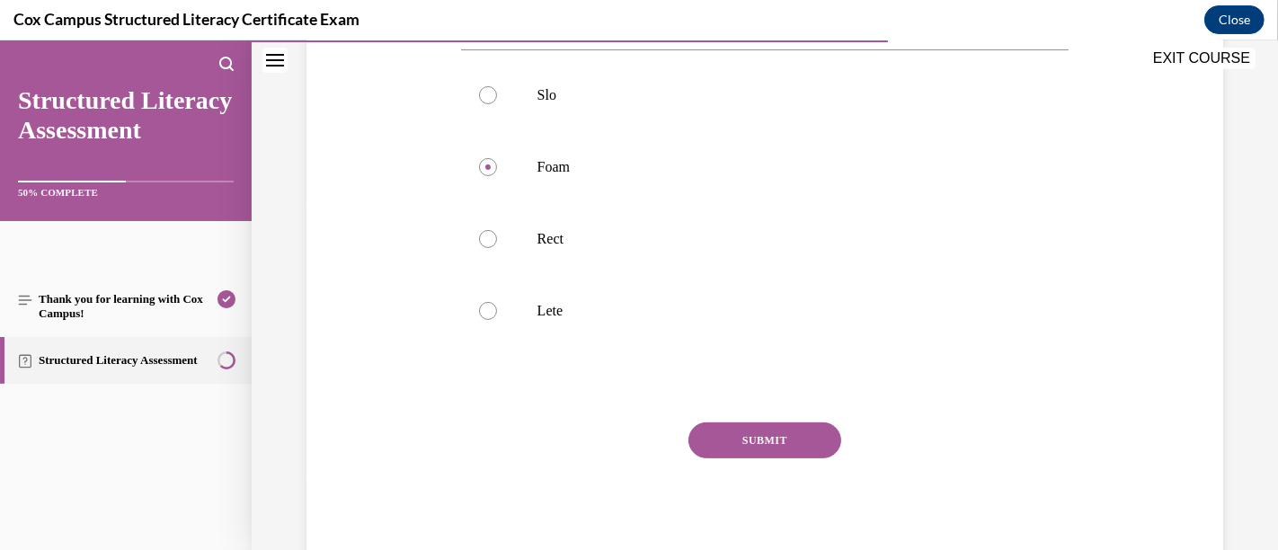
click at [756, 450] on button "SUBMIT" at bounding box center [764, 440] width 153 height 36
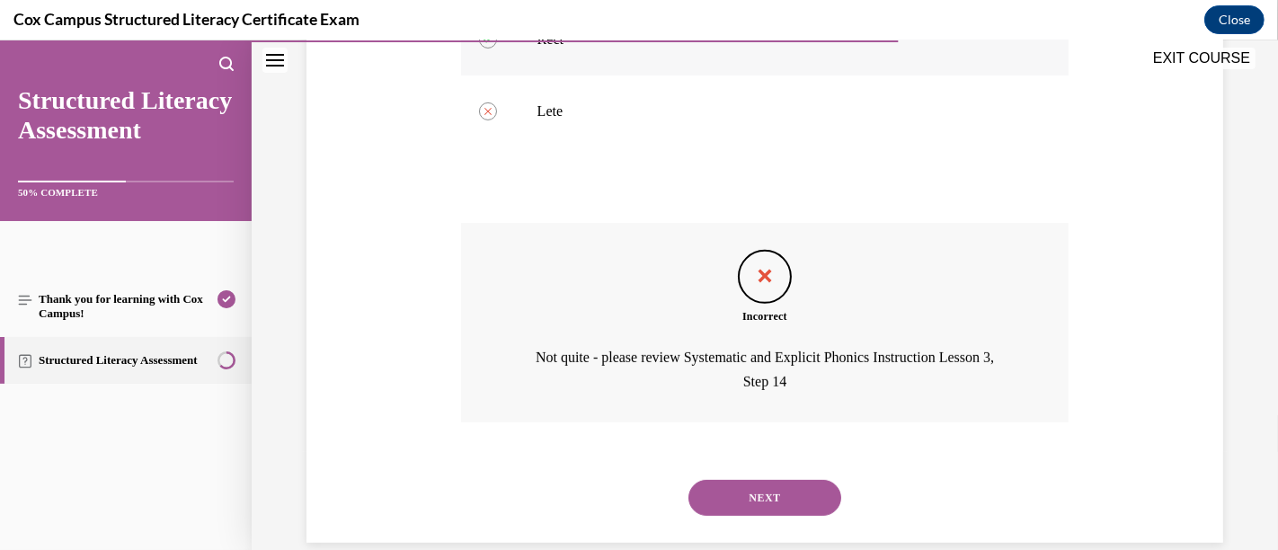
scroll to position [574, 0]
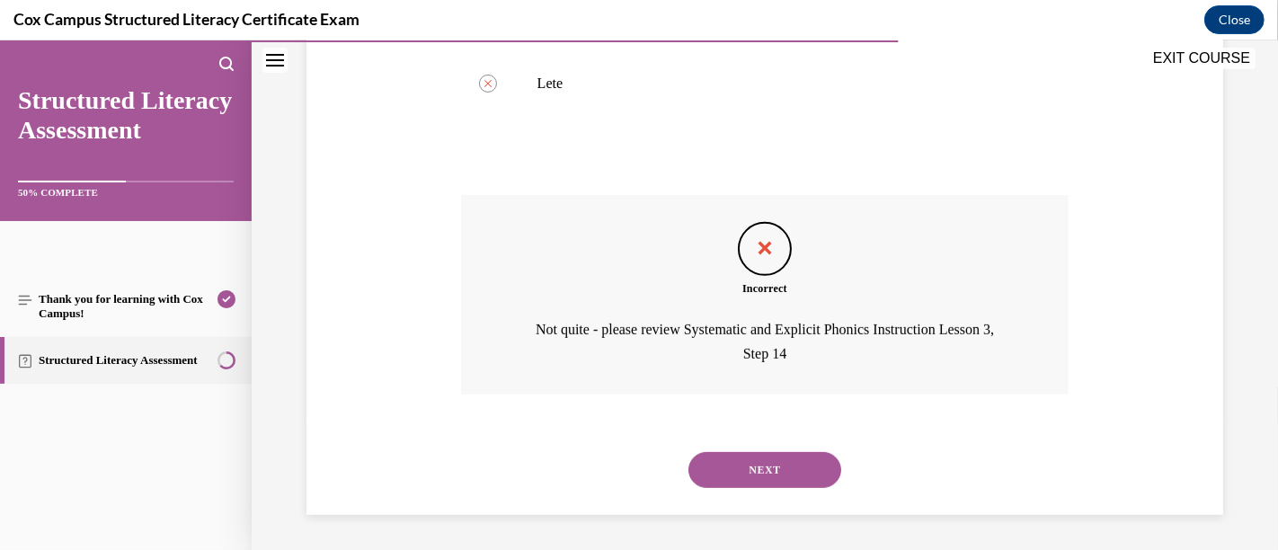
click at [773, 476] on button "NEXT" at bounding box center [764, 470] width 153 height 36
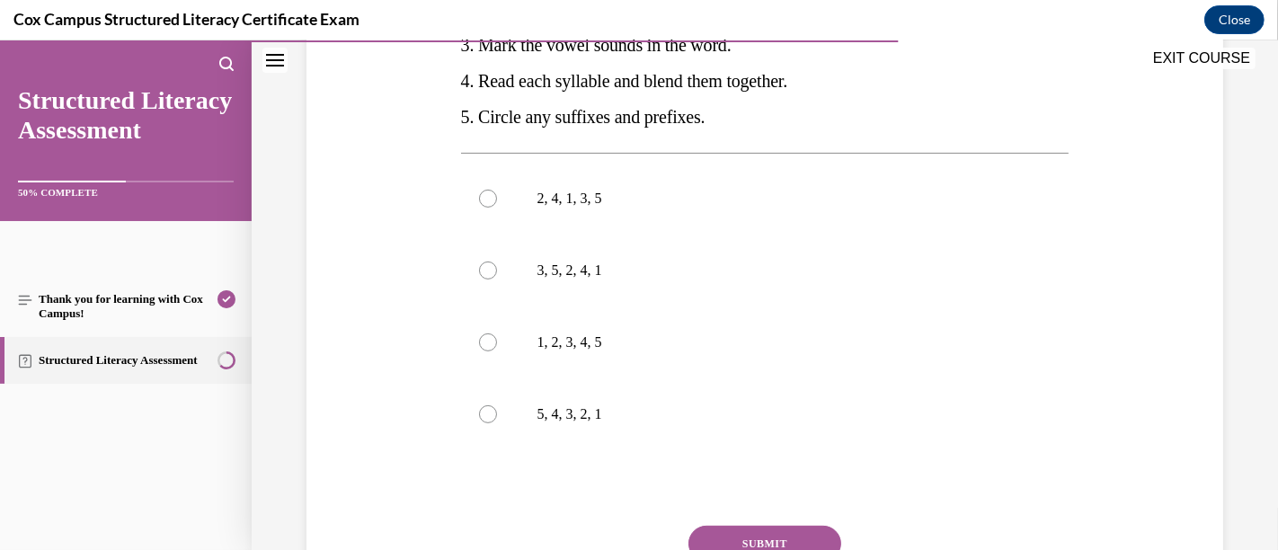
scroll to position [354, 0]
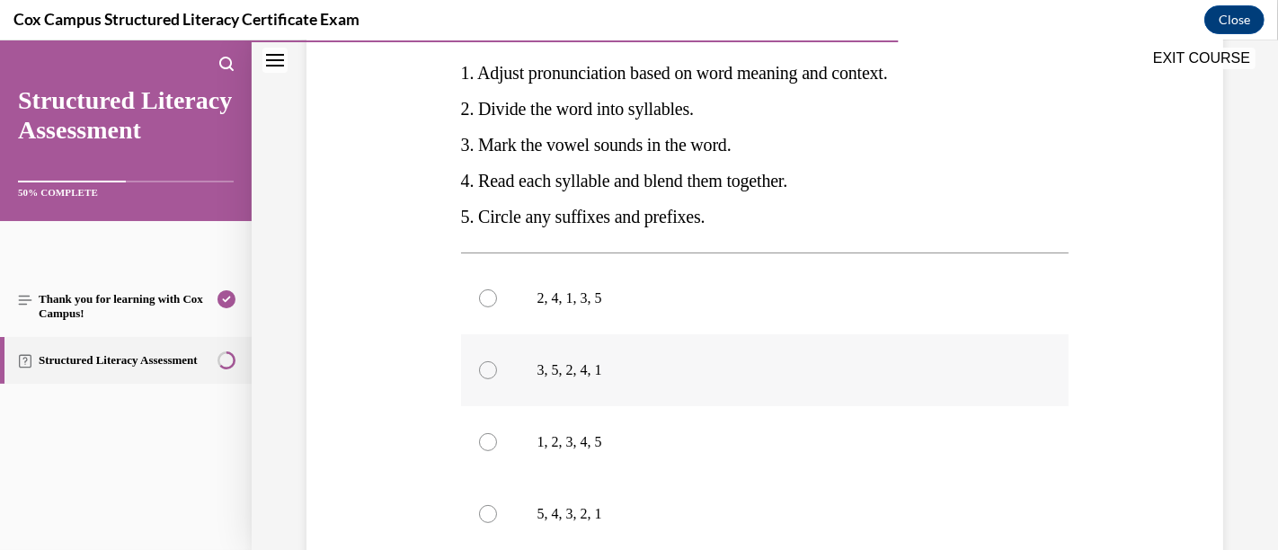
click at [661, 385] on label "3, 5, 2, 4, 1" at bounding box center [765, 370] width 608 height 72
click at [497, 379] on input "3, 5, 2, 4, 1" at bounding box center [488, 370] width 18 height 18
radio input "true"
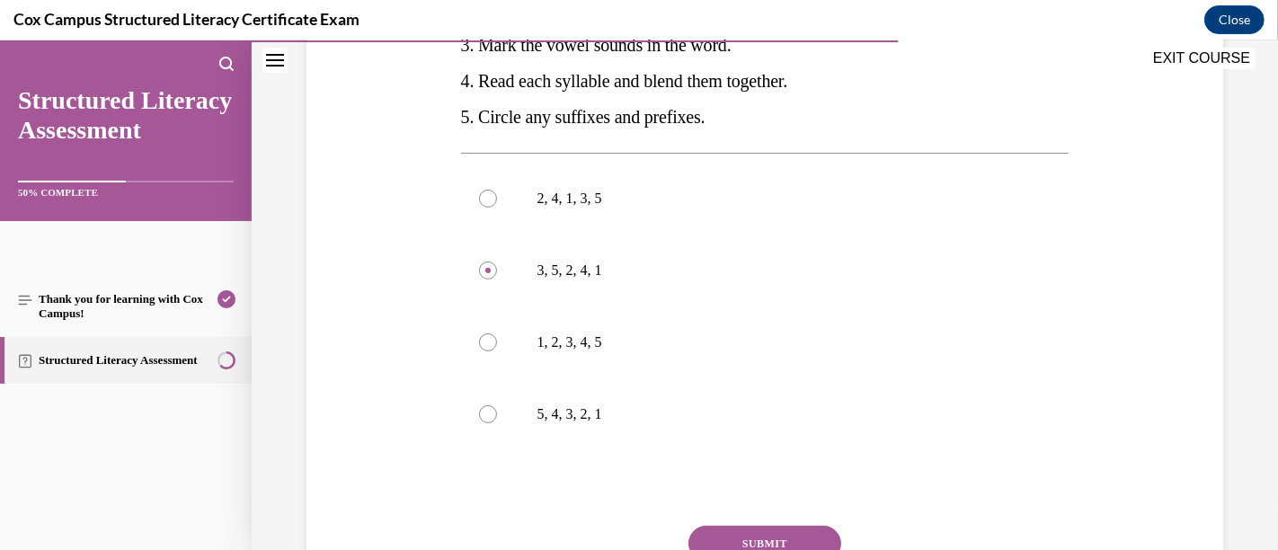
scroll to position [554, 0]
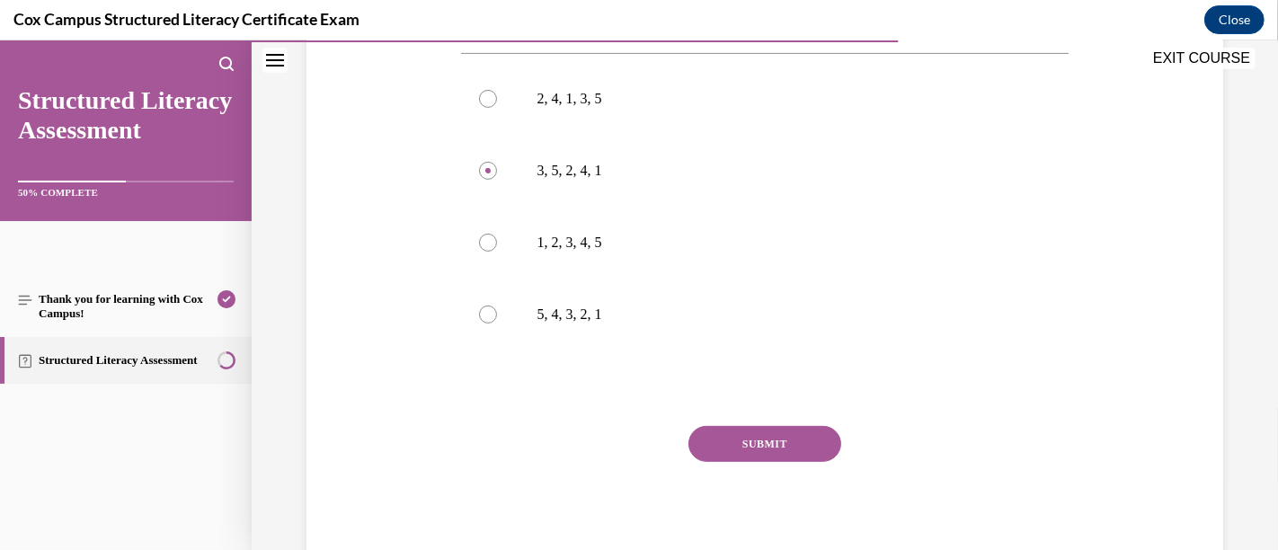
click at [752, 442] on button "SUBMIT" at bounding box center [764, 444] width 153 height 36
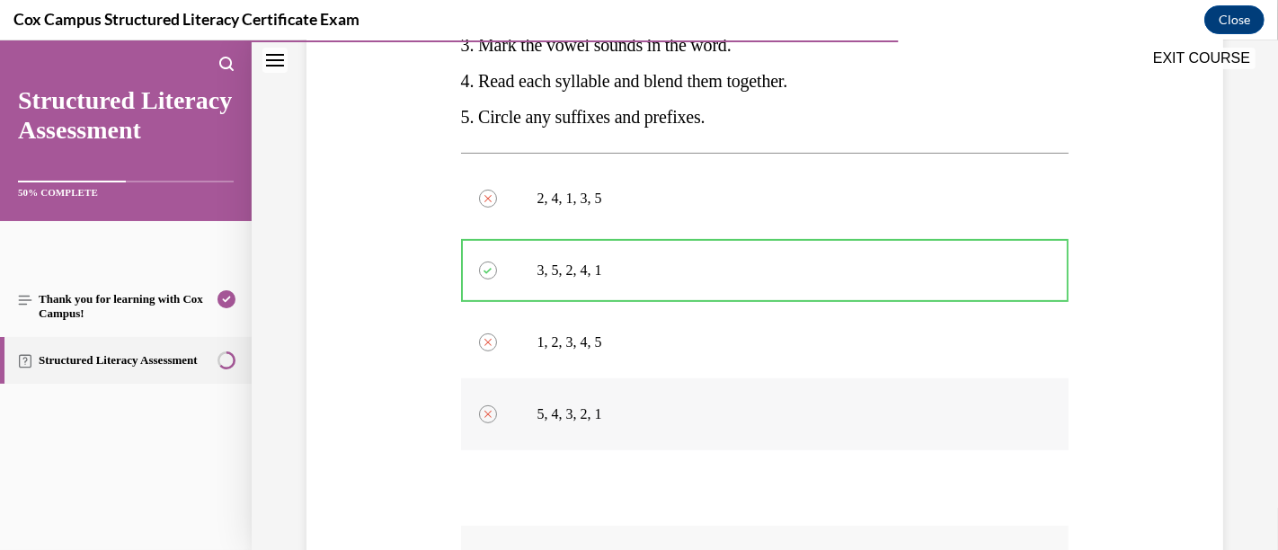
scroll to position [354, 0]
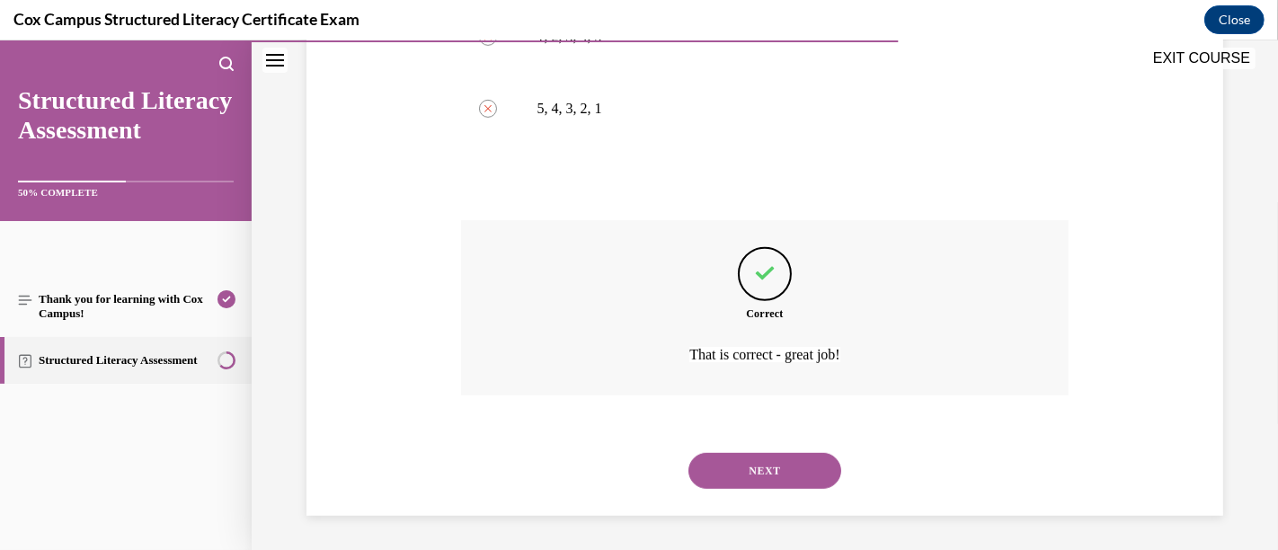
click at [779, 476] on button "NEXT" at bounding box center [764, 471] width 153 height 36
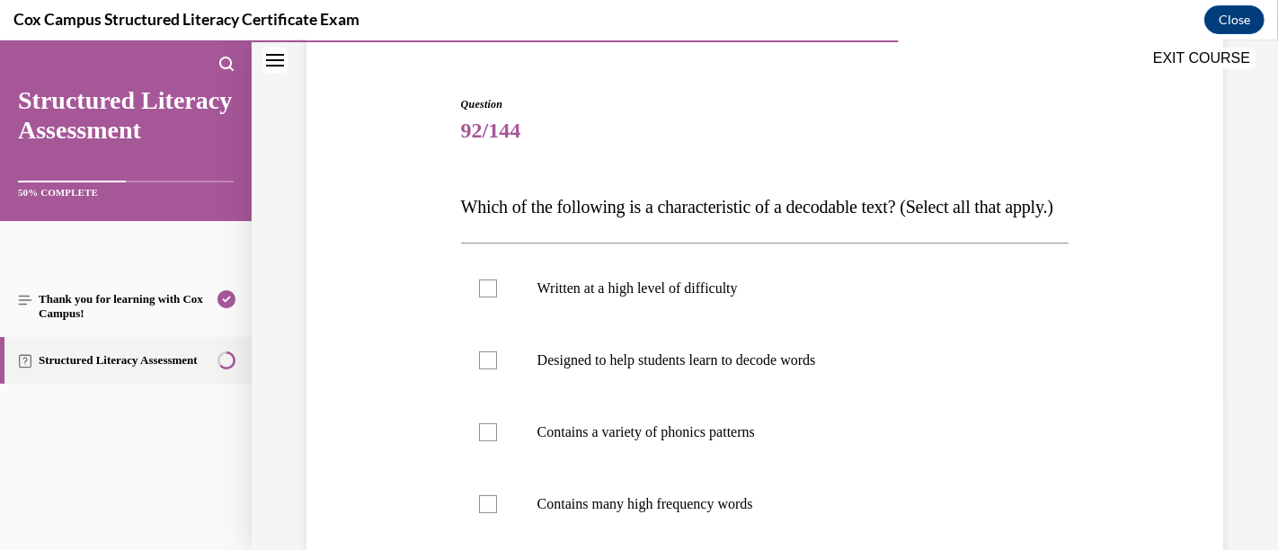
scroll to position [253, 0]
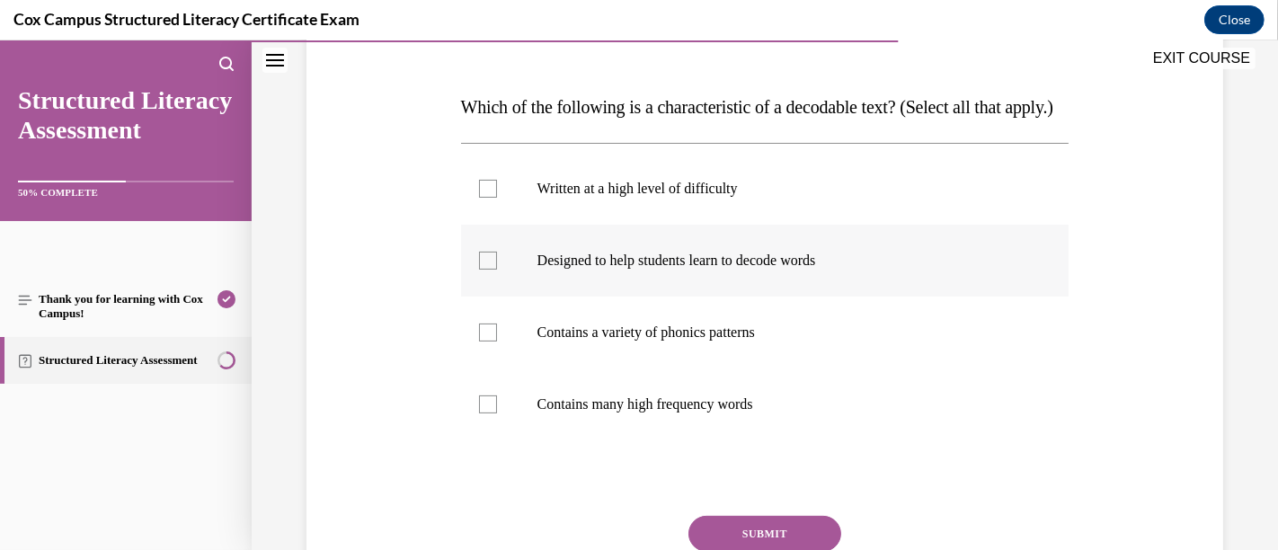
click at [489, 270] on div at bounding box center [488, 261] width 18 height 18
click at [489, 270] on input "Designed to help students learn to decode words" at bounding box center [488, 261] width 18 height 18
checkbox input "true"
click at [485, 413] on div at bounding box center [488, 404] width 18 height 18
click at [485, 413] on input "Contains many high frequency words" at bounding box center [488, 404] width 18 height 18
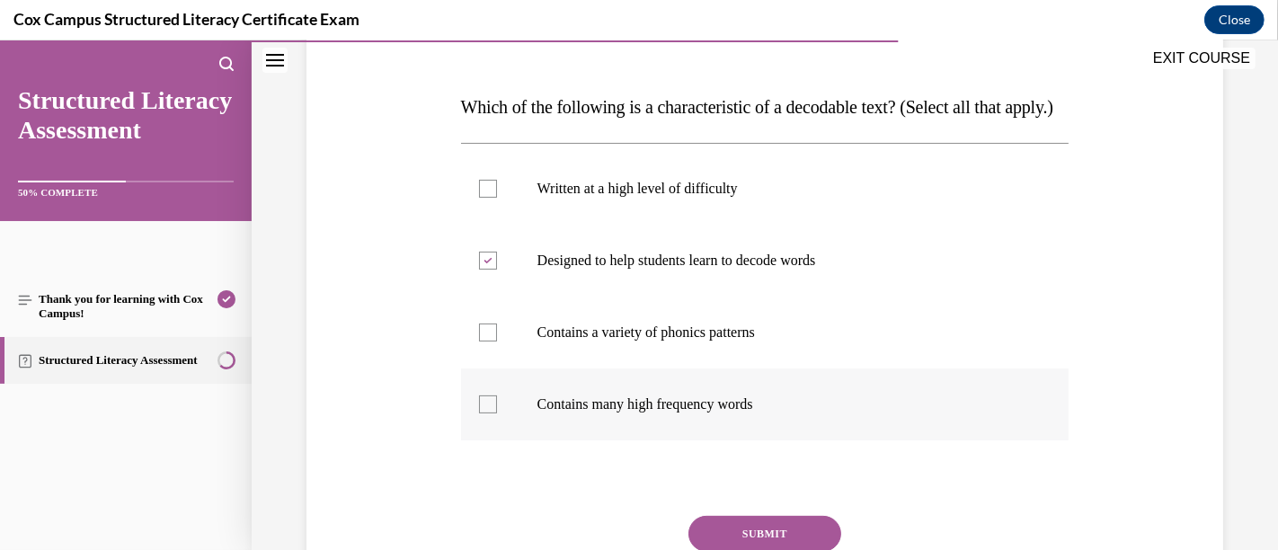
checkbox input "true"
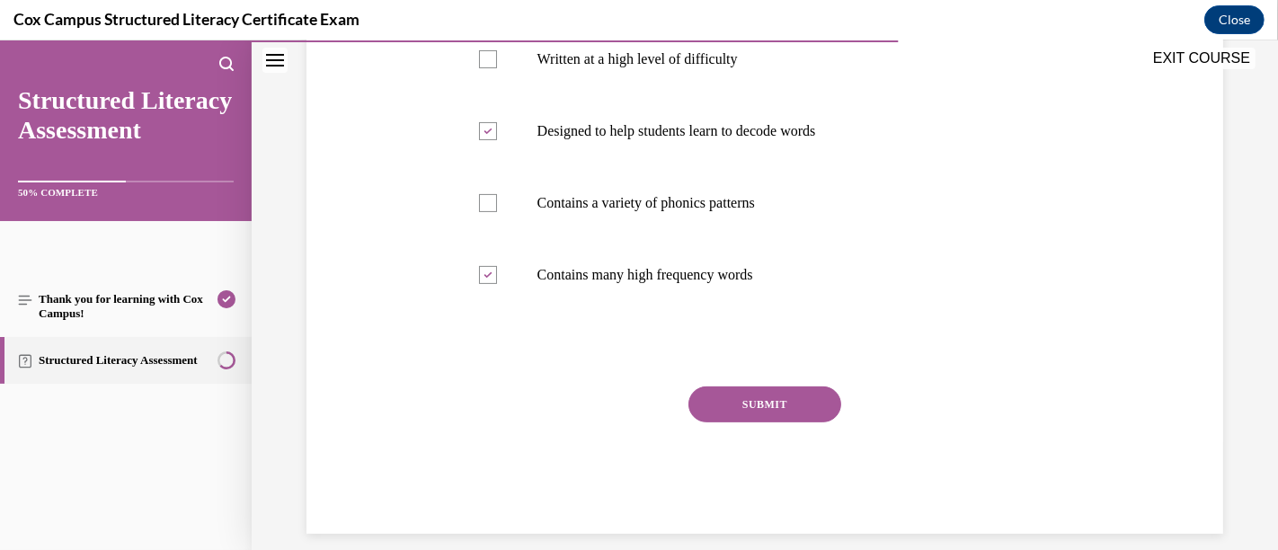
click at [705, 422] on button "SUBMIT" at bounding box center [764, 404] width 153 height 36
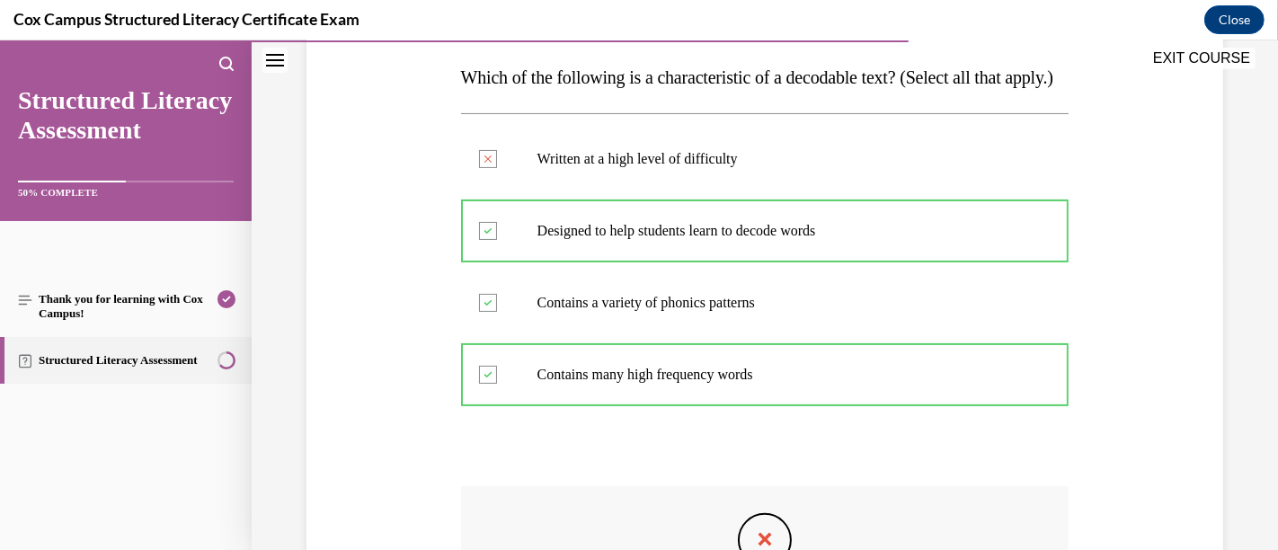
scroll to position [483, 0]
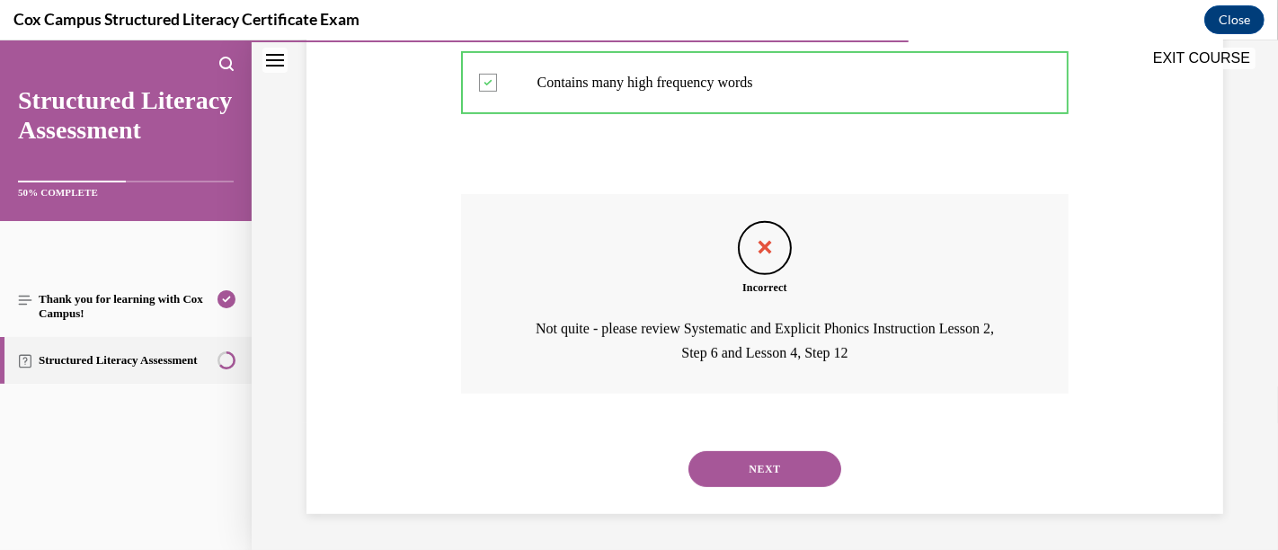
click at [804, 452] on button "NEXT" at bounding box center [764, 469] width 153 height 36
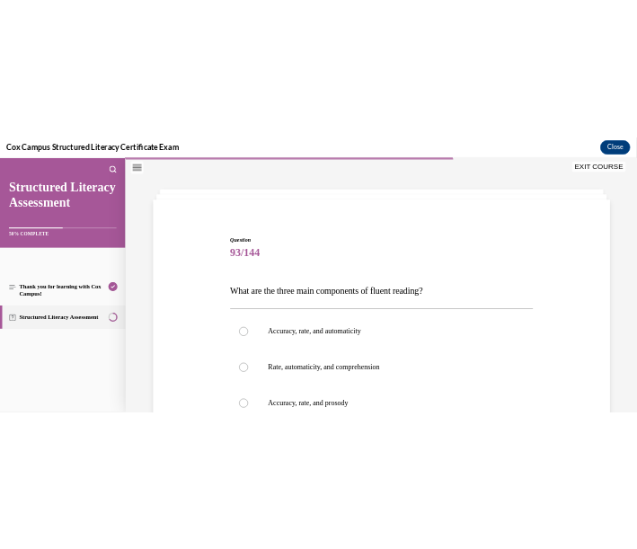
scroll to position [154, 0]
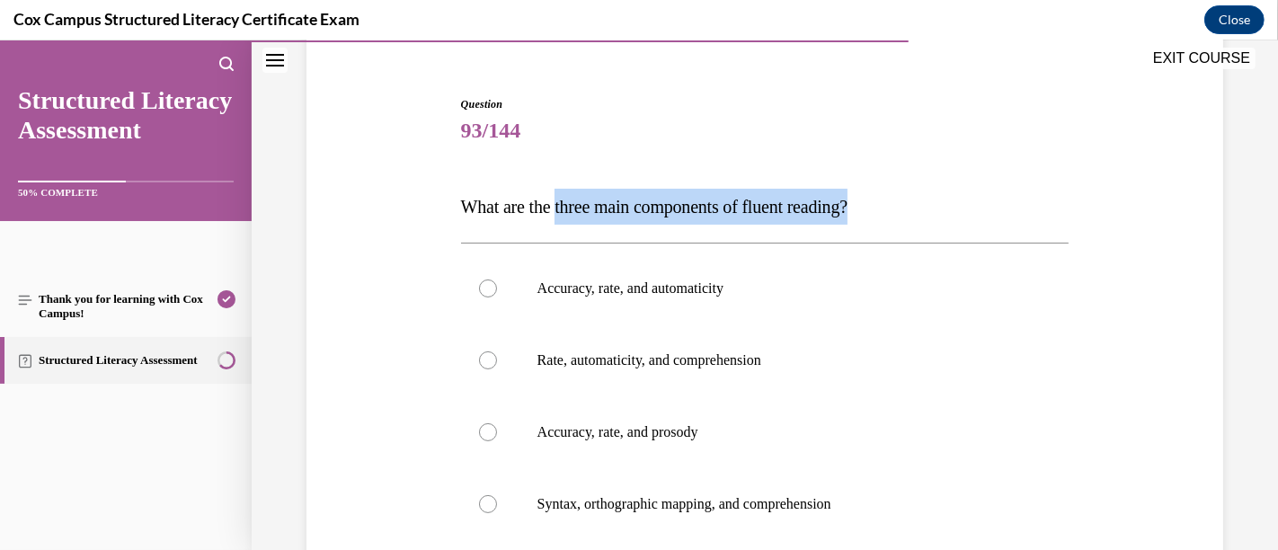
drag, startPoint x: 564, startPoint y: 206, endPoint x: 886, endPoint y: 200, distance: 321.8
click at [847, 200] on span "What are the three main components of fluent reading?" at bounding box center [654, 207] width 386 height 20
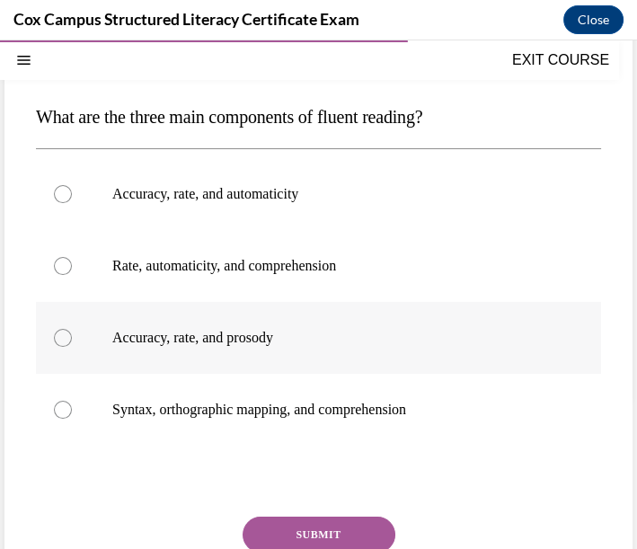
click at [232, 339] on p "Accuracy, rate, and prosody" at bounding box center [334, 338] width 444 height 18
click at [72, 339] on input "Accuracy, rate, and prosody" at bounding box center [63, 338] width 18 height 18
radio input "true"
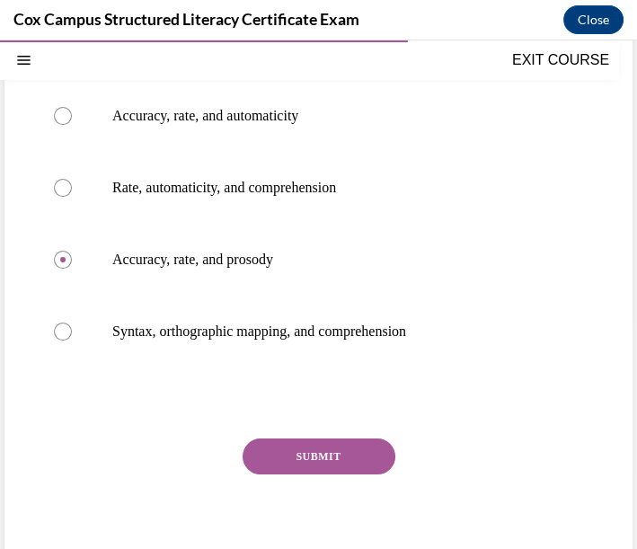
click at [288, 451] on button "SUBMIT" at bounding box center [319, 457] width 153 height 36
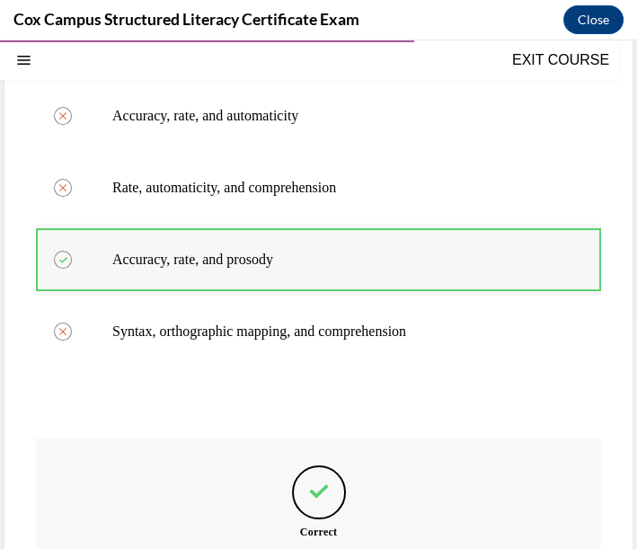
scroll to position [132, 0]
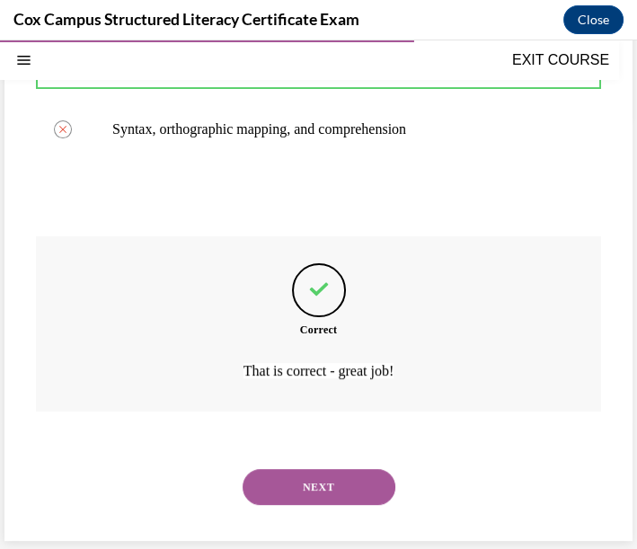
click at [310, 481] on button "NEXT" at bounding box center [319, 487] width 153 height 36
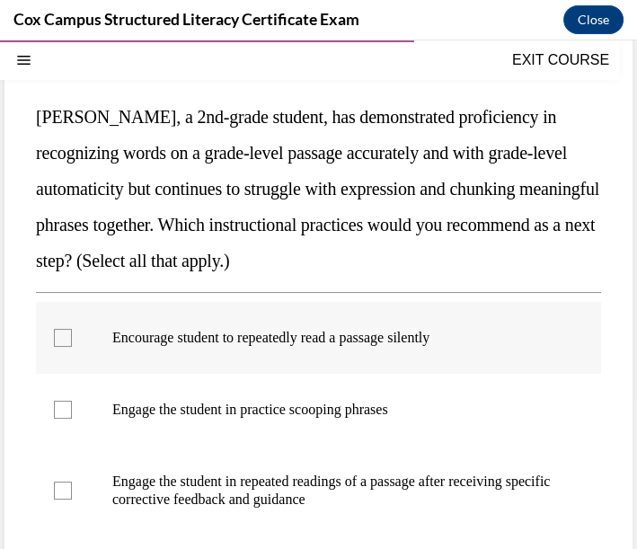
scroll to position [253, 0]
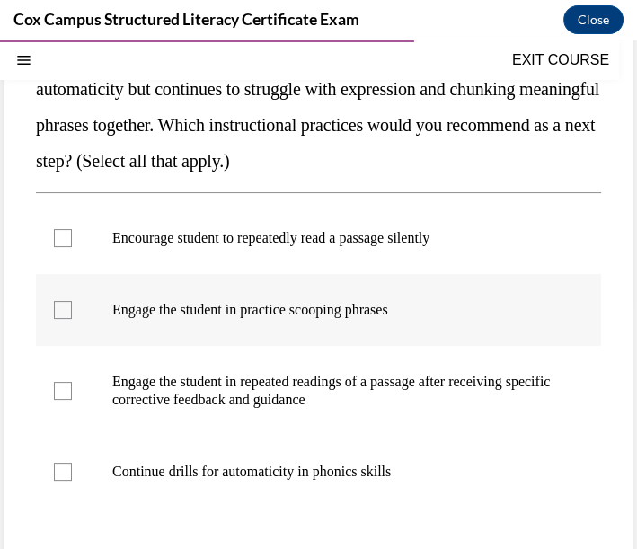
click at [75, 306] on label "Engage the student in practice scooping phrases" at bounding box center [318, 310] width 565 height 72
click at [72, 306] on input "Engage the student in practice scooping phrases" at bounding box center [63, 310] width 18 height 18
checkbox input "true"
click at [60, 383] on div at bounding box center [63, 391] width 18 height 18
click at [60, 383] on input "Engage the student in repeated readings of a passage after receiving specific c…" at bounding box center [63, 391] width 18 height 18
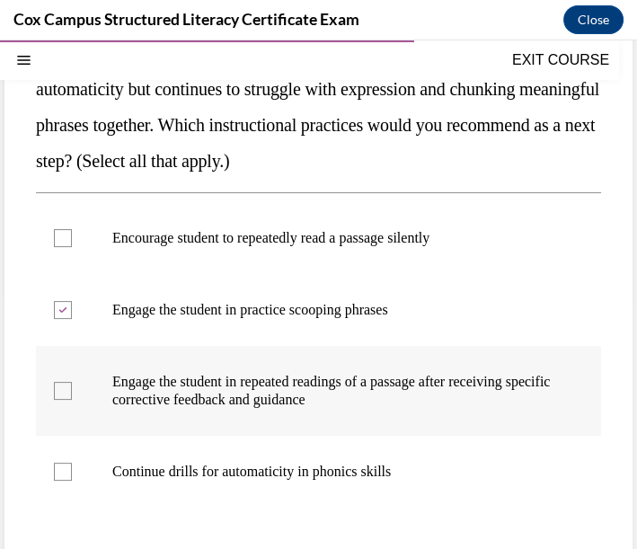
checkbox input "true"
click at [55, 237] on div at bounding box center [63, 238] width 18 height 18
click at [55, 237] on input "Encourage student to repeatedly read a passage silently" at bounding box center [63, 238] width 18 height 18
checkbox input "true"
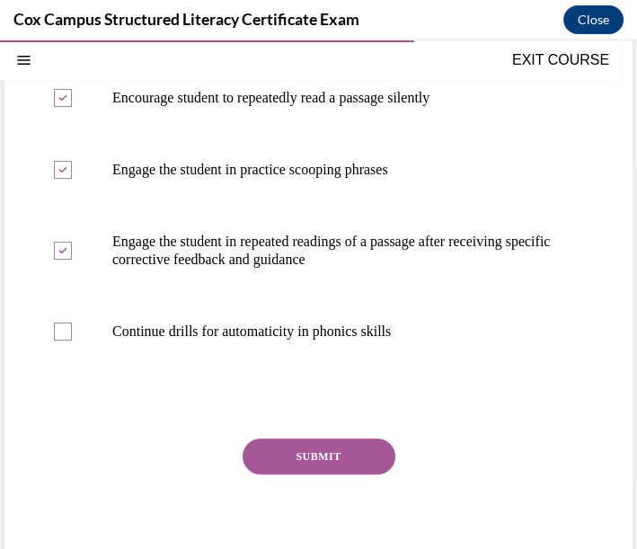
click at [377, 459] on button "SUBMIT" at bounding box center [319, 457] width 153 height 36
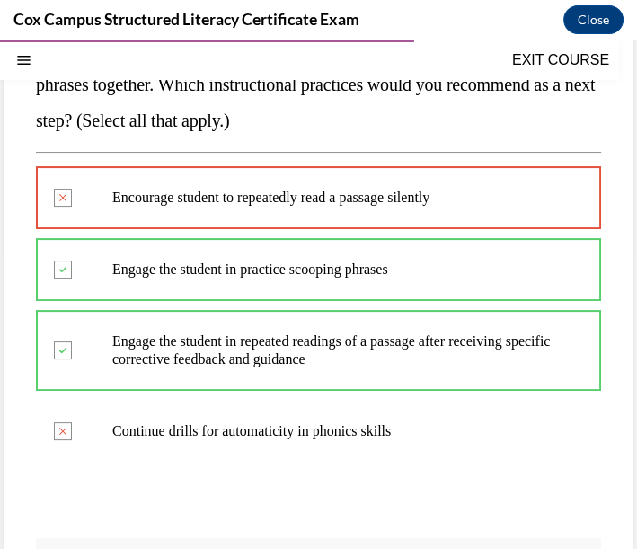
scroll to position [194, 0]
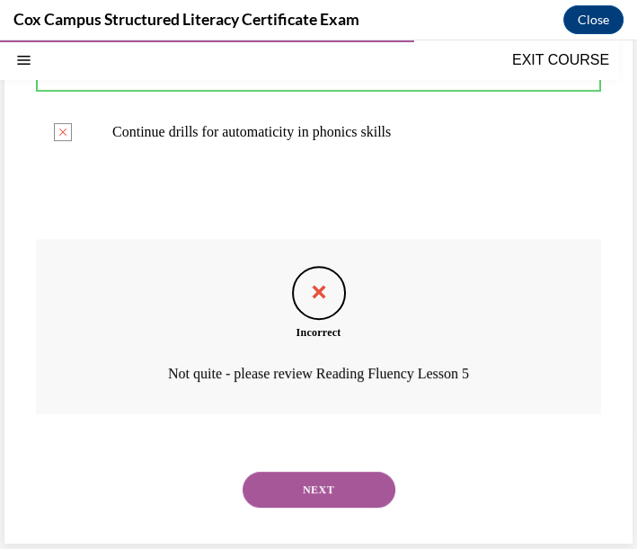
click at [350, 491] on button "NEXT" at bounding box center [319, 490] width 153 height 36
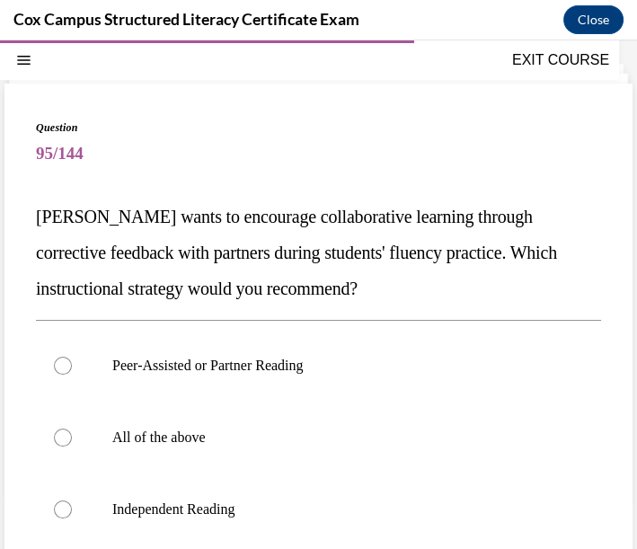
scroll to position [154, 0]
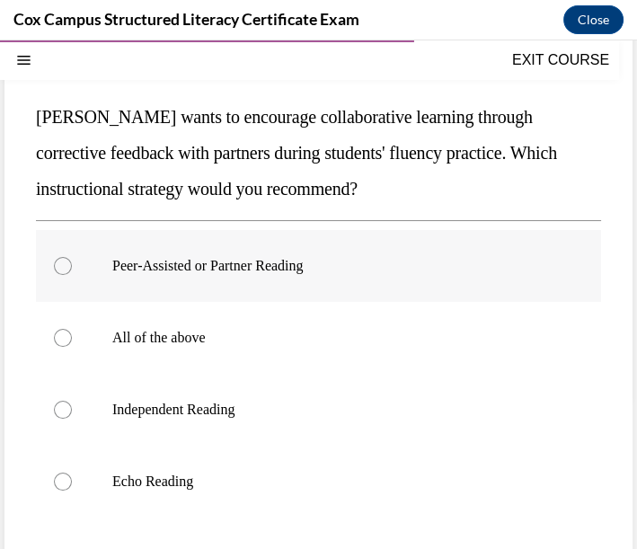
click at [289, 270] on p "Peer-Assisted or Partner Reading" at bounding box center [334, 266] width 444 height 18
click at [72, 270] on input "Peer-Assisted or Partner Reading" at bounding box center [63, 266] width 18 height 18
radio input "true"
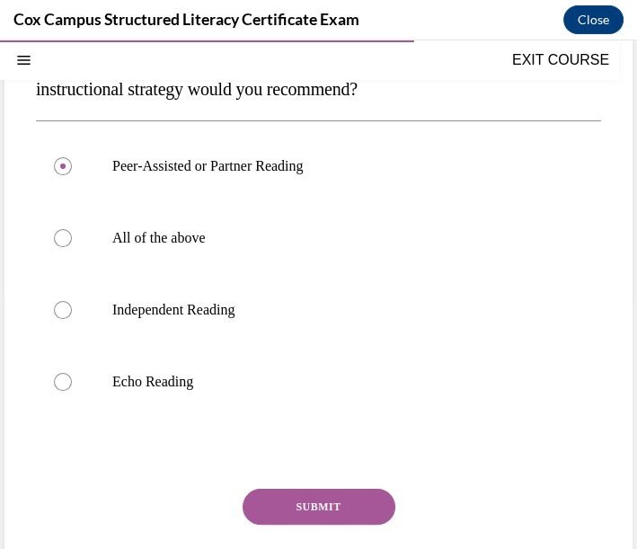
click at [341, 501] on button "SUBMIT" at bounding box center [319, 507] width 153 height 36
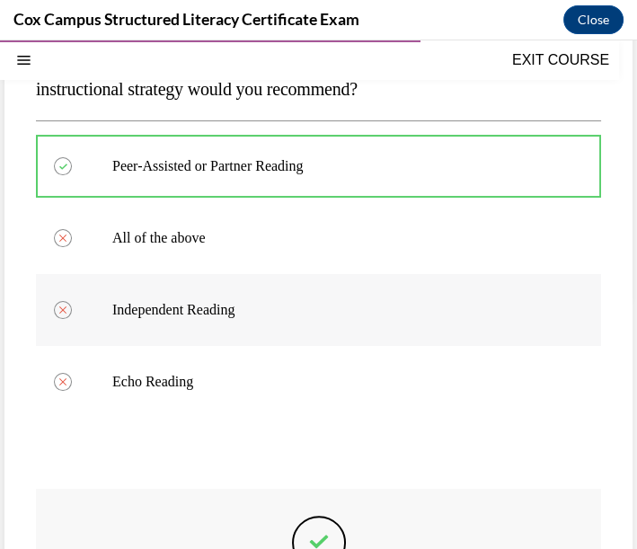
scroll to position [154, 0]
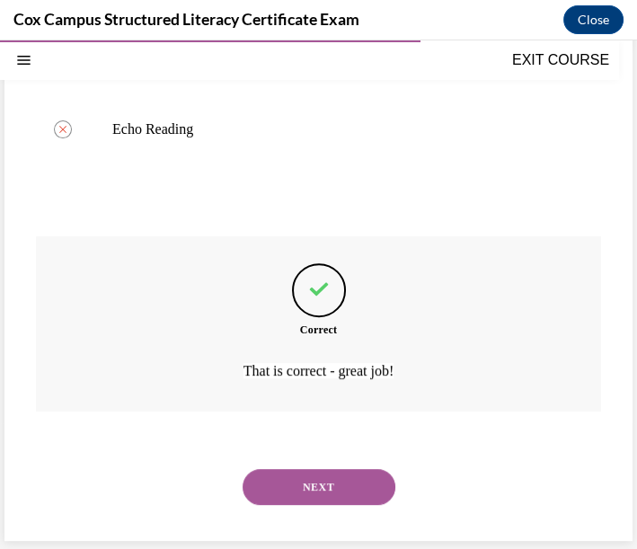
click at [363, 486] on button "NEXT" at bounding box center [319, 487] width 153 height 36
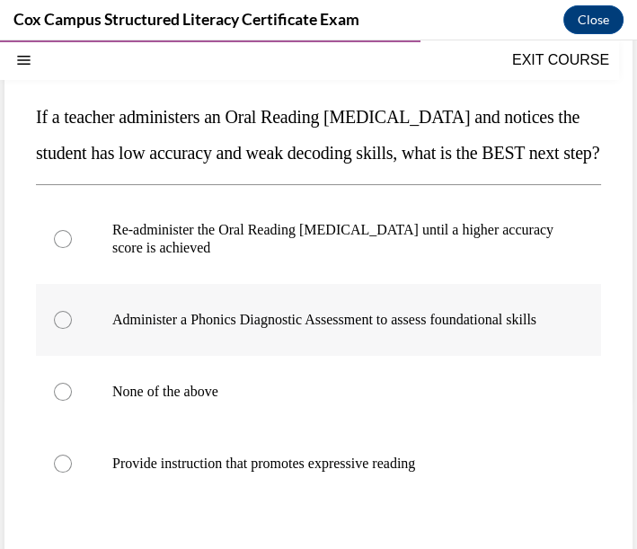
click at [237, 329] on p "Administer a Phonics Diagnostic Assessment to assess foundational skills" at bounding box center [334, 320] width 444 height 18
click at [72, 329] on input "Administer a Phonics Diagnostic Assessment to assess foundational skills" at bounding box center [63, 320] width 18 height 18
radio input "true"
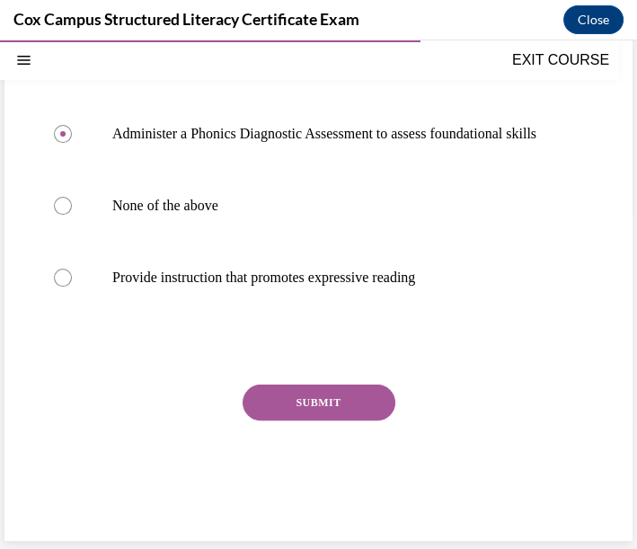
click at [289, 421] on button "SUBMIT" at bounding box center [319, 403] width 153 height 36
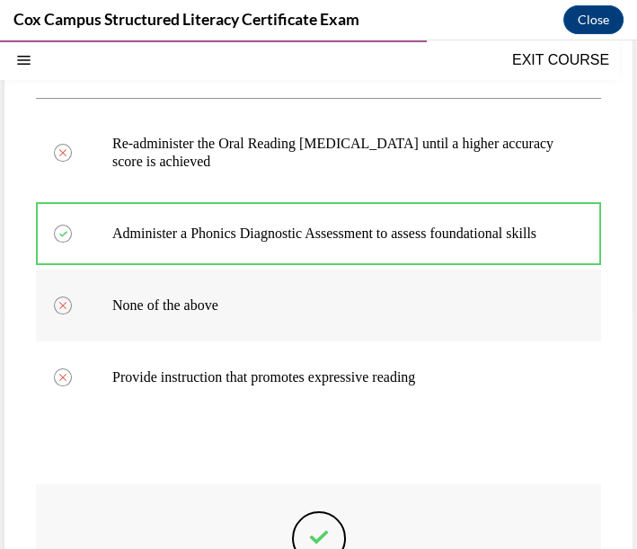
scroll to position [140, 0]
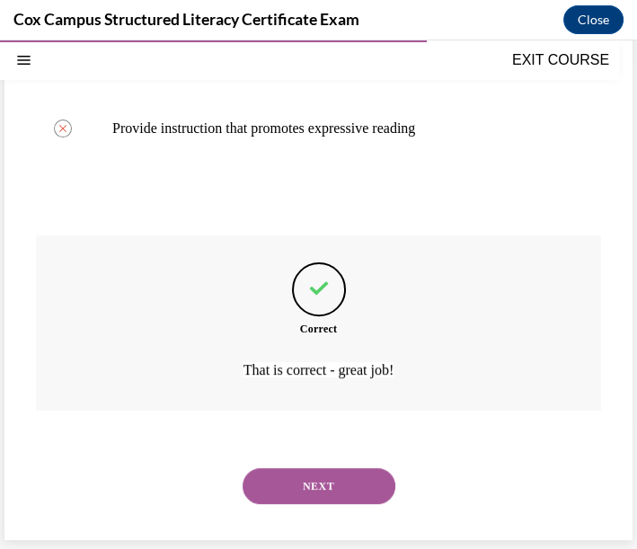
click at [370, 480] on button "NEXT" at bounding box center [319, 486] width 153 height 36
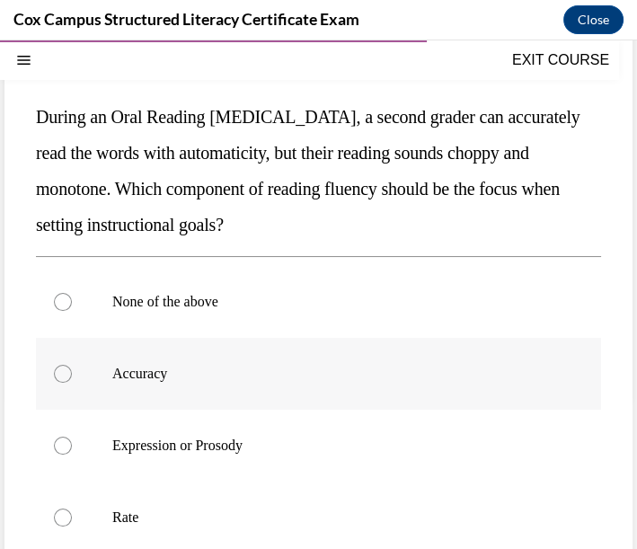
scroll to position [253, 0]
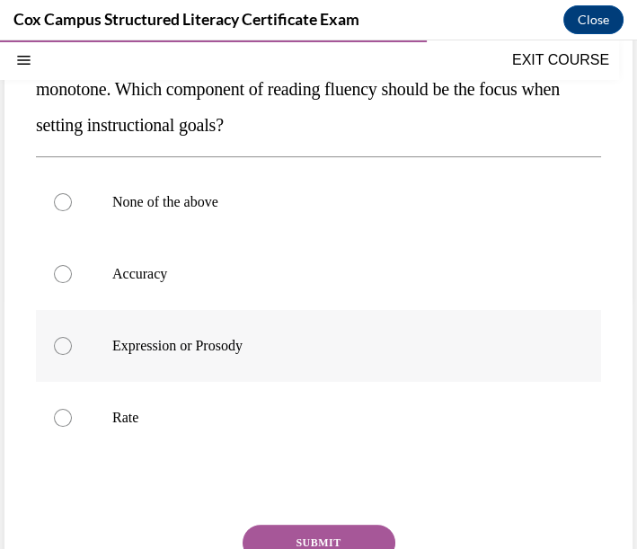
click at [268, 340] on p "Expression or Prosody" at bounding box center [334, 346] width 444 height 18
click at [72, 340] on input "Expression or Prosody" at bounding box center [63, 346] width 18 height 18
radio input "true"
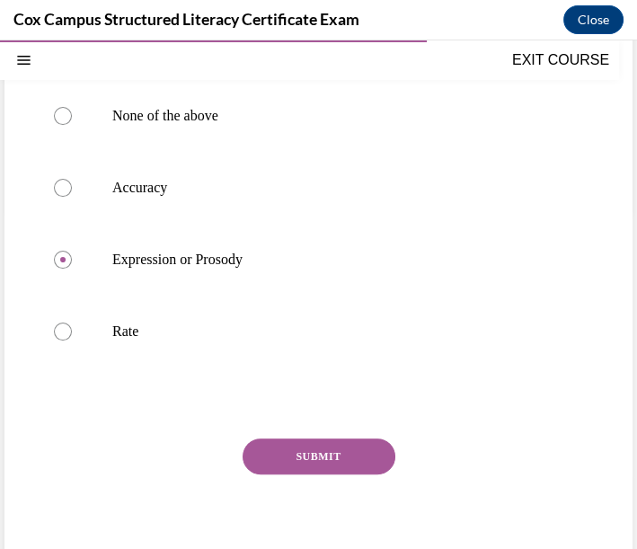
click at [345, 460] on button "SUBMIT" at bounding box center [319, 457] width 153 height 36
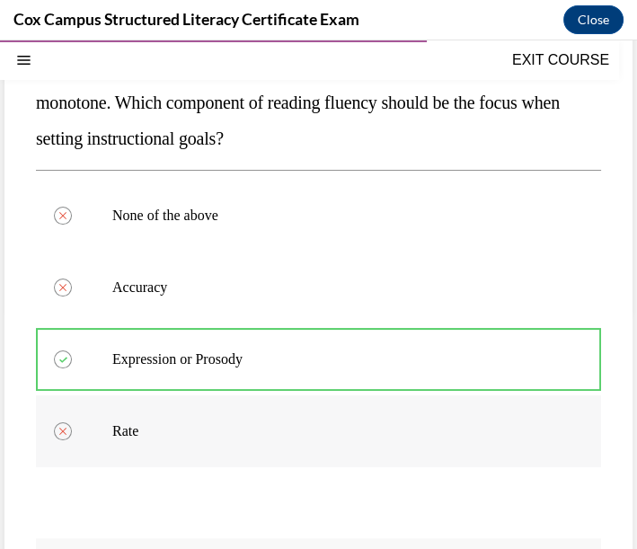
scroll to position [140, 0]
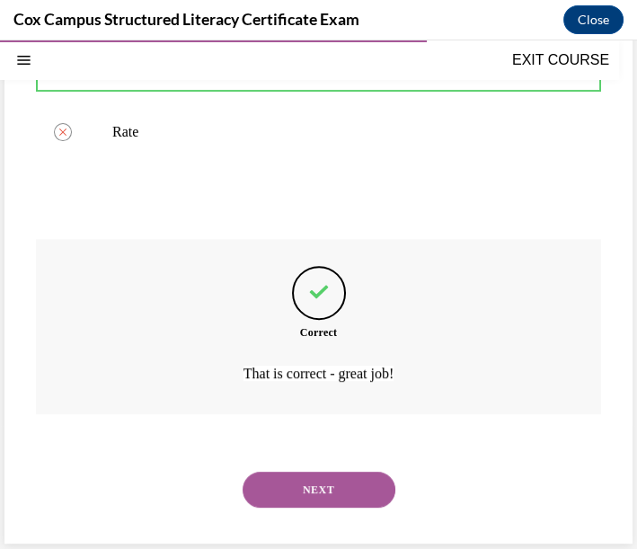
click at [348, 492] on button "NEXT" at bounding box center [319, 490] width 153 height 36
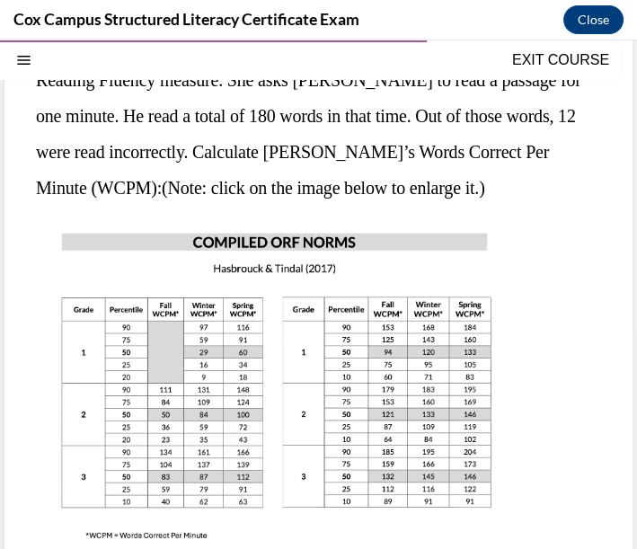
scroll to position [526, 0]
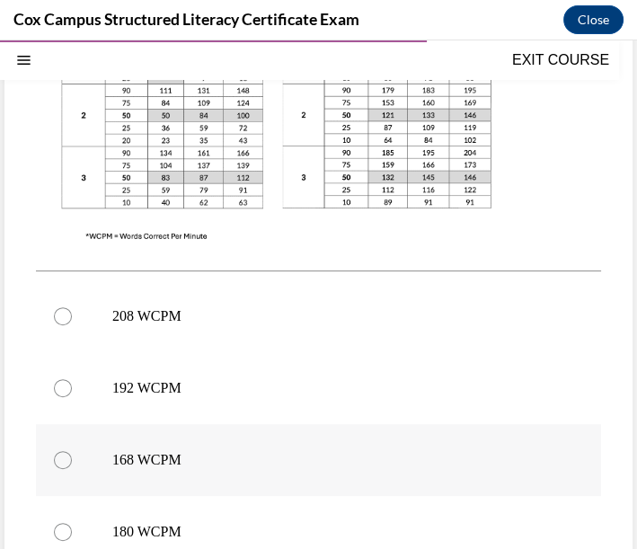
click at [117, 468] on label "168 WCPM" at bounding box center [318, 460] width 565 height 72
click at [72, 468] on input "168 WCPM" at bounding box center [63, 460] width 18 height 18
radio input "true"
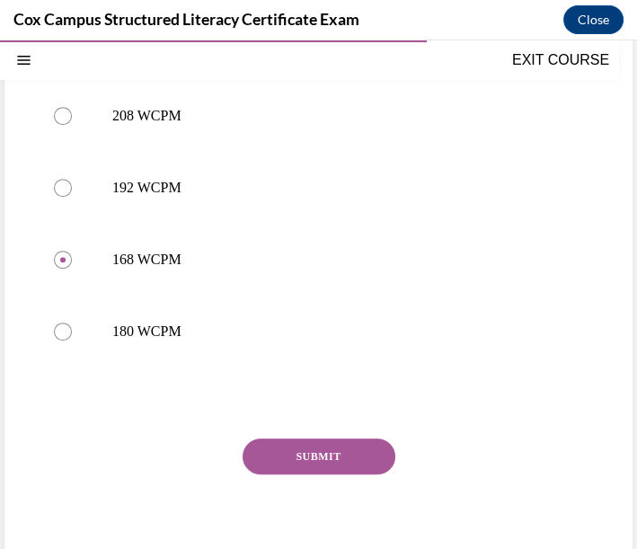
click at [287, 457] on button "SUBMIT" at bounding box center [319, 457] width 153 height 36
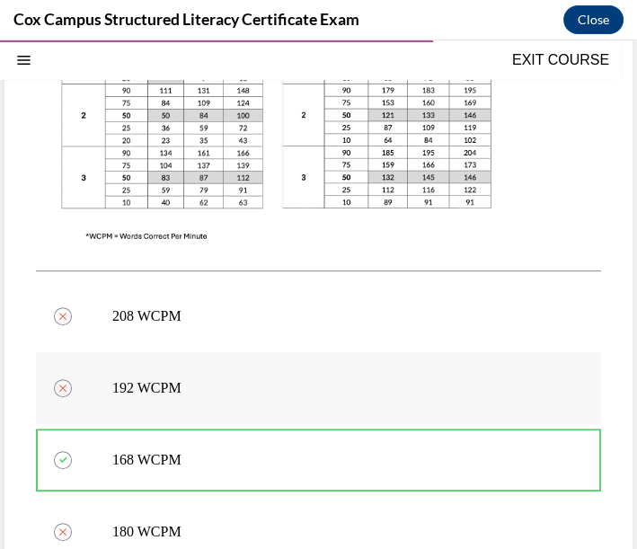
scroll to position [926, 0]
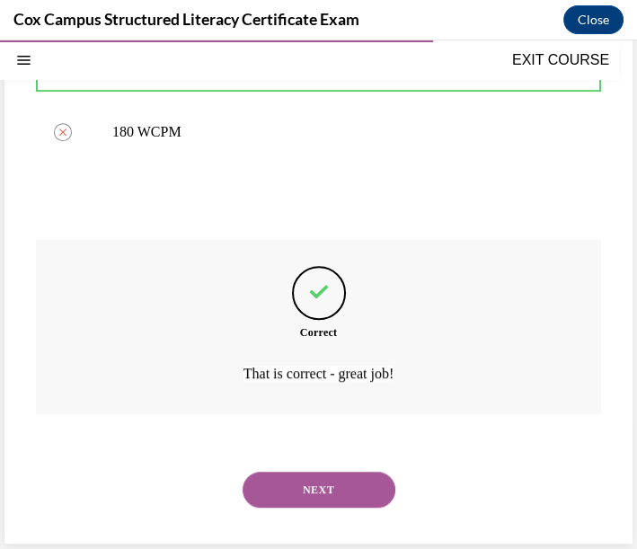
click at [351, 475] on button "NEXT" at bounding box center [319, 490] width 153 height 36
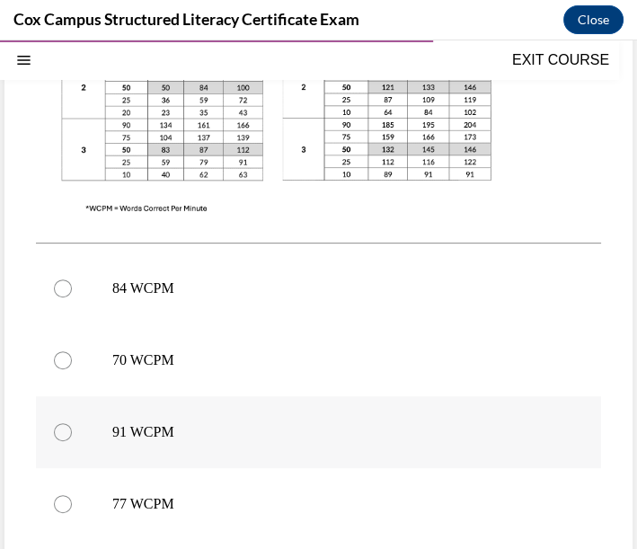
scroll to position [653, 0]
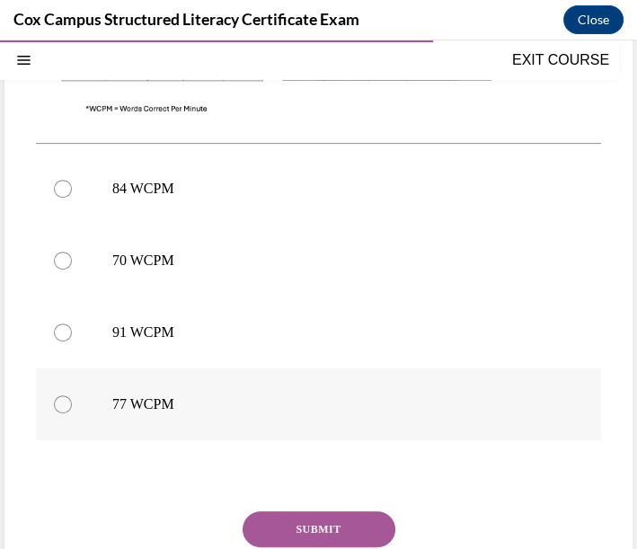
click at [150, 404] on p "77 WCPM" at bounding box center [334, 404] width 444 height 18
click at [72, 404] on input "77 WCPM" at bounding box center [63, 404] width 18 height 18
radio input "true"
click at [330, 542] on button "SUBMIT" at bounding box center [319, 529] width 153 height 36
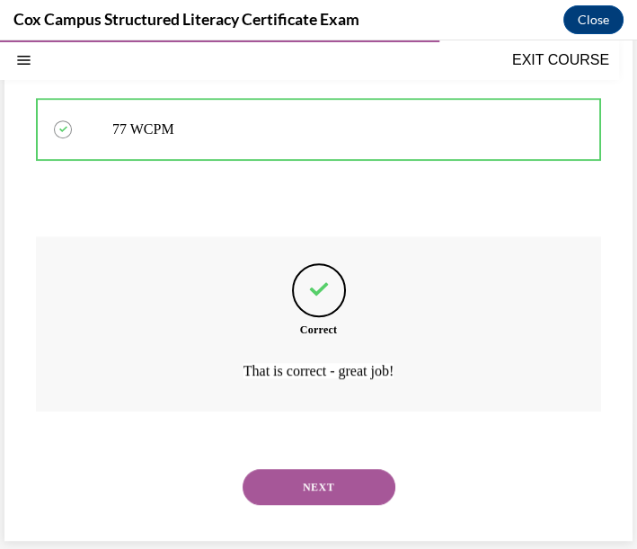
click at [279, 480] on button "NEXT" at bounding box center [319, 487] width 153 height 36
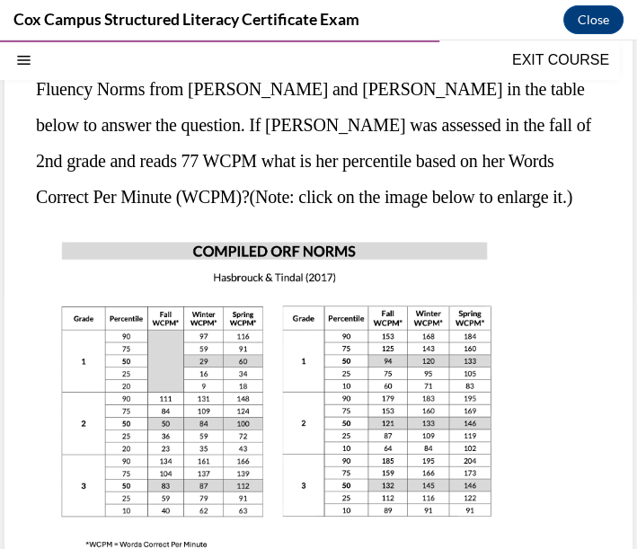
scroll to position [354, 0]
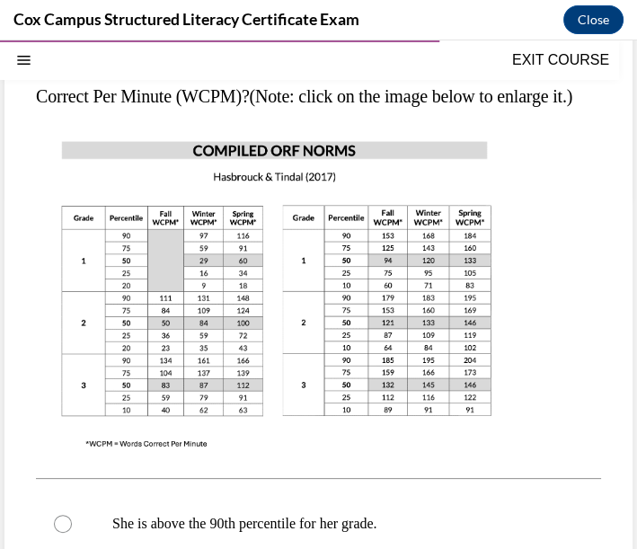
click at [246, 370] on img at bounding box center [277, 293] width 482 height 341
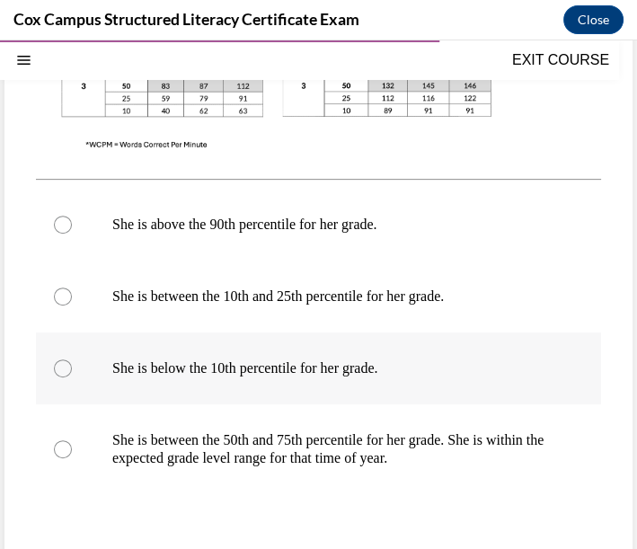
scroll to position [753, 0]
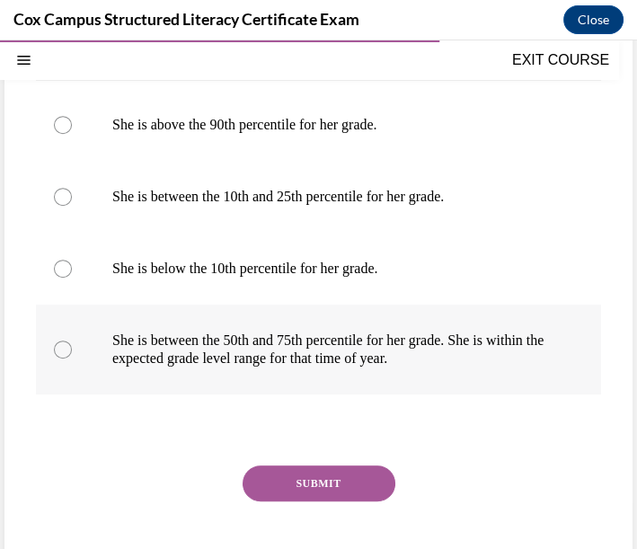
click at [456, 368] on p "She is between the 50th and 75th percentile for her grade. She is within the ex…" at bounding box center [334, 350] width 444 height 36
click at [72, 359] on input "She is between the 50th and 75th percentile for her grade. She is within the ex…" at bounding box center [63, 350] width 18 height 18
radio input "true"
click at [332, 501] on button "SUBMIT" at bounding box center [319, 484] width 153 height 36
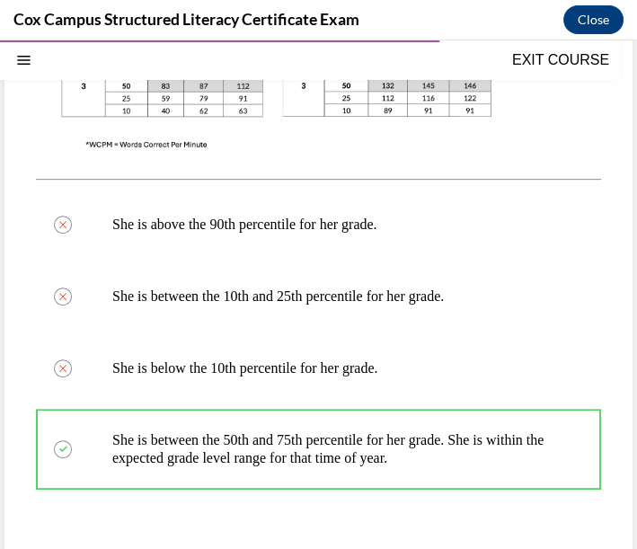
scroll to position [1018, 0]
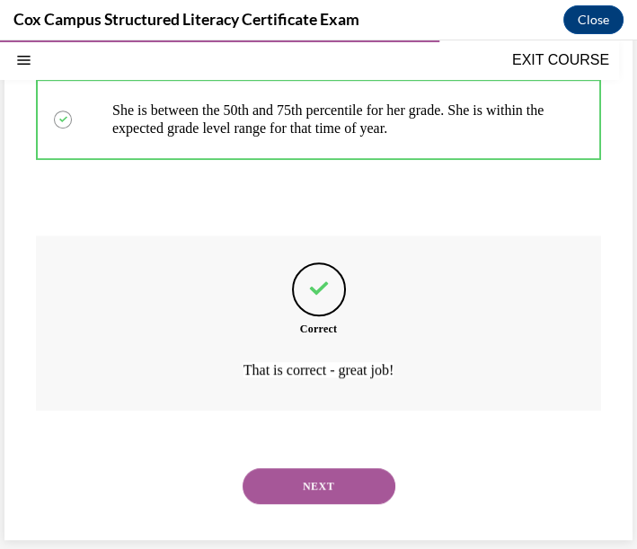
click at [346, 492] on button "NEXT" at bounding box center [319, 486] width 153 height 36
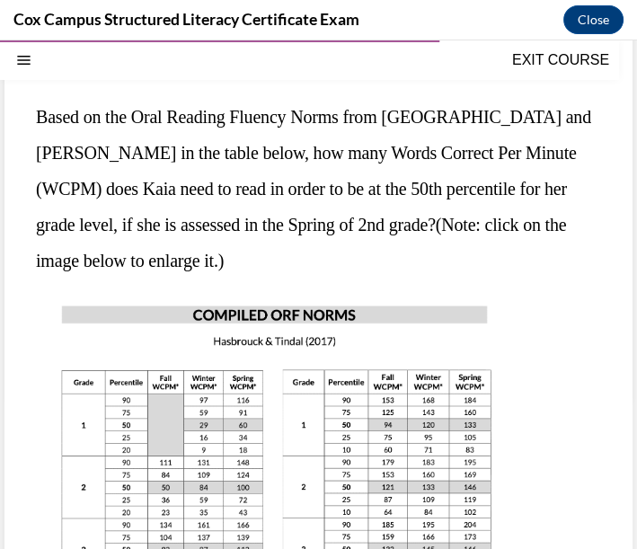
scroll to position [253, 0]
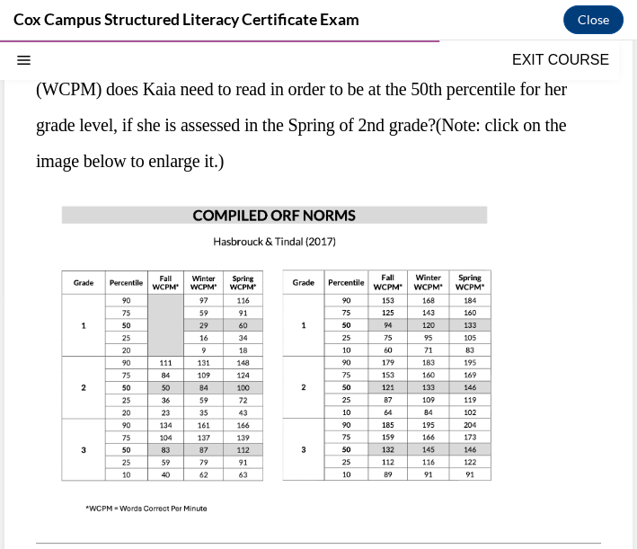
click at [226, 368] on img at bounding box center [277, 358] width 482 height 341
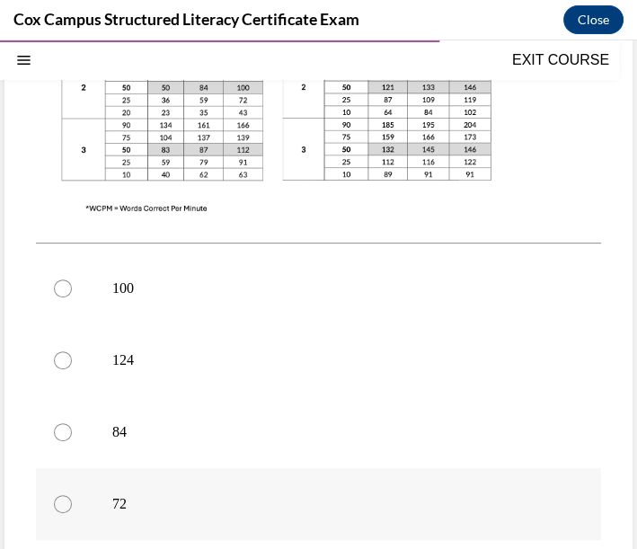
scroll to position [726, 0]
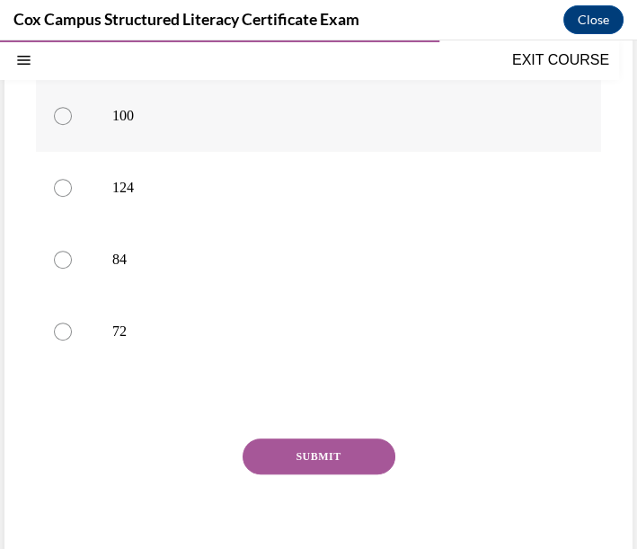
click at [180, 131] on label "100" at bounding box center [318, 116] width 565 height 72
click at [72, 125] on input "100" at bounding box center [63, 116] width 18 height 18
radio input "true"
click at [341, 448] on button "SUBMIT" at bounding box center [319, 457] width 153 height 36
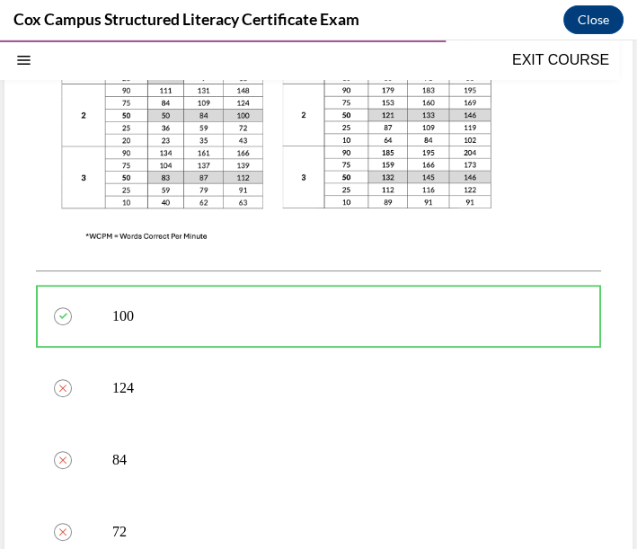
scroll to position [326, 0]
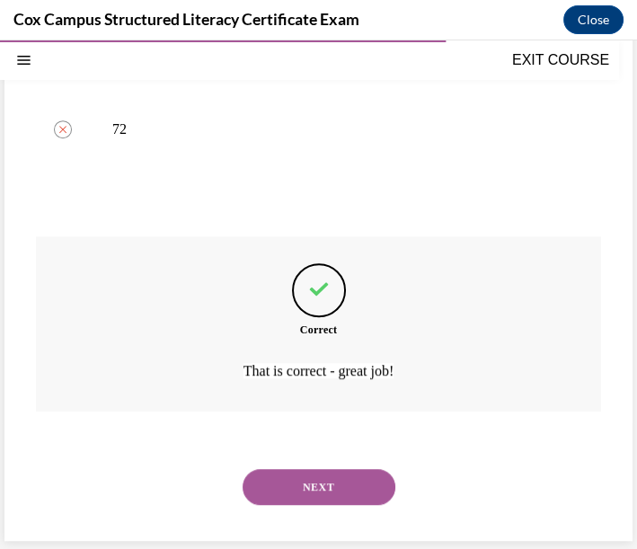
click at [331, 495] on button "NEXT" at bounding box center [319, 487] width 153 height 36
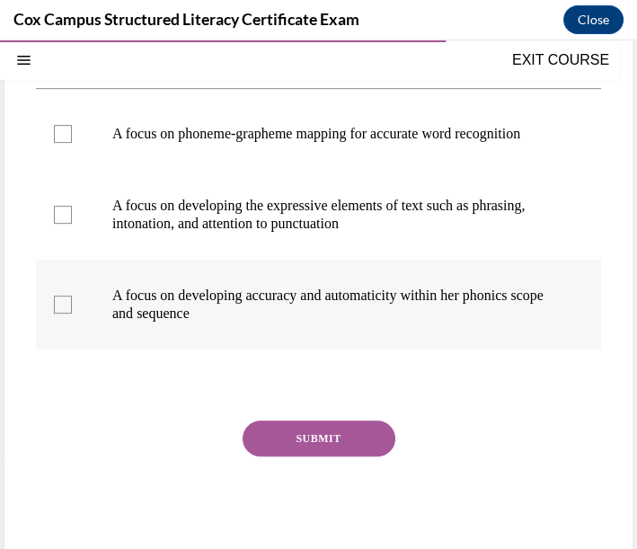
scroll to position [572, 0]
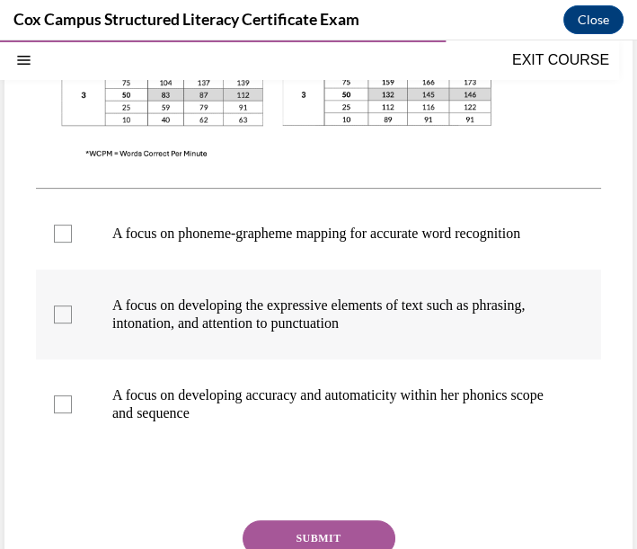
click at [79, 331] on label "A focus on developing the expressive elements of text such as phrasing, intonat…" at bounding box center [318, 315] width 565 height 90
click at [72, 324] on input "A focus on developing the expressive elements of text such as phrasing, intonat…" at bounding box center [63, 315] width 18 height 18
checkbox input "true"
click at [72, 413] on label "A focus on developing accuracy and automaticity within her phonics scope and se…" at bounding box center [318, 404] width 565 height 90
click at [72, 413] on input "A focus on developing accuracy and automaticity within her phonics scope and se…" at bounding box center [63, 404] width 18 height 18
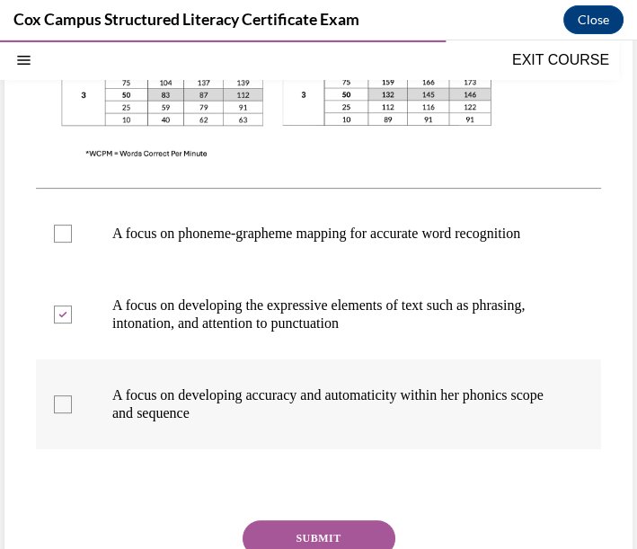
checkbox input "true"
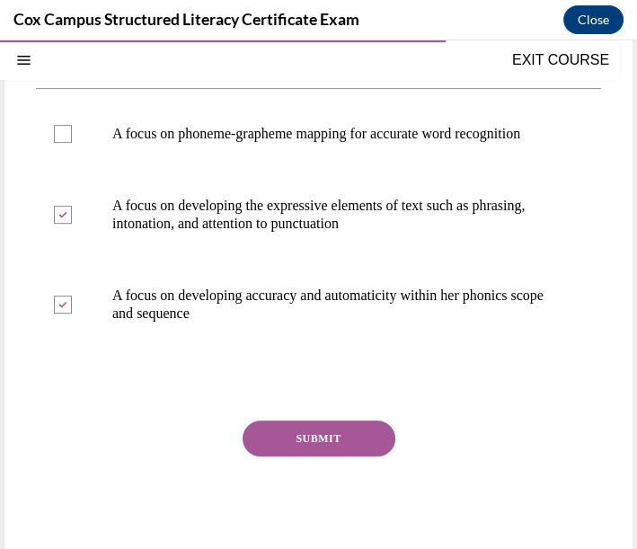
click at [286, 447] on button "SUBMIT" at bounding box center [319, 439] width 153 height 36
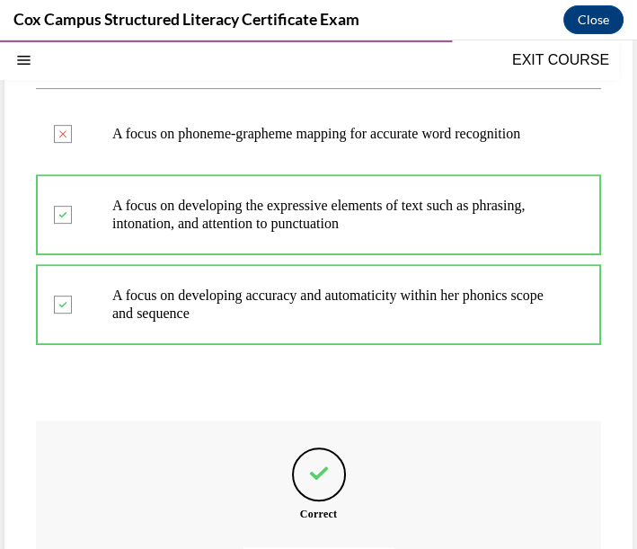
scroll to position [572, 0]
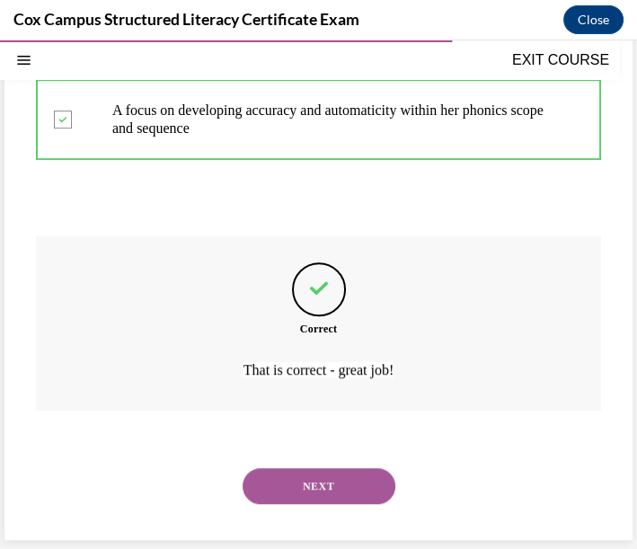
click at [285, 483] on button "NEXT" at bounding box center [319, 486] width 153 height 36
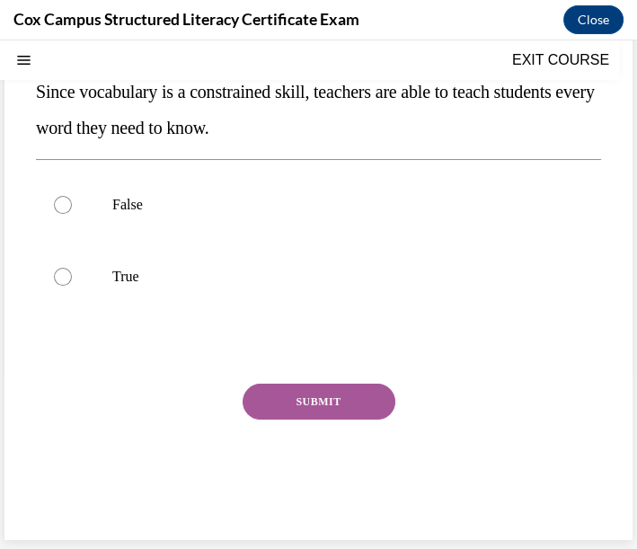
scroll to position [54, 0]
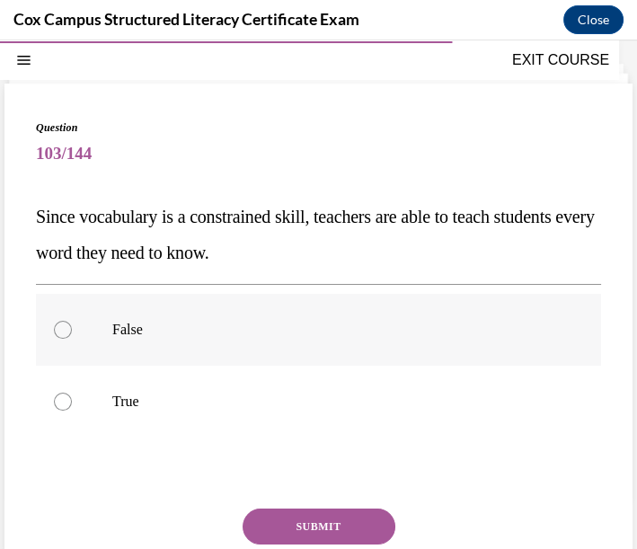
click at [140, 321] on p "False" at bounding box center [334, 330] width 444 height 18
click at [72, 321] on input "False" at bounding box center [63, 330] width 18 height 18
radio input "true"
click at [336, 524] on button "SUBMIT" at bounding box center [319, 527] width 153 height 36
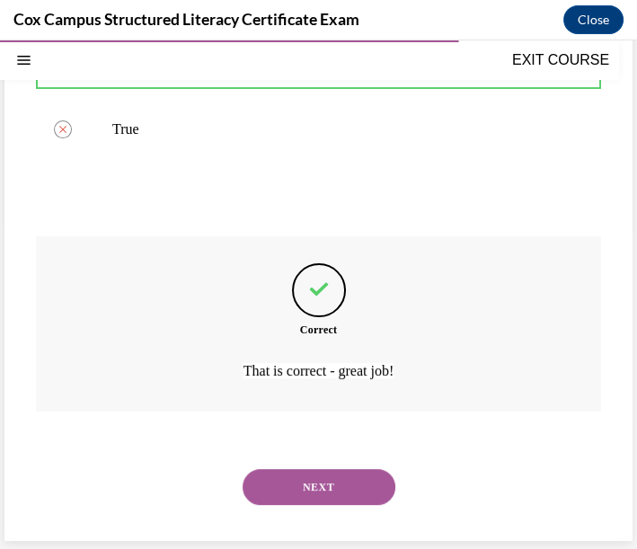
click at [356, 483] on button "NEXT" at bounding box center [319, 487] width 153 height 36
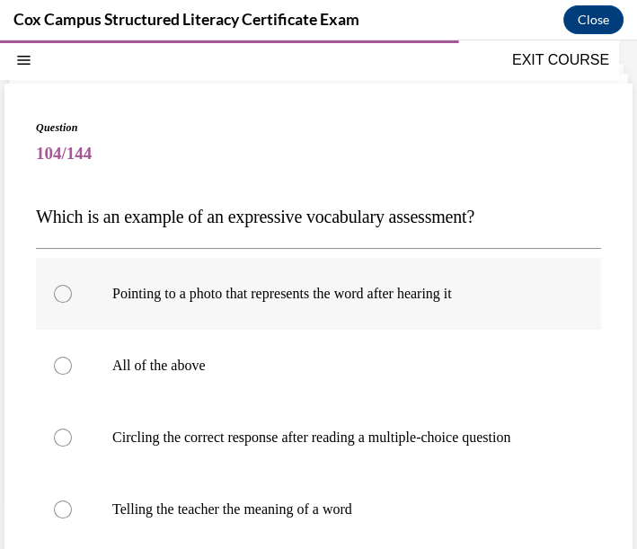
scroll to position [154, 0]
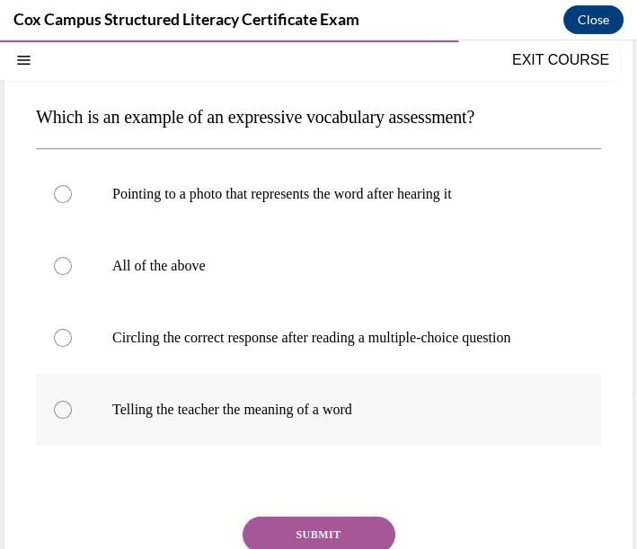
click at [348, 419] on p "Telling the teacher the meaning of a word" at bounding box center [334, 410] width 444 height 18
click at [72, 419] on input "Telling the teacher the meaning of a word" at bounding box center [63, 410] width 18 height 18
radio input "true"
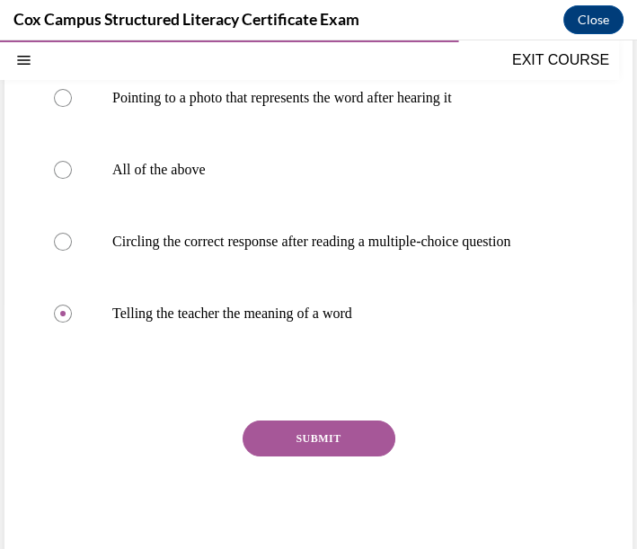
click at [305, 456] on button "SUBMIT" at bounding box center [319, 439] width 153 height 36
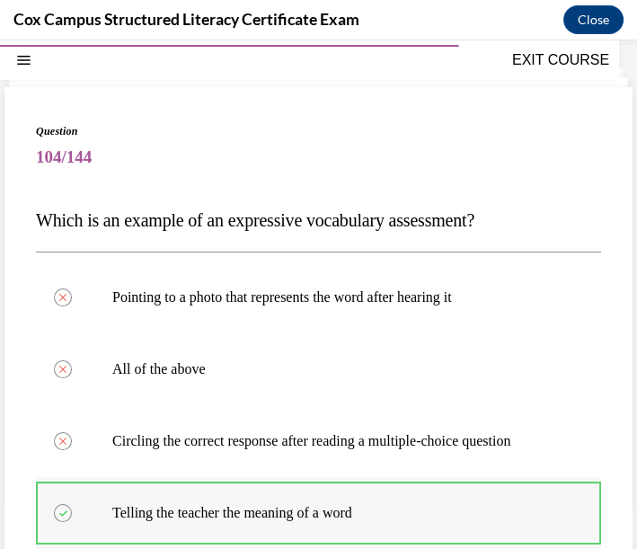
scroll to position [150, 0]
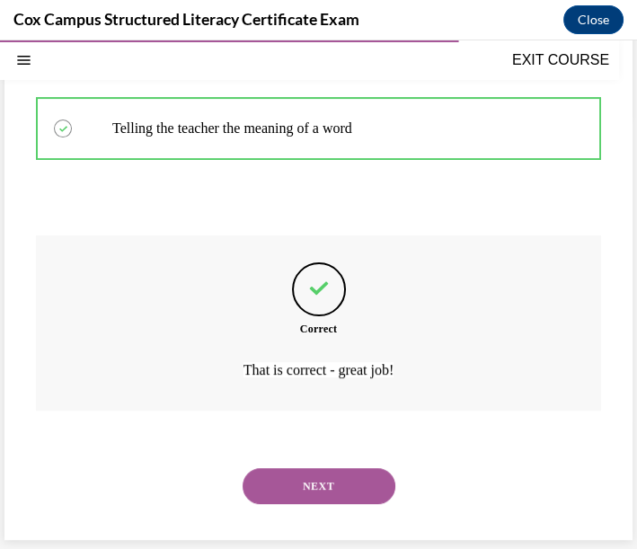
click at [280, 475] on button "NEXT" at bounding box center [319, 486] width 153 height 36
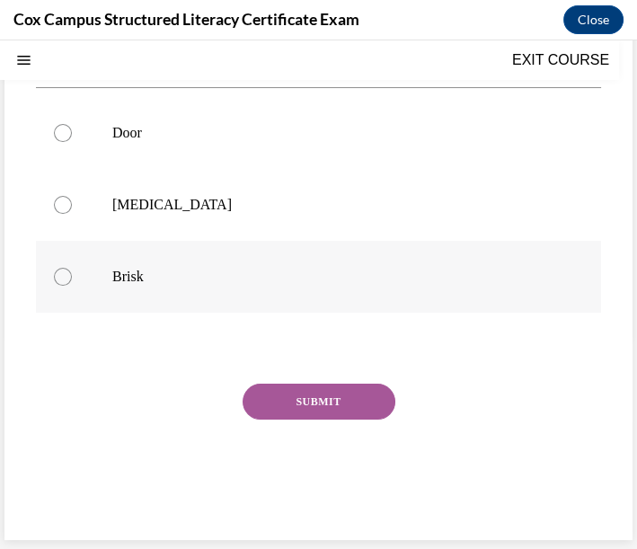
scroll to position [54, 0]
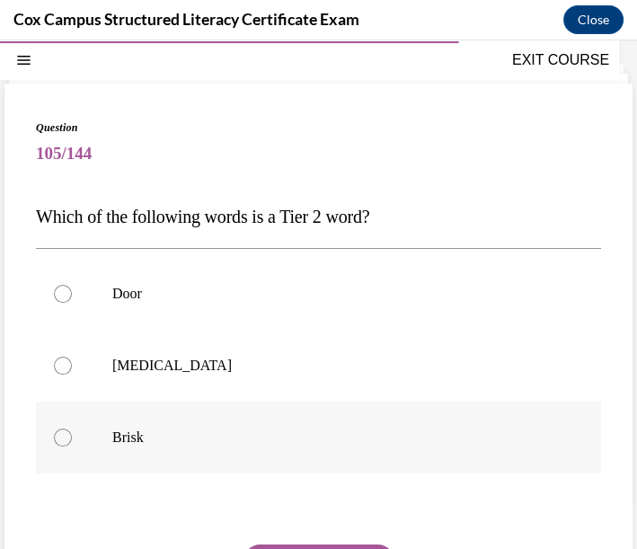
click at [212, 415] on label "Brisk" at bounding box center [318, 438] width 565 height 72
click at [72, 429] on input "Brisk" at bounding box center [63, 438] width 18 height 18
radio input "true"
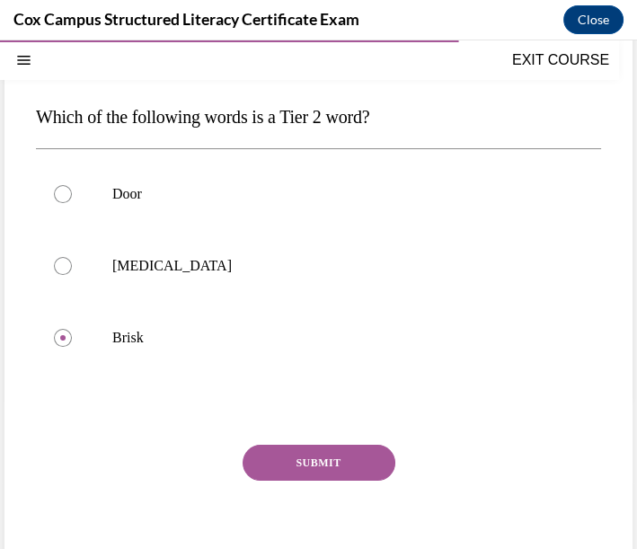
click at [363, 457] on button "SUBMIT" at bounding box center [319, 463] width 153 height 36
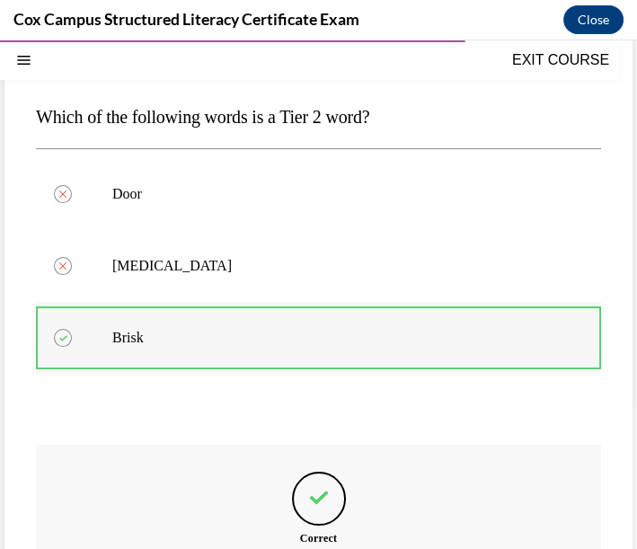
scroll to position [54, 0]
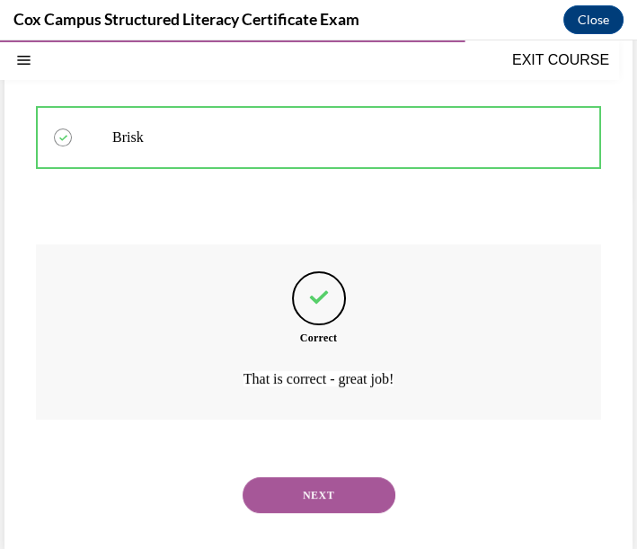
click at [288, 477] on button "NEXT" at bounding box center [319, 495] width 153 height 36
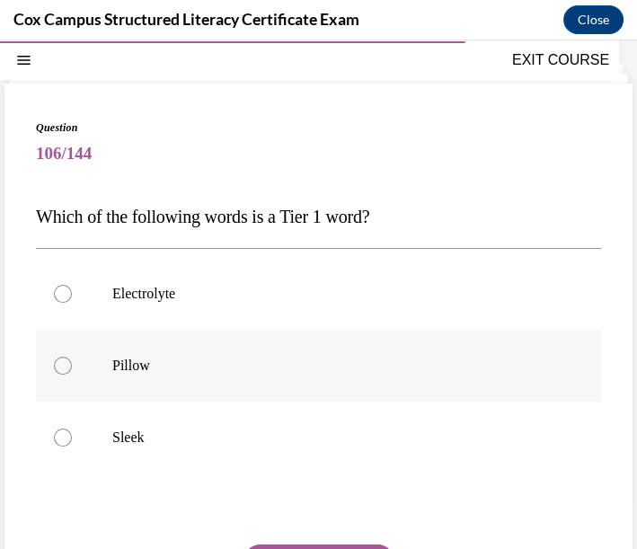
click at [263, 363] on p "Pillow" at bounding box center [334, 366] width 444 height 18
click at [72, 363] on input "Pillow" at bounding box center [63, 366] width 18 height 18
radio input "true"
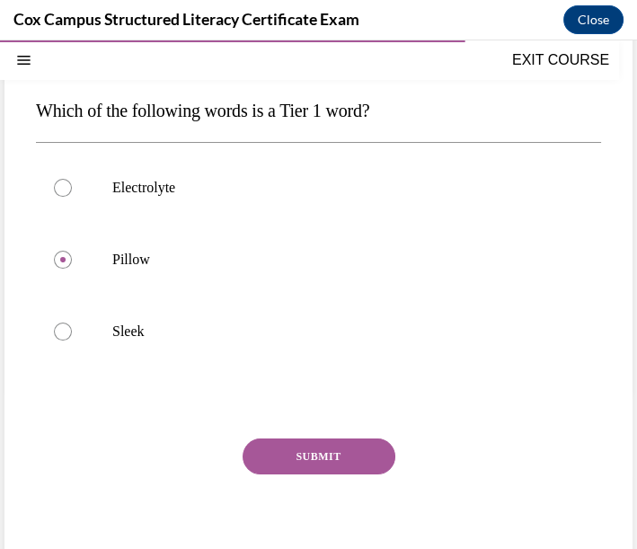
click at [350, 443] on button "SUBMIT" at bounding box center [319, 457] width 153 height 36
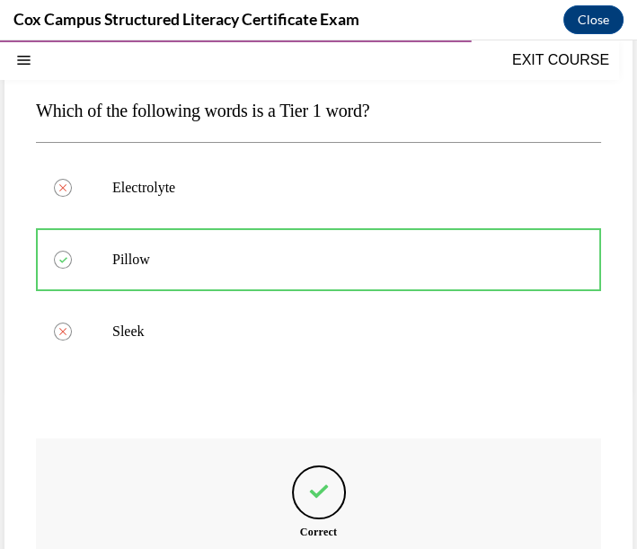
scroll to position [60, 0]
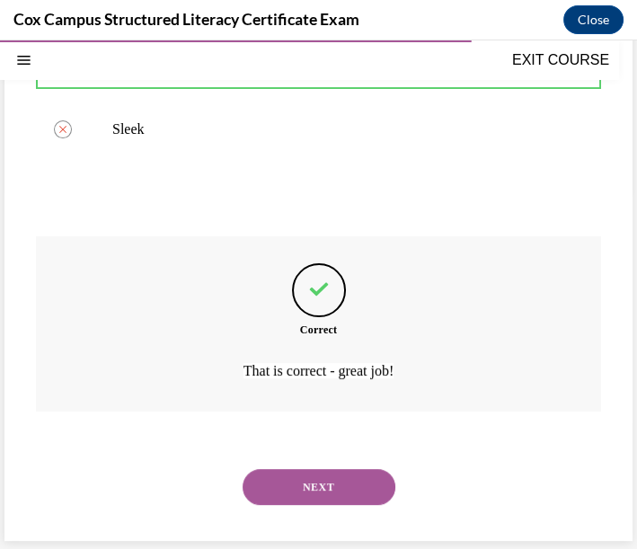
click at [358, 492] on button "NEXT" at bounding box center [319, 487] width 153 height 36
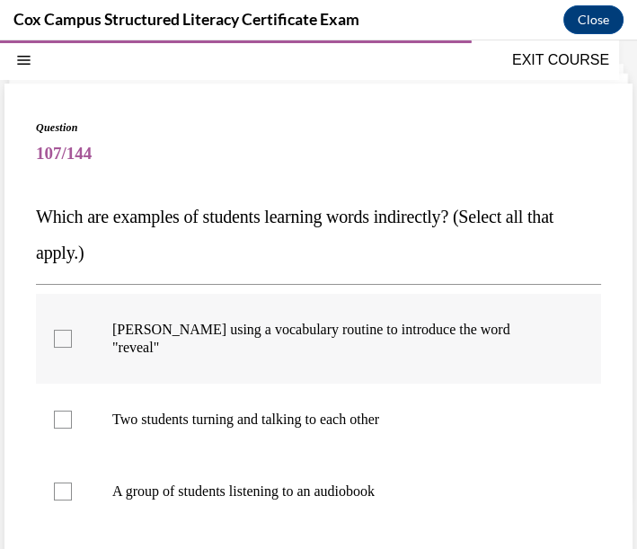
scroll to position [154, 0]
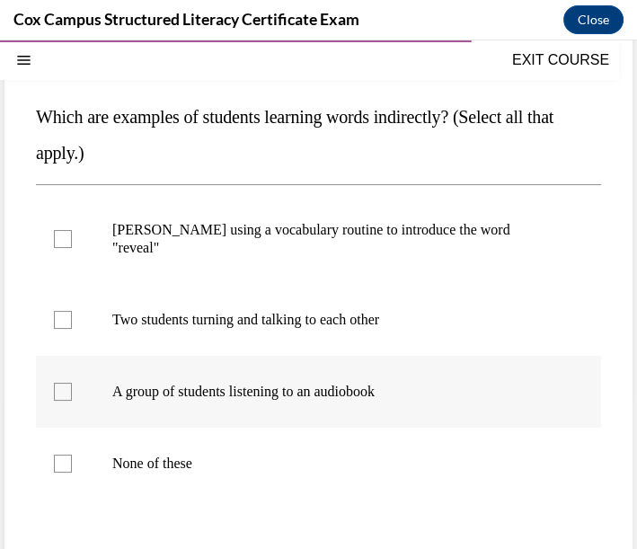
click at [66, 389] on div at bounding box center [63, 392] width 18 height 18
click at [66, 389] on input "A group of students listening to an audiobook" at bounding box center [63, 392] width 18 height 18
checkbox input "true"
click at [63, 325] on div at bounding box center [63, 320] width 18 height 18
click at [63, 325] on input "Two students turning and talking to each other" at bounding box center [63, 320] width 18 height 18
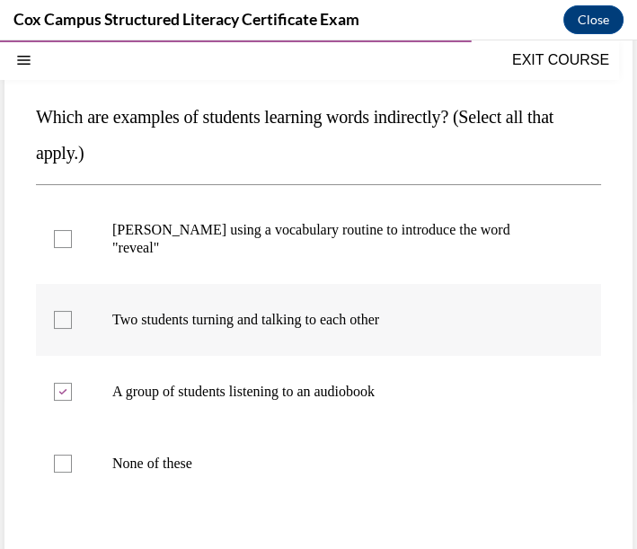
checkbox input "true"
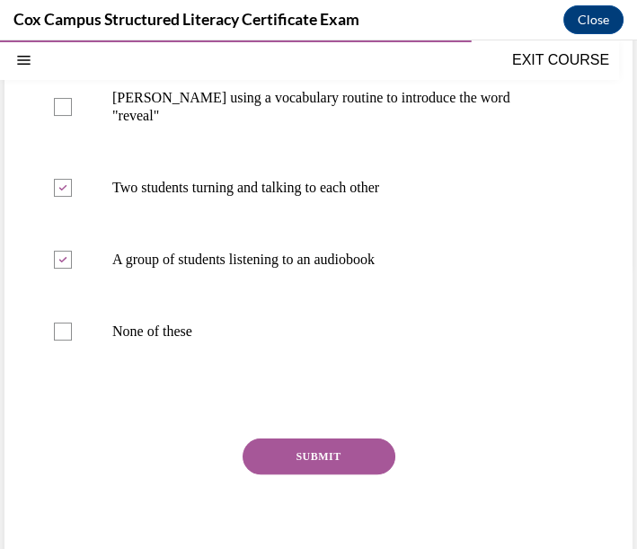
click at [341, 452] on button "SUBMIT" at bounding box center [319, 457] width 153 height 36
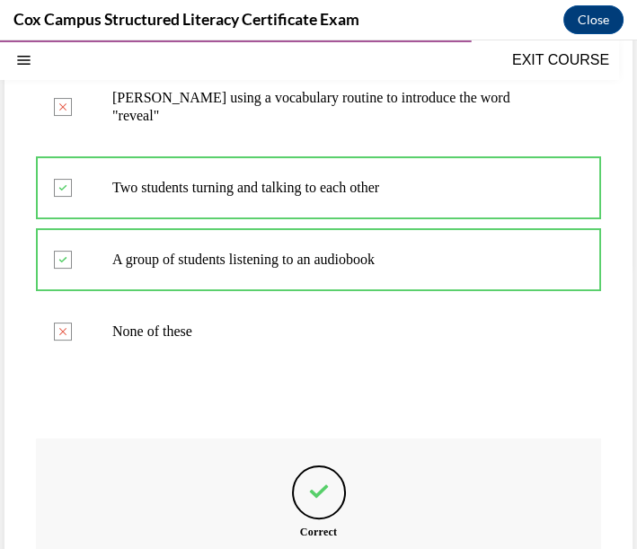
scroll to position [86, 0]
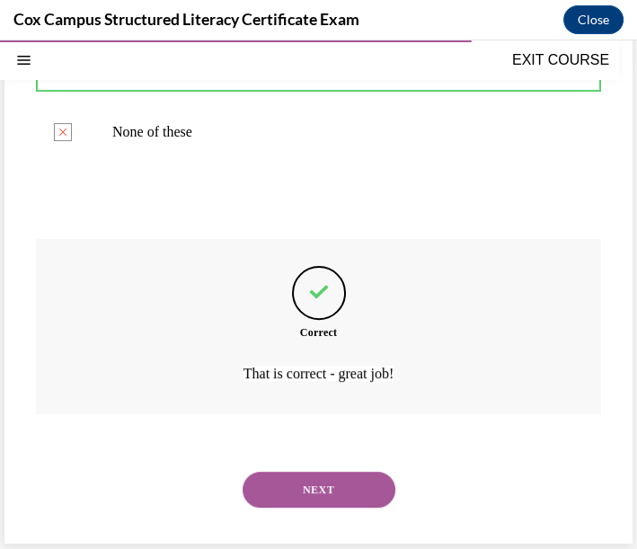
click at [313, 489] on button "NEXT" at bounding box center [319, 490] width 153 height 36
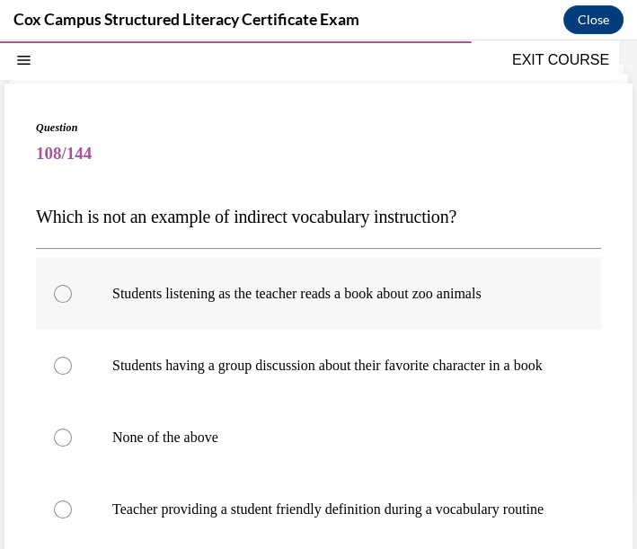
scroll to position [154, 0]
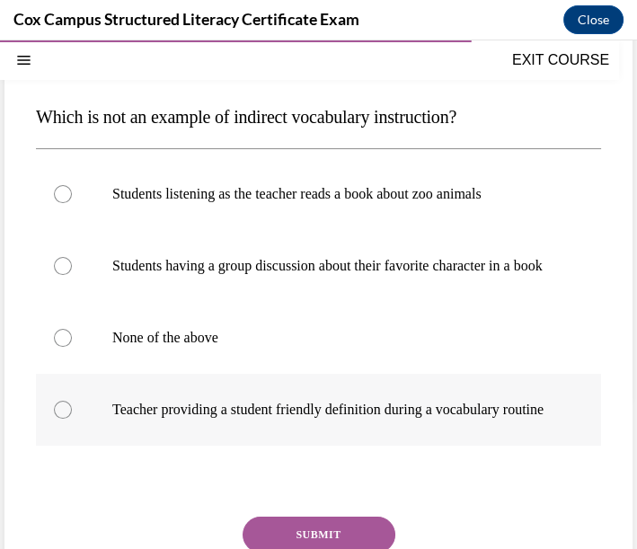
click at [358, 446] on label "Teacher providing a student friendly definition during a vocabulary routine" at bounding box center [318, 410] width 565 height 72
click at [72, 419] on input "Teacher providing a student friendly definition during a vocabulary routine" at bounding box center [63, 410] width 18 height 18
radio input "true"
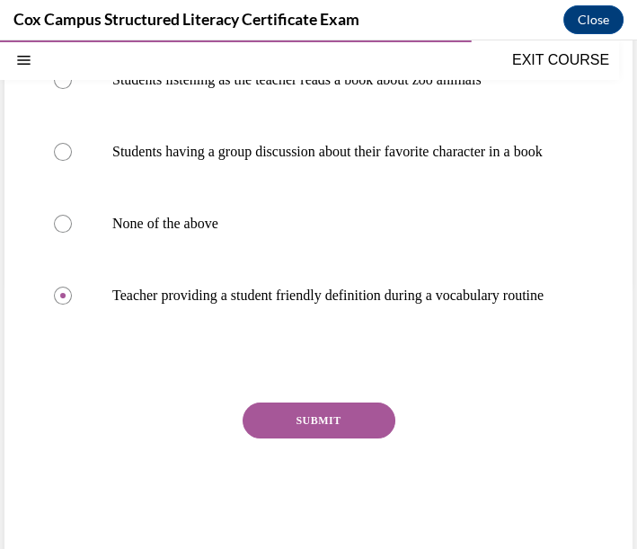
click at [340, 439] on button "SUBMIT" at bounding box center [319, 421] width 153 height 36
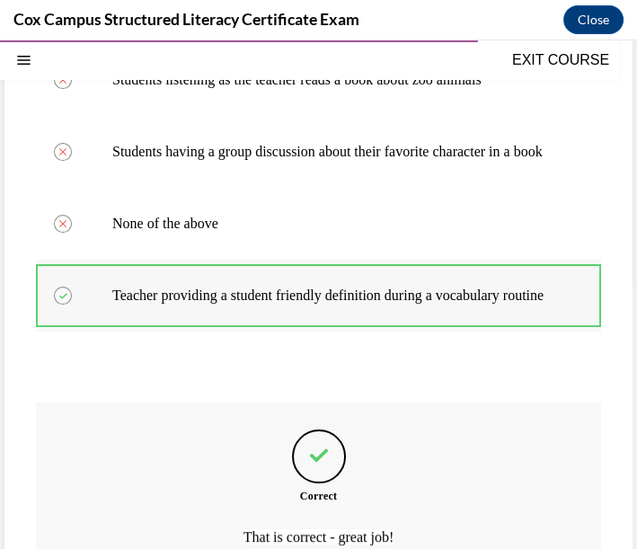
scroll to position [168, 0]
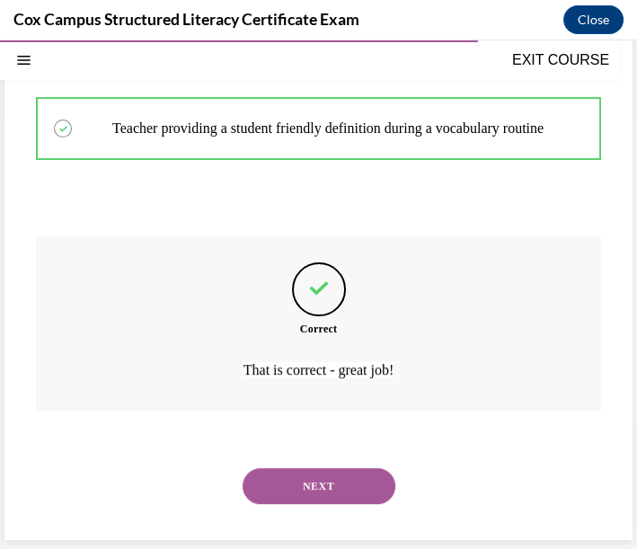
click at [341, 476] on button "NEXT" at bounding box center [319, 486] width 153 height 36
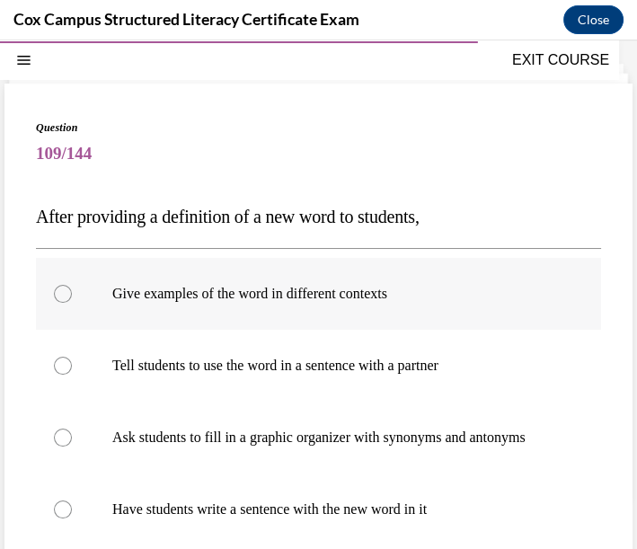
scroll to position [154, 0]
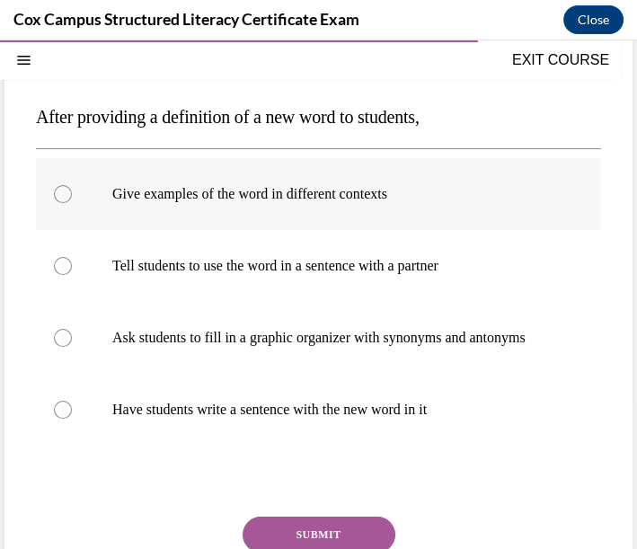
click at [67, 186] on div at bounding box center [63, 194] width 18 height 18
click at [67, 186] on input "Give examples of the word in different contexts" at bounding box center [63, 194] width 18 height 18
radio input "true"
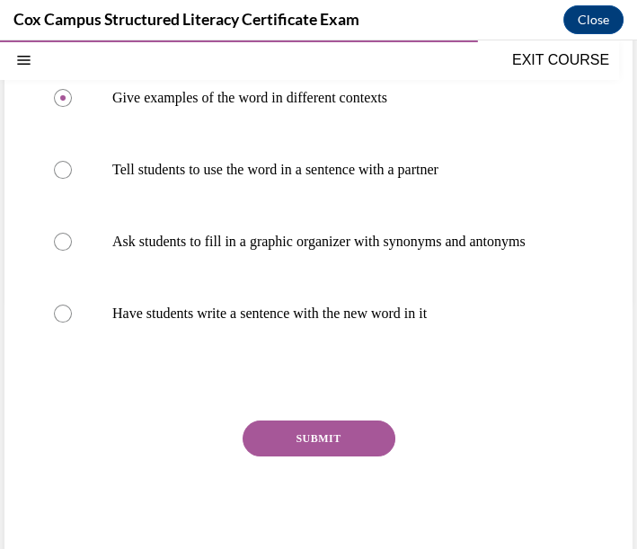
scroll to position [150, 0]
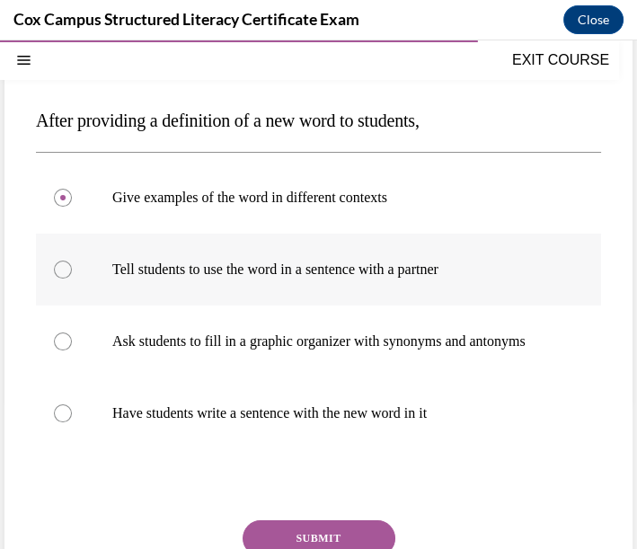
click at [45, 256] on label "Tell students to use the word in a sentence with a partner" at bounding box center [318, 270] width 565 height 72
click at [54, 261] on input "Tell students to use the word in a sentence with a partner" at bounding box center [63, 270] width 18 height 18
radio input "true"
click at [63, 201] on div at bounding box center [63, 198] width 18 height 18
click at [63, 201] on input "Give examples of the word in different contexts" at bounding box center [63, 198] width 18 height 18
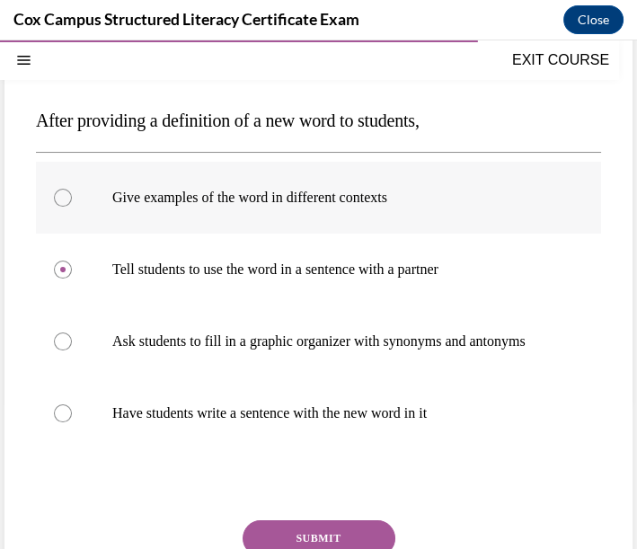
radio input "true"
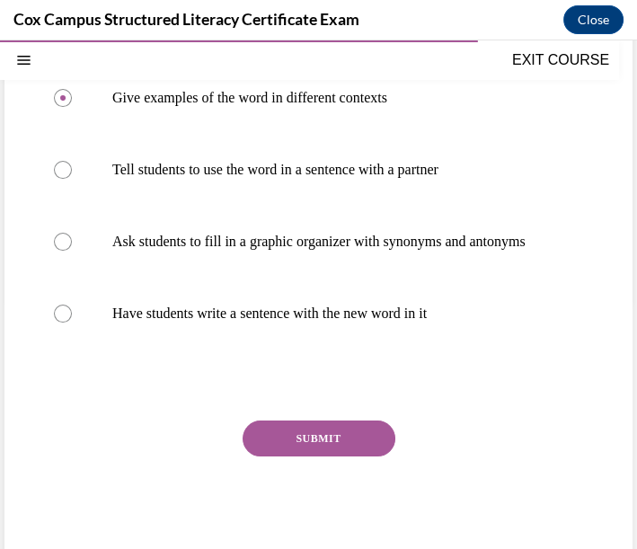
click at [324, 454] on button "SUBMIT" at bounding box center [319, 439] width 153 height 36
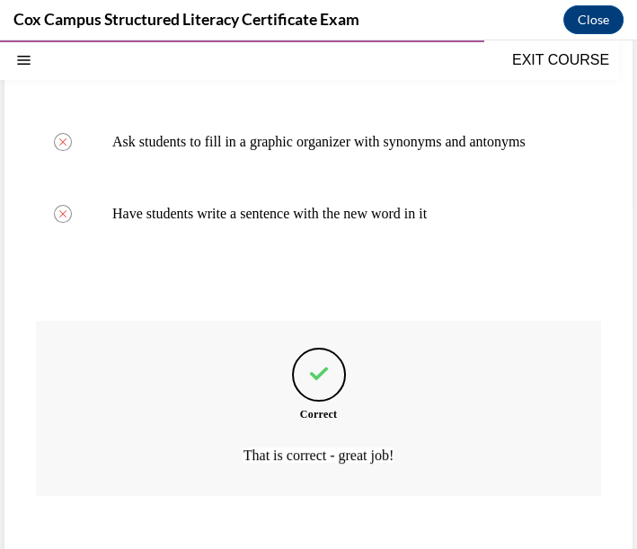
scroll to position [449, 0]
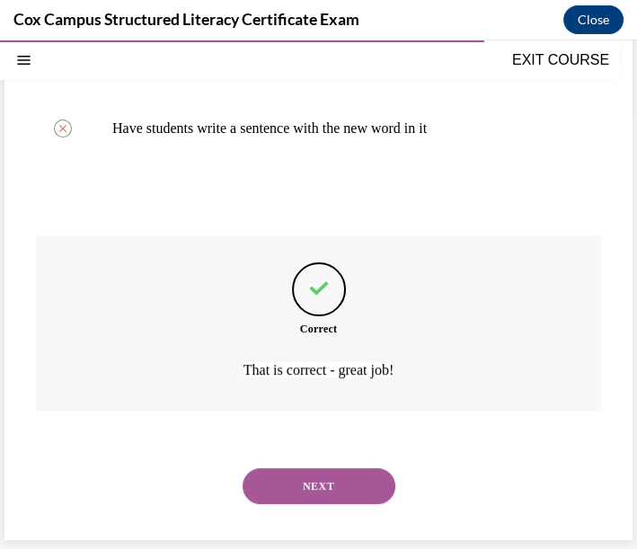
click at [359, 483] on button "NEXT" at bounding box center [319, 486] width 153 height 36
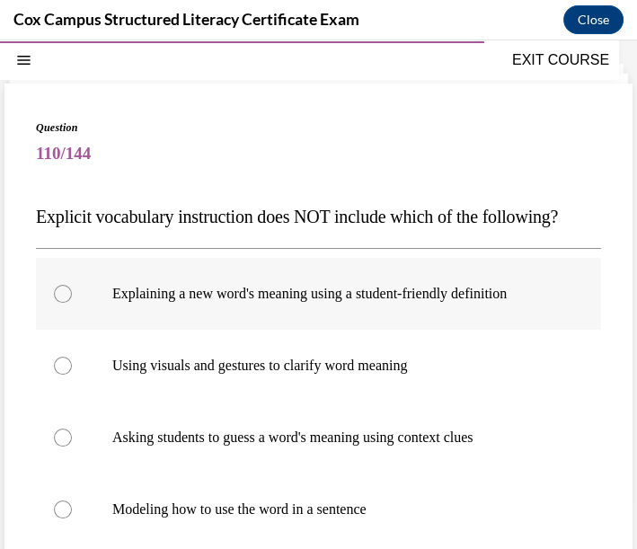
scroll to position [154, 0]
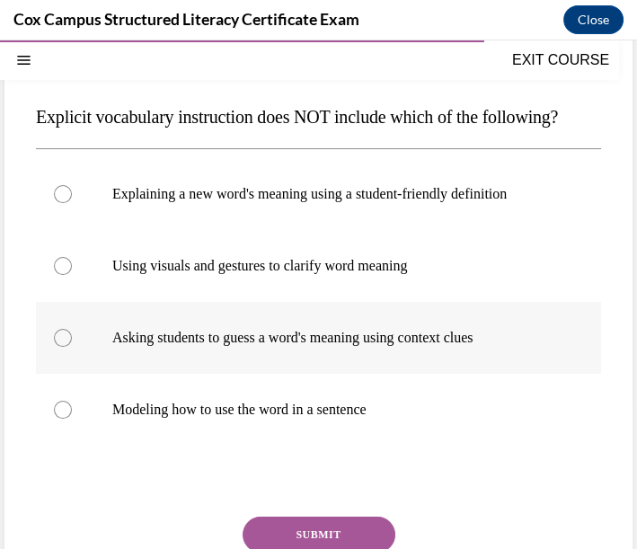
click at [270, 347] on p "Asking students to guess a word's meaning using context clues" at bounding box center [334, 338] width 444 height 18
click at [72, 347] on input "Asking students to guess a word's meaning using context clues" at bounding box center [63, 338] width 18 height 18
radio input "true"
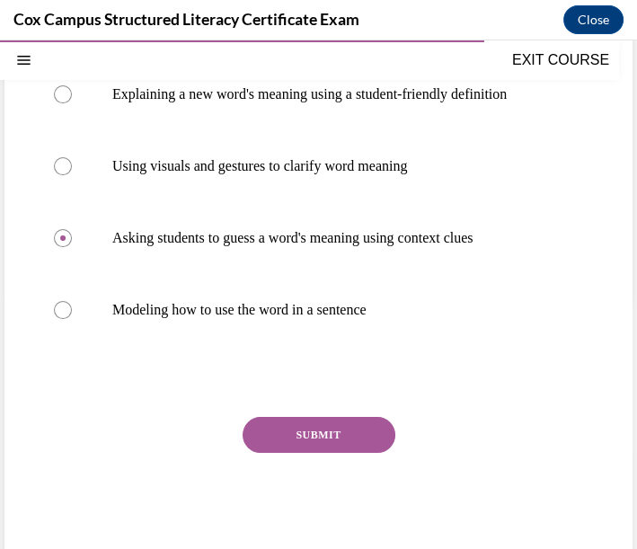
click at [298, 453] on button "SUBMIT" at bounding box center [319, 435] width 153 height 36
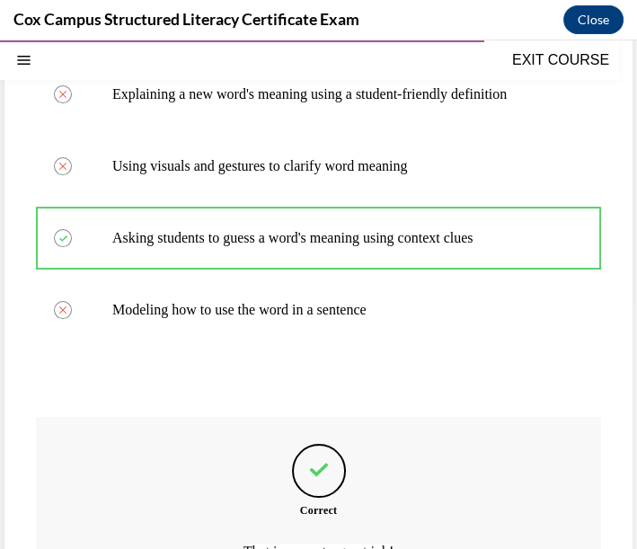
scroll to position [154, 0]
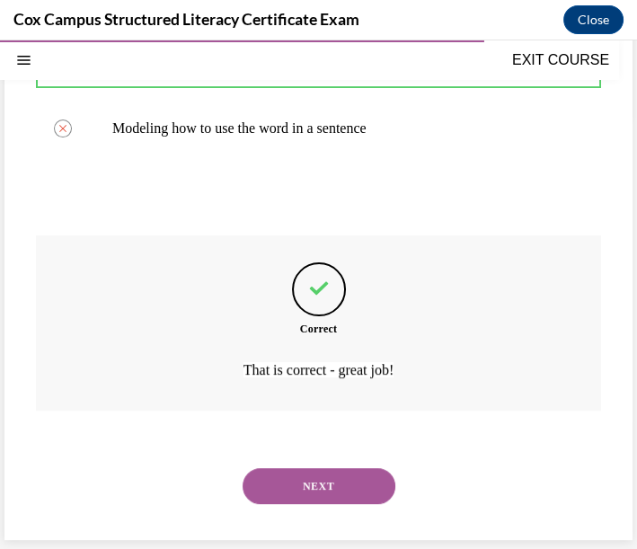
click at [349, 474] on button "NEXT" at bounding box center [319, 486] width 153 height 36
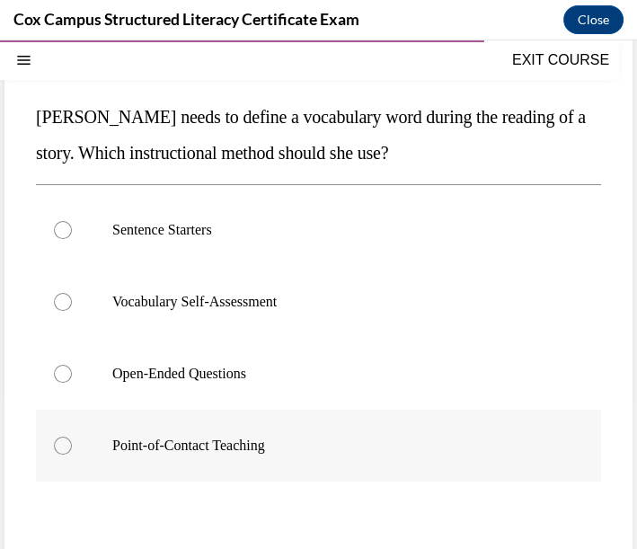
click at [60, 446] on div at bounding box center [63, 446] width 18 height 18
click at [60, 446] on input "Point-of-Contact Teaching" at bounding box center [63, 446] width 18 height 18
radio input "true"
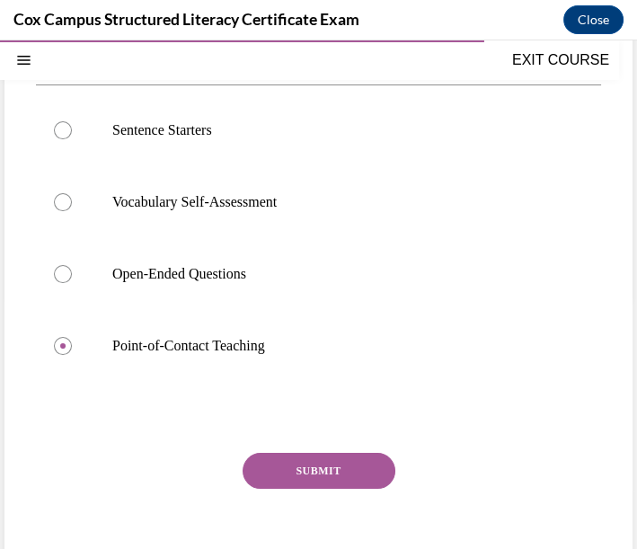
click at [288, 470] on button "SUBMIT" at bounding box center [319, 471] width 153 height 36
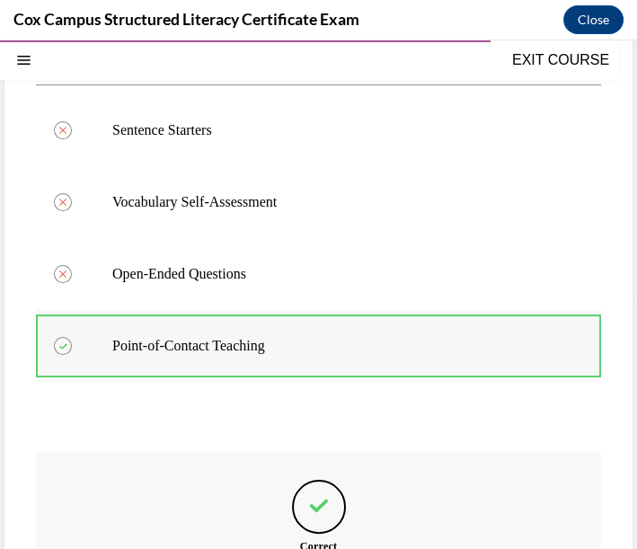
scroll to position [154, 0]
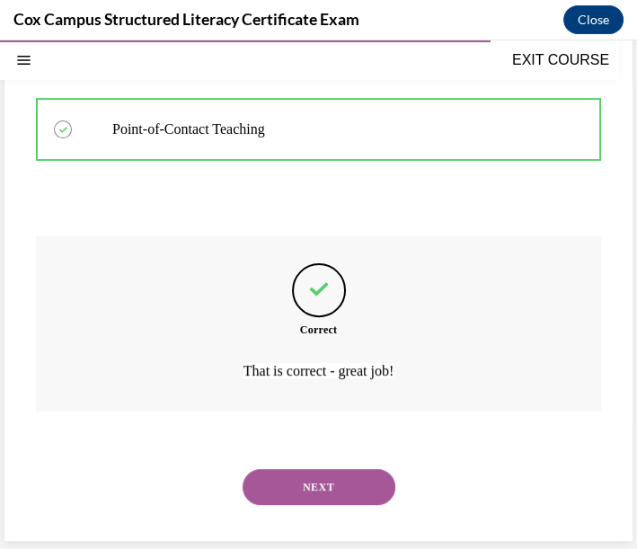
click at [354, 483] on button "NEXT" at bounding box center [319, 487] width 153 height 36
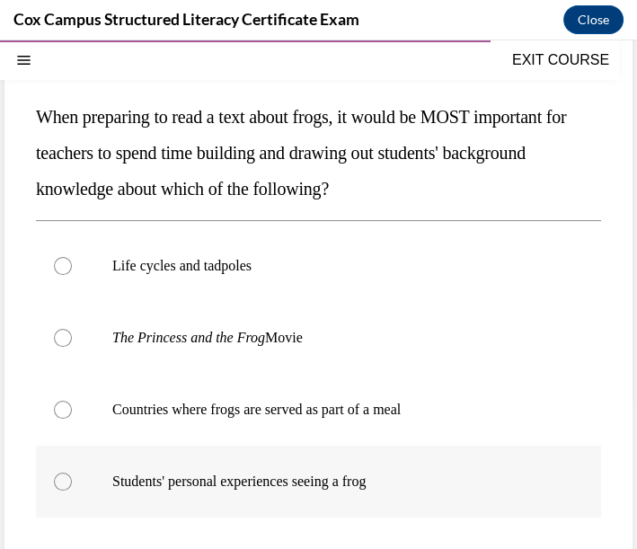
click at [393, 493] on label "Students' personal experiences seeing a frog" at bounding box center [318, 482] width 565 height 72
click at [72, 491] on input "Students' personal experiences seeing a frog" at bounding box center [63, 482] width 18 height 18
radio input "true"
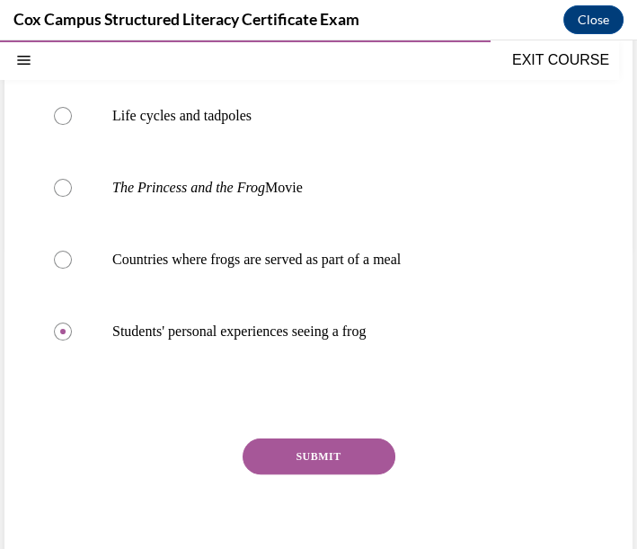
click at [341, 463] on button "SUBMIT" at bounding box center [319, 457] width 153 height 36
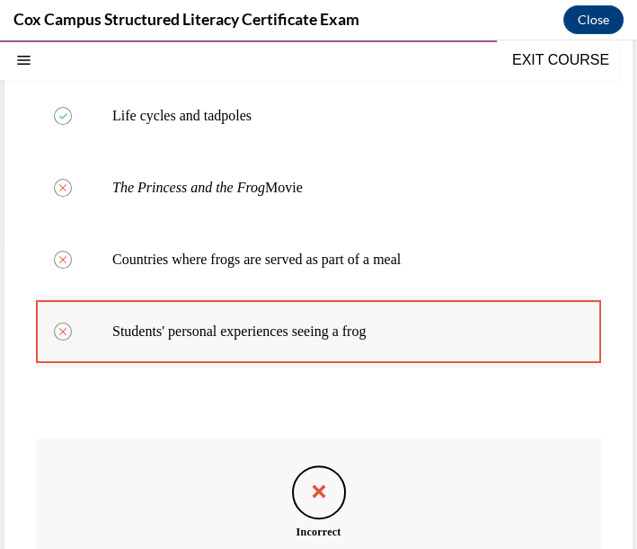
scroll to position [204, 0]
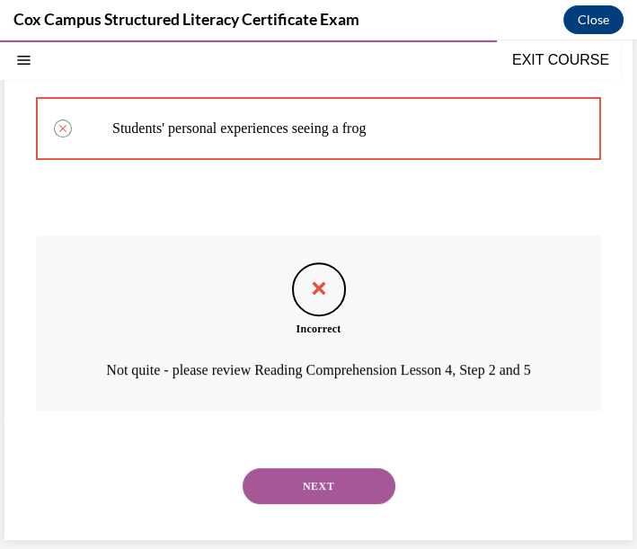
click at [308, 483] on button "NEXT" at bounding box center [319, 486] width 153 height 36
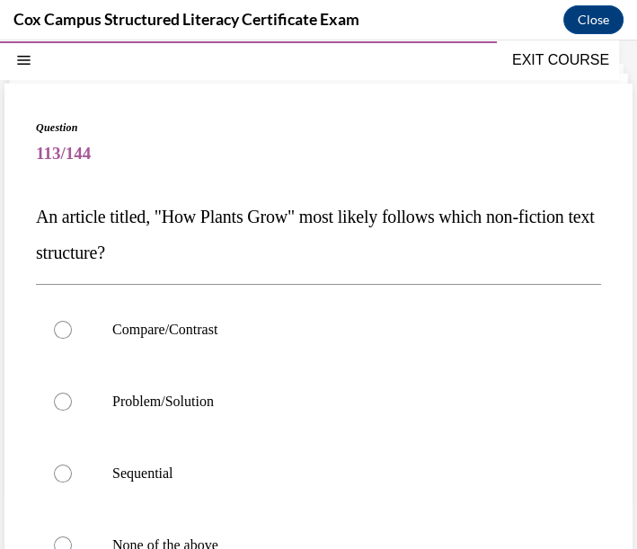
scroll to position [154, 0]
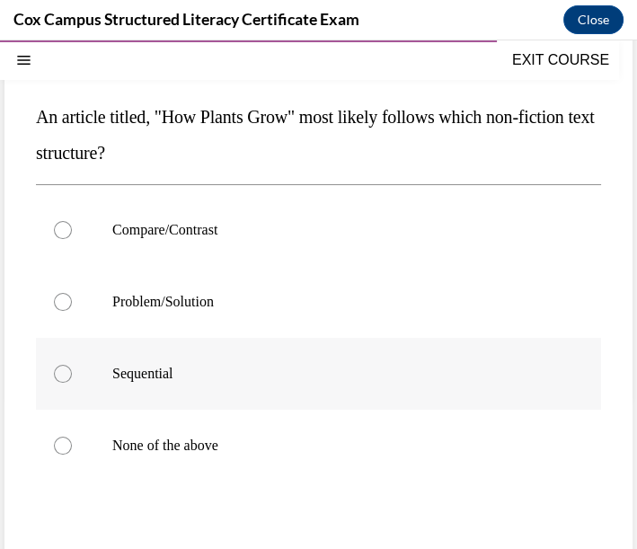
click at [186, 365] on p "Sequential" at bounding box center [334, 374] width 444 height 18
click at [72, 365] on input "Sequential" at bounding box center [63, 374] width 18 height 18
radio input "true"
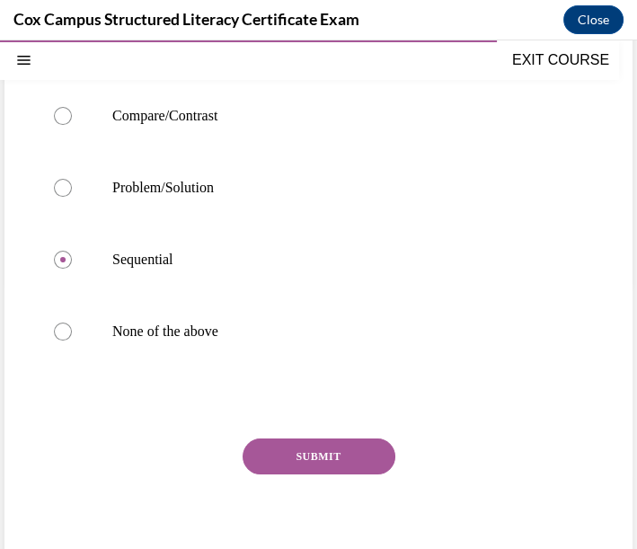
click at [313, 460] on button "SUBMIT" at bounding box center [319, 457] width 153 height 36
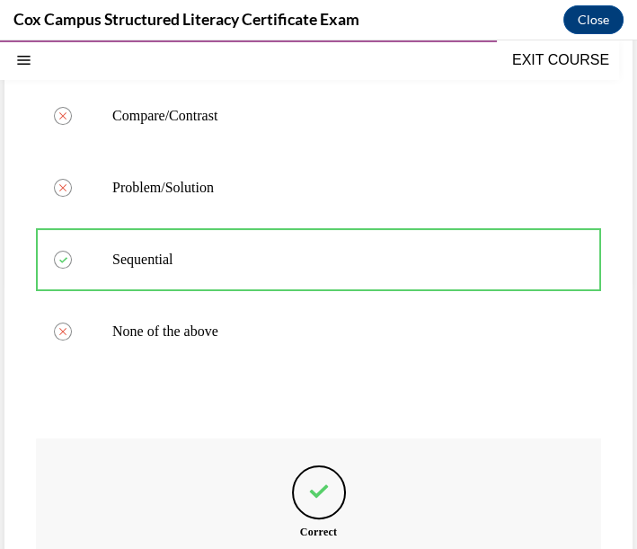
scroll to position [168, 0]
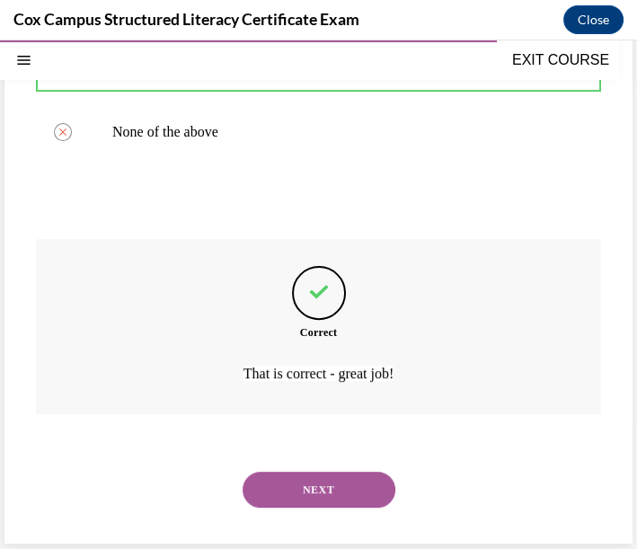
click at [359, 481] on button "NEXT" at bounding box center [319, 490] width 153 height 36
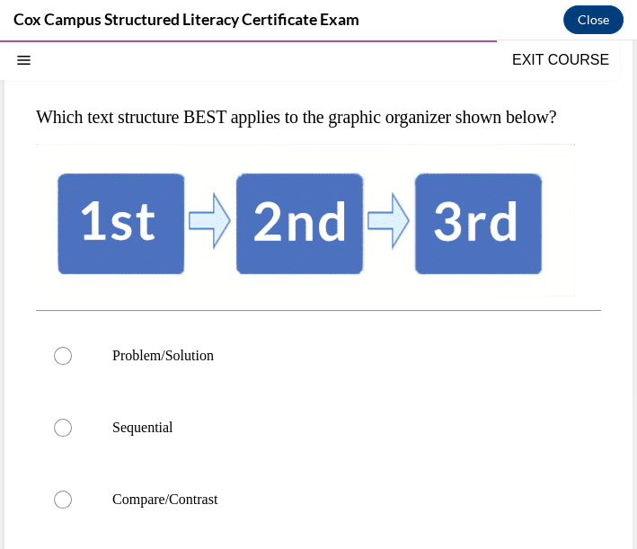
scroll to position [253, 0]
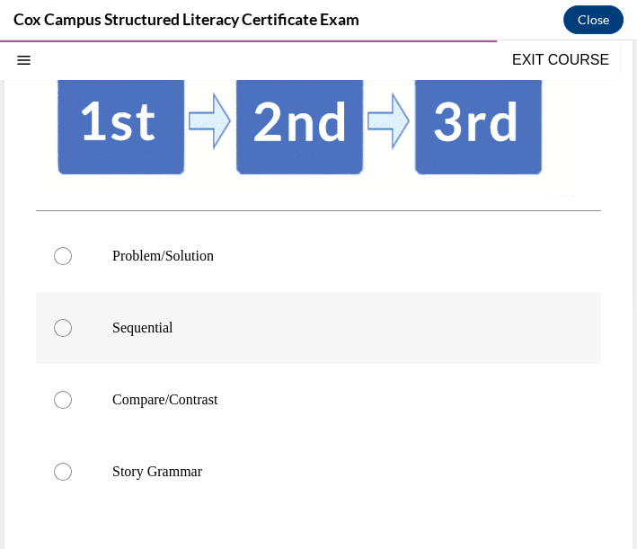
click at [288, 337] on p "Sequential" at bounding box center [334, 328] width 444 height 18
click at [72, 337] on input "Sequential" at bounding box center [63, 328] width 18 height 18
radio input "true"
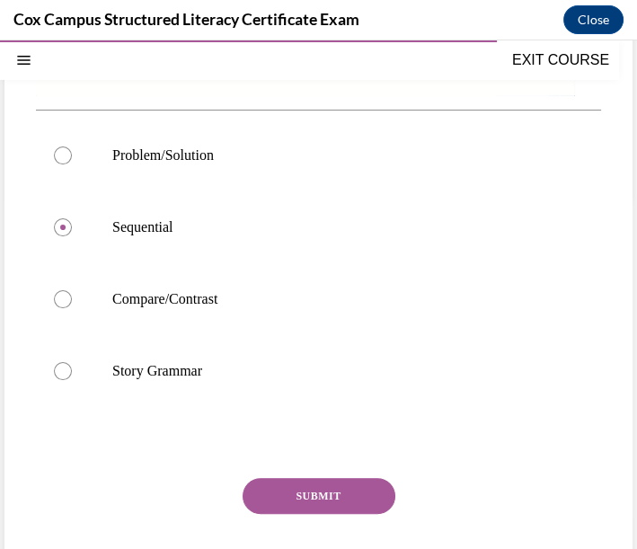
click at [306, 514] on button "SUBMIT" at bounding box center [319, 496] width 153 height 36
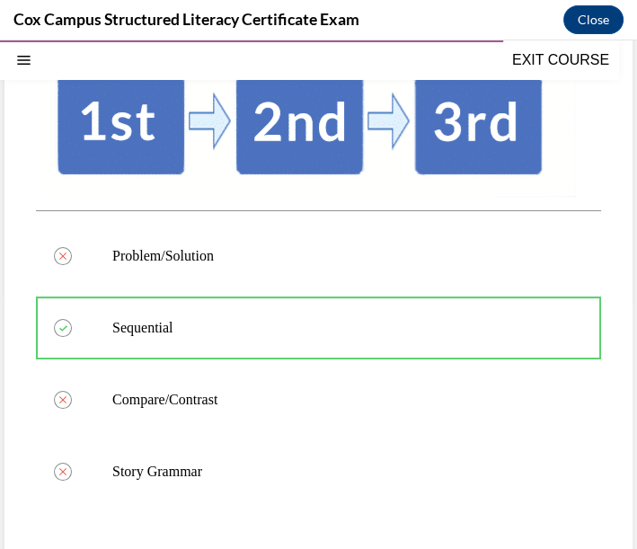
scroll to position [632, 0]
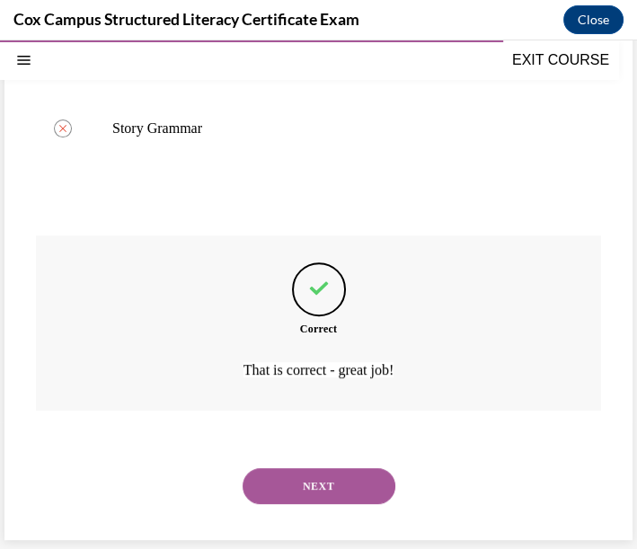
click at [318, 495] on button "NEXT" at bounding box center [319, 486] width 153 height 36
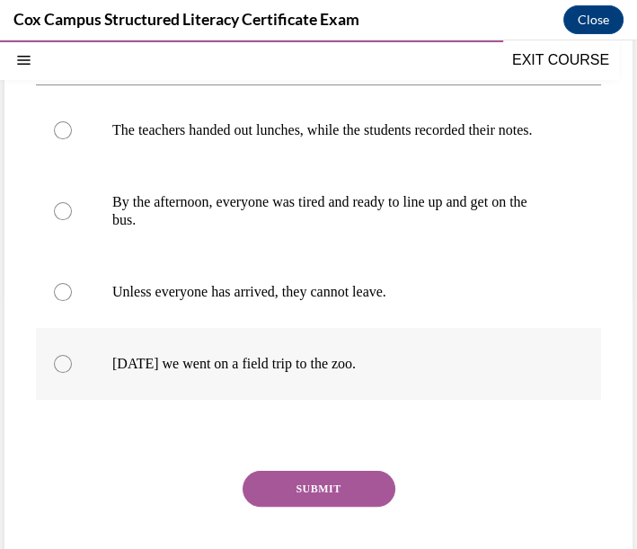
scroll to position [154, 0]
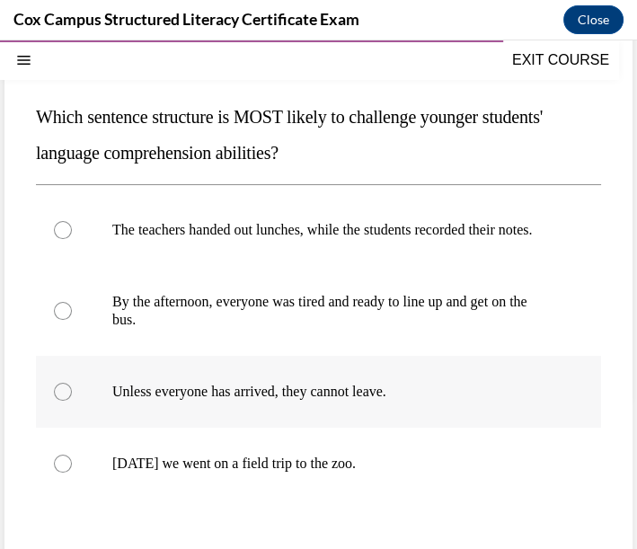
click at [378, 401] on p "Unless everyone has arrived, they cannot leave." at bounding box center [334, 392] width 444 height 18
click at [72, 401] on input "Unless everyone has arrived, they cannot leave." at bounding box center [63, 392] width 18 height 18
radio input "true"
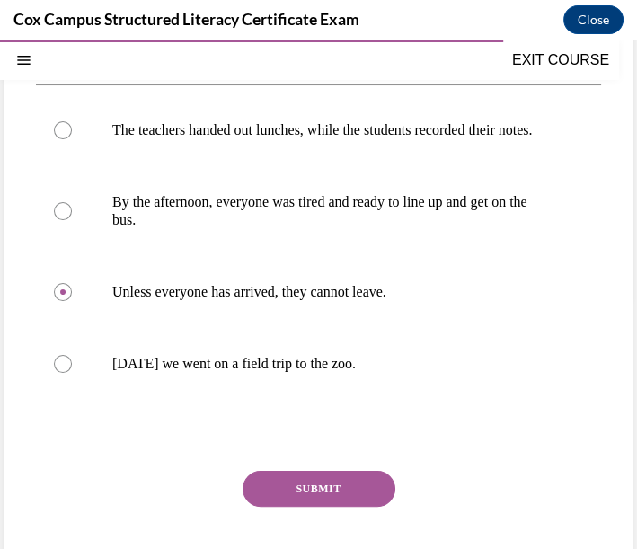
click at [357, 507] on button "SUBMIT" at bounding box center [319, 489] width 153 height 36
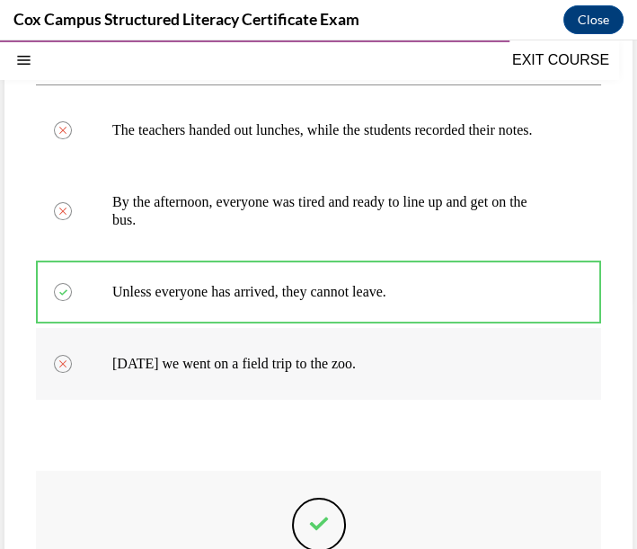
scroll to position [154, 0]
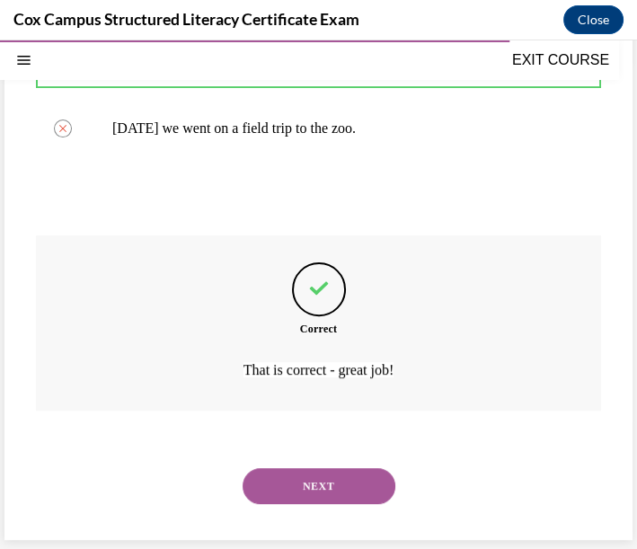
click at [369, 487] on button "NEXT" at bounding box center [319, 486] width 153 height 36
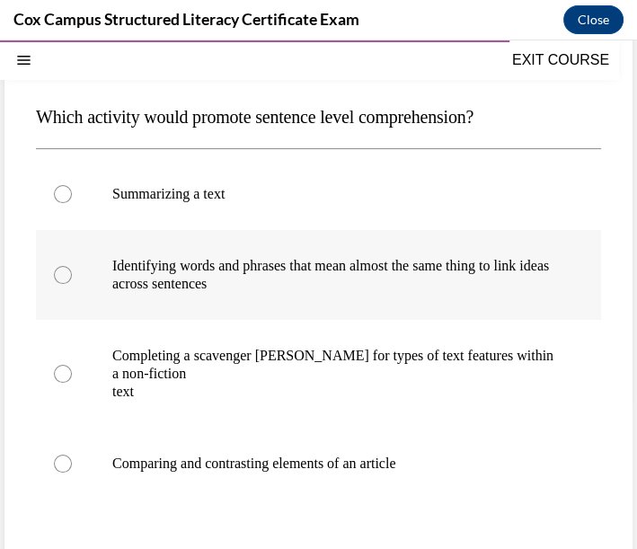
click at [187, 275] on p "Identifying words and phrases that mean almost the same thing to link ideas" at bounding box center [334, 266] width 444 height 18
click at [72, 284] on input "Identifying words and phrases that mean almost the same thing to link ideas acr…" at bounding box center [63, 275] width 18 height 18
radio input "true"
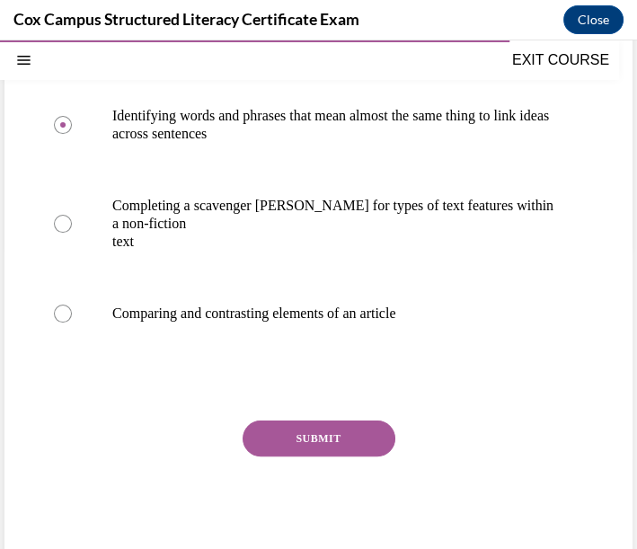
click at [285, 453] on button "SUBMIT" at bounding box center [319, 439] width 153 height 36
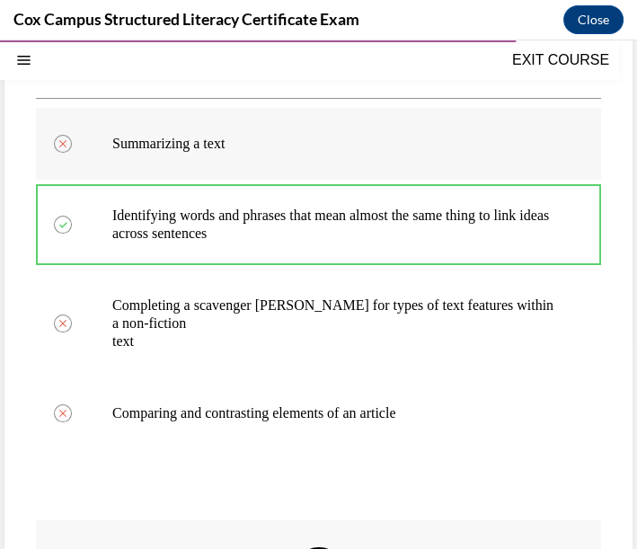
scroll to position [104, 0]
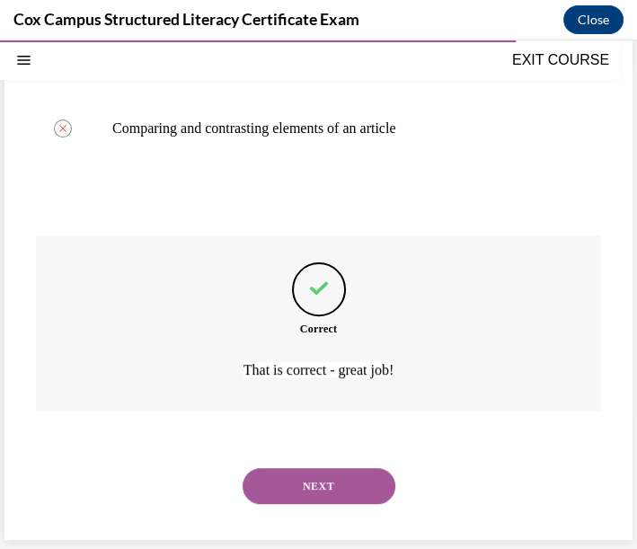
click at [321, 493] on button "NEXT" at bounding box center [319, 486] width 153 height 36
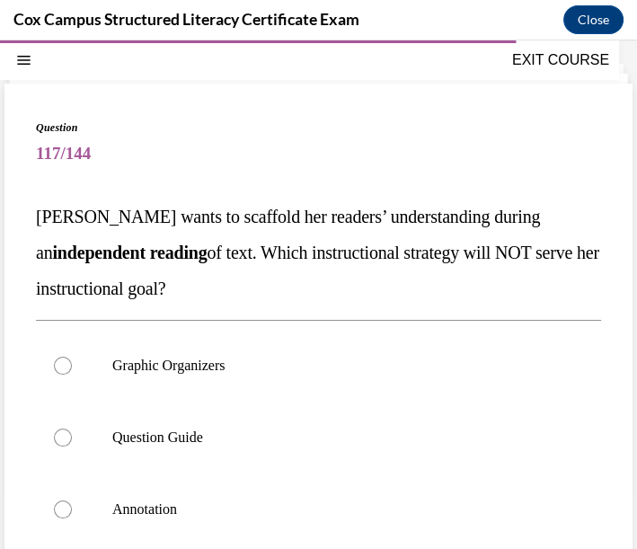
scroll to position [154, 0]
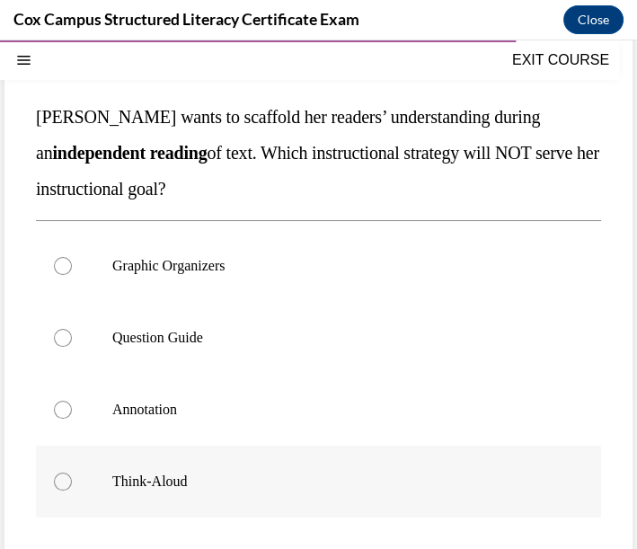
click at [69, 474] on div at bounding box center [63, 482] width 18 height 18
click at [69, 474] on input "Think-Aloud" at bounding box center [63, 482] width 18 height 18
radio input "true"
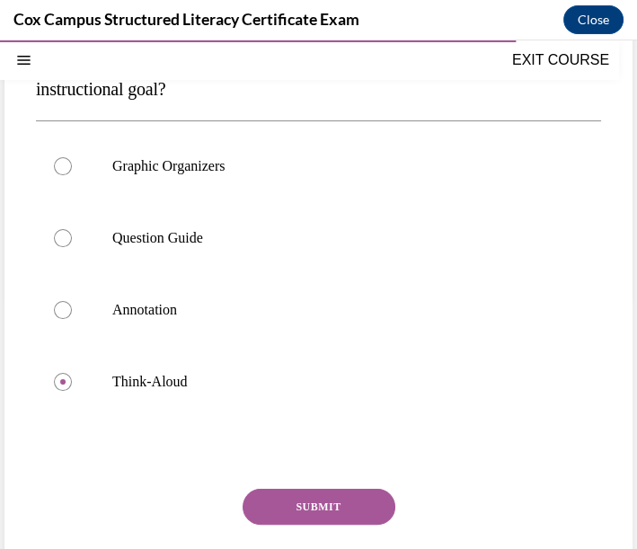
click at [339, 516] on button "SUBMIT" at bounding box center [319, 507] width 153 height 36
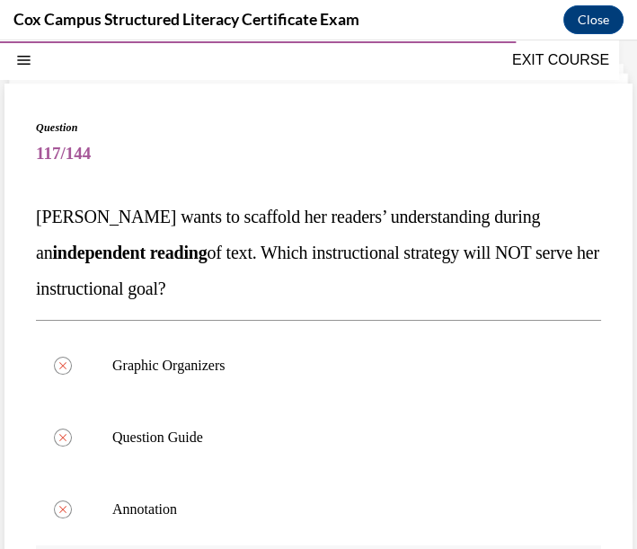
scroll to position [0, 0]
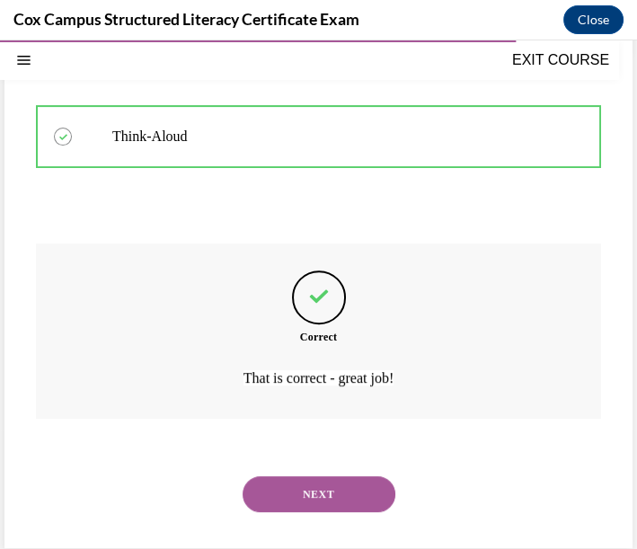
click at [318, 496] on button "NEXT" at bounding box center [319, 494] width 153 height 36
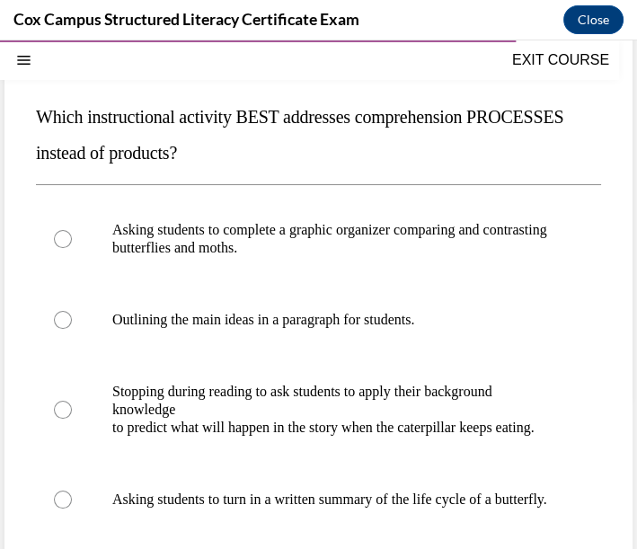
scroll to position [253, 0]
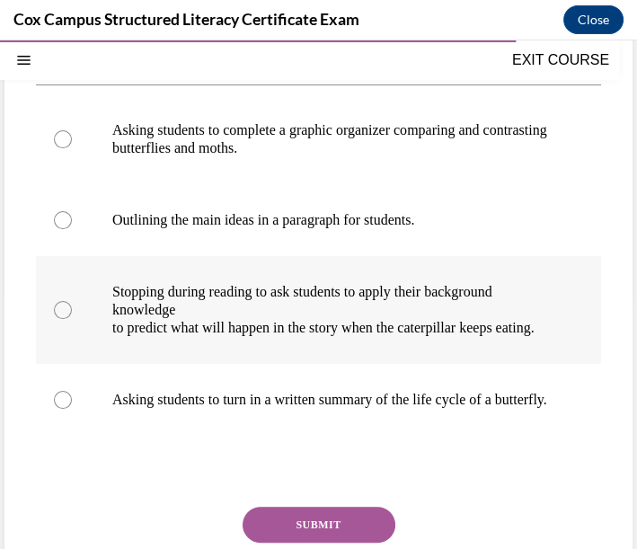
click at [318, 337] on p "to predict what will happen in the story when the caterpillar keeps eating." at bounding box center [334, 328] width 444 height 18
click at [72, 319] on input "Stopping during reading to ask students to apply their background knowledge to …" at bounding box center [63, 310] width 18 height 18
radio input "true"
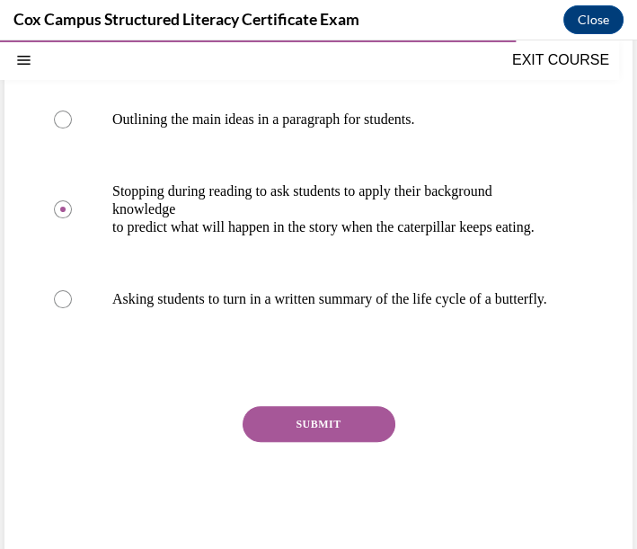
click at [254, 442] on button "SUBMIT" at bounding box center [319, 424] width 153 height 36
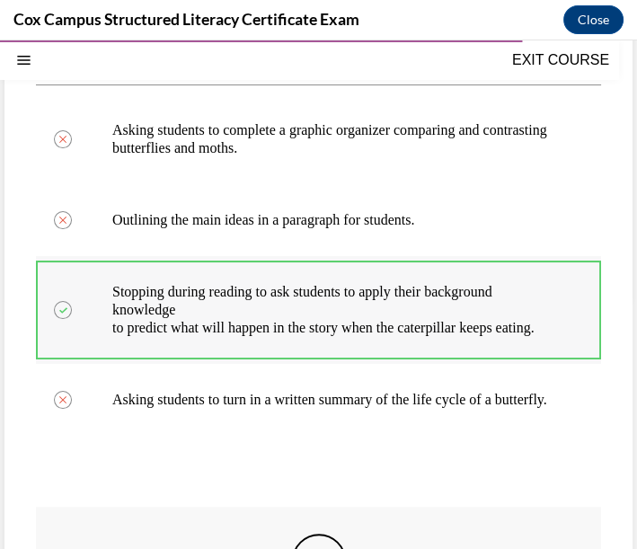
scroll to position [154, 0]
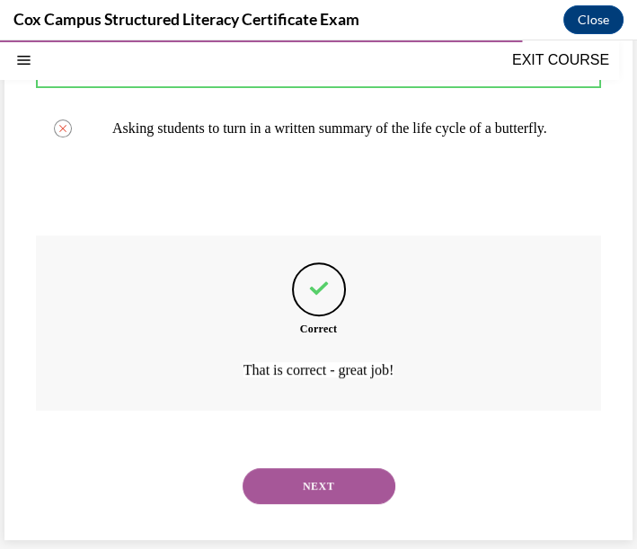
click at [341, 487] on button "NEXT" at bounding box center [319, 486] width 153 height 36
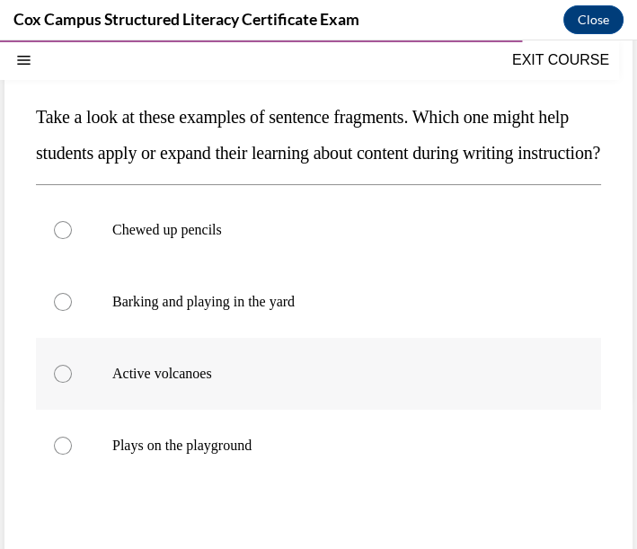
click at [252, 383] on p "Active volcanoes" at bounding box center [334, 374] width 444 height 18
click at [72, 383] on input "Active volcanoes" at bounding box center [63, 374] width 18 height 18
radio input "true"
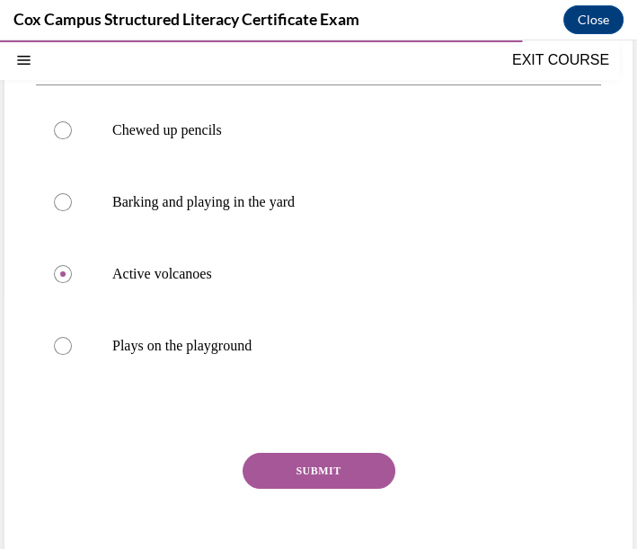
drag, startPoint x: 349, startPoint y: 513, endPoint x: 350, endPoint y: 498, distance: 15.3
click at [350, 489] on button "SUBMIT" at bounding box center [319, 471] width 153 height 36
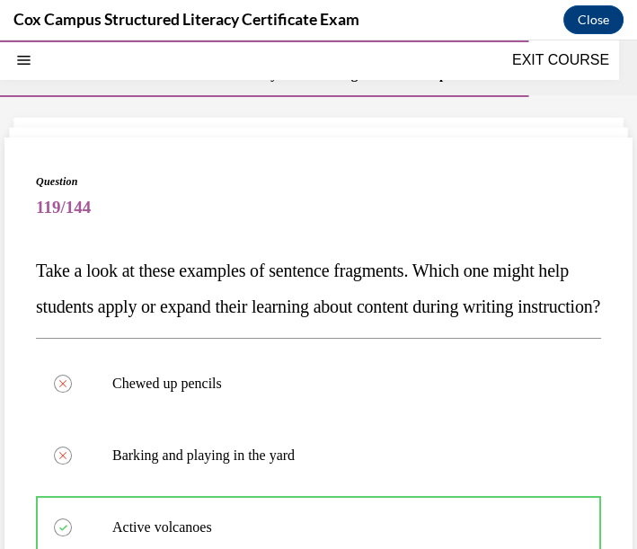
scroll to position [253, 0]
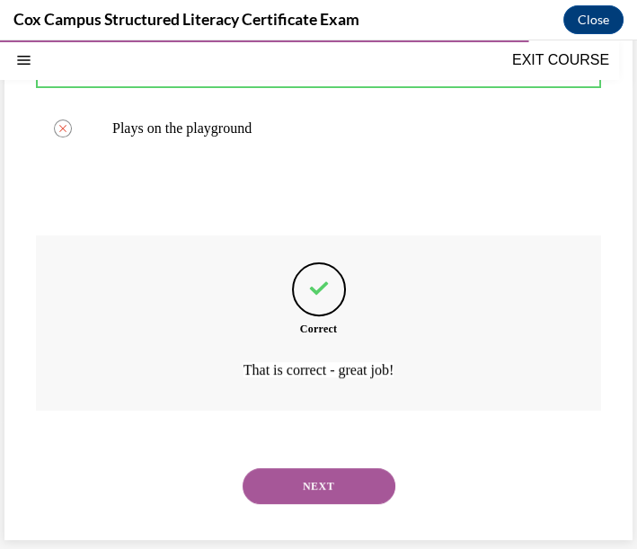
click at [318, 474] on button "NEXT" at bounding box center [319, 486] width 153 height 36
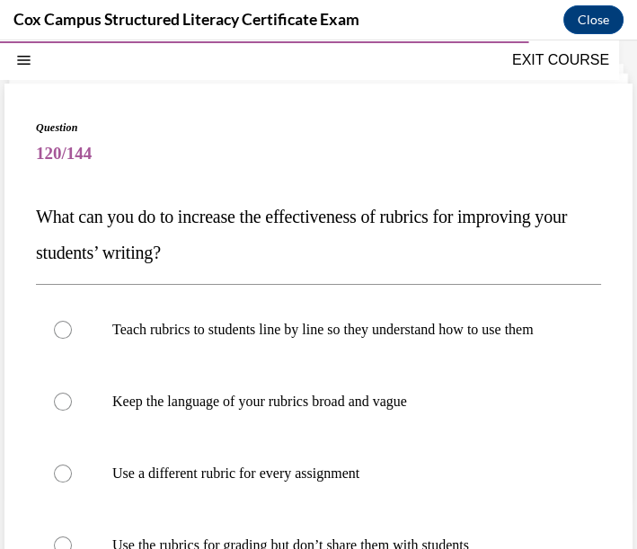
scroll to position [154, 0]
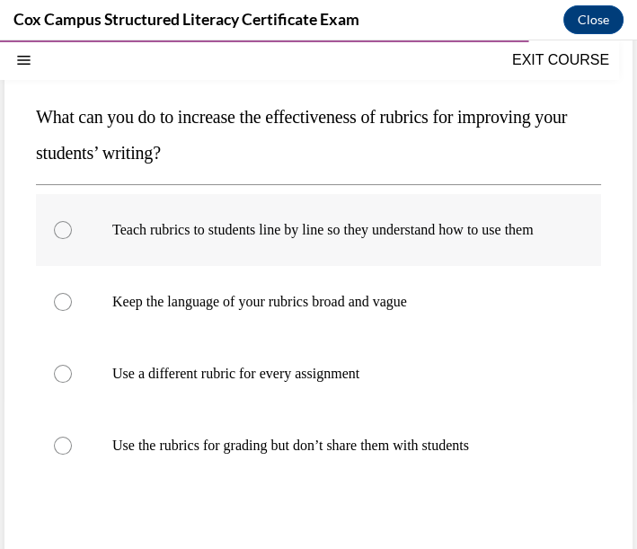
click at [406, 228] on p "Teach rubrics to students line by line so they understand how to use them" at bounding box center [334, 230] width 444 height 18
click at [72, 228] on input "Teach rubrics to students line by line so they understand how to use them" at bounding box center [63, 230] width 18 height 18
radio input "true"
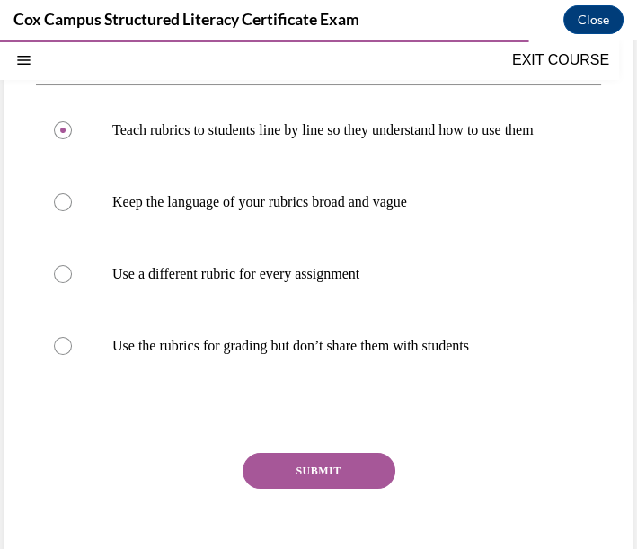
click at [349, 483] on button "SUBMIT" at bounding box center [319, 471] width 153 height 36
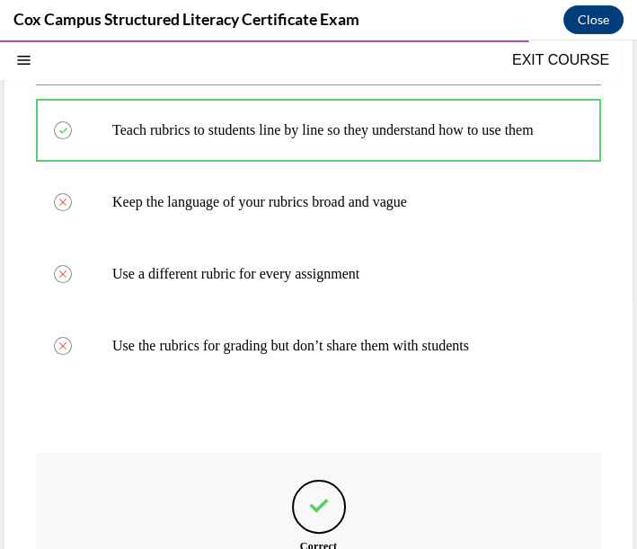
scroll to position [154, 0]
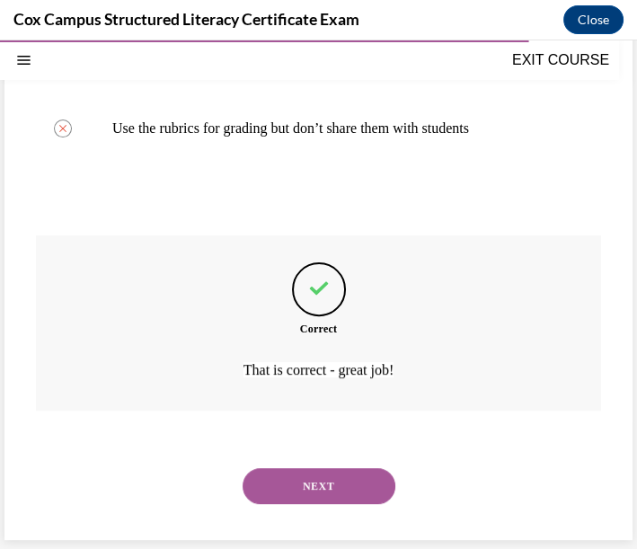
click at [346, 498] on button "NEXT" at bounding box center [319, 486] width 153 height 36
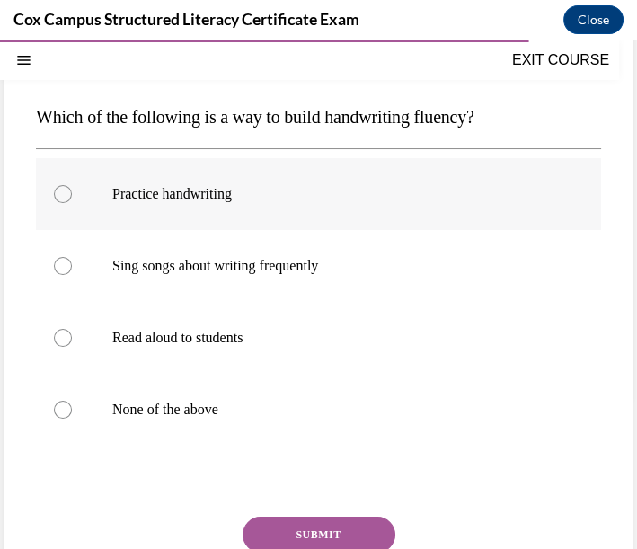
click at [313, 204] on label "Practice handwriting" at bounding box center [318, 194] width 565 height 72
click at [72, 203] on input "Practice handwriting" at bounding box center [63, 194] width 18 height 18
radio input "true"
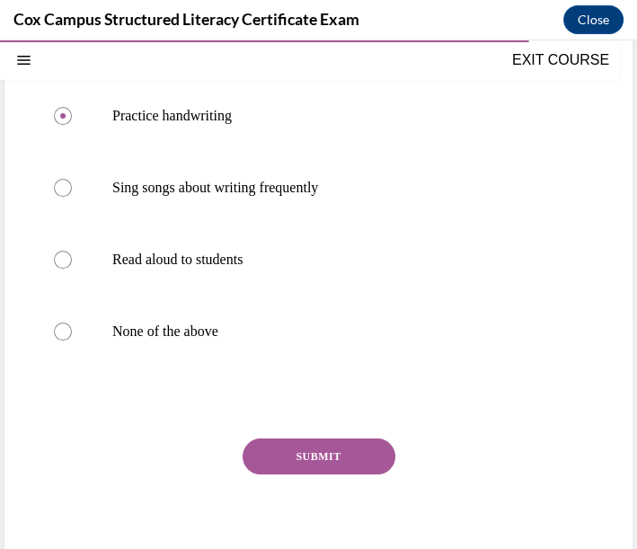
click at [339, 432] on div "Question 121/144 Which of the following is a way to build handwriting fluency? …" at bounding box center [318, 264] width 565 height 644
click at [339, 452] on button "SUBMIT" at bounding box center [319, 457] width 153 height 36
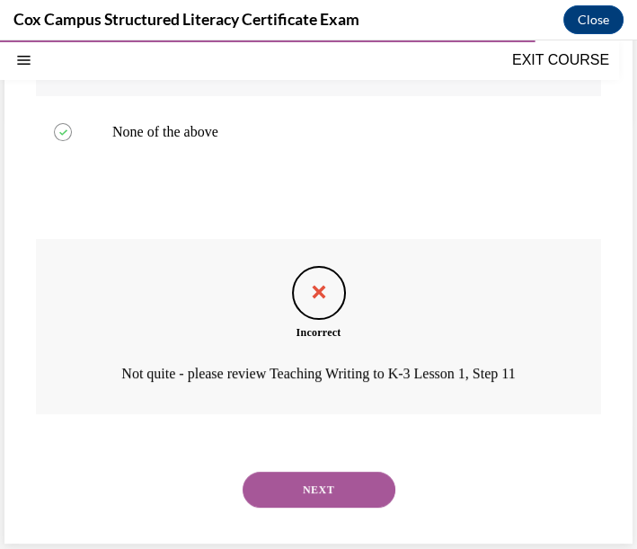
scroll to position [132, 0]
click at [306, 493] on button "NEXT" at bounding box center [319, 490] width 153 height 36
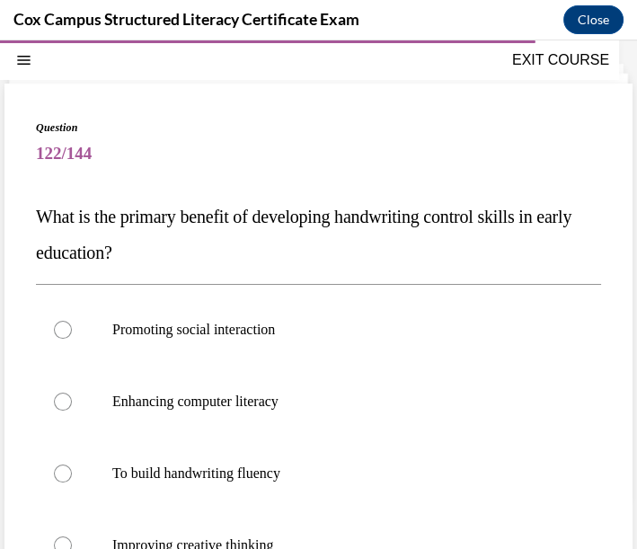
scroll to position [154, 0]
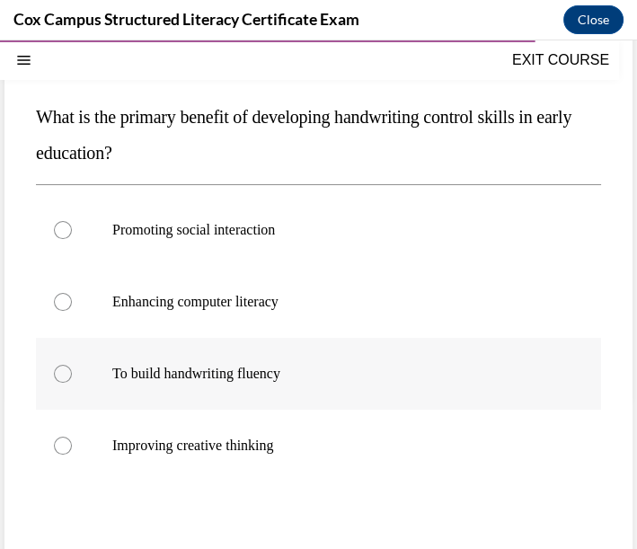
click at [228, 377] on p "To build handwriting fluency" at bounding box center [334, 374] width 444 height 18
click at [72, 377] on input "To build handwriting fluency" at bounding box center [63, 374] width 18 height 18
radio input "true"
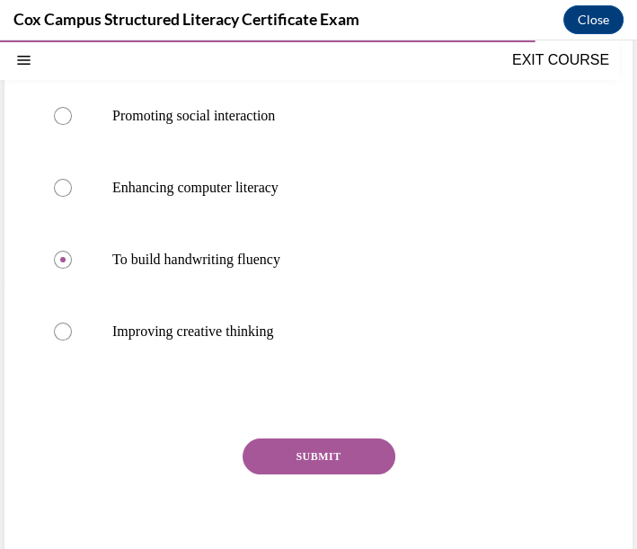
click at [342, 466] on button "SUBMIT" at bounding box center [319, 457] width 153 height 36
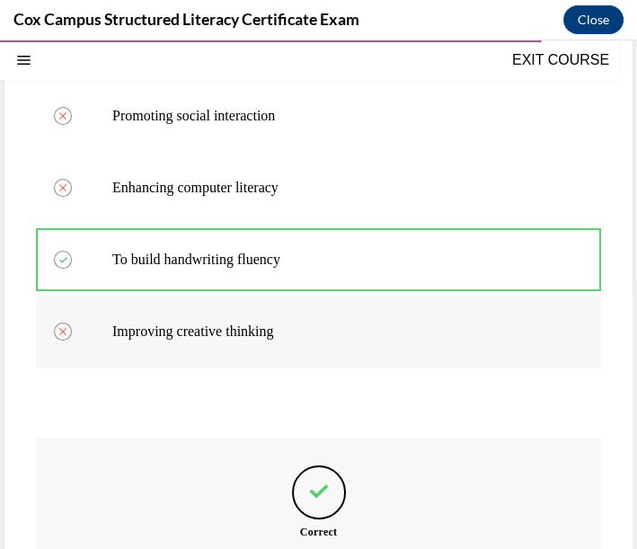
scroll to position [68, 0]
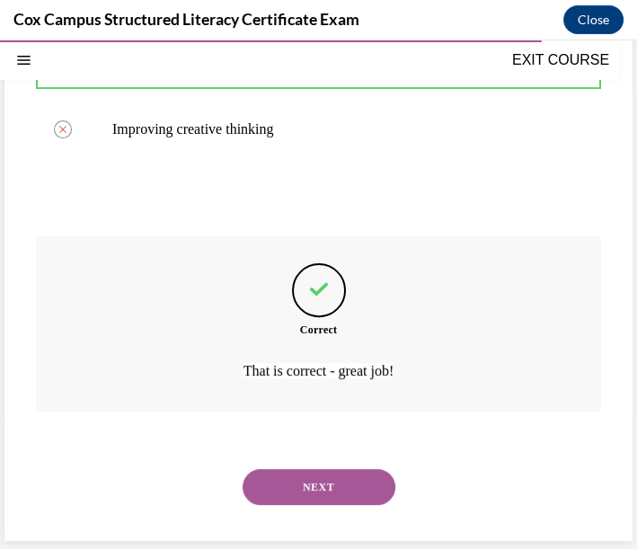
click at [332, 489] on button "NEXT" at bounding box center [319, 487] width 153 height 36
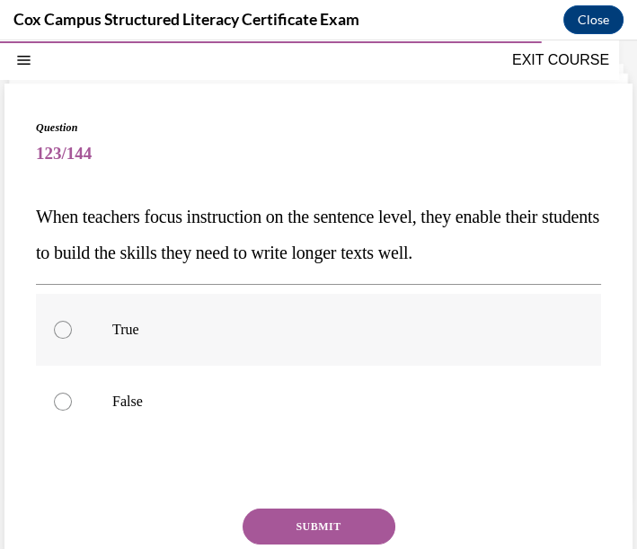
scroll to position [124, 0]
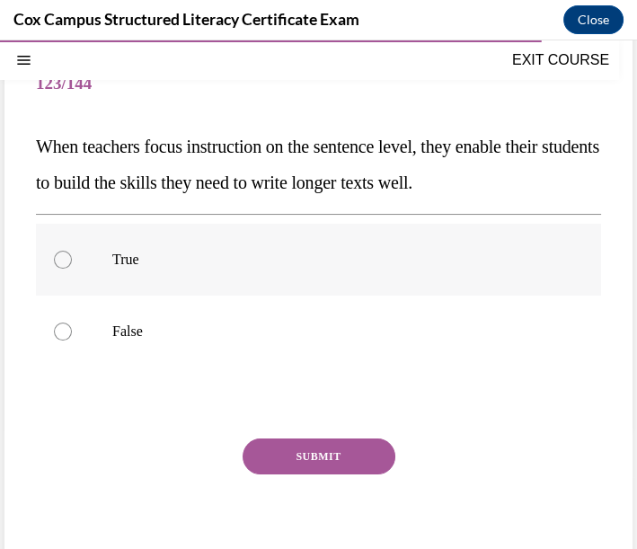
click at [123, 251] on p "True" at bounding box center [334, 260] width 444 height 18
click at [72, 251] on input "True" at bounding box center [63, 260] width 18 height 18
radio input "true"
click at [305, 443] on button "SUBMIT" at bounding box center [319, 457] width 153 height 36
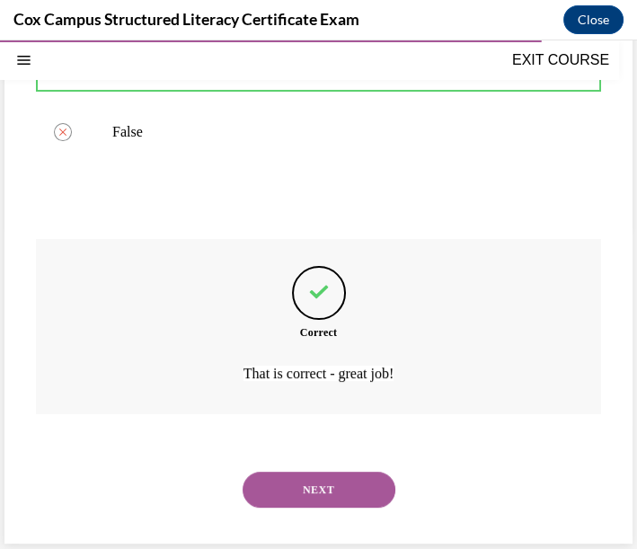
click at [328, 496] on button "NEXT" at bounding box center [319, 490] width 153 height 36
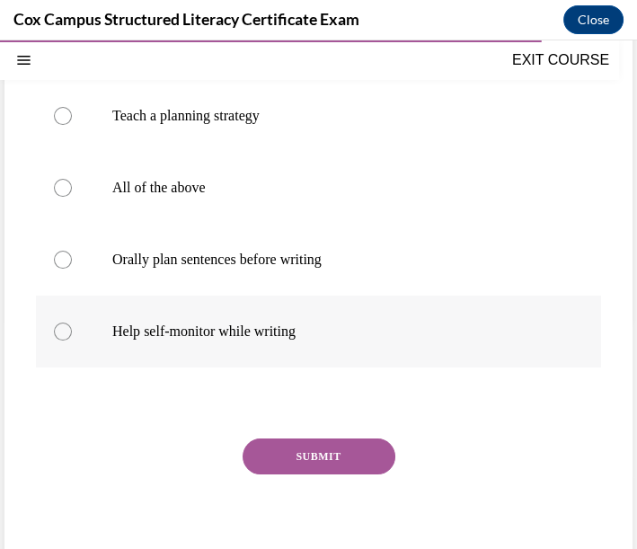
scroll to position [132, 0]
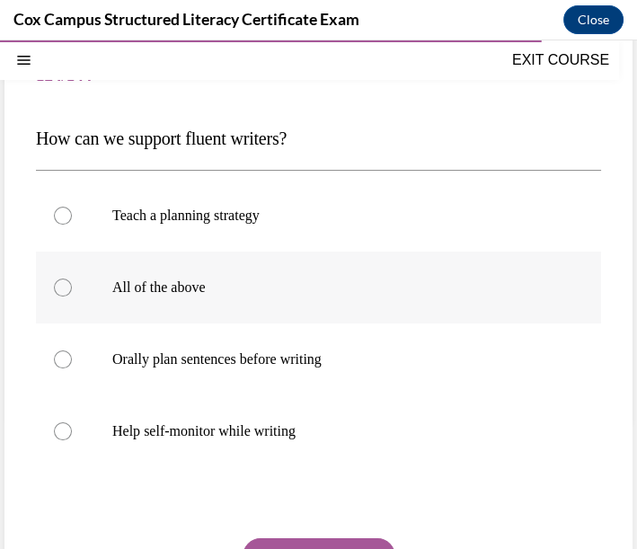
click at [58, 297] on label "All of the above" at bounding box center [318, 288] width 565 height 72
click at [58, 297] on input "All of the above" at bounding box center [63, 288] width 18 height 18
radio input "true"
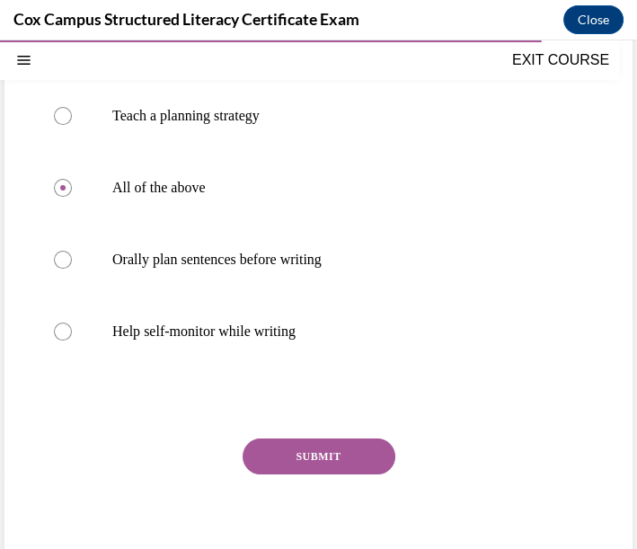
click at [300, 445] on button "SUBMIT" at bounding box center [319, 457] width 153 height 36
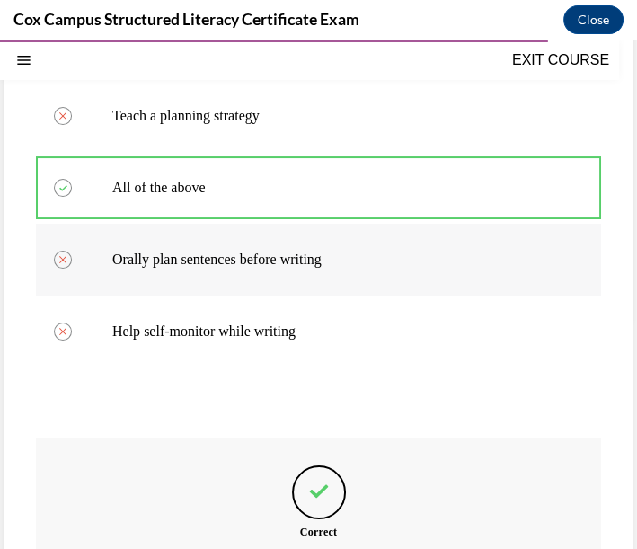
scroll to position [132, 0]
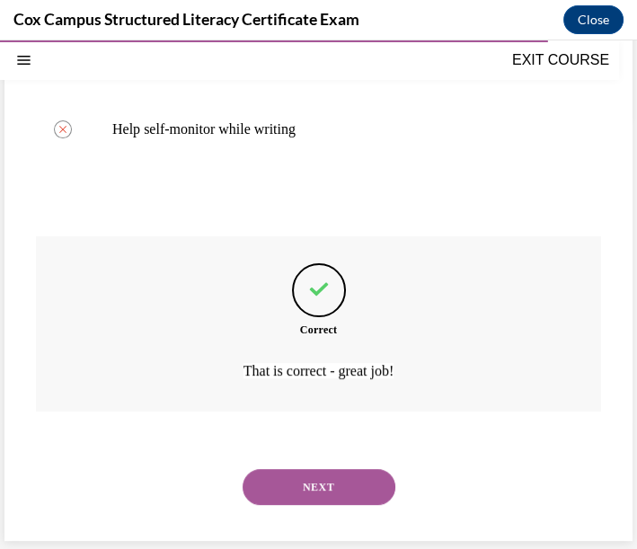
click at [359, 481] on button "NEXT" at bounding box center [319, 487] width 153 height 36
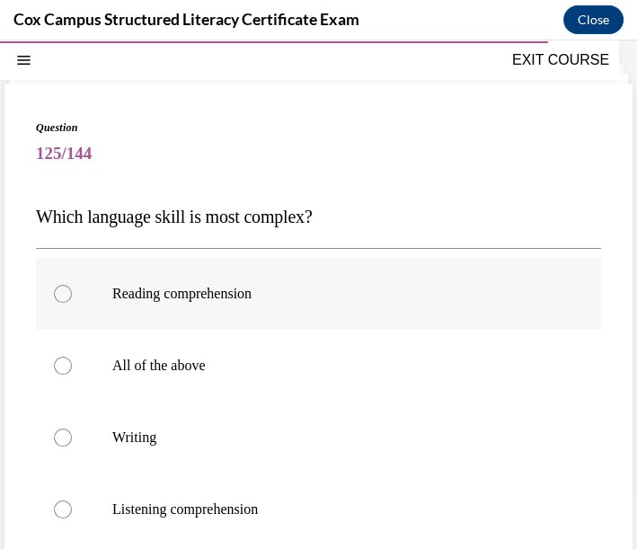
scroll to position [154, 0]
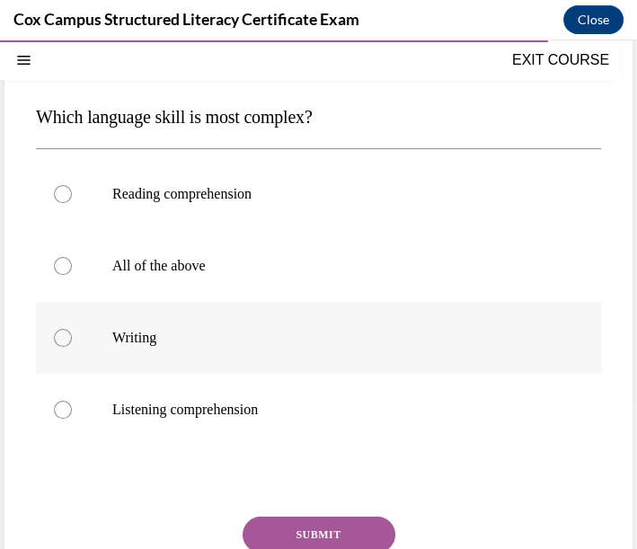
click at [176, 325] on label "Writing" at bounding box center [318, 338] width 565 height 72
click at [72, 329] on input "Writing" at bounding box center [63, 338] width 18 height 18
radio input "true"
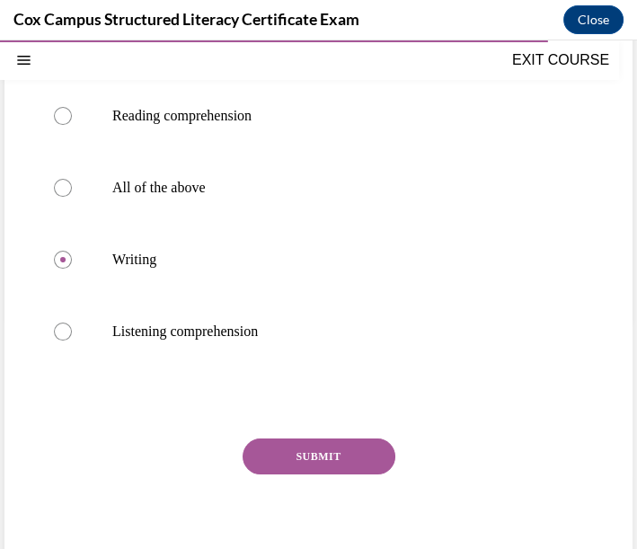
click at [324, 442] on button "SUBMIT" at bounding box center [319, 457] width 153 height 36
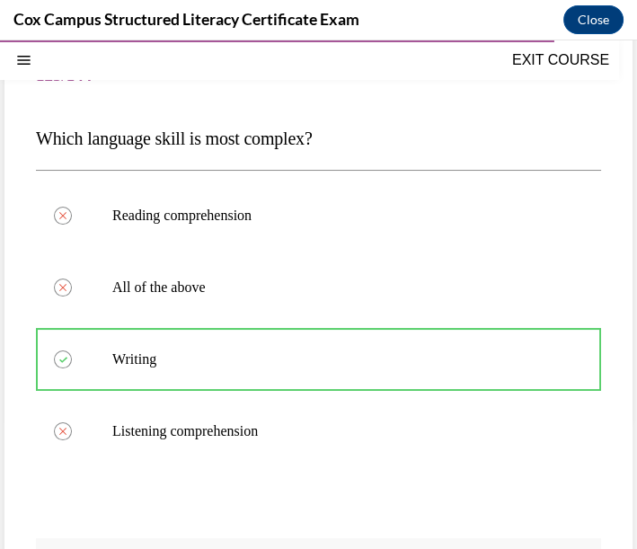
scroll to position [431, 0]
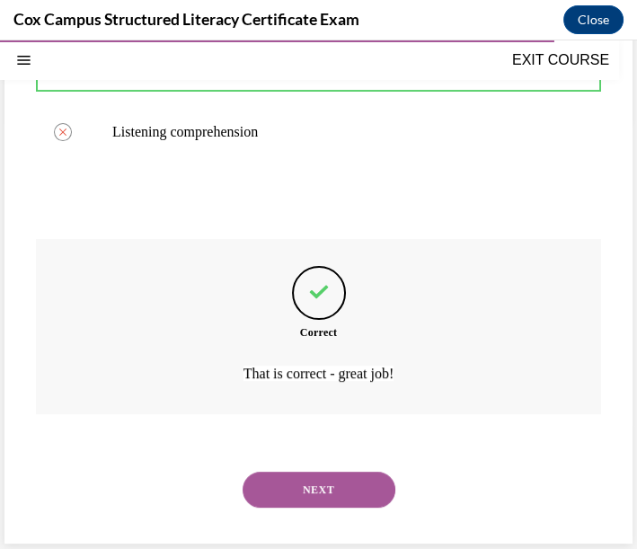
click at [348, 489] on button "NEXT" at bounding box center [319, 490] width 153 height 36
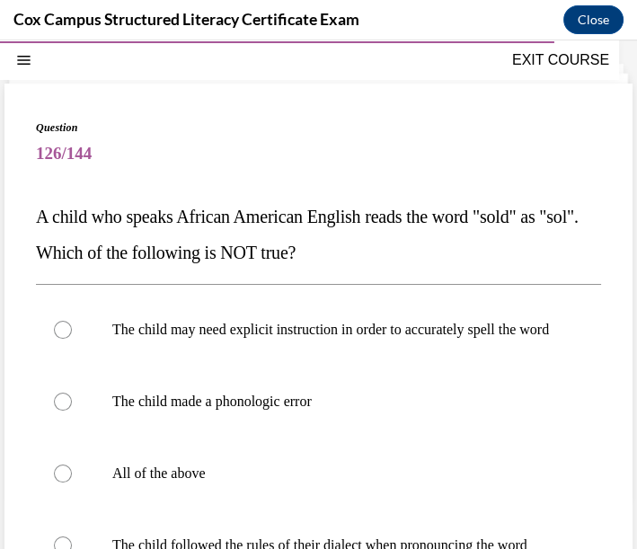
scroll to position [154, 0]
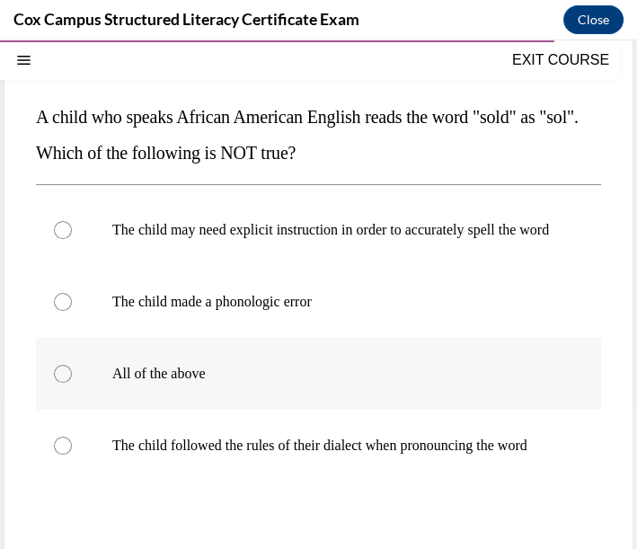
click at [57, 383] on div at bounding box center [63, 374] width 18 height 18
click at [57, 383] on input "All of the above" at bounding box center [63, 374] width 18 height 18
radio input "true"
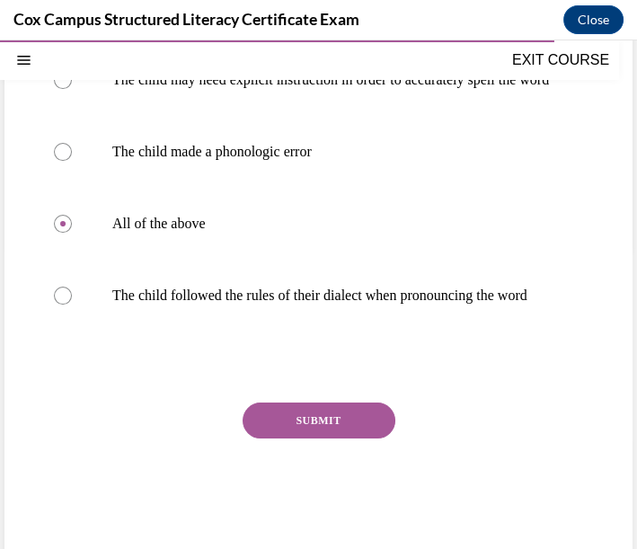
click at [271, 439] on button "SUBMIT" at bounding box center [319, 421] width 153 height 36
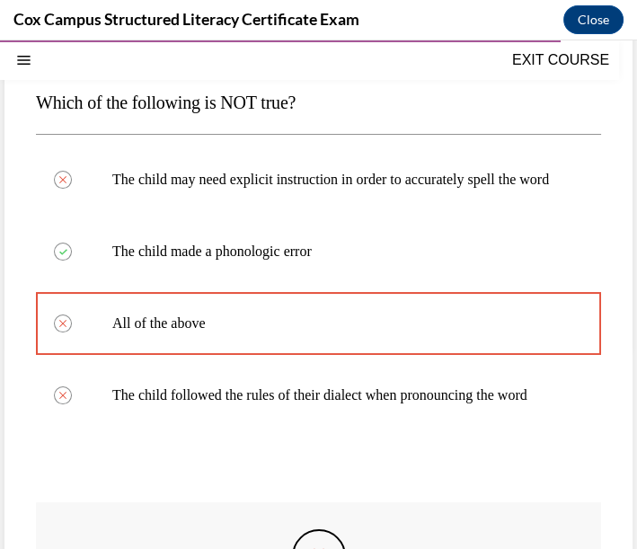
scroll to position [104, 0]
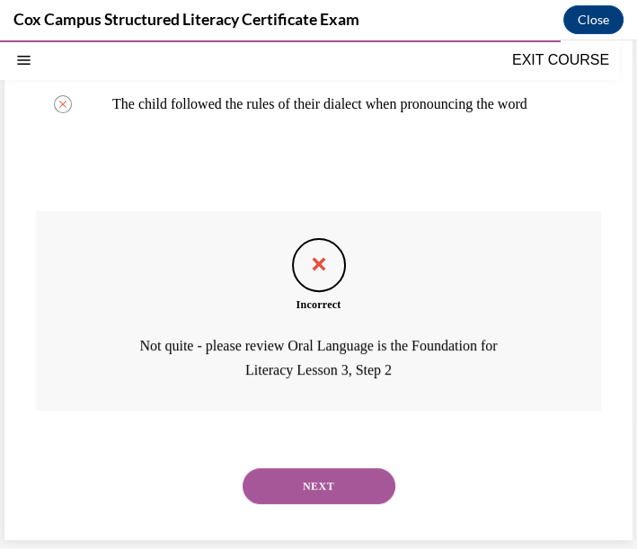
click at [327, 485] on button "NEXT" at bounding box center [319, 486] width 153 height 36
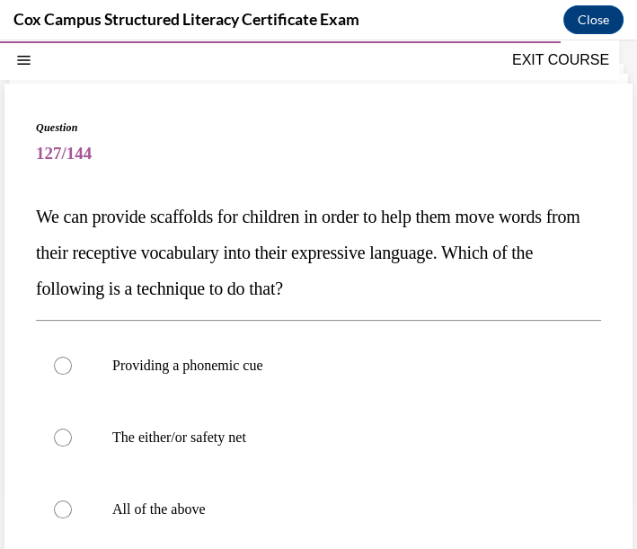
scroll to position [154, 0]
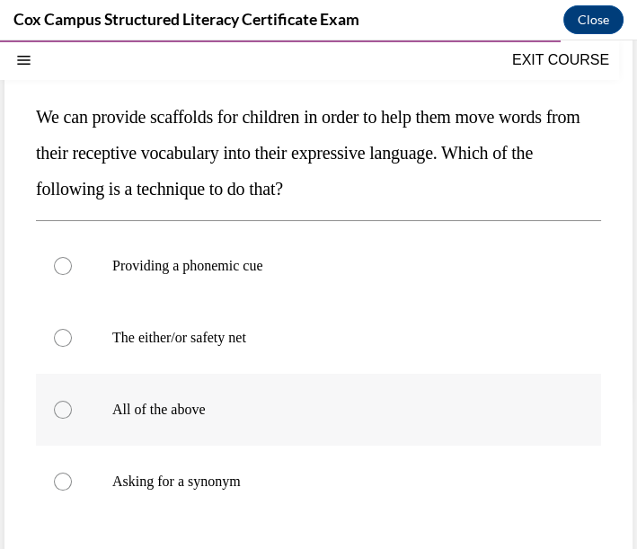
click at [216, 398] on label "All of the above" at bounding box center [318, 410] width 565 height 72
click at [72, 401] on input "All of the above" at bounding box center [63, 410] width 18 height 18
radio input "true"
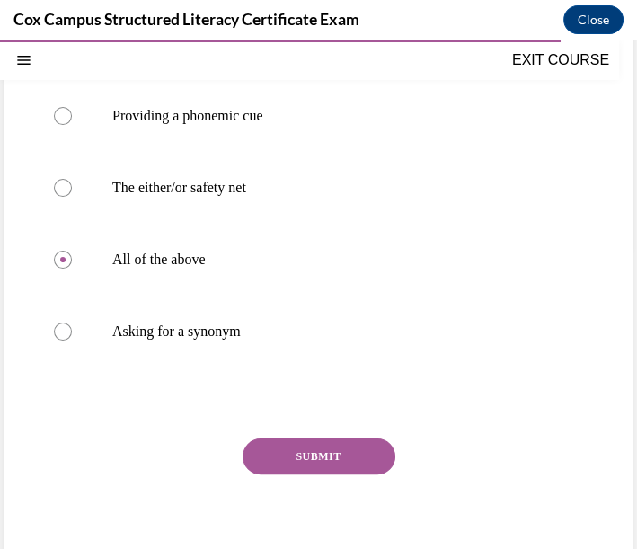
click at [305, 453] on button "SUBMIT" at bounding box center [319, 457] width 153 height 36
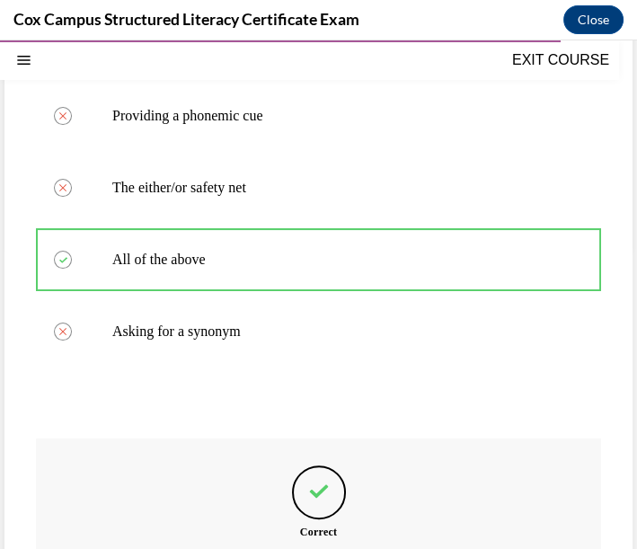
scroll to position [204, 0]
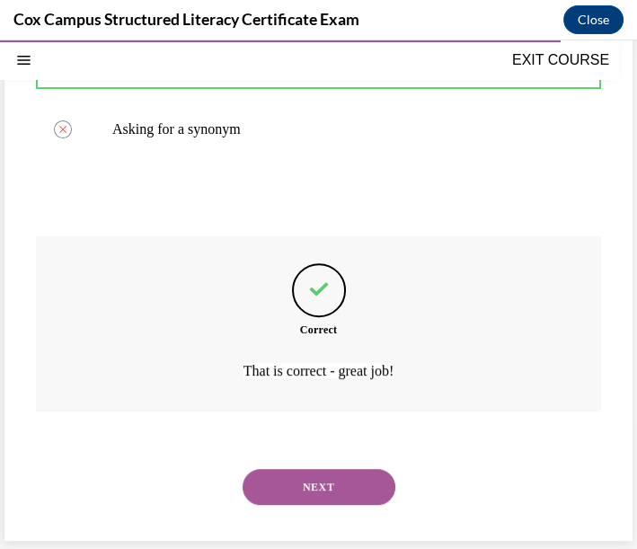
click at [355, 489] on button "NEXT" at bounding box center [319, 487] width 153 height 36
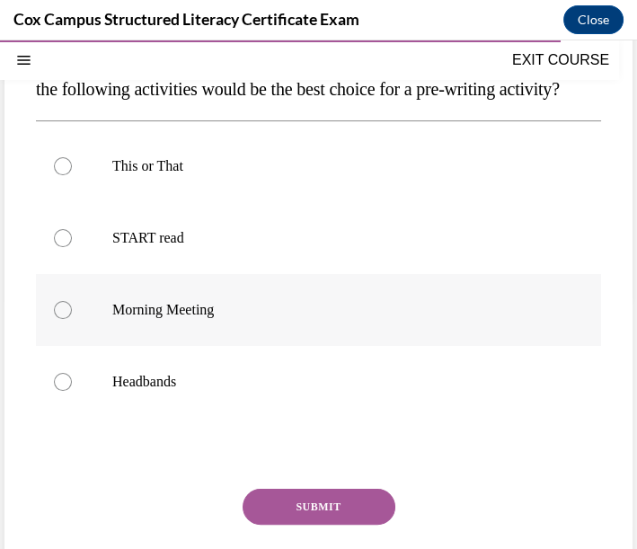
scroll to position [154, 0]
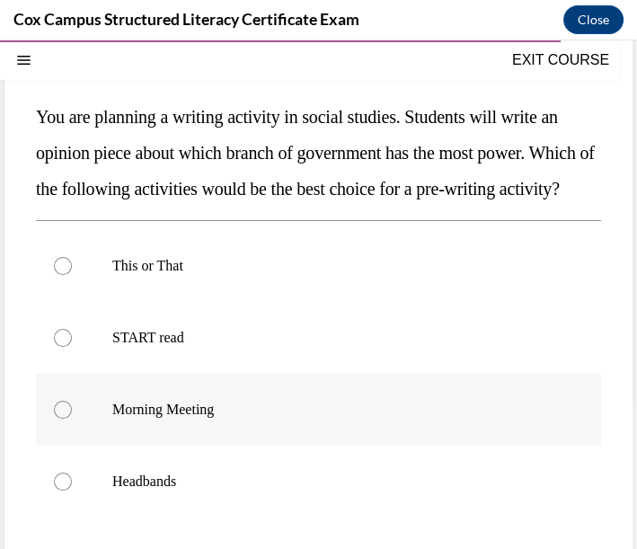
click at [301, 302] on label "This or That" at bounding box center [318, 266] width 565 height 72
click at [72, 275] on input "This or That" at bounding box center [63, 266] width 18 height 18
radio input "true"
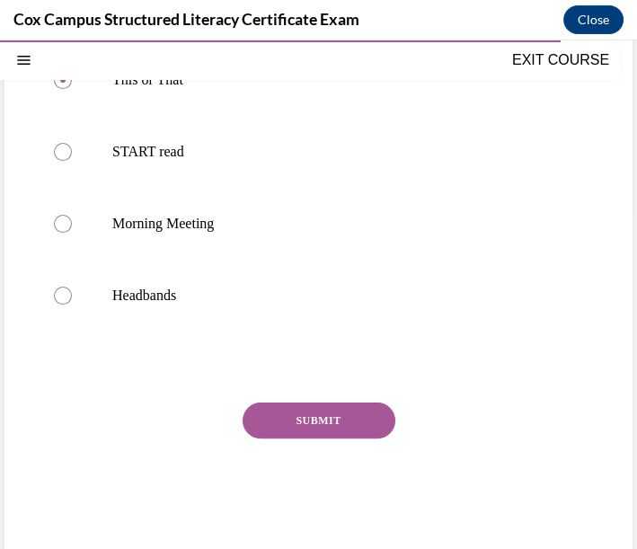
click at [324, 439] on button "SUBMIT" at bounding box center [319, 421] width 153 height 36
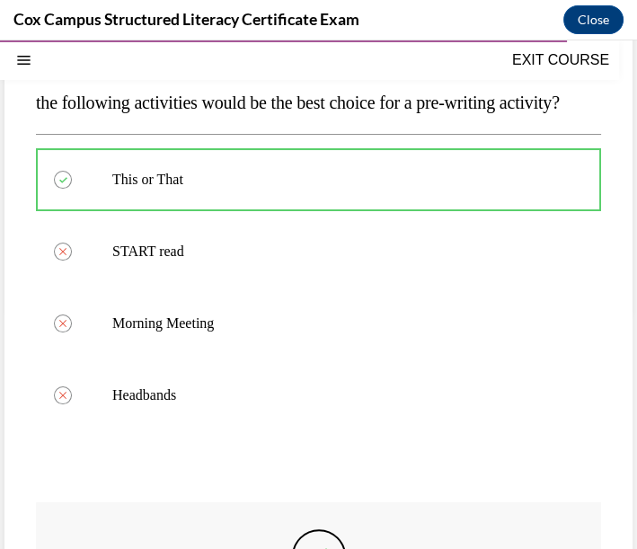
scroll to position [539, 0]
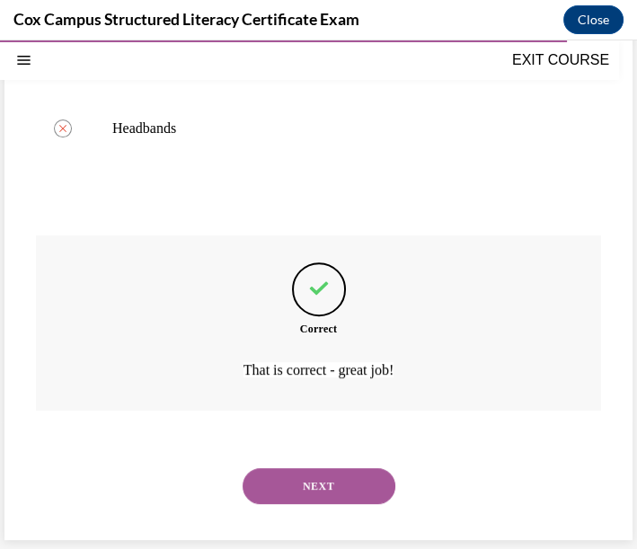
click at [351, 471] on div "NEXT" at bounding box center [318, 486] width 565 height 72
click at [351, 471] on button "NEXT" at bounding box center [319, 486] width 153 height 36
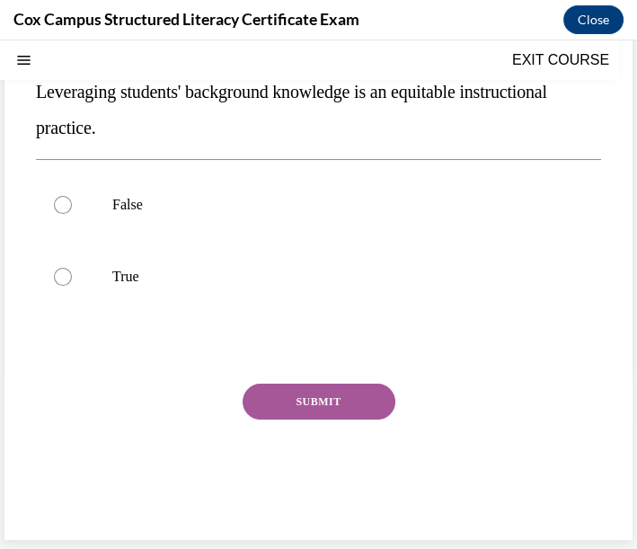
scroll to position [54, 0]
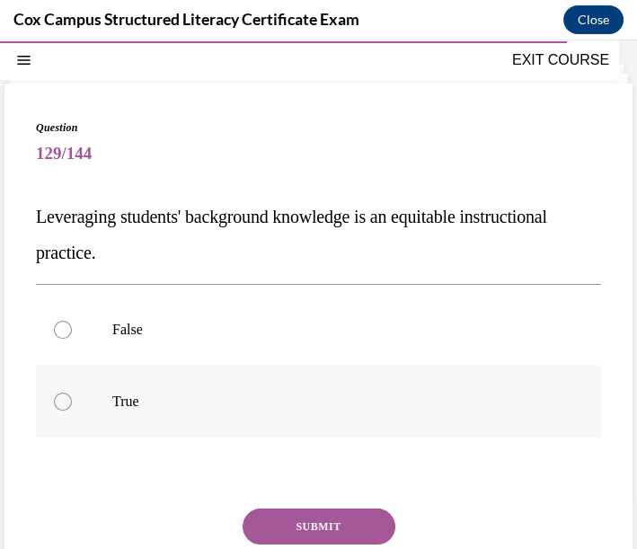
click at [159, 395] on p "True" at bounding box center [334, 402] width 444 height 18
click at [72, 395] on input "True" at bounding box center [63, 402] width 18 height 18
radio input "true"
click at [299, 529] on button "SUBMIT" at bounding box center [319, 527] width 153 height 36
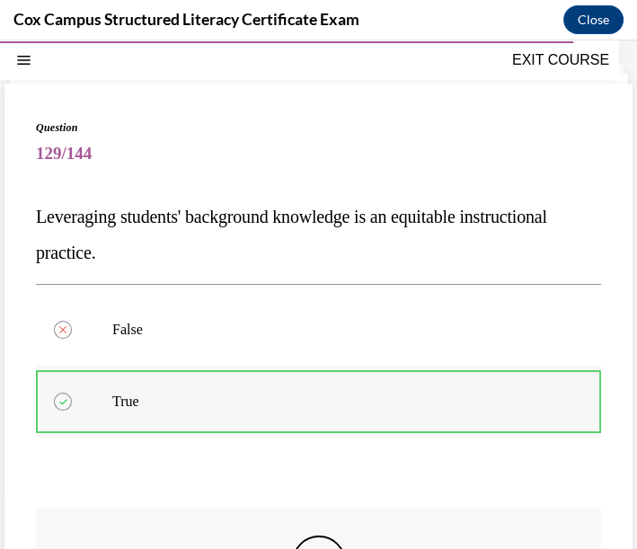
scroll to position [154, 0]
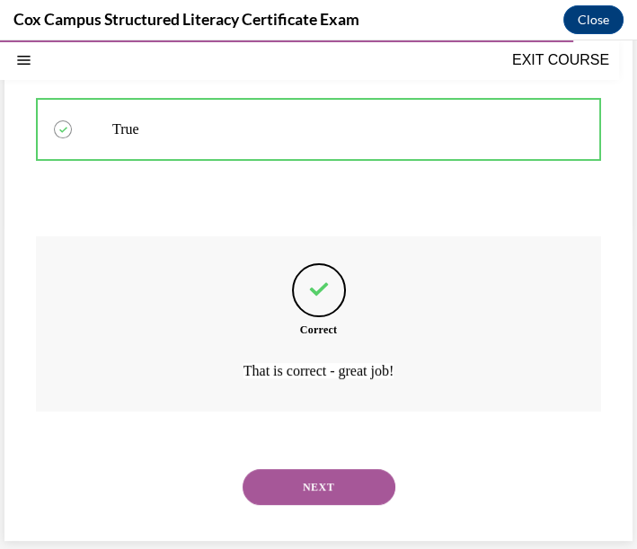
click at [338, 495] on button "NEXT" at bounding box center [319, 487] width 153 height 36
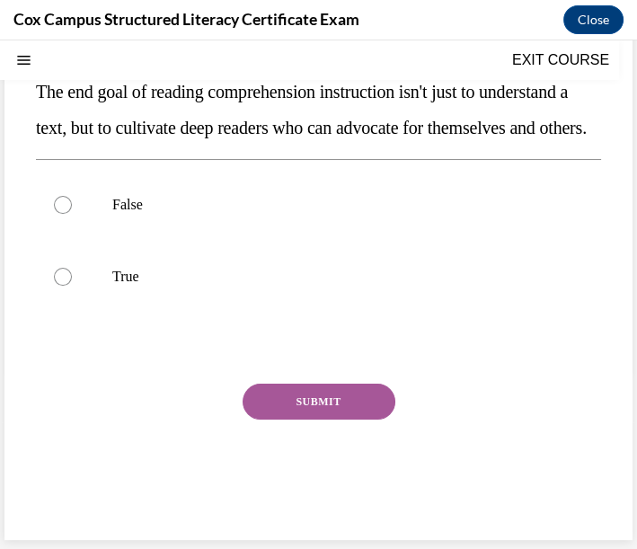
scroll to position [54, 0]
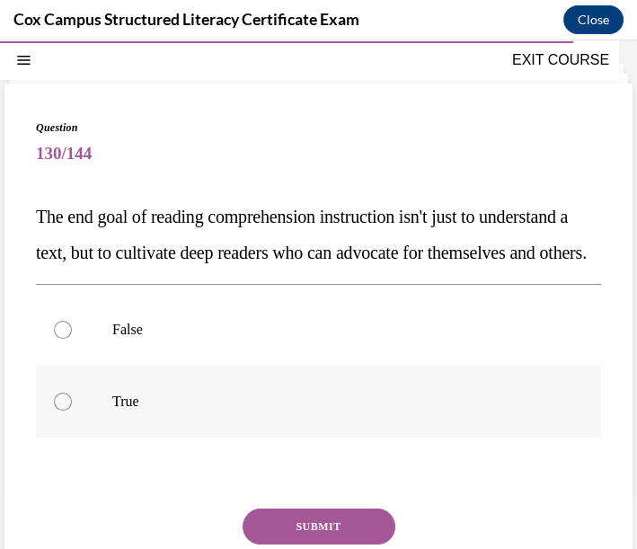
click at [164, 411] on p "True" at bounding box center [334, 402] width 444 height 18
click at [72, 411] on input "True" at bounding box center [63, 402] width 18 height 18
radio input "true"
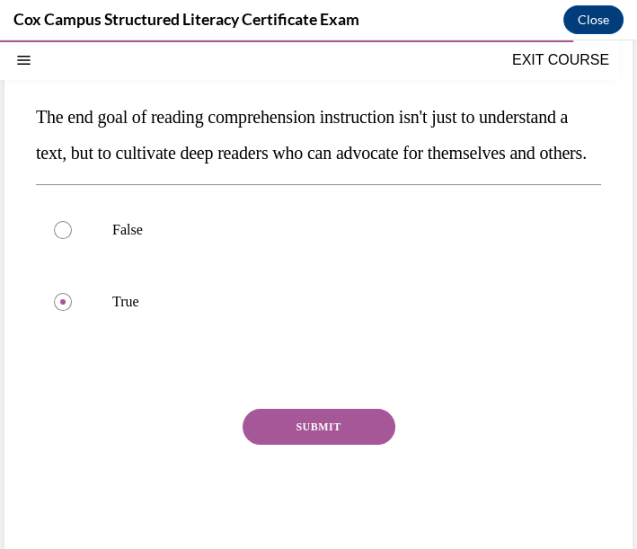
click at [285, 445] on button "SUBMIT" at bounding box center [319, 427] width 153 height 36
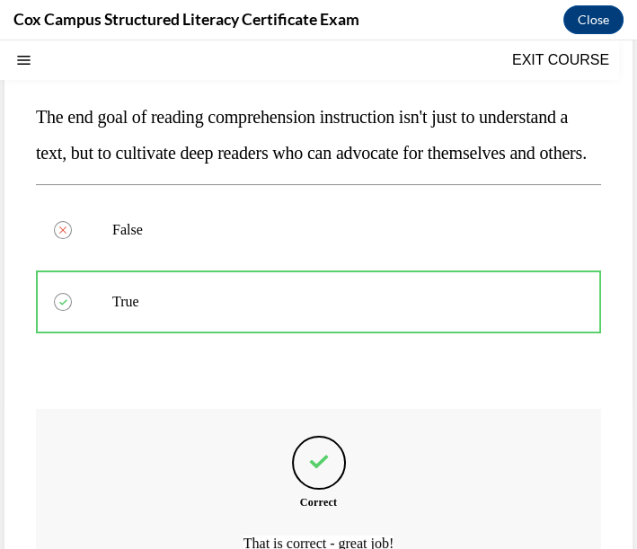
scroll to position [54, 0]
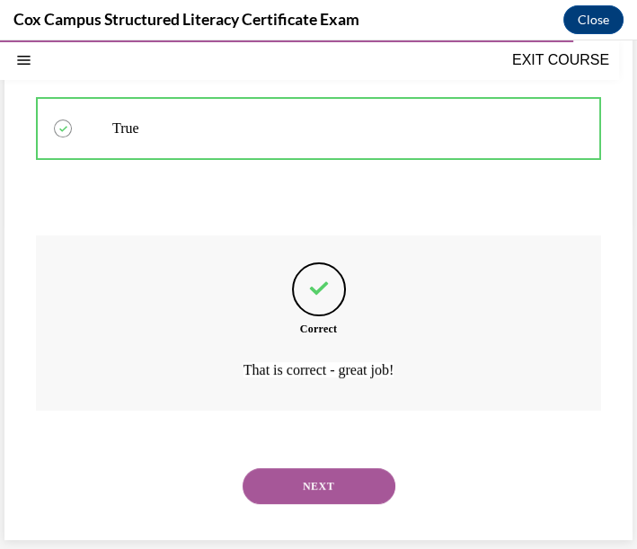
drag, startPoint x: 331, startPoint y: 480, endPoint x: 328, endPoint y: 463, distance: 17.3
click at [331, 480] on button "NEXT" at bounding box center [319, 486] width 153 height 36
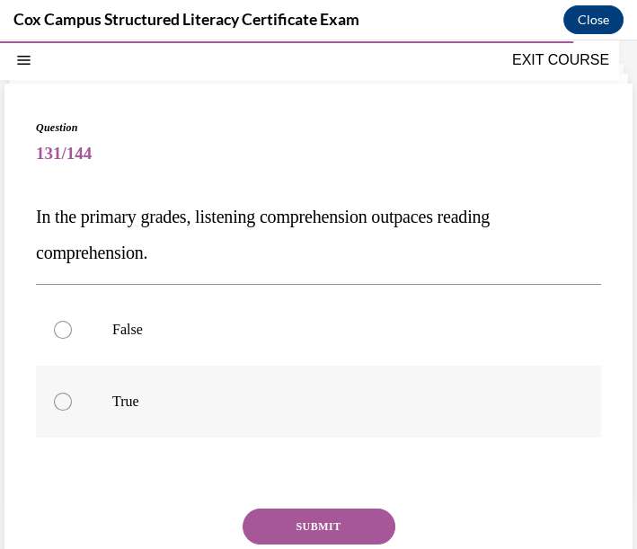
click at [138, 404] on p "True" at bounding box center [334, 402] width 444 height 18
click at [72, 404] on input "True" at bounding box center [63, 402] width 18 height 18
radio input "true"
click at [313, 517] on button "SUBMIT" at bounding box center [319, 527] width 153 height 36
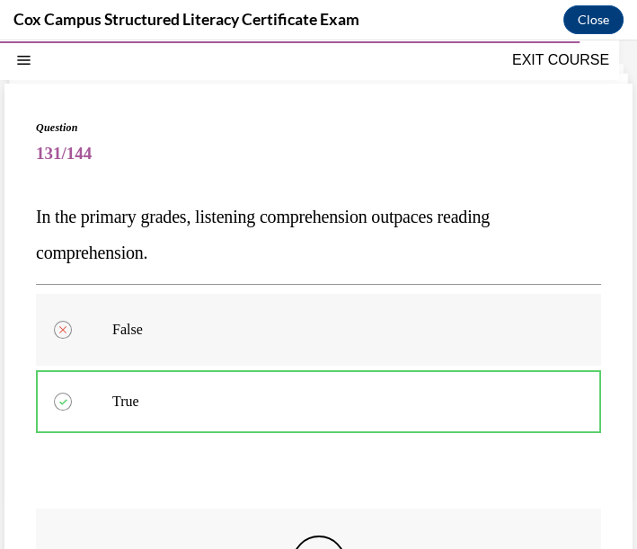
scroll to position [154, 0]
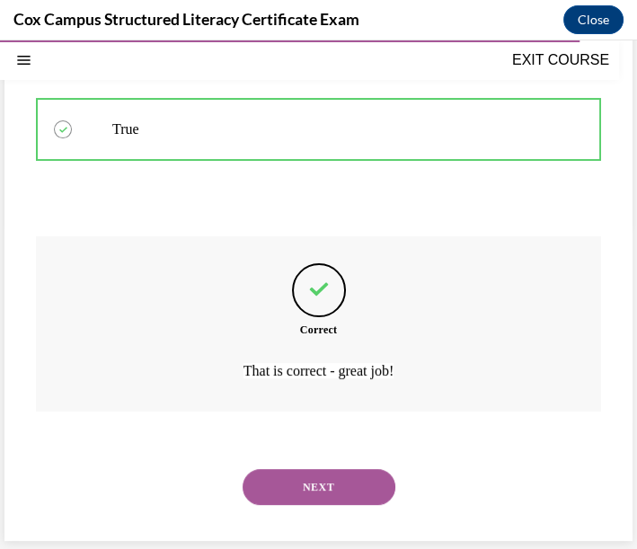
click at [342, 485] on button "NEXT" at bounding box center [319, 487] width 153 height 36
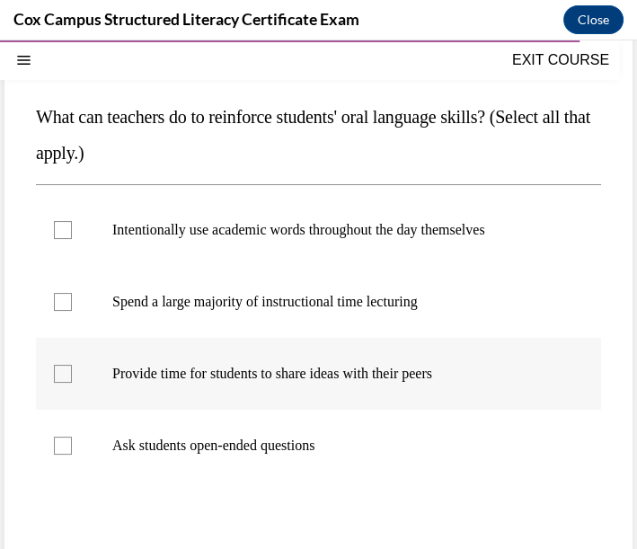
scroll to position [253, 0]
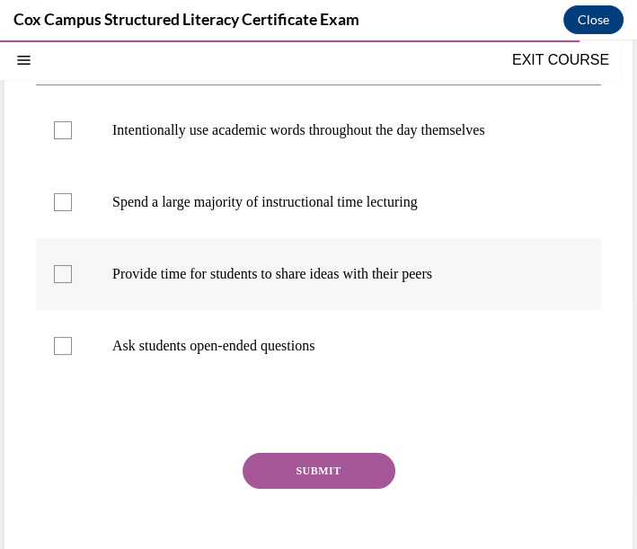
click at [60, 273] on div at bounding box center [63, 274] width 18 height 18
click at [60, 273] on input "Provide time for students to share ideas with their peers" at bounding box center [63, 274] width 18 height 18
checkbox input "true"
click at [64, 341] on div at bounding box center [63, 346] width 18 height 18
click at [64, 341] on input "Ask students open-ended questions" at bounding box center [63, 346] width 18 height 18
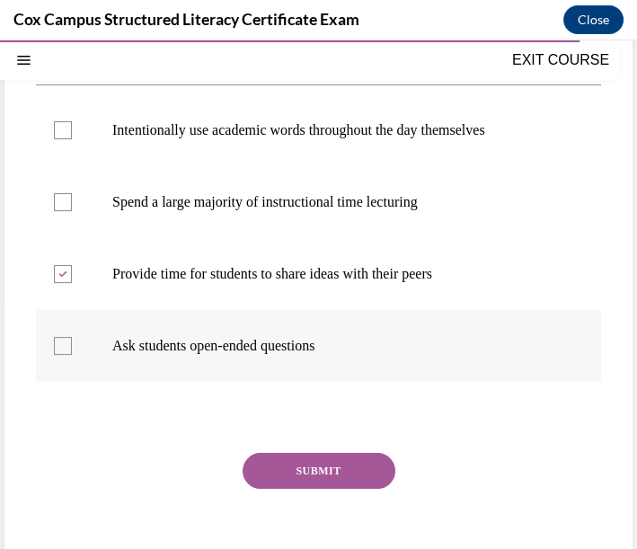
checkbox input "true"
click at [61, 129] on div at bounding box center [63, 130] width 18 height 18
click at [61, 129] on input "Intentionally use academic words throughout the day themselves" at bounding box center [63, 130] width 18 height 18
checkbox input "true"
click at [310, 477] on button "SUBMIT" at bounding box center [319, 471] width 153 height 36
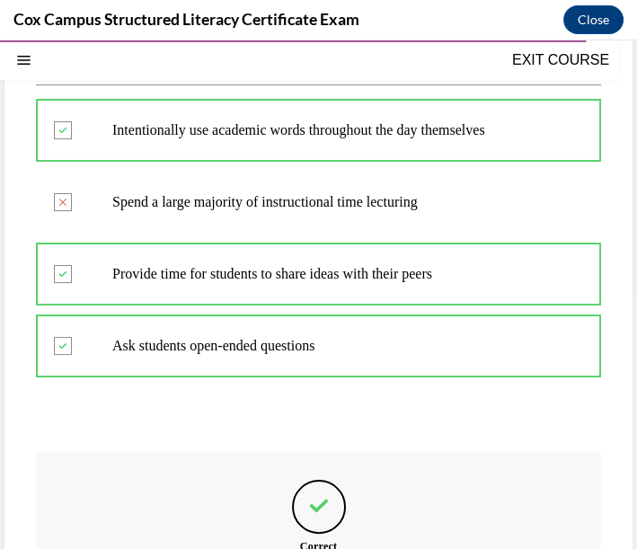
scroll to position [154, 0]
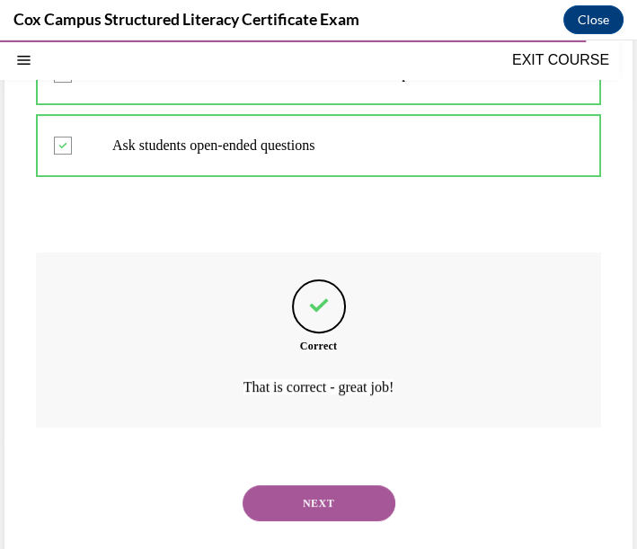
click at [303, 501] on button "NEXT" at bounding box center [319, 503] width 153 height 36
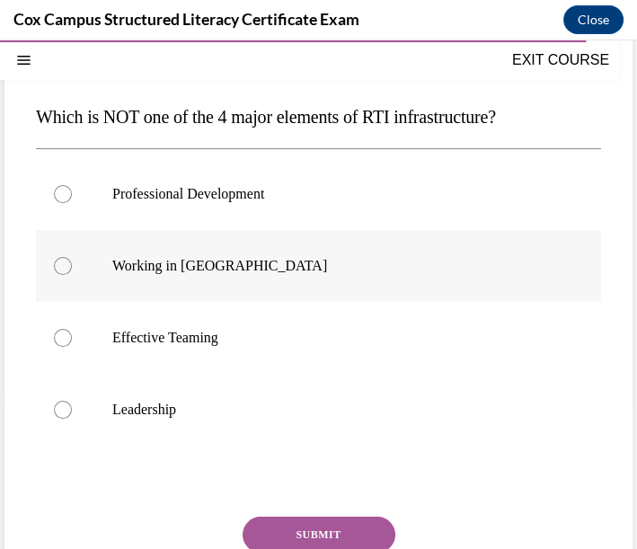
click at [226, 271] on p "Working in Silos" at bounding box center [334, 266] width 444 height 18
click at [72, 271] on input "Working in Silos" at bounding box center [63, 266] width 18 height 18
radio input "true"
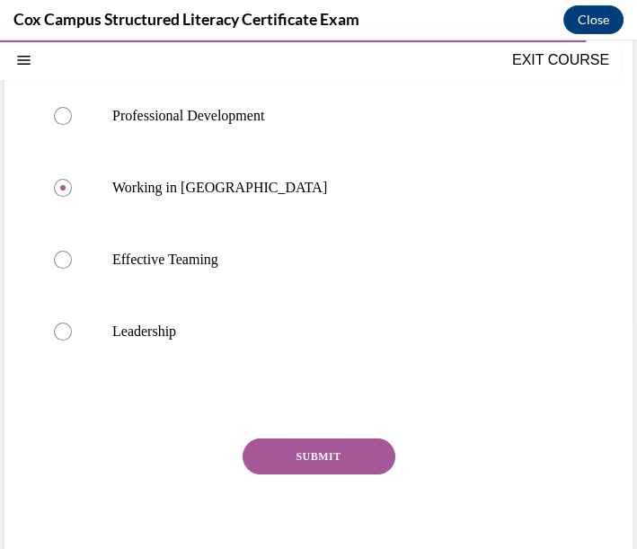
click at [306, 462] on button "SUBMIT" at bounding box center [319, 457] width 153 height 36
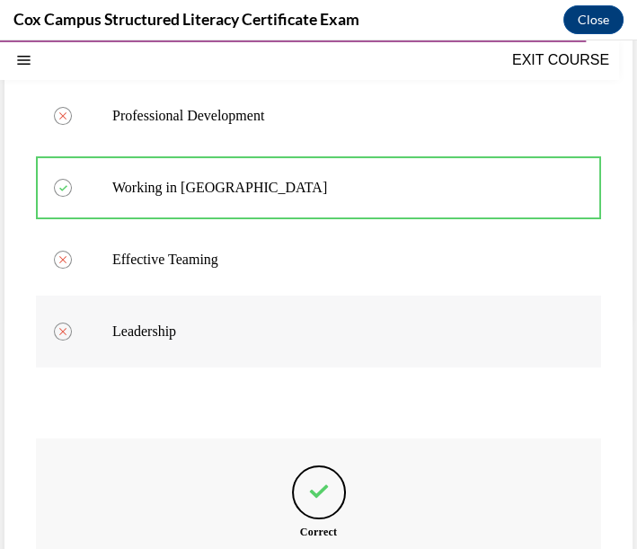
scroll to position [132, 0]
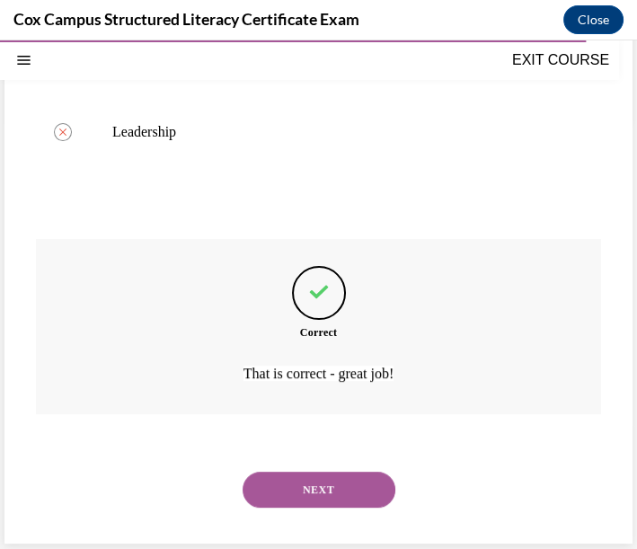
click at [303, 477] on button "NEXT" at bounding box center [319, 490] width 153 height 36
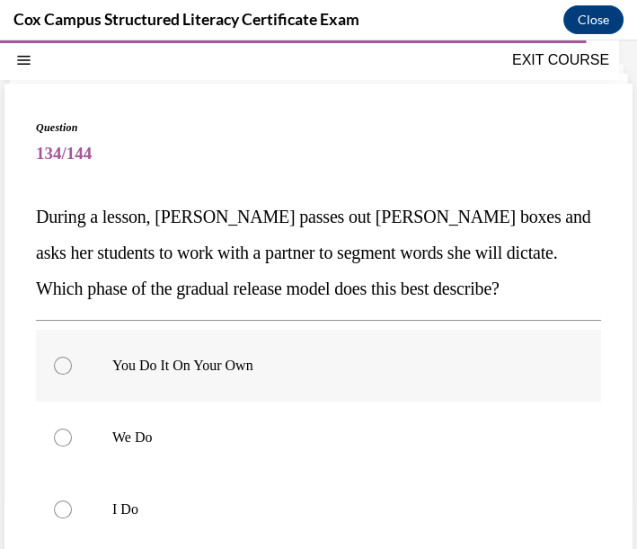
scroll to position [154, 0]
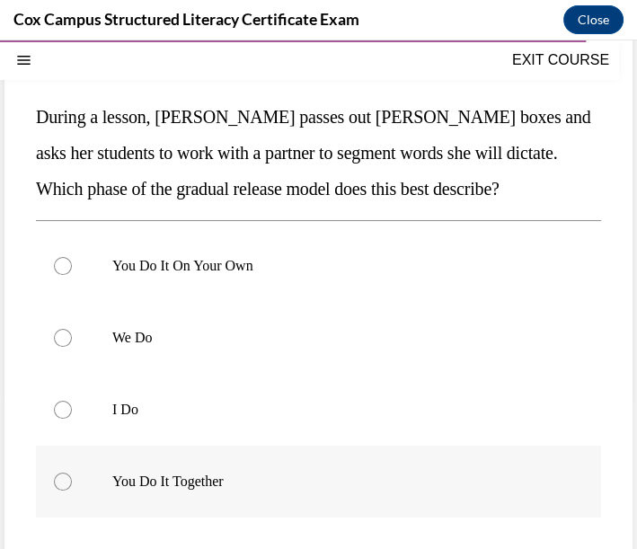
click at [205, 480] on p "You Do It Together" at bounding box center [334, 482] width 444 height 18
click at [72, 480] on input "You Do It Together" at bounding box center [63, 482] width 18 height 18
radio input "true"
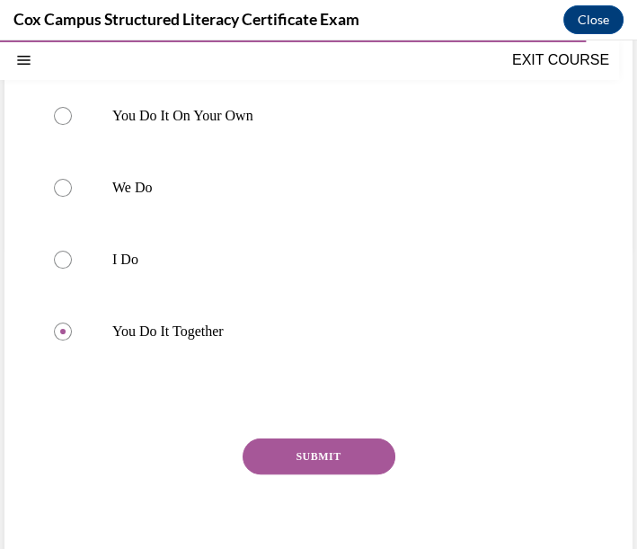
click at [303, 457] on button "SUBMIT" at bounding box center [319, 457] width 153 height 36
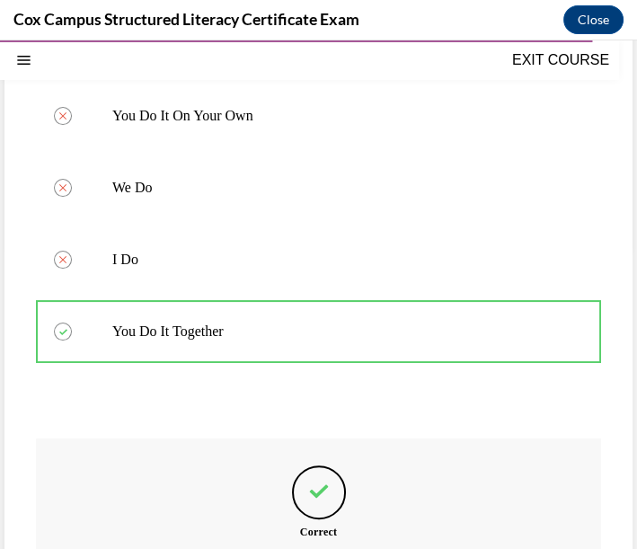
scroll to position [104, 0]
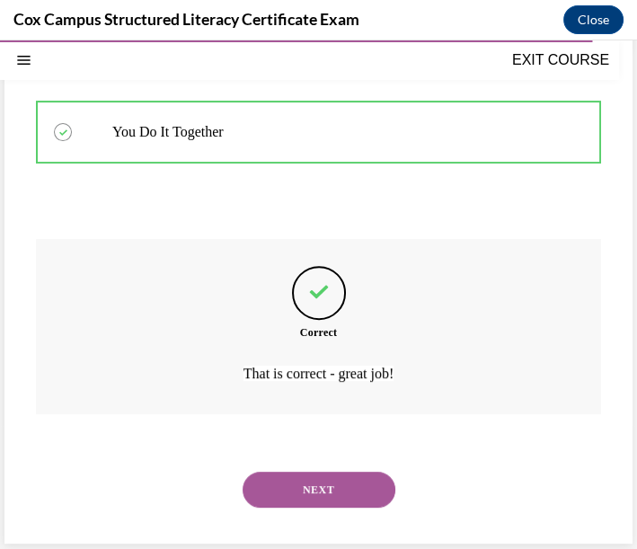
click at [284, 481] on button "NEXT" at bounding box center [319, 490] width 153 height 36
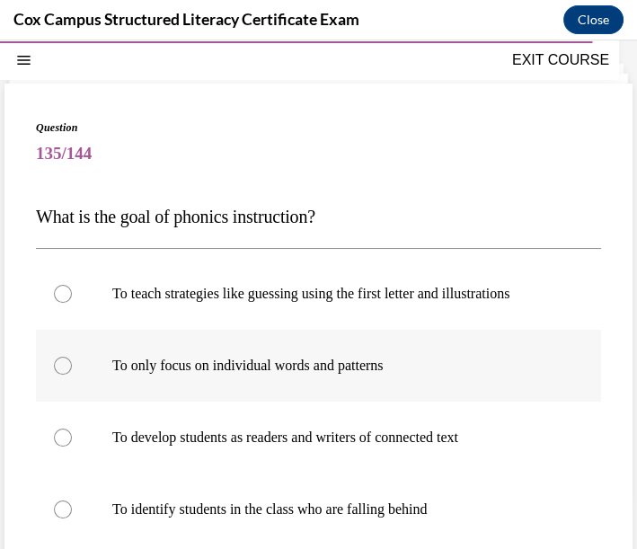
scroll to position [154, 0]
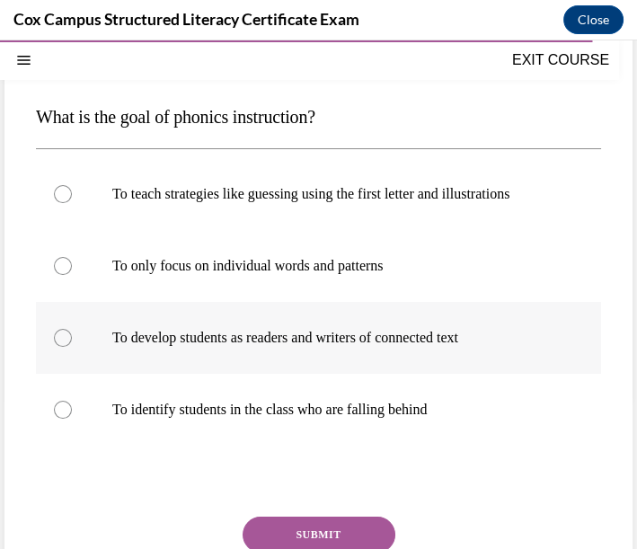
click at [72, 361] on label "To develop students as readers and writers of connected text" at bounding box center [318, 338] width 565 height 72
click at [72, 347] on input "To develop students as readers and writers of connected text" at bounding box center [63, 338] width 18 height 18
radio input "true"
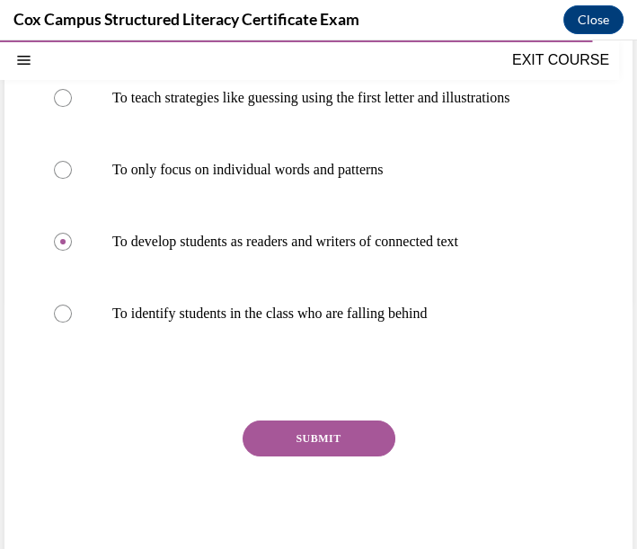
click at [289, 456] on button "SUBMIT" at bounding box center [319, 439] width 153 height 36
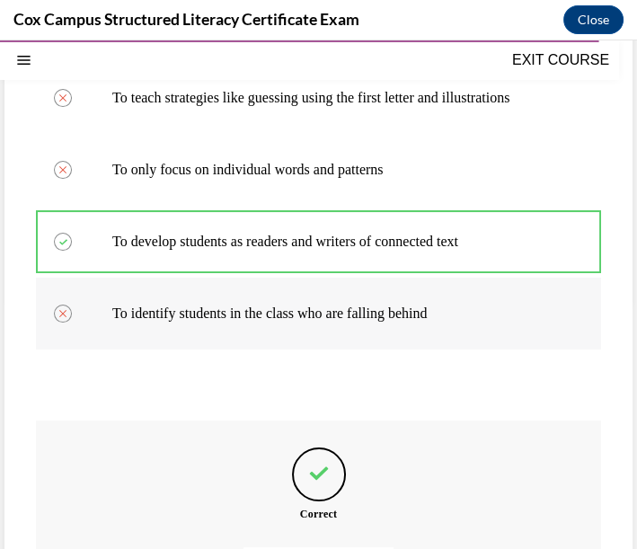
scroll to position [150, 0]
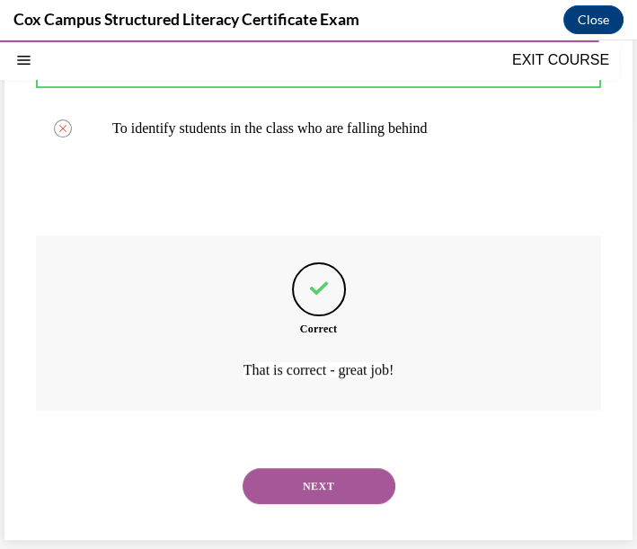
click at [327, 488] on button "NEXT" at bounding box center [319, 486] width 153 height 36
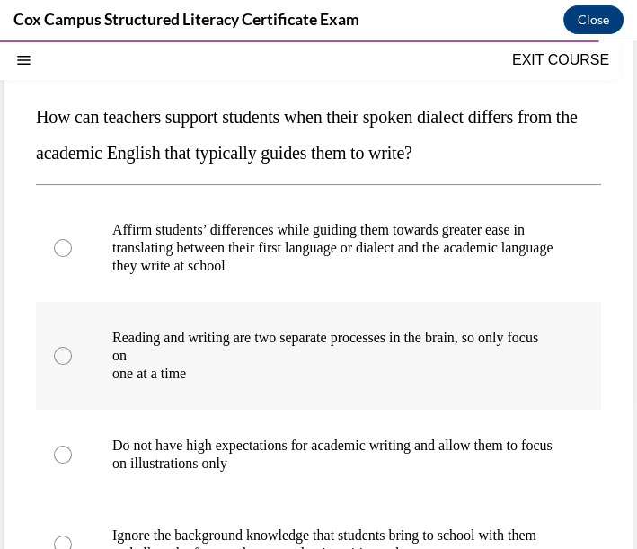
scroll to position [253, 0]
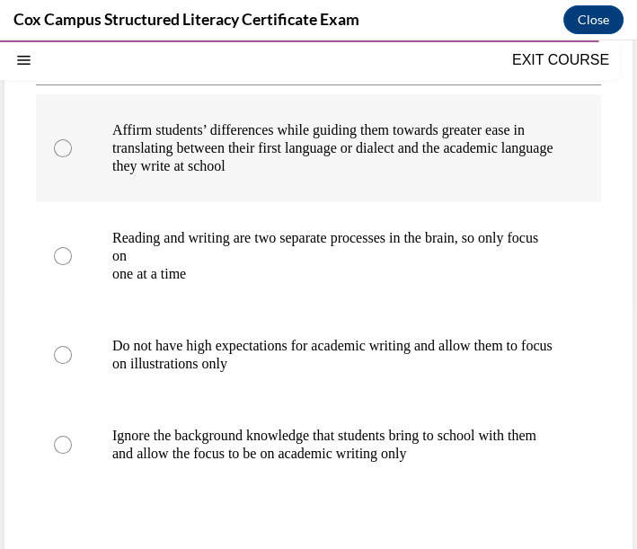
click at [291, 139] on p "Affirm students’ differences while guiding them towards greater ease in" at bounding box center [334, 130] width 444 height 18
click at [72, 139] on input "Affirm students’ differences while guiding them towards greater ease in transla…" at bounding box center [63, 148] width 18 height 18
radio input "true"
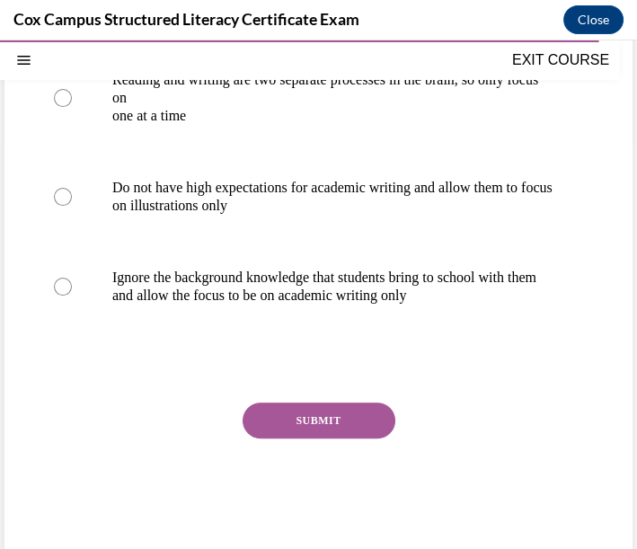
click at [338, 439] on button "SUBMIT" at bounding box center [319, 421] width 153 height 36
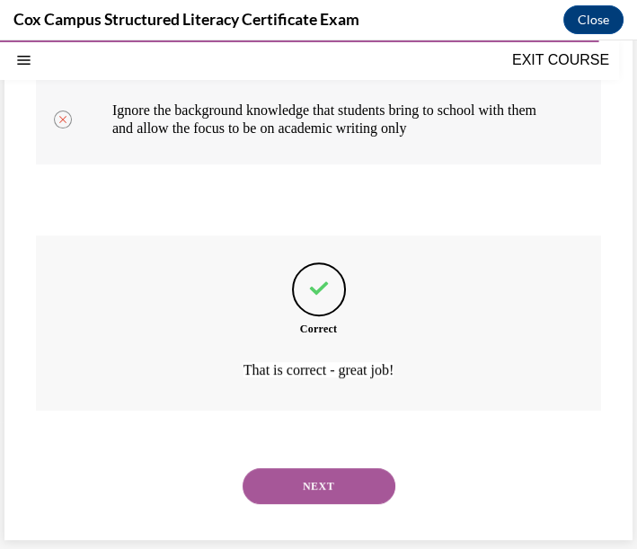
scroll to position [112, 0]
click at [247, 492] on button "NEXT" at bounding box center [319, 486] width 153 height 36
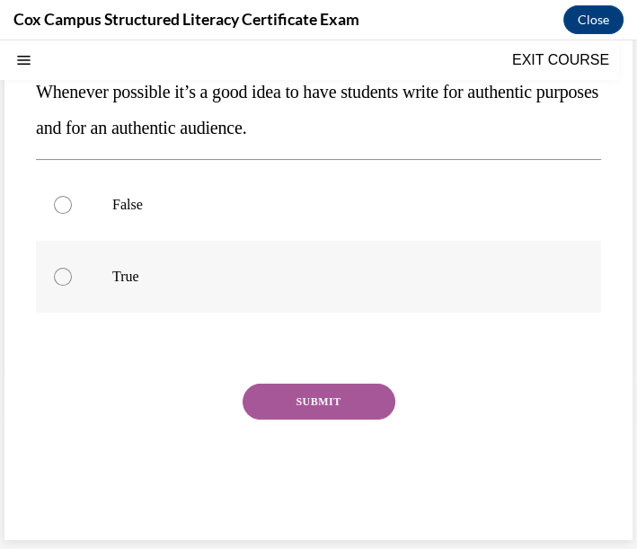
scroll to position [54, 0]
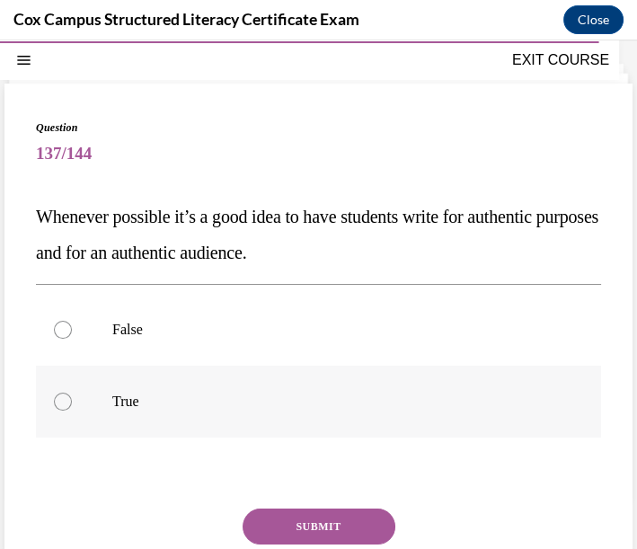
click at [202, 388] on label "True" at bounding box center [318, 402] width 565 height 72
click at [72, 393] on input "True" at bounding box center [63, 402] width 18 height 18
radio input "true"
click at [315, 535] on button "SUBMIT" at bounding box center [319, 527] width 153 height 36
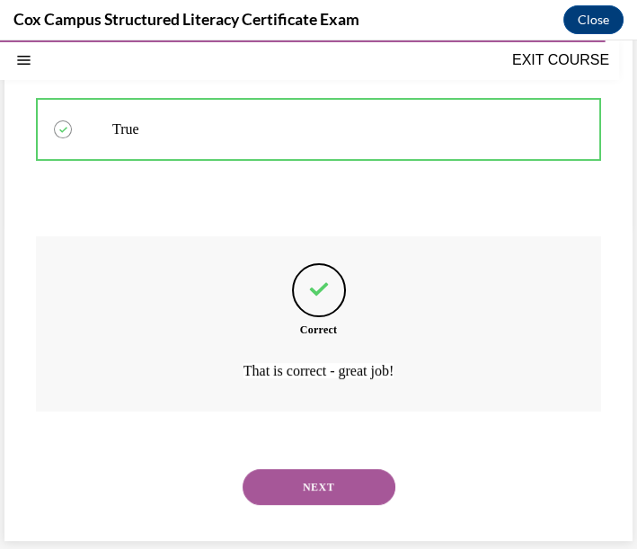
click at [333, 488] on button "NEXT" at bounding box center [319, 487] width 153 height 36
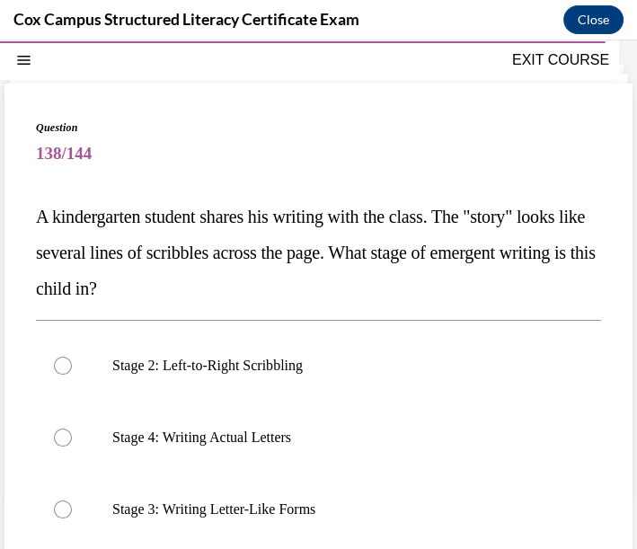
scroll to position [154, 0]
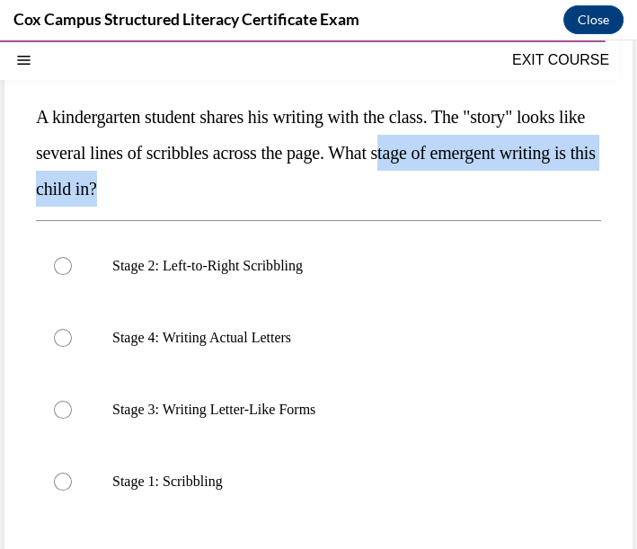
drag, startPoint x: 480, startPoint y: 153, endPoint x: 501, endPoint y: 181, distance: 34.7
click at [501, 181] on p "A kindergarten student shares his writing with the class. The "story" looks lik…" at bounding box center [318, 153] width 565 height 108
copy span "tage of emergent writing is this child in?"
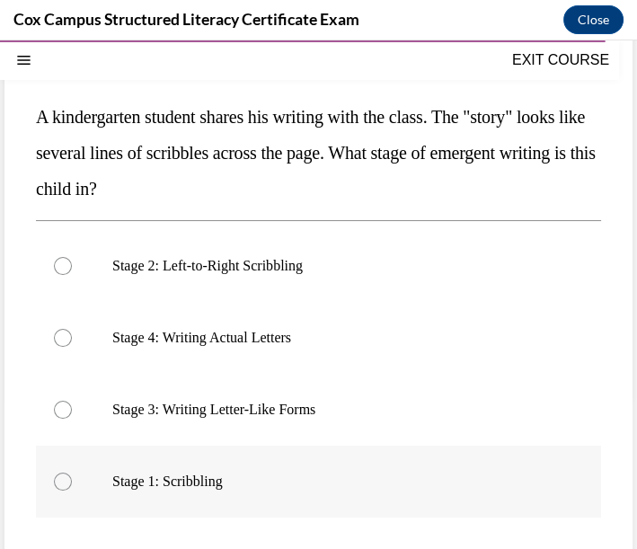
click at [342, 485] on p "Stage 1: Scribbling" at bounding box center [334, 482] width 444 height 18
click at [72, 485] on input "Stage 1: Scribbling" at bounding box center [63, 482] width 18 height 18
radio input "true"
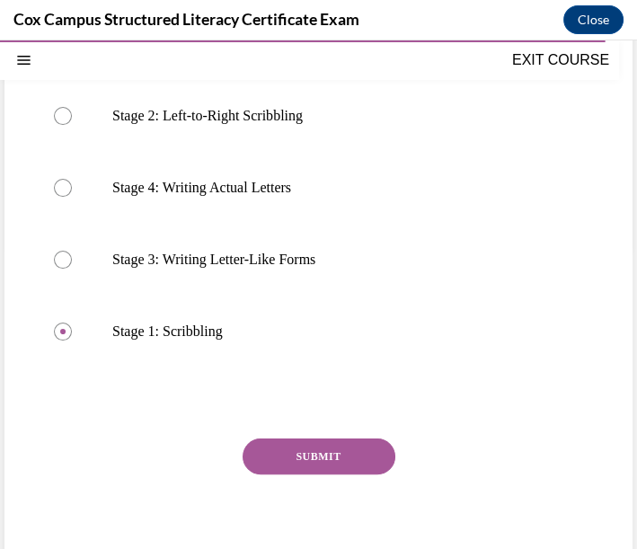
click at [331, 459] on button "SUBMIT" at bounding box center [319, 457] width 153 height 36
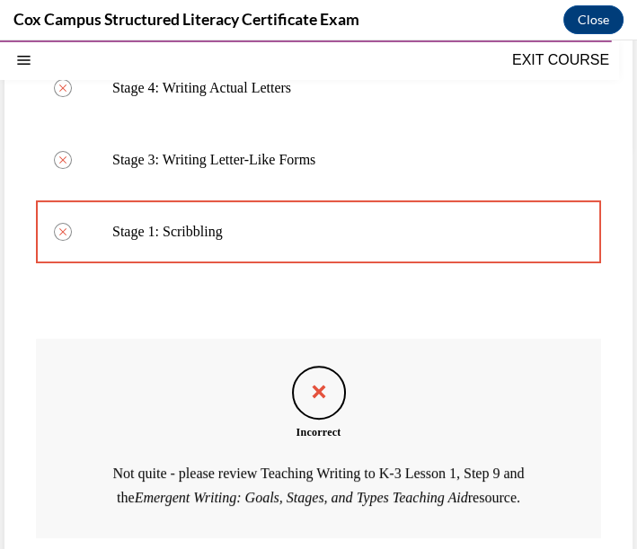
scroll to position [554, 0]
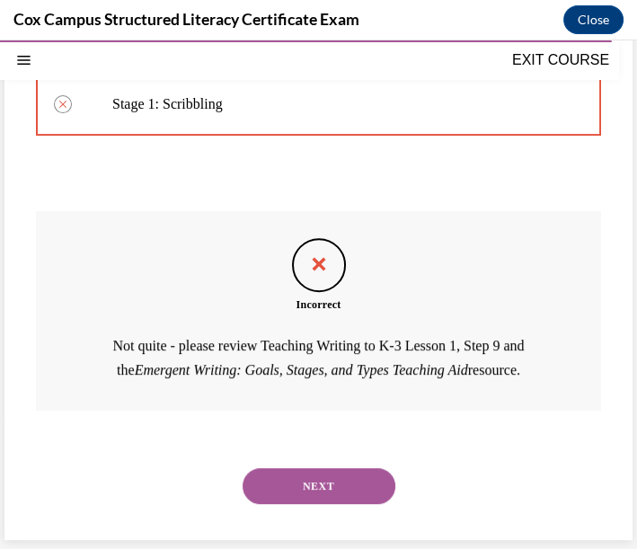
click at [300, 474] on button "NEXT" at bounding box center [319, 486] width 153 height 36
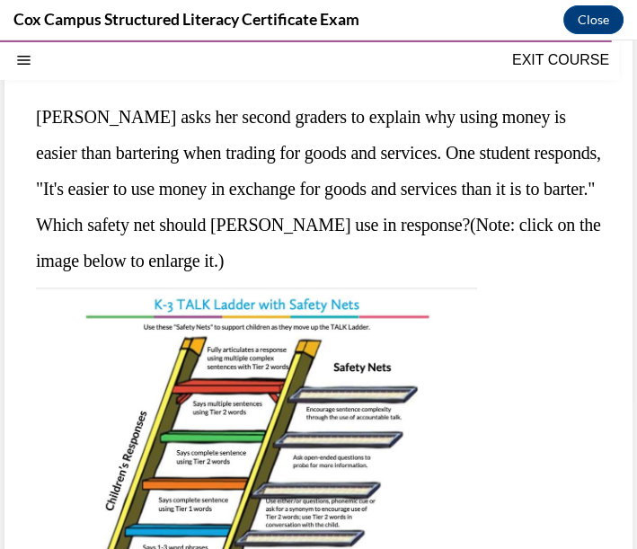
scroll to position [454, 0]
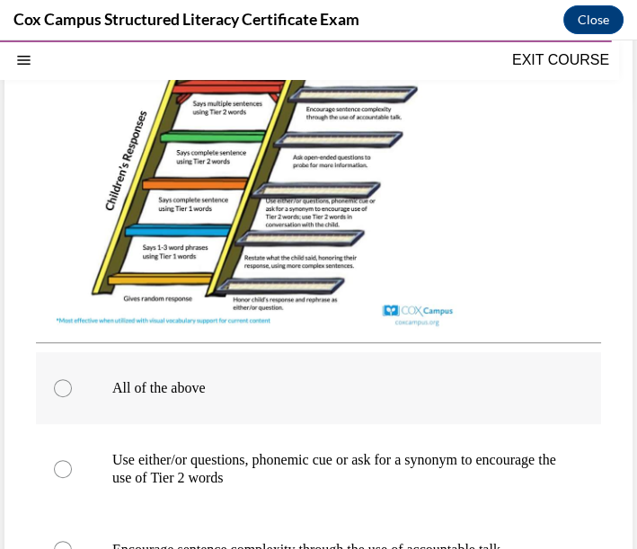
click at [223, 384] on p "All of the above" at bounding box center [334, 388] width 444 height 18
click at [72, 384] on input "All of the above" at bounding box center [63, 388] width 18 height 18
radio input "true"
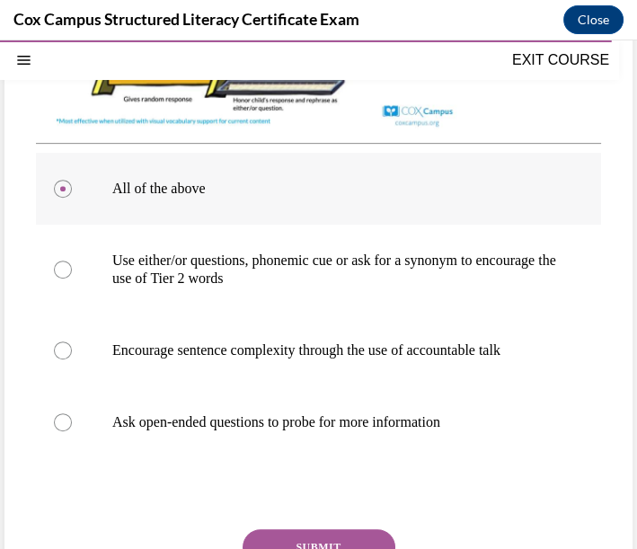
scroll to position [753, 0]
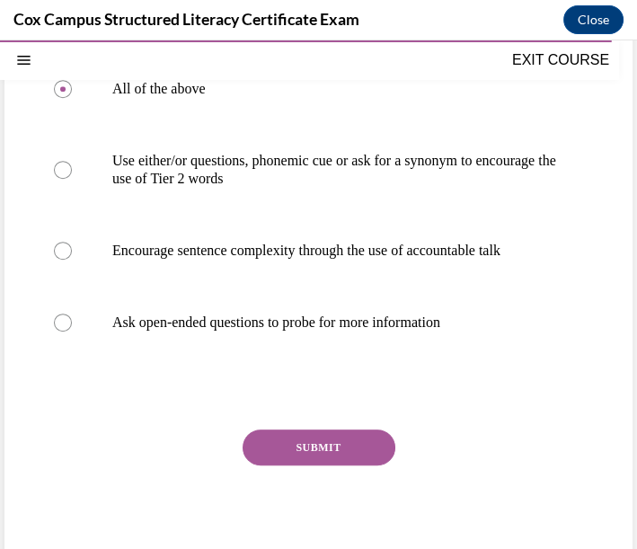
click at [265, 466] on button "SUBMIT" at bounding box center [319, 448] width 153 height 36
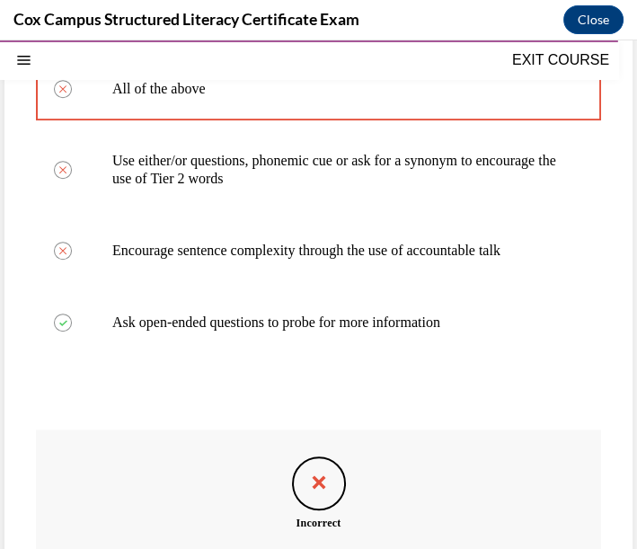
scroll to position [653, 0]
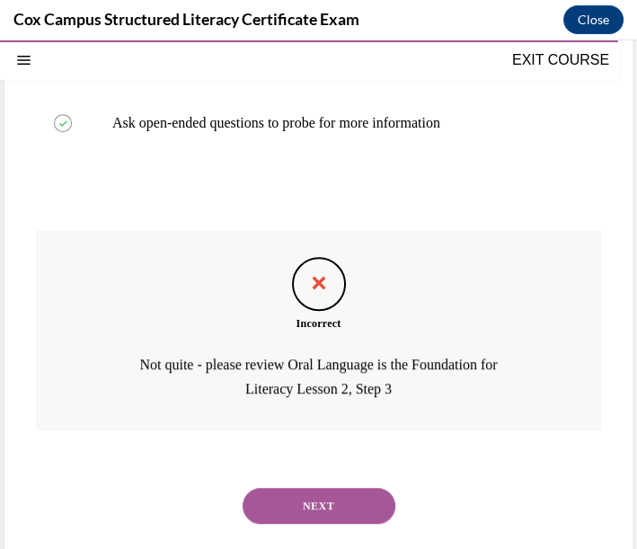
click at [361, 512] on button "NEXT" at bounding box center [319, 506] width 153 height 36
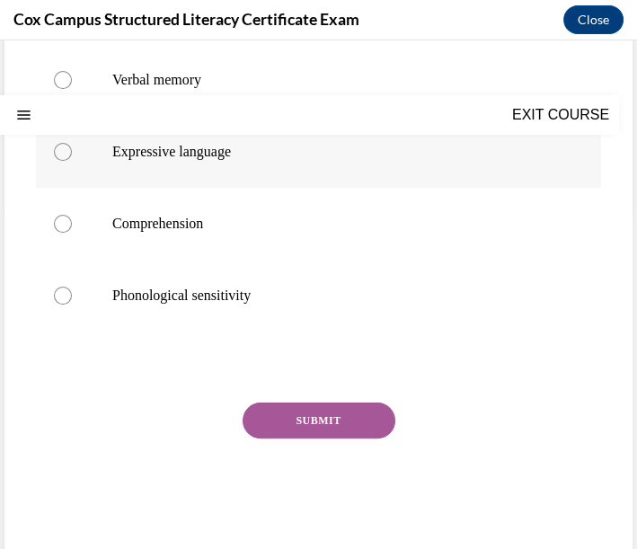
scroll to position [0, 0]
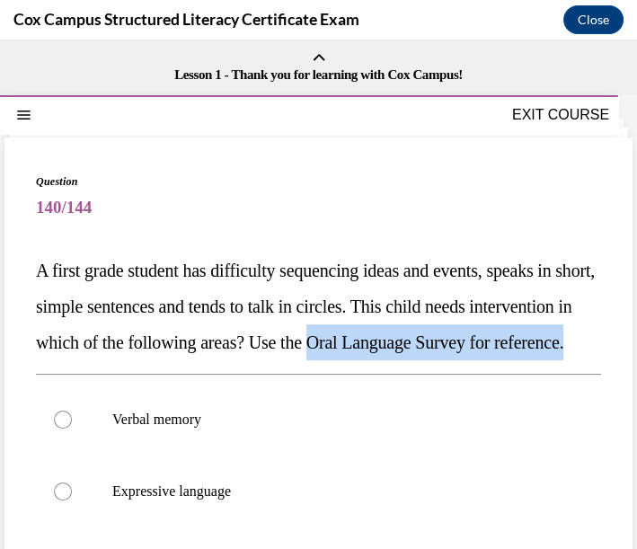
drag, startPoint x: 444, startPoint y: 335, endPoint x: 465, endPoint y: 378, distance: 47.8
click at [465, 360] on p "A first grade student has difficulty sequencing ideas and events, speaks in sho…" at bounding box center [318, 307] width 565 height 108
copy span "Oral Language Survey for reference."
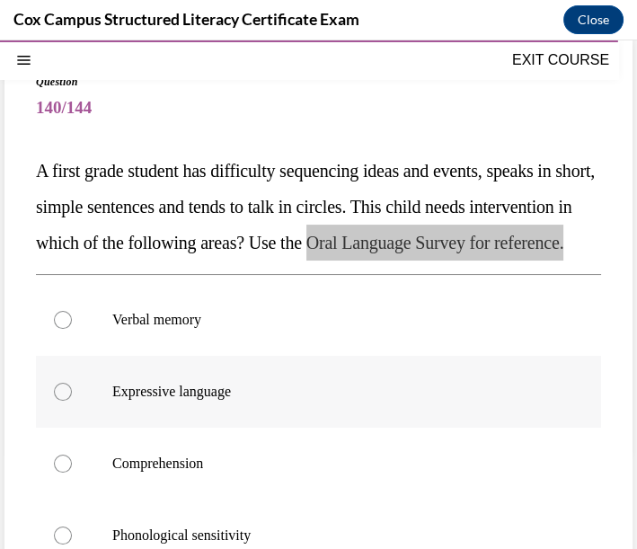
scroll to position [200, 0]
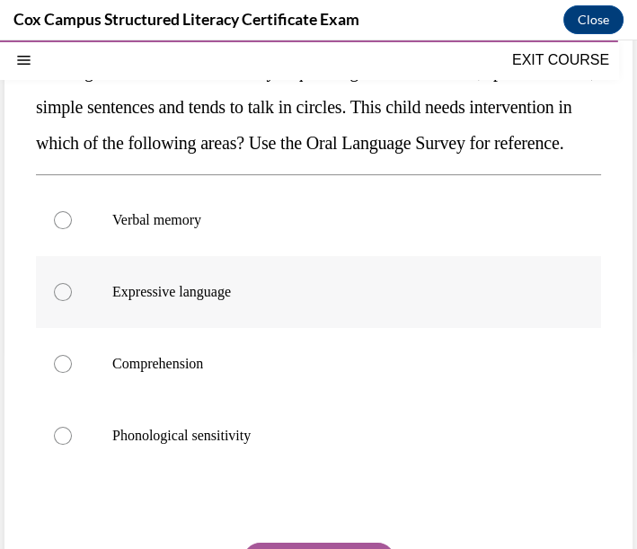
click at [250, 328] on label "Expressive language" at bounding box center [318, 292] width 565 height 72
click at [72, 301] on input "Expressive language" at bounding box center [63, 292] width 18 height 18
radio input "true"
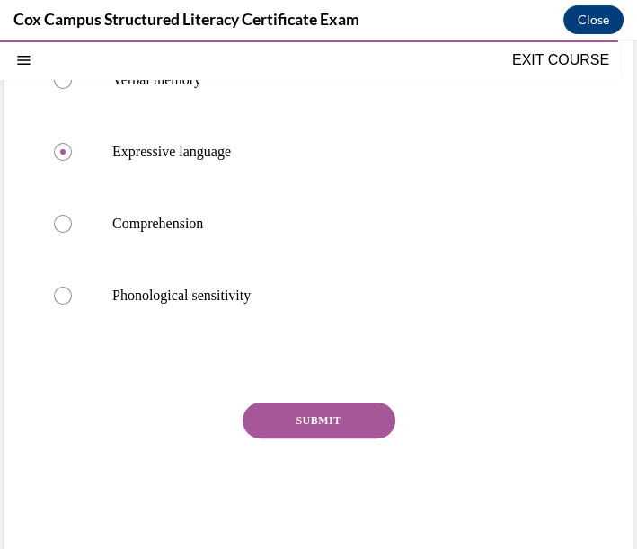
click at [287, 439] on button "SUBMIT" at bounding box center [319, 421] width 153 height 36
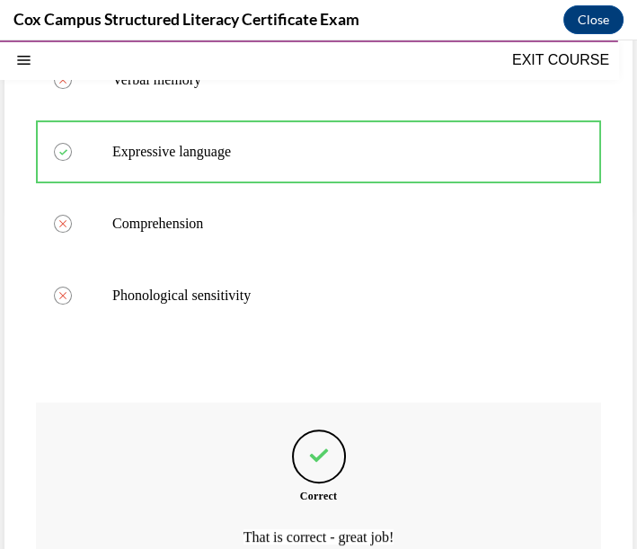
scroll to position [140, 0]
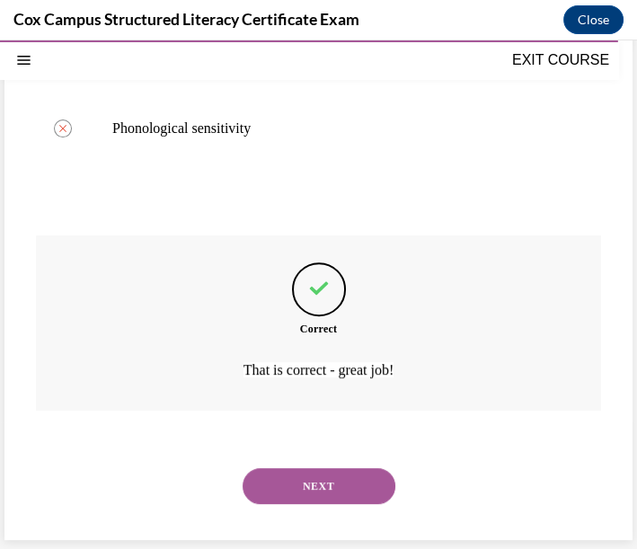
click at [328, 486] on button "NEXT" at bounding box center [319, 486] width 153 height 36
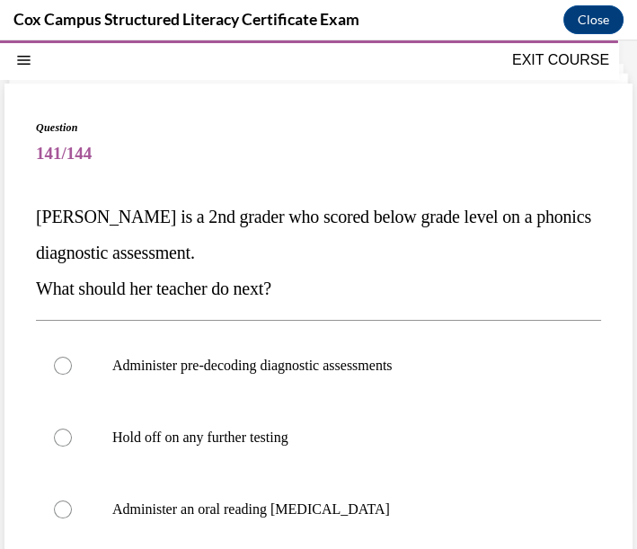
scroll to position [154, 0]
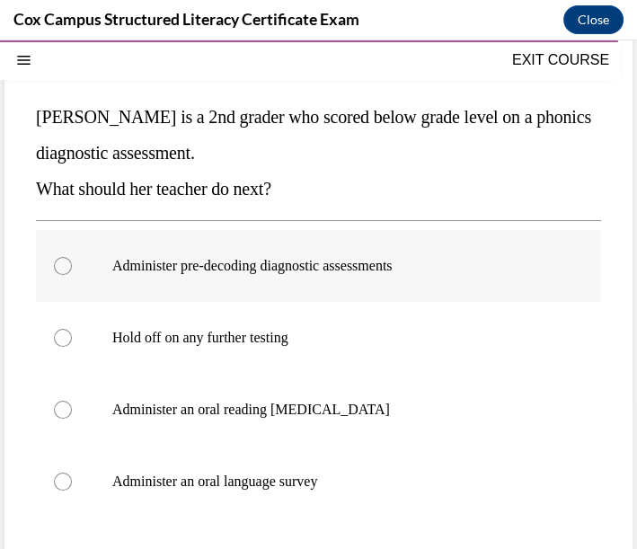
click at [327, 272] on p "Administer pre-decoding diagnostic assessments" at bounding box center [334, 266] width 444 height 18
click at [72, 272] on input "Administer pre-decoding diagnostic assessments" at bounding box center [63, 266] width 18 height 18
radio input "true"
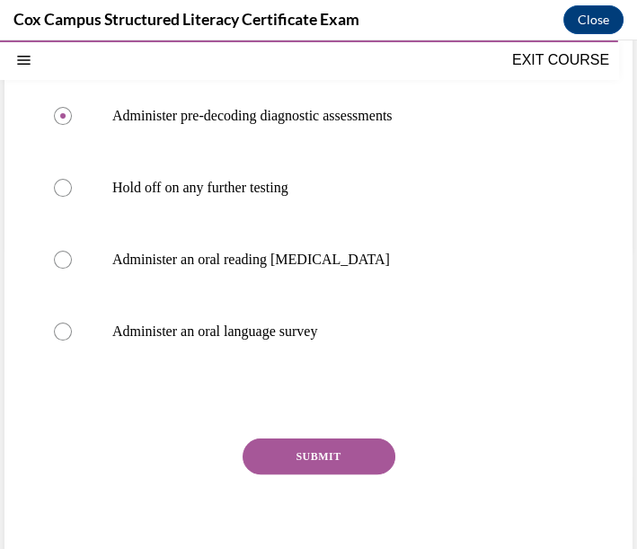
click at [313, 455] on button "SUBMIT" at bounding box center [319, 457] width 153 height 36
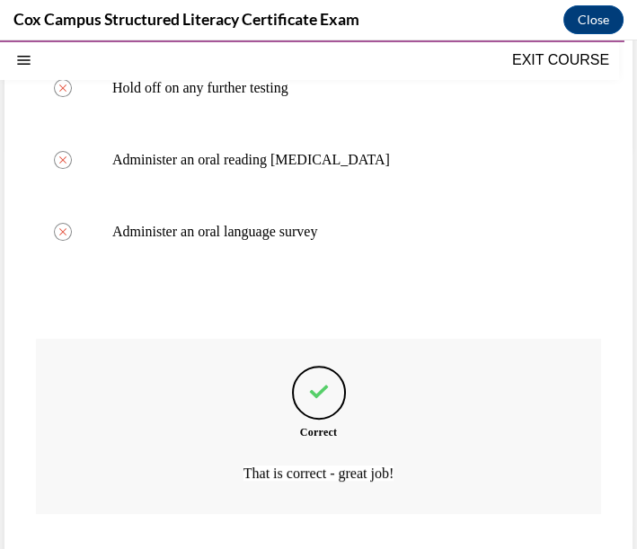
scroll to position [506, 0]
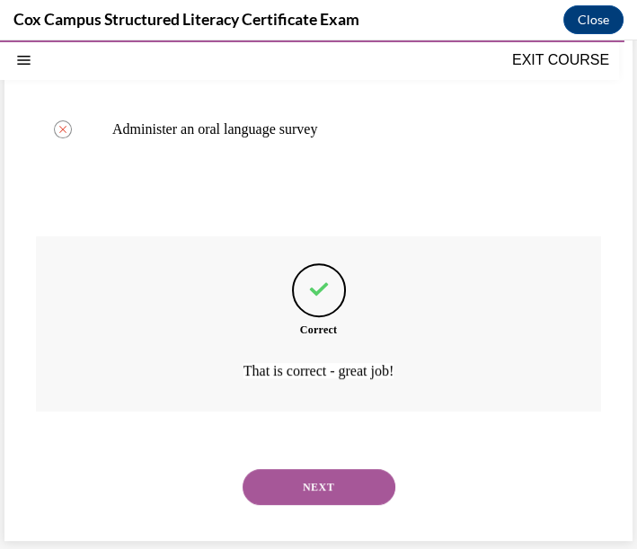
click at [310, 486] on button "NEXT" at bounding box center [319, 487] width 153 height 36
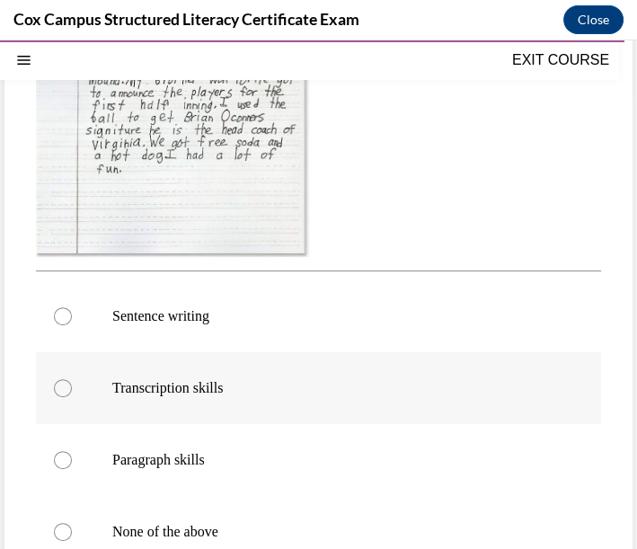
scroll to position [554, 0]
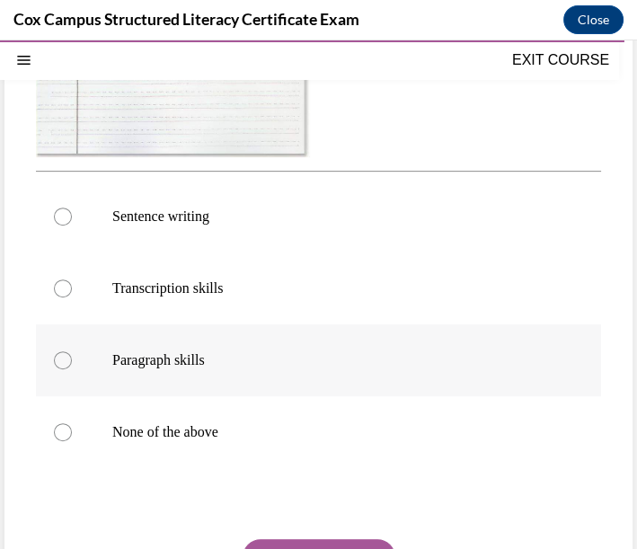
click at [234, 351] on p "Paragraph skills" at bounding box center [334, 360] width 444 height 18
click at [72, 351] on input "Paragraph skills" at bounding box center [63, 360] width 18 height 18
radio input "true"
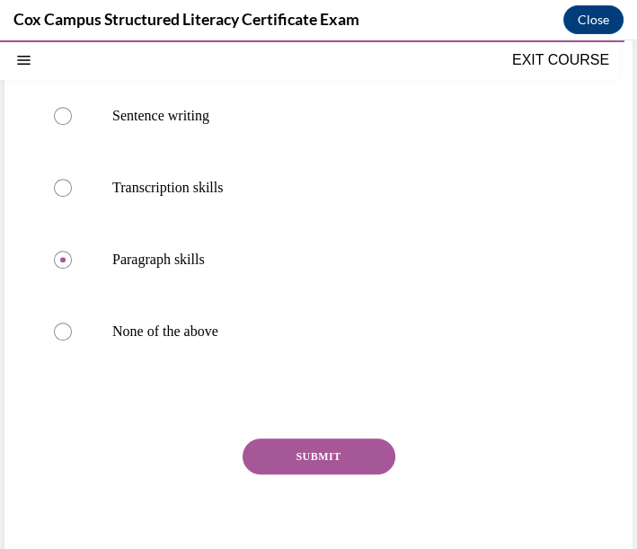
click at [318, 456] on button "SUBMIT" at bounding box center [319, 457] width 153 height 36
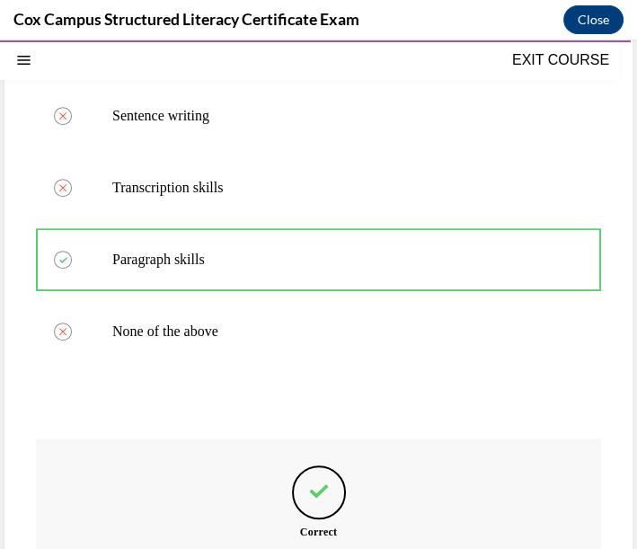
scroll to position [455, 0]
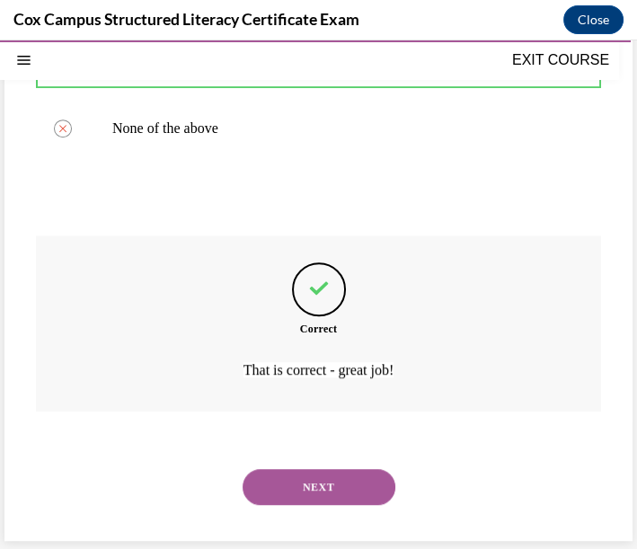
click at [307, 483] on button "NEXT" at bounding box center [319, 487] width 153 height 36
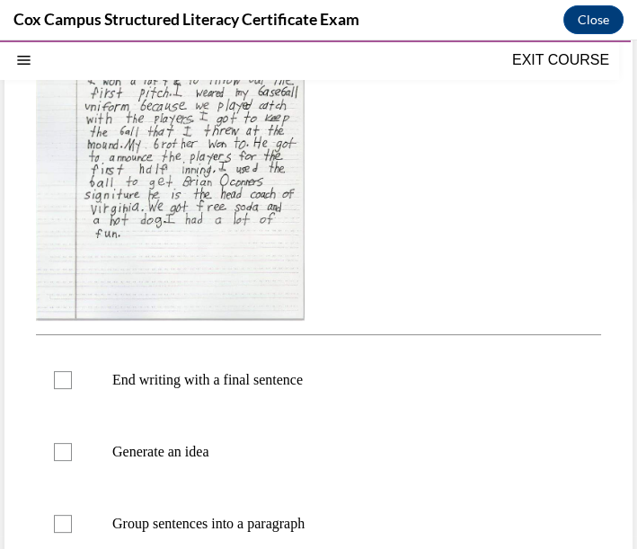
scroll to position [454, 0]
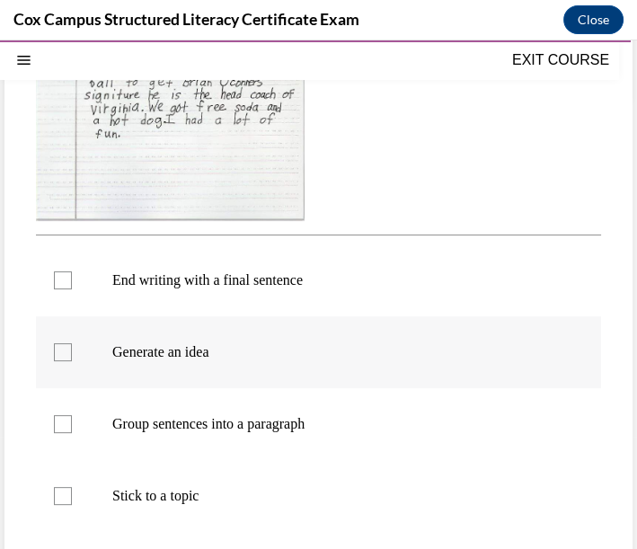
click at [195, 388] on label "Generate an idea" at bounding box center [318, 352] width 565 height 72
click at [72, 361] on input "Generate an idea" at bounding box center [63, 352] width 18 height 18
checkbox input "true"
click at [69, 289] on div at bounding box center [63, 280] width 18 height 18
click at [69, 289] on input "End writing with a final sentence" at bounding box center [63, 280] width 18 height 18
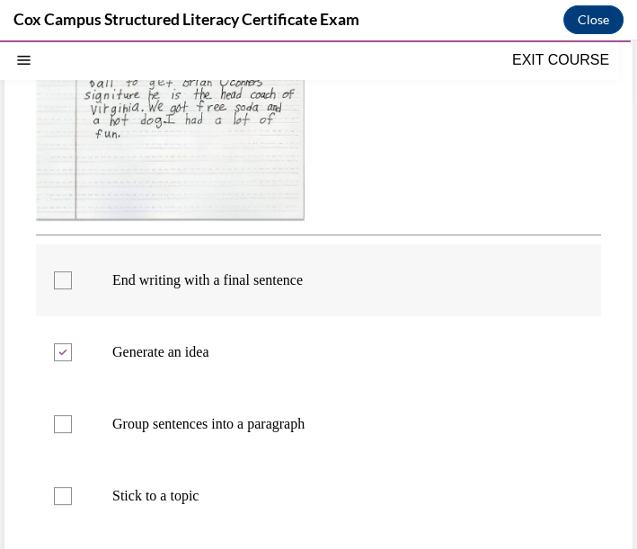
checkbox input "true"
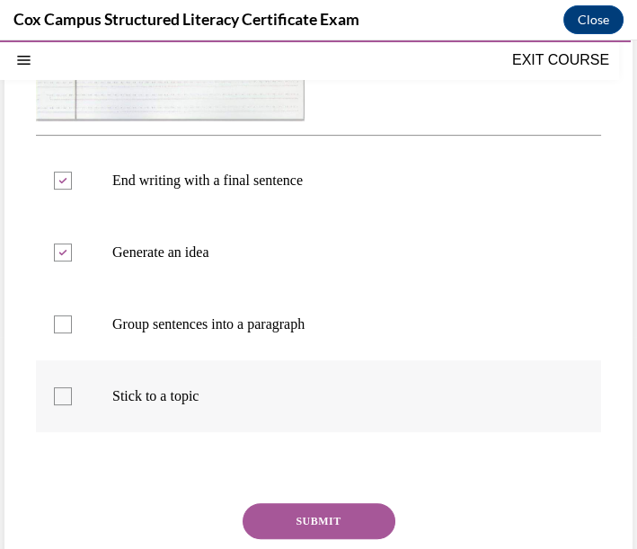
click at [65, 405] on div at bounding box center [63, 396] width 18 height 18
click at [65, 405] on input "Stick to a topic" at bounding box center [63, 396] width 18 height 18
checkbox input "true"
click at [244, 333] on p "Group sentences into a paragraph" at bounding box center [334, 324] width 444 height 18
click at [72, 333] on input "Group sentences into a paragraph" at bounding box center [63, 324] width 18 height 18
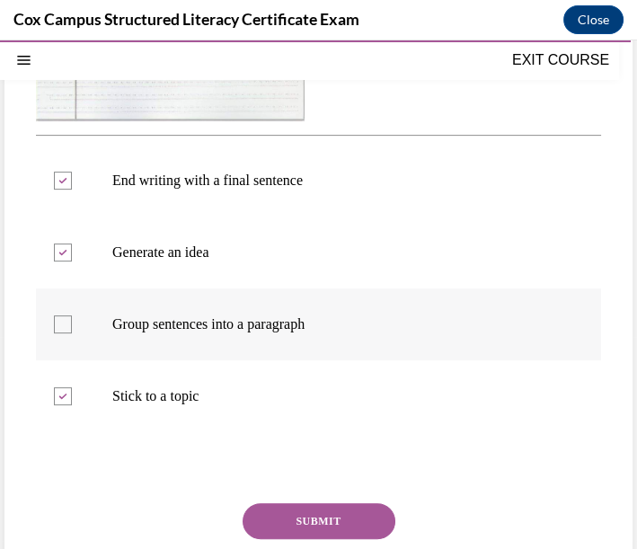
checkbox input "true"
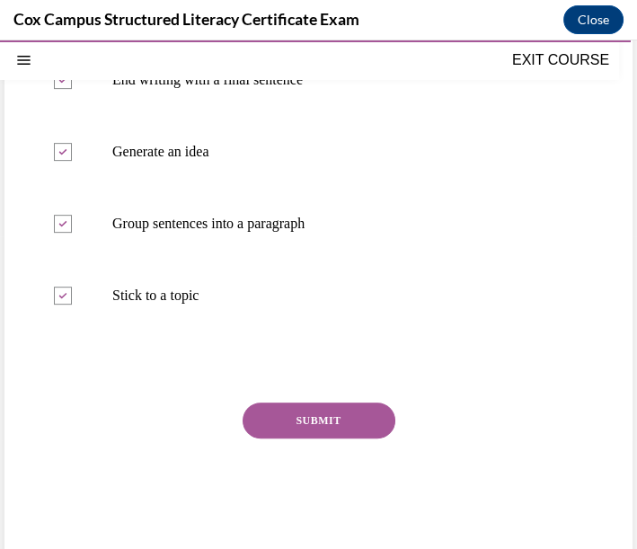
click at [321, 439] on button "SUBMIT" at bounding box center [319, 421] width 153 height 36
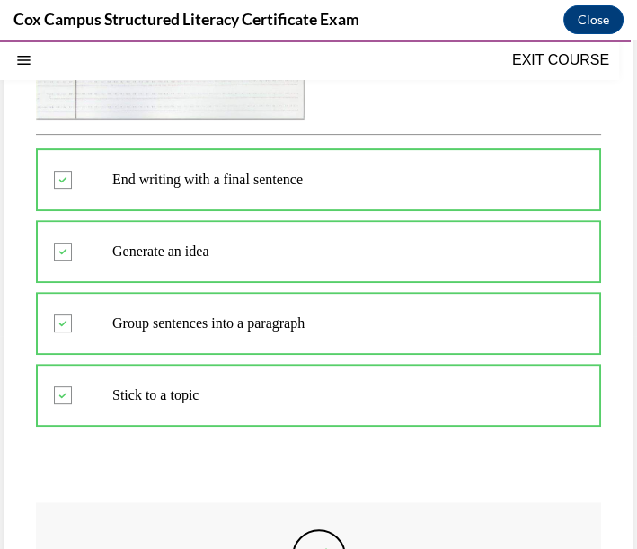
scroll to position [454, 0]
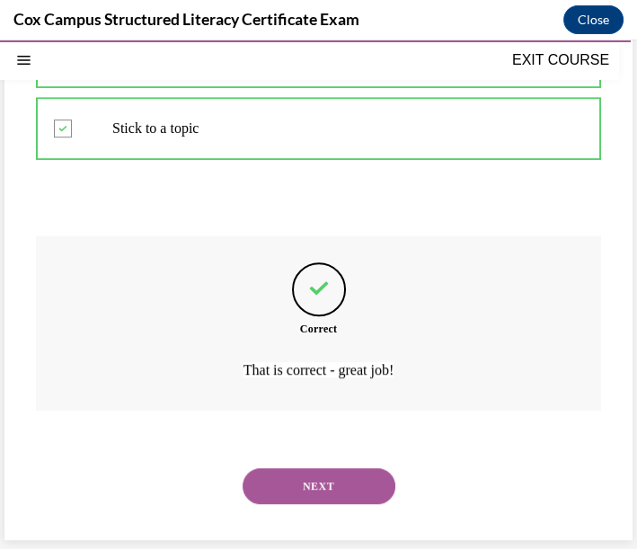
click at [306, 494] on button "NEXT" at bounding box center [319, 486] width 153 height 36
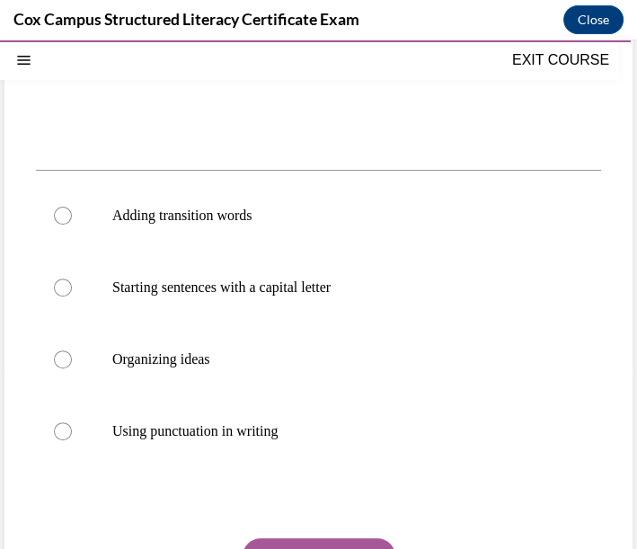
scroll to position [419, 0]
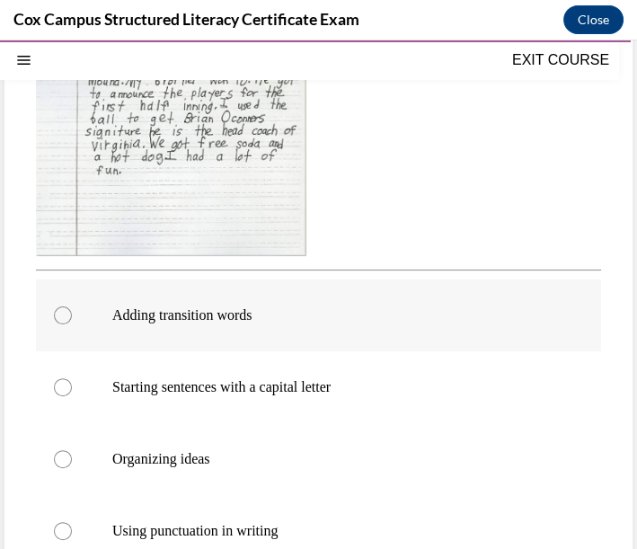
click at [213, 306] on p "Adding transition words" at bounding box center [334, 315] width 444 height 18
click at [72, 306] on input "Adding transition words" at bounding box center [63, 315] width 18 height 18
radio input "true"
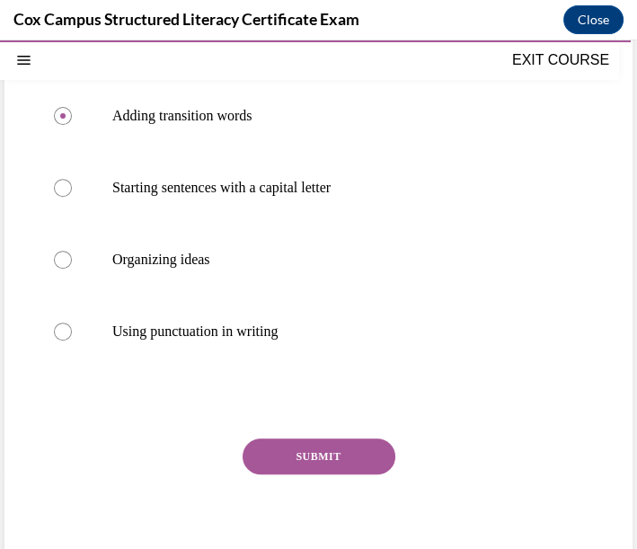
click at [303, 439] on button "SUBMIT" at bounding box center [319, 457] width 153 height 36
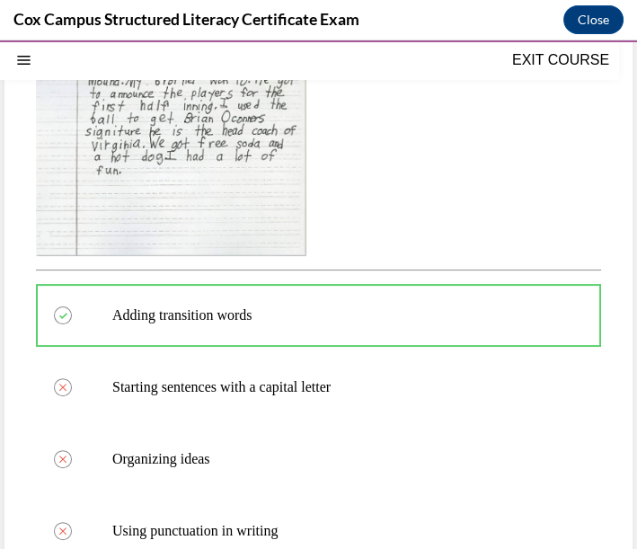
scroll to position [819, 0]
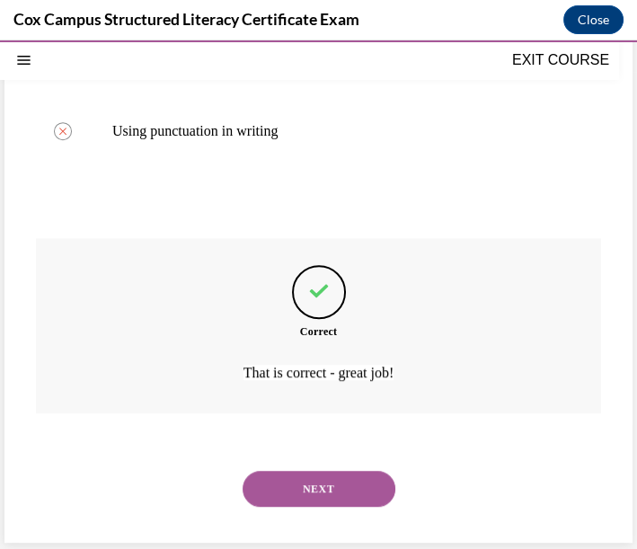
click at [341, 468] on div "NEXT" at bounding box center [318, 489] width 565 height 72
click at [342, 484] on button "NEXT" at bounding box center [319, 489] width 153 height 36
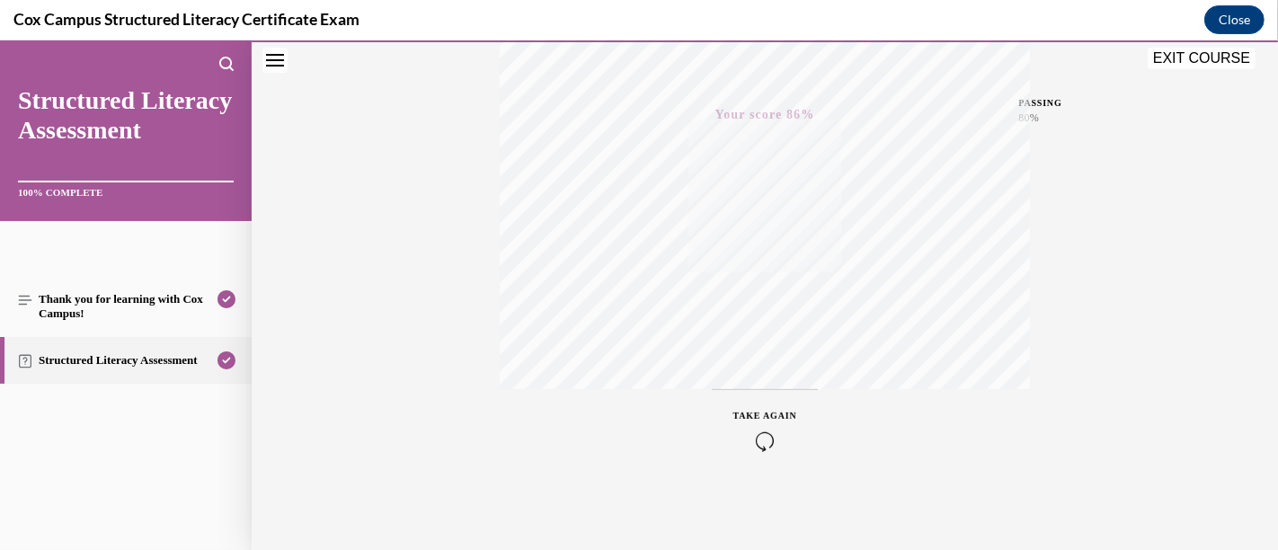
scroll to position [0, 0]
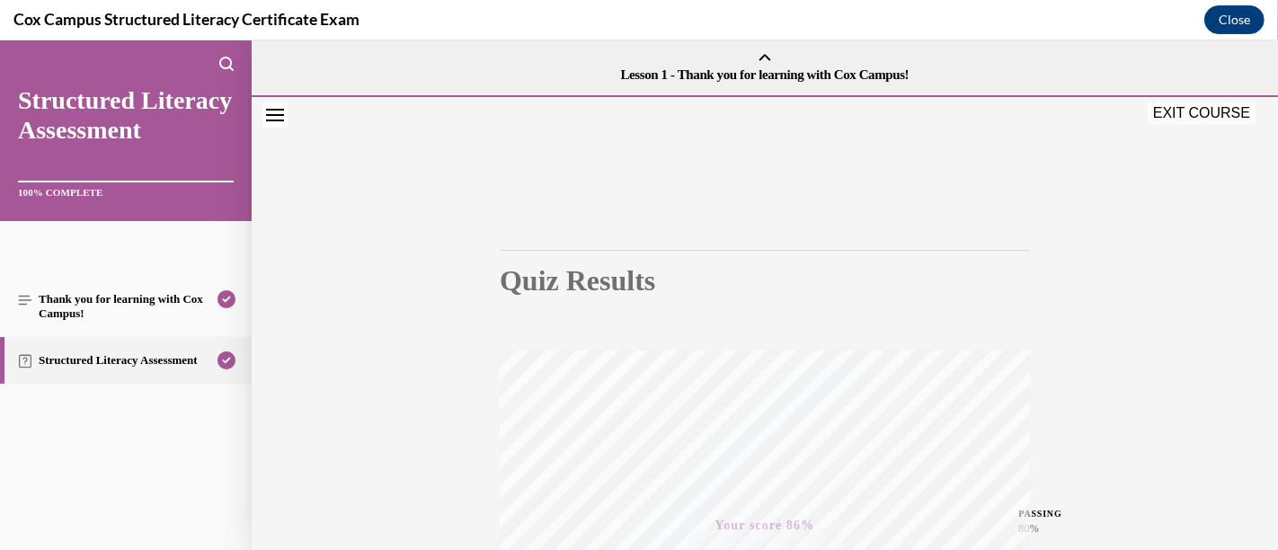
click at [636, 112] on button "EXIT COURSE" at bounding box center [1202, 113] width 108 height 22
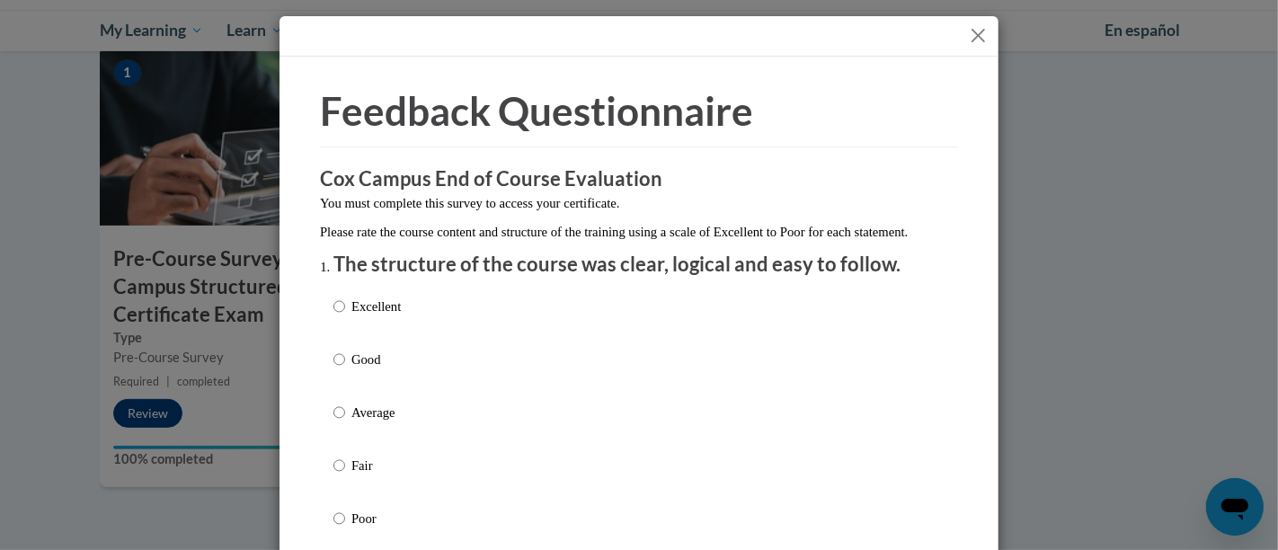
scroll to position [100, 0]
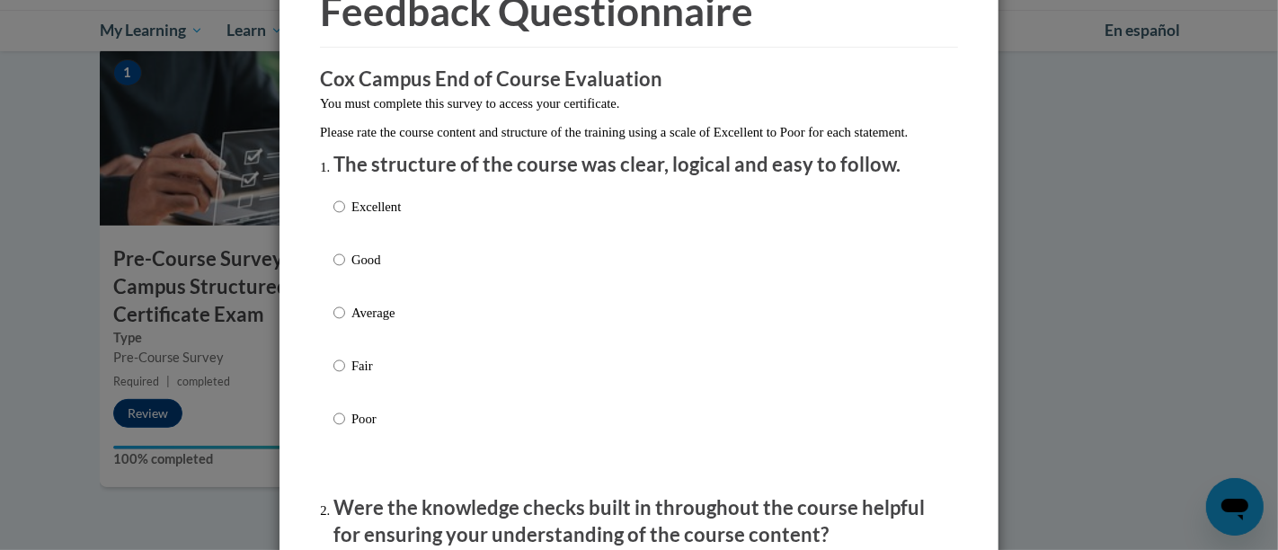
click at [368, 323] on p "Average" at bounding box center [375, 313] width 49 height 20
click at [345, 323] on input "Average" at bounding box center [339, 313] width 12 height 20
radio input "true"
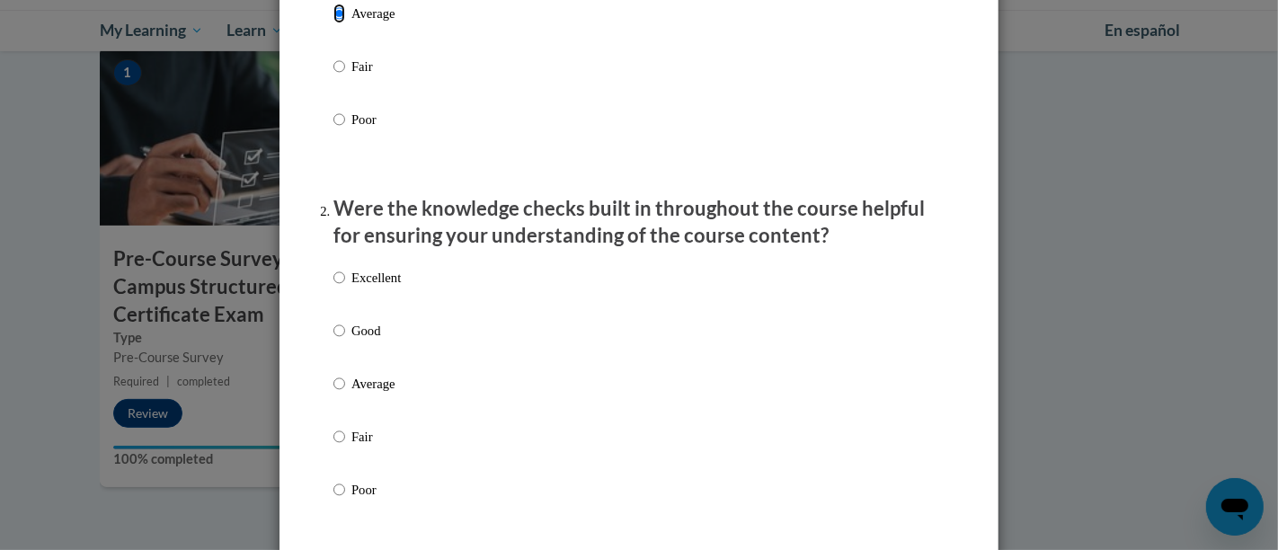
scroll to position [499, 0]
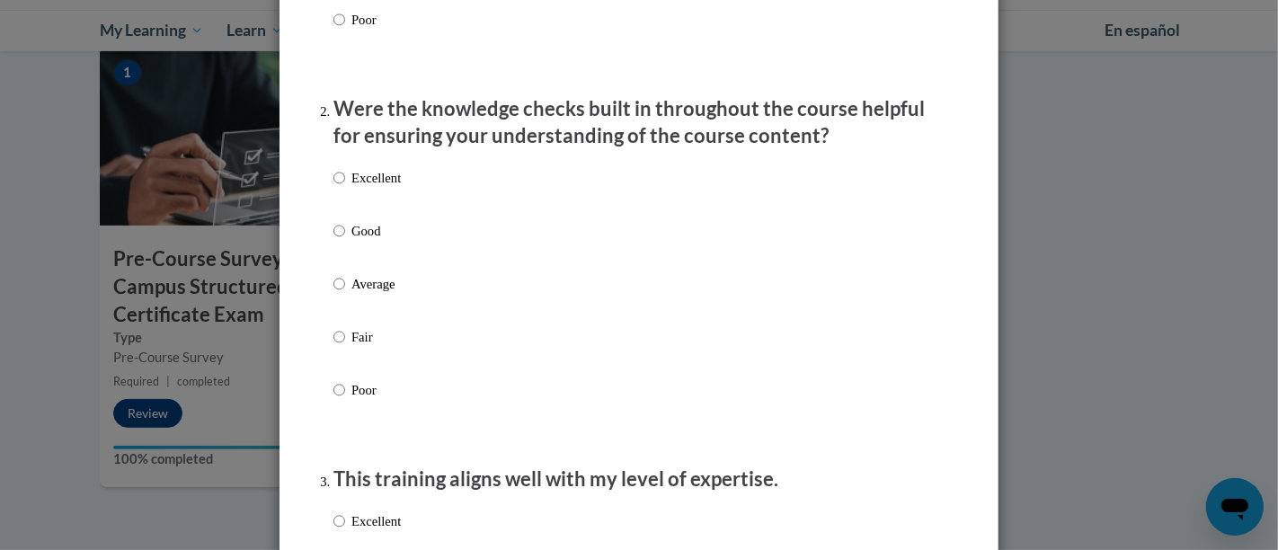
click at [396, 366] on div "Excellent Good Average Fair Poor" at bounding box center [638, 305] width 611 height 293
click at [354, 347] on p "Fair" at bounding box center [375, 337] width 49 height 20
click at [345, 347] on input "Fair" at bounding box center [339, 337] width 12 height 20
radio input "true"
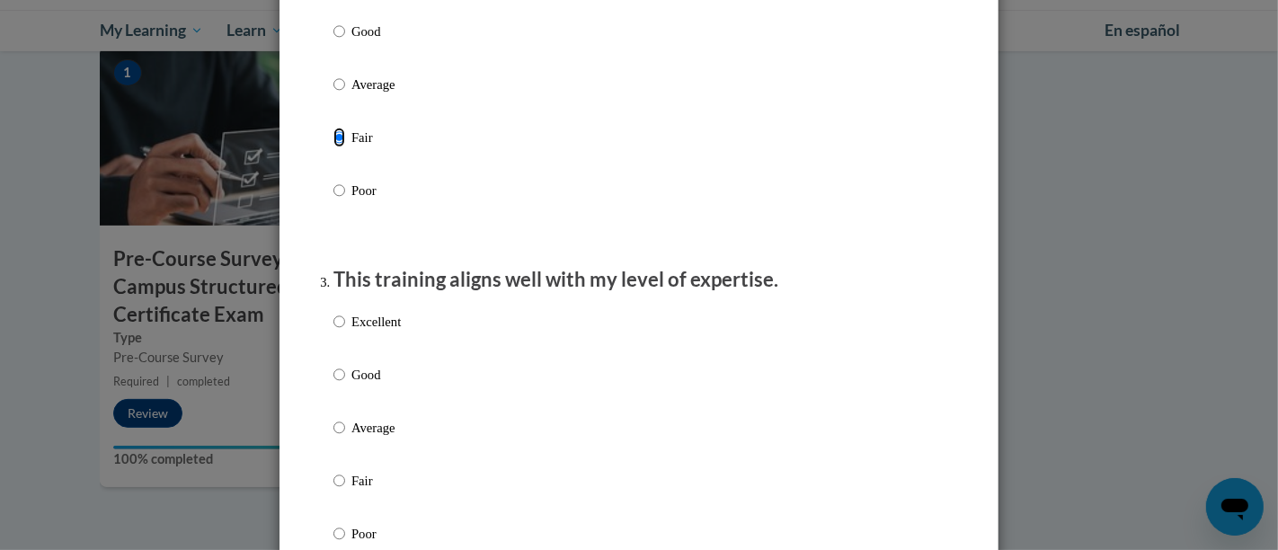
scroll to position [798, 0]
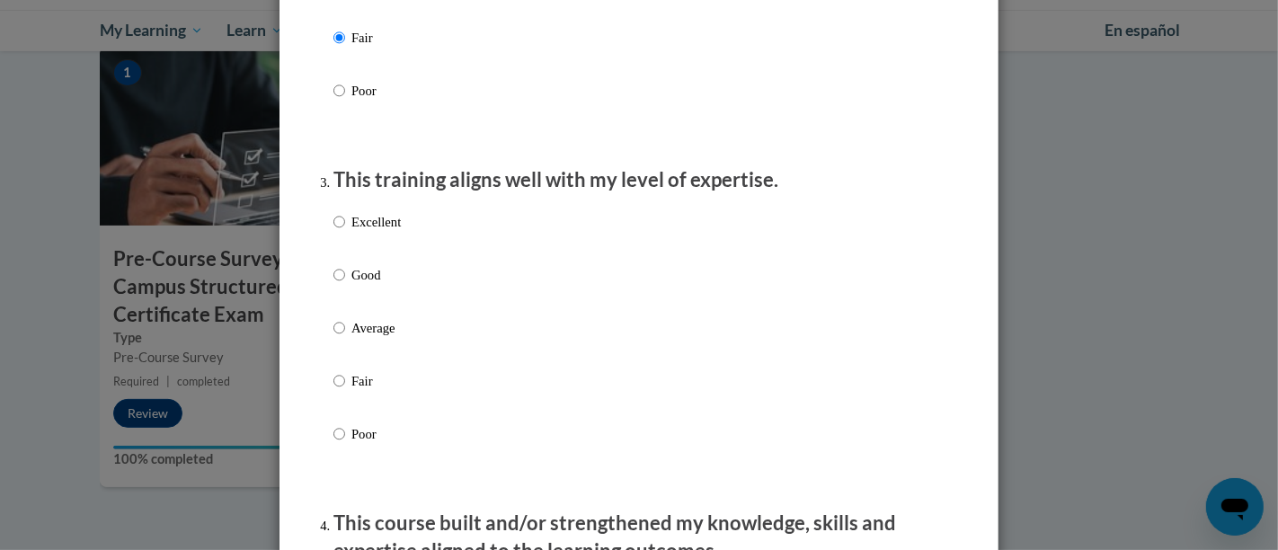
click at [360, 391] on p "Fair" at bounding box center [375, 381] width 49 height 20
click at [345, 391] on input "Fair" at bounding box center [339, 381] width 12 height 20
radio input "true"
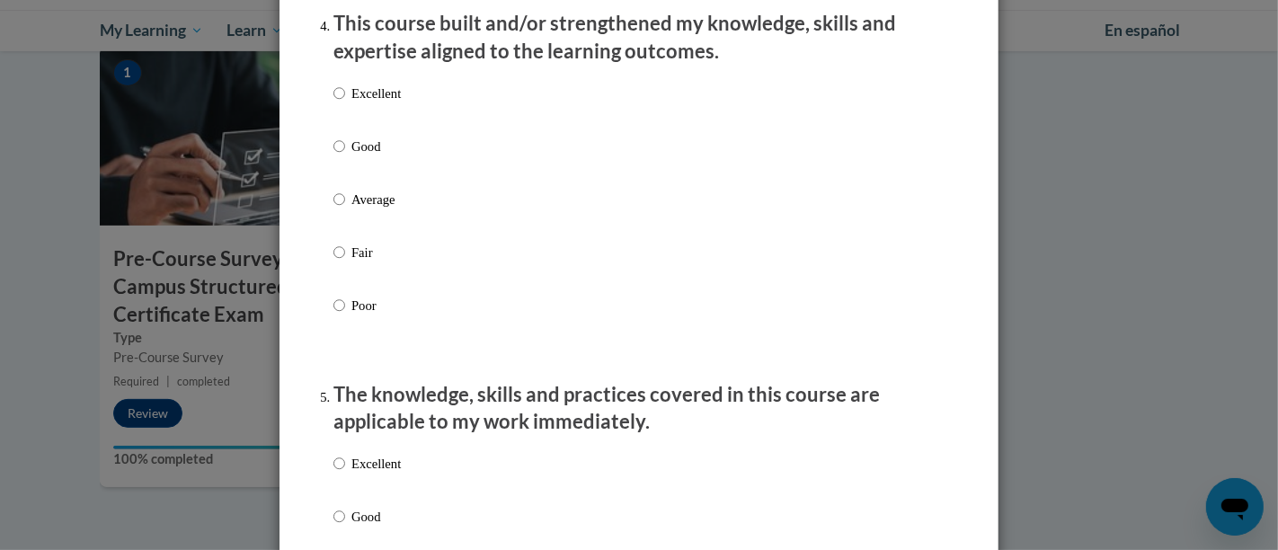
scroll to position [1397, 0]
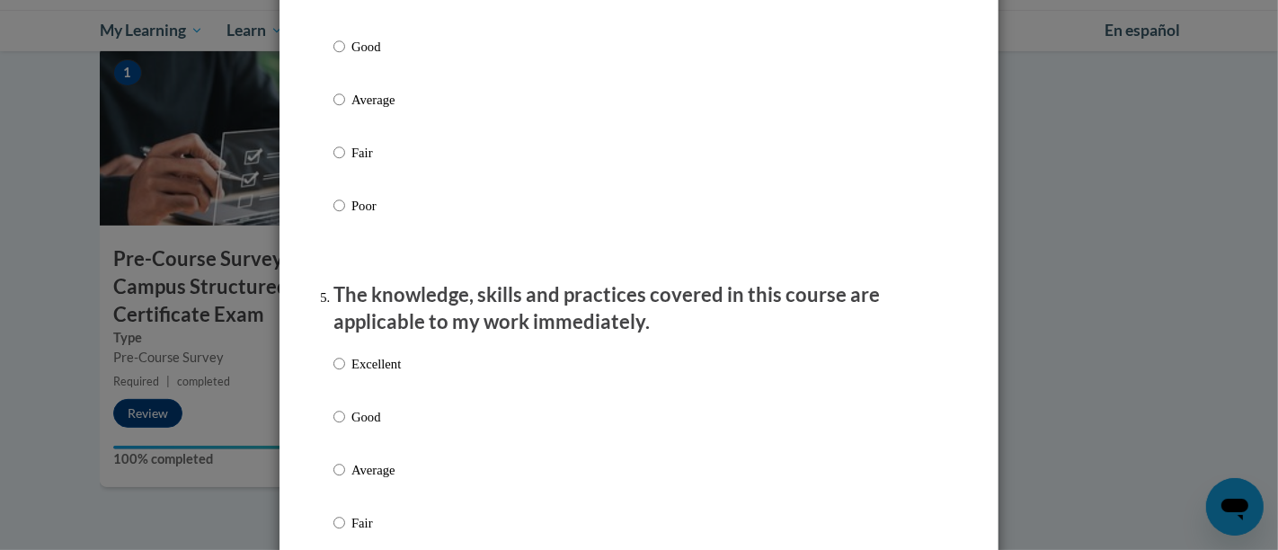
click at [351, 163] on p "Fair" at bounding box center [375, 153] width 49 height 20
click at [345, 163] on input "Fair" at bounding box center [339, 153] width 12 height 20
radio input "true"
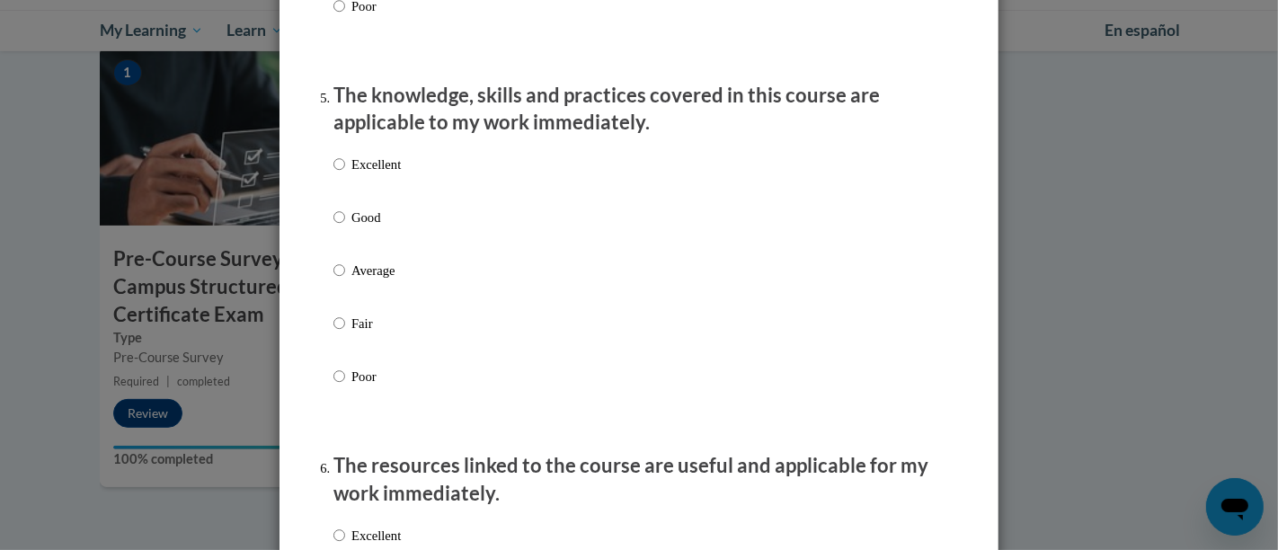
click at [352, 333] on p "Fair" at bounding box center [375, 324] width 49 height 20
click at [345, 333] on input "Fair" at bounding box center [339, 324] width 12 height 20
radio input "true"
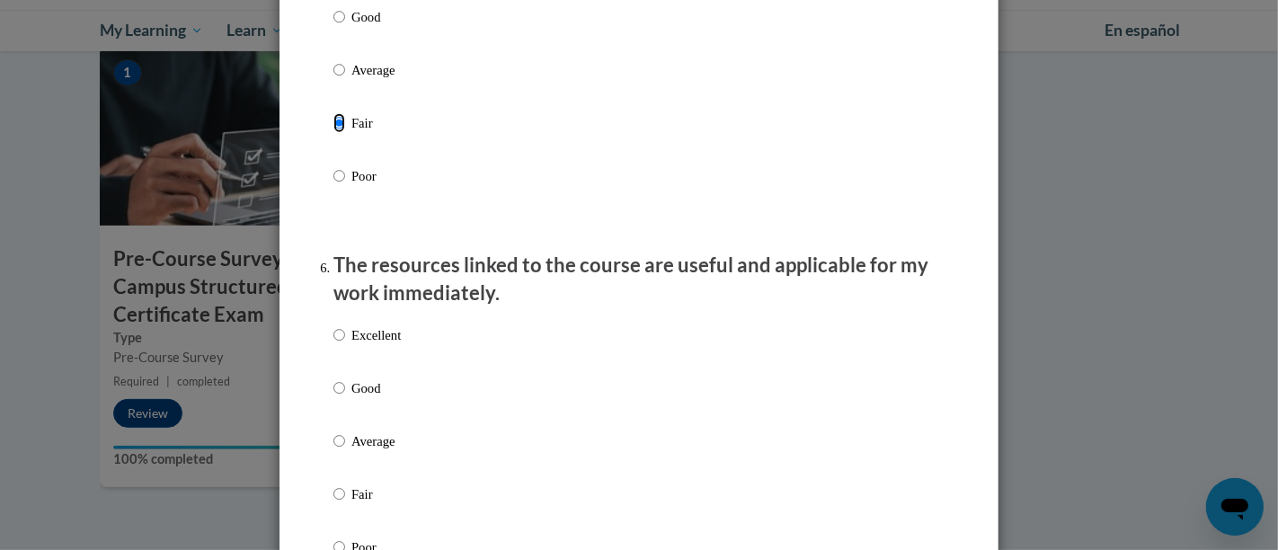
scroll to position [1997, 0]
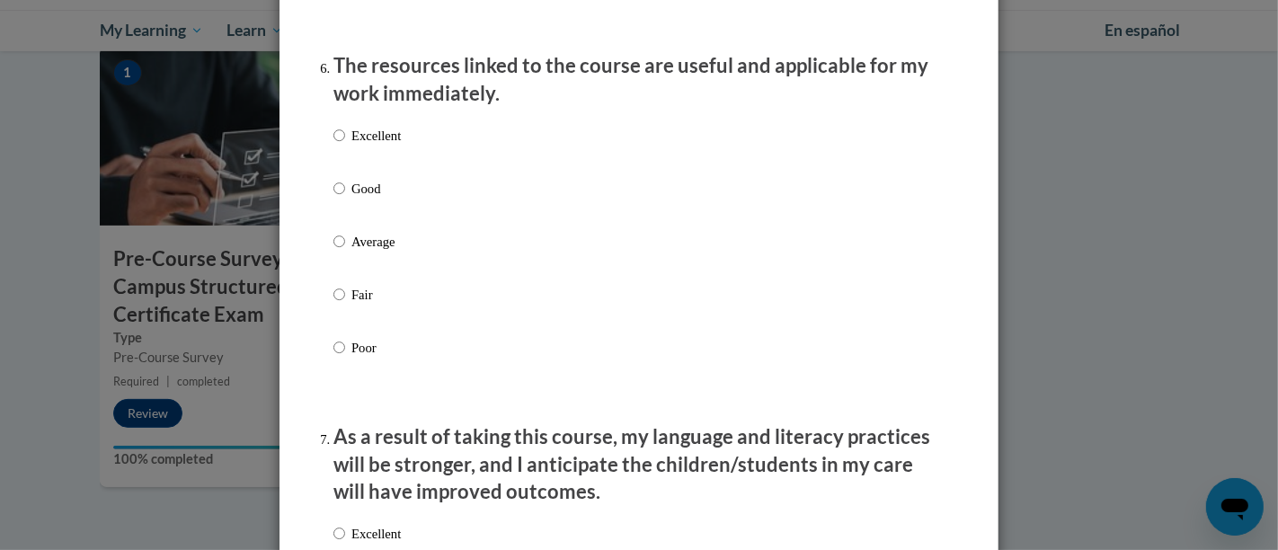
click at [358, 252] on p "Average" at bounding box center [375, 242] width 49 height 20
click at [345, 252] on input "Average" at bounding box center [339, 242] width 12 height 20
radio input "true"
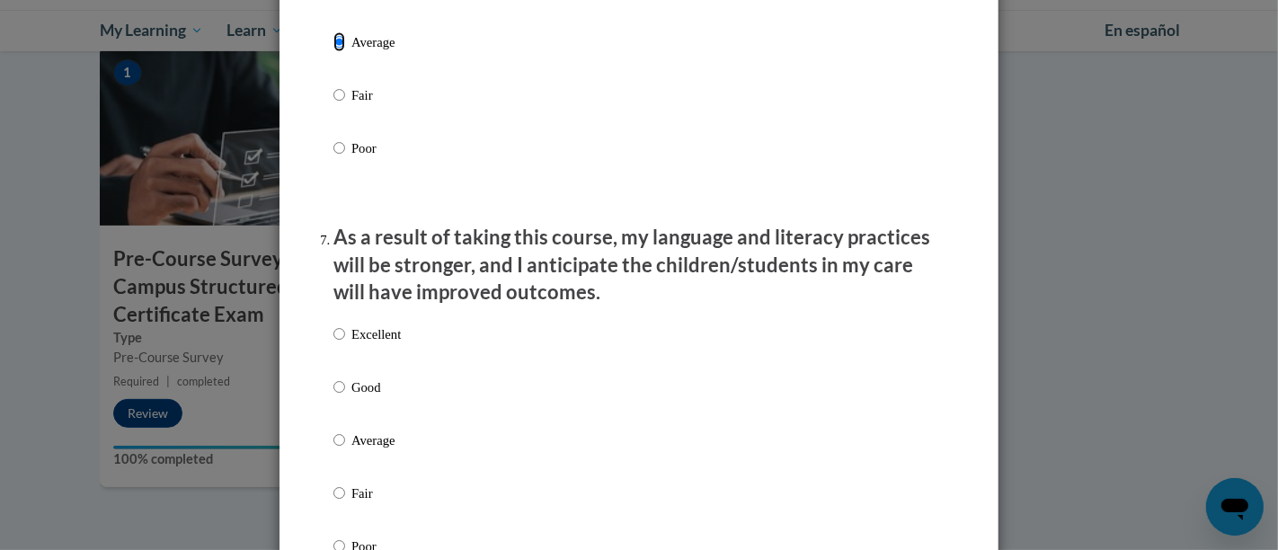
scroll to position [2396, 0]
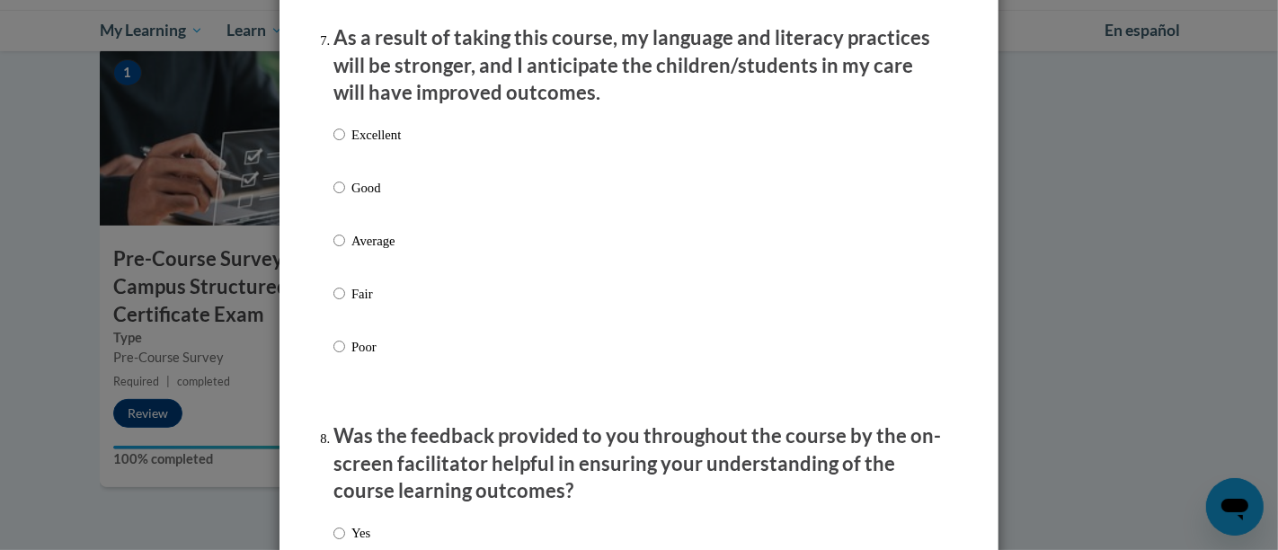
click at [359, 251] on p "Average" at bounding box center [375, 241] width 49 height 20
click at [345, 251] on input "Average" at bounding box center [339, 241] width 12 height 20
radio input "true"
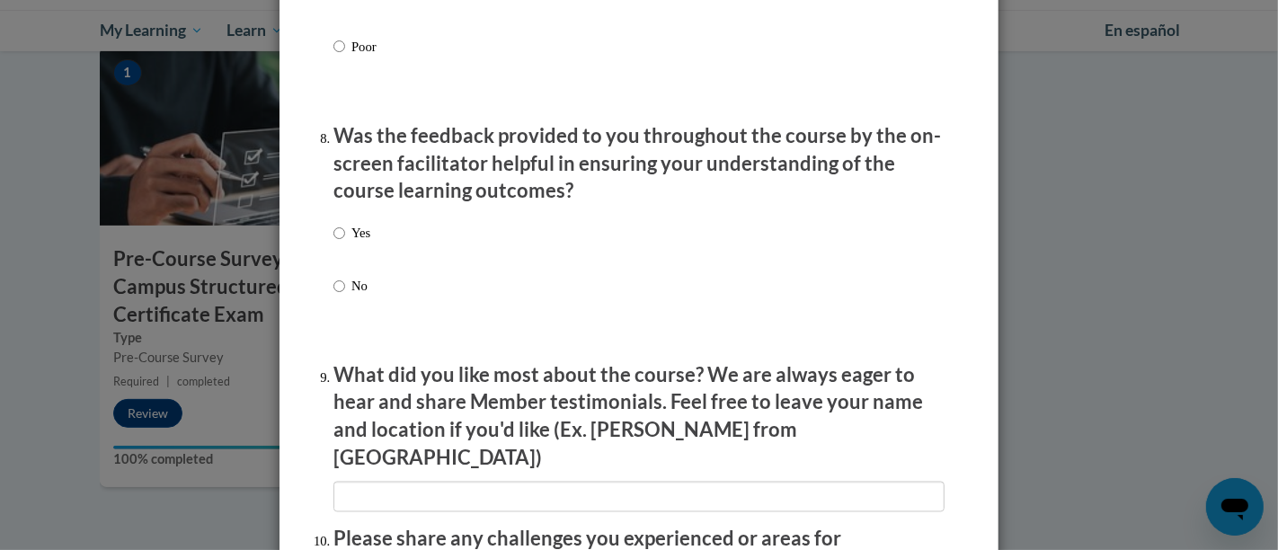
scroll to position [2796, 0]
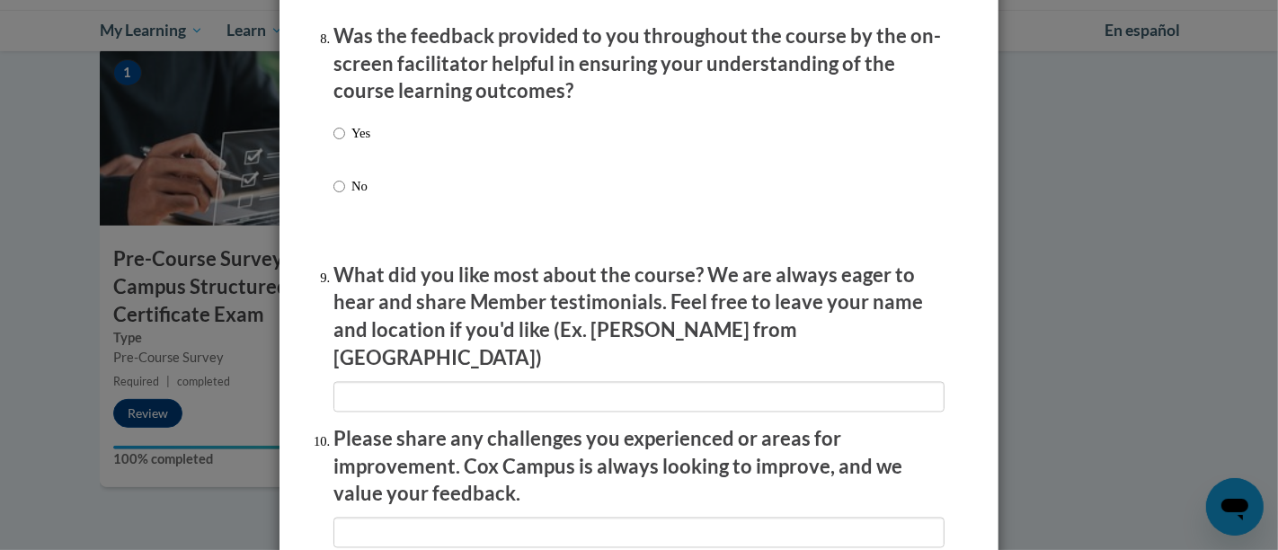
click at [359, 197] on p "No" at bounding box center [360, 187] width 19 height 20
click at [345, 197] on input "No" at bounding box center [339, 187] width 12 height 20
radio input "true"
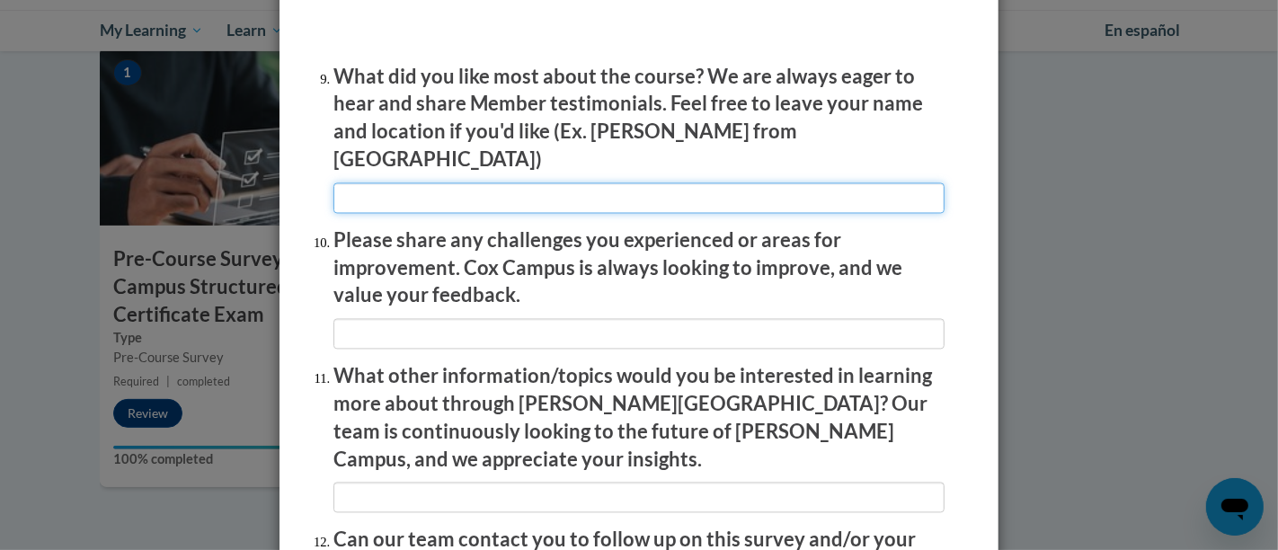
click at [429, 182] on input "textbox" at bounding box center [638, 197] width 611 height 31
type input "good refresher"
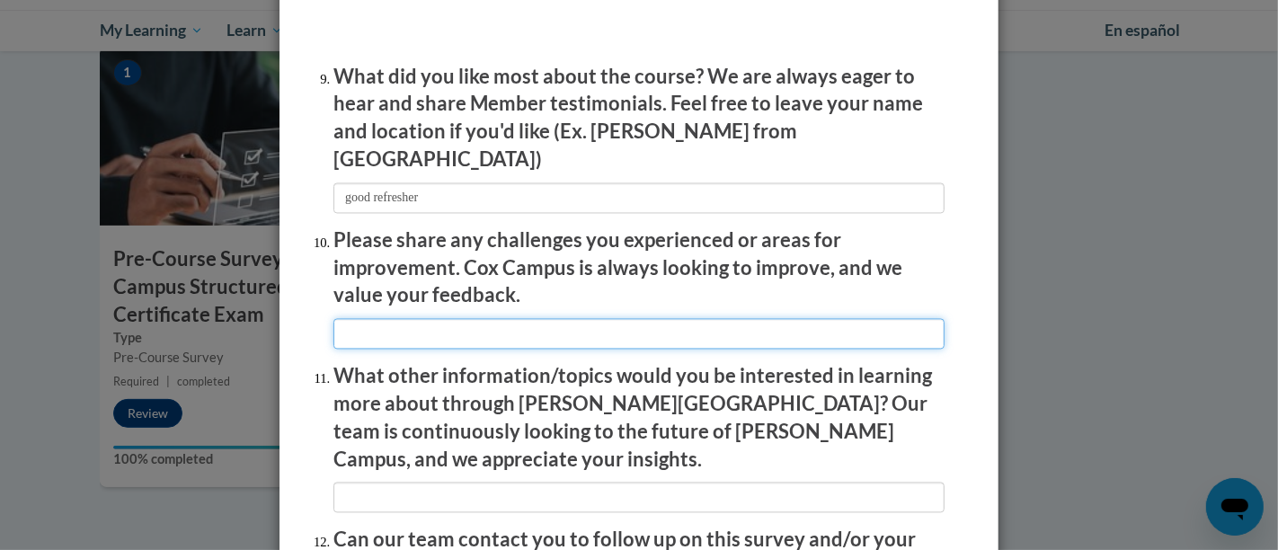
click at [475, 322] on input "textbox" at bounding box center [638, 333] width 611 height 31
type input "a lot of this was already known, a pretest would be nice"
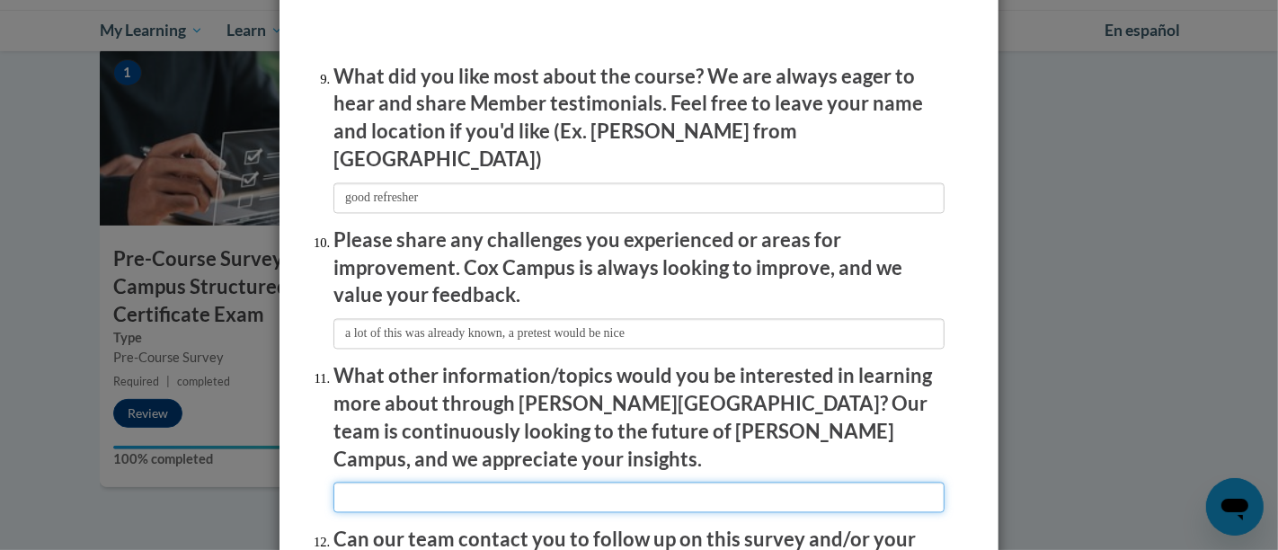
click at [490, 482] on input "textbox" at bounding box center [638, 497] width 611 height 31
type input "none"
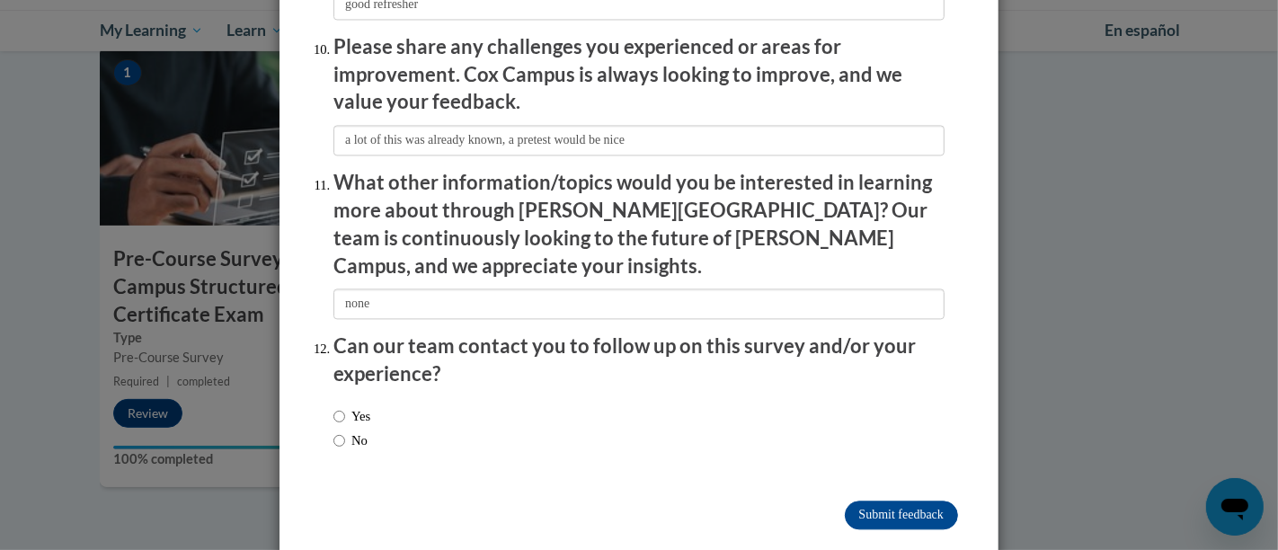
click at [350, 430] on label "No" at bounding box center [350, 440] width 34 height 20
click at [345, 430] on input "No" at bounding box center [339, 440] width 12 height 20
radio input "true"
click at [636, 501] on input "Submit feedback" at bounding box center [901, 515] width 113 height 29
